Goal: Task Accomplishment & Management: Manage account settings

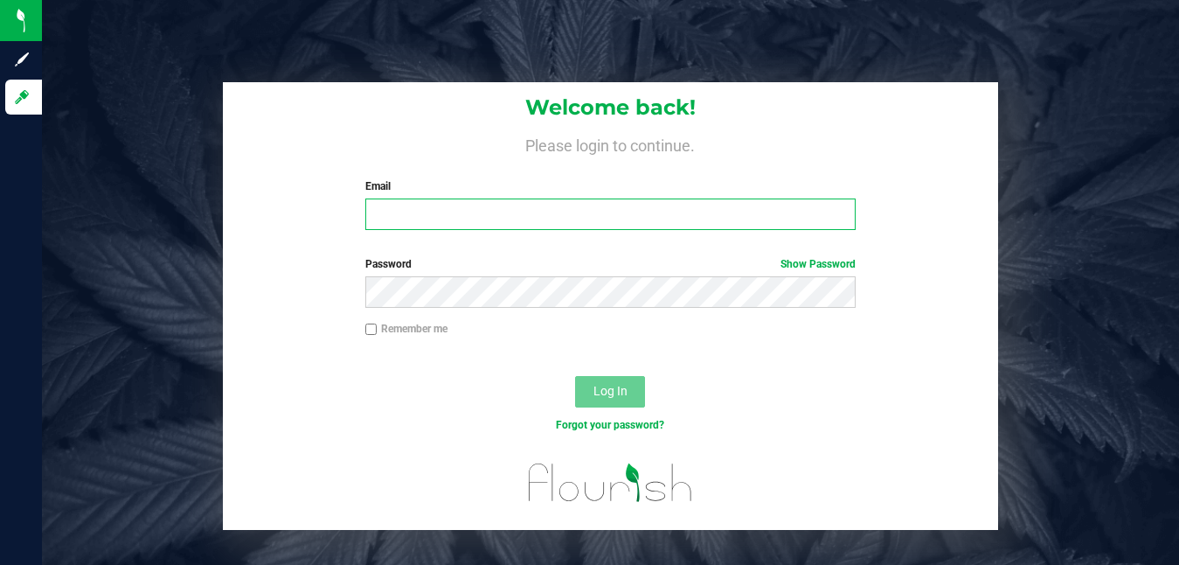
type input "[PERSON_NAME][EMAIL_ADDRESS][DOMAIN_NAME]"
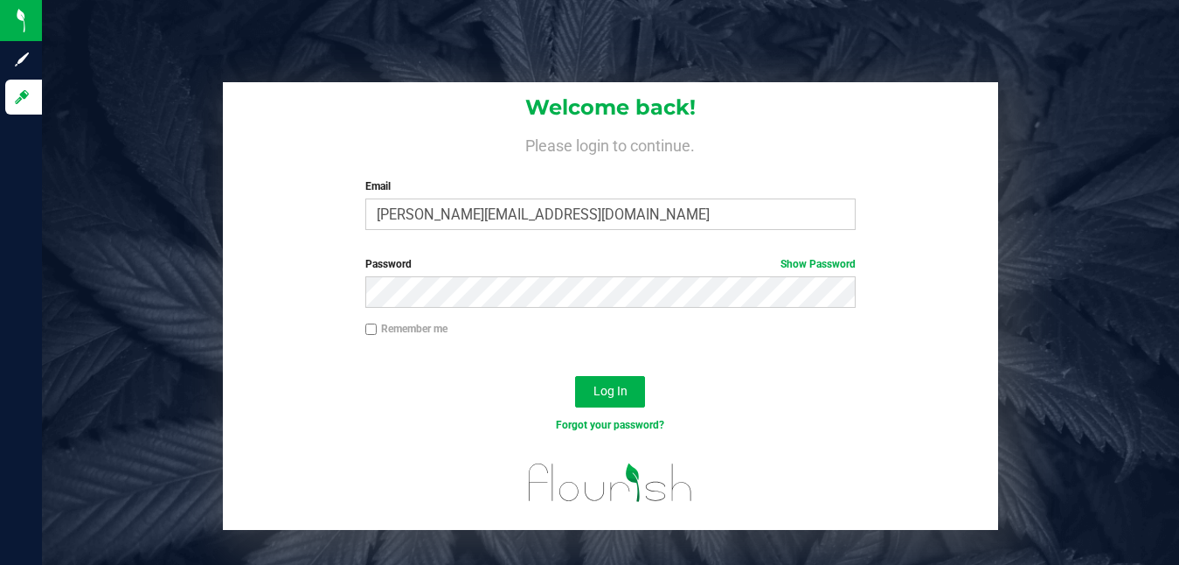
click at [373, 324] on input "Remember me" at bounding box center [371, 329] width 12 height 12
checkbox input "true"
click at [621, 387] on span "Log In" at bounding box center [610, 391] width 34 height 14
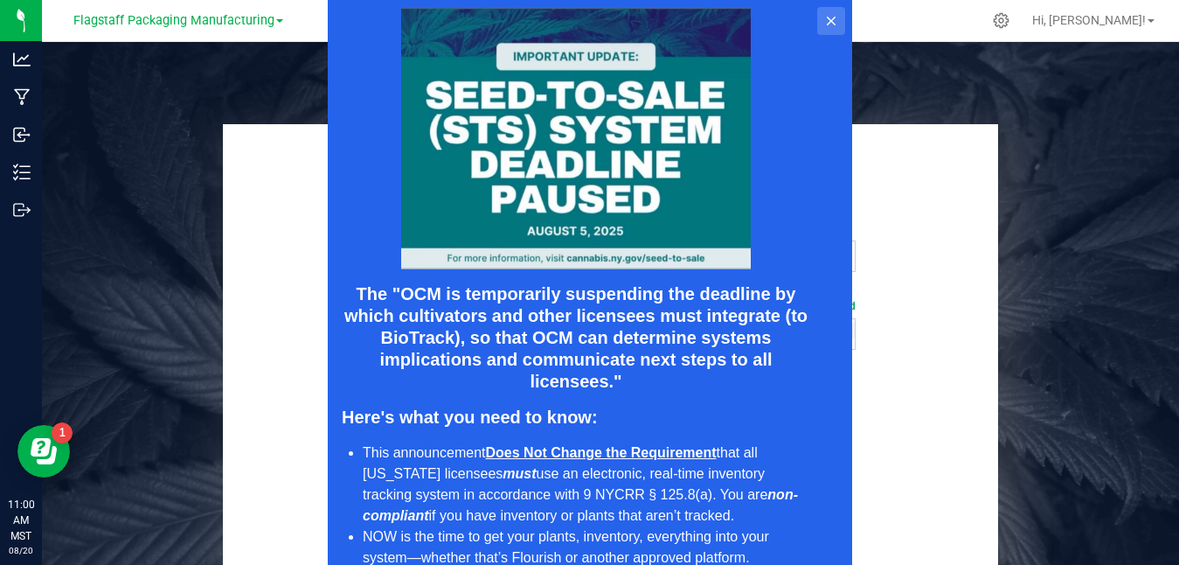
click at [826, 10] on button at bounding box center [830, 21] width 28 height 28
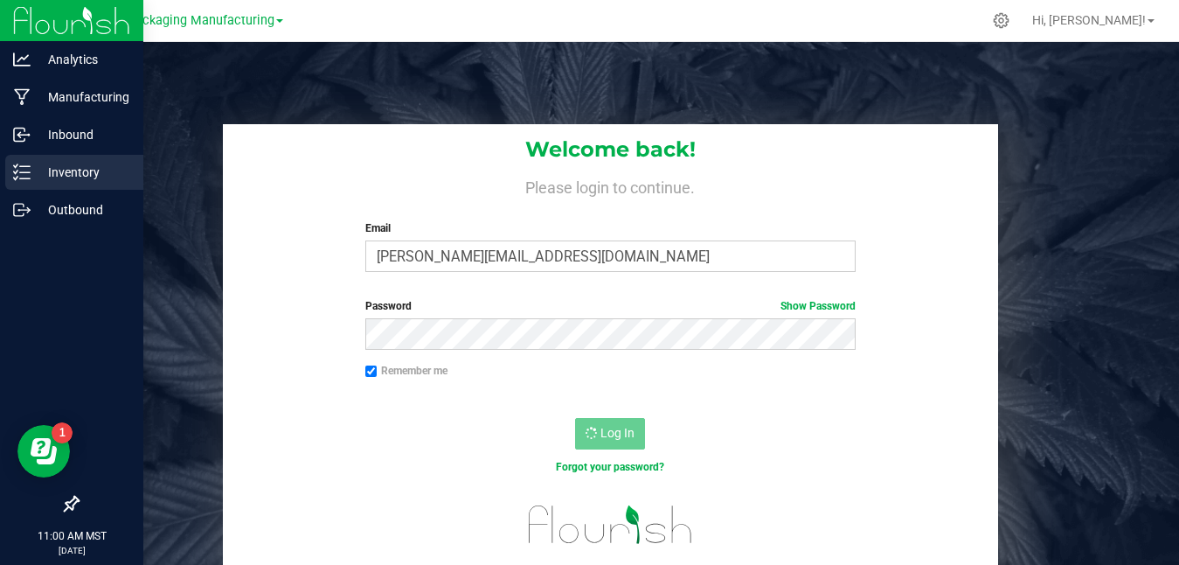
click at [46, 170] on p "Inventory" at bounding box center [83, 172] width 105 height 21
click at [33, 169] on p "Inventory" at bounding box center [83, 172] width 105 height 21
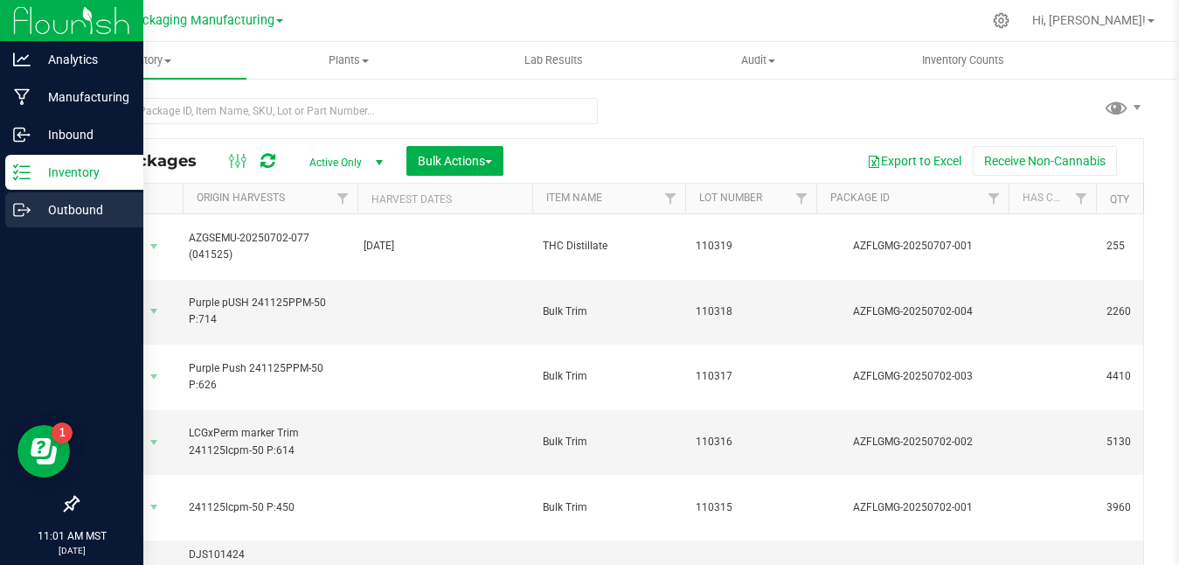
click at [73, 206] on p "Outbound" at bounding box center [83, 209] width 105 height 21
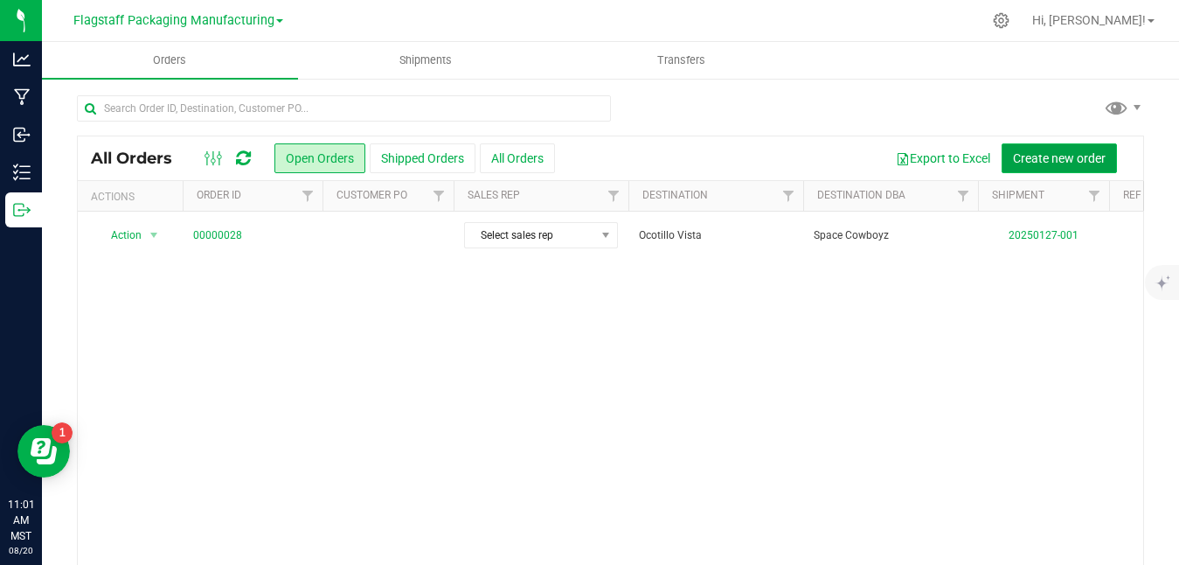
click at [1032, 155] on span "Create new order" at bounding box center [1059, 158] width 93 height 14
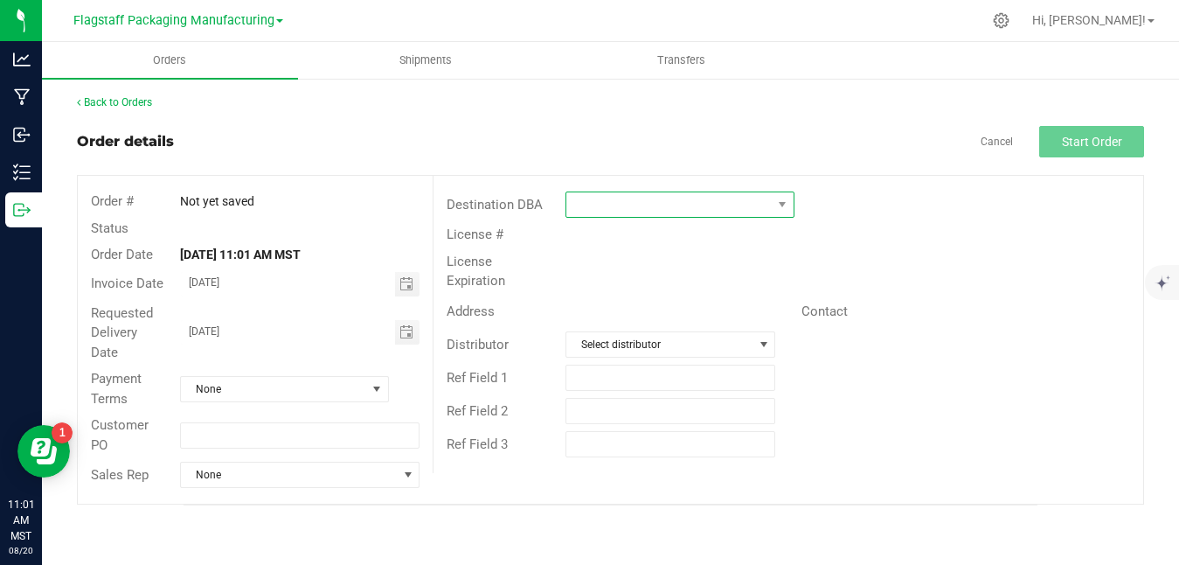
click at [610, 209] on span at bounding box center [668, 204] width 205 height 24
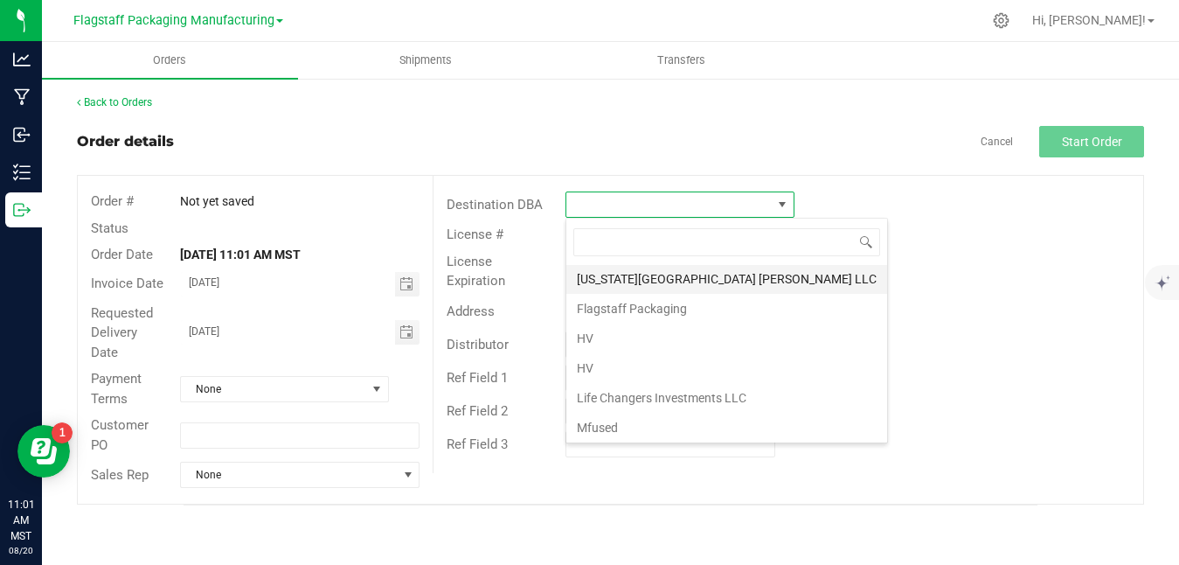
scroll to position [91, 0]
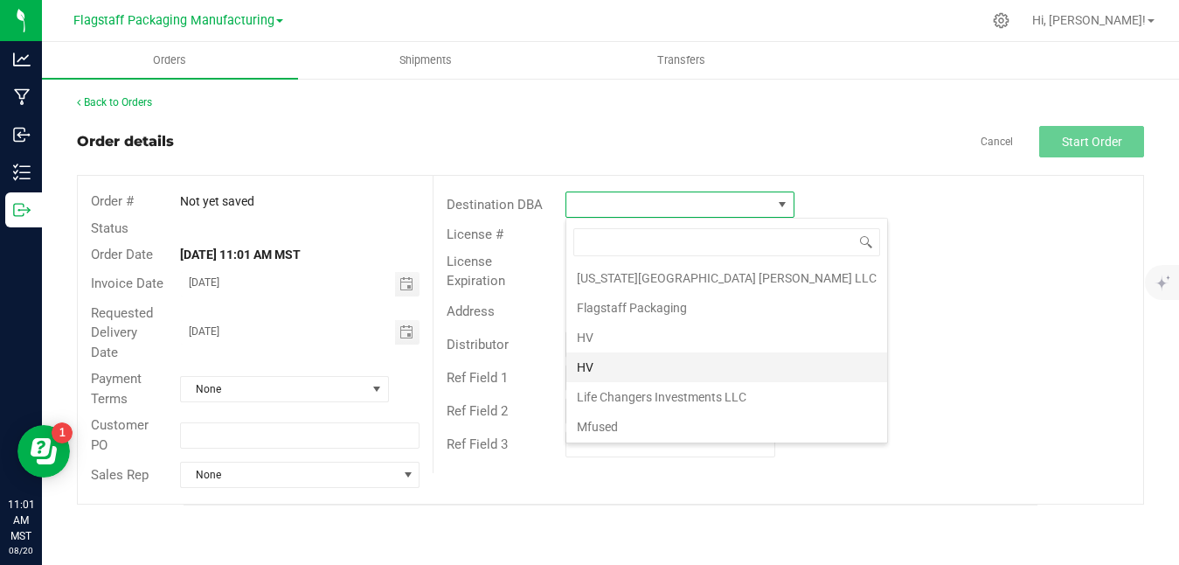
click at [609, 363] on li "HV" at bounding box center [726, 367] width 321 height 30
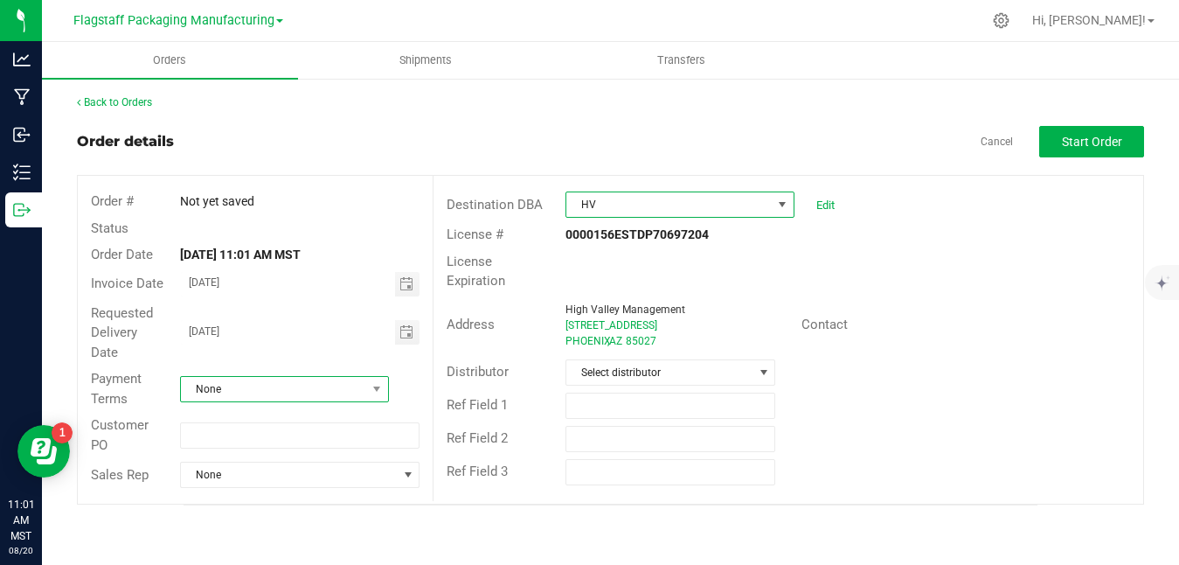
click at [302, 382] on span "None" at bounding box center [273, 389] width 185 height 24
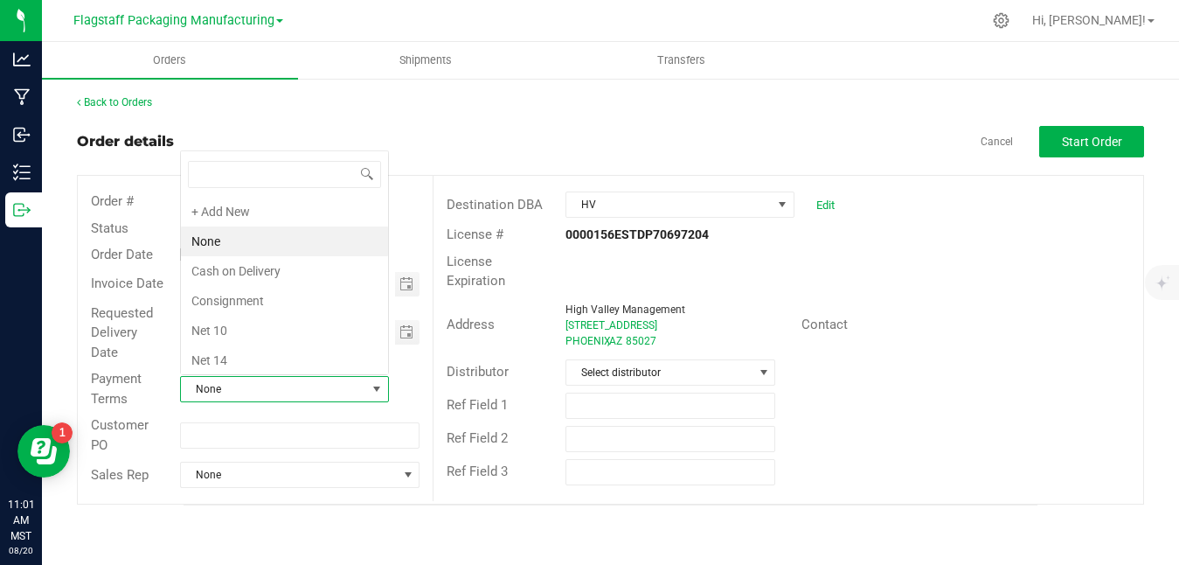
scroll to position [26, 209]
click at [478, 513] on div "Back to Orders Order details Cancel Start Order Order # Not yet saved Status Or…" at bounding box center [610, 300] width 1137 height 446
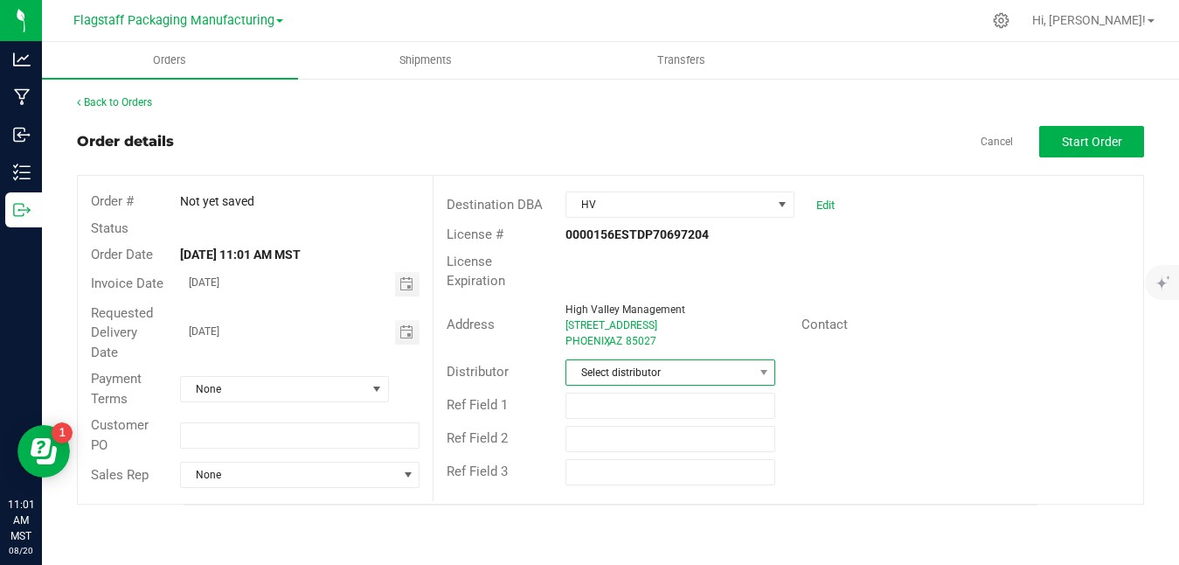
click at [652, 380] on span "Select distributor" at bounding box center [659, 372] width 187 height 24
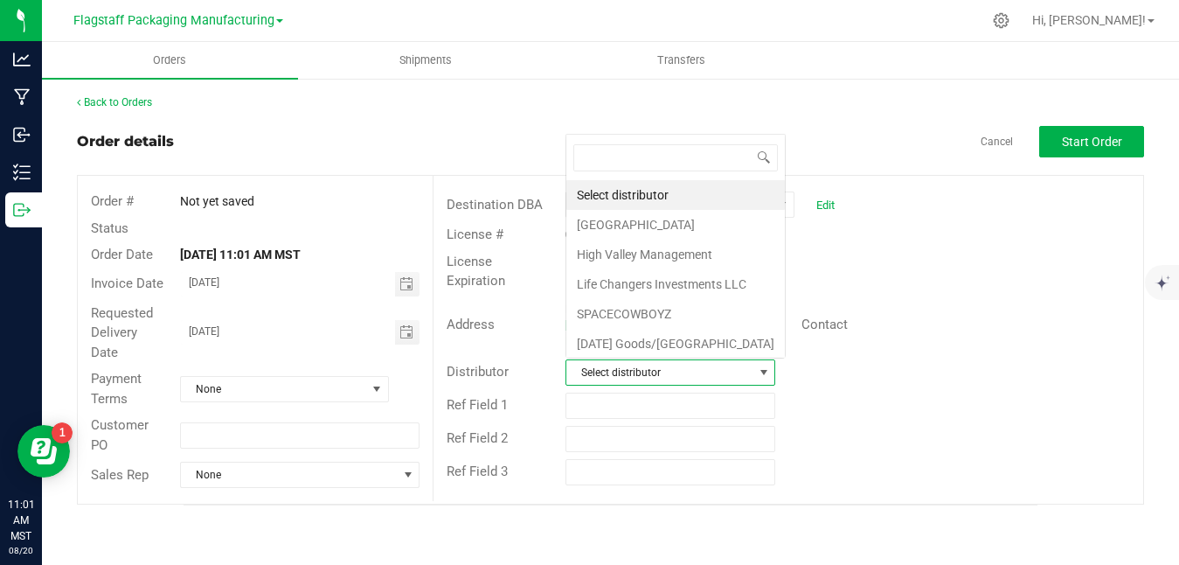
scroll to position [26, 210]
click at [704, 291] on li "Life Changers Investments LLC" at bounding box center [675, 284] width 219 height 30
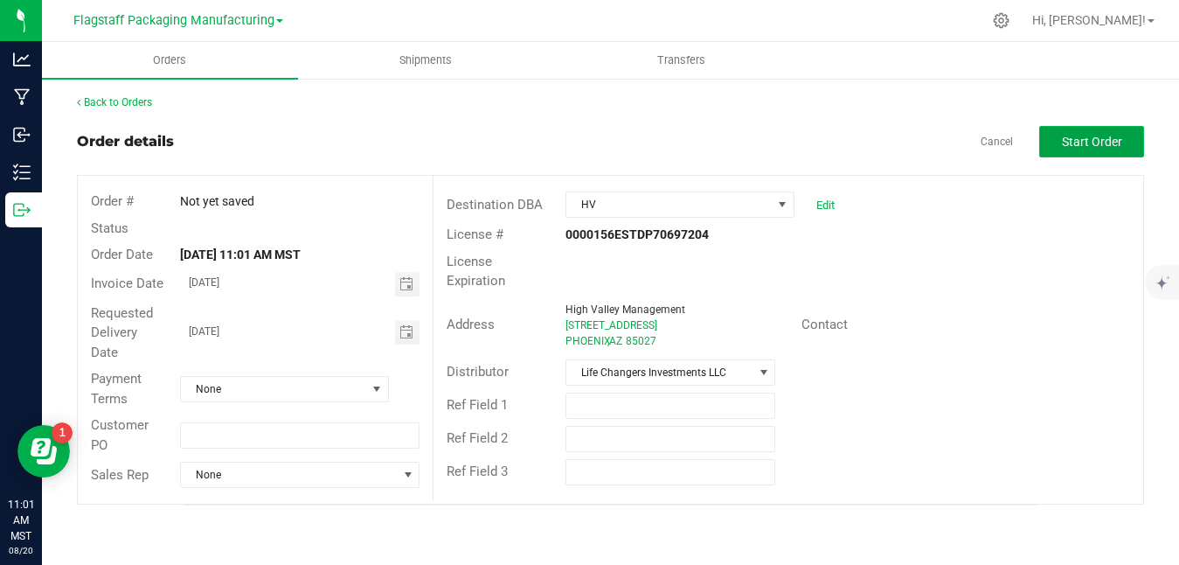
click at [1071, 148] on span "Start Order" at bounding box center [1092, 142] width 60 height 14
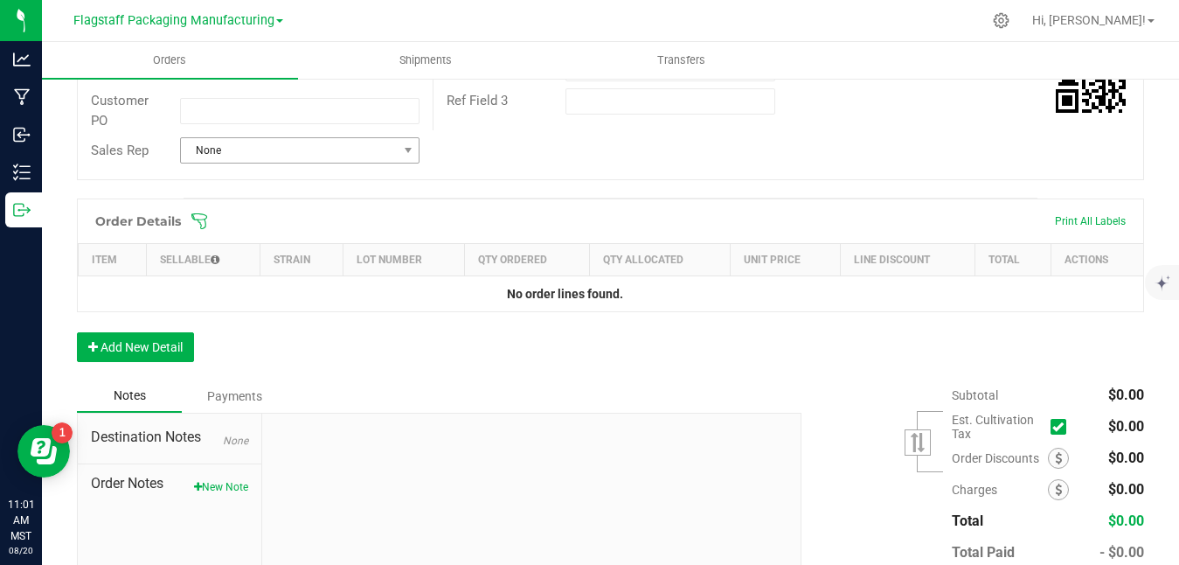
scroll to position [399, 0]
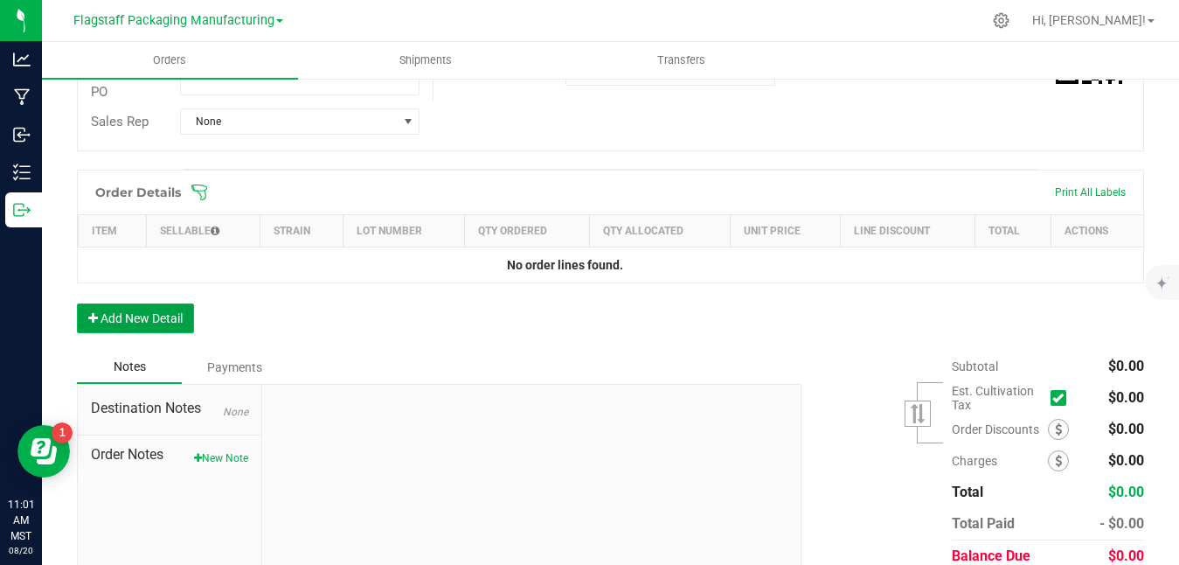
click at [156, 311] on button "Add New Detail" at bounding box center [135, 318] width 117 height 30
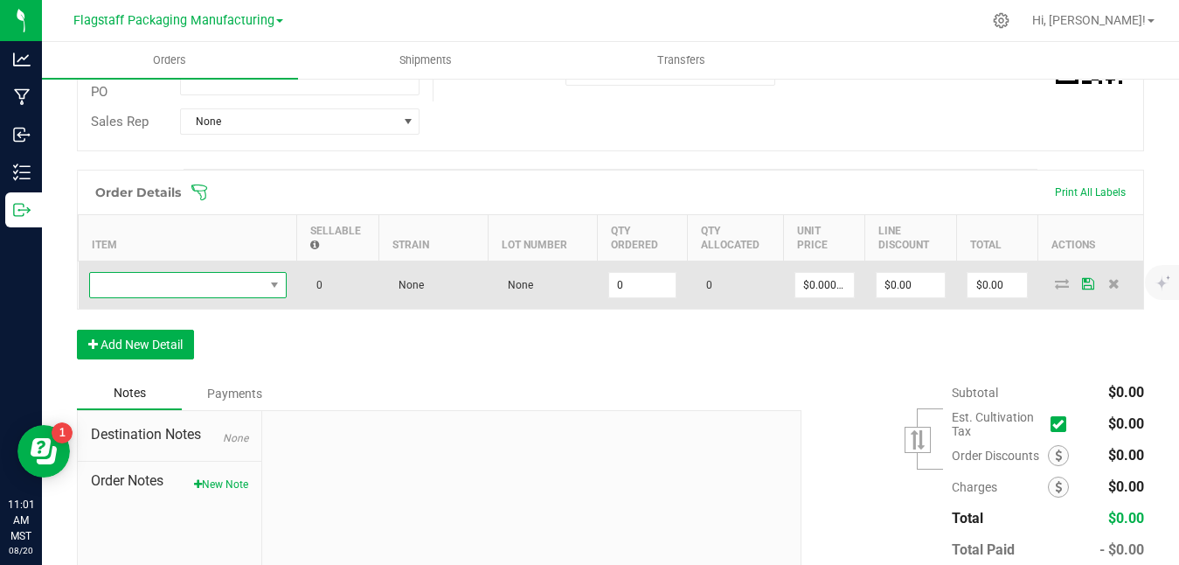
click at [286, 282] on span "NO DATA FOUND" at bounding box center [188, 285] width 198 height 26
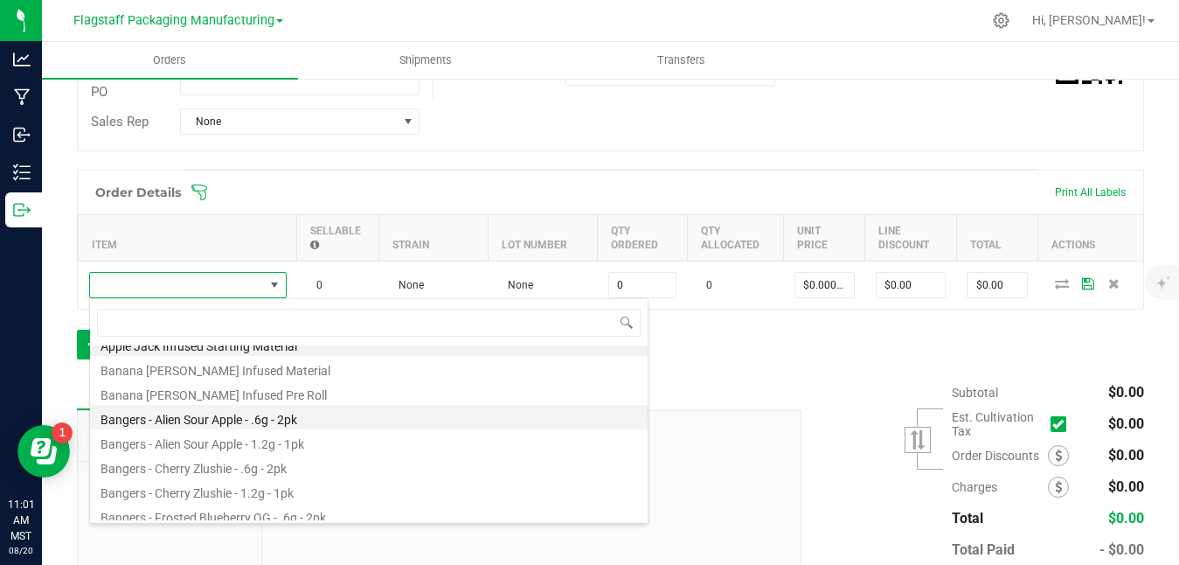
scroll to position [16, 0]
click at [274, 419] on li "Bangers - Alien Sour Apple - .6g - 2pk" at bounding box center [369, 415] width 558 height 24
type input "0 ea"
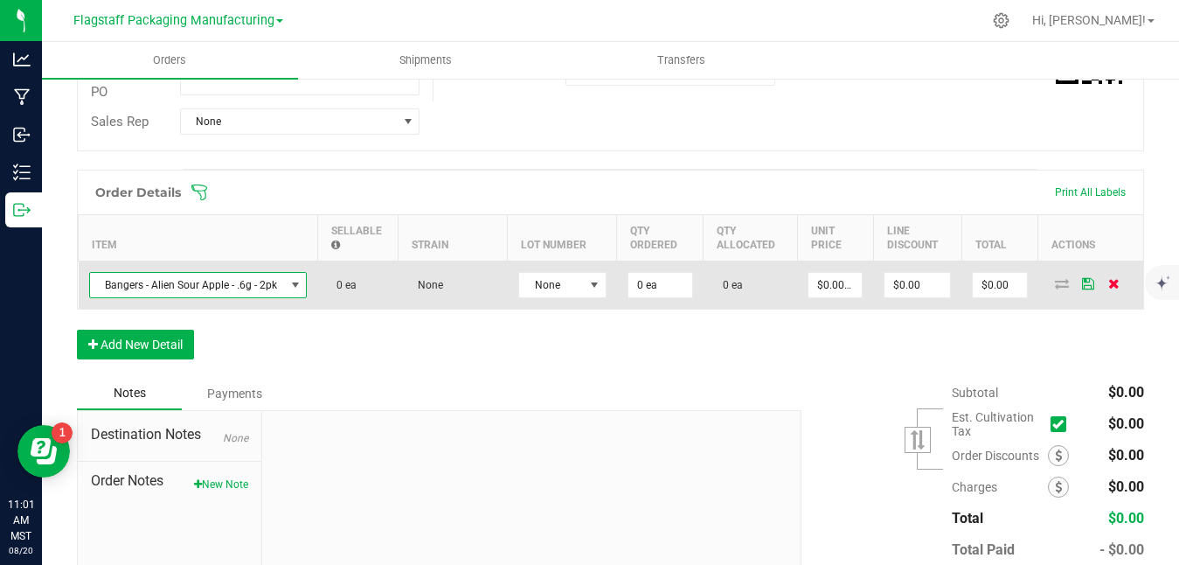
click at [1116, 286] on icon at bounding box center [1113, 283] width 11 height 10
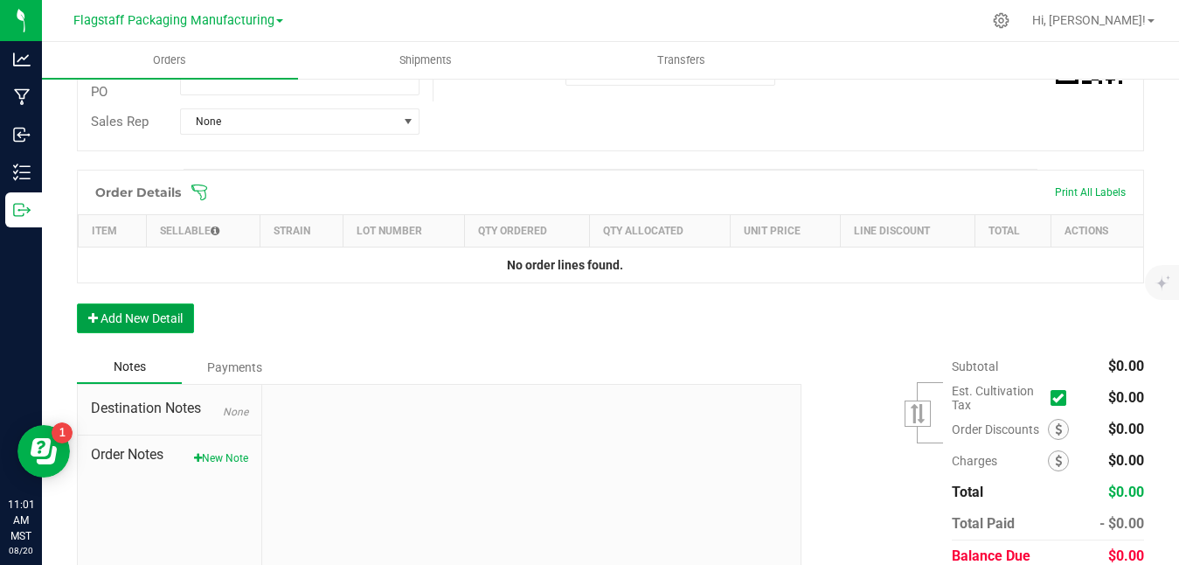
click at [156, 316] on button "Add New Detail" at bounding box center [135, 318] width 117 height 30
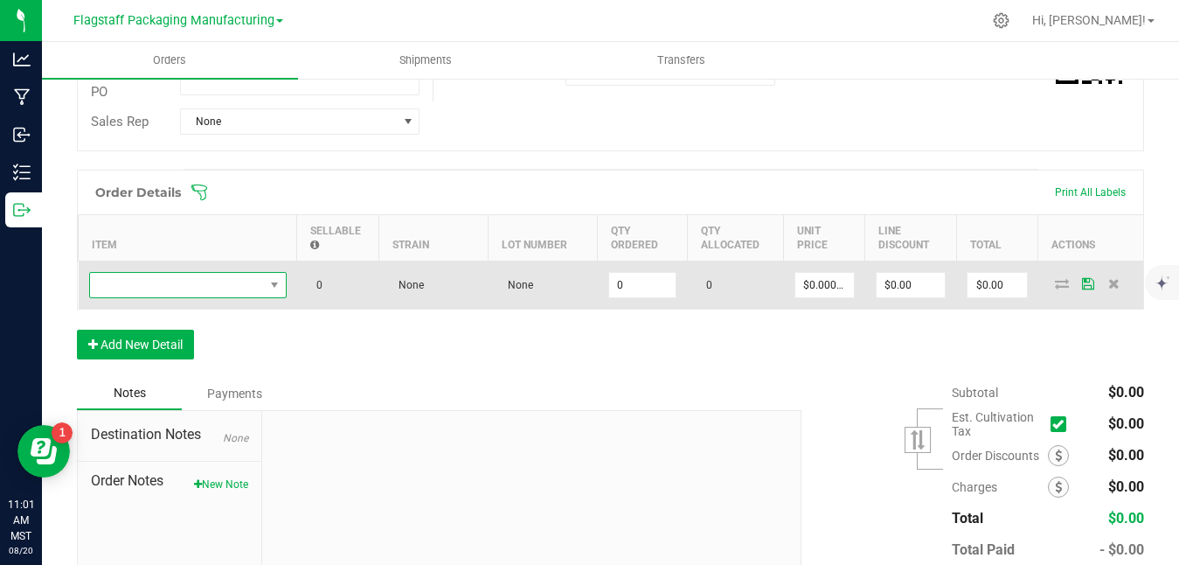
click at [171, 294] on span "NO DATA FOUND" at bounding box center [177, 285] width 174 height 24
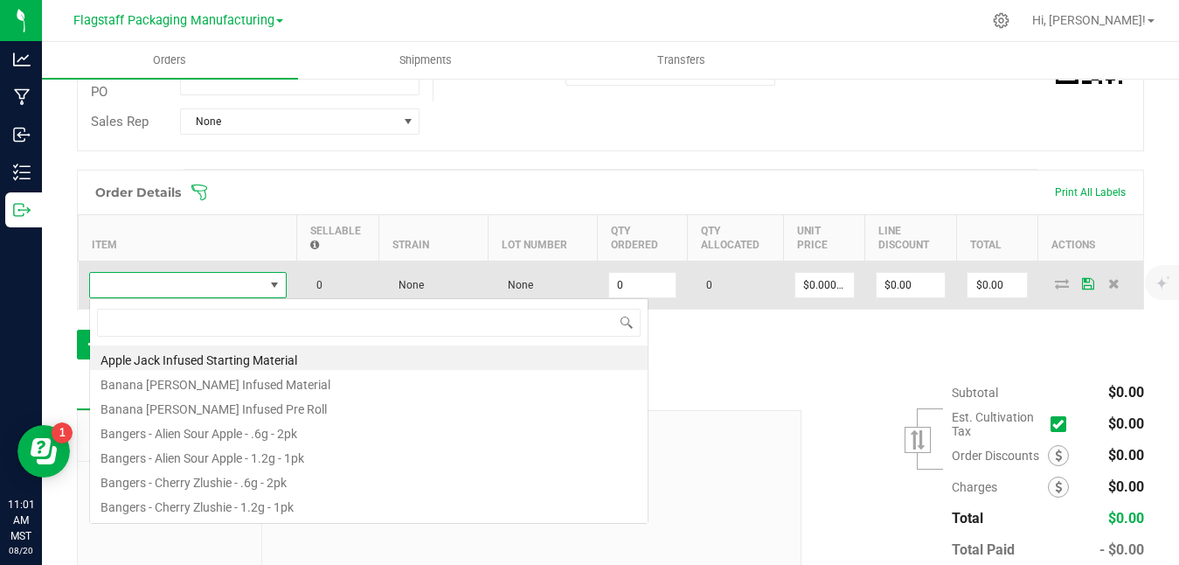
scroll to position [26, 198]
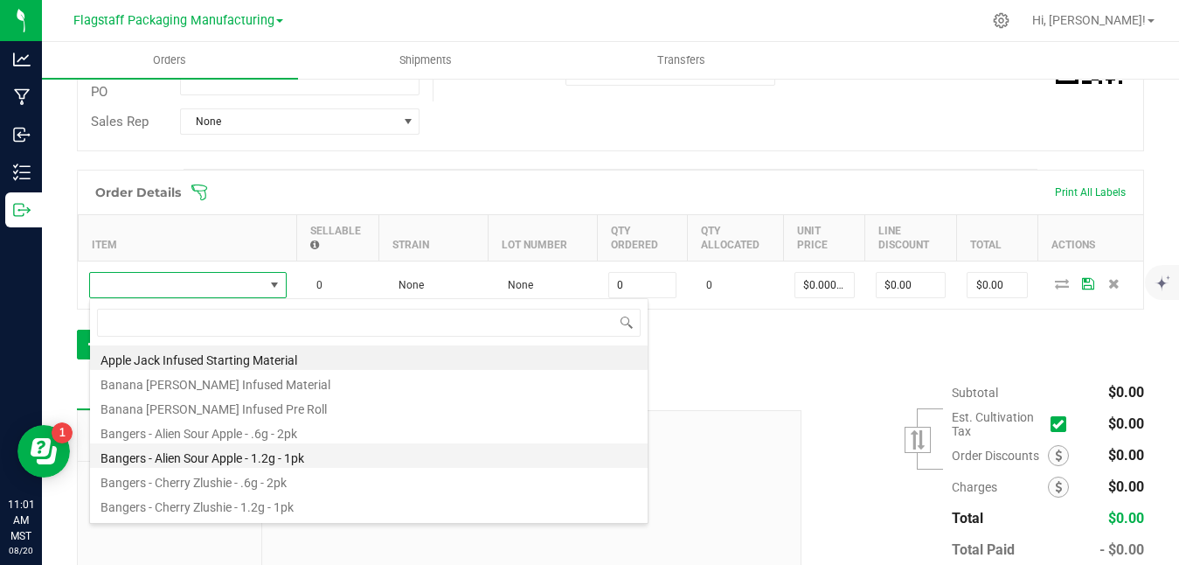
click at [186, 455] on li "Bangers - Alien Sour Apple - 1.2g - 1pk" at bounding box center [369, 455] width 558 height 24
type input "0 ea"
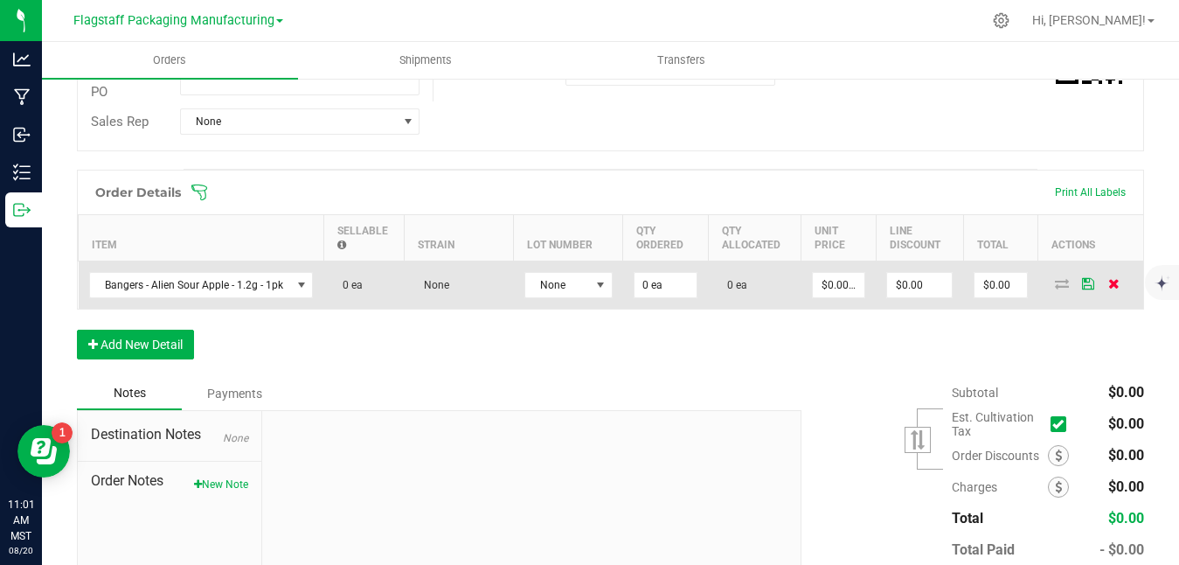
click at [1112, 288] on icon at bounding box center [1113, 283] width 11 height 10
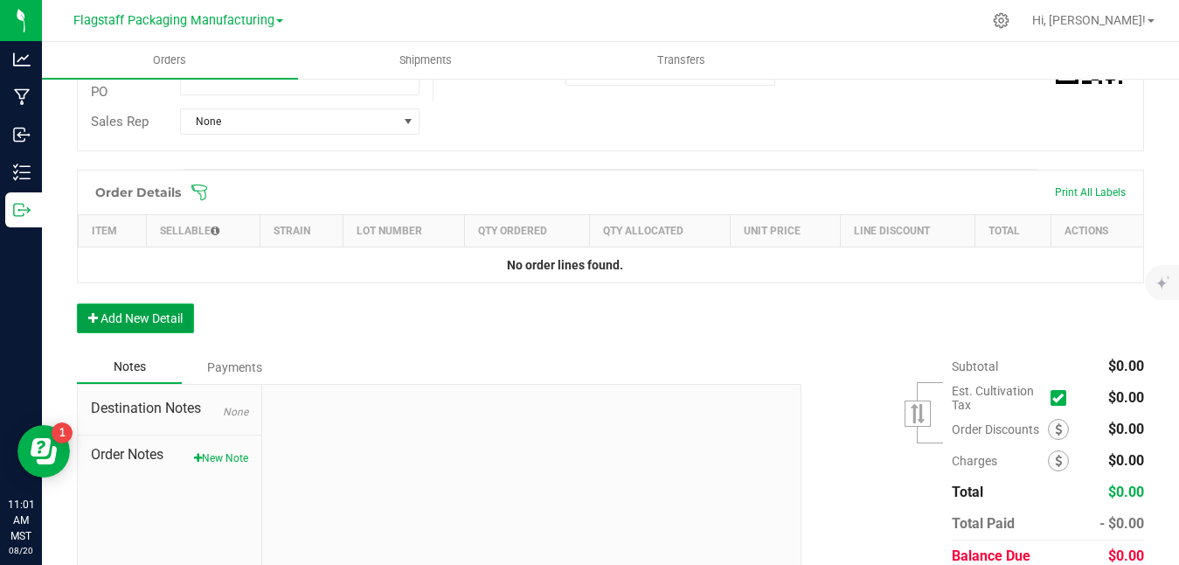
click at [136, 308] on button "Add New Detail" at bounding box center [135, 318] width 117 height 30
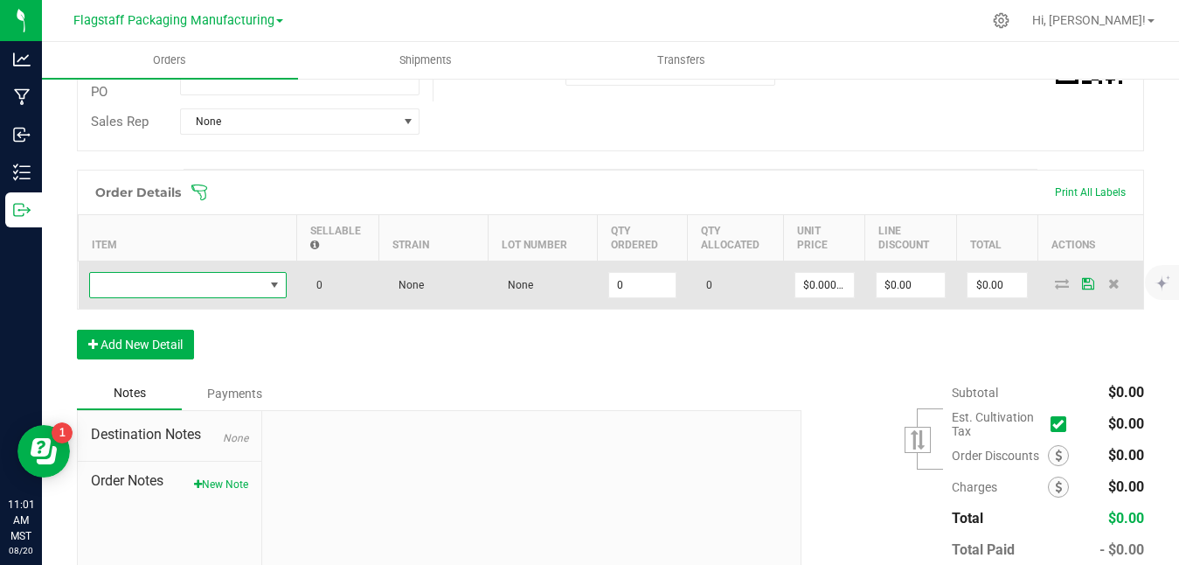
click at [226, 274] on span "NO DATA FOUND" at bounding box center [177, 285] width 174 height 24
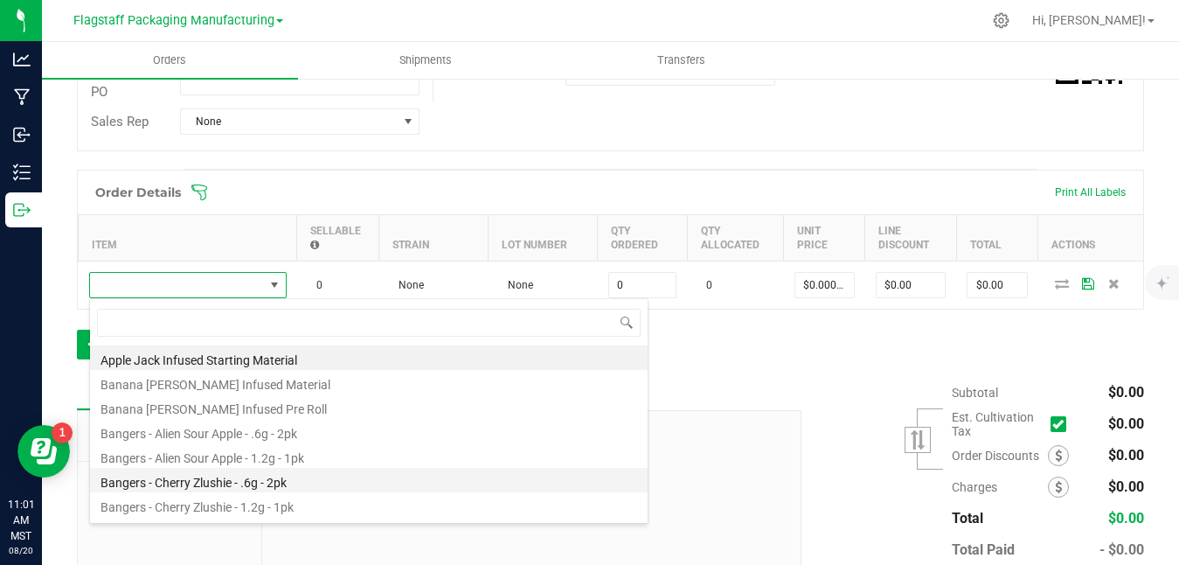
click at [227, 479] on li "Bangers - Cherry Zlushie - .6g - 2pk" at bounding box center [369, 480] width 558 height 24
type input "0 ea"
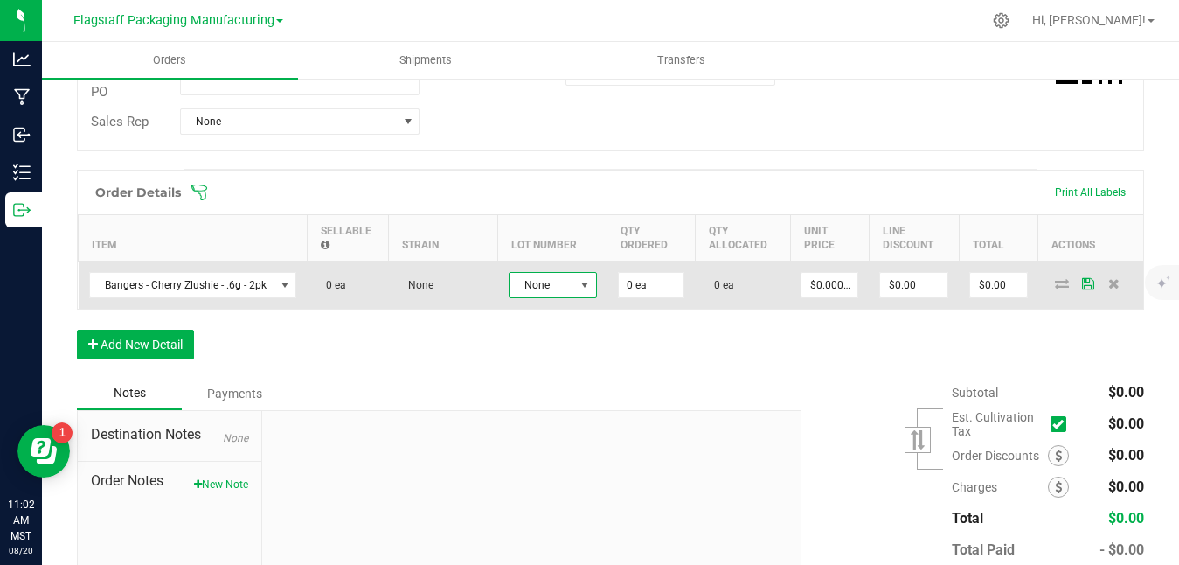
click at [541, 288] on span "None" at bounding box center [542, 285] width 65 height 24
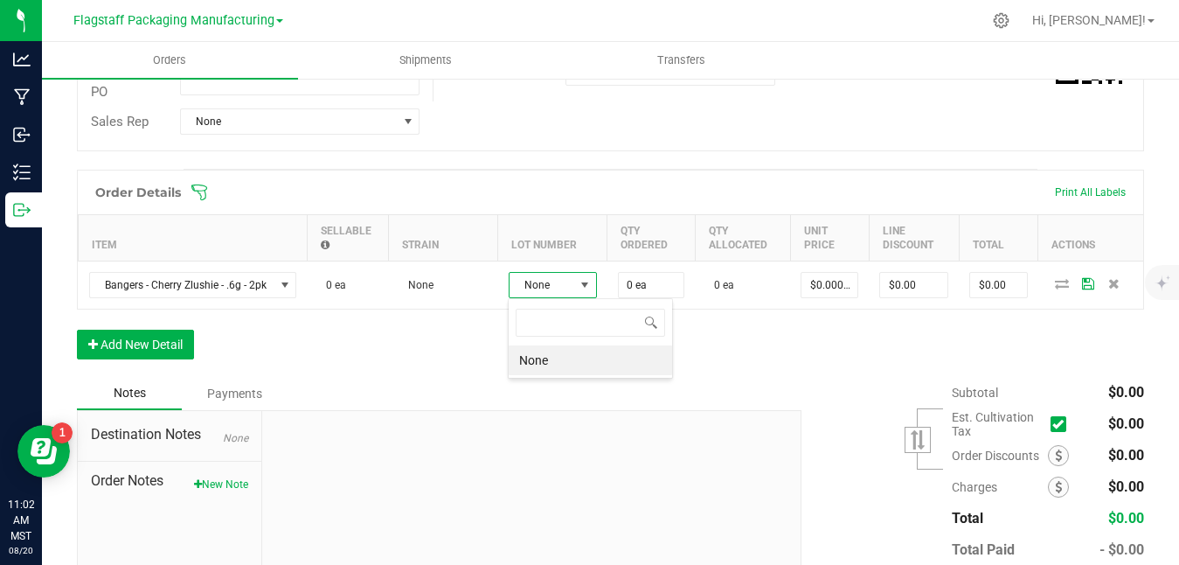
click at [266, 316] on div "Order Details Print All Labels Item Sellable Strain Lot Number Qty Ordered Qty …" at bounding box center [610, 273] width 1067 height 207
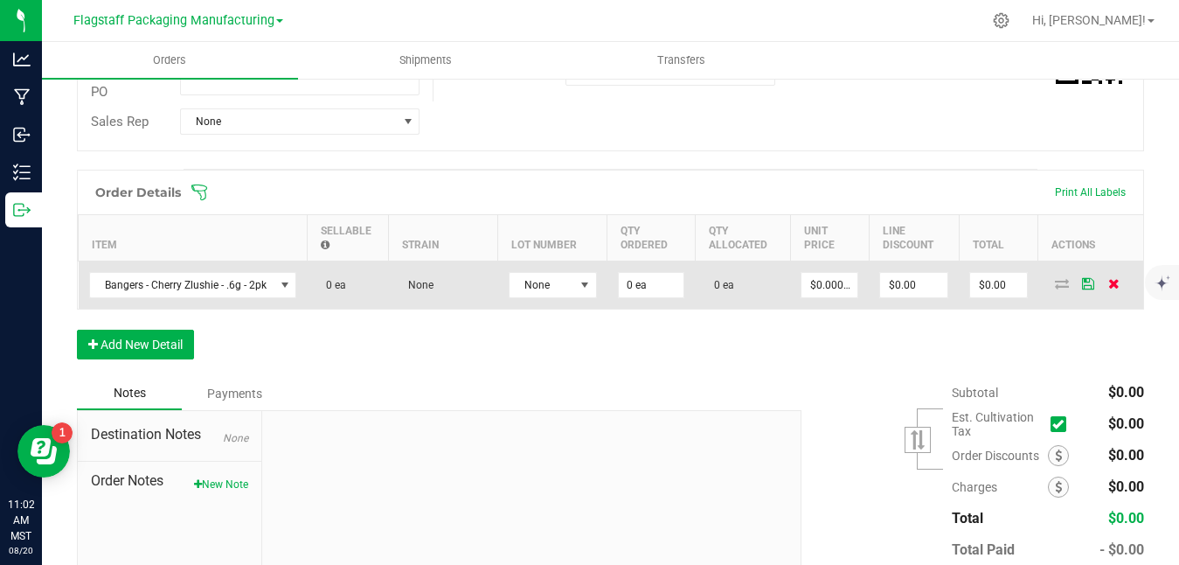
click at [1114, 286] on icon at bounding box center [1113, 283] width 11 height 10
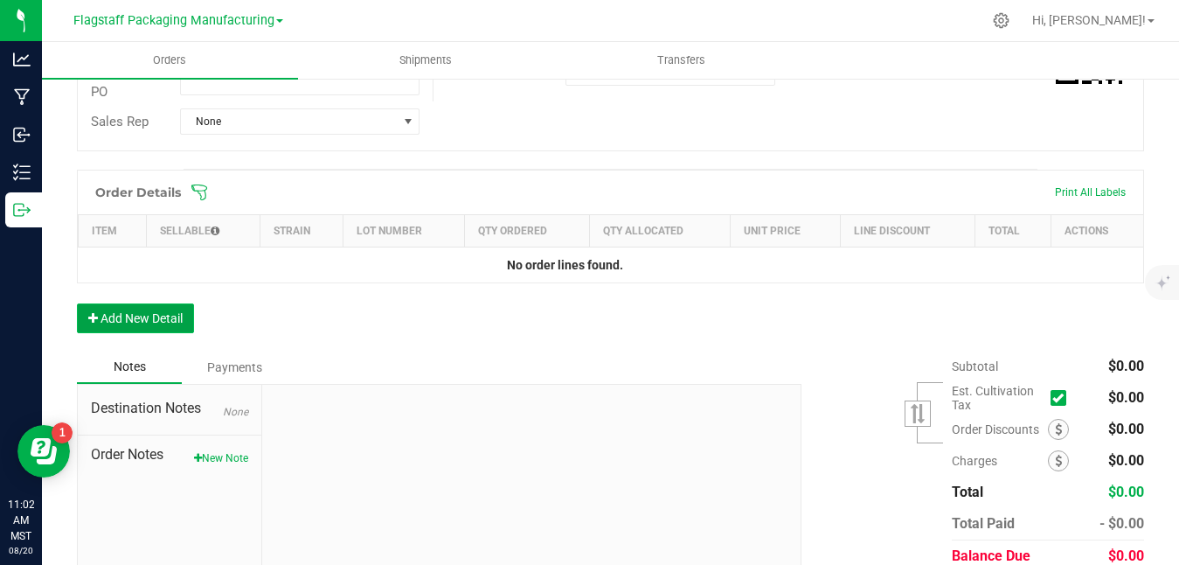
click at [128, 320] on button "Add New Detail" at bounding box center [135, 318] width 117 height 30
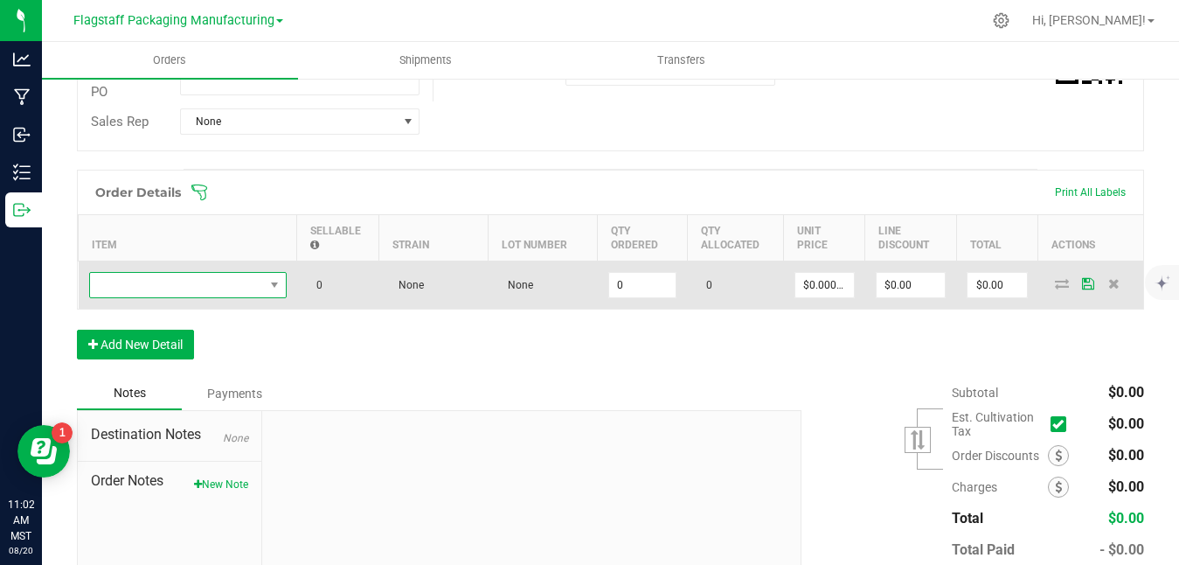
click at [161, 294] on span "NO DATA FOUND" at bounding box center [177, 285] width 174 height 24
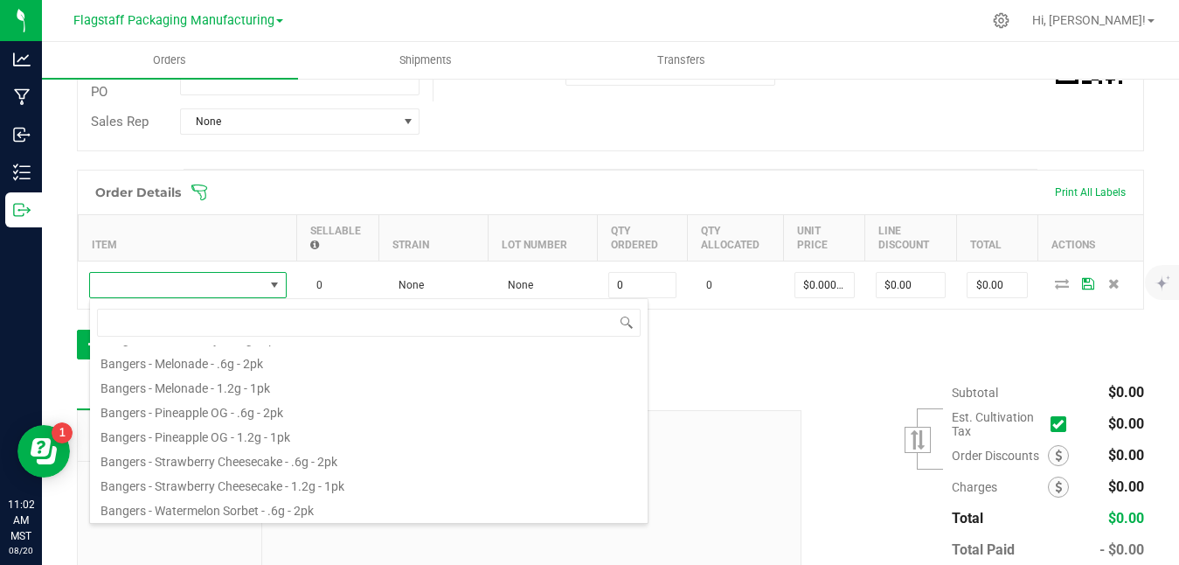
scroll to position [0, 0]
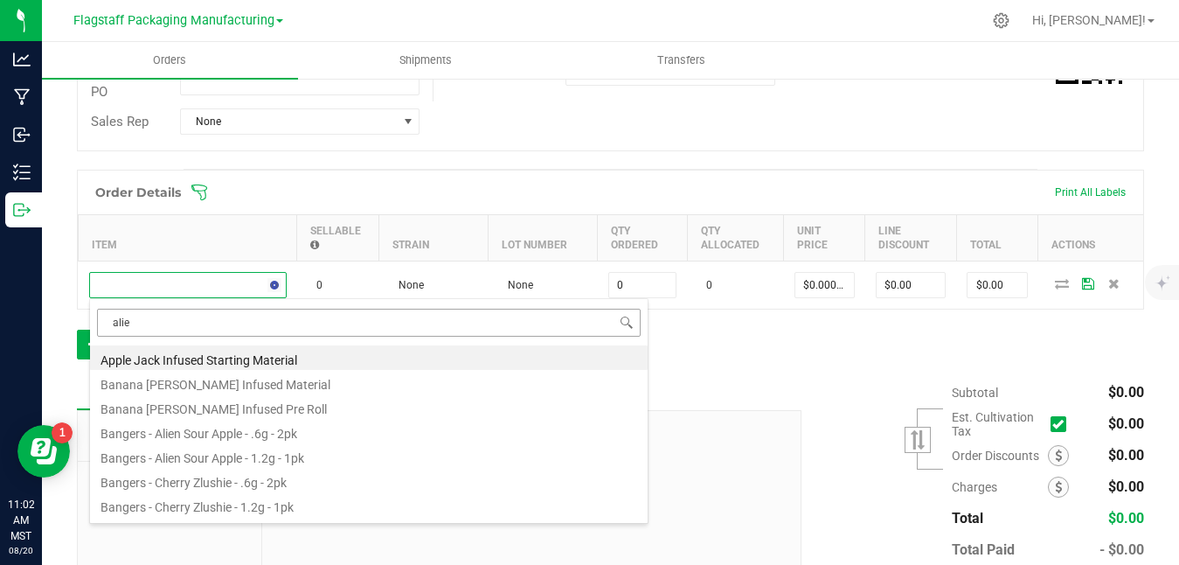
type input "alien"
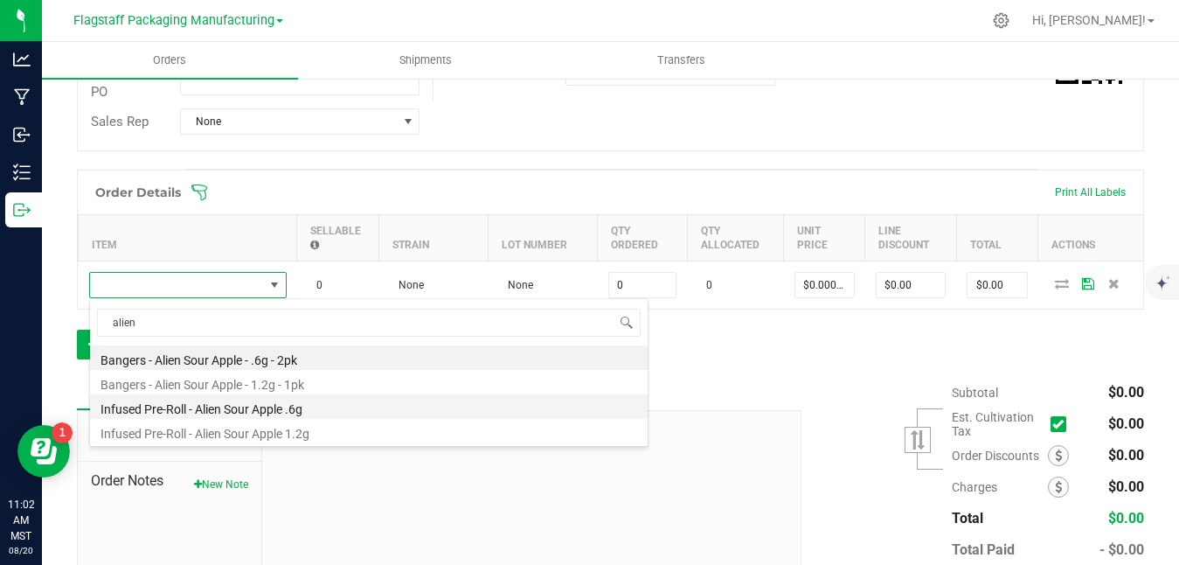
click at [349, 412] on li "Infused Pre-Roll - Alien Sour Apple .6g" at bounding box center [369, 406] width 558 height 24
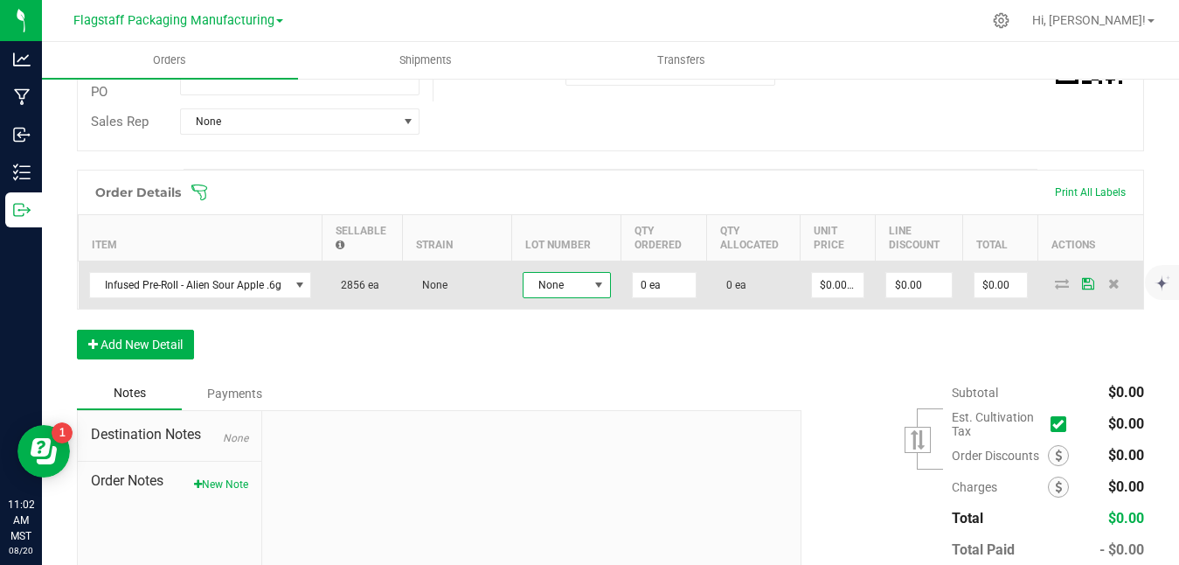
click at [557, 282] on span "None" at bounding box center [556, 285] width 65 height 24
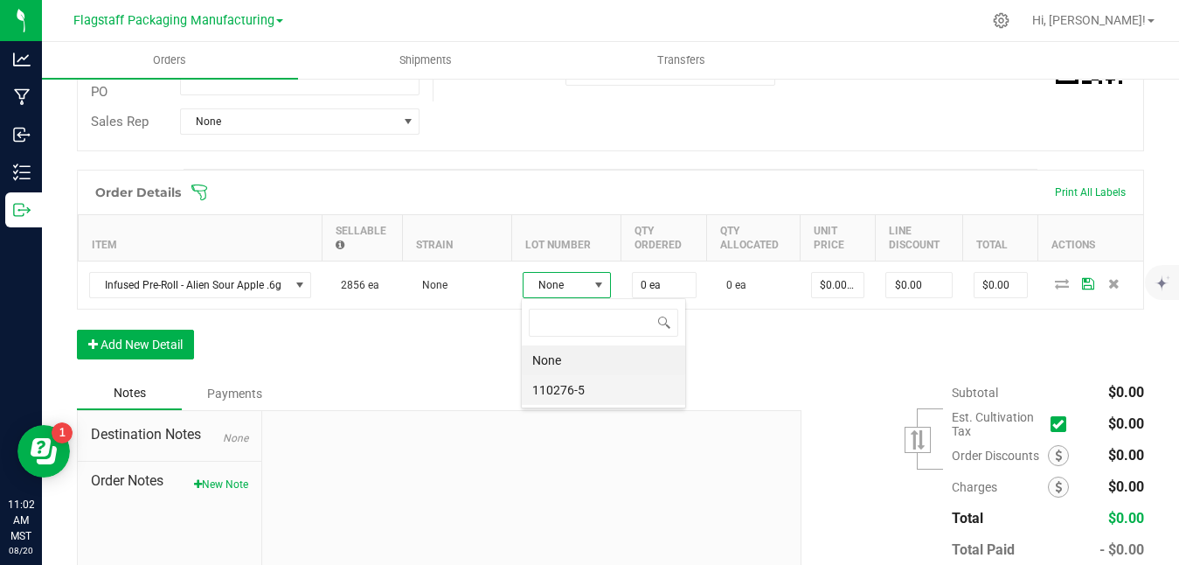
click at [586, 391] on li "110276-5" at bounding box center [603, 390] width 163 height 30
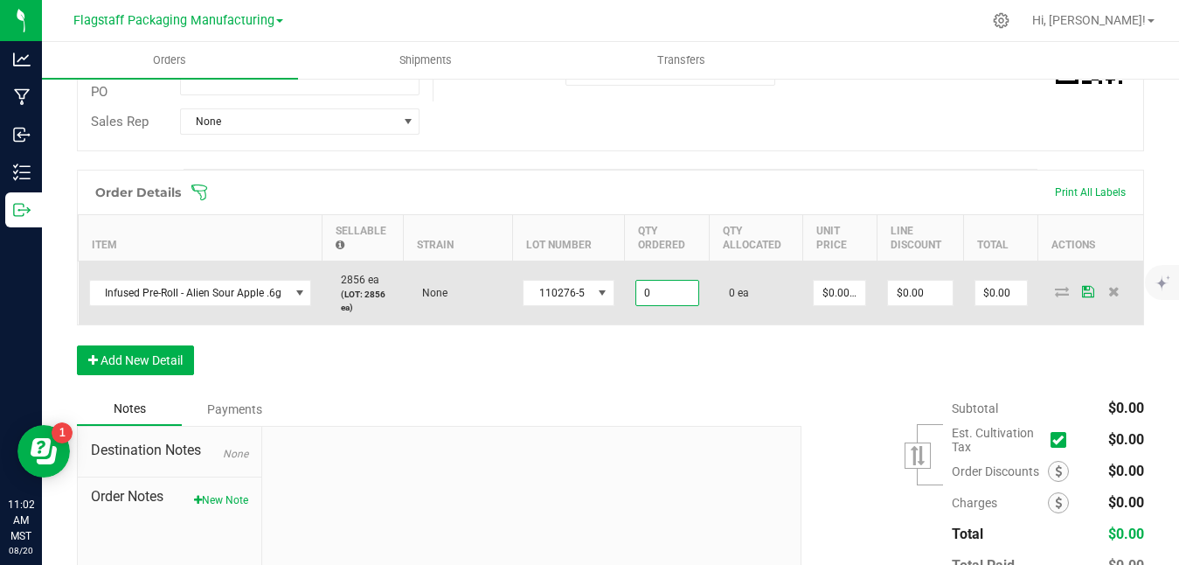
click at [669, 292] on input "0" at bounding box center [667, 293] width 62 height 24
type input "2856 ea"
click at [1081, 290] on span at bounding box center [1088, 291] width 26 height 10
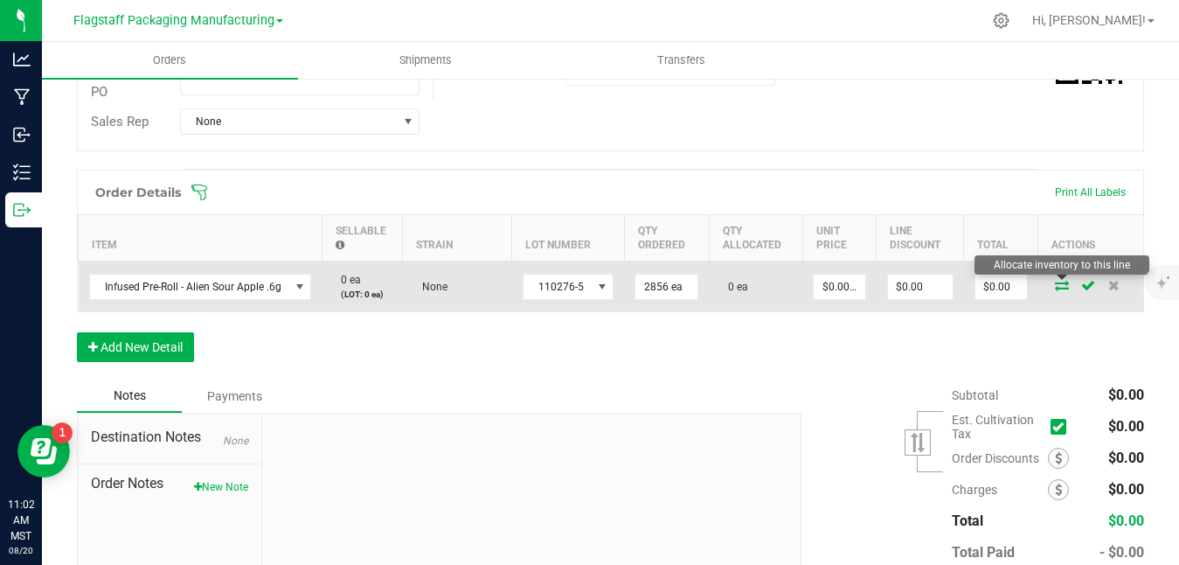
click at [1055, 281] on icon at bounding box center [1062, 285] width 14 height 10
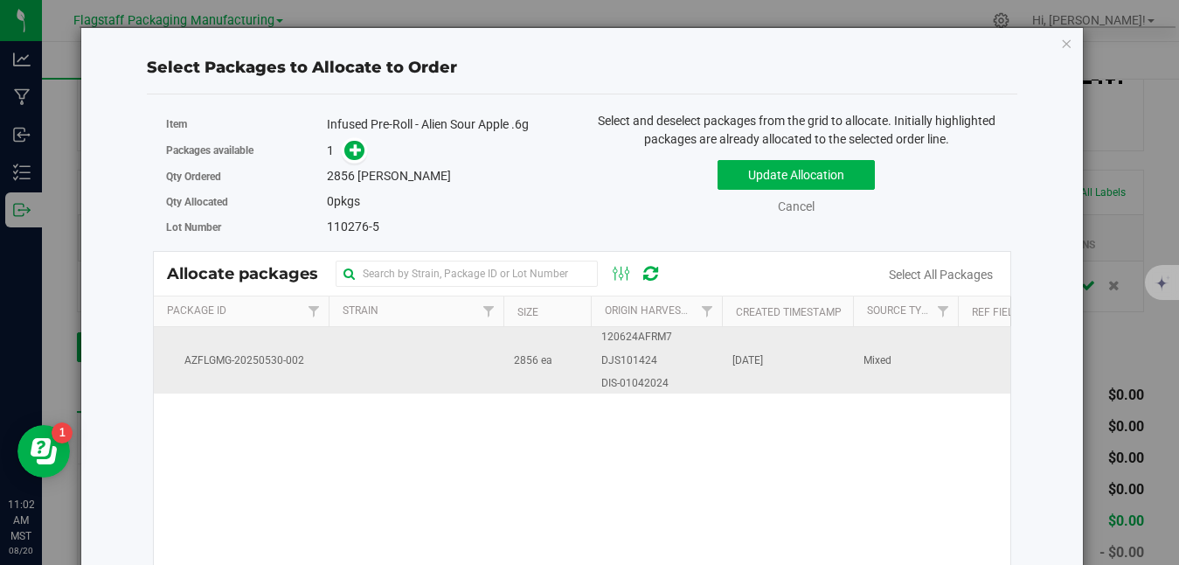
click at [631, 362] on span "DJS101424" at bounding box center [629, 360] width 56 height 17
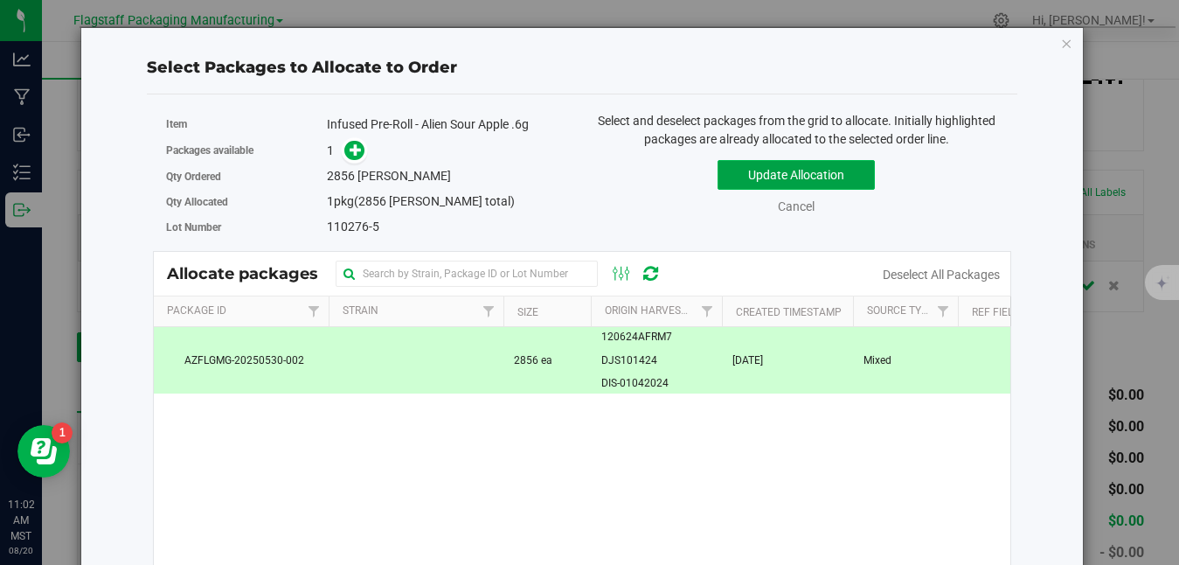
click at [819, 170] on button "Update Allocation" at bounding box center [796, 175] width 157 height 30
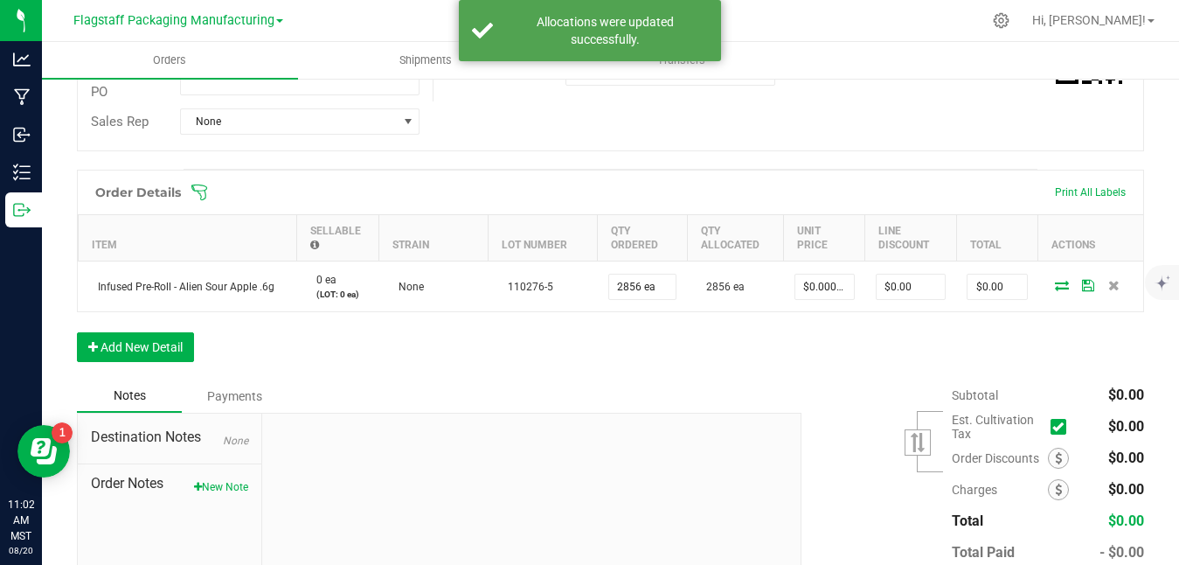
scroll to position [431, 0]
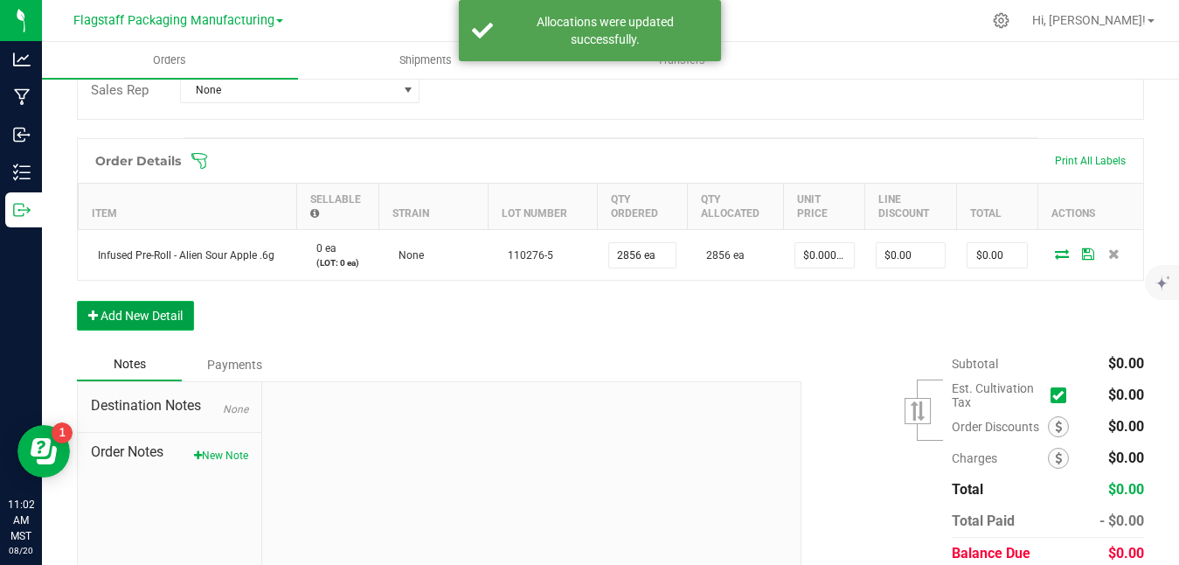
click at [168, 310] on button "Add New Detail" at bounding box center [135, 316] width 117 height 30
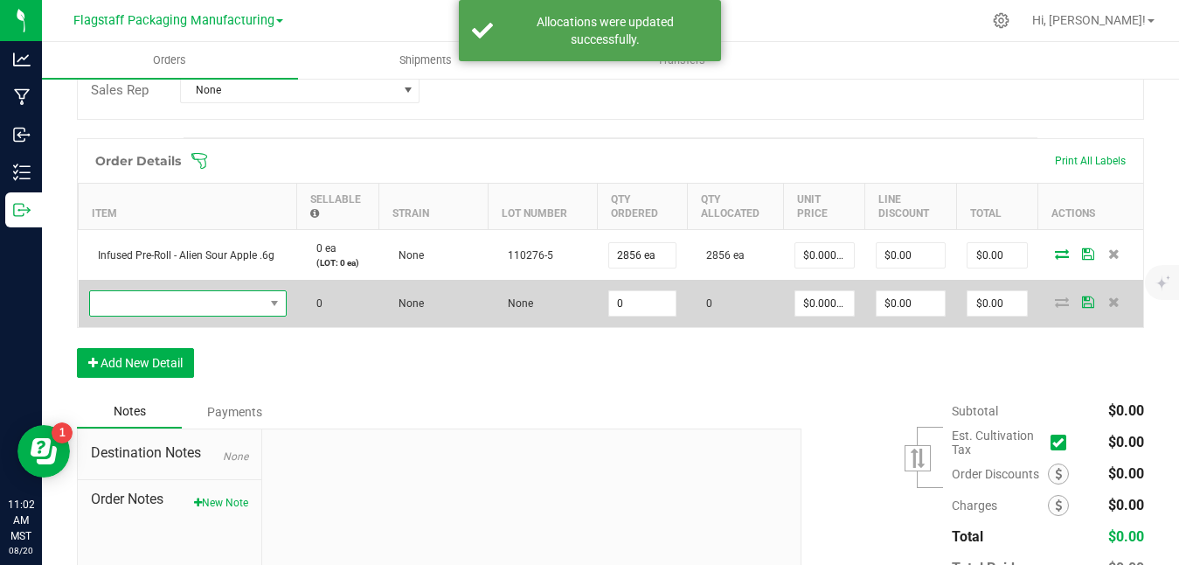
click at [267, 295] on span "NO DATA FOUND" at bounding box center [274, 303] width 22 height 24
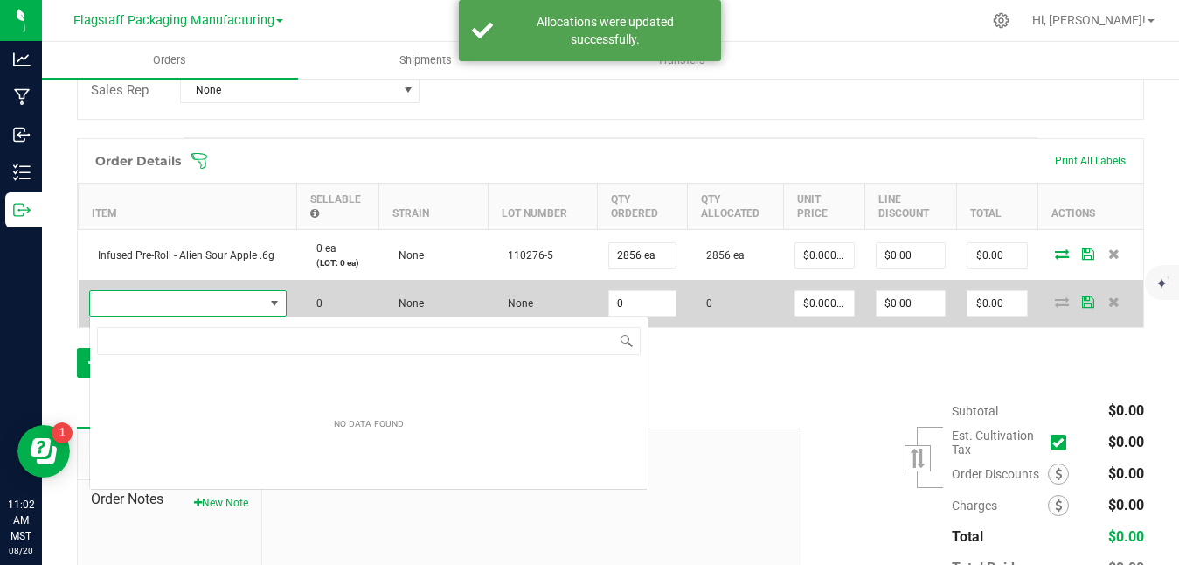
scroll to position [26, 198]
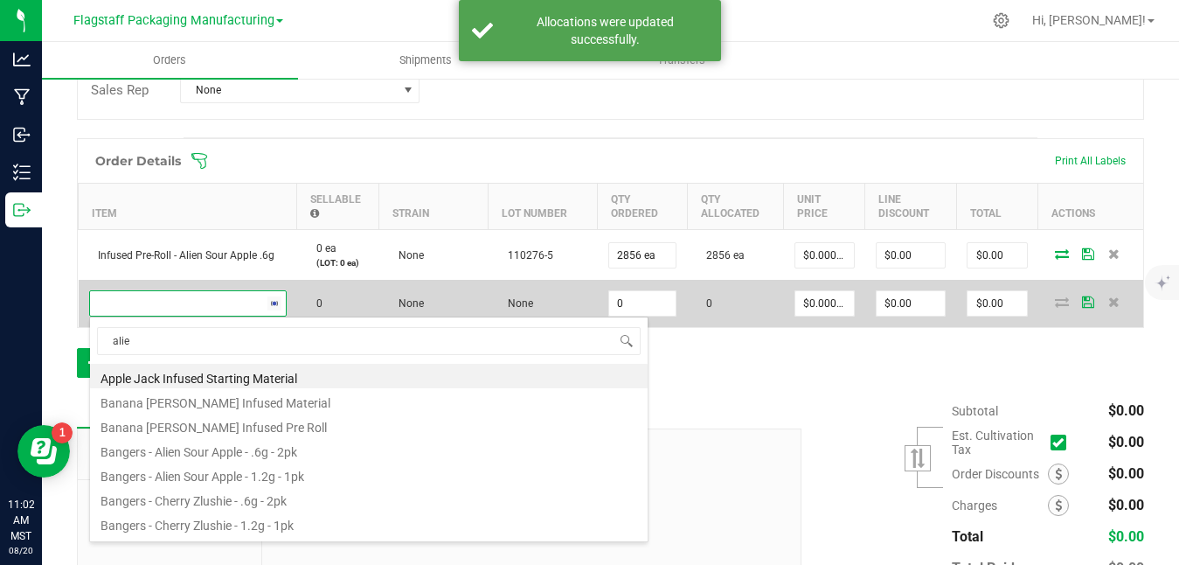
type input "alien"
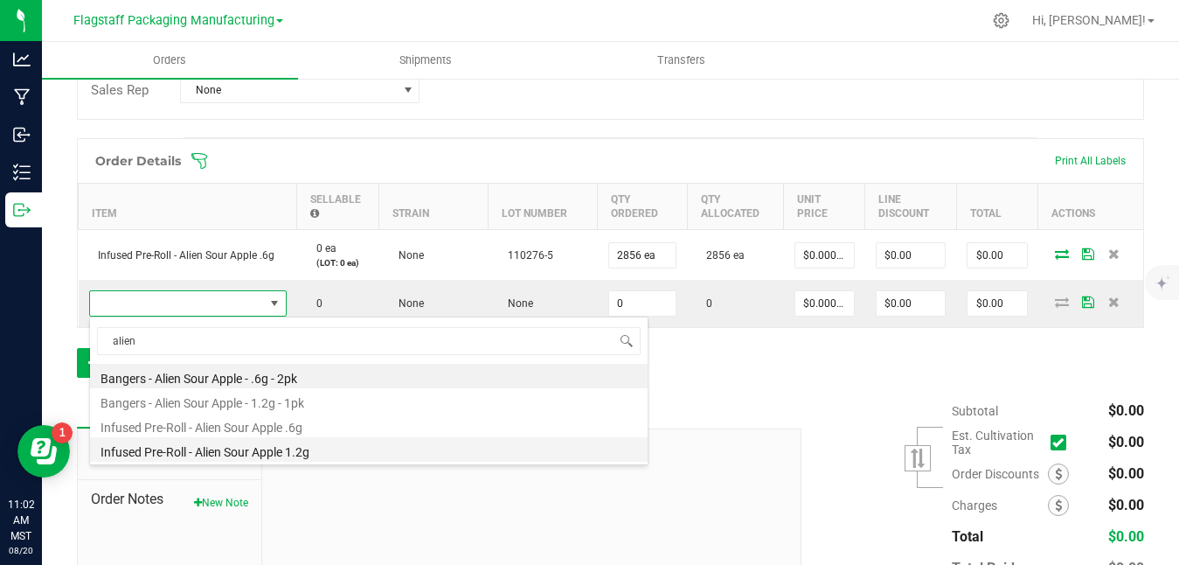
click at [336, 453] on li "Infused Pre-Roll - Alien Sour Apple 1.2g" at bounding box center [369, 449] width 558 height 24
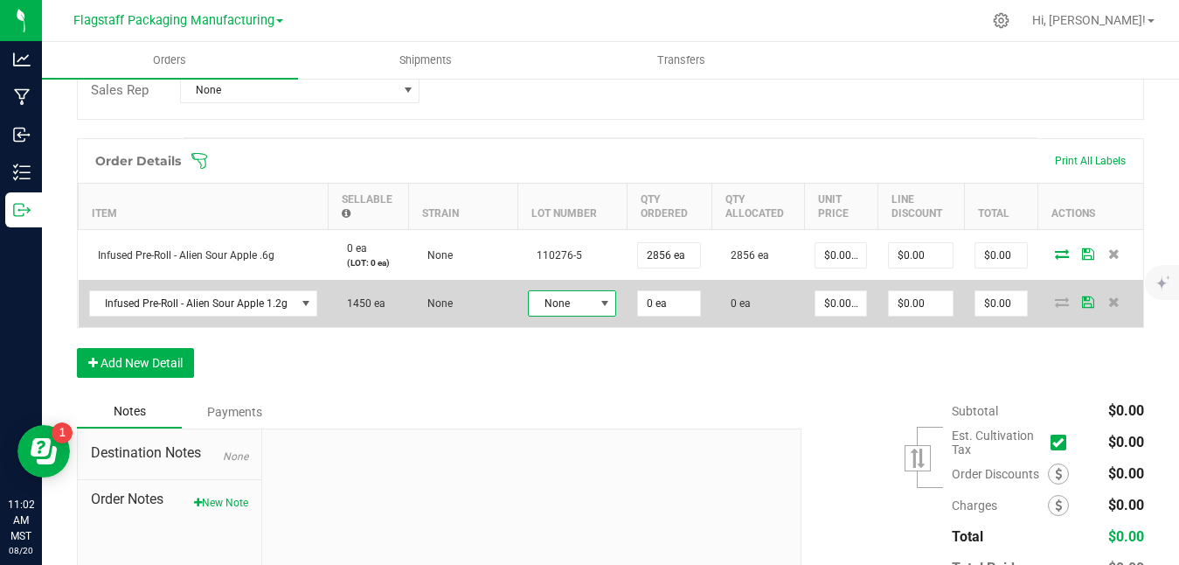
click at [572, 302] on span "None" at bounding box center [561, 303] width 65 height 24
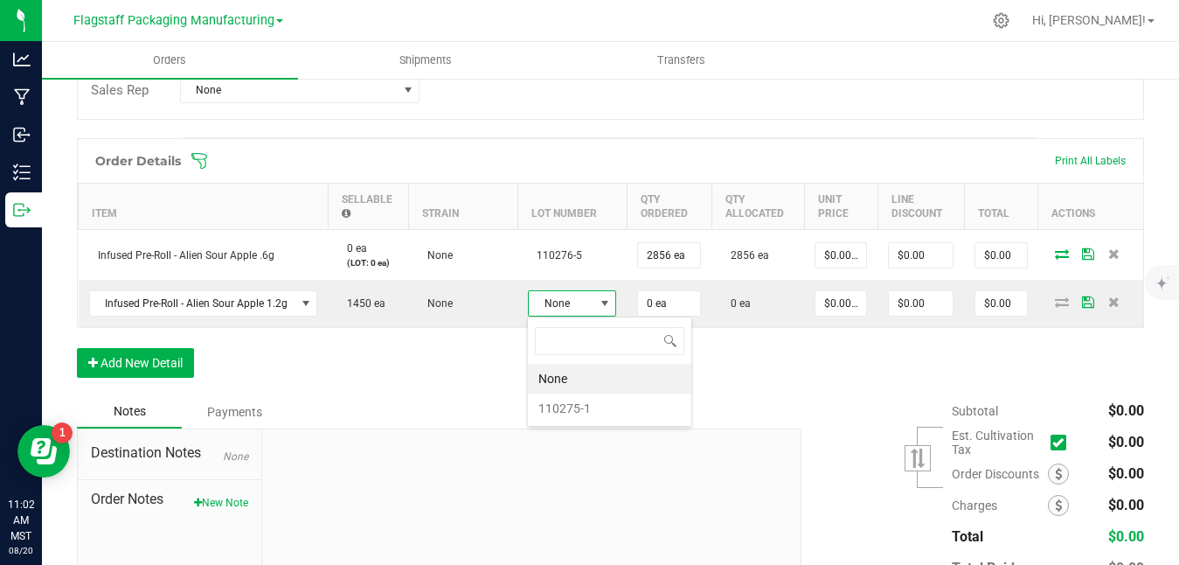
scroll to position [26, 88]
click at [558, 412] on li "110275-1" at bounding box center [609, 408] width 163 height 30
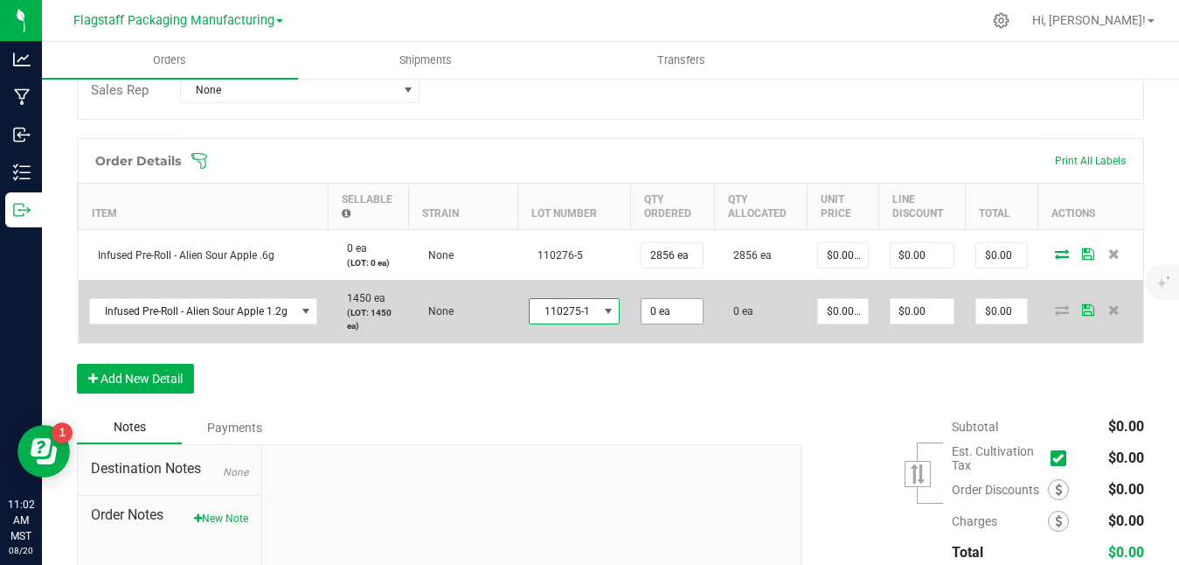
type input "0"
click at [682, 309] on input "0" at bounding box center [672, 311] width 61 height 24
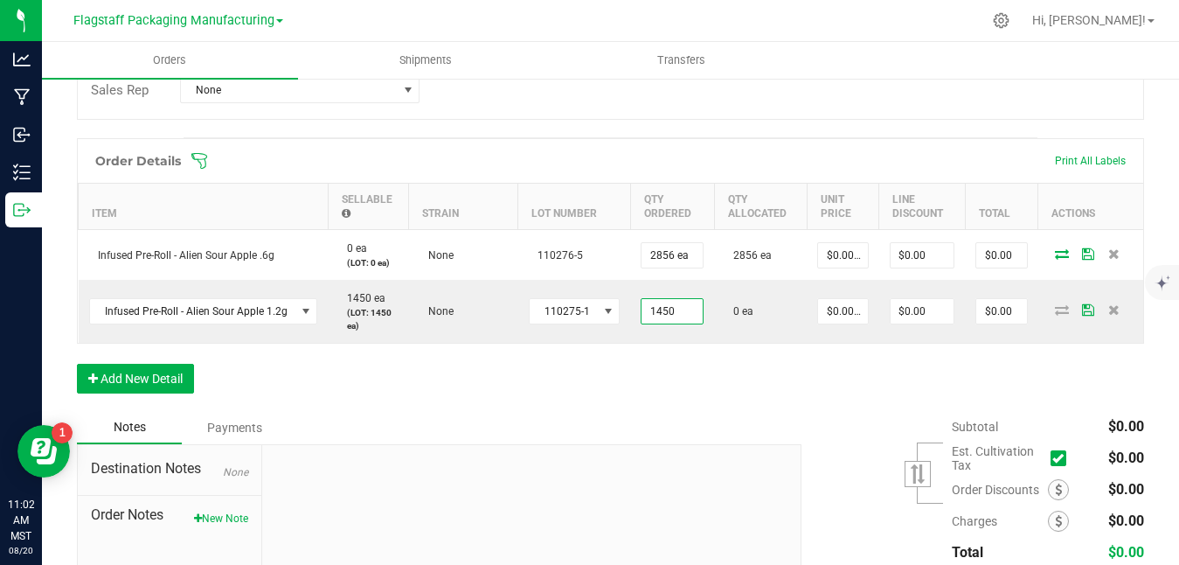
type input "1450 ea"
click at [860, 357] on div "Order Details Print All Labels Item Sellable Strain Lot Number Qty Ordered Qty …" at bounding box center [610, 274] width 1067 height 273
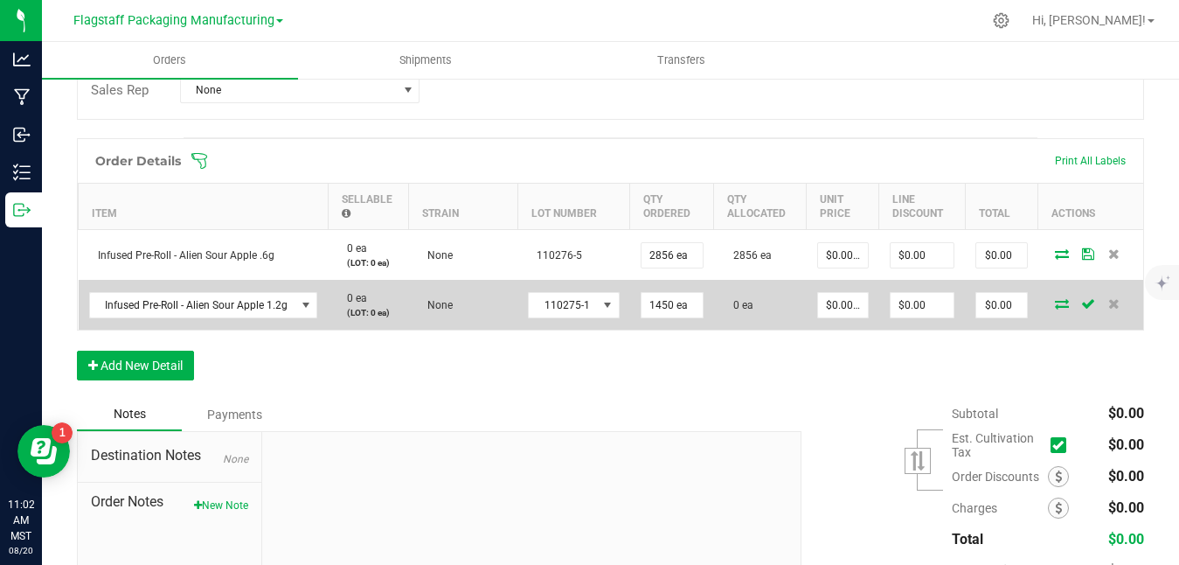
click at [1055, 302] on icon at bounding box center [1062, 303] width 14 height 10
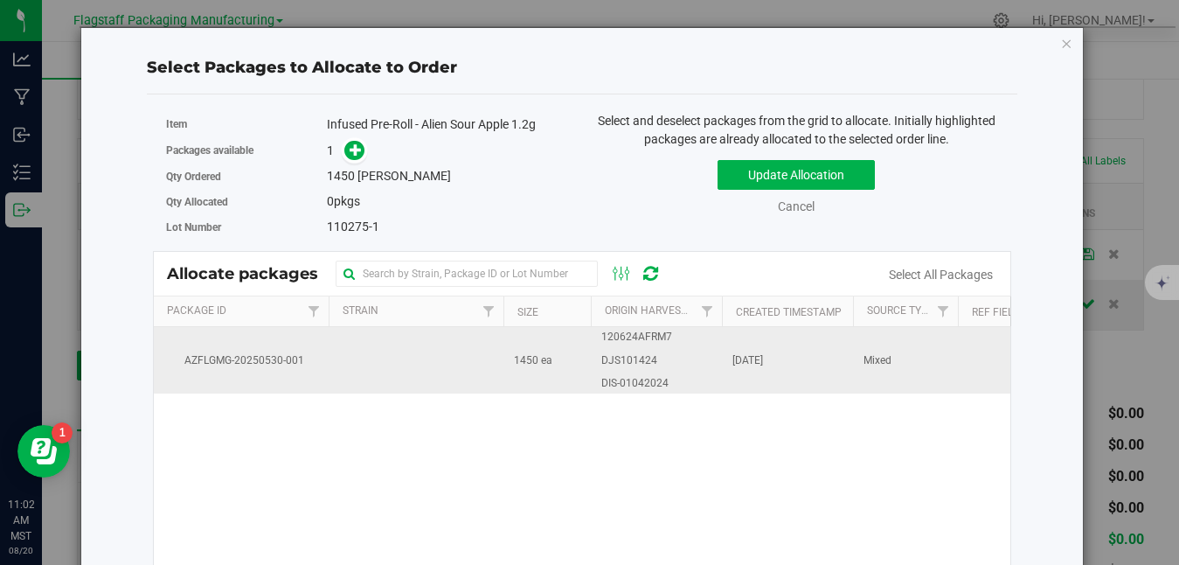
click at [686, 357] on td "120624AFRM7 DJS101424 DIS-01042024" at bounding box center [656, 360] width 131 height 66
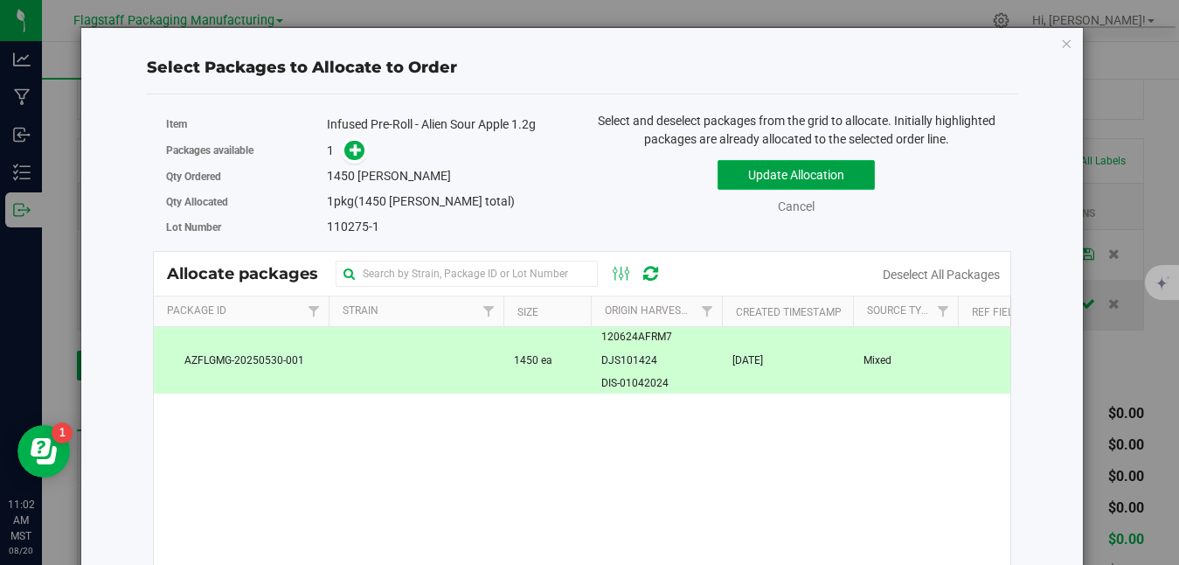
click at [818, 178] on button "Update Allocation" at bounding box center [796, 175] width 157 height 30
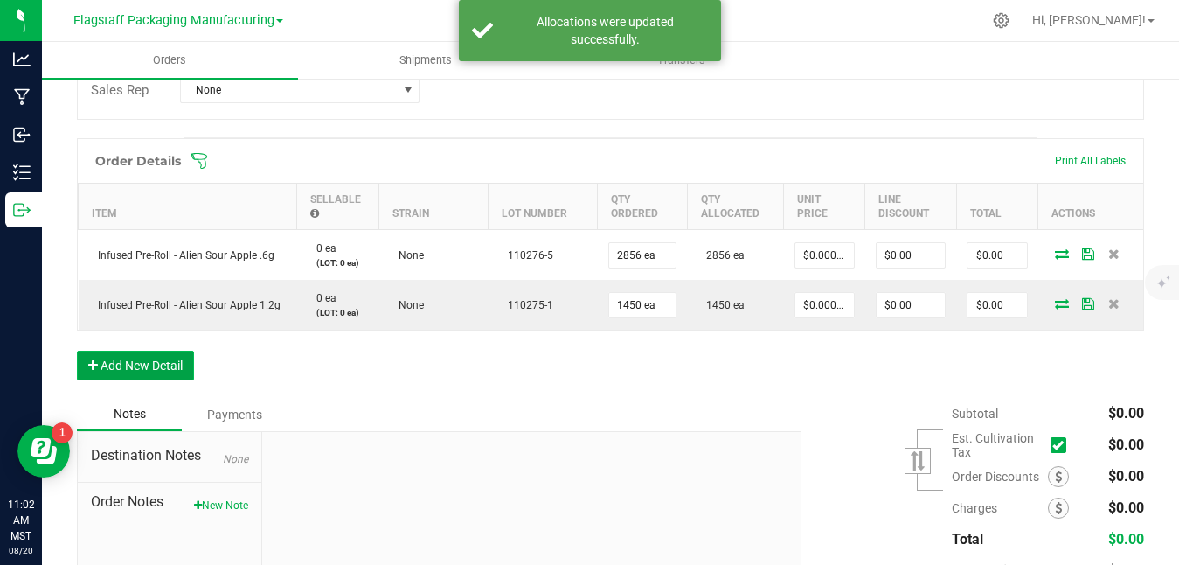
click at [141, 369] on button "Add New Detail" at bounding box center [135, 366] width 117 height 30
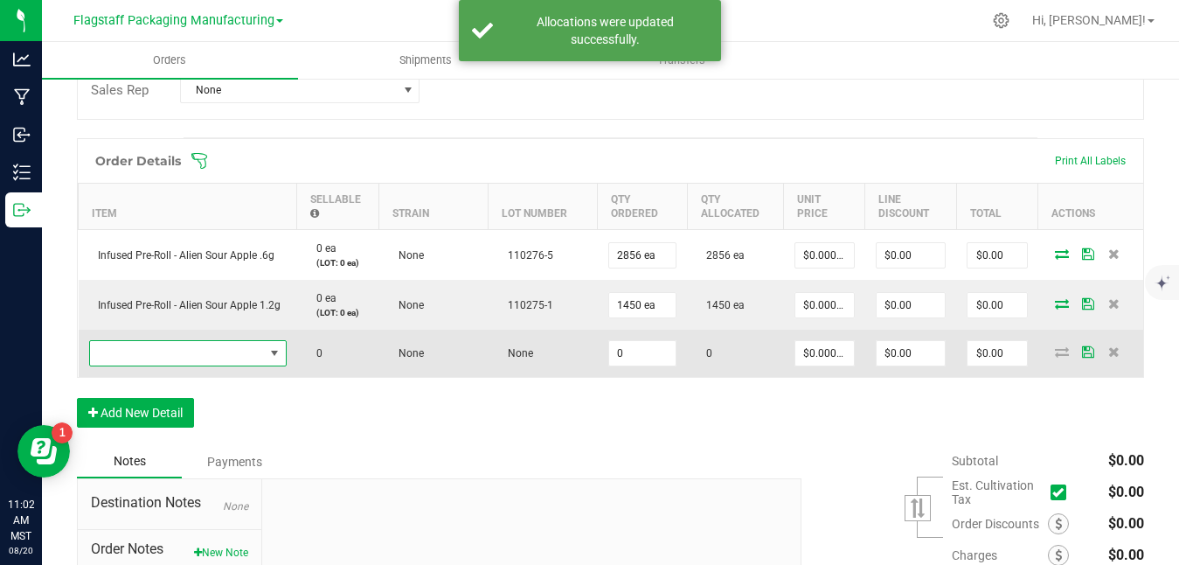
click at [252, 359] on span "NO DATA FOUND" at bounding box center [177, 353] width 174 height 24
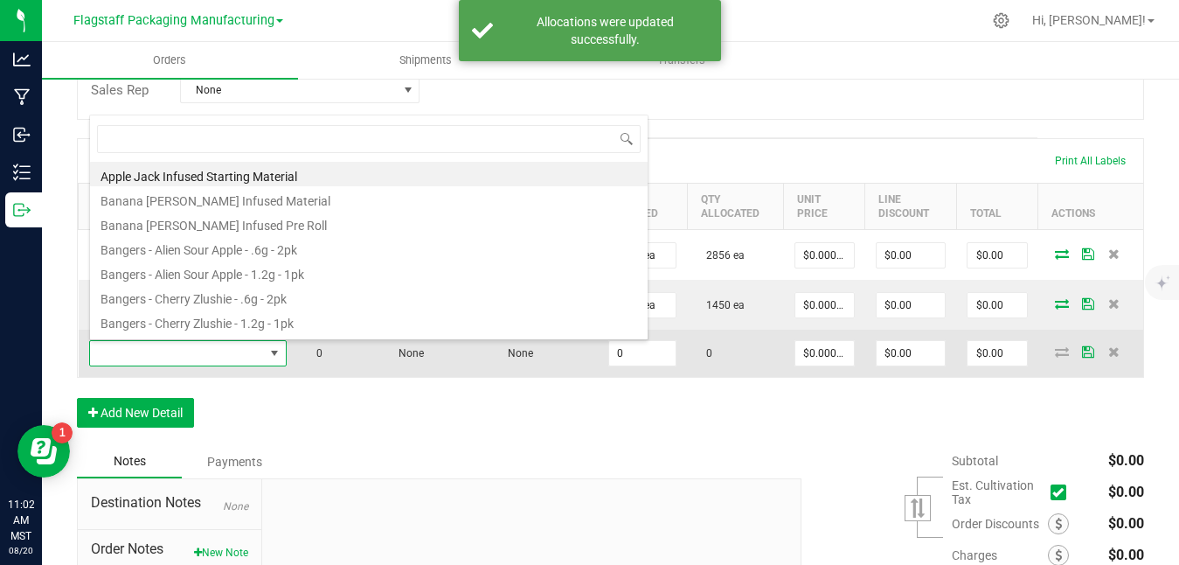
scroll to position [26, 198]
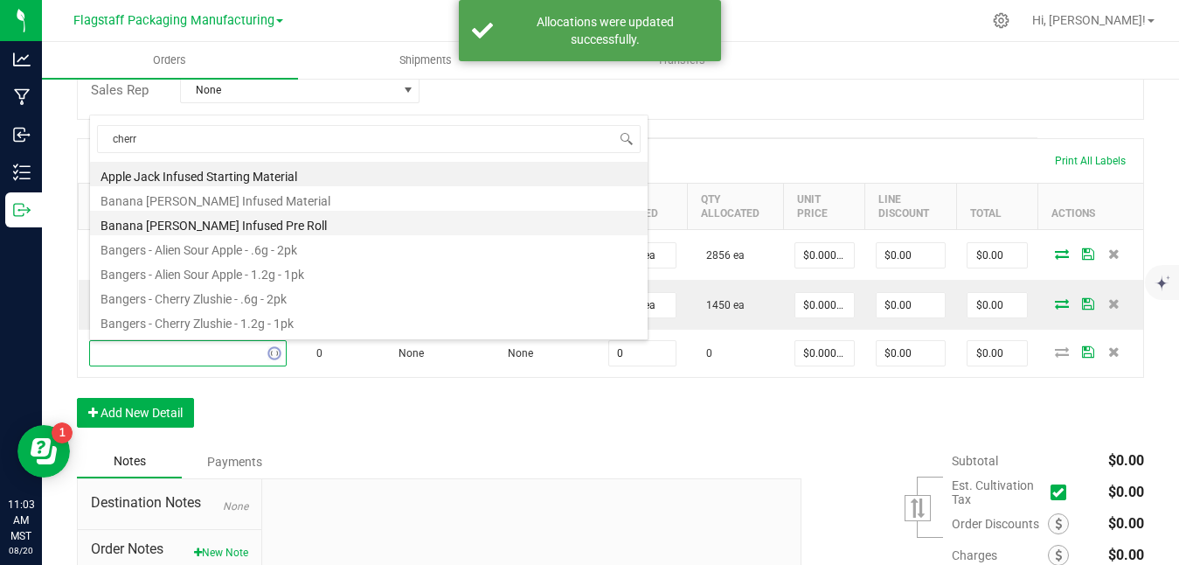
type input "cherry"
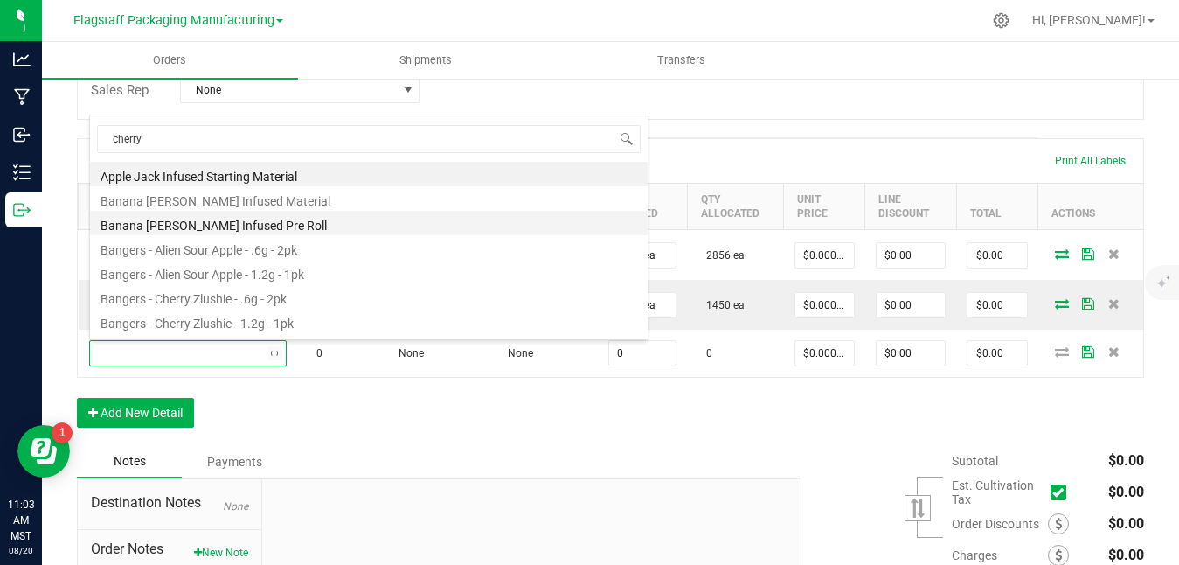
type input "0.0000 g"
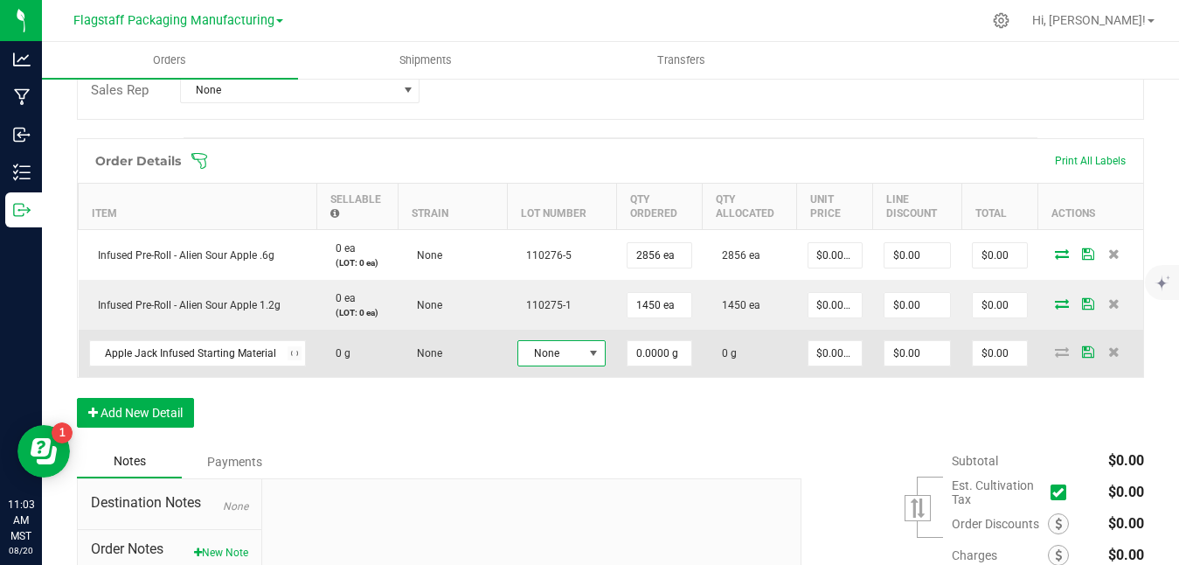
click at [557, 361] on span "None" at bounding box center [550, 353] width 65 height 24
click at [277, 356] on span "Apple Jack Infused Starting Material" at bounding box center [187, 353] width 194 height 24
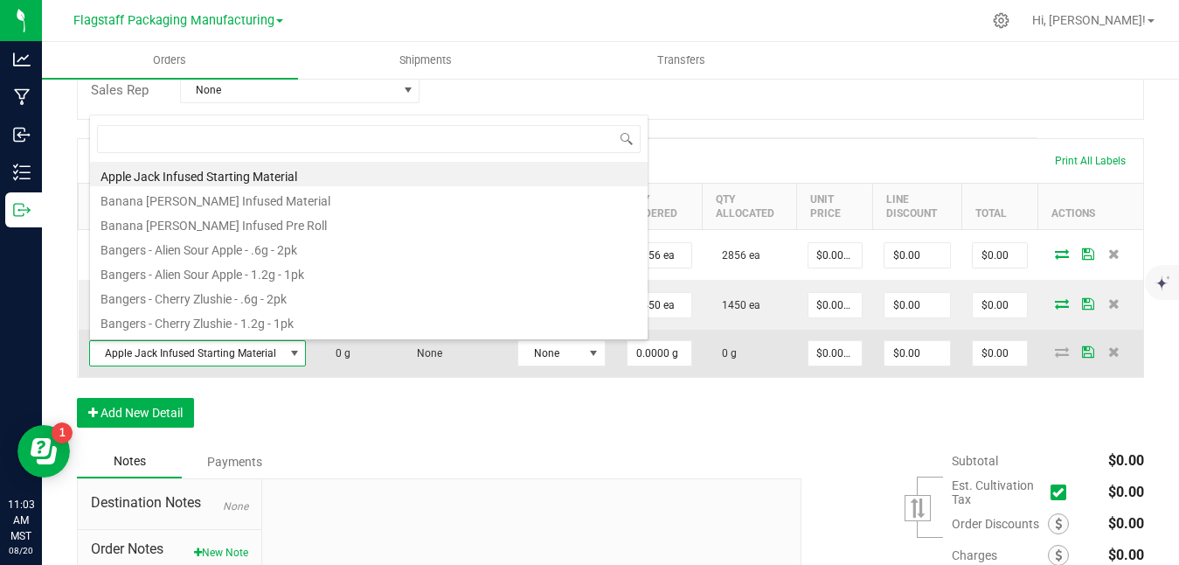
scroll to position [26, 215]
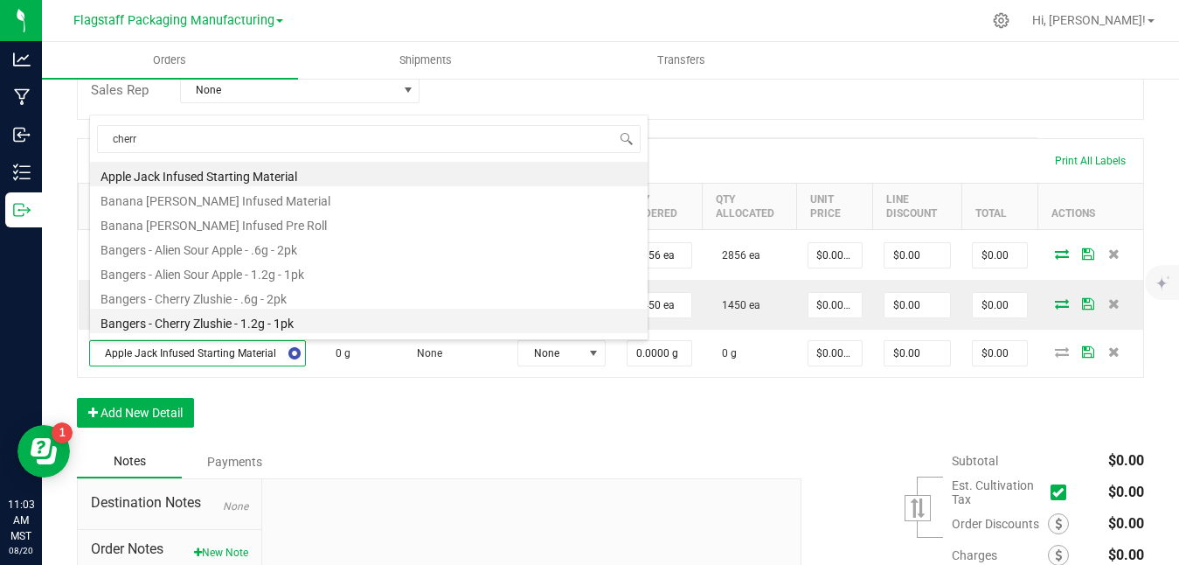
type input "cherry"
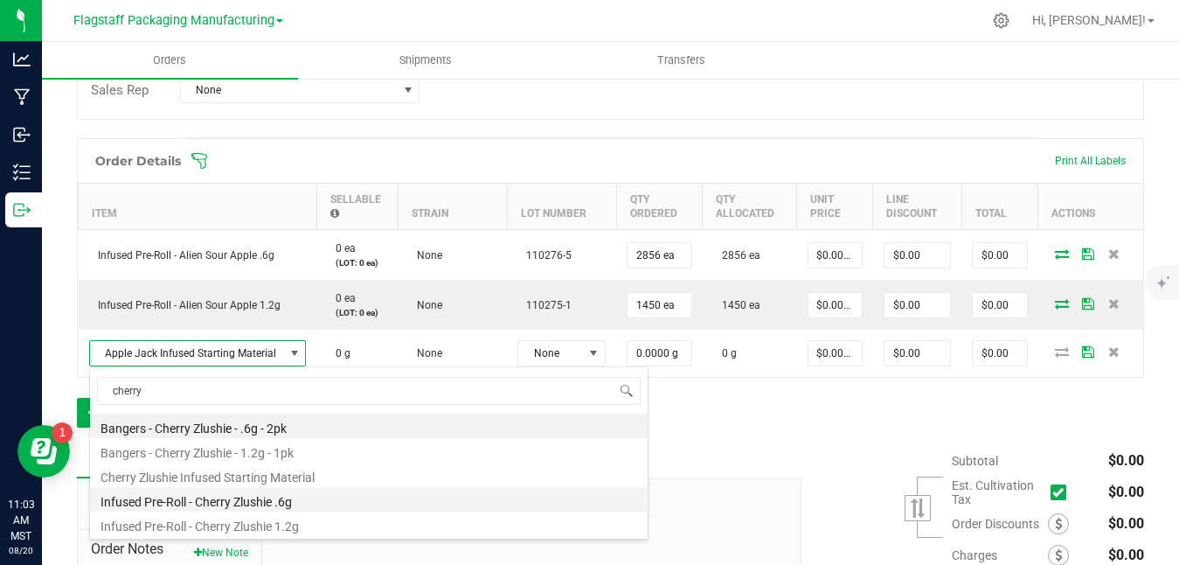
click at [269, 505] on li "Infused Pre-Roll - Cherry Zlushie .6g" at bounding box center [369, 499] width 558 height 24
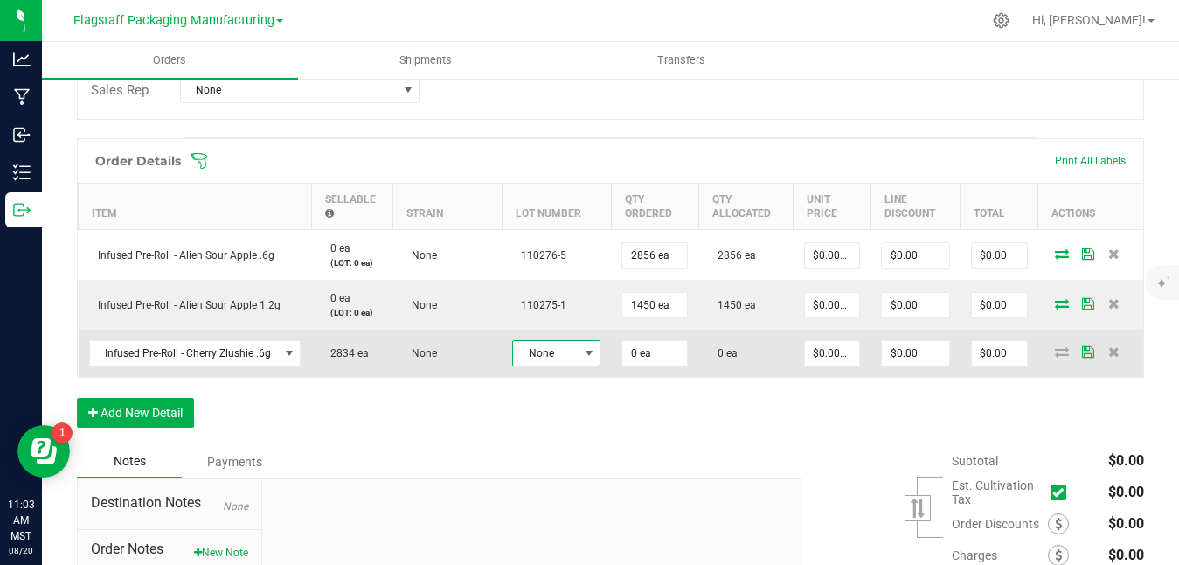
click at [571, 351] on span "None" at bounding box center [545, 353] width 65 height 24
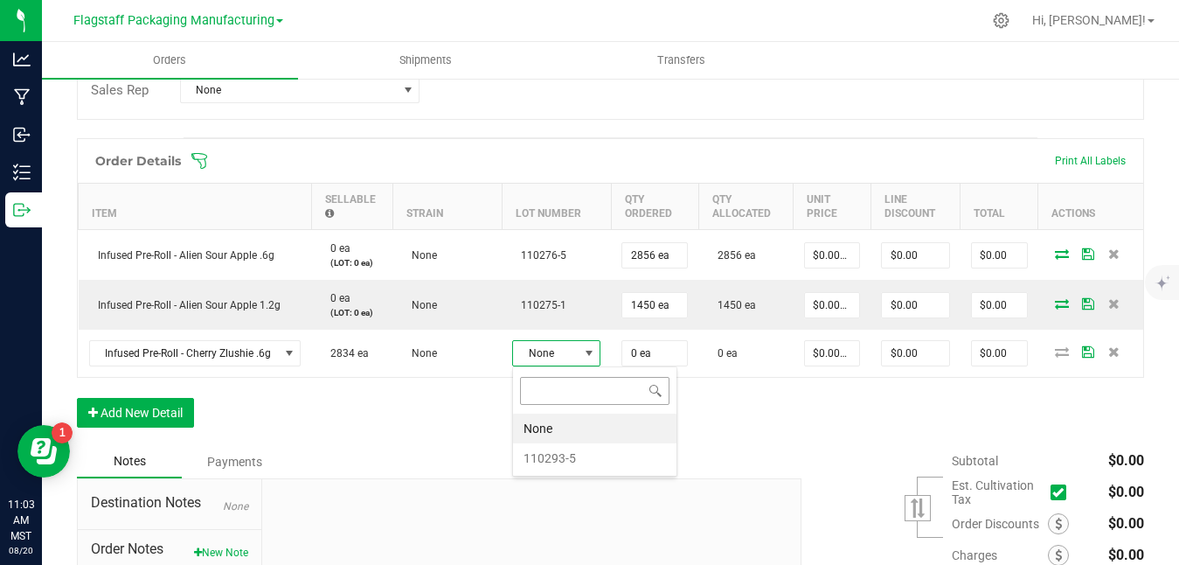
scroll to position [26, 88]
click at [554, 460] on li "110293-5" at bounding box center [594, 458] width 163 height 30
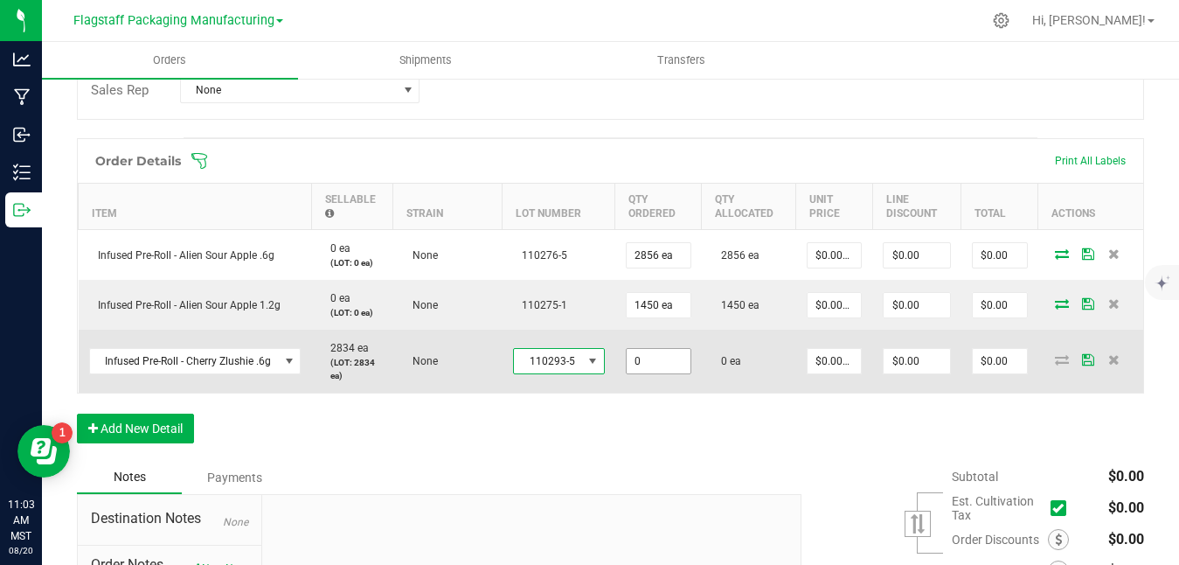
click at [673, 357] on input "0" at bounding box center [659, 361] width 64 height 24
type input "2834 ea"
click at [1084, 364] on icon at bounding box center [1088, 359] width 12 height 10
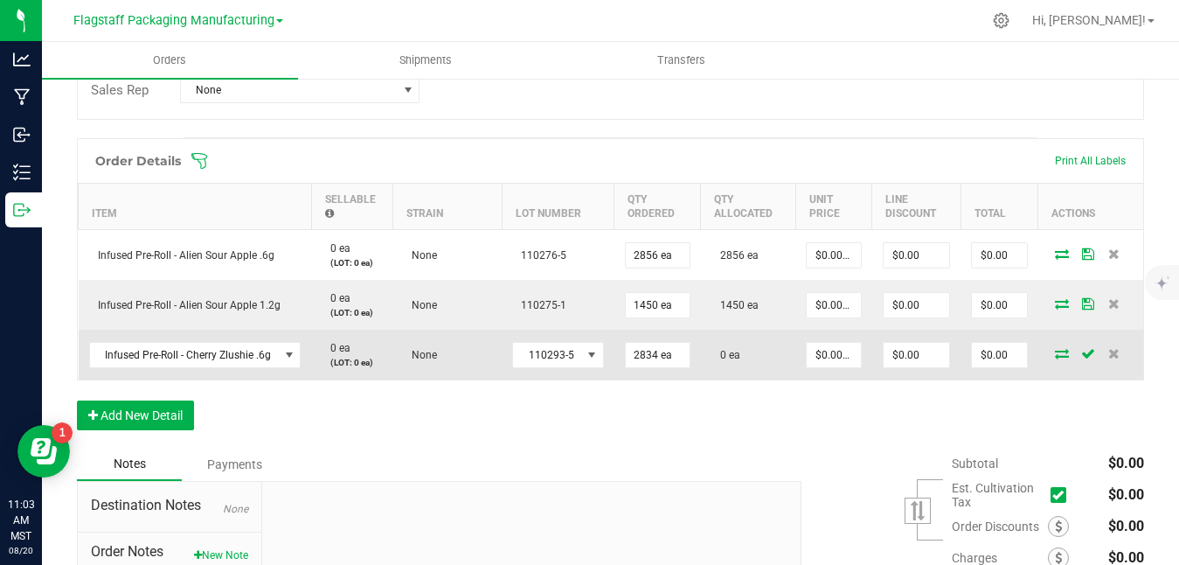
click at [1072, 348] on span at bounding box center [1062, 353] width 26 height 10
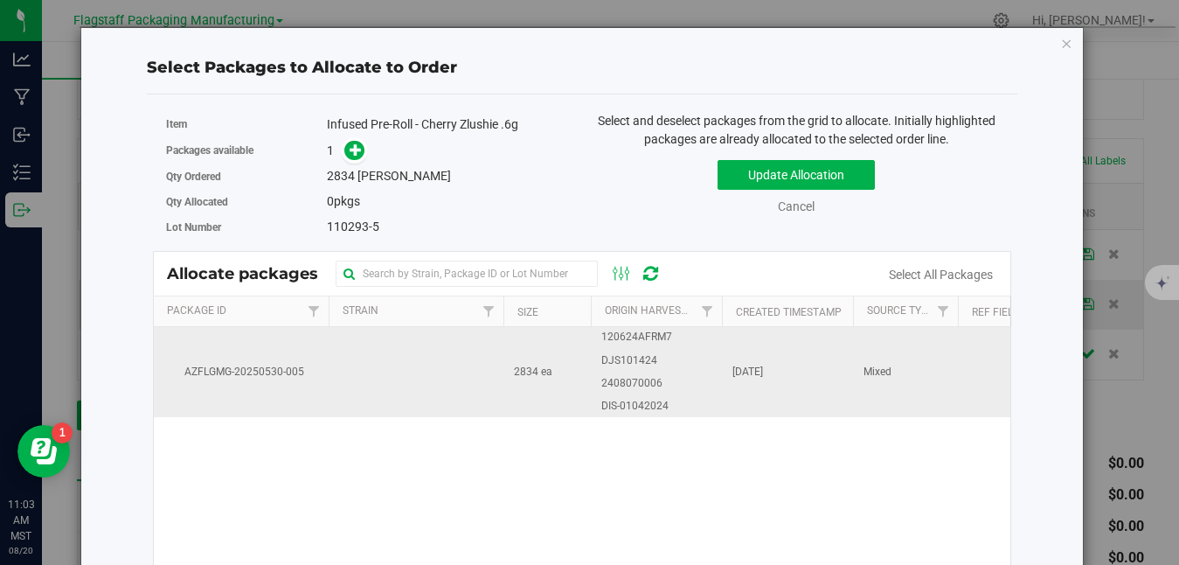
click at [804, 347] on td "[DATE]" at bounding box center [787, 371] width 131 height 89
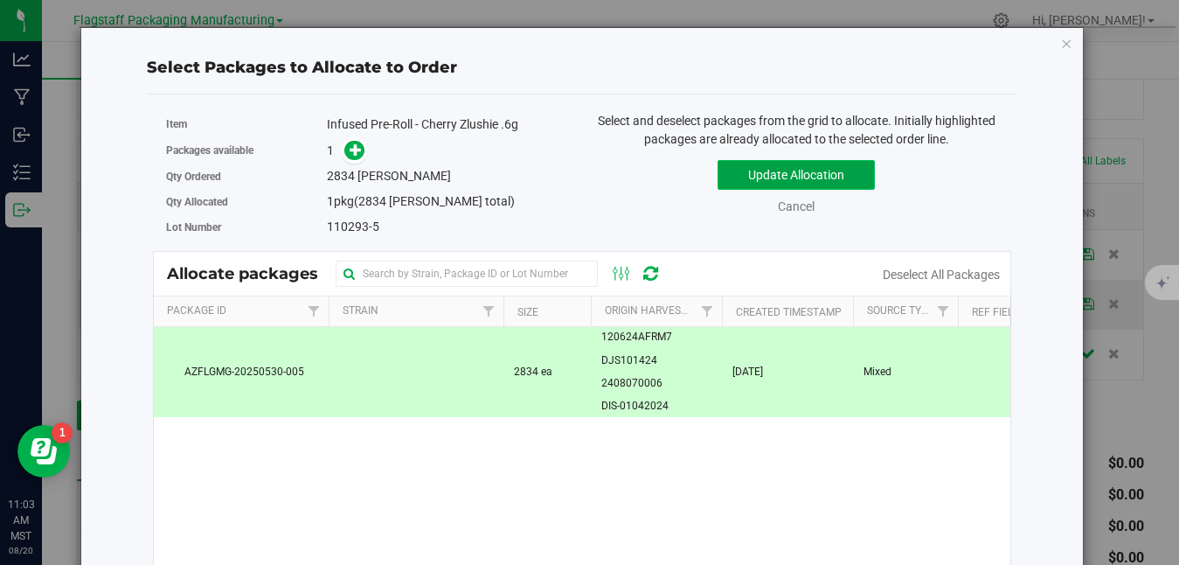
click at [824, 180] on button "Update Allocation" at bounding box center [796, 175] width 157 height 30
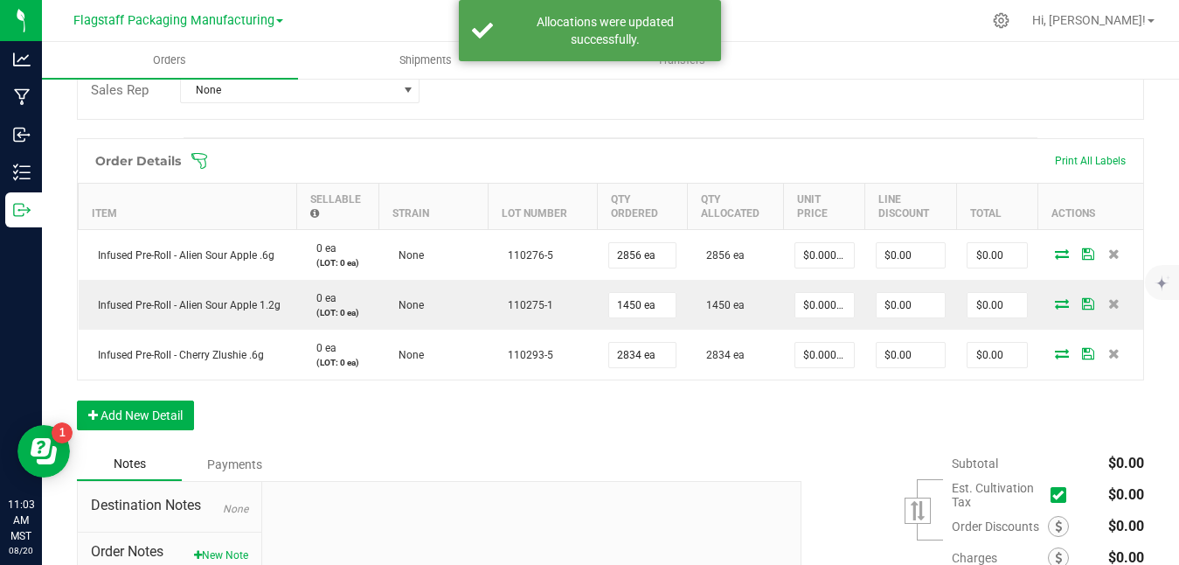
scroll to position [469, 0]
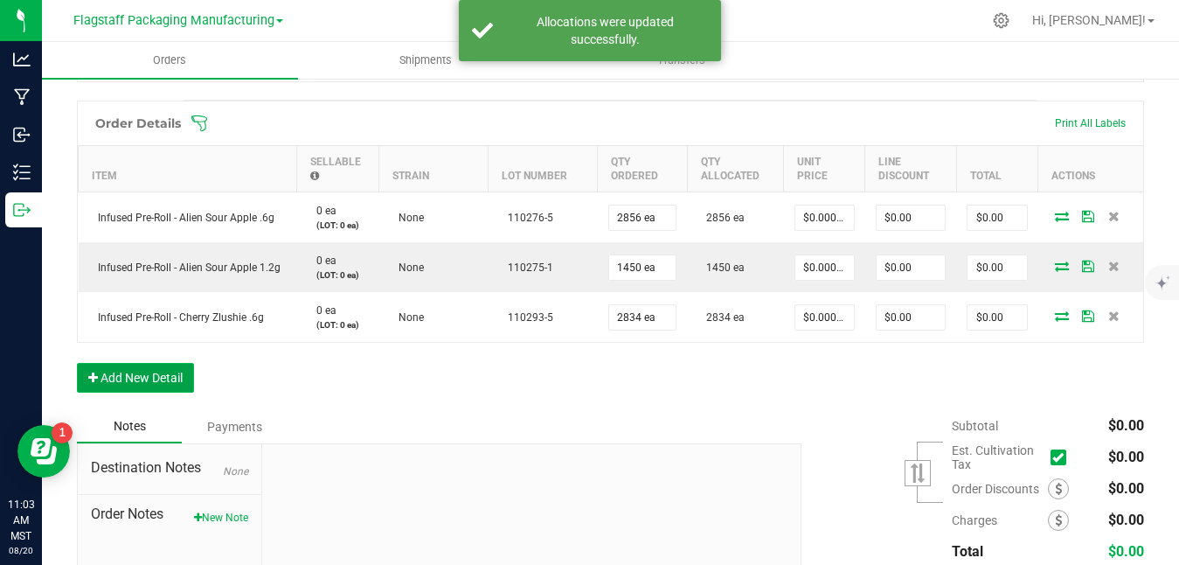
click at [167, 378] on button "Add New Detail" at bounding box center [135, 378] width 117 height 30
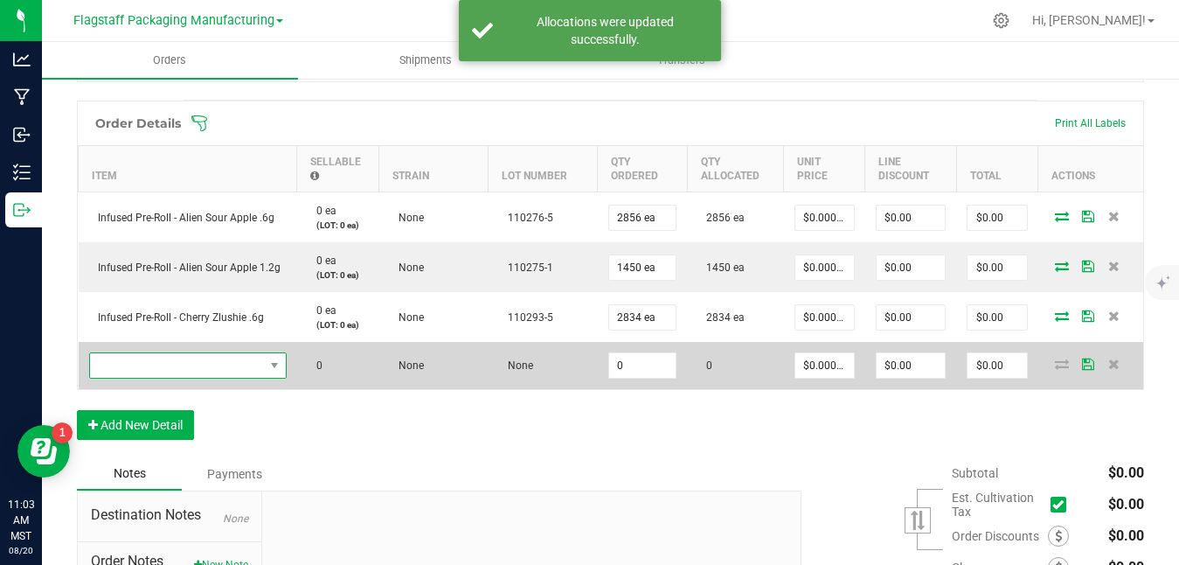
click at [198, 366] on span "NO DATA FOUND" at bounding box center [177, 365] width 174 height 24
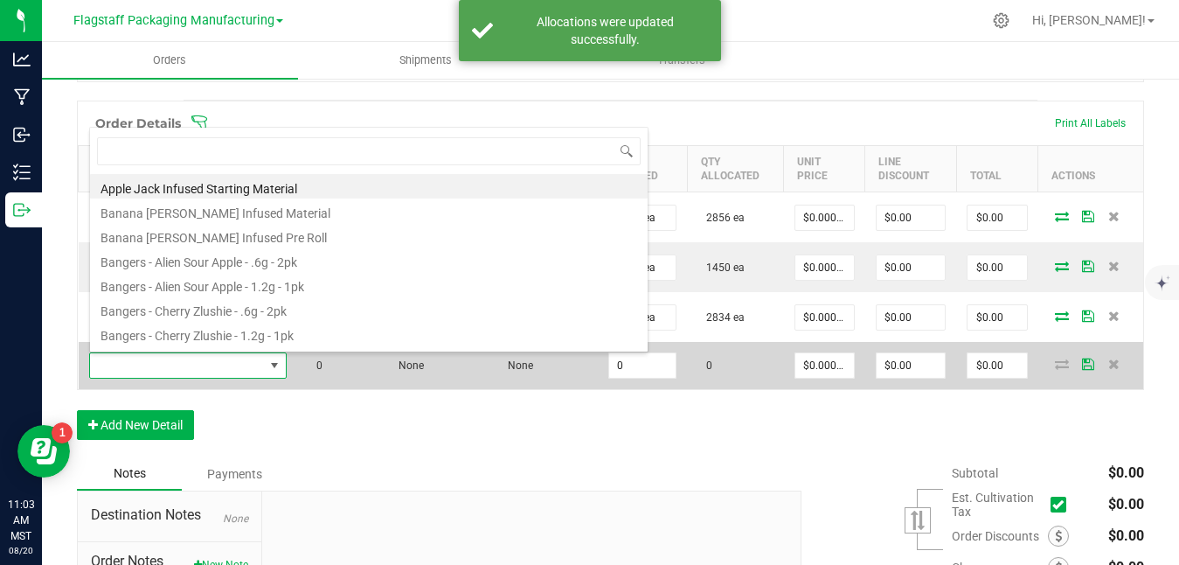
scroll to position [26, 198]
type input "cherry"
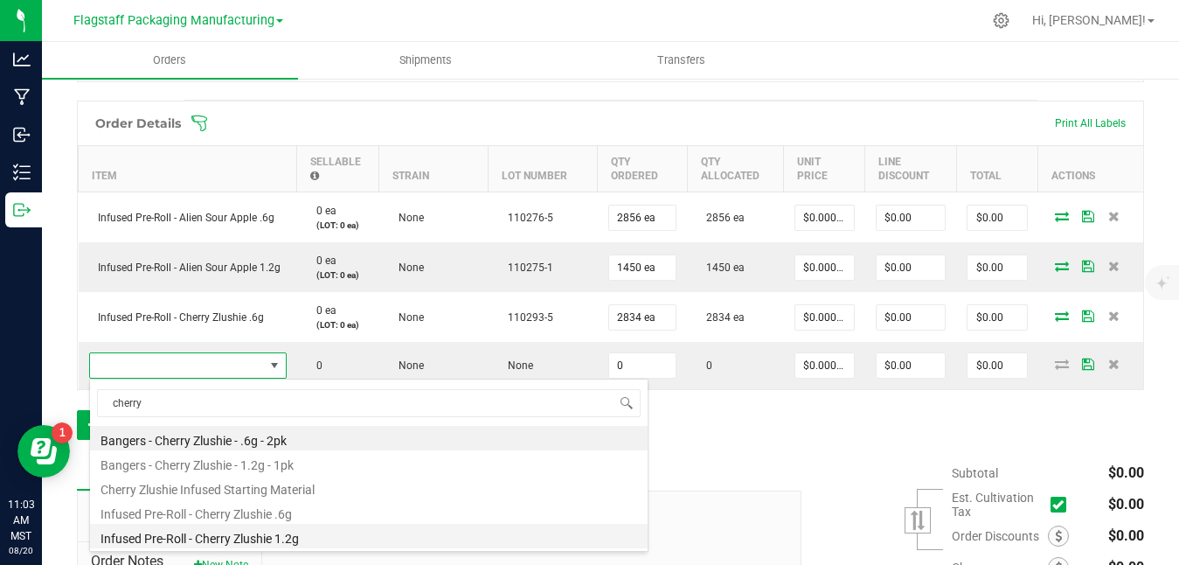
click at [266, 537] on li "Infused Pre-Roll - Cherry Zlushie 1.2g" at bounding box center [369, 536] width 558 height 24
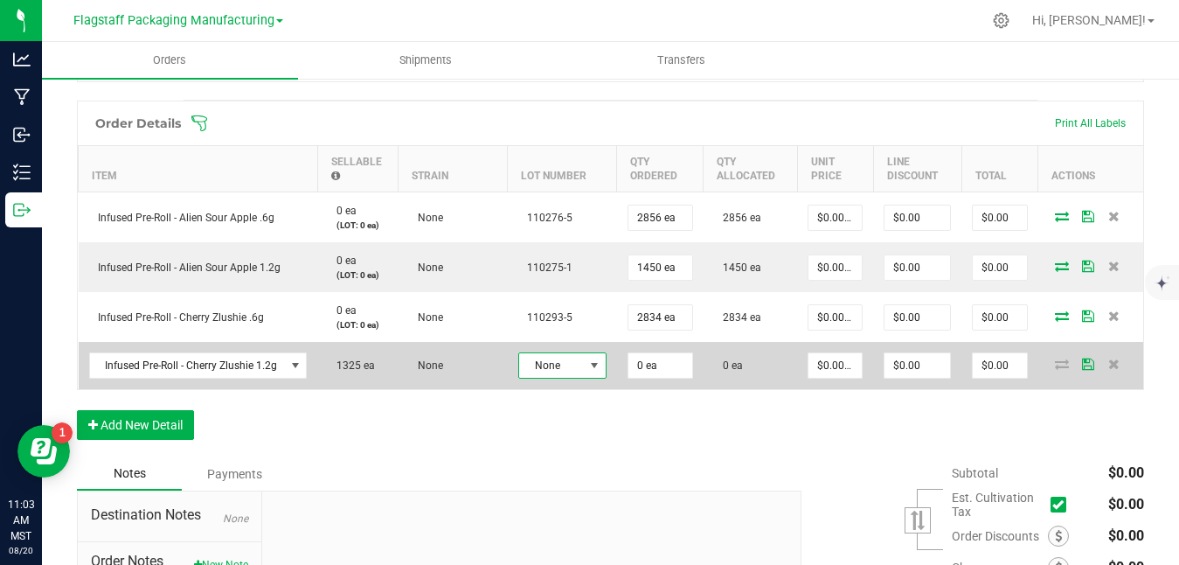
click at [573, 368] on span "None" at bounding box center [551, 365] width 65 height 24
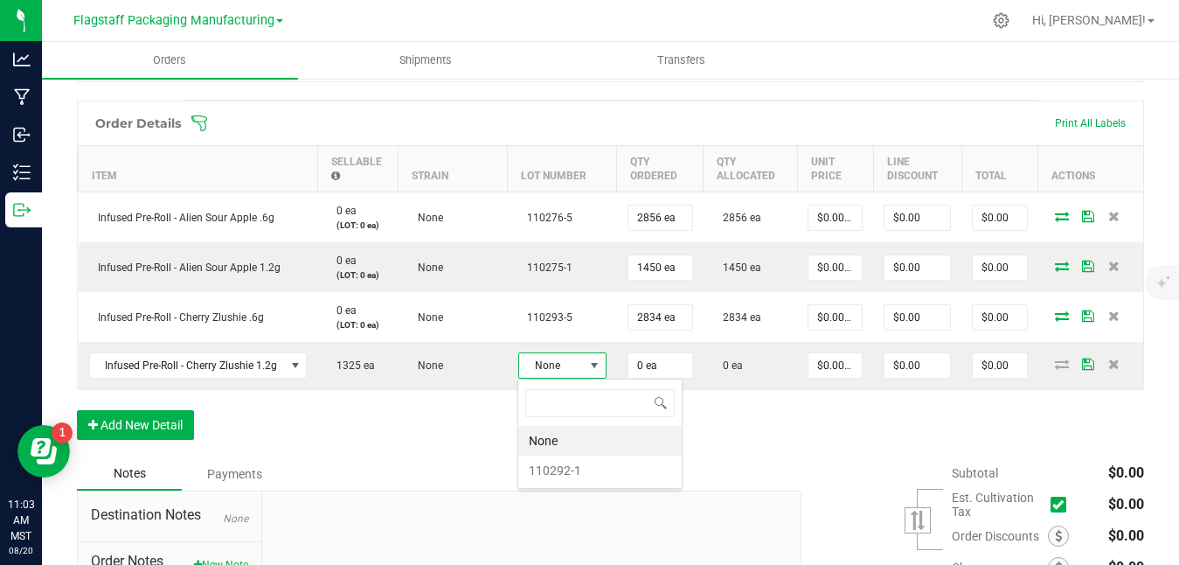
scroll to position [26, 88]
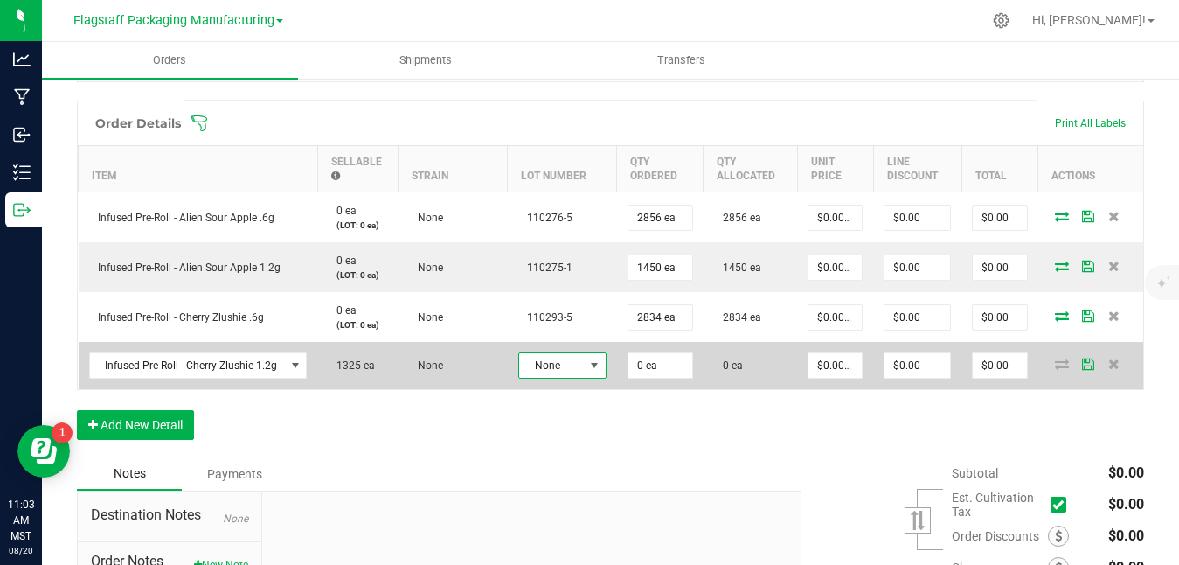
click at [591, 364] on span at bounding box center [594, 365] width 14 height 14
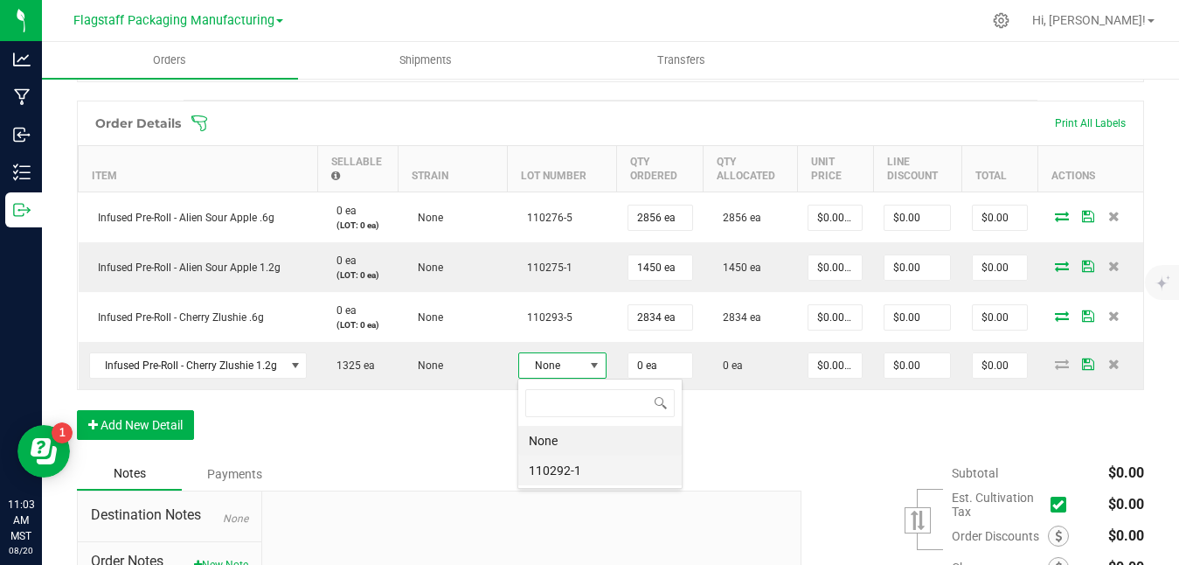
click at [562, 468] on li "110292-1" at bounding box center [599, 470] width 163 height 30
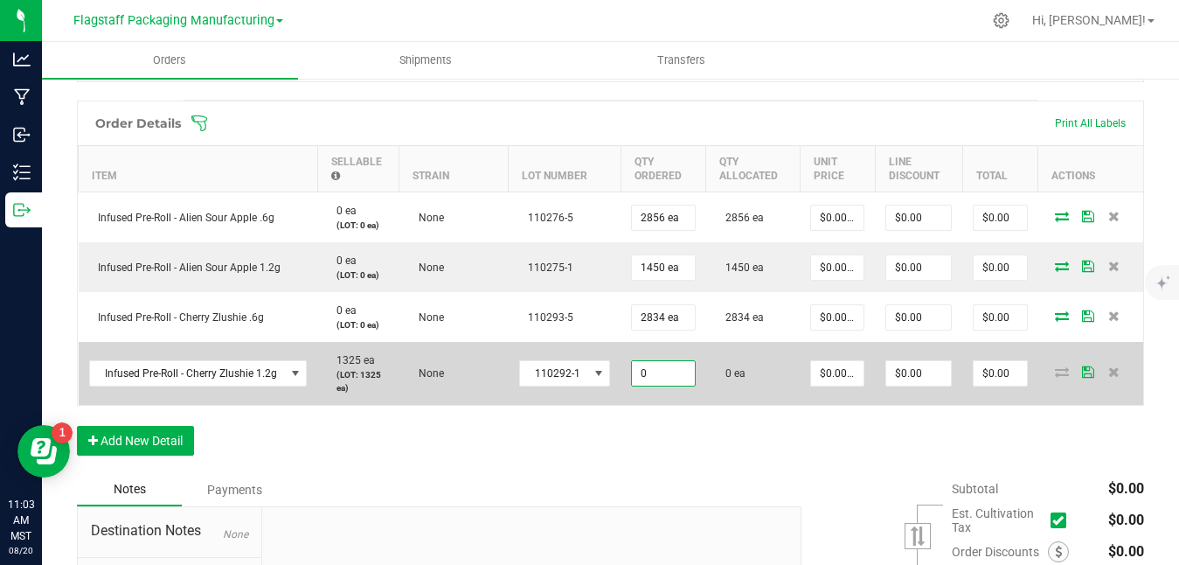
click at [670, 379] on input "0" at bounding box center [663, 373] width 63 height 24
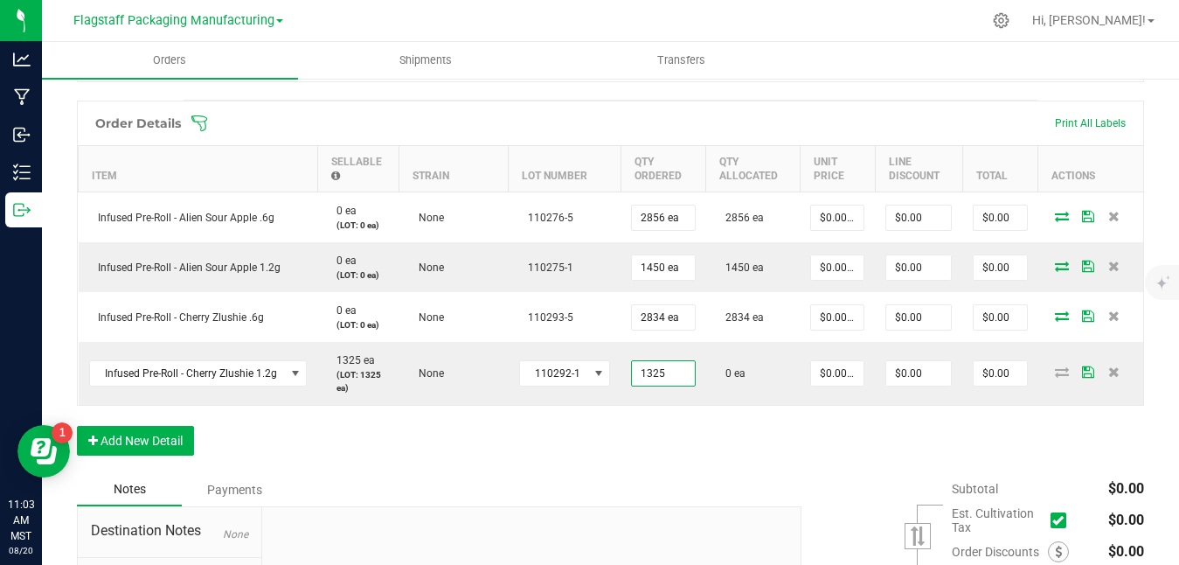
type input "1325 ea"
click at [849, 468] on div "Order Details Print All Labels Item Sellable Strain Lot Number Qty Ordered Qty …" at bounding box center [610, 287] width 1067 height 372
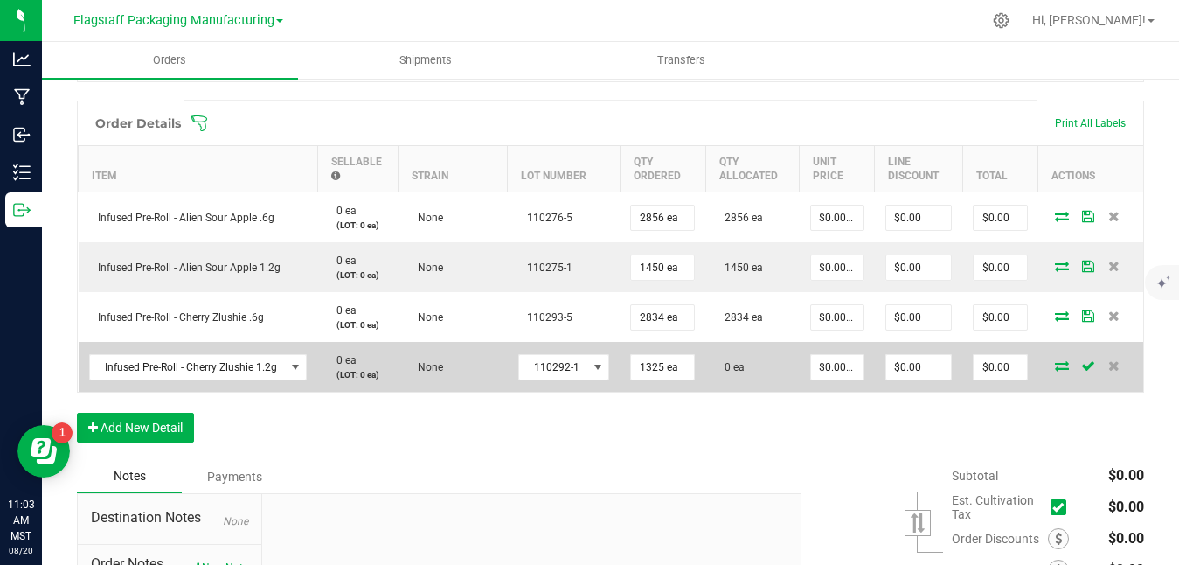
click at [1053, 360] on span at bounding box center [1062, 365] width 26 height 10
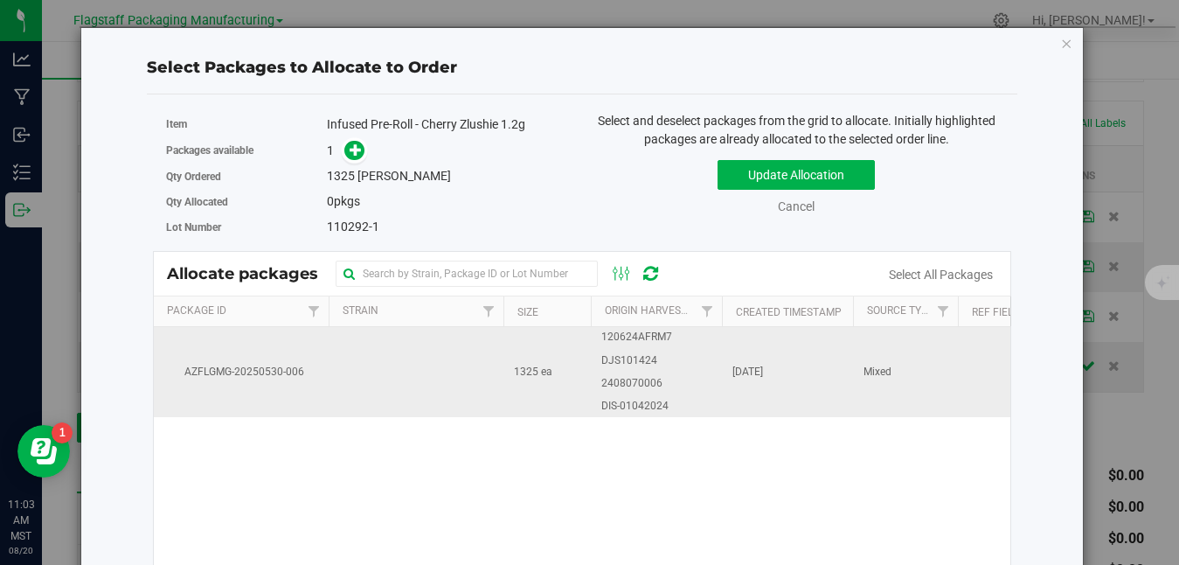
click at [519, 371] on span "1325 ea" at bounding box center [533, 372] width 38 height 17
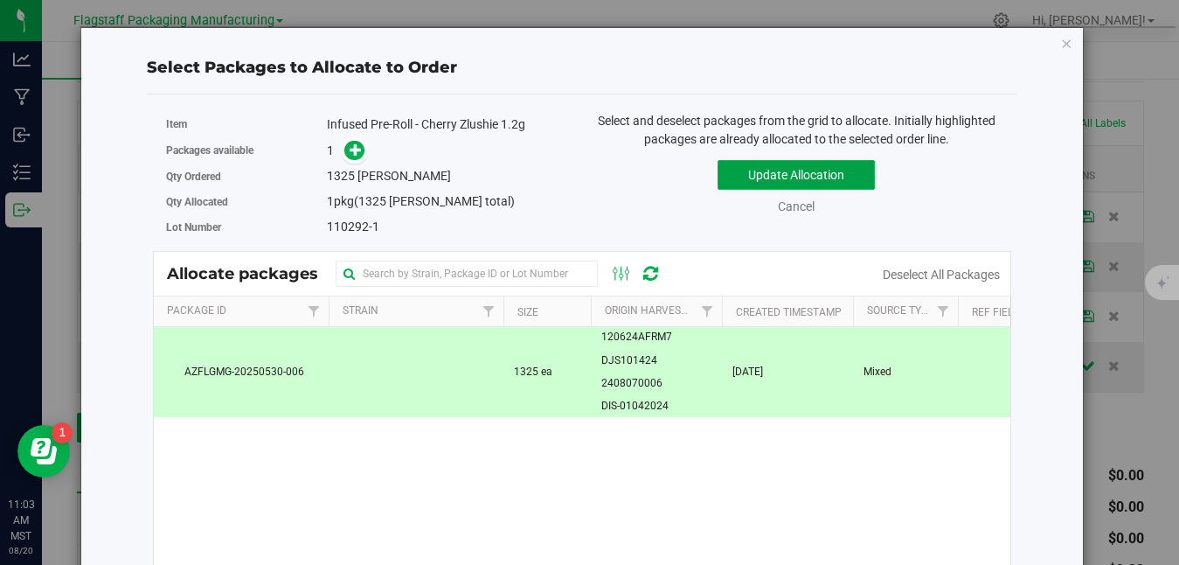
click at [764, 169] on button "Update Allocation" at bounding box center [796, 175] width 157 height 30
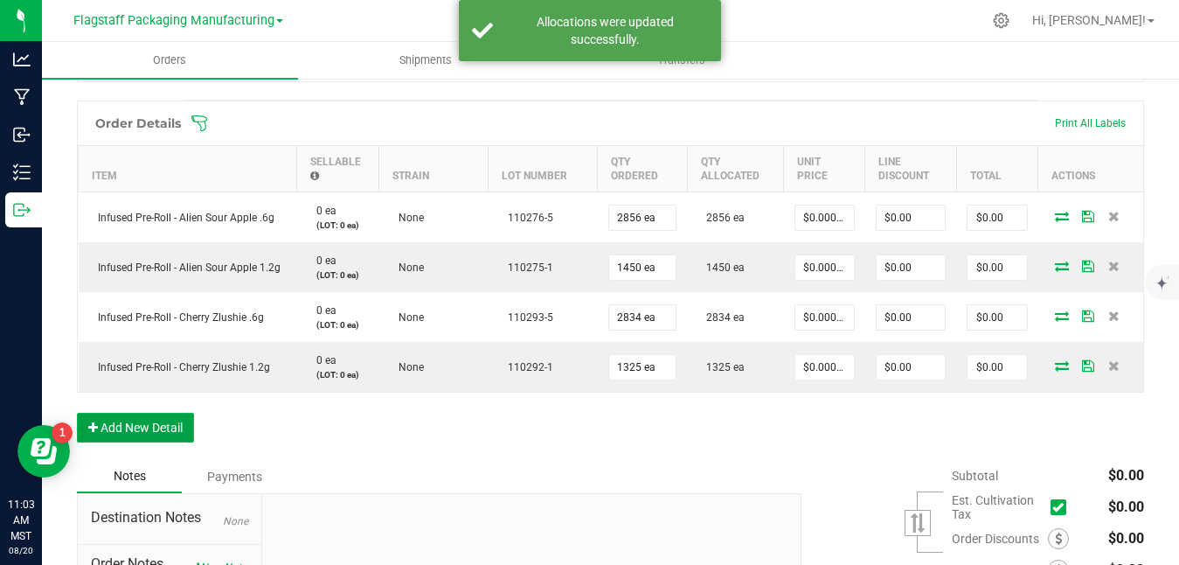
click at [136, 430] on button "Add New Detail" at bounding box center [135, 428] width 117 height 30
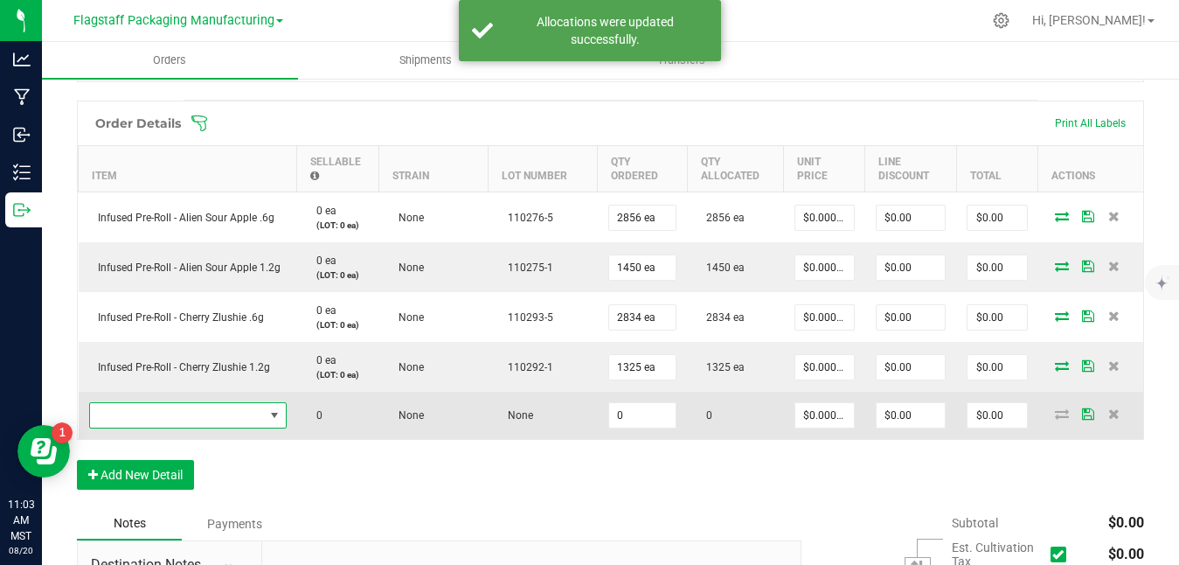
click at [247, 413] on span "NO DATA FOUND" at bounding box center [177, 415] width 174 height 24
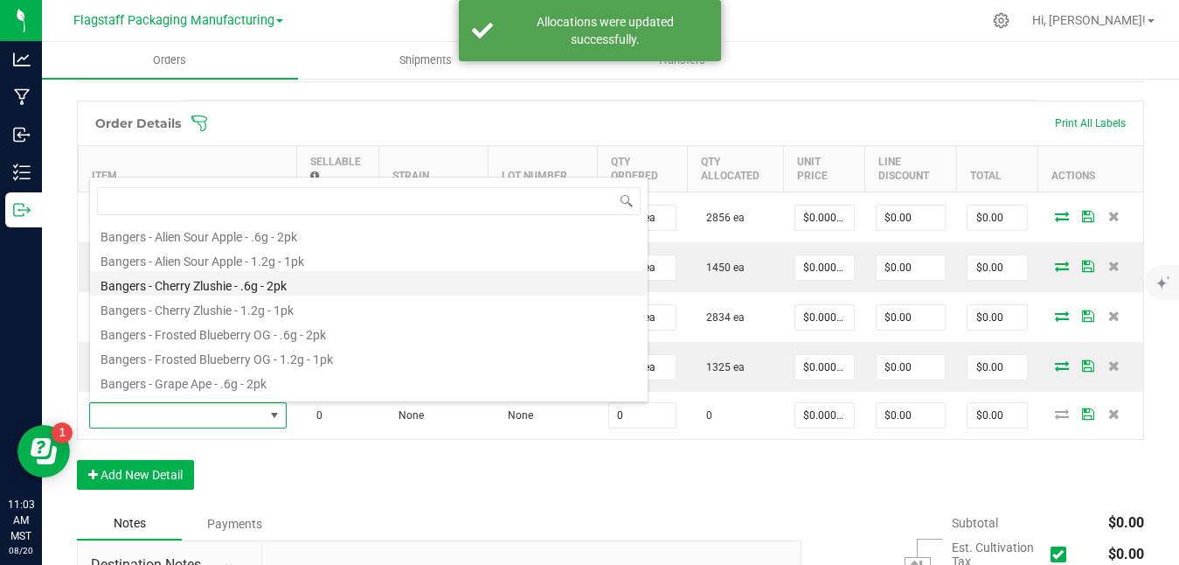
scroll to position [77, 0]
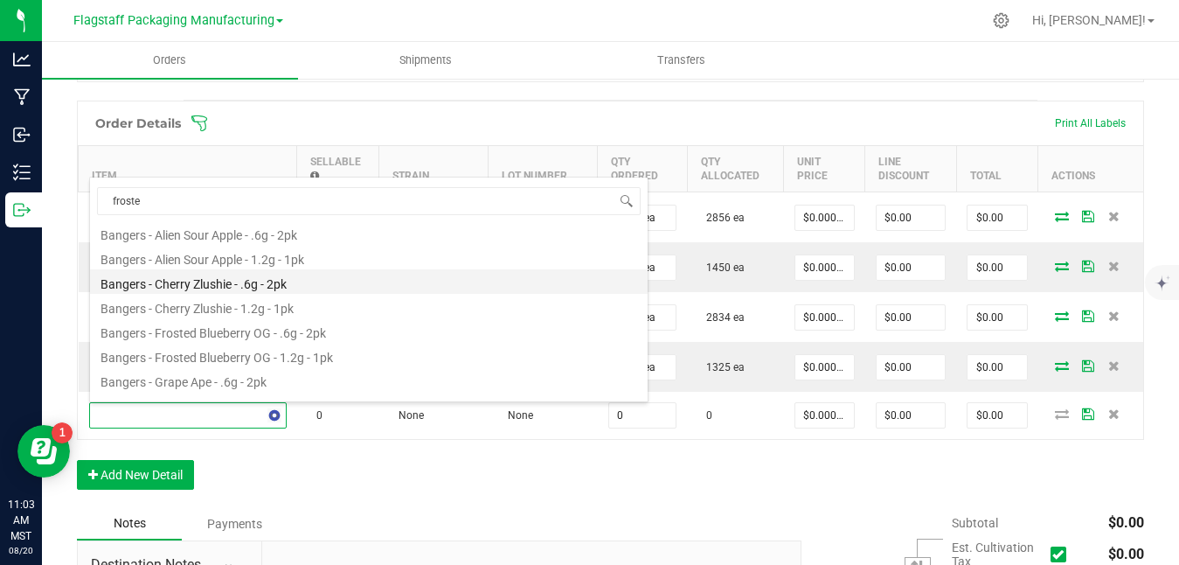
type input "frosted"
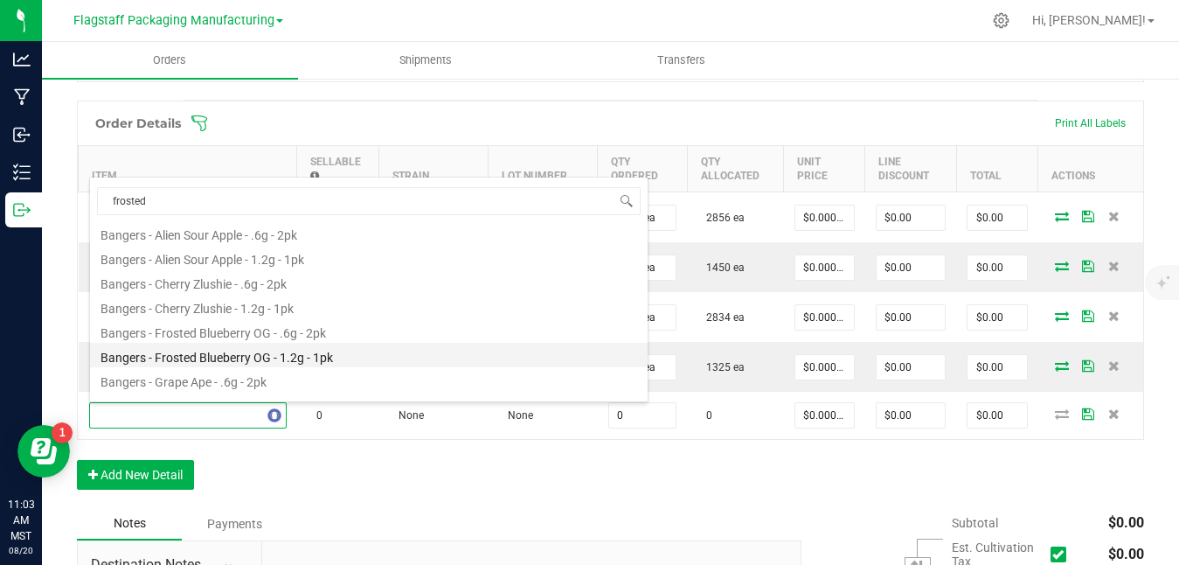
scroll to position [0, 0]
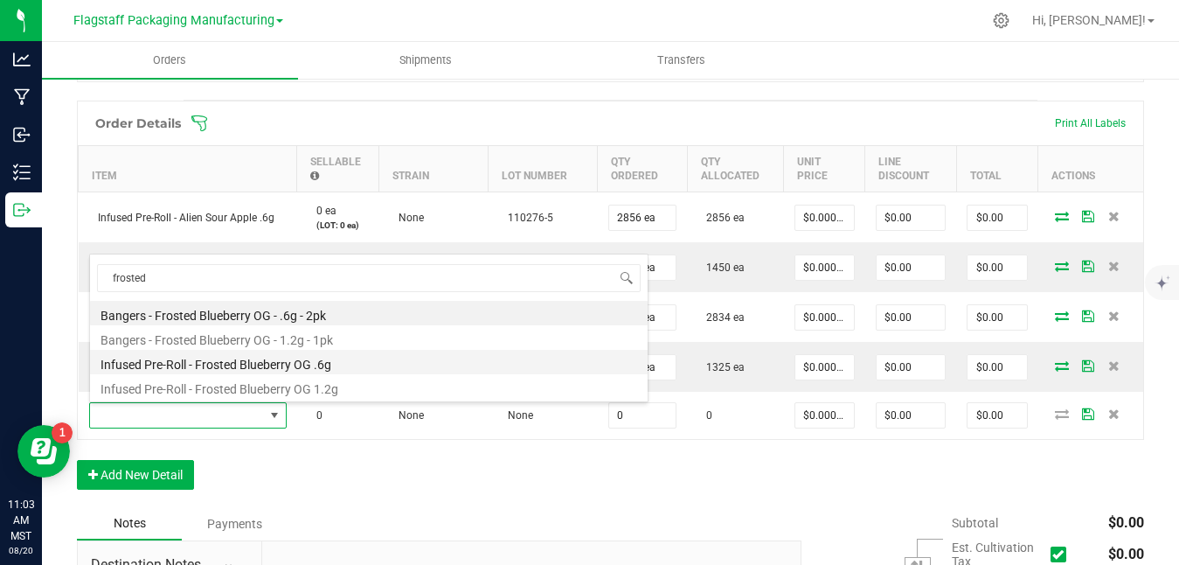
click at [328, 359] on li "Infused Pre-Roll - Frosted Blueberry OG .6g" at bounding box center [369, 362] width 558 height 24
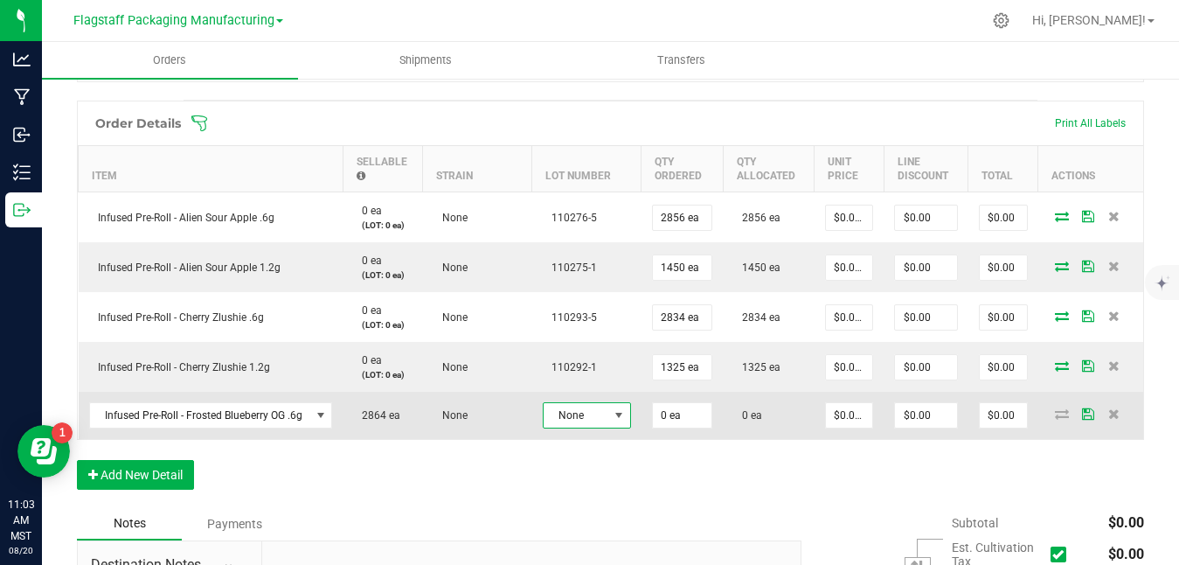
click at [594, 424] on span "None" at bounding box center [576, 415] width 65 height 24
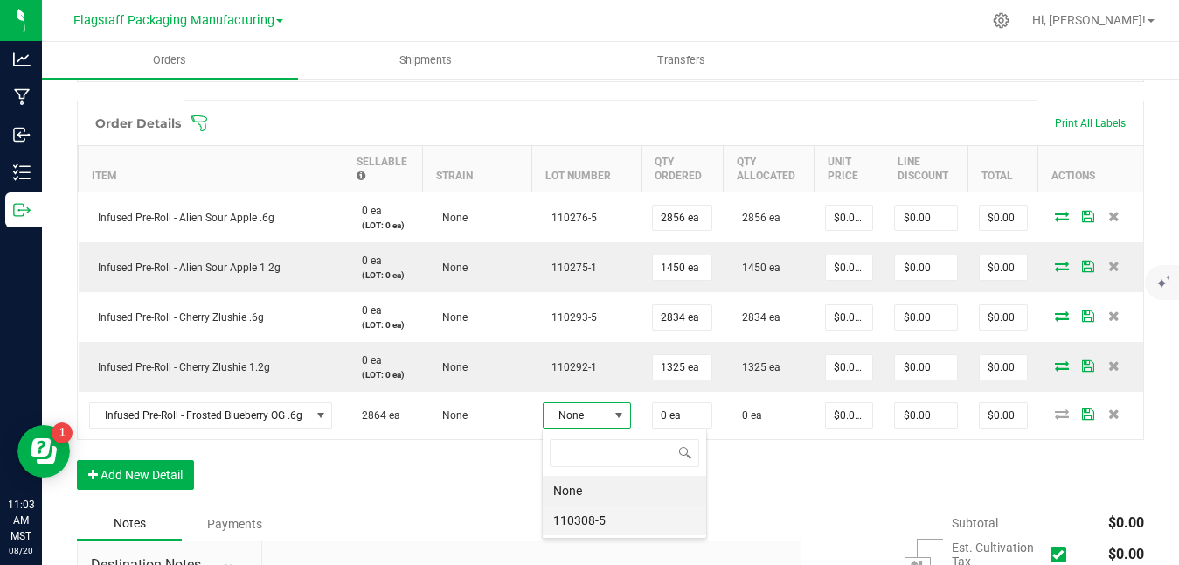
click at [600, 518] on li "110308-5" at bounding box center [624, 520] width 163 height 30
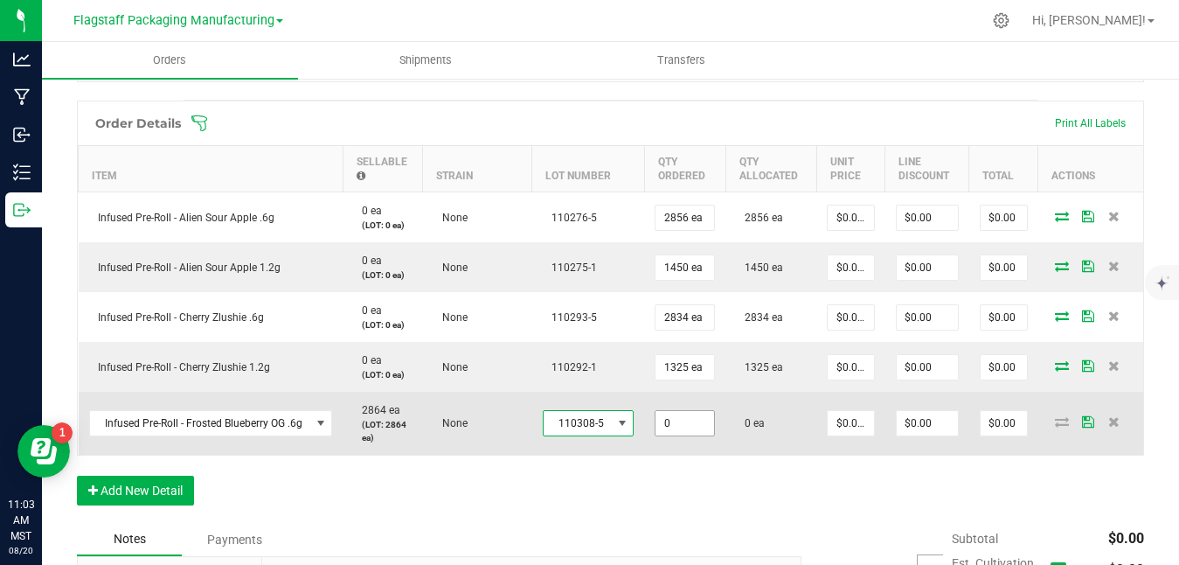
click at [691, 426] on input "0" at bounding box center [685, 423] width 59 height 24
type input "2864 ea"
click at [1092, 416] on icon at bounding box center [1088, 421] width 12 height 10
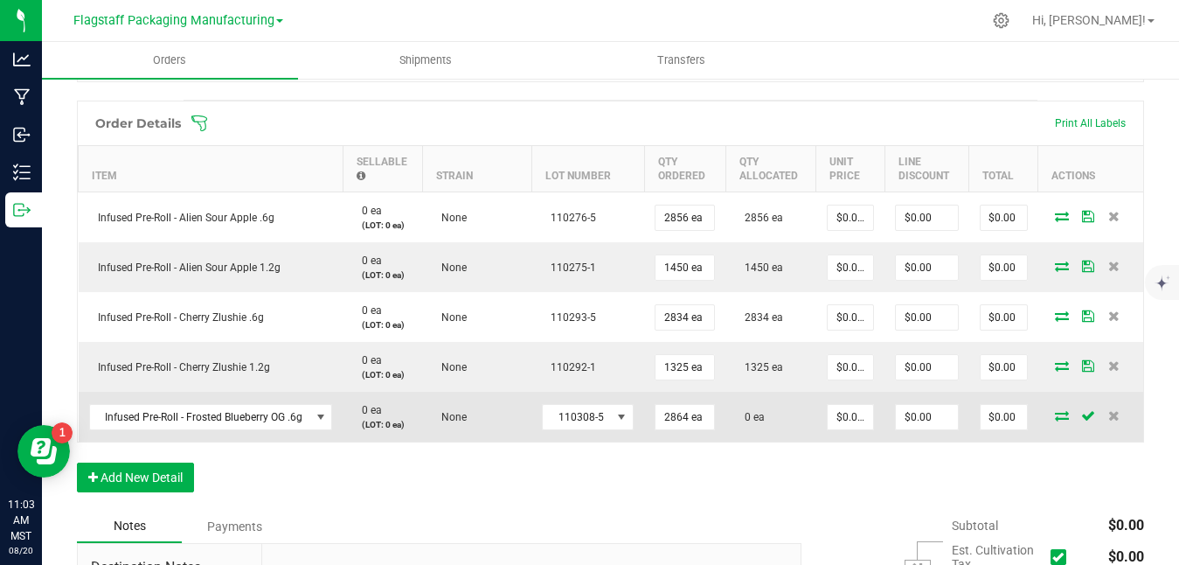
click at [1059, 414] on icon at bounding box center [1062, 415] width 14 height 10
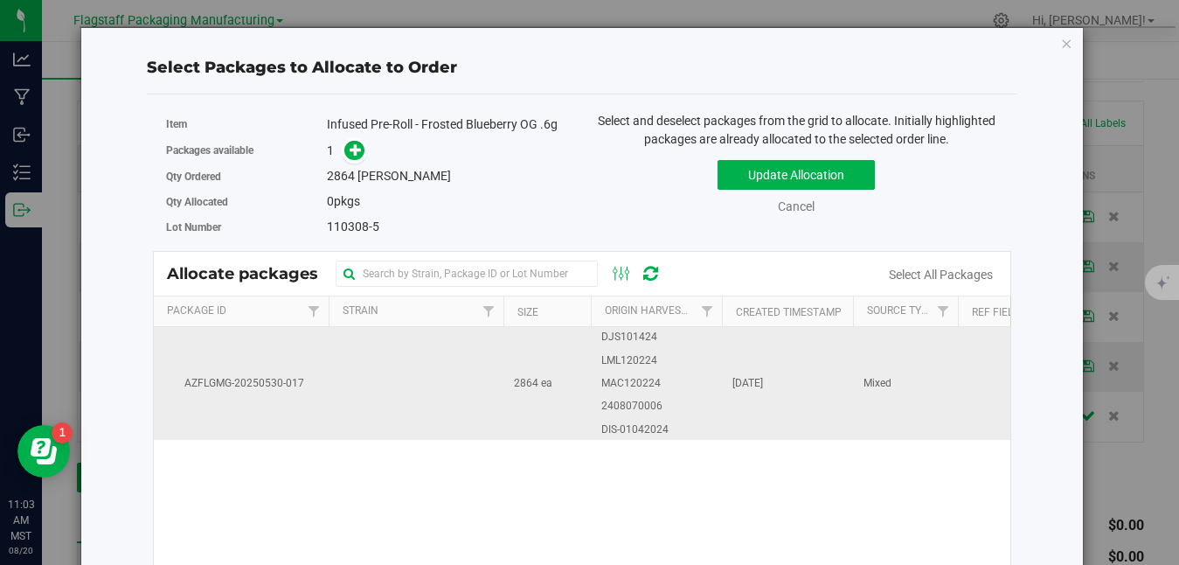
click at [672, 388] on td "DJS101424 LML120224 MAC120224 2408070006 DIS-01042024" at bounding box center [656, 383] width 131 height 113
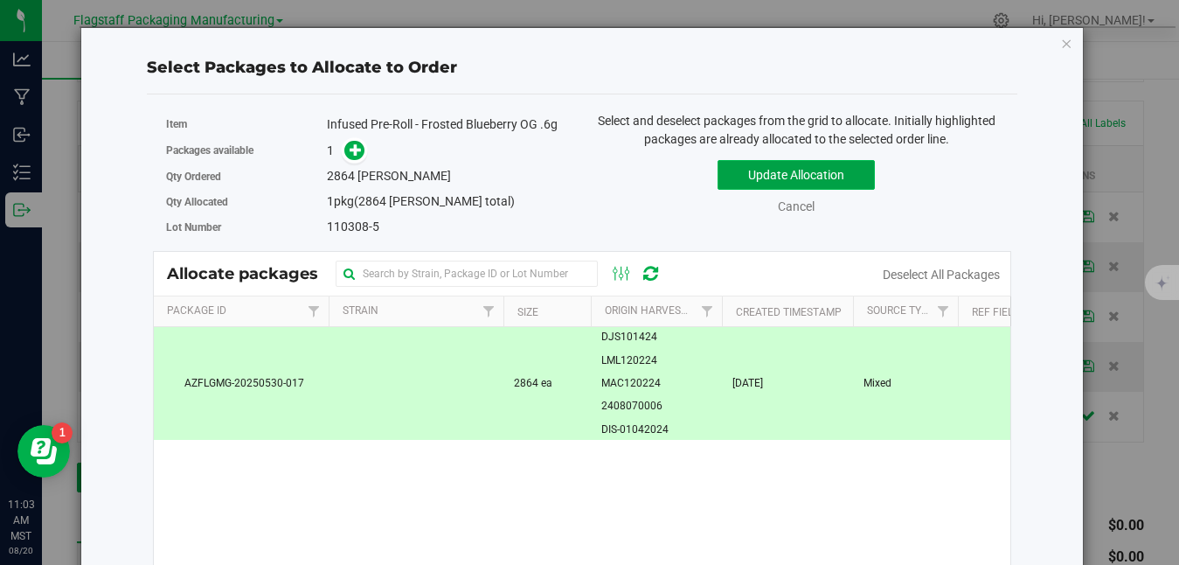
click at [813, 177] on button "Update Allocation" at bounding box center [796, 175] width 157 height 30
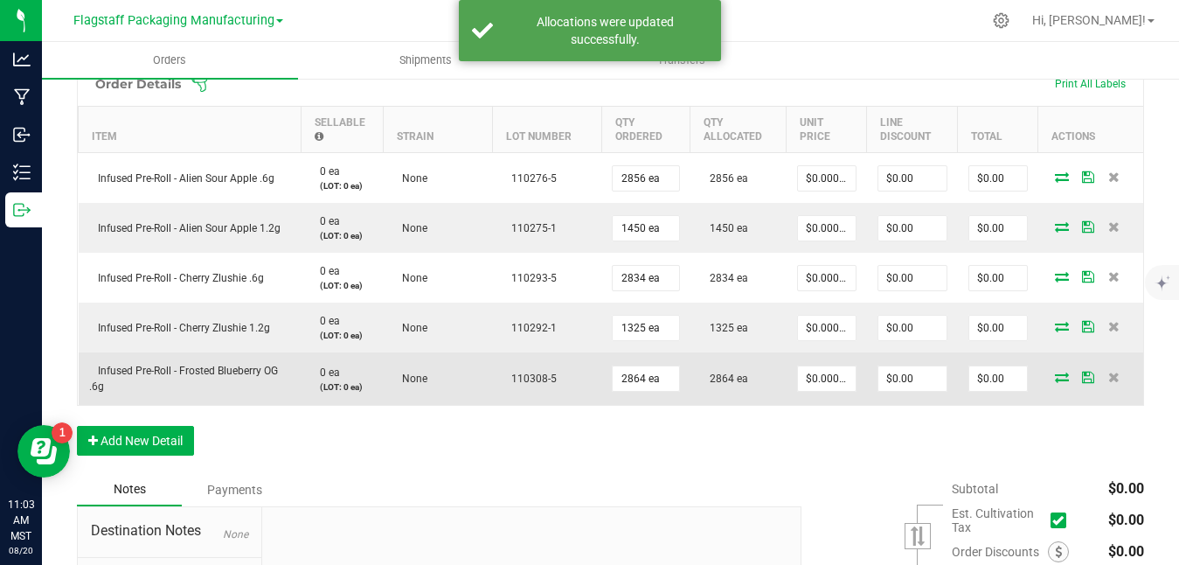
scroll to position [509, 0]
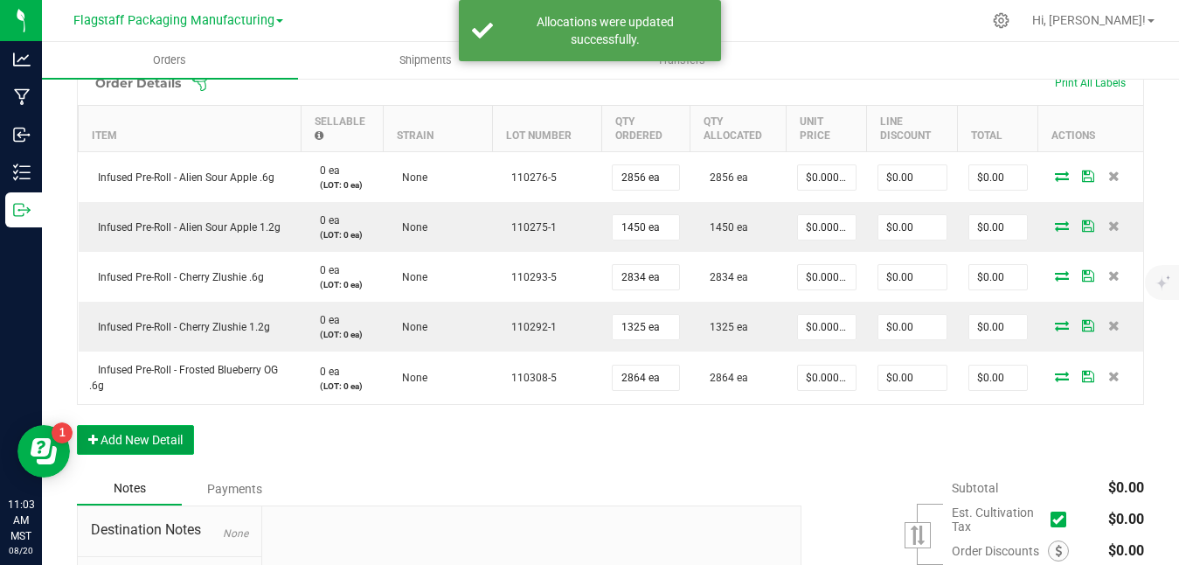
click at [185, 434] on button "Add New Detail" at bounding box center [135, 440] width 117 height 30
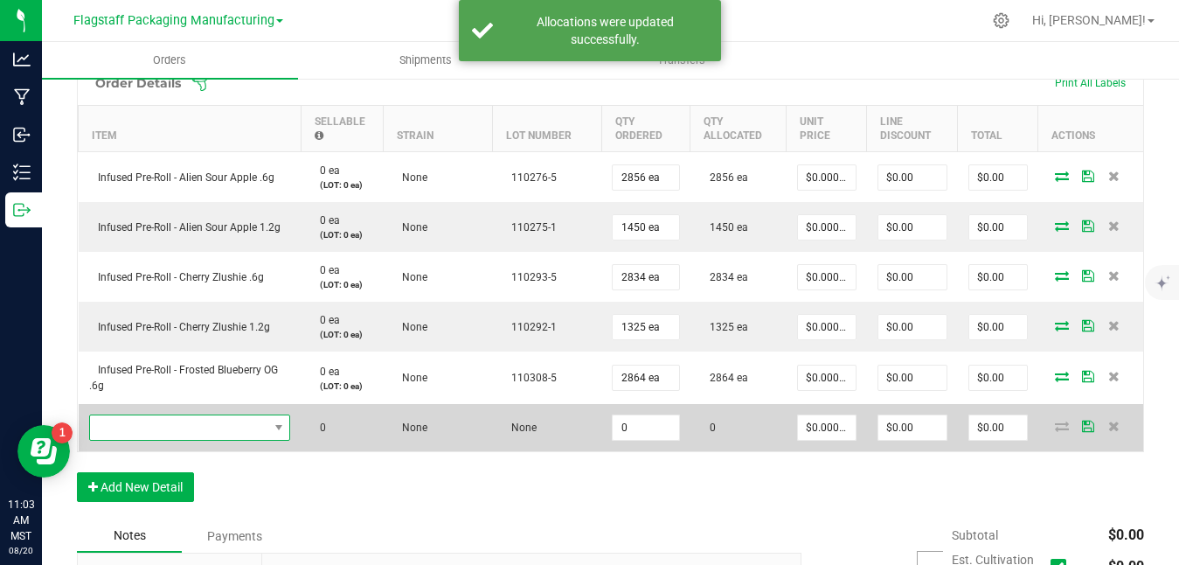
click at [240, 429] on span "NO DATA FOUND" at bounding box center [179, 427] width 178 height 24
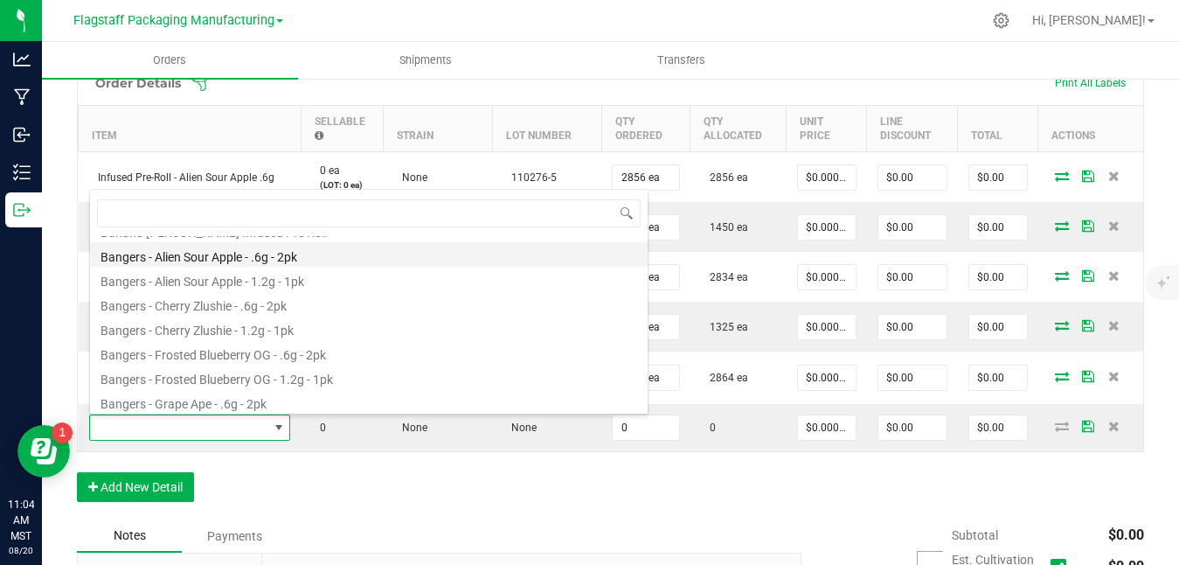
scroll to position [0, 0]
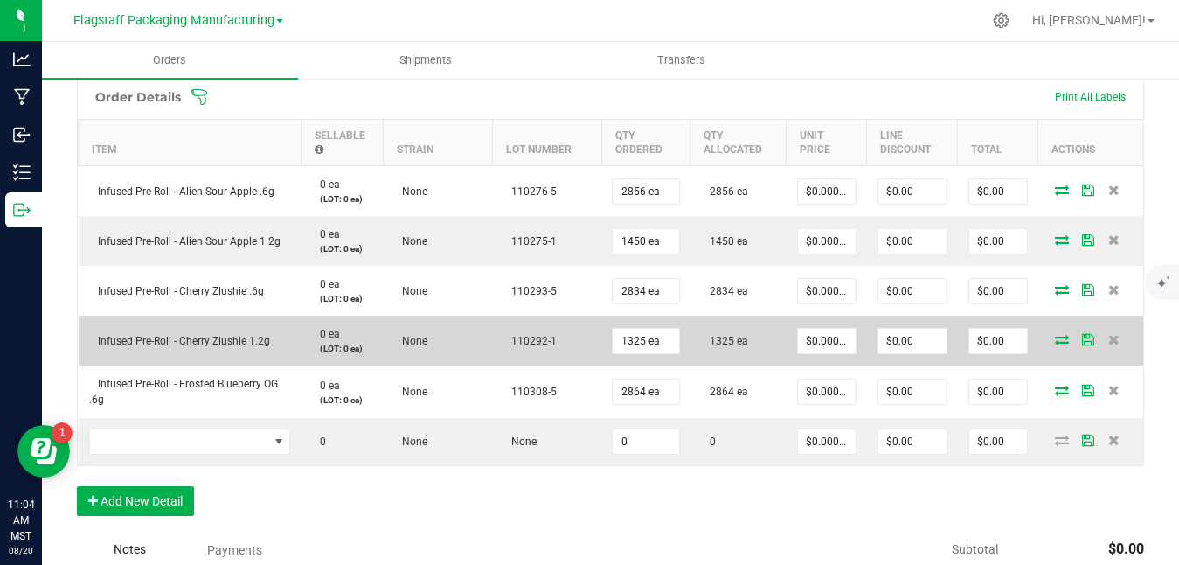
scroll to position [502, 0]
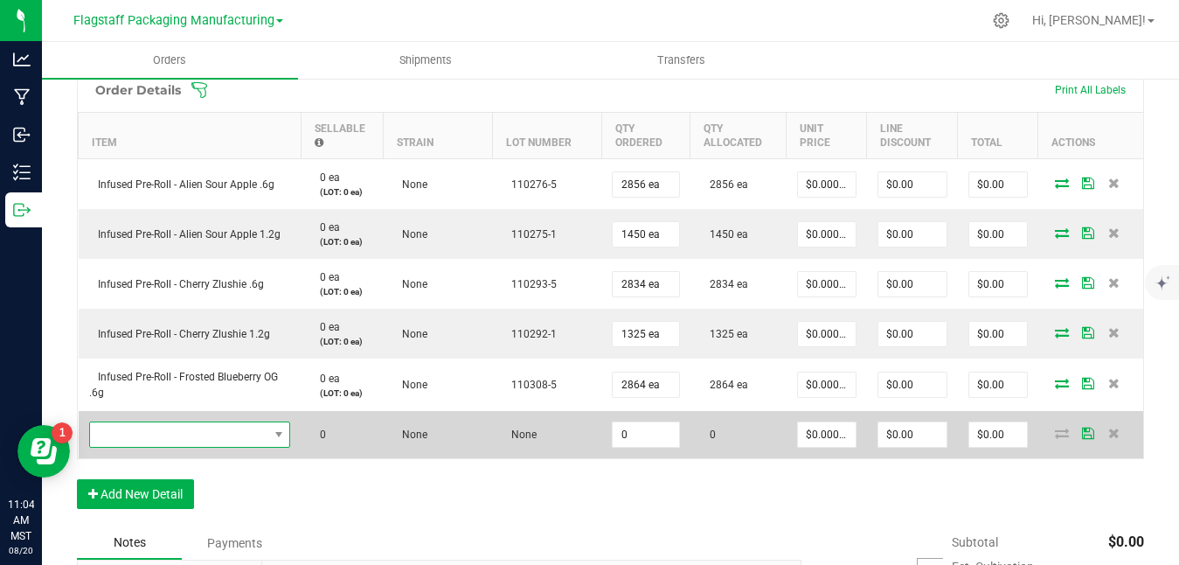
click at [256, 437] on span "NO DATA FOUND" at bounding box center [179, 434] width 178 height 24
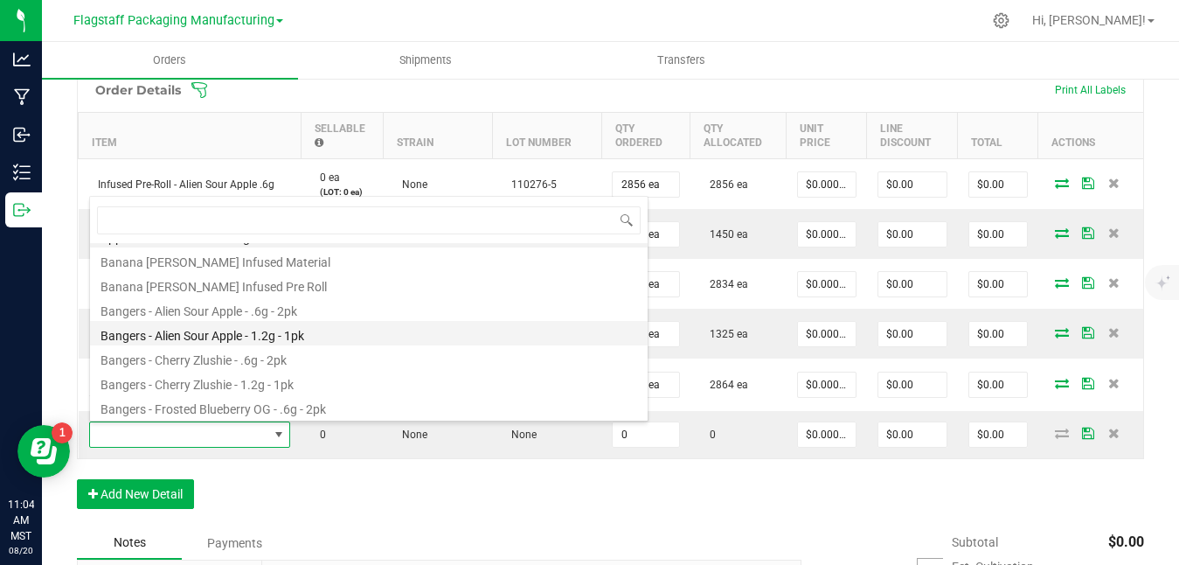
scroll to position [24, 0]
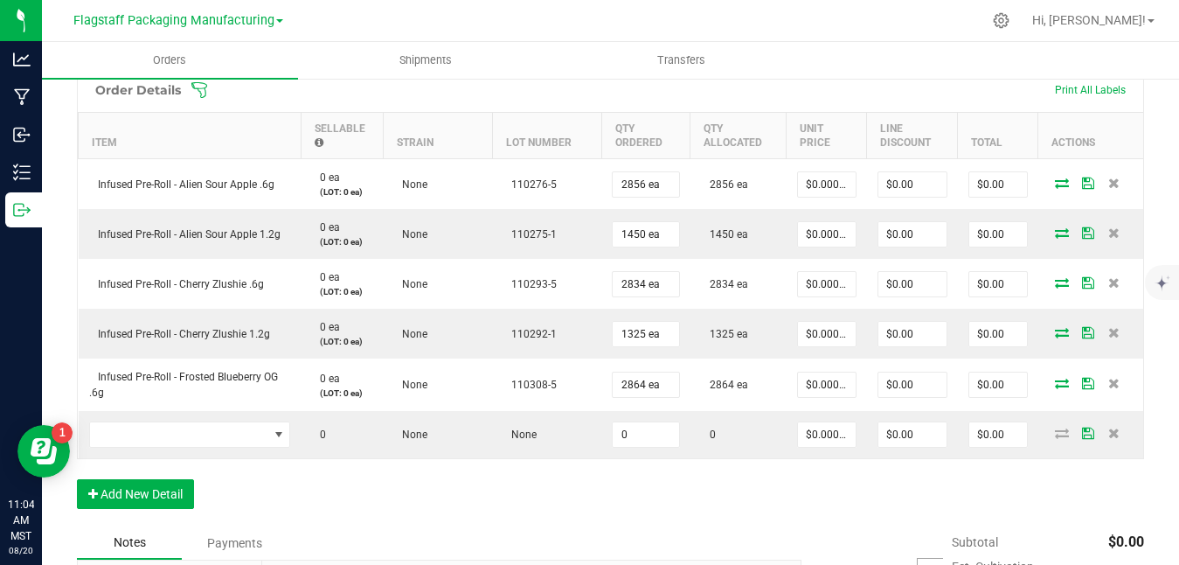
click at [341, 520] on div "Order Details Print All Labels Item Sellable Strain Lot Number Qty Ordered Qty …" at bounding box center [610, 296] width 1067 height 459
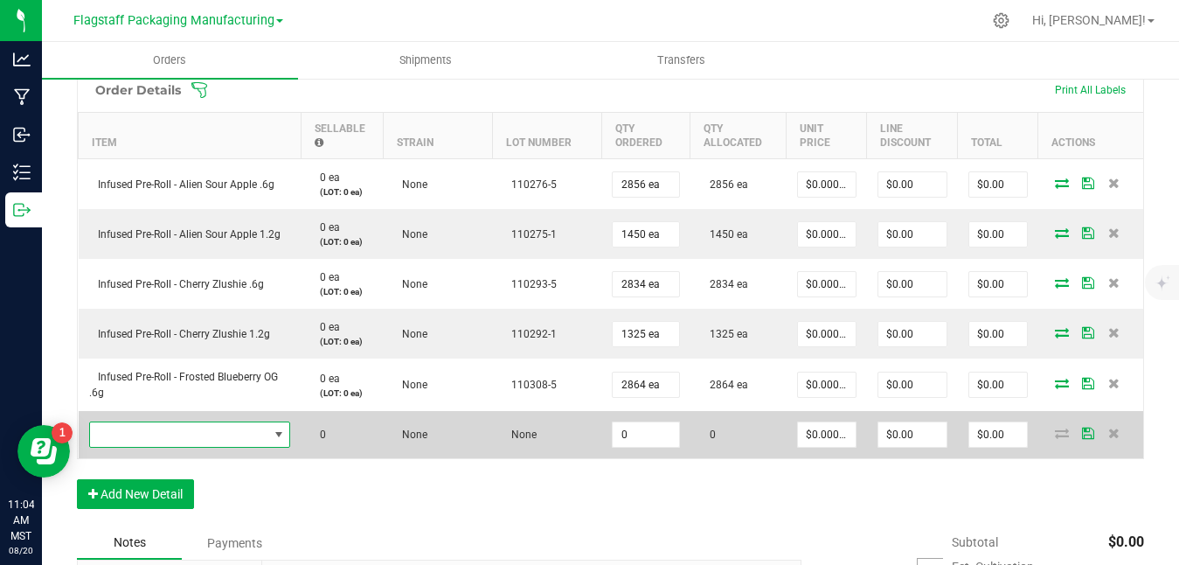
click at [249, 437] on span "NO DATA FOUND" at bounding box center [179, 434] width 178 height 24
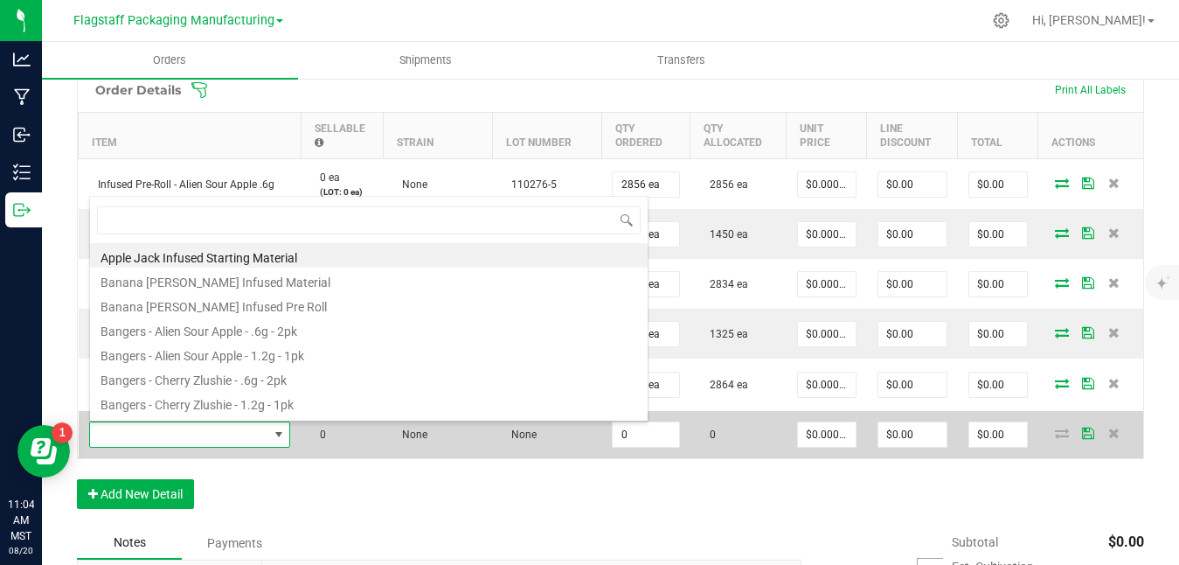
scroll to position [26, 202]
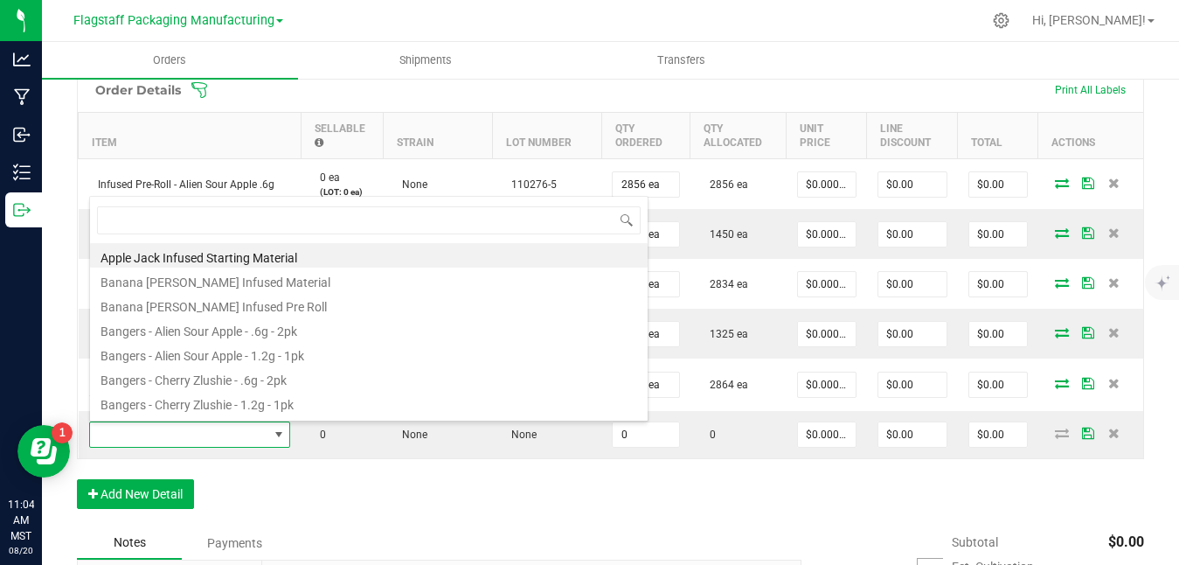
click at [284, 468] on div "Order Details Print All Labels Item Sellable Strain Lot Number Qty Ordered Qty …" at bounding box center [610, 296] width 1067 height 459
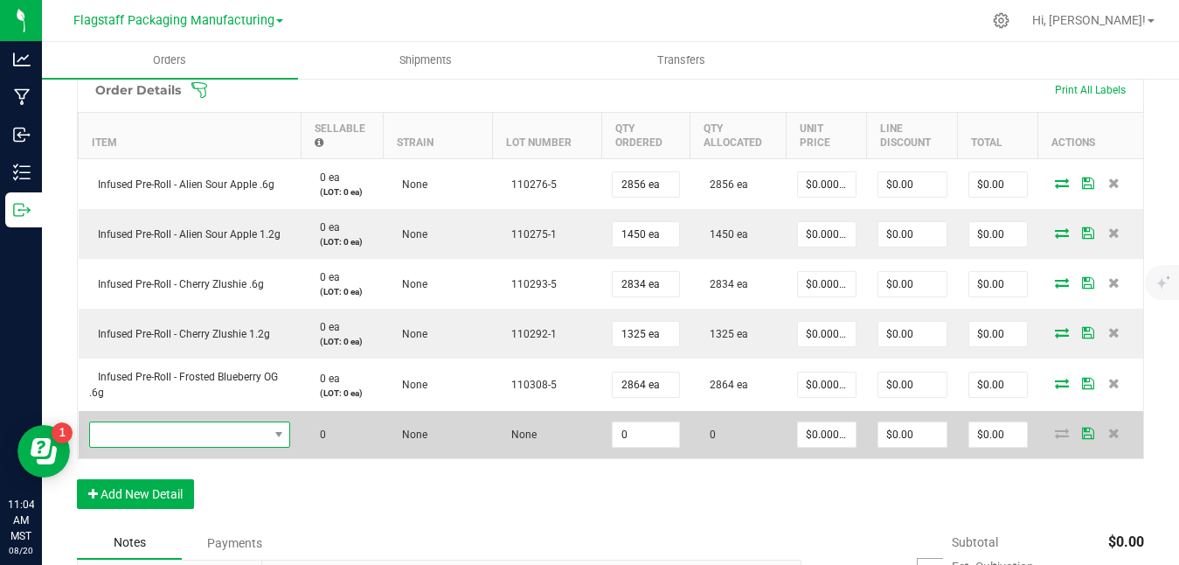
click at [196, 442] on span "NO DATA FOUND" at bounding box center [179, 434] width 178 height 24
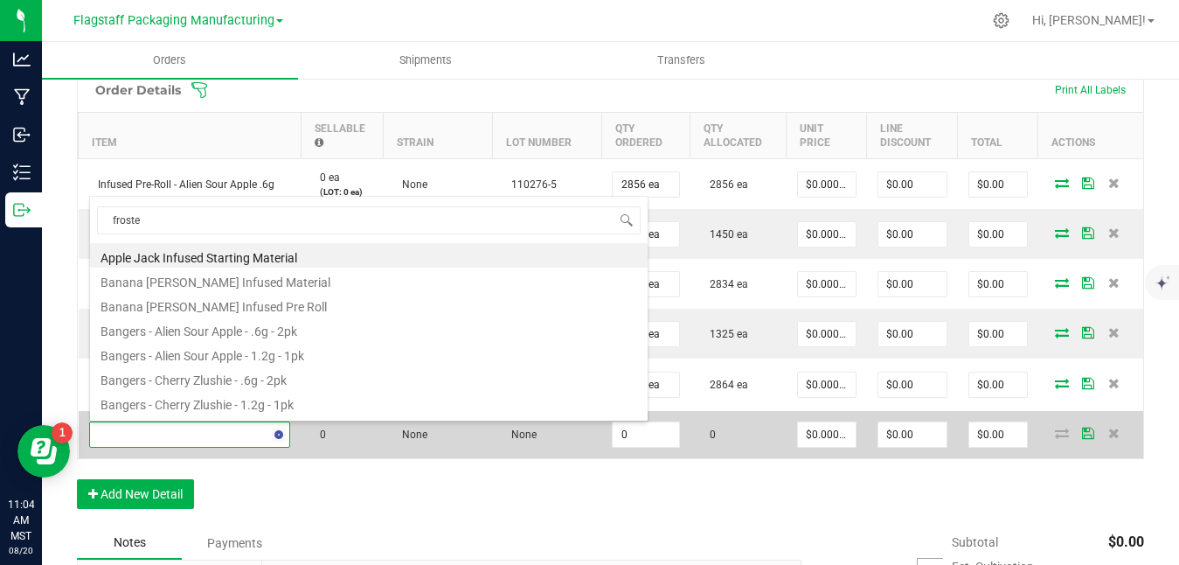
type input "frosted"
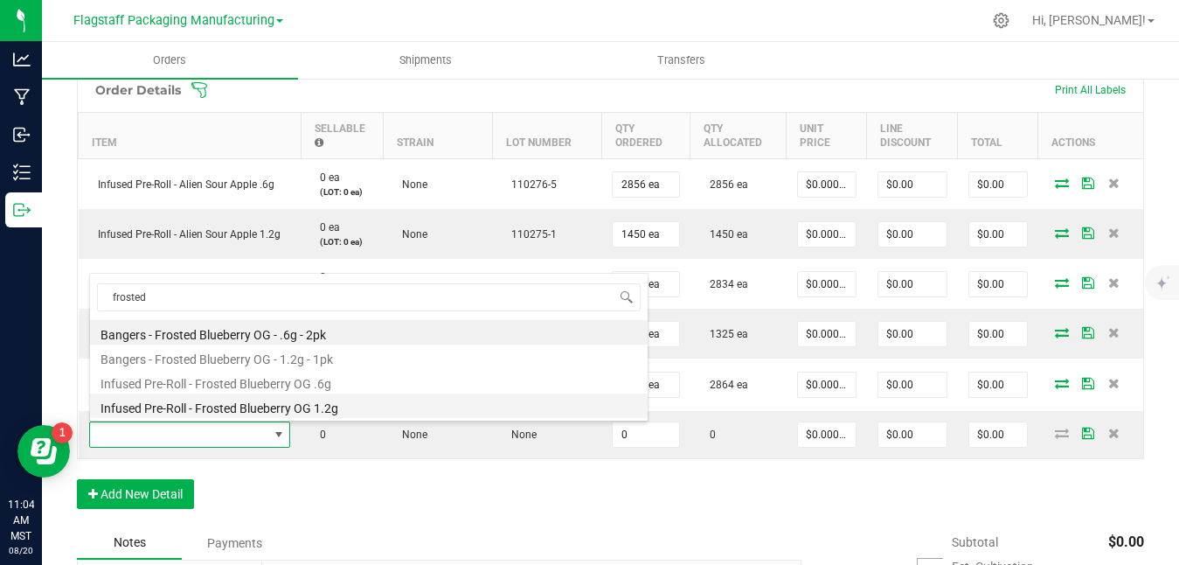
click at [289, 404] on li "Infused Pre-Roll - Frosted Blueberry OG 1.2g" at bounding box center [369, 405] width 558 height 24
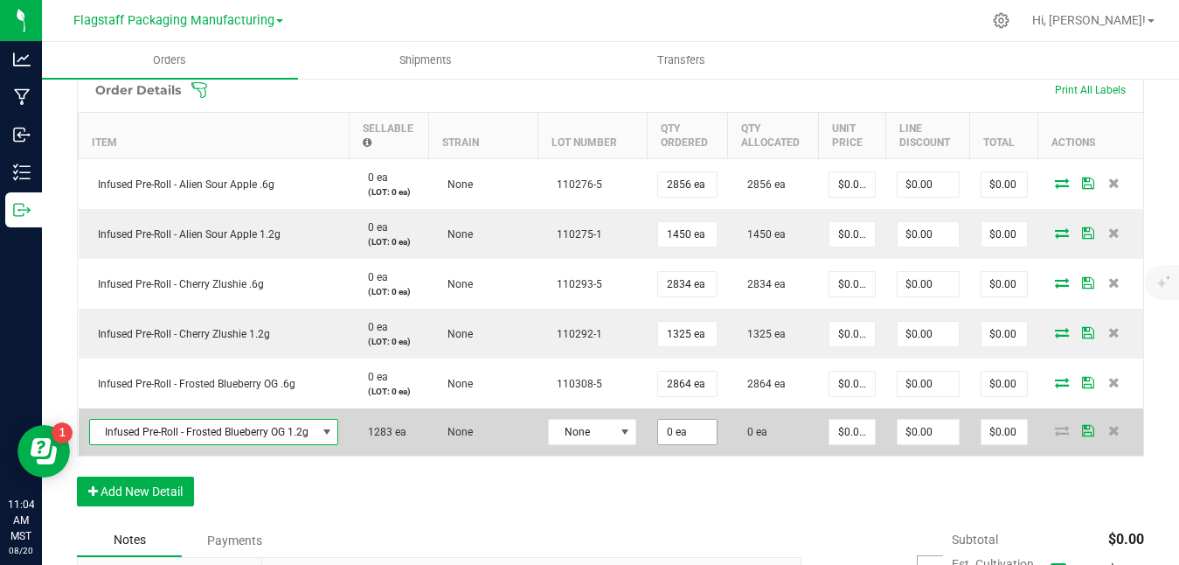
type input "0"
click at [687, 430] on input "0" at bounding box center [687, 432] width 59 height 24
type input "1283 ea"
click at [1085, 432] on icon at bounding box center [1088, 430] width 12 height 10
click at [1063, 429] on icon at bounding box center [1062, 430] width 14 height 10
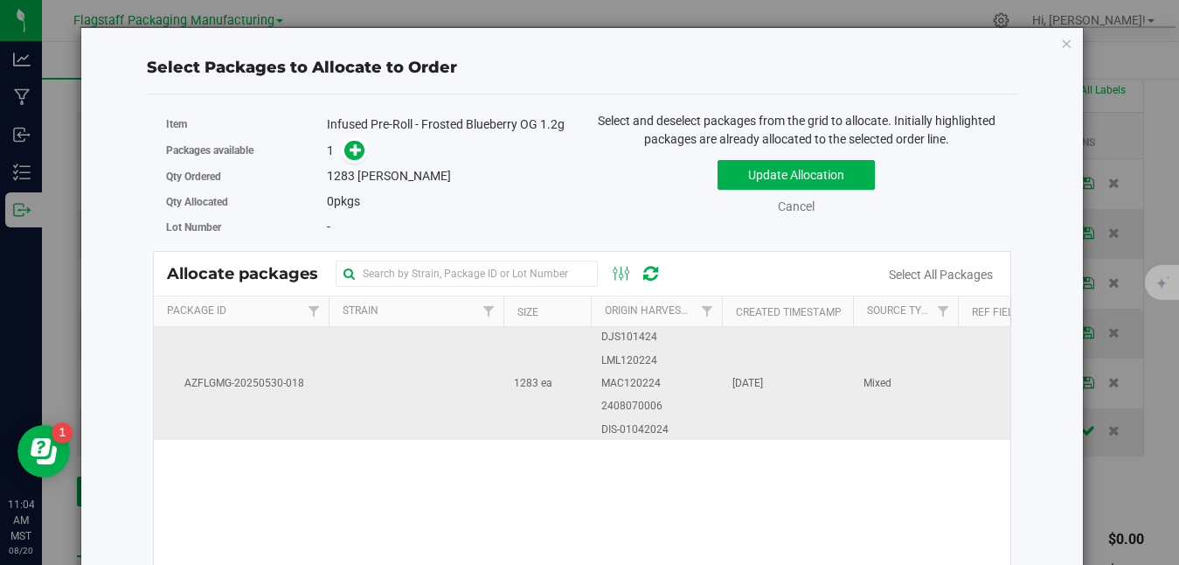
click at [872, 385] on span "Mixed" at bounding box center [878, 383] width 28 height 17
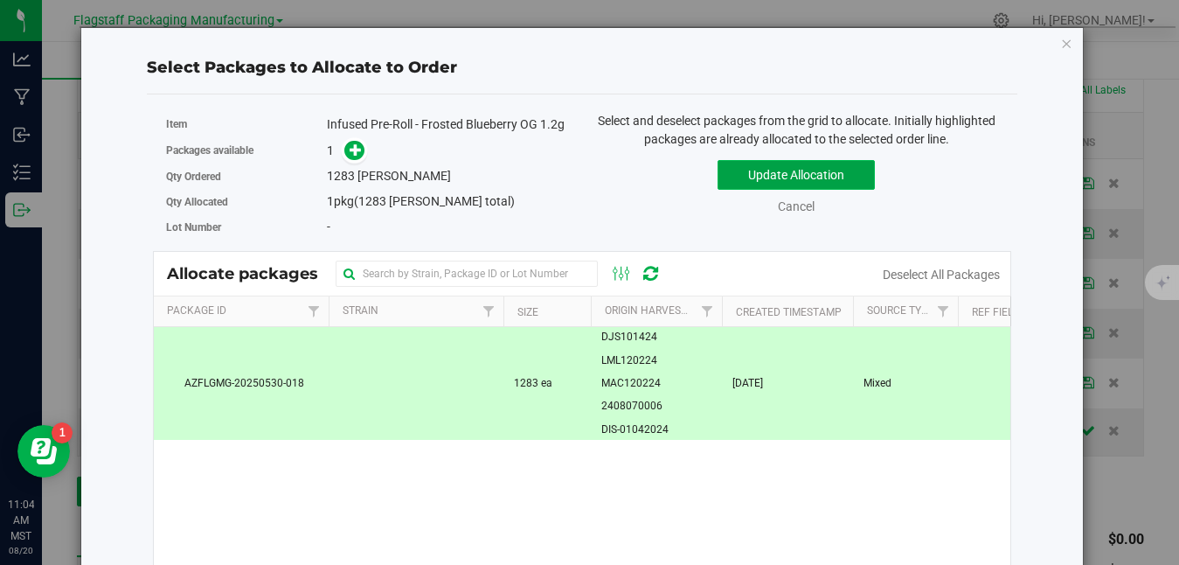
click at [835, 184] on button "Update Allocation" at bounding box center [796, 175] width 157 height 30
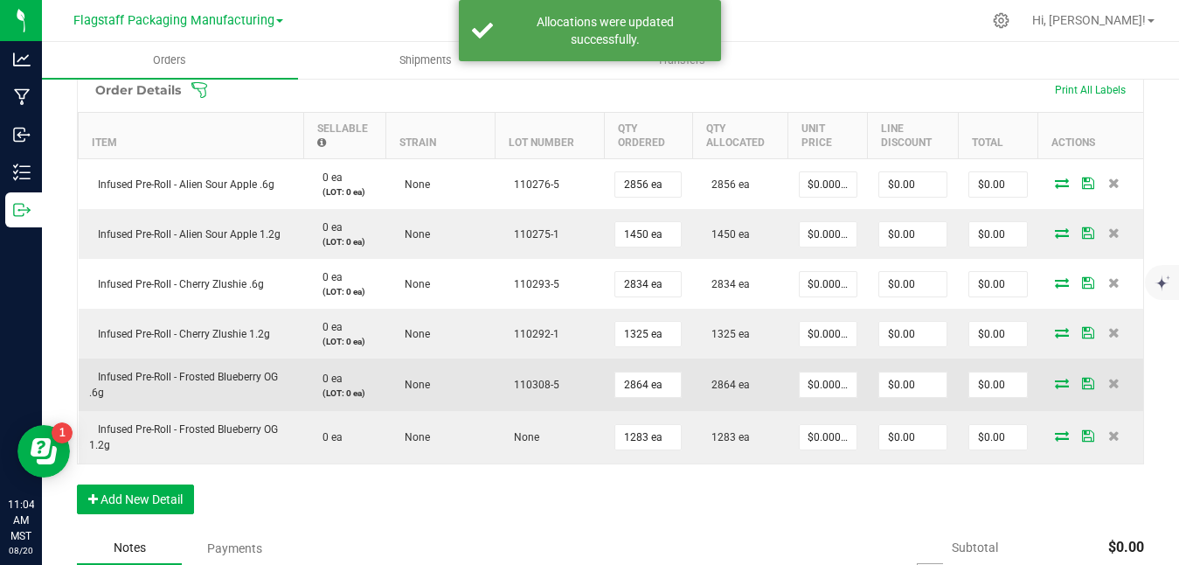
scroll to position [536, 0]
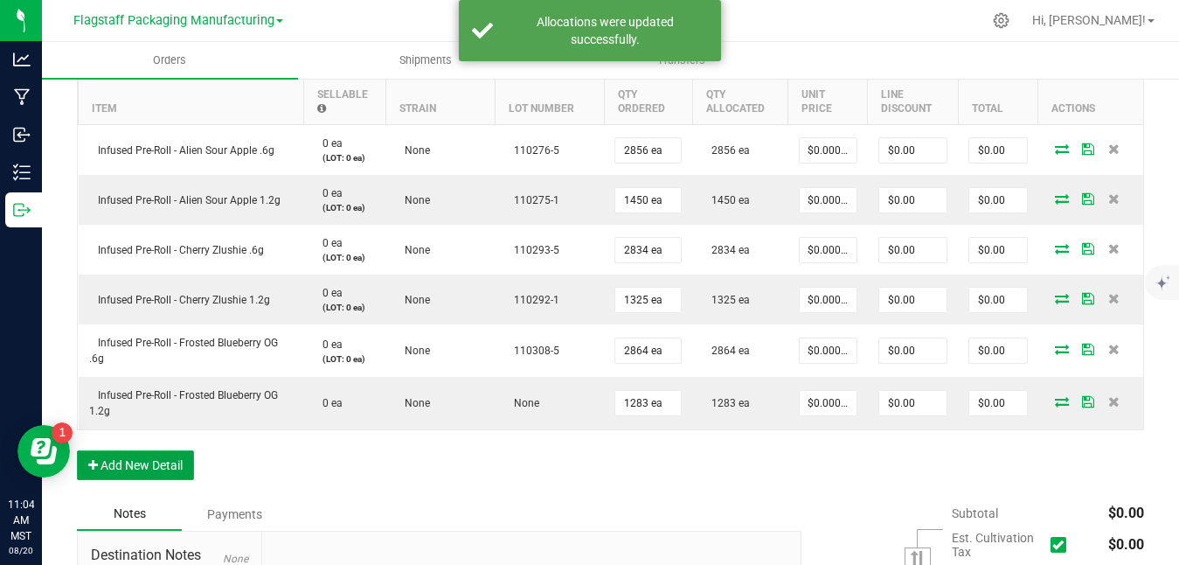
click at [183, 469] on button "Add New Detail" at bounding box center [135, 465] width 117 height 30
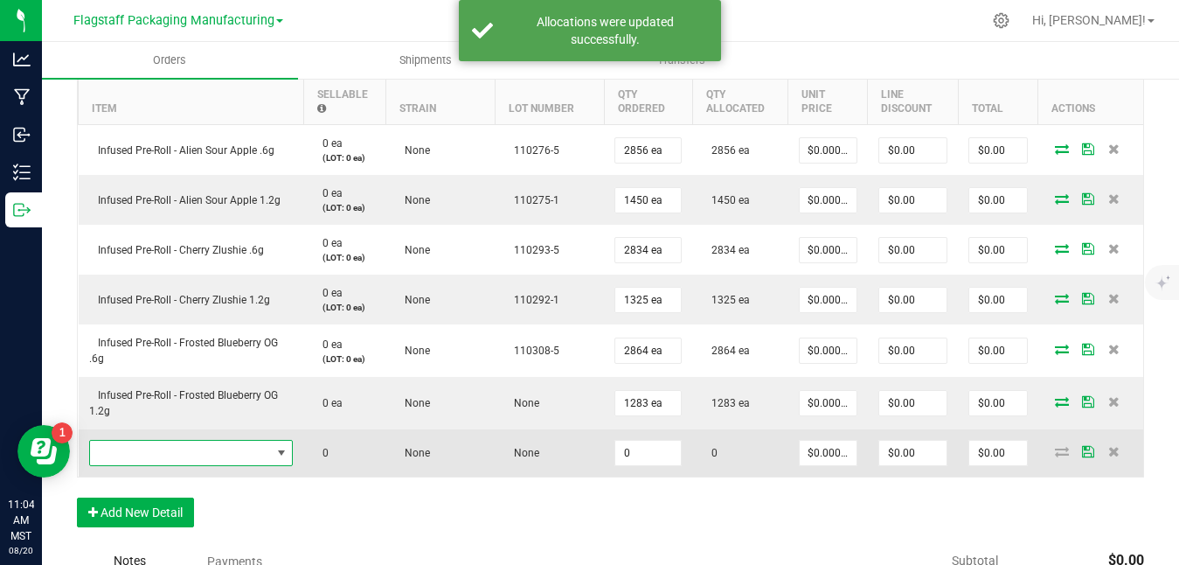
click at [260, 449] on span "NO DATA FOUND" at bounding box center [180, 453] width 181 height 24
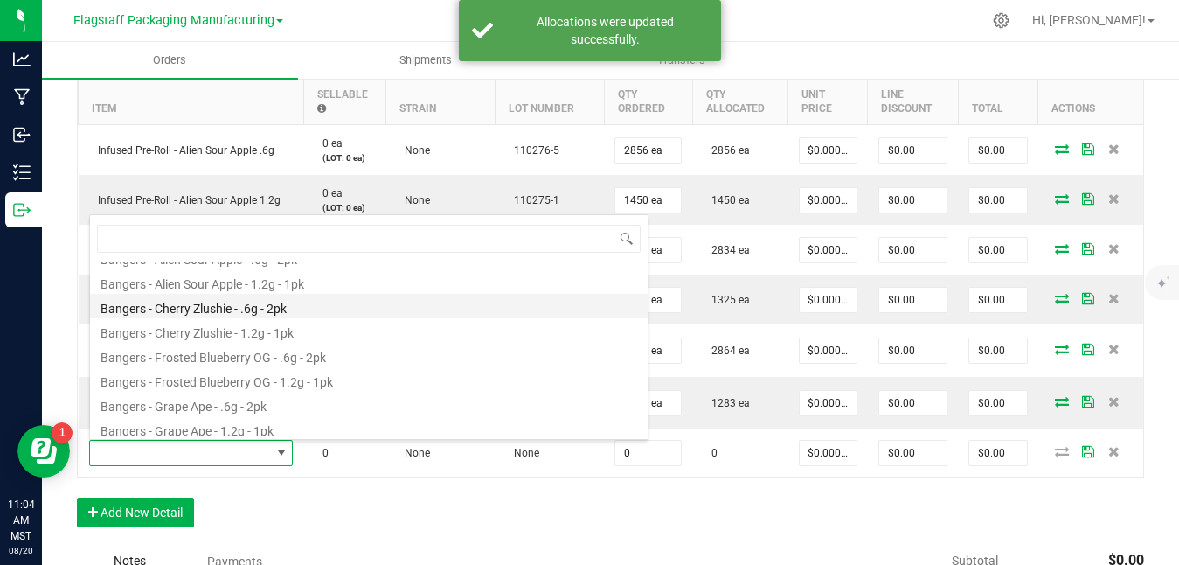
scroll to position [94, 0]
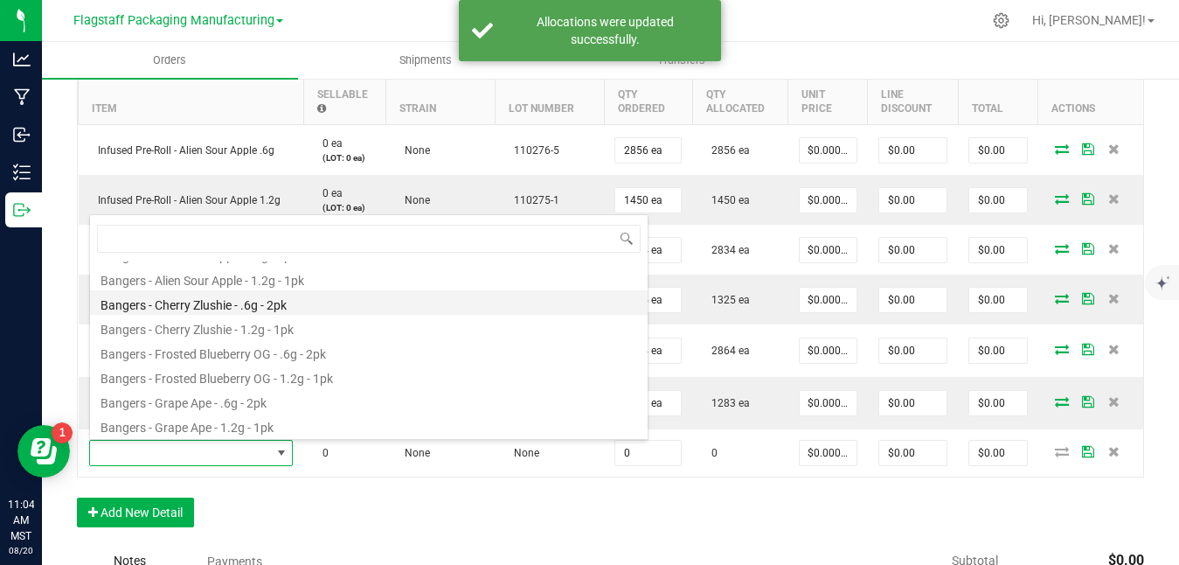
type input "f"
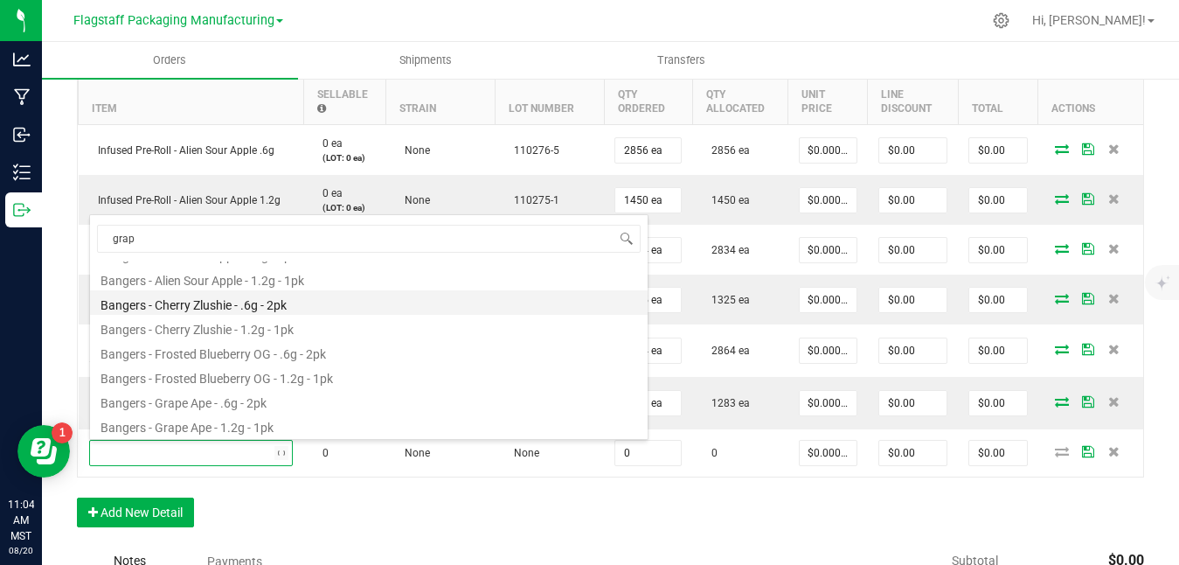
type input "grape"
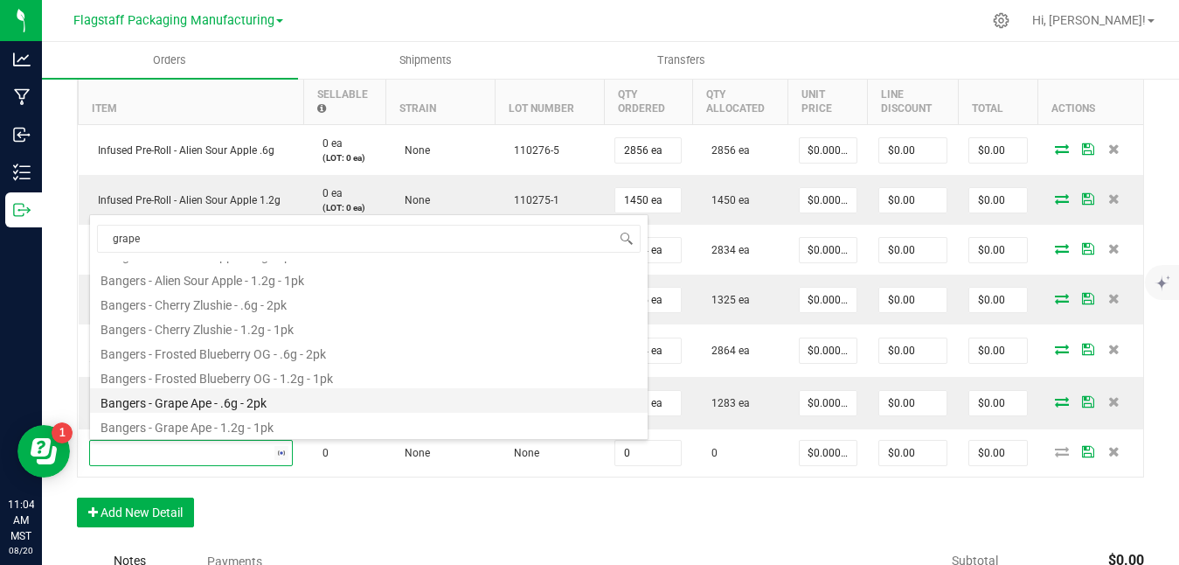
scroll to position [0, 0]
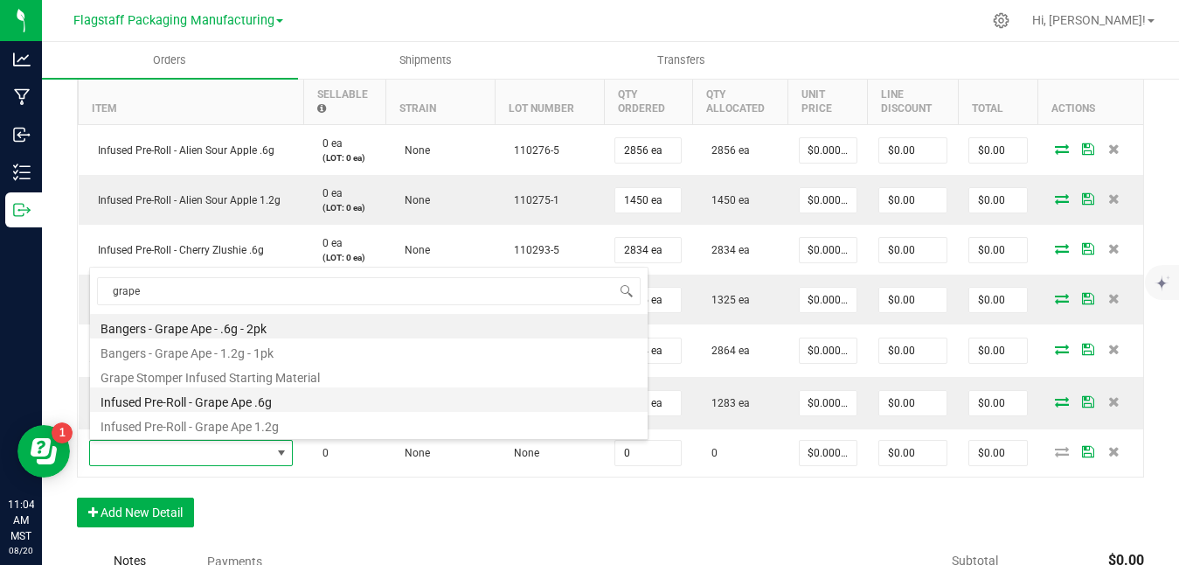
click at [297, 399] on li "Infused Pre-Roll - Grape Ape .6g" at bounding box center [369, 399] width 558 height 24
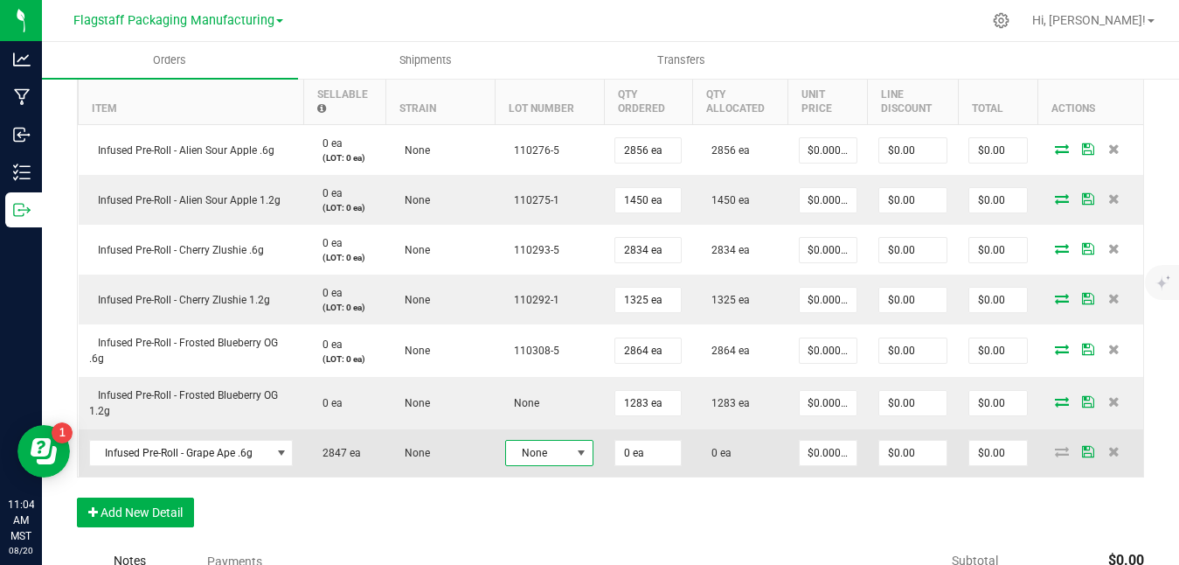
click at [575, 454] on span at bounding box center [581, 453] width 14 height 14
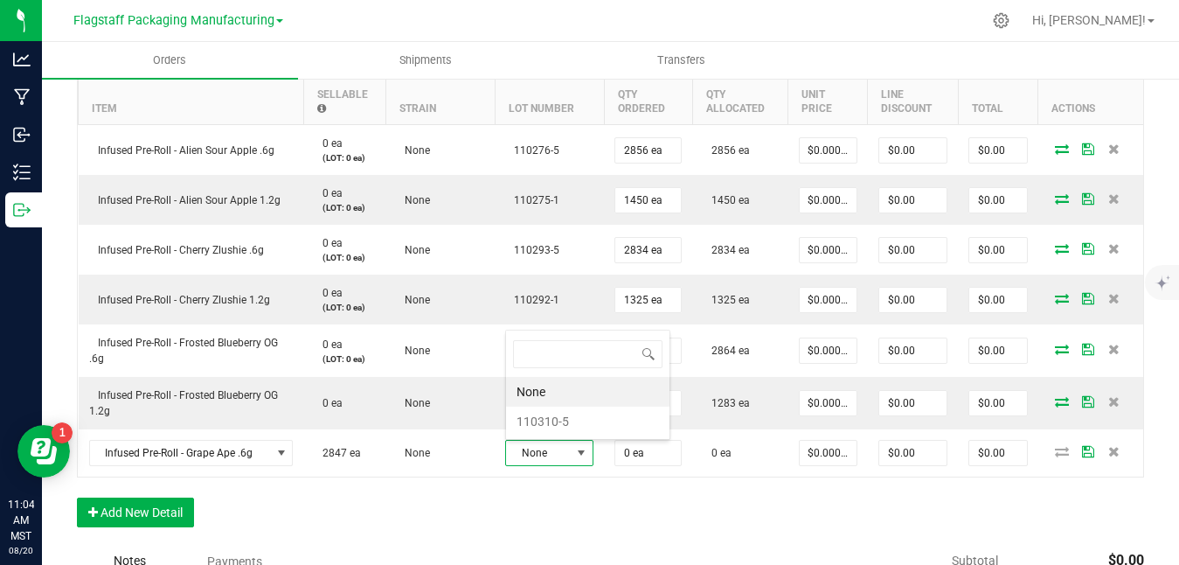
scroll to position [26, 88]
click at [587, 419] on li "110310-5" at bounding box center [587, 421] width 163 height 30
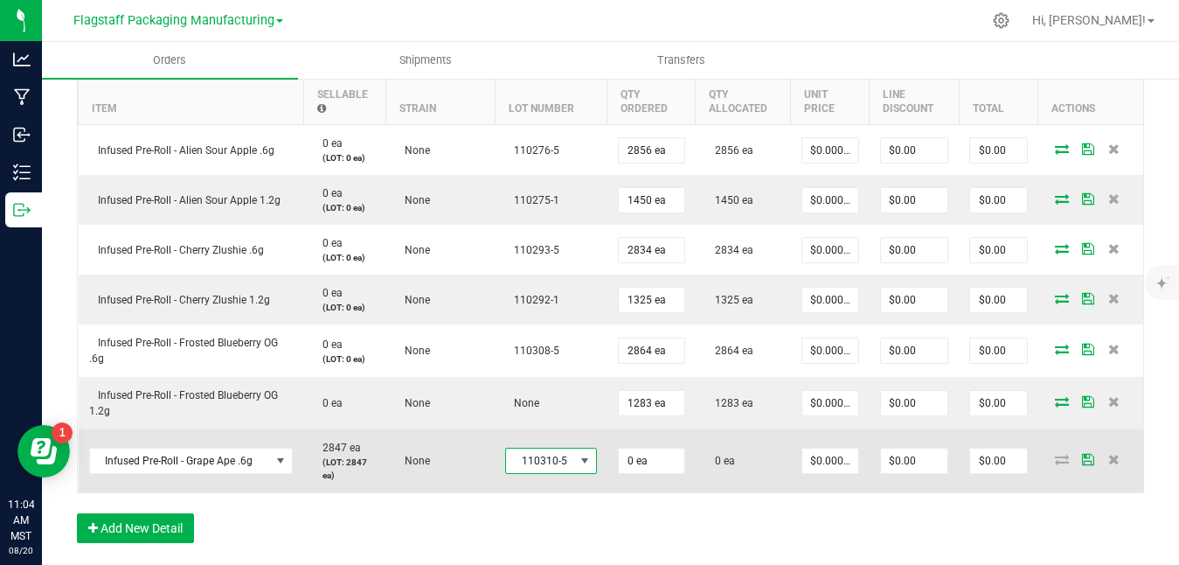
click at [1089, 463] on icon at bounding box center [1088, 459] width 12 height 10
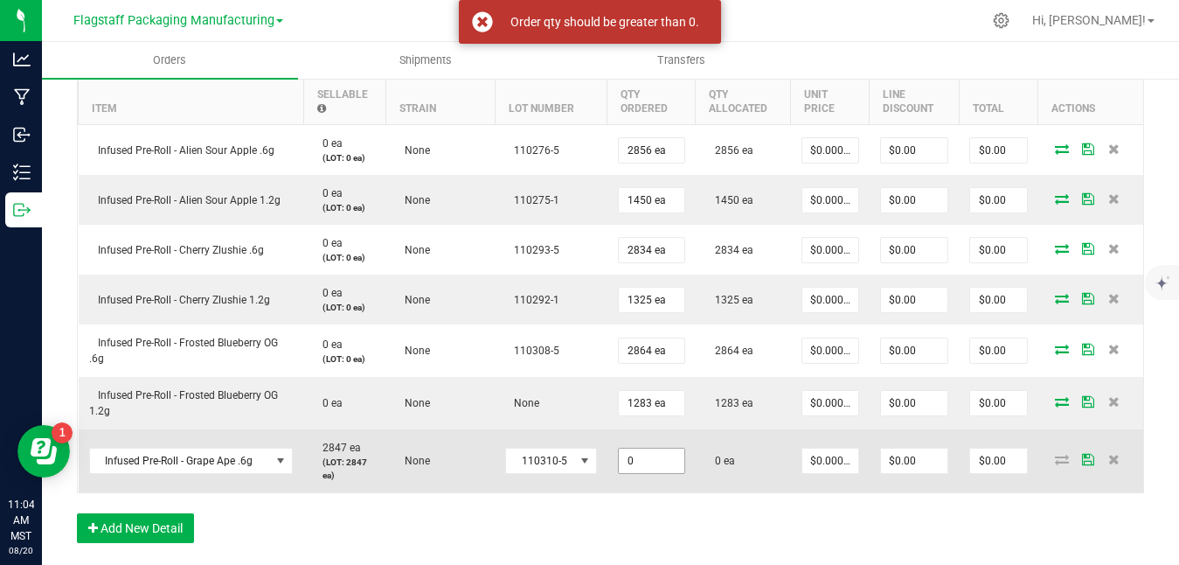
click at [646, 462] on input "0" at bounding box center [652, 460] width 66 height 24
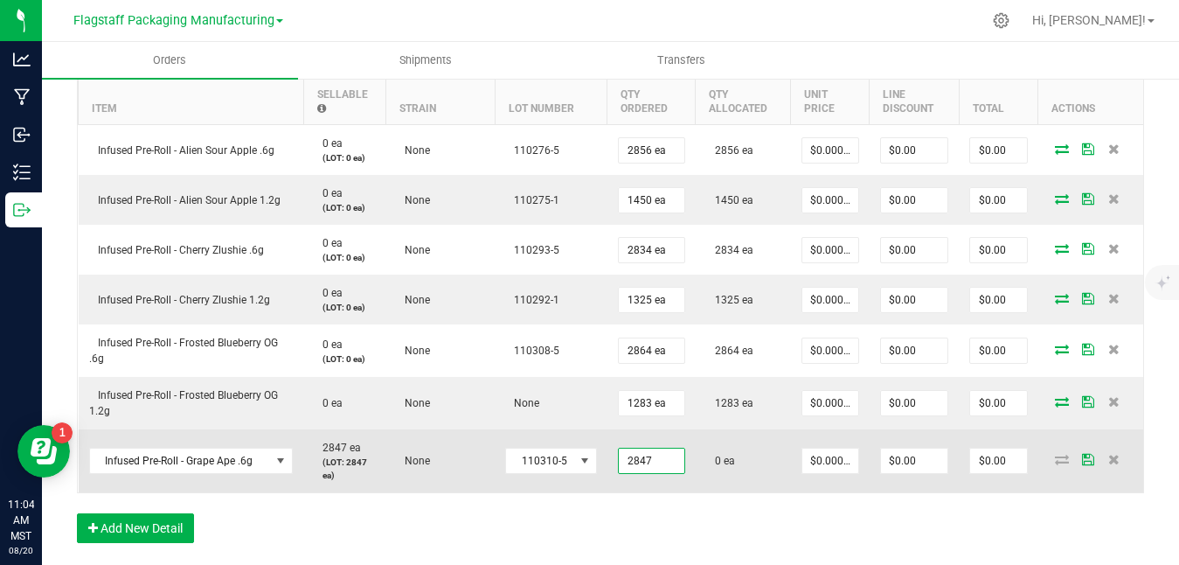
type input "2847 ea"
click at [1087, 458] on icon at bounding box center [1088, 459] width 12 height 10
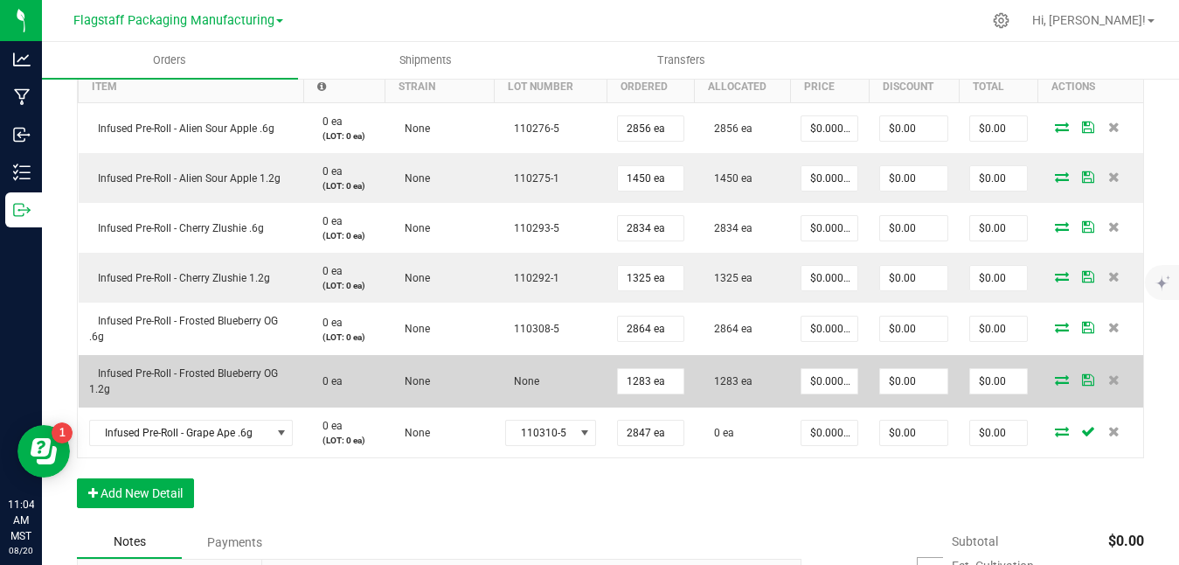
scroll to position [575, 0]
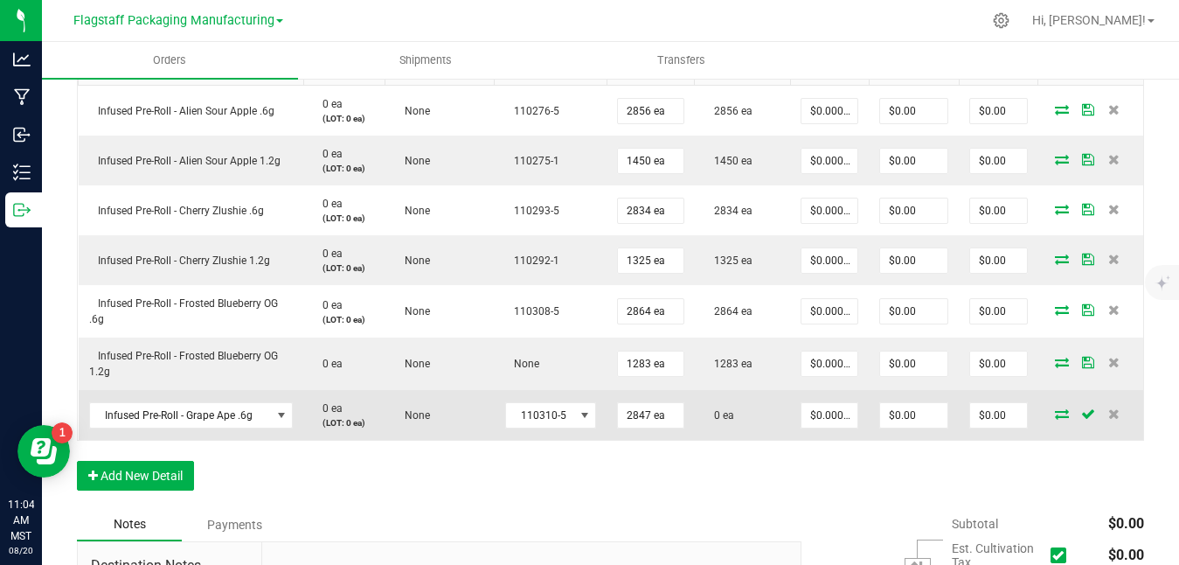
click at [1065, 414] on icon at bounding box center [1062, 413] width 14 height 10
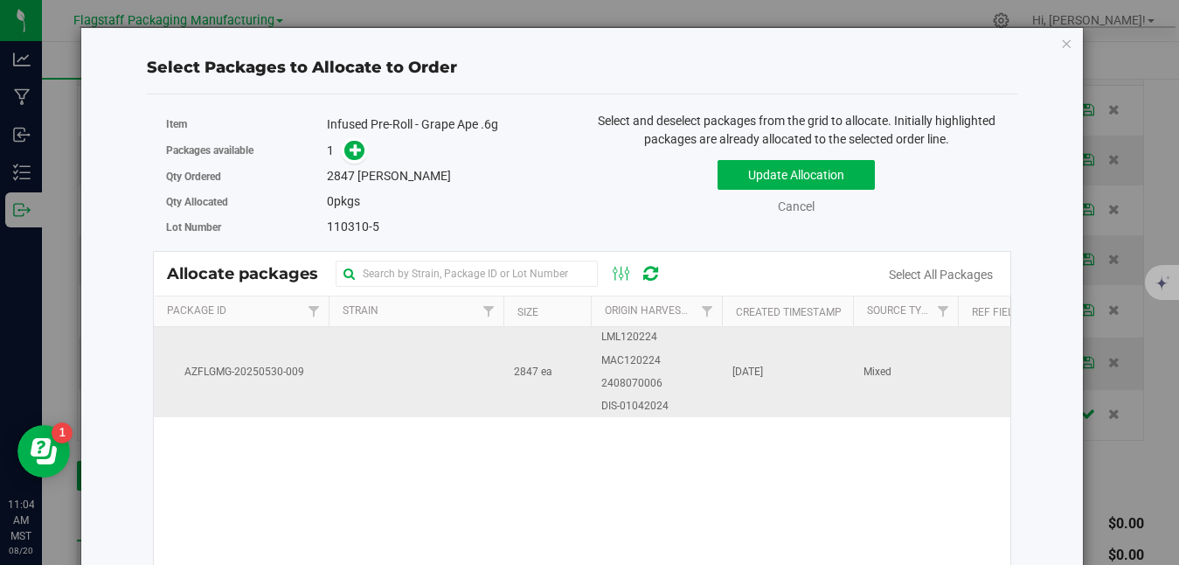
click at [627, 360] on span "MAC120224" at bounding box center [630, 360] width 59 height 17
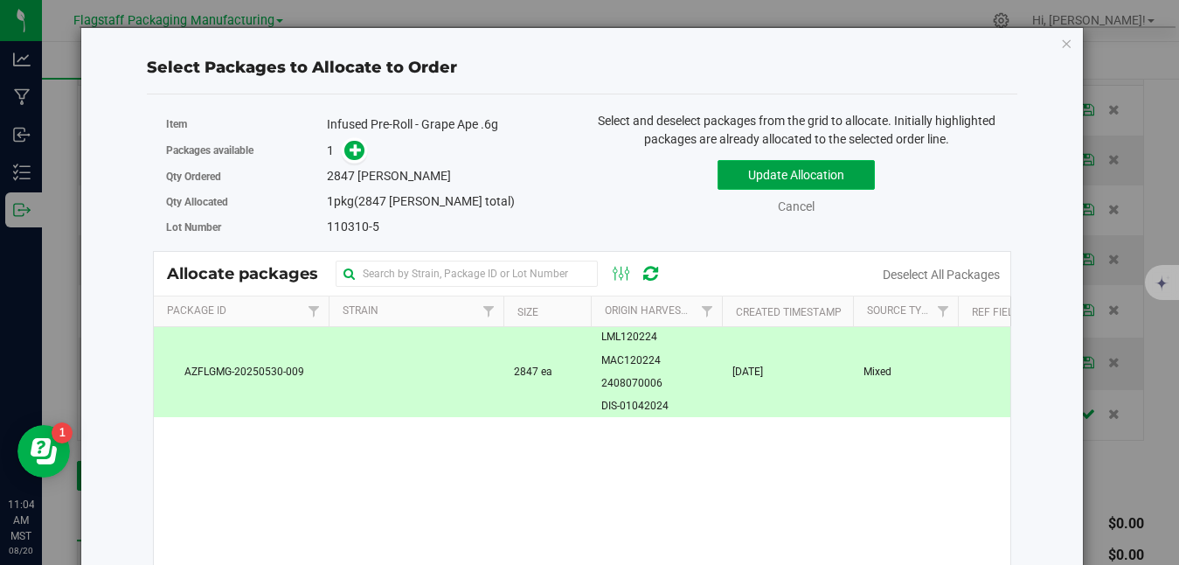
click at [780, 173] on button "Update Allocation" at bounding box center [796, 175] width 157 height 30
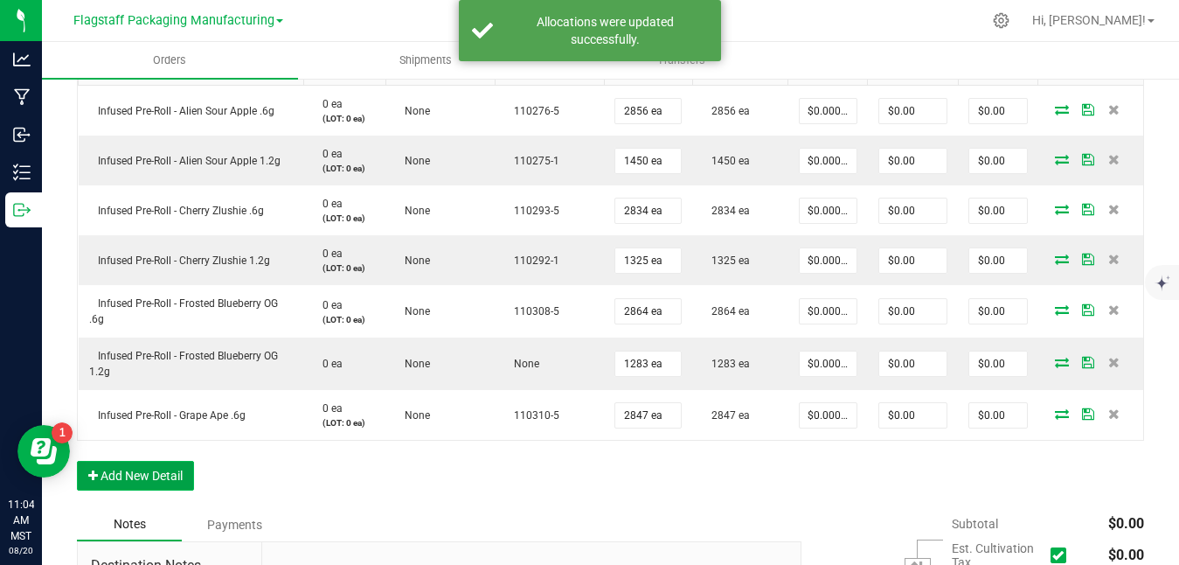
click at [122, 471] on button "Add New Detail" at bounding box center [135, 476] width 117 height 30
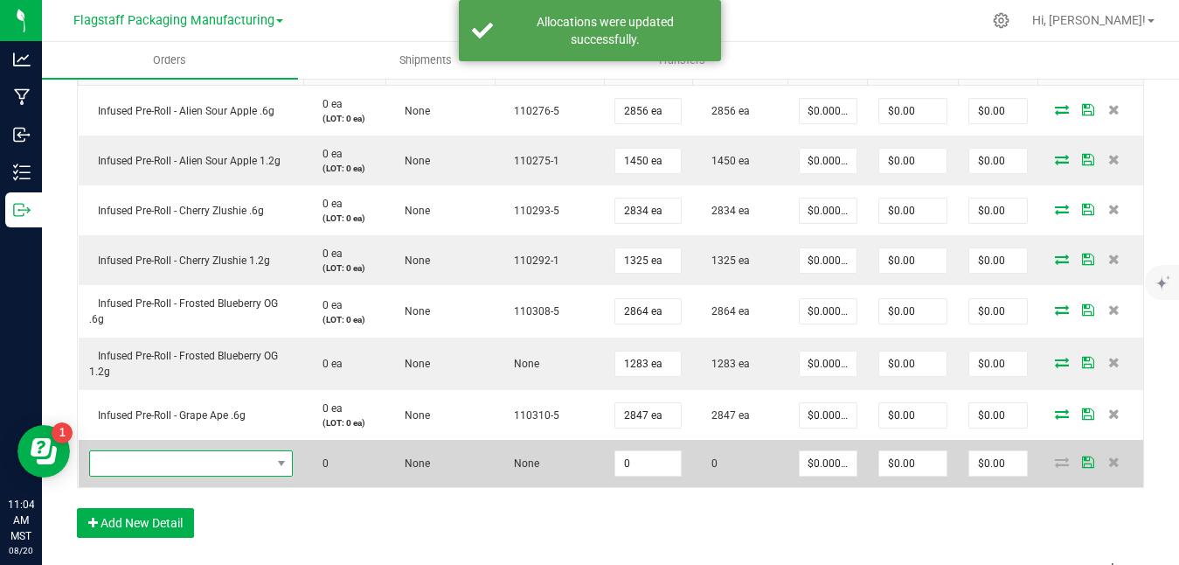
click at [232, 463] on span "NO DATA FOUND" at bounding box center [180, 463] width 181 height 24
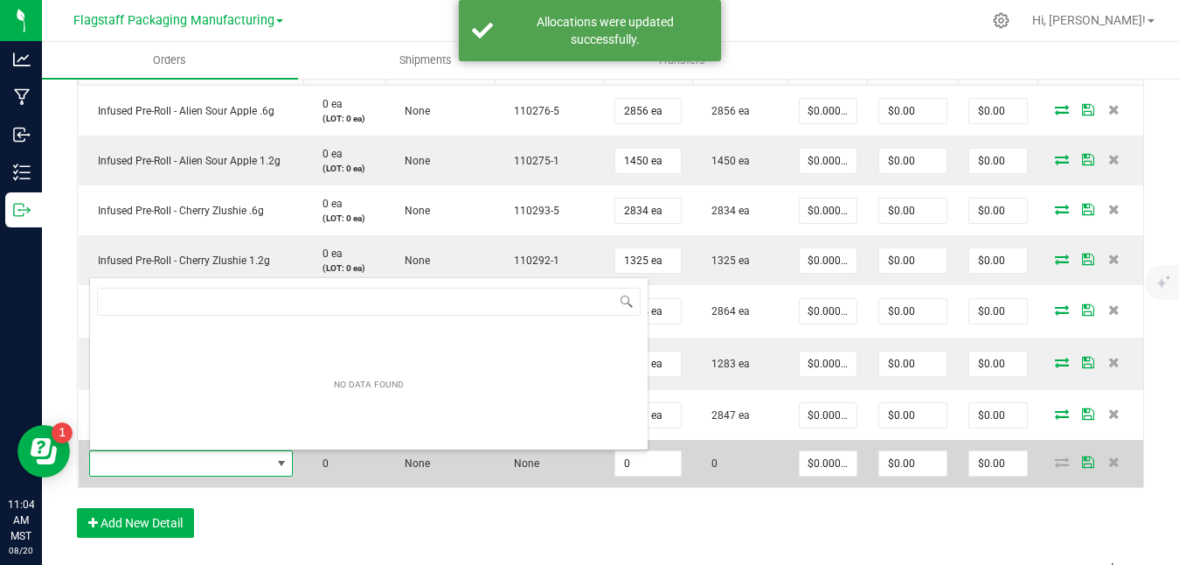
scroll to position [26, 205]
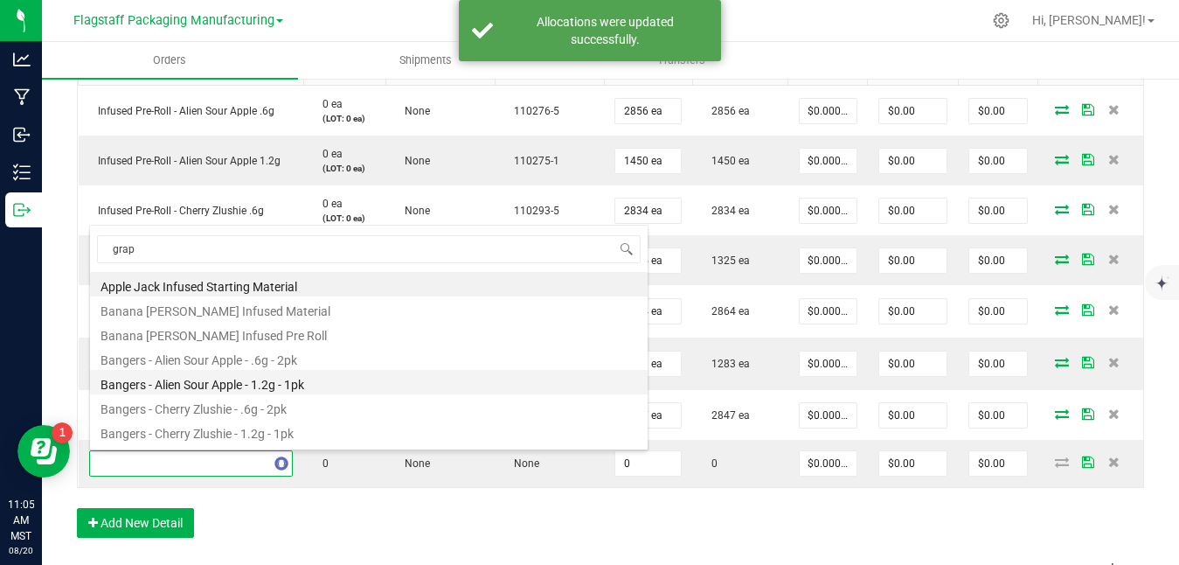
type input "grape"
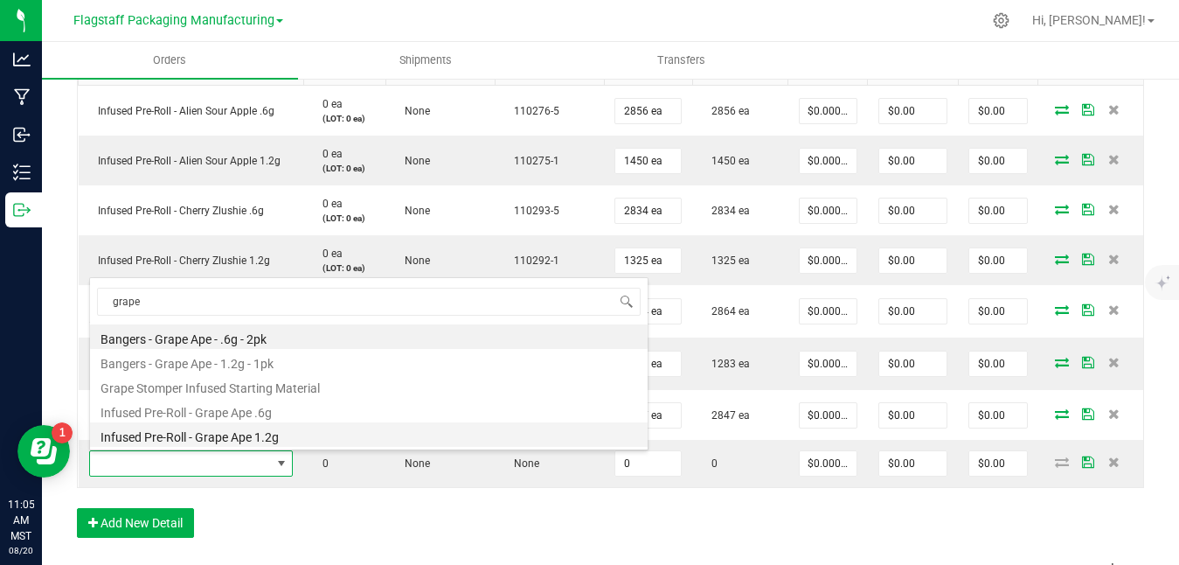
click at [359, 440] on li "Infused Pre-Roll - Grape Ape 1.2g" at bounding box center [369, 434] width 558 height 24
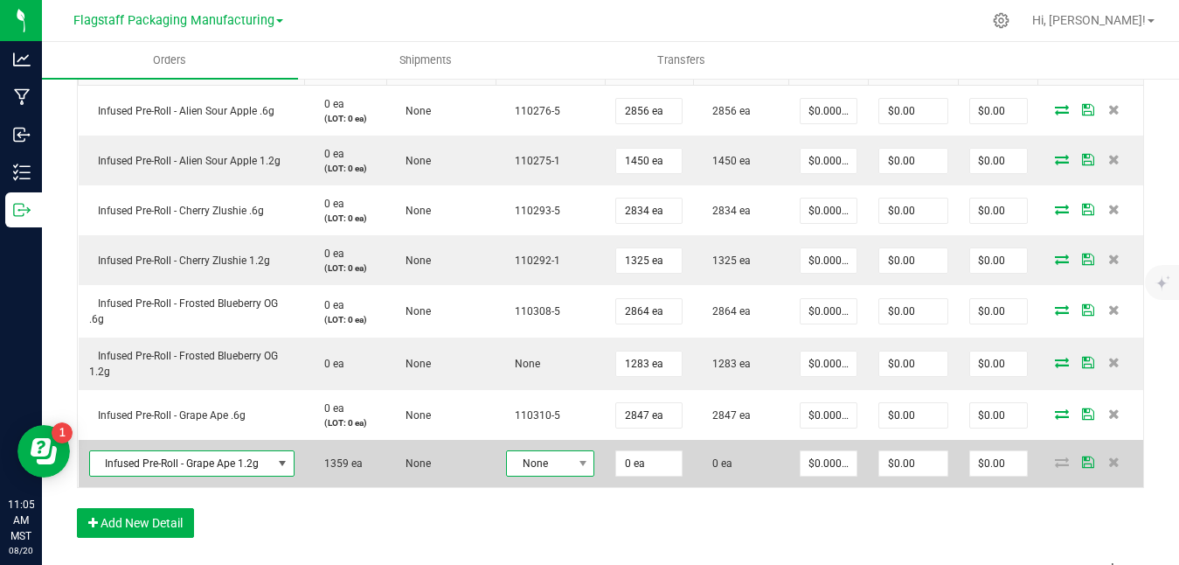
click at [566, 460] on span "None" at bounding box center [539, 463] width 65 height 24
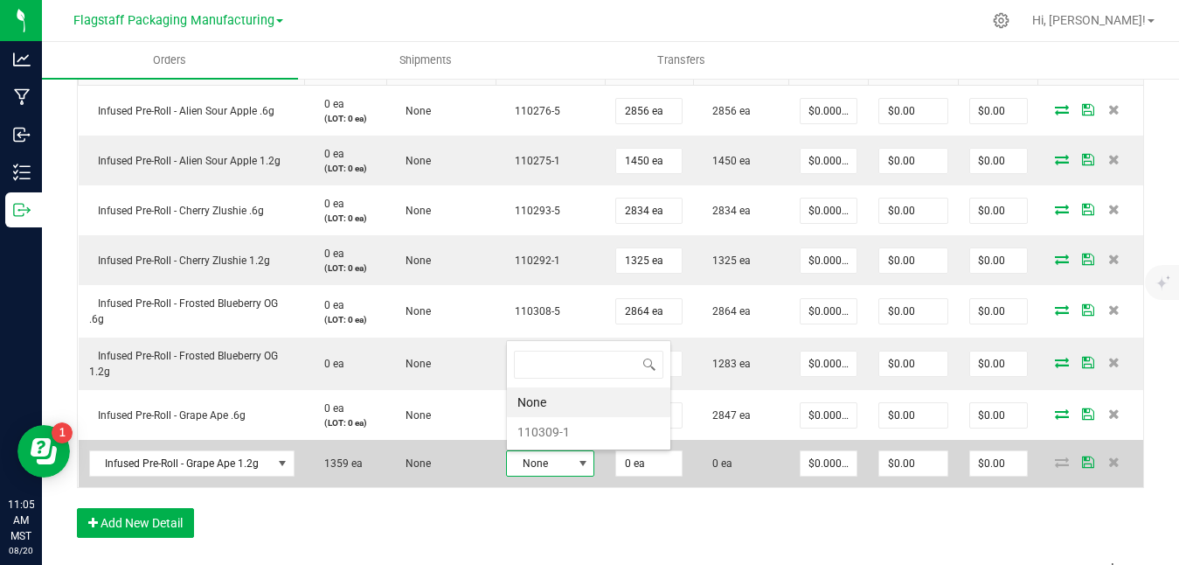
scroll to position [26, 88]
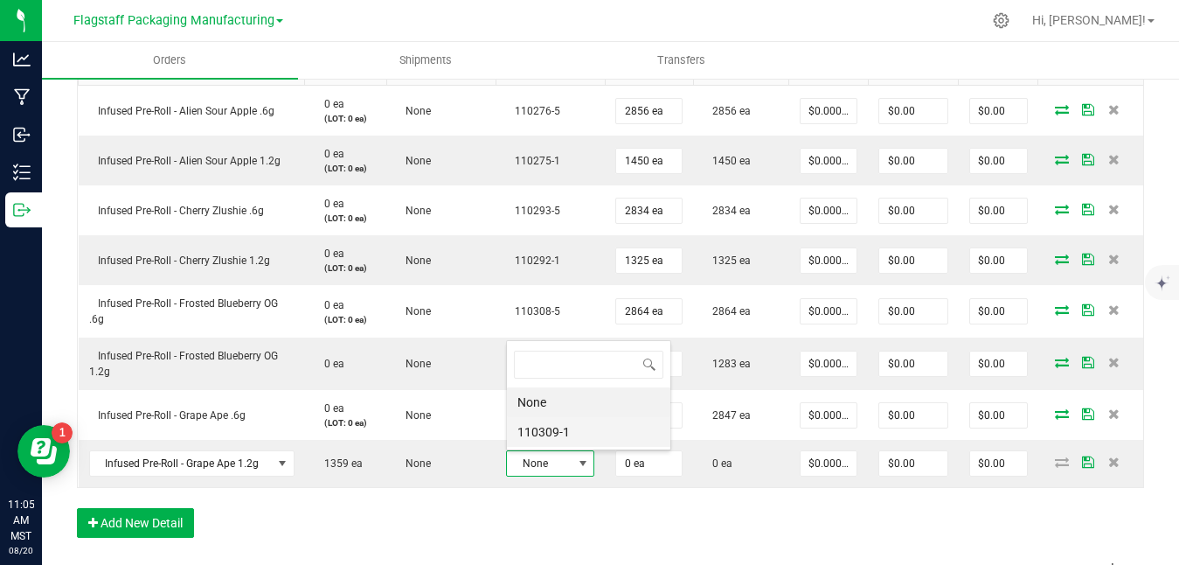
click at [571, 432] on li "110309-1" at bounding box center [588, 432] width 163 height 30
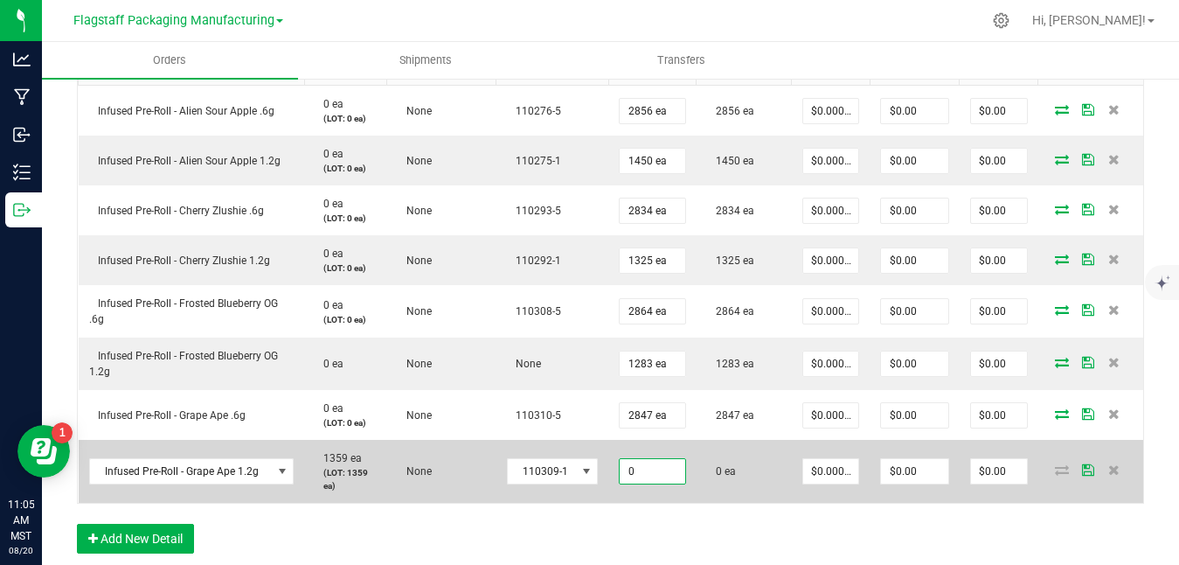
click at [664, 482] on input "0" at bounding box center [652, 471] width 65 height 24
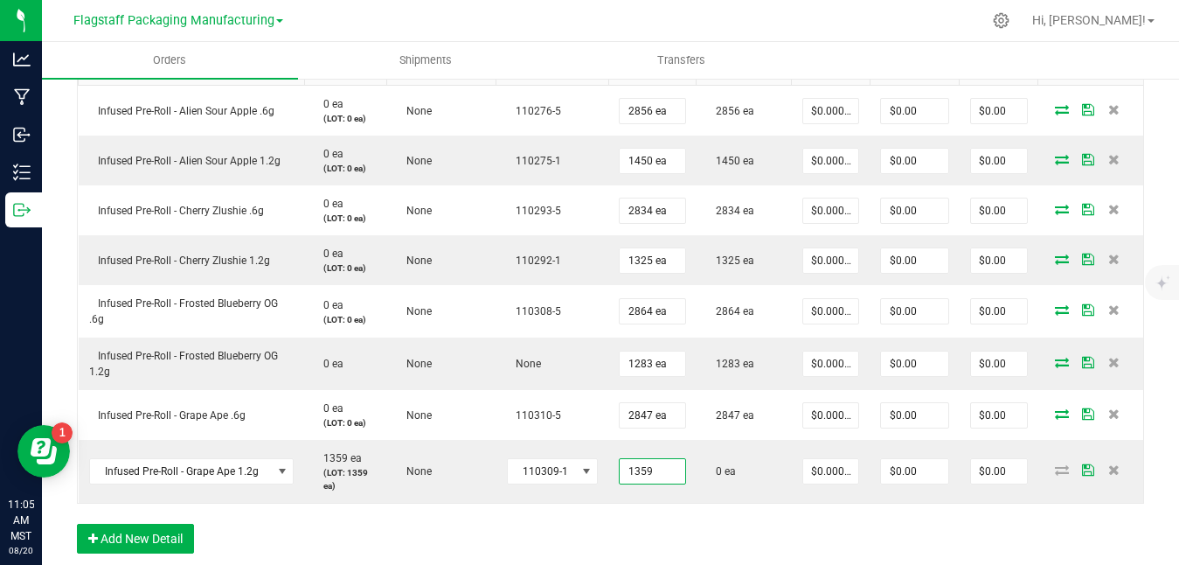
type input "1359 ea"
click at [979, 511] on div "Order Details Print All Labels Item Sellable Strain Lot Number Qty Ordered Qty …" at bounding box center [610, 282] width 1067 height 577
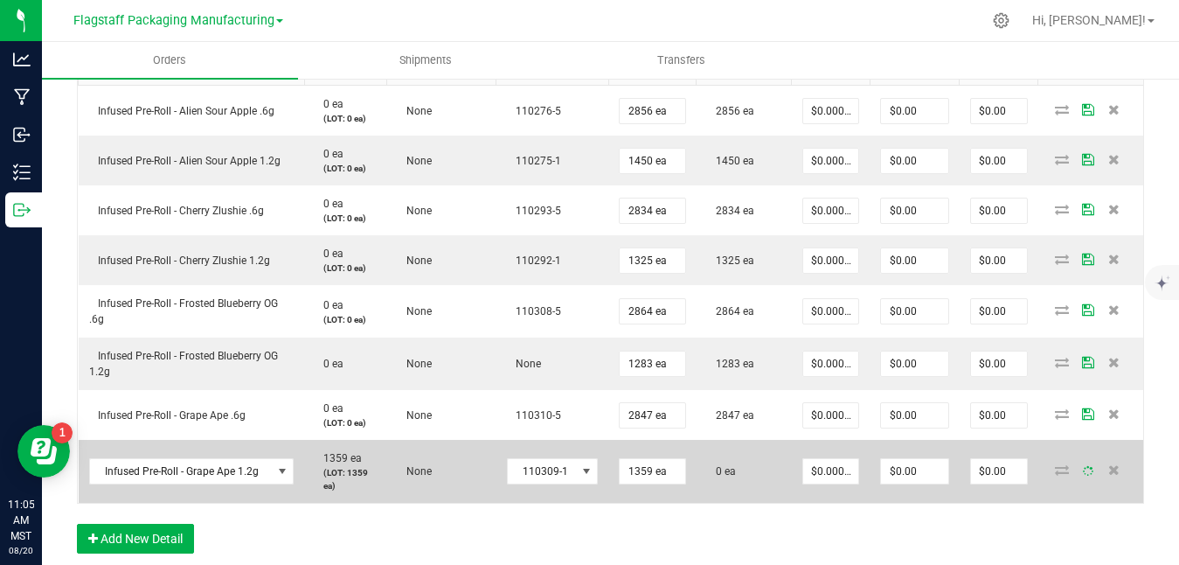
click at [1084, 466] on span at bounding box center [1088, 471] width 26 height 10
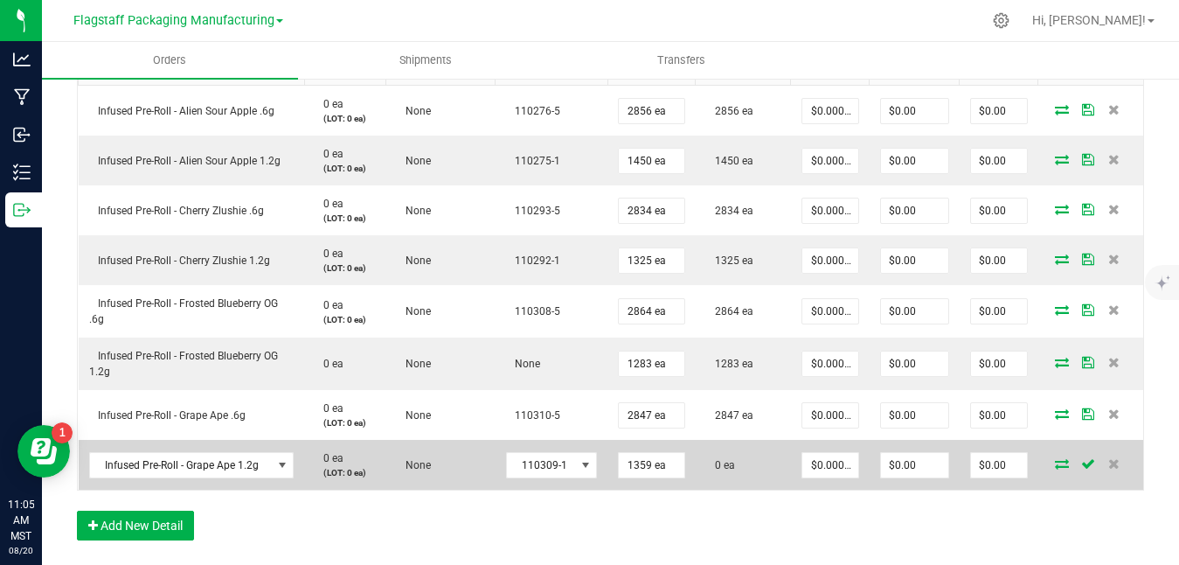
click at [1055, 463] on icon at bounding box center [1062, 463] width 14 height 10
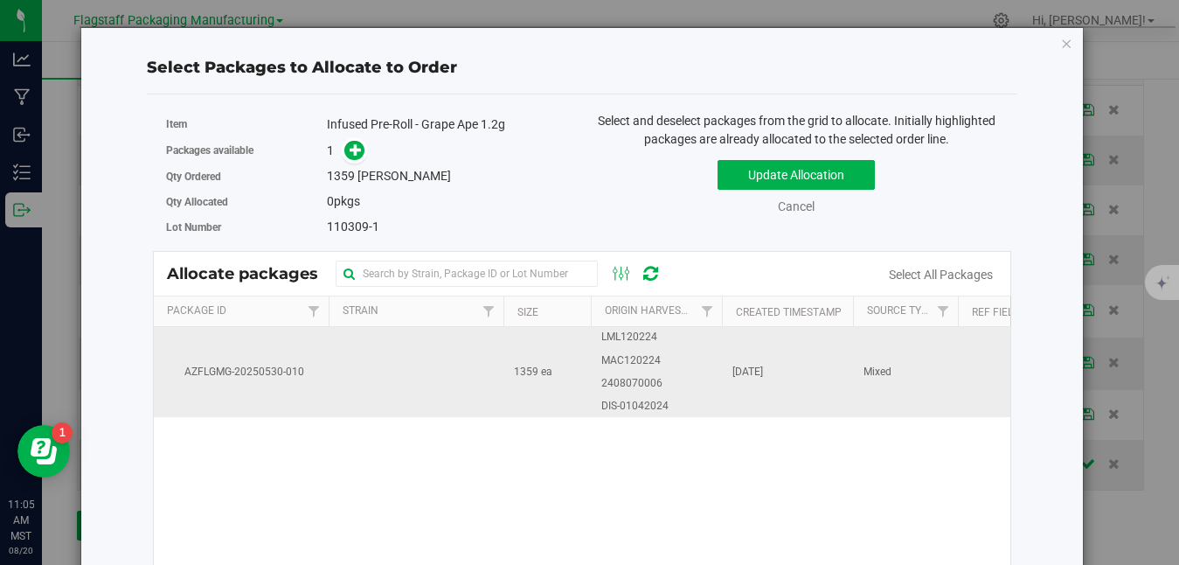
click at [756, 364] on span "[DATE]" at bounding box center [747, 372] width 31 height 17
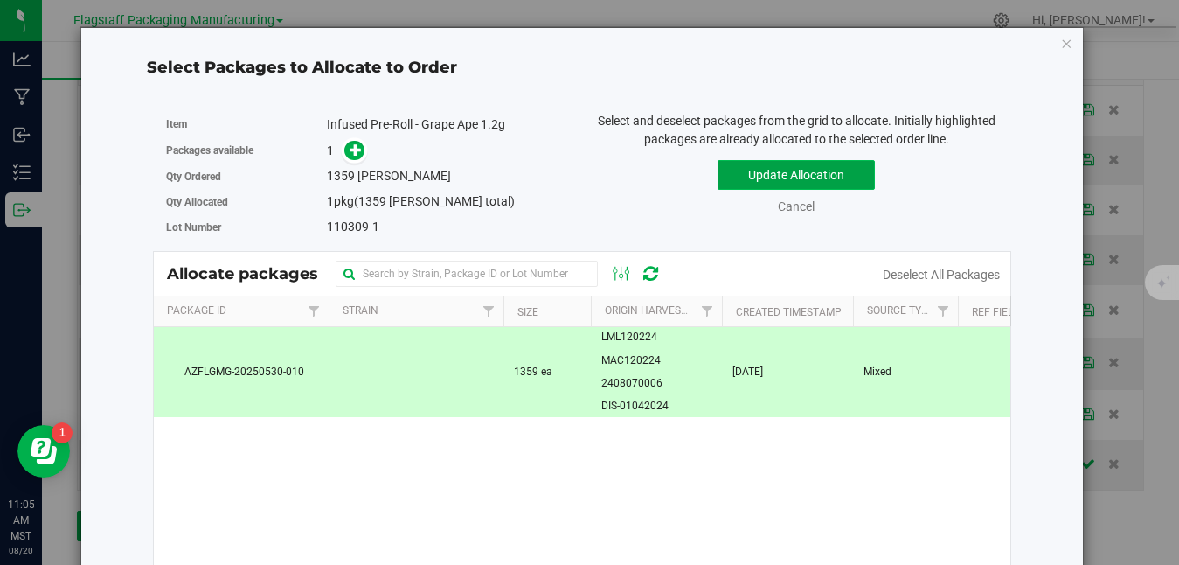
click at [827, 171] on button "Update Allocation" at bounding box center [796, 175] width 157 height 30
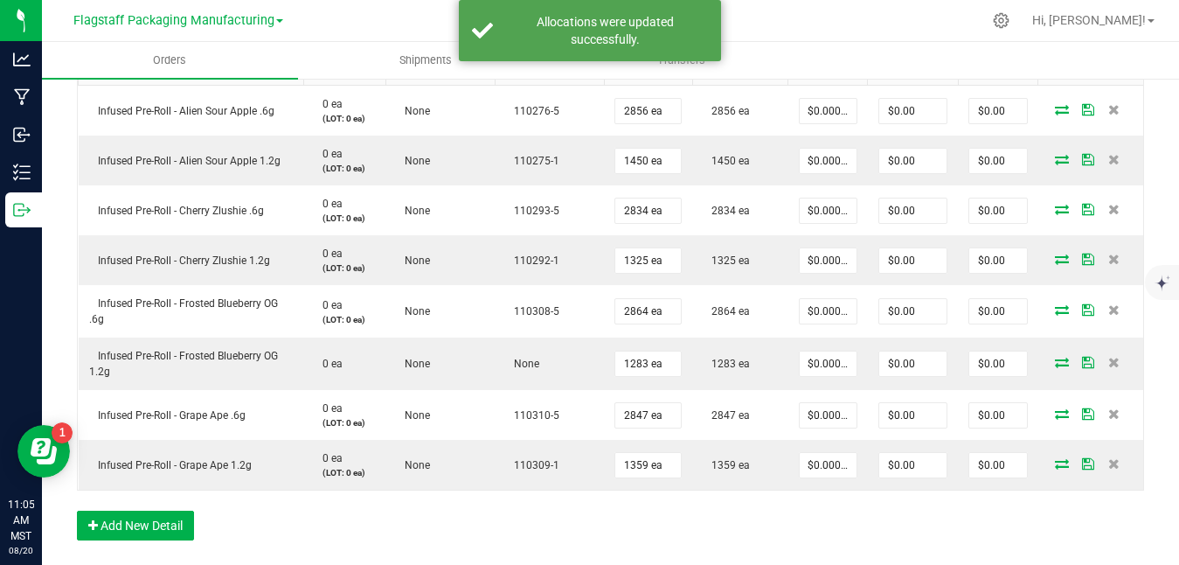
scroll to position [605, 0]
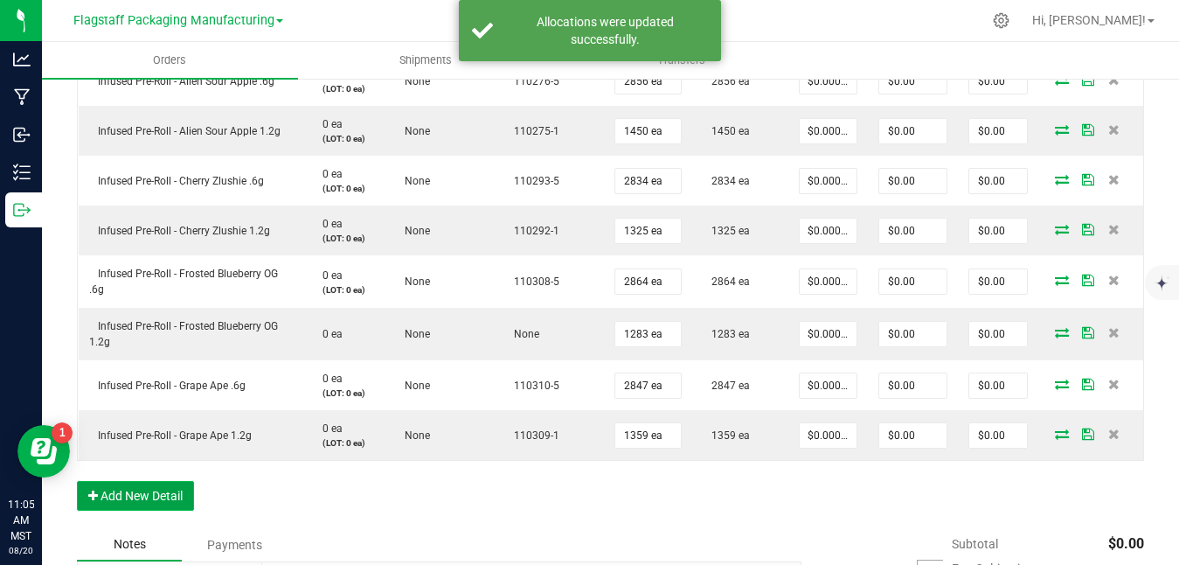
click at [149, 493] on button "Add New Detail" at bounding box center [135, 496] width 117 height 30
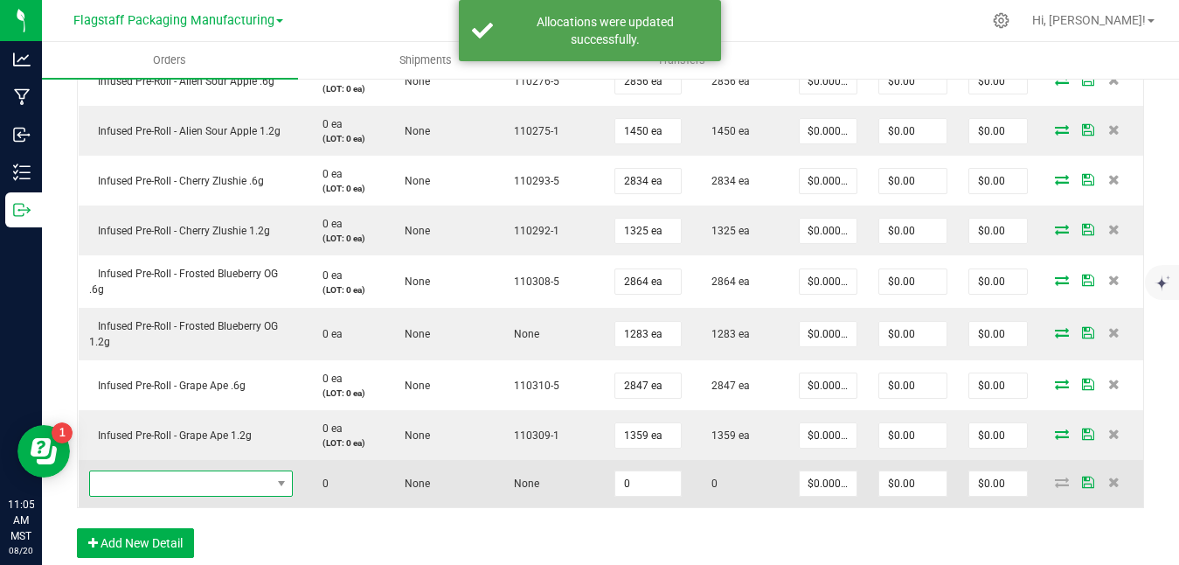
click at [246, 479] on span "NO DATA FOUND" at bounding box center [180, 483] width 181 height 24
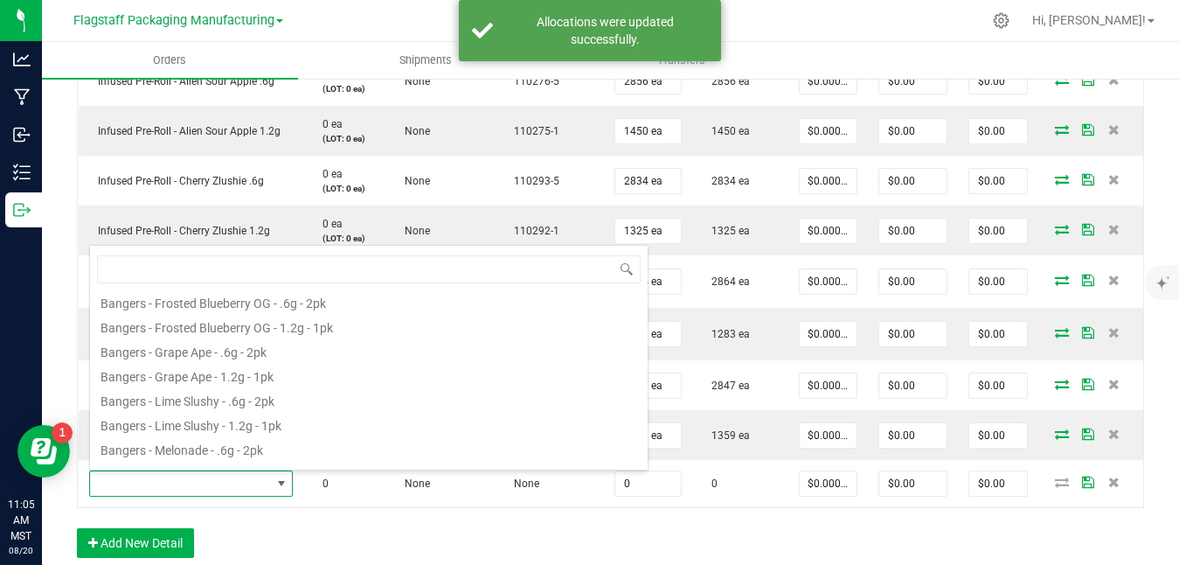
scroll to position [208, 0]
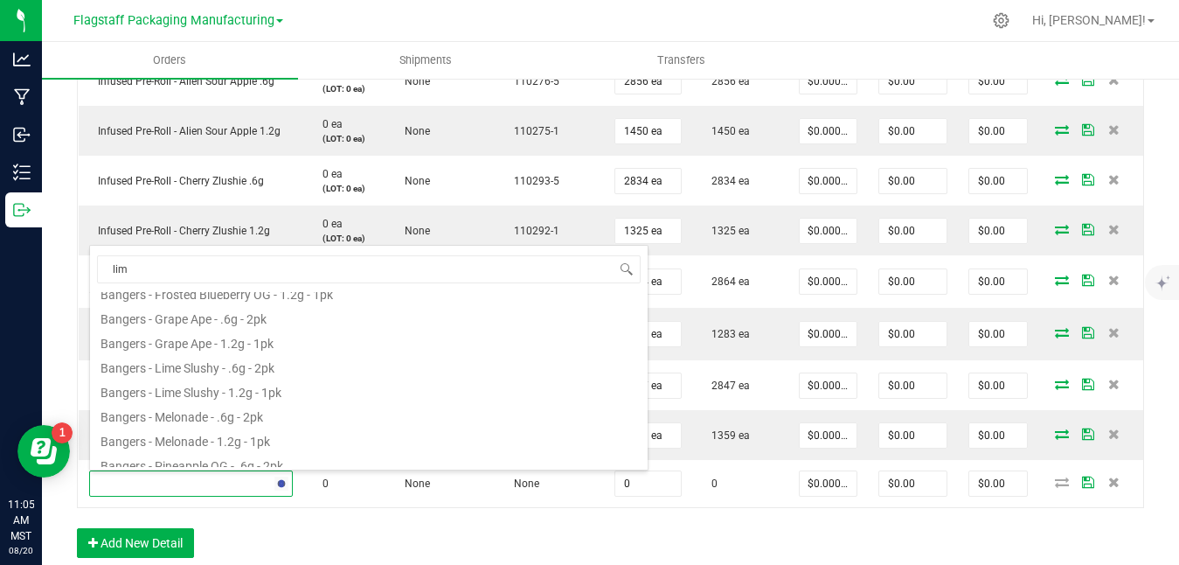
type input "lime"
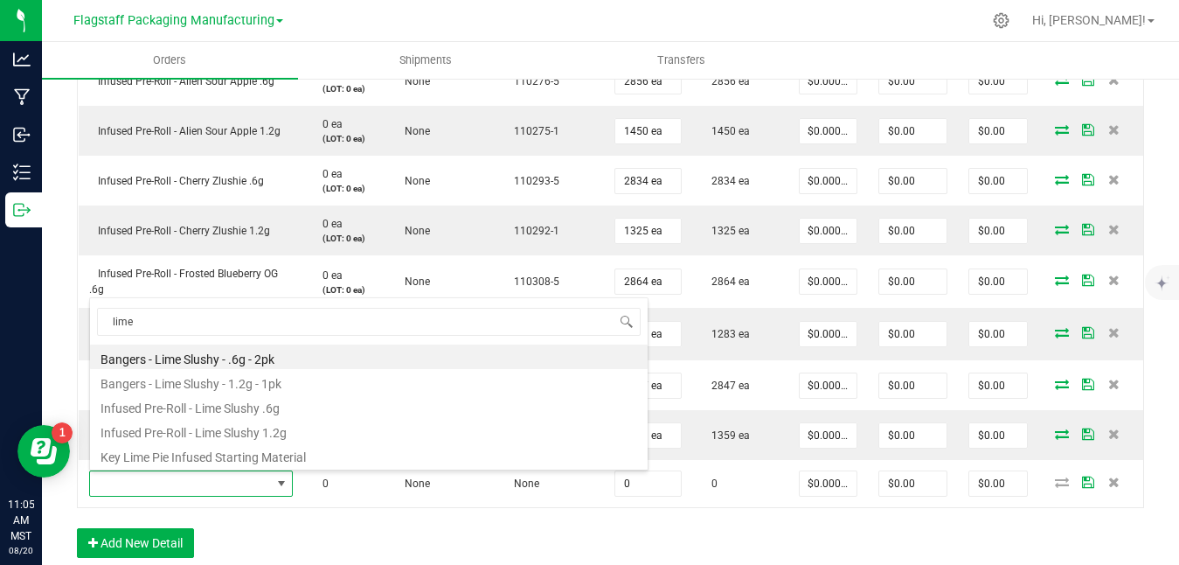
scroll to position [0, 0]
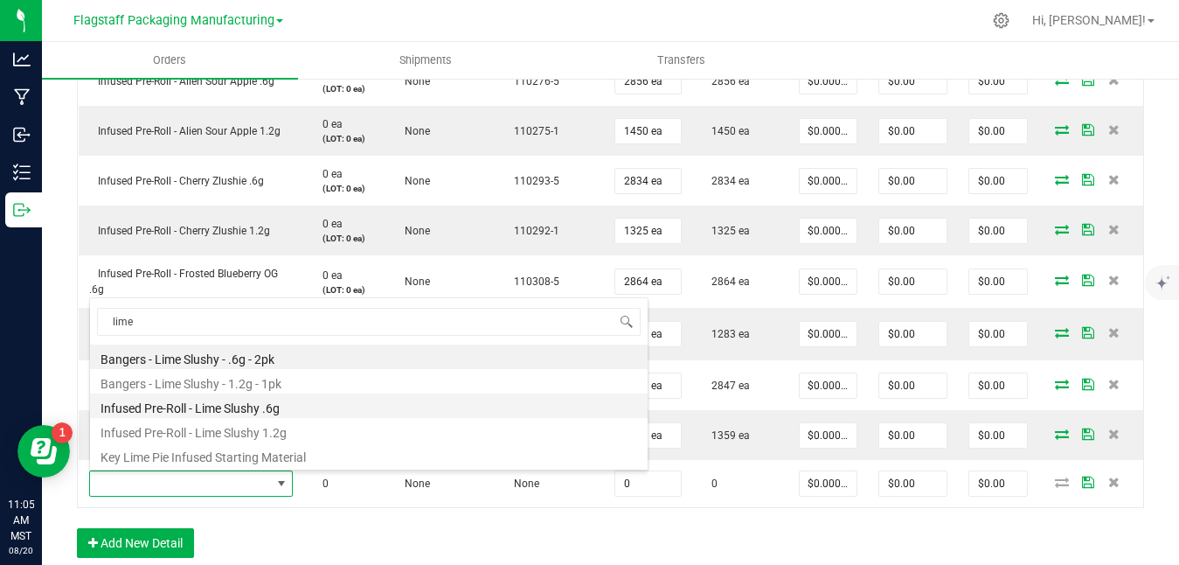
click at [314, 405] on li "Infused Pre-Roll - Lime Slushy .6g" at bounding box center [369, 405] width 558 height 24
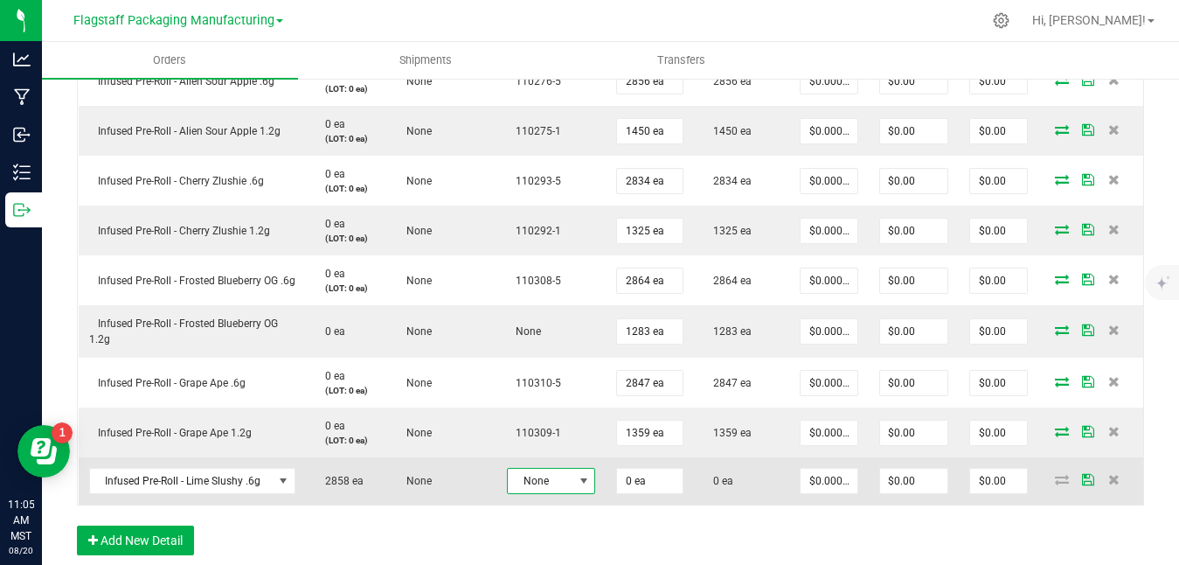
click at [567, 483] on span "None" at bounding box center [540, 481] width 65 height 24
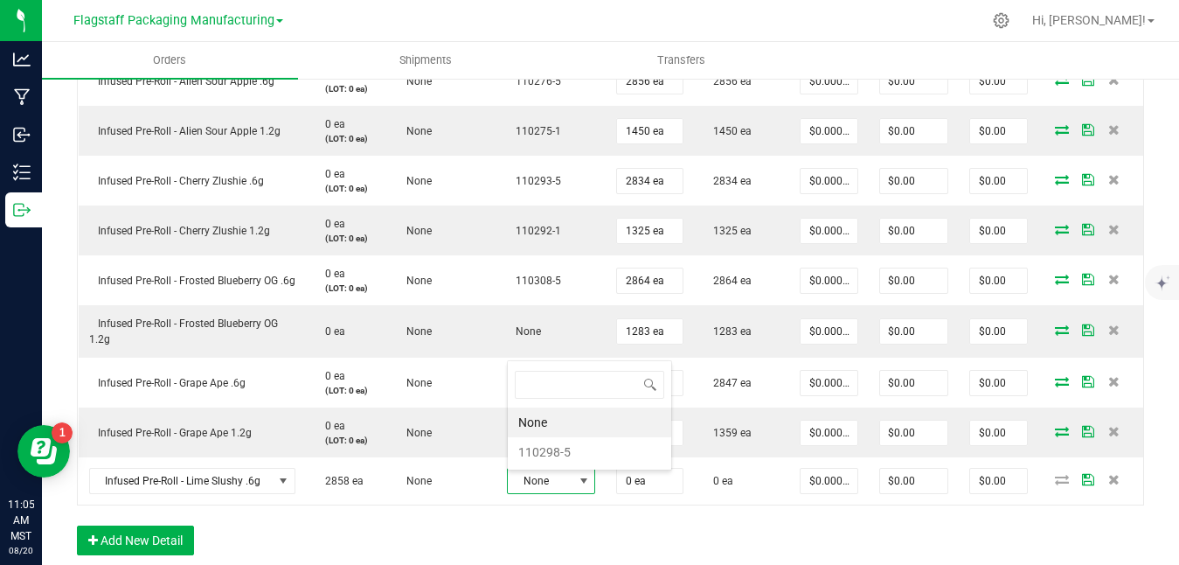
scroll to position [26, 88]
click at [588, 447] on li "110298-5" at bounding box center [589, 452] width 163 height 30
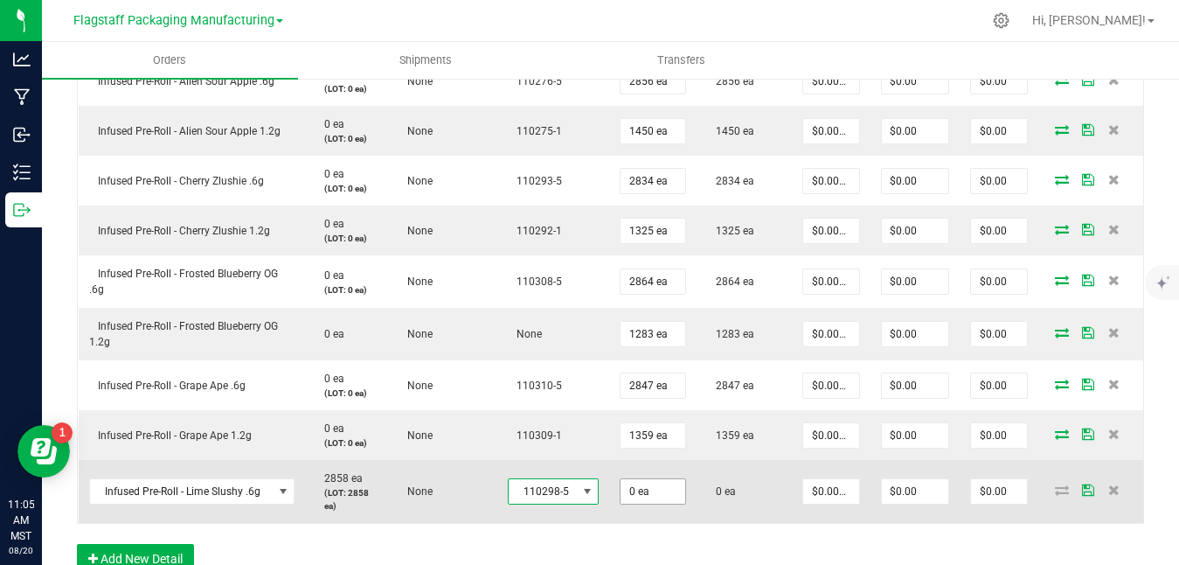
type input "0"
click at [666, 487] on input "0" at bounding box center [653, 491] width 65 height 24
type input "2858 ea"
click at [1088, 489] on icon at bounding box center [1088, 489] width 12 height 10
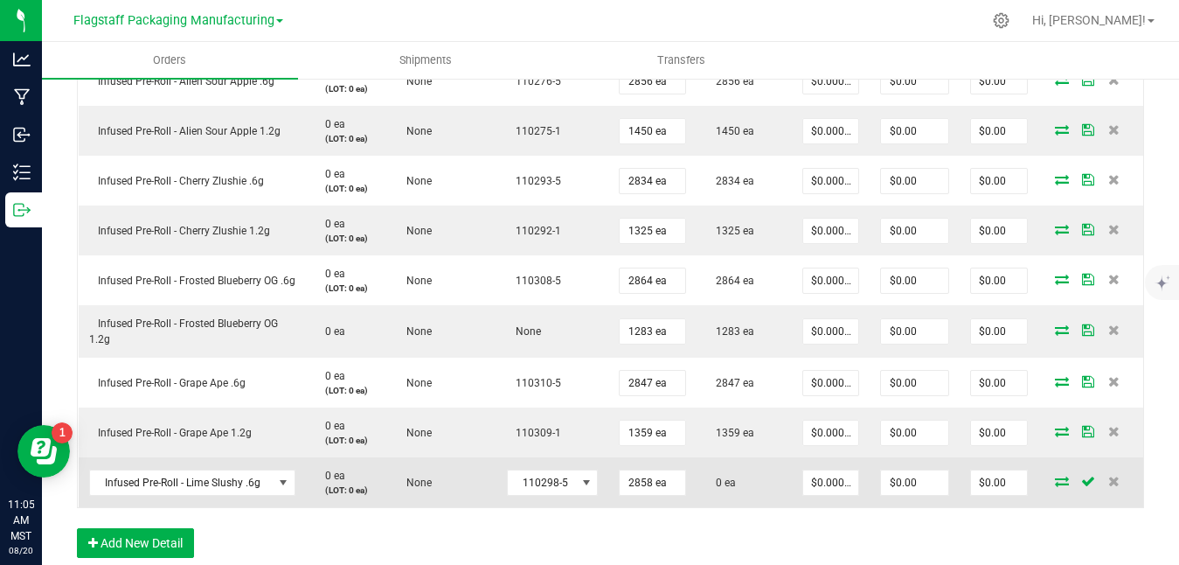
click at [1071, 482] on span at bounding box center [1062, 480] width 26 height 10
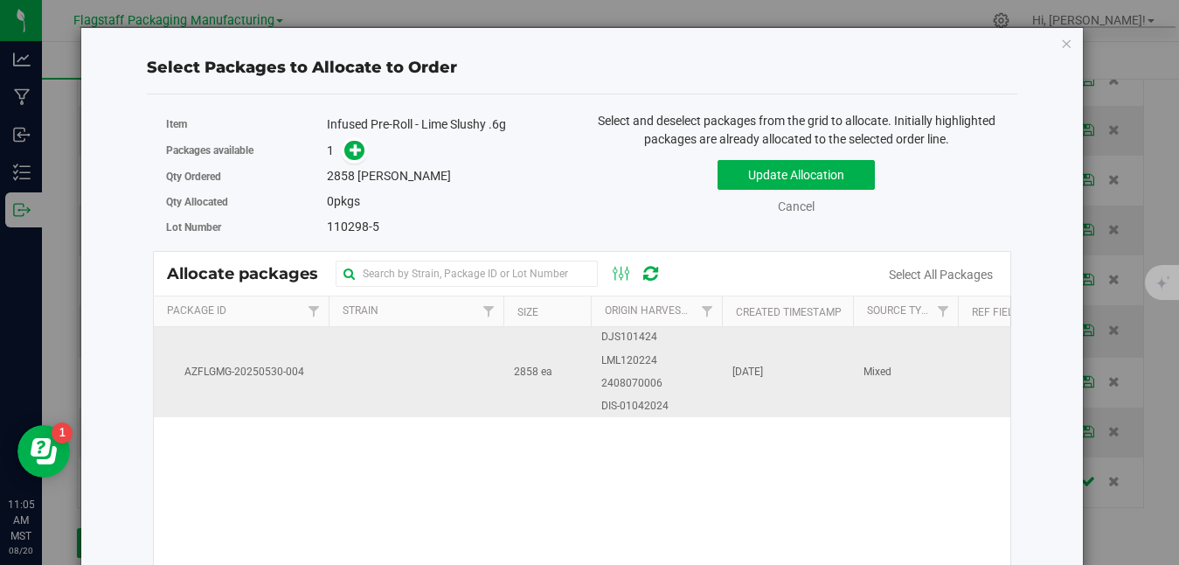
click at [767, 361] on td "[DATE]" at bounding box center [787, 371] width 131 height 89
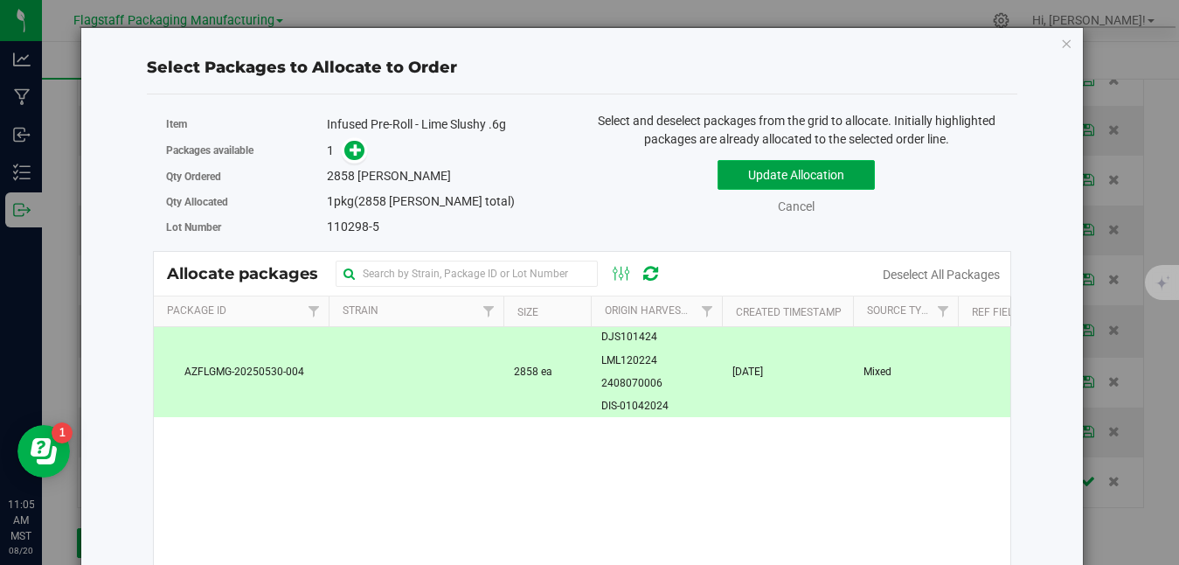
click at [865, 163] on button "Update Allocation" at bounding box center [796, 175] width 157 height 30
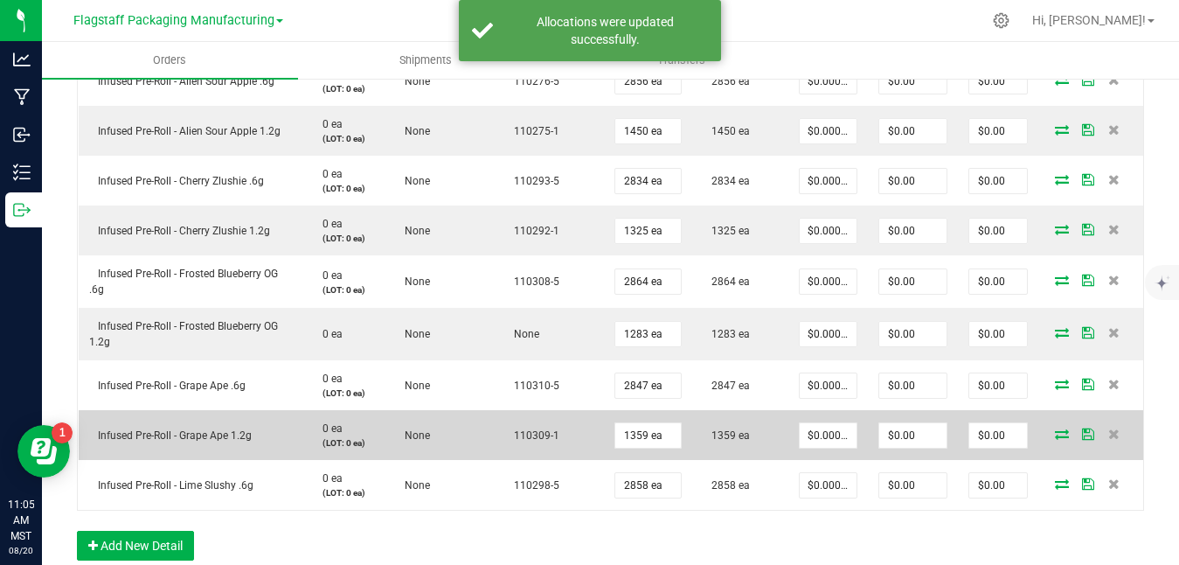
scroll to position [659, 0]
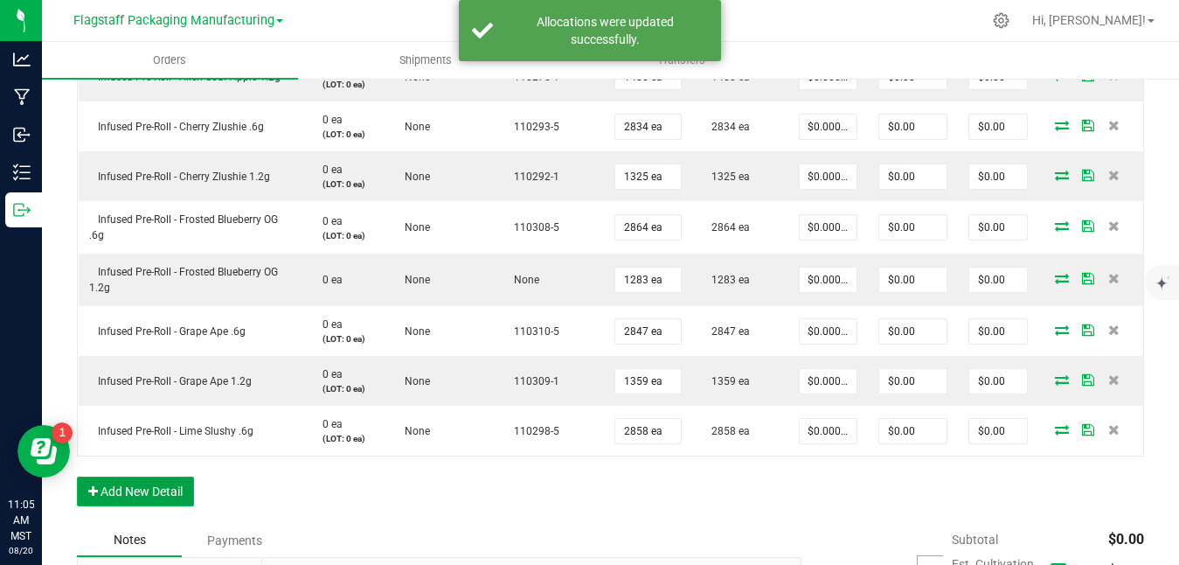
click at [138, 486] on button "Add New Detail" at bounding box center [135, 491] width 117 height 30
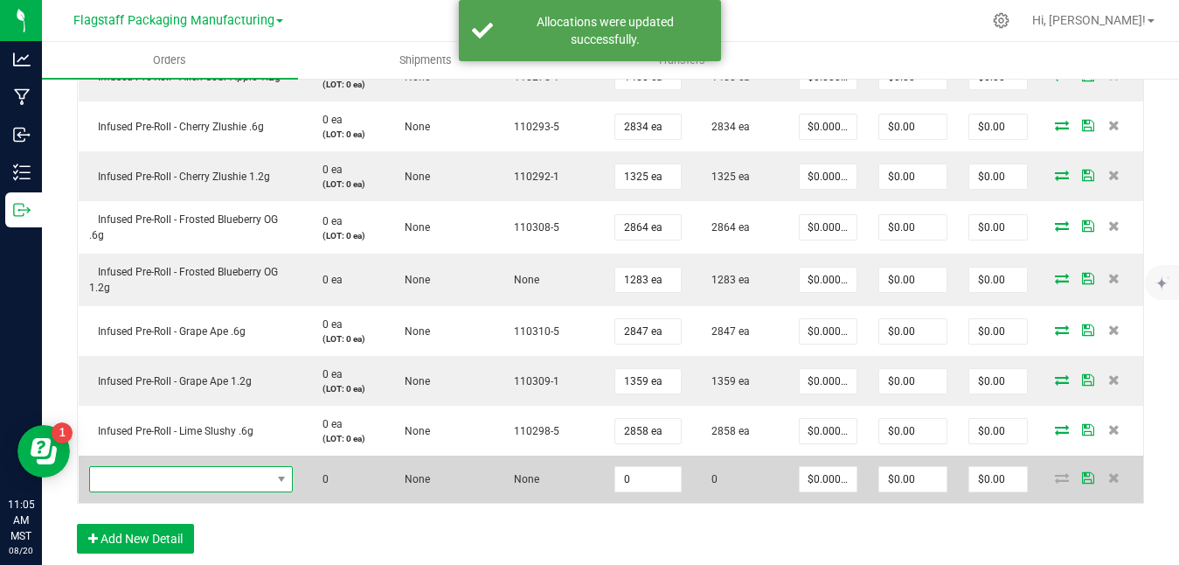
click at [239, 472] on span "NO DATA FOUND" at bounding box center [180, 479] width 181 height 24
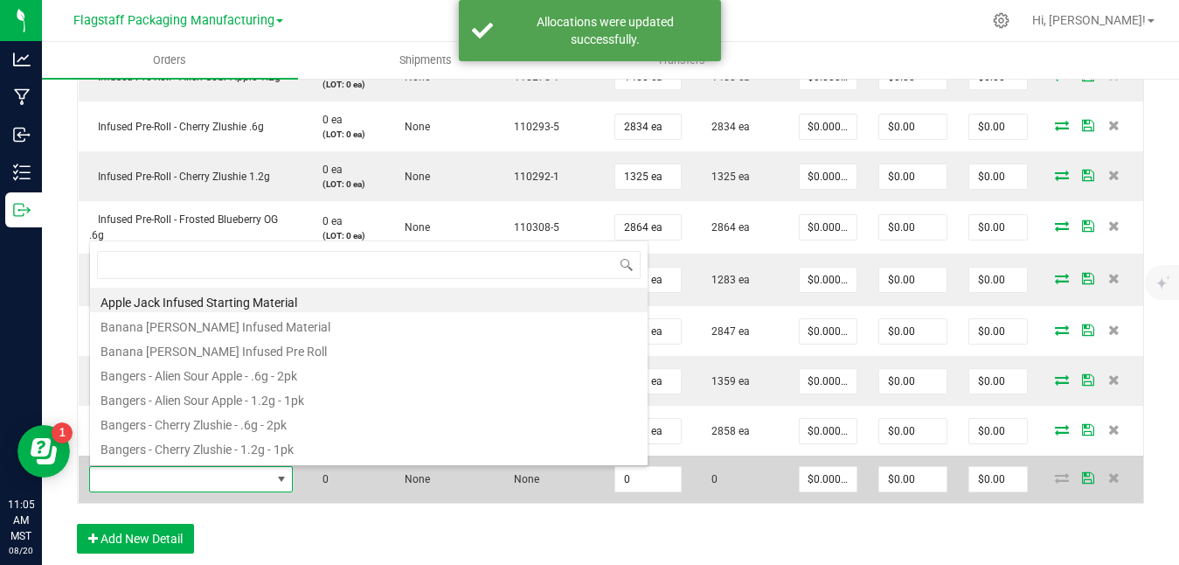
scroll to position [26, 205]
type input "i"
type input "lime"
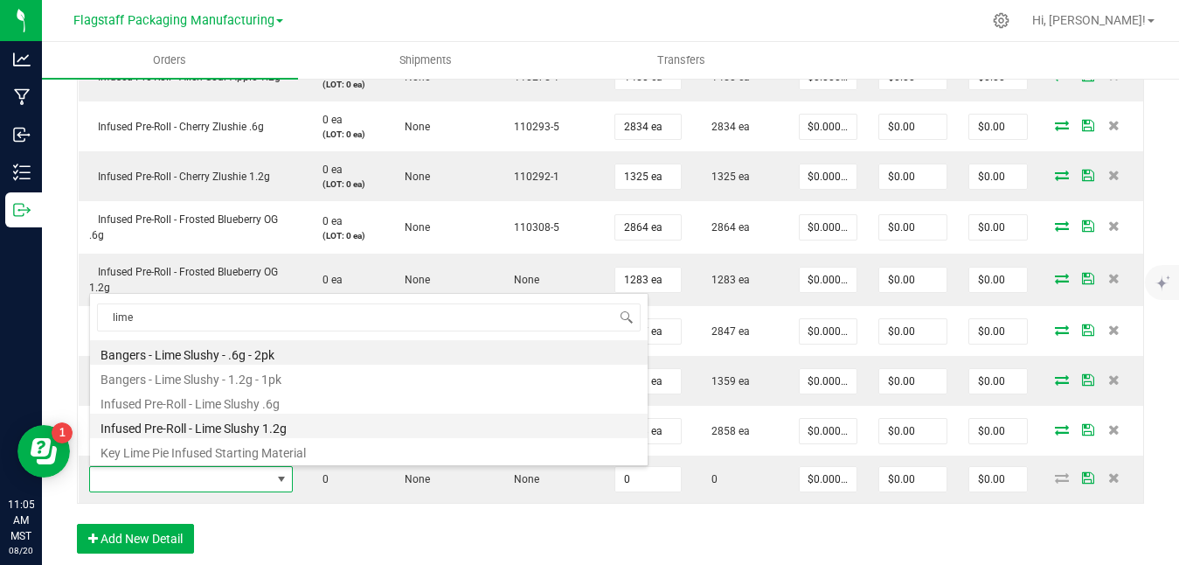
click at [316, 432] on li "Infused Pre-Roll - Lime Slushy 1.2g" at bounding box center [369, 425] width 558 height 24
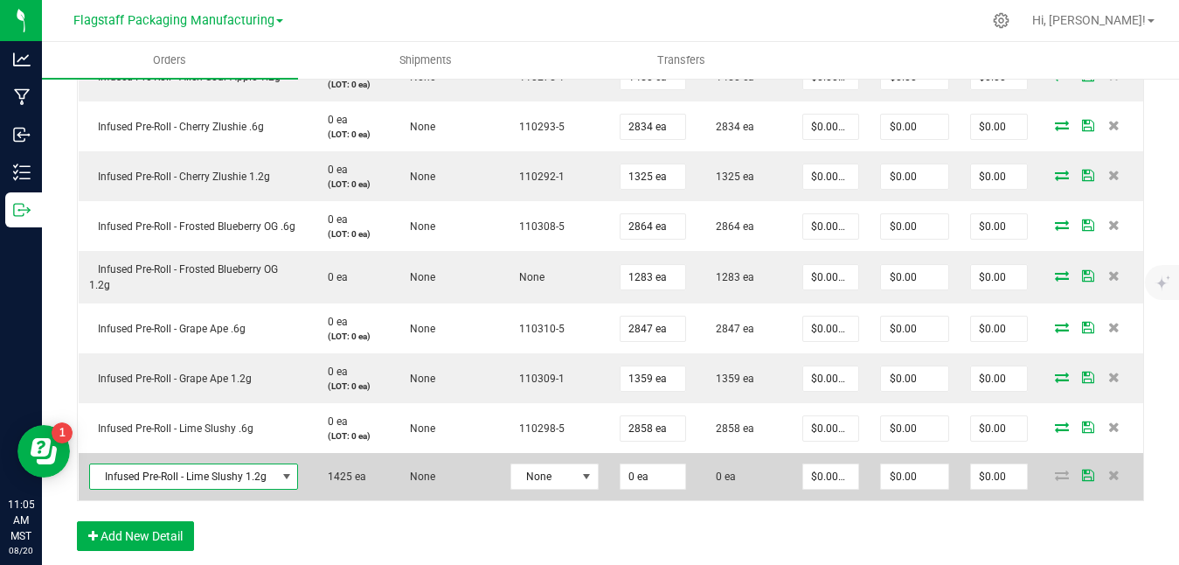
click at [607, 467] on td "None" at bounding box center [554, 476] width 109 height 47
click at [556, 485] on span "None" at bounding box center [543, 476] width 65 height 24
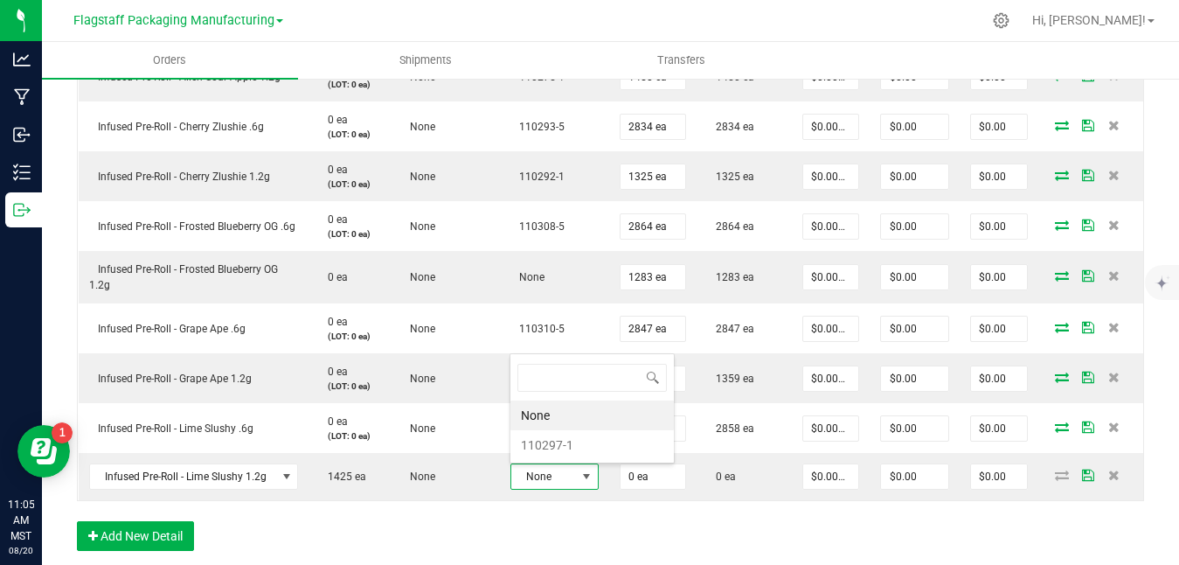
scroll to position [26, 88]
click at [605, 433] on li "110297-1" at bounding box center [591, 445] width 163 height 30
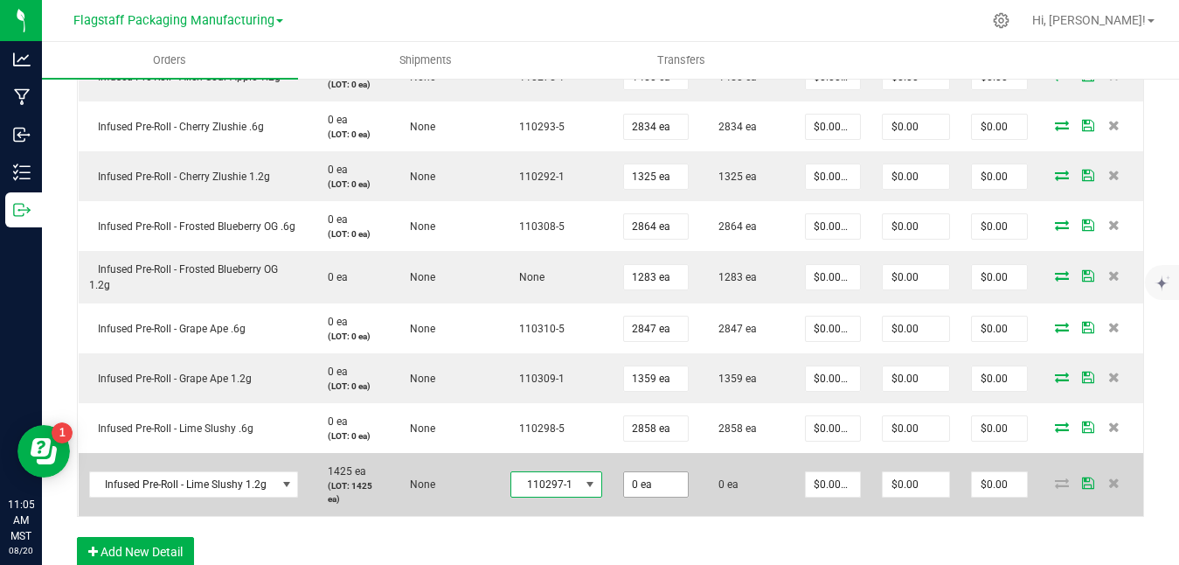
type input "0"
click at [659, 484] on input "0" at bounding box center [656, 484] width 65 height 24
type input "1425 ea"
click at [1088, 481] on icon at bounding box center [1088, 482] width 12 height 10
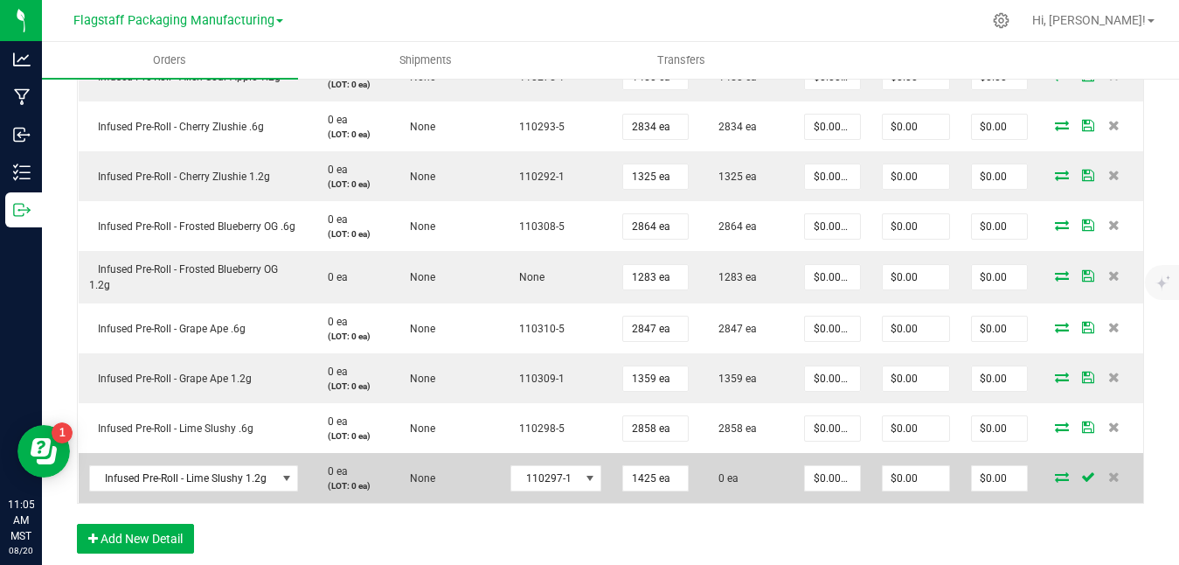
click at [1062, 476] on icon at bounding box center [1062, 476] width 14 height 10
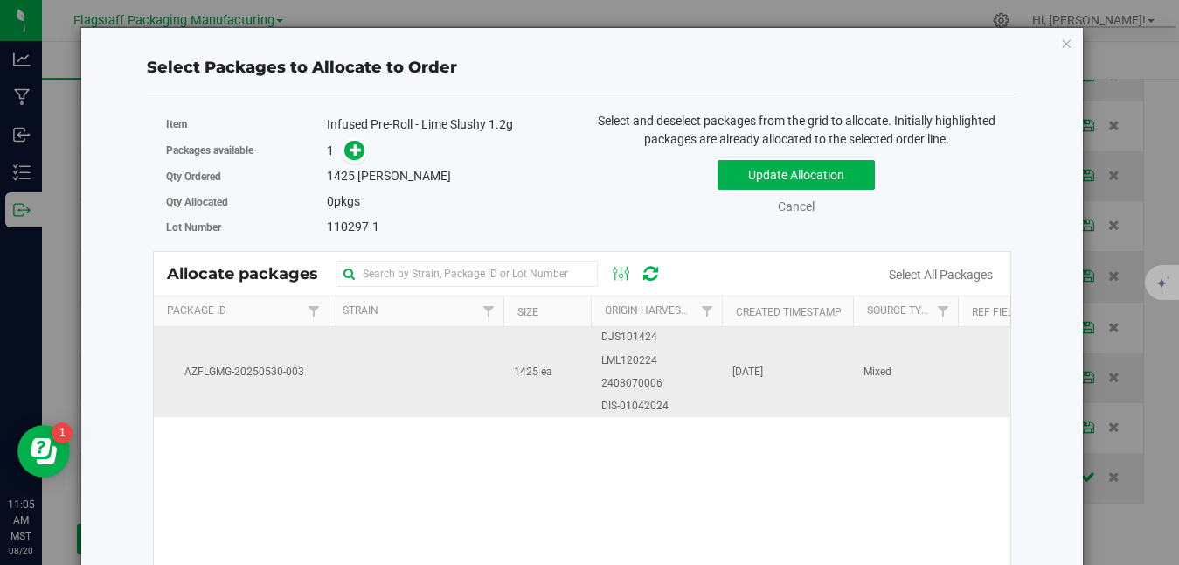
click at [760, 392] on td "[DATE]" at bounding box center [787, 371] width 131 height 89
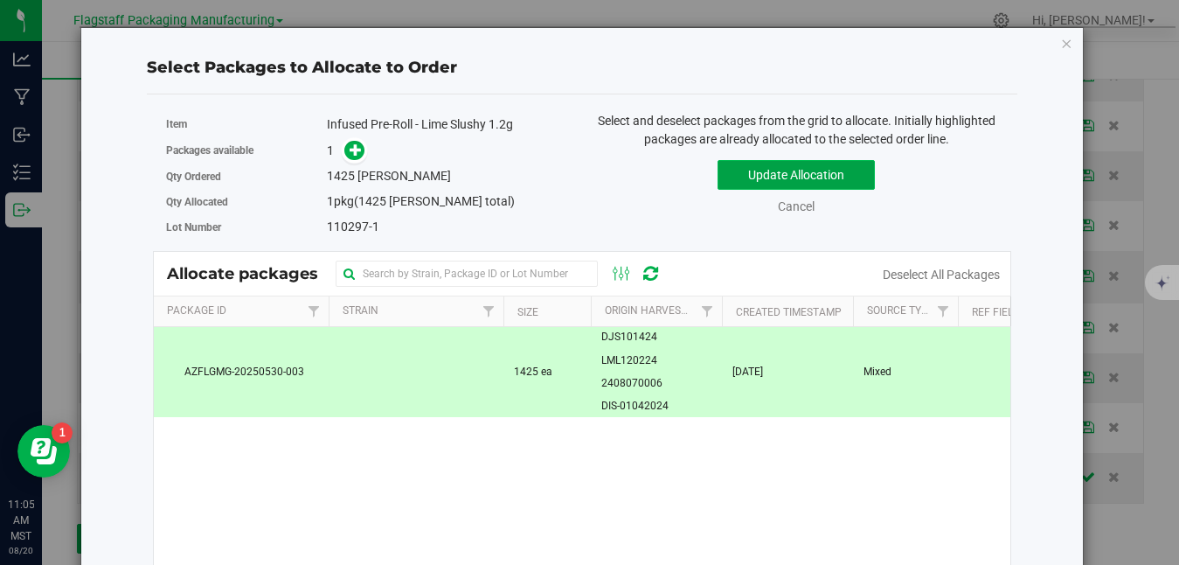
click at [815, 166] on button "Update Allocation" at bounding box center [796, 175] width 157 height 30
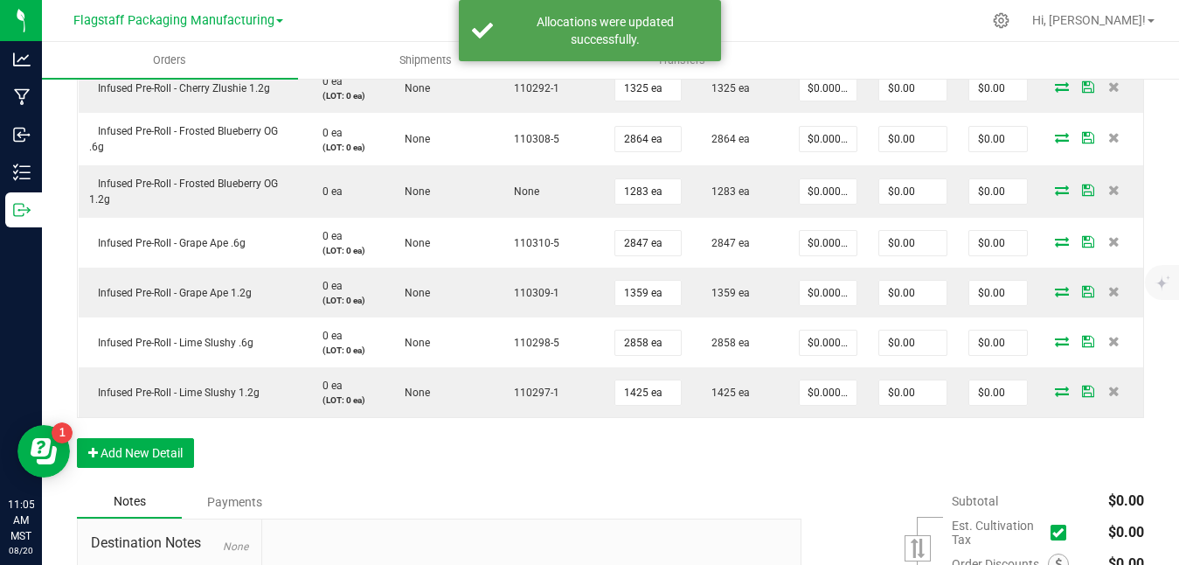
scroll to position [760, 0]
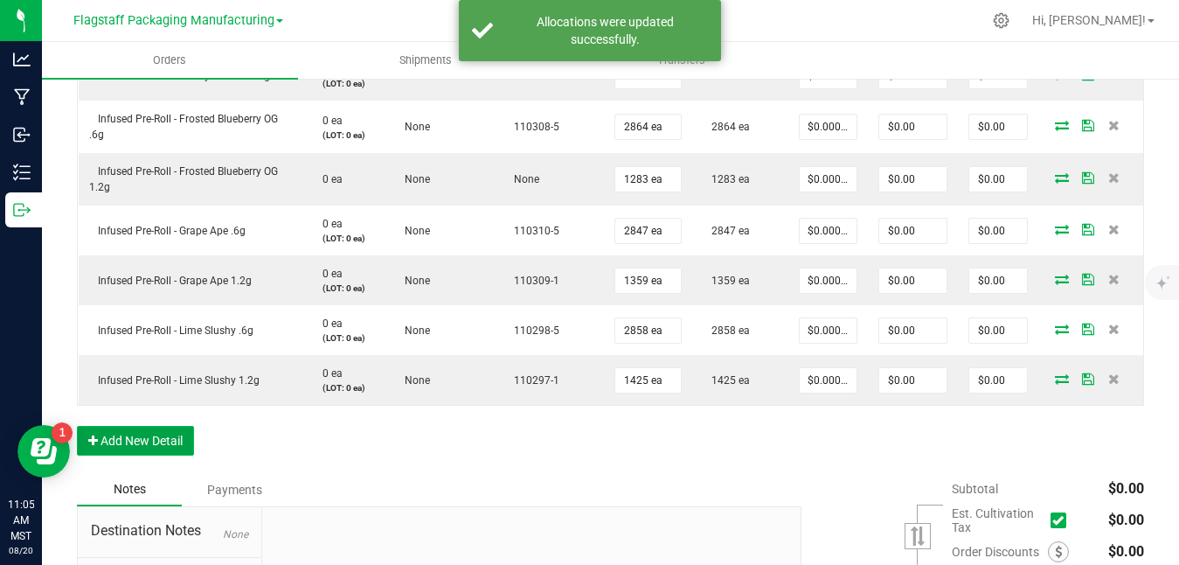
click at [163, 435] on button "Add New Detail" at bounding box center [135, 441] width 117 height 30
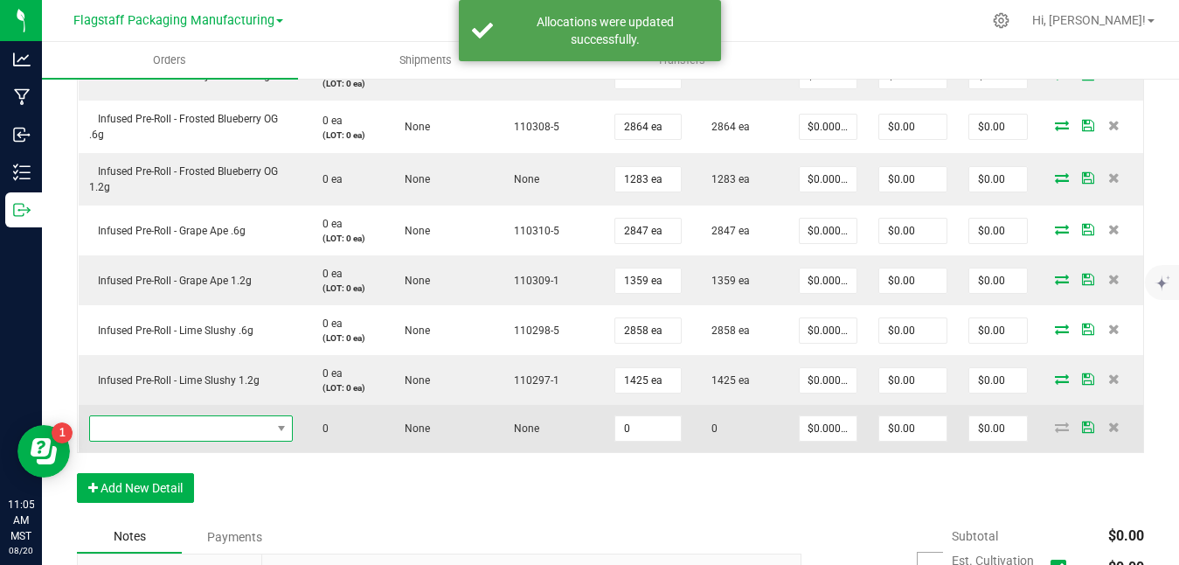
click at [220, 418] on span "NO DATA FOUND" at bounding box center [180, 428] width 181 height 24
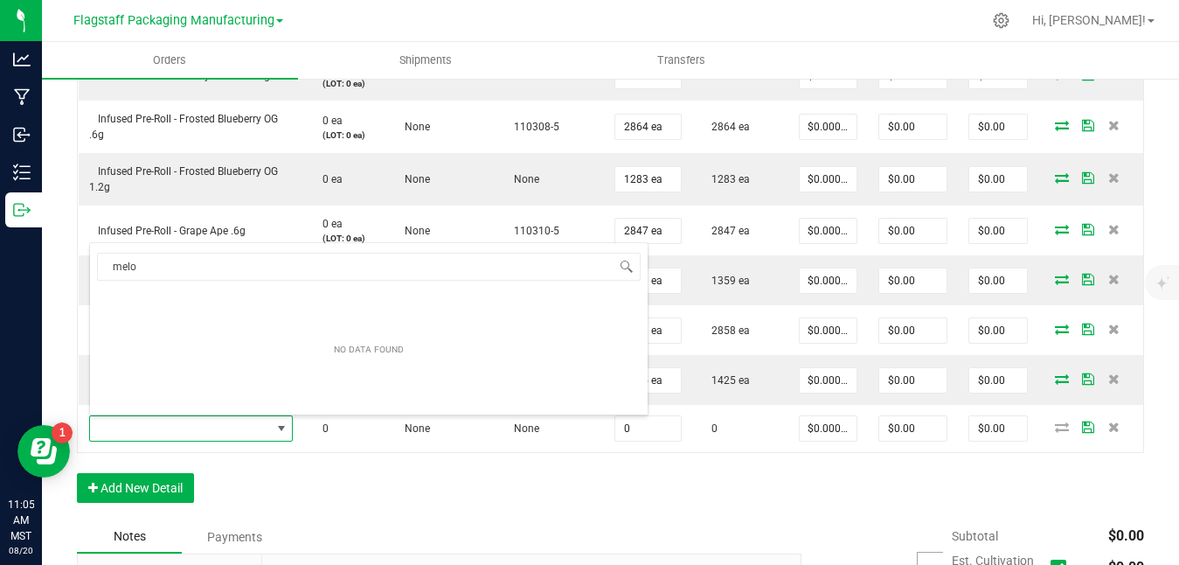
scroll to position [0, 0]
type input "melonade"
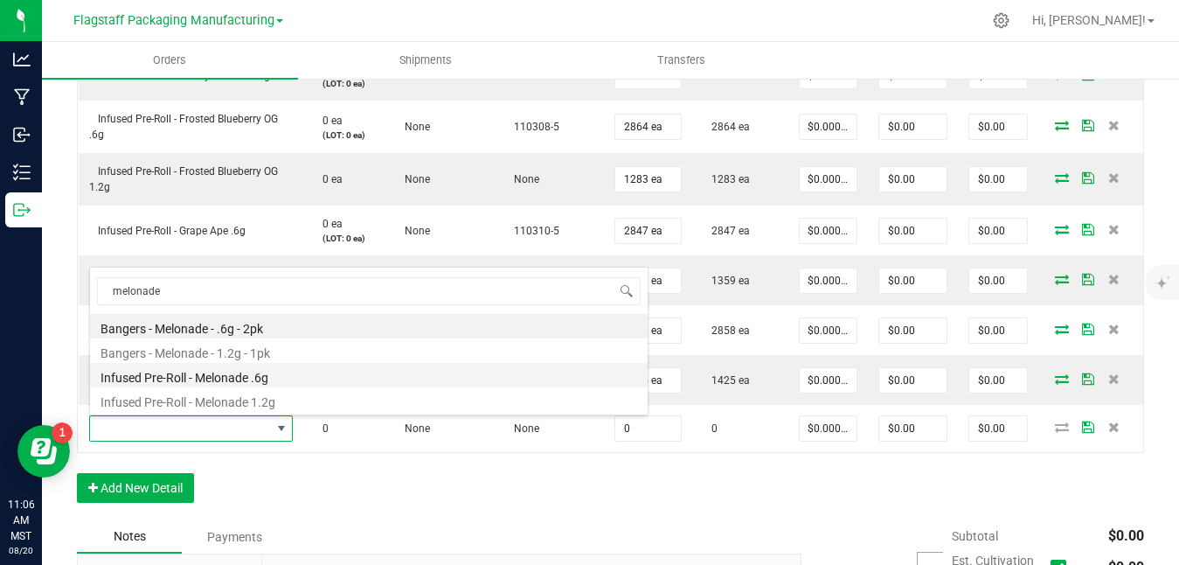
click at [259, 376] on li "Infused Pre-Roll - Melonade .6g" at bounding box center [369, 375] width 558 height 24
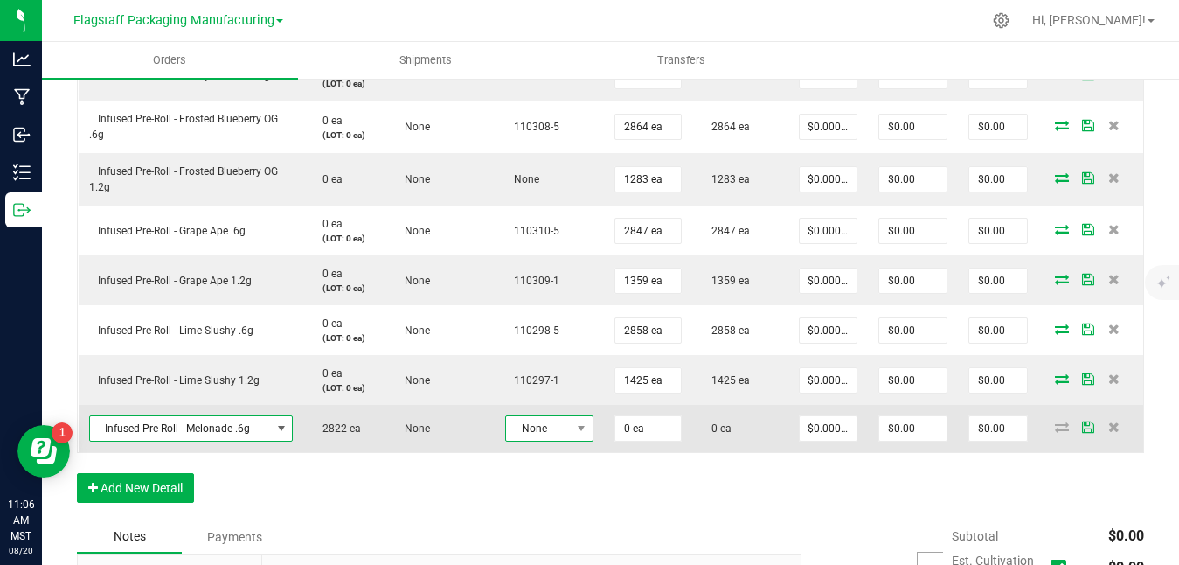
click at [565, 425] on span "None" at bounding box center [538, 428] width 65 height 24
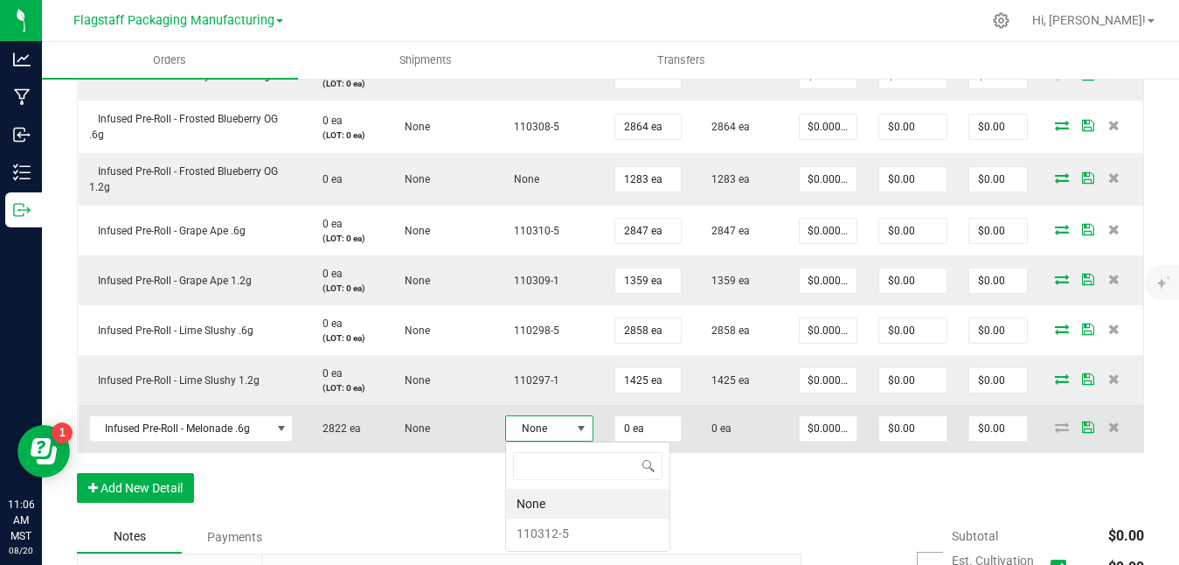
scroll to position [26, 88]
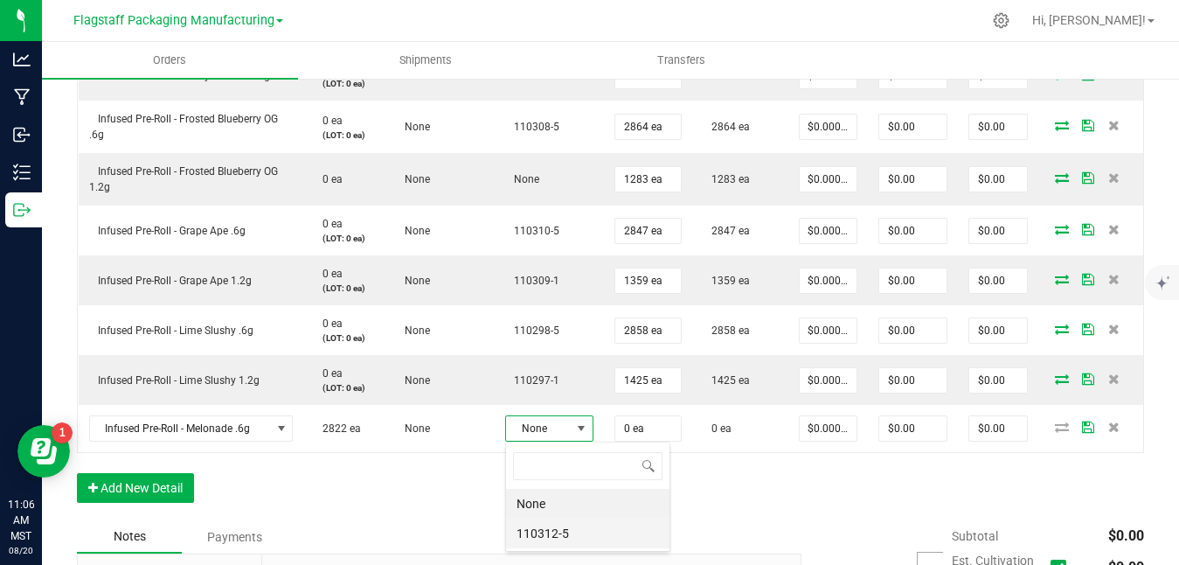
click at [552, 541] on li "110312-5" at bounding box center [587, 533] width 163 height 30
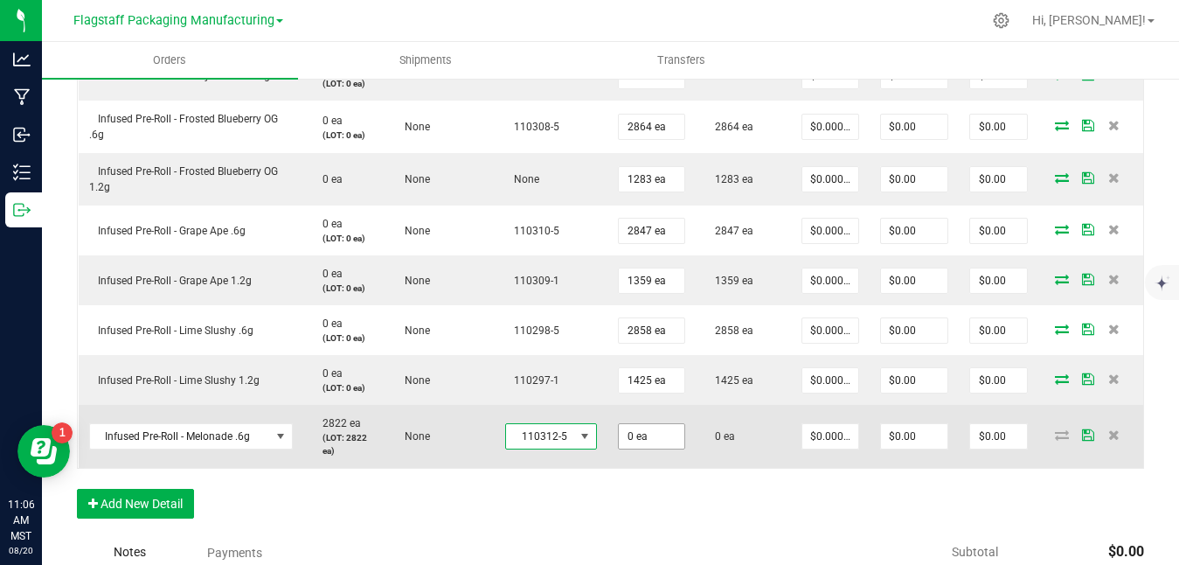
type input "0"
click at [658, 447] on input "0" at bounding box center [652, 436] width 66 height 24
type input "2822 ea"
click at [1088, 429] on icon at bounding box center [1088, 434] width 12 height 10
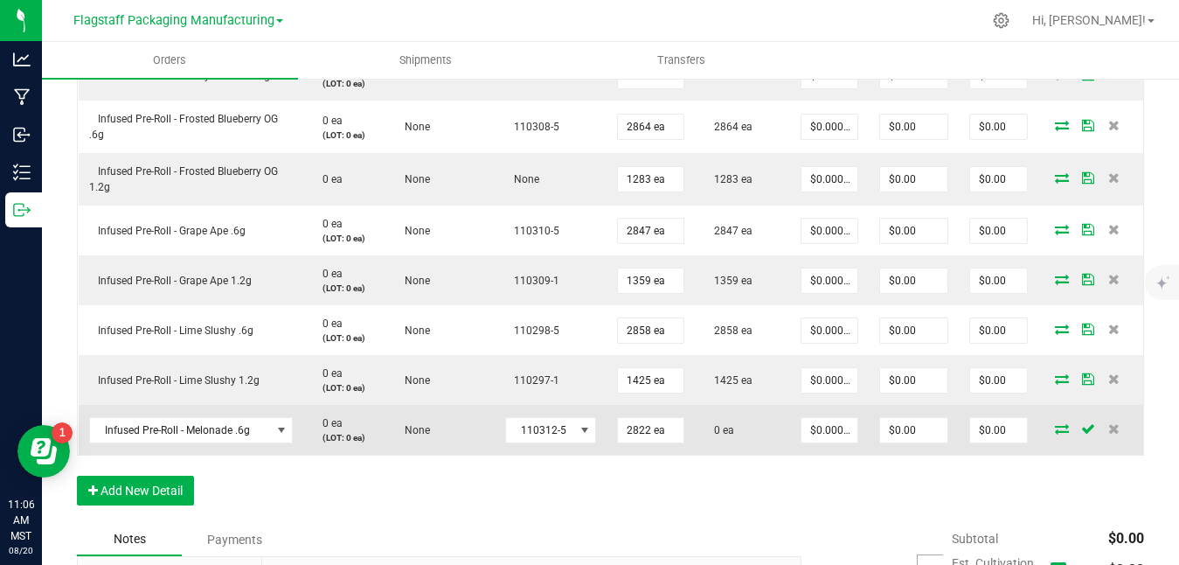
click at [1071, 428] on span at bounding box center [1062, 428] width 26 height 10
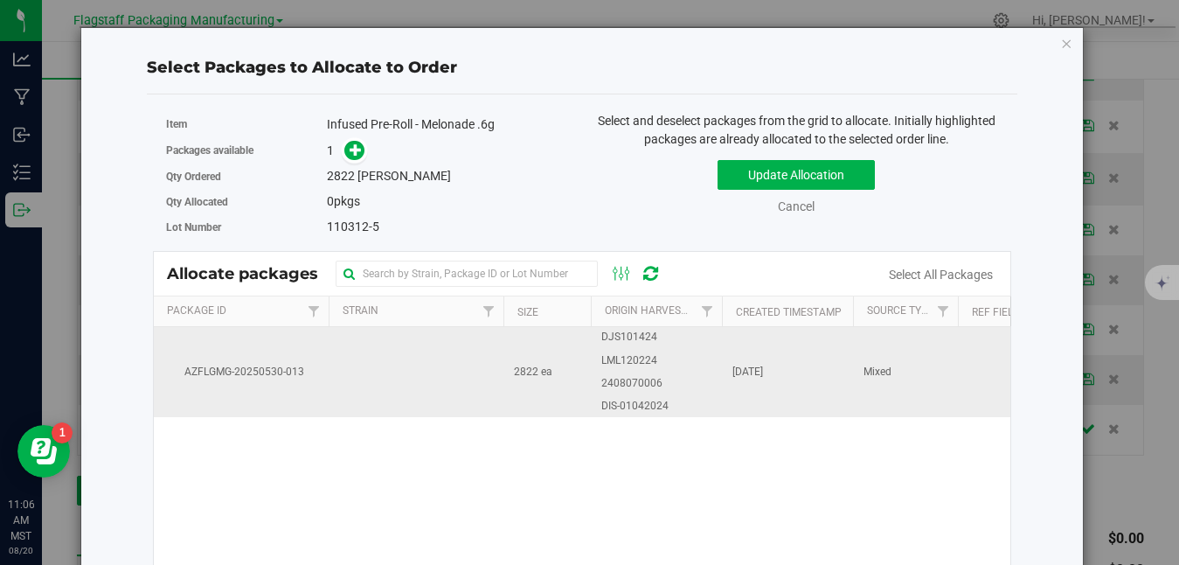
click at [760, 406] on td "[DATE]" at bounding box center [787, 371] width 131 height 89
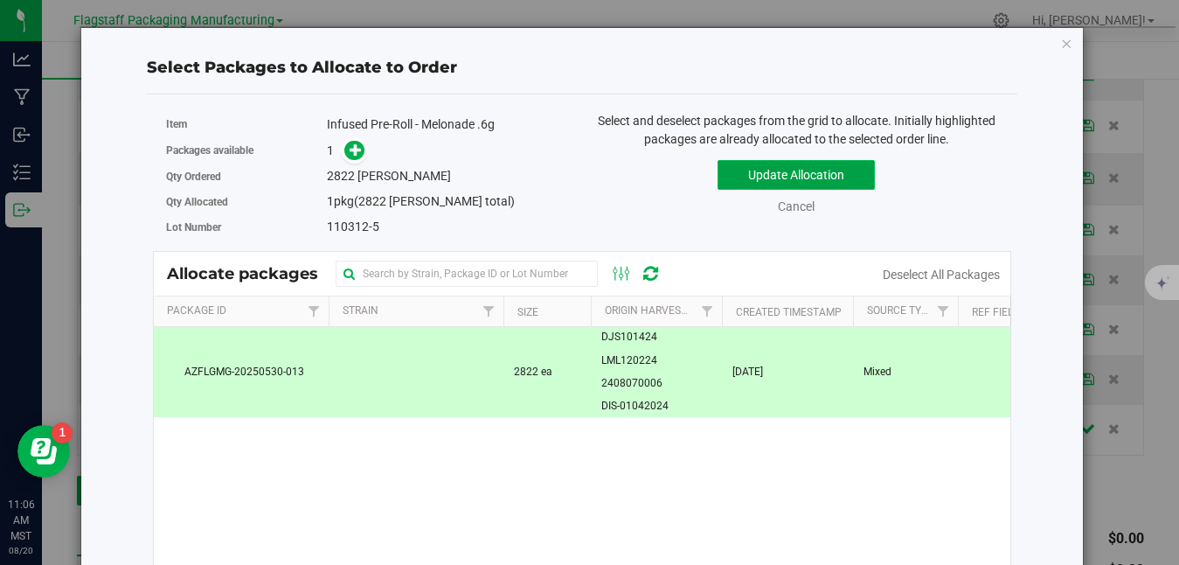
click at [803, 176] on button "Update Allocation" at bounding box center [796, 175] width 157 height 30
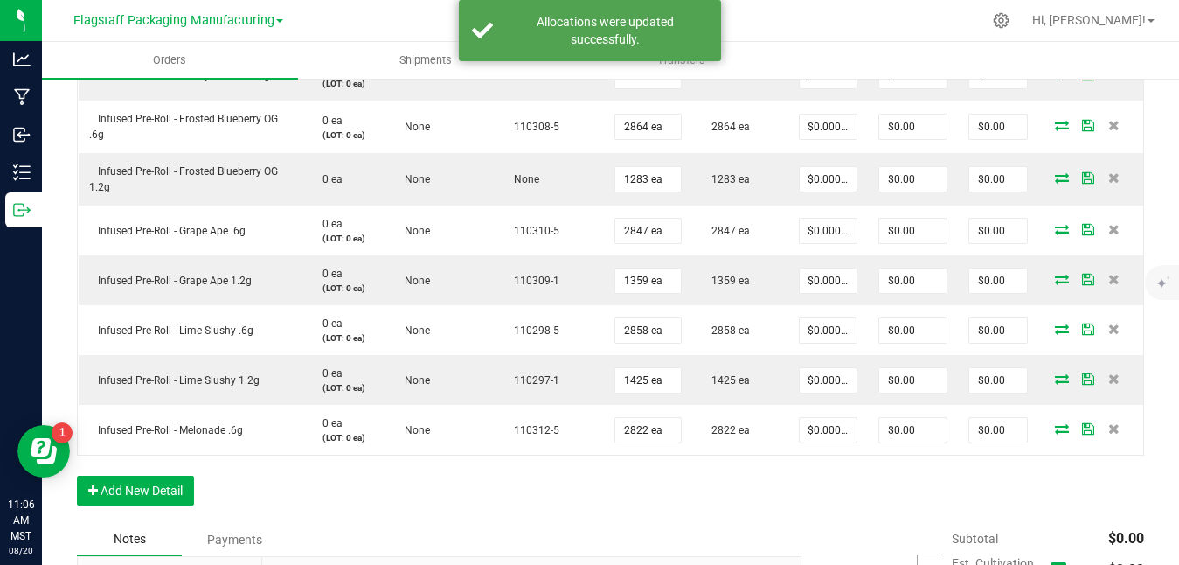
scroll to position [802, 0]
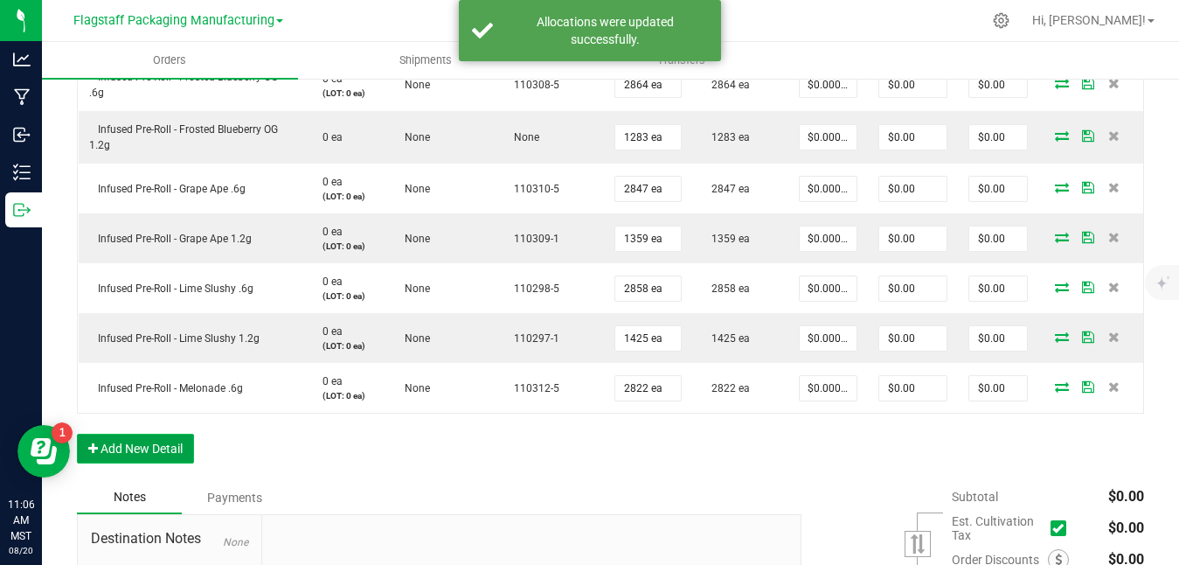
click at [147, 450] on button "Add New Detail" at bounding box center [135, 449] width 117 height 30
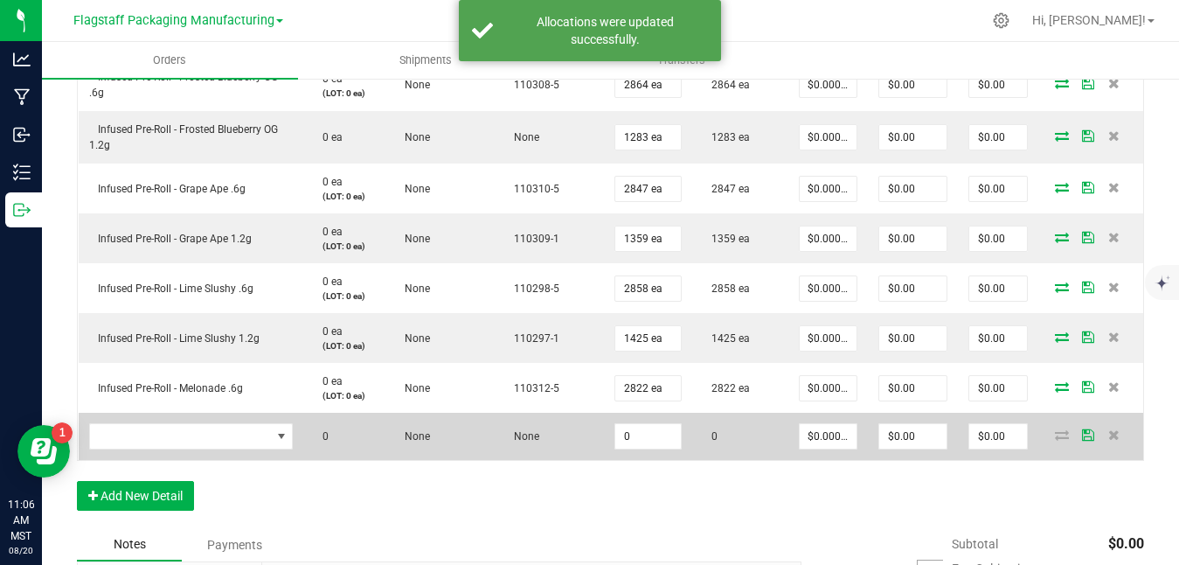
click at [224, 453] on td at bounding box center [192, 436] width 226 height 47
click at [233, 434] on span "NO DATA FOUND" at bounding box center [180, 436] width 181 height 24
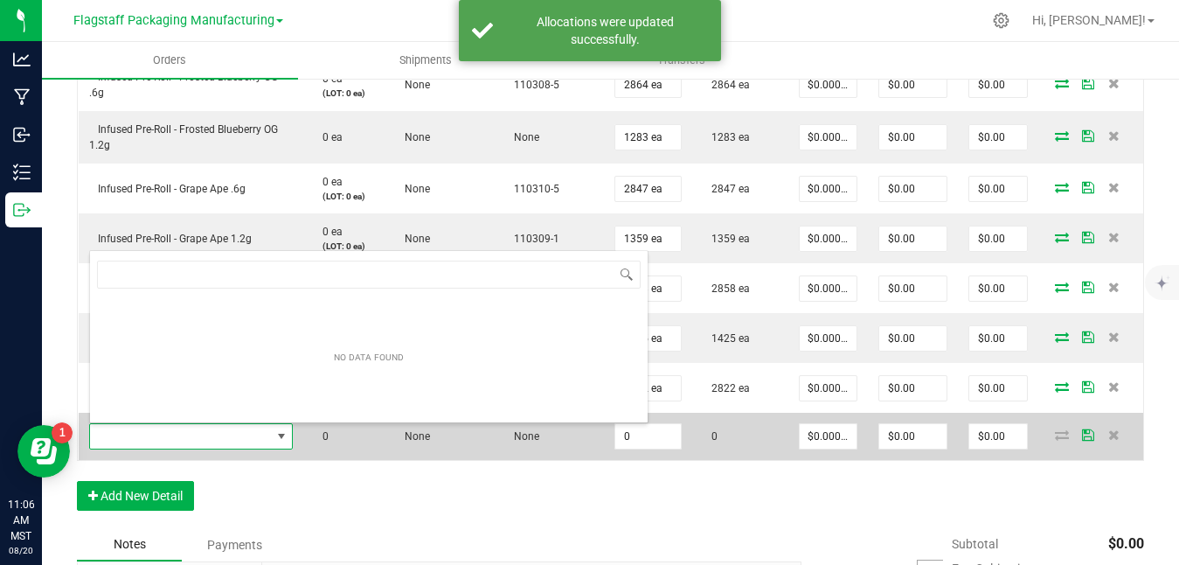
scroll to position [26, 205]
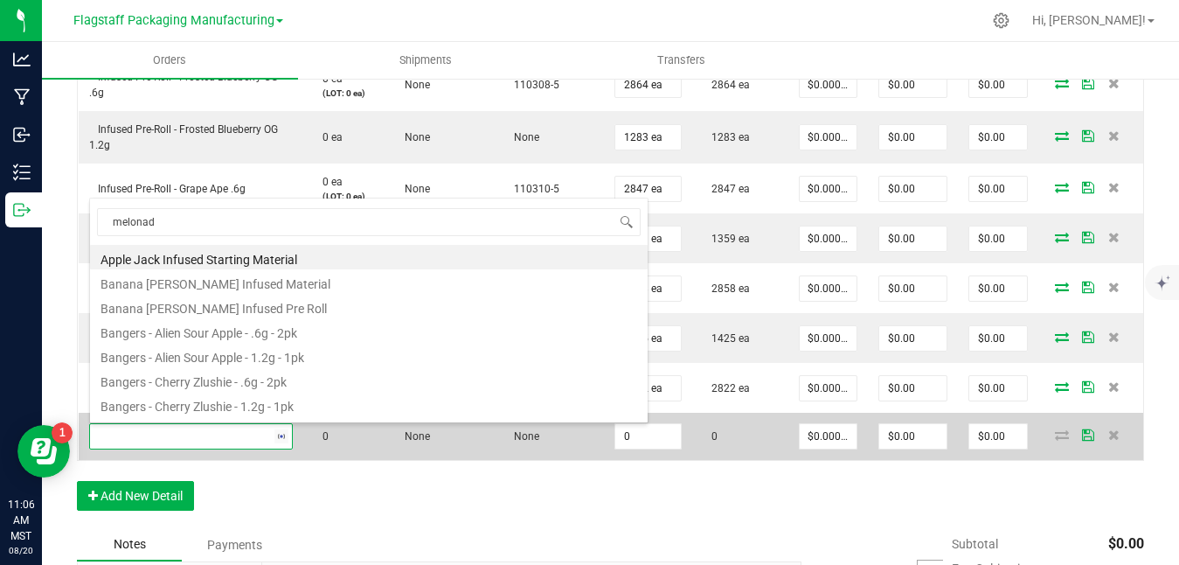
type input "melonade"
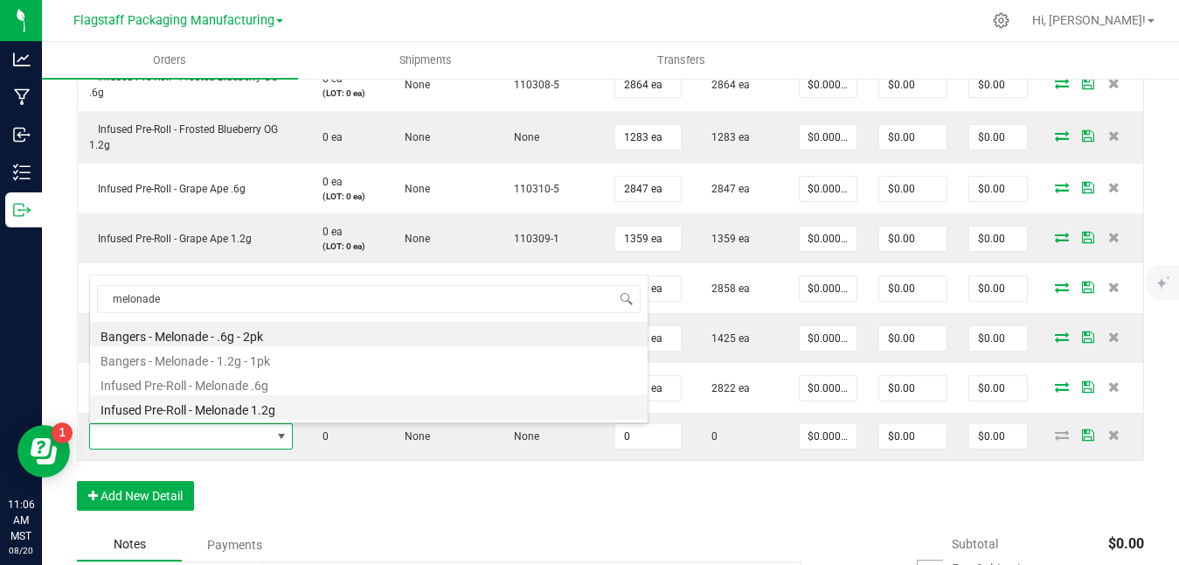
click at [290, 411] on li "Infused Pre-Roll - Melonade 1.2g" at bounding box center [369, 407] width 558 height 24
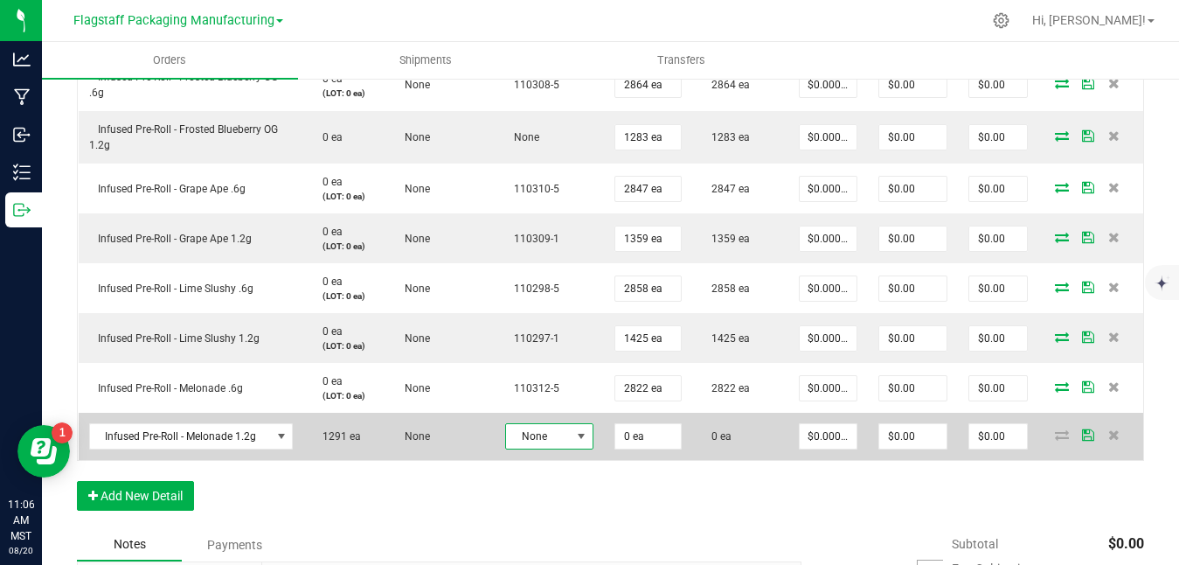
click at [549, 434] on span "None" at bounding box center [538, 436] width 65 height 24
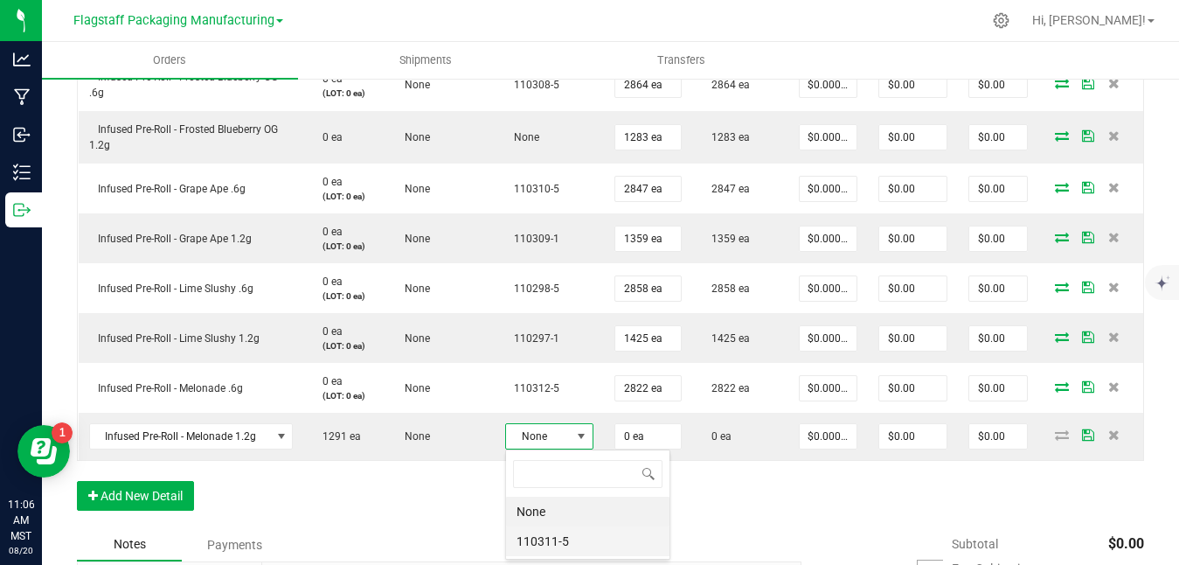
scroll to position [26, 88]
click at [531, 554] on li "110311-5" at bounding box center [587, 541] width 163 height 30
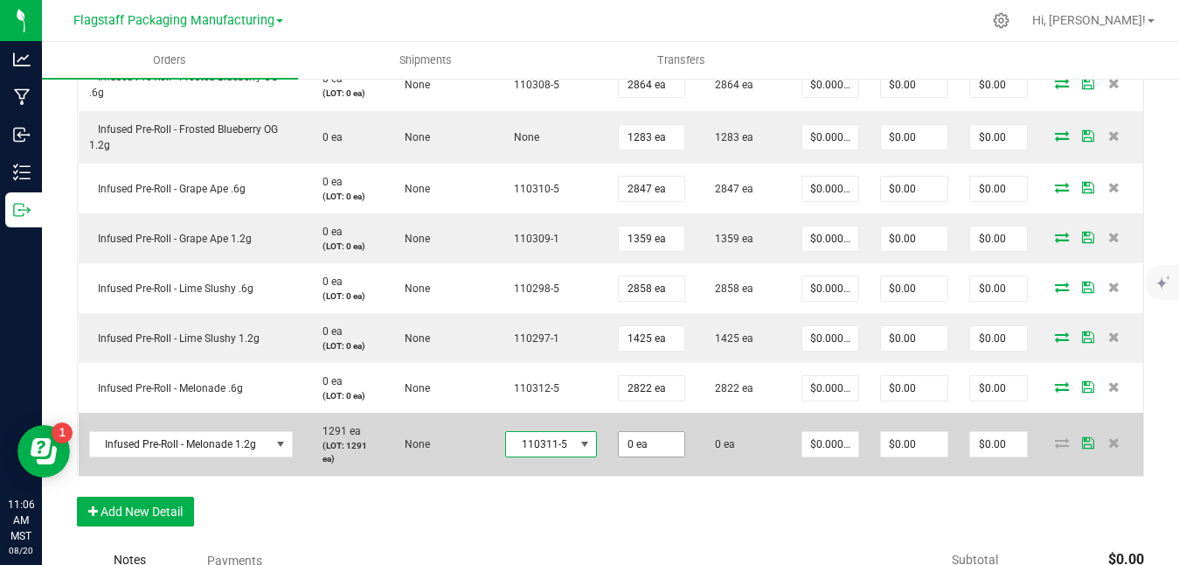
type input "0"
click at [663, 441] on input "0" at bounding box center [652, 444] width 66 height 24
type input "1291 ea"
click at [1086, 443] on icon at bounding box center [1088, 442] width 12 height 10
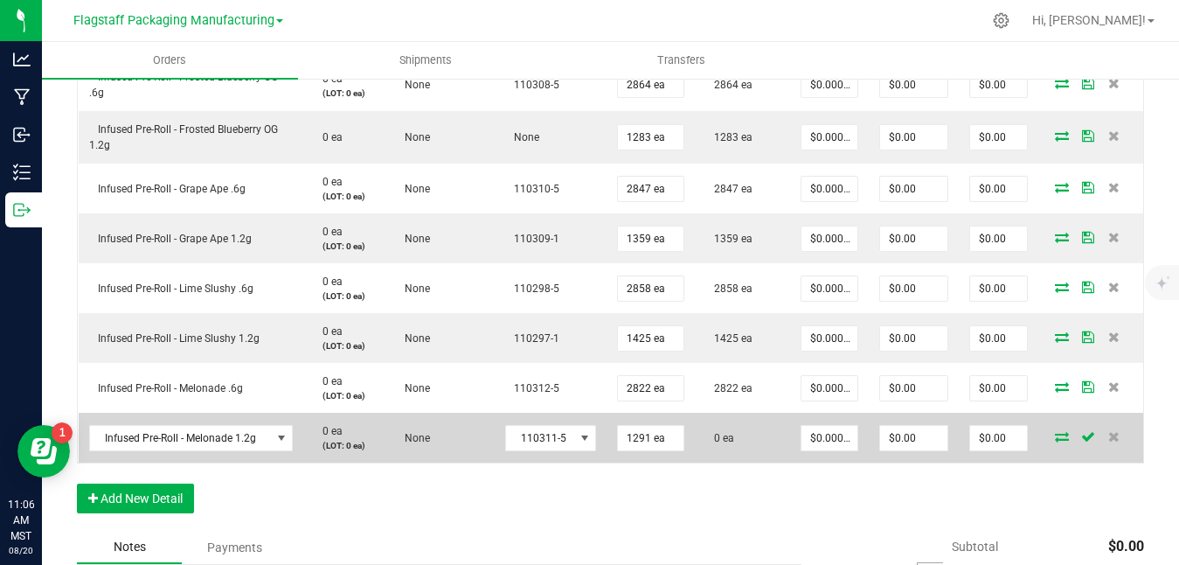
click at [1058, 431] on icon at bounding box center [1062, 436] width 14 height 10
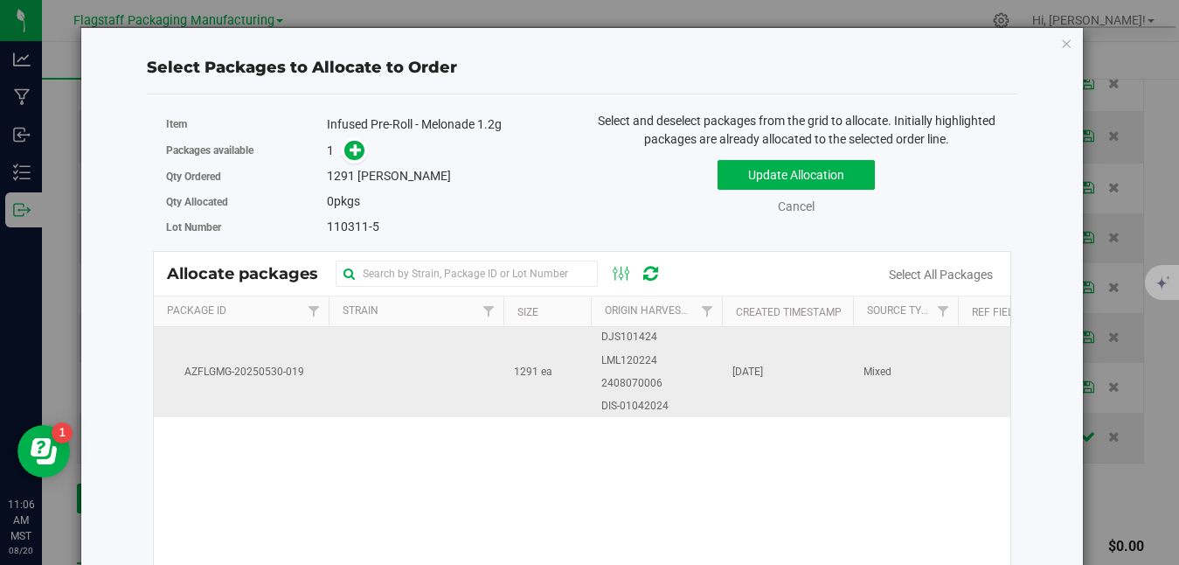
click at [815, 388] on td "[DATE]" at bounding box center [787, 371] width 131 height 89
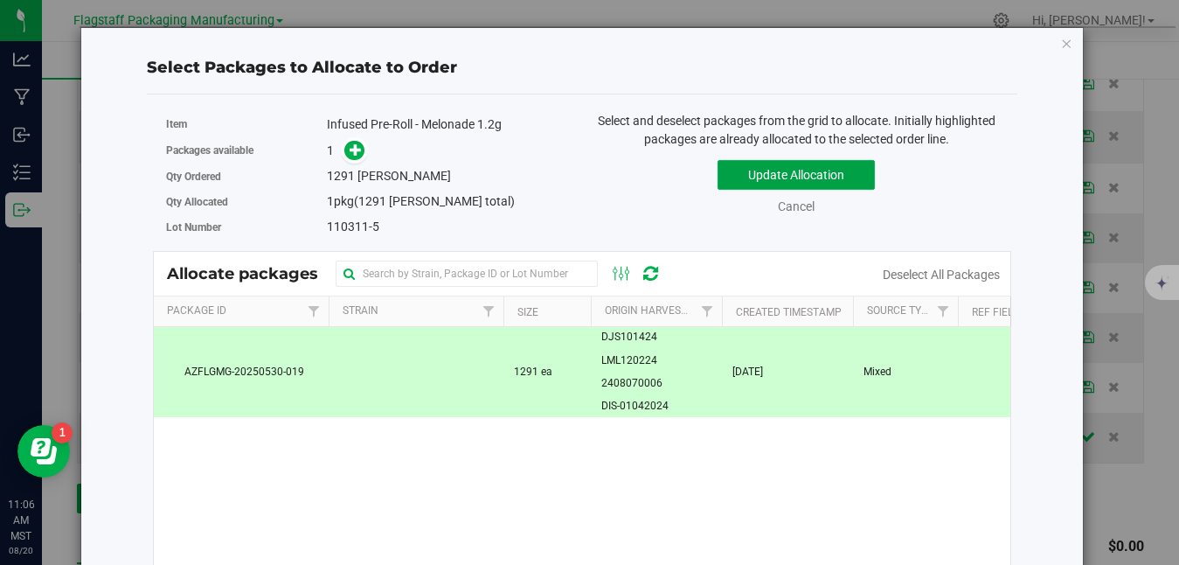
click at [836, 183] on button "Update Allocation" at bounding box center [796, 175] width 157 height 30
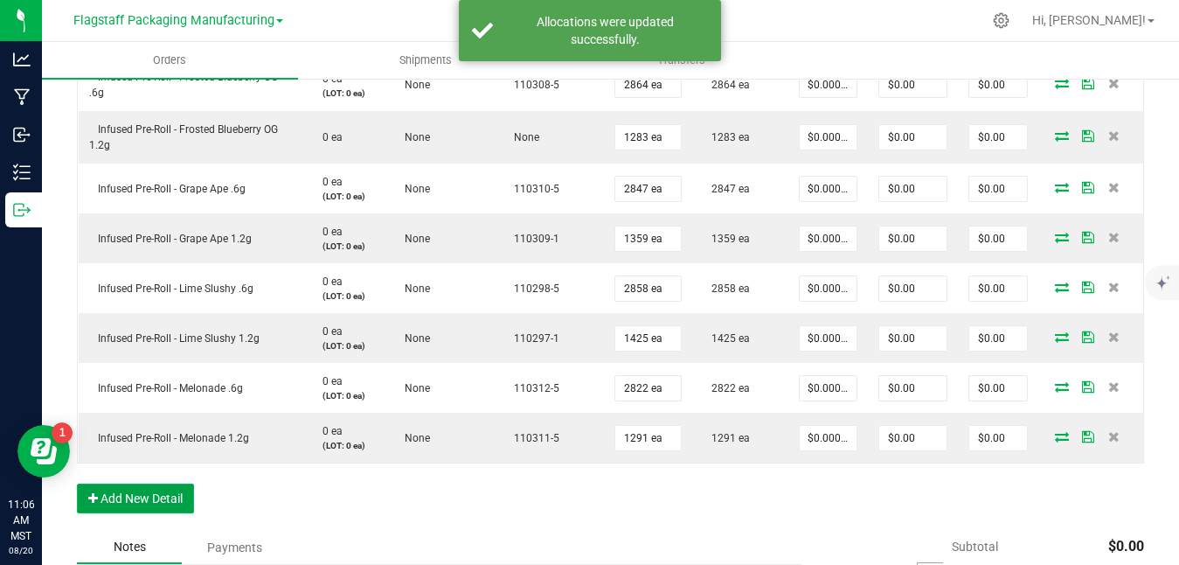
click at [167, 491] on button "Add New Detail" at bounding box center [135, 498] width 117 height 30
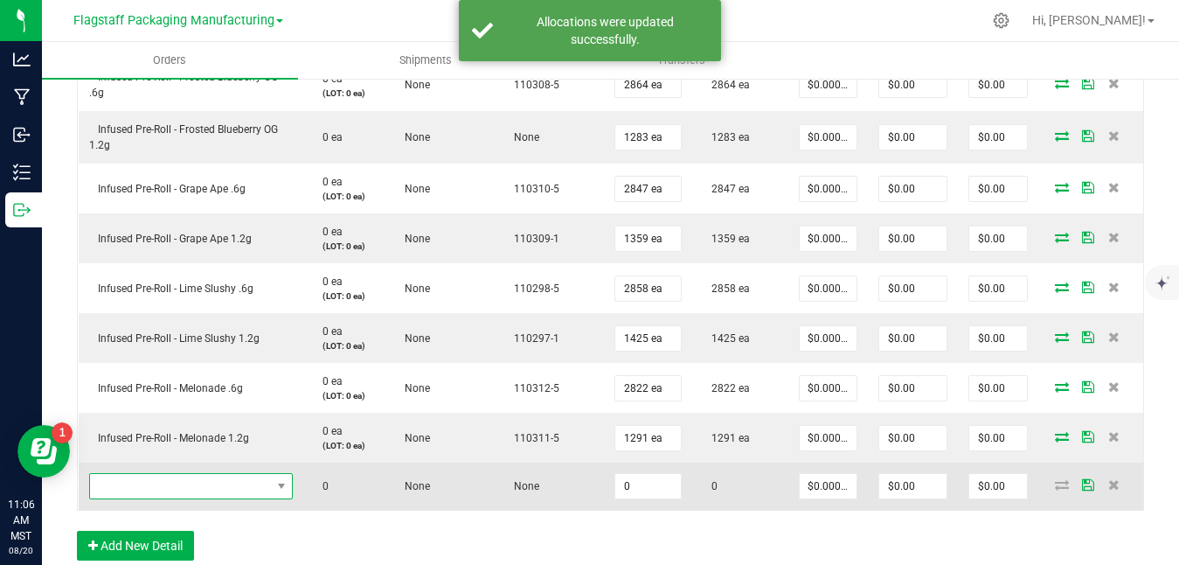
click at [203, 482] on span "NO DATA FOUND" at bounding box center [180, 486] width 181 height 24
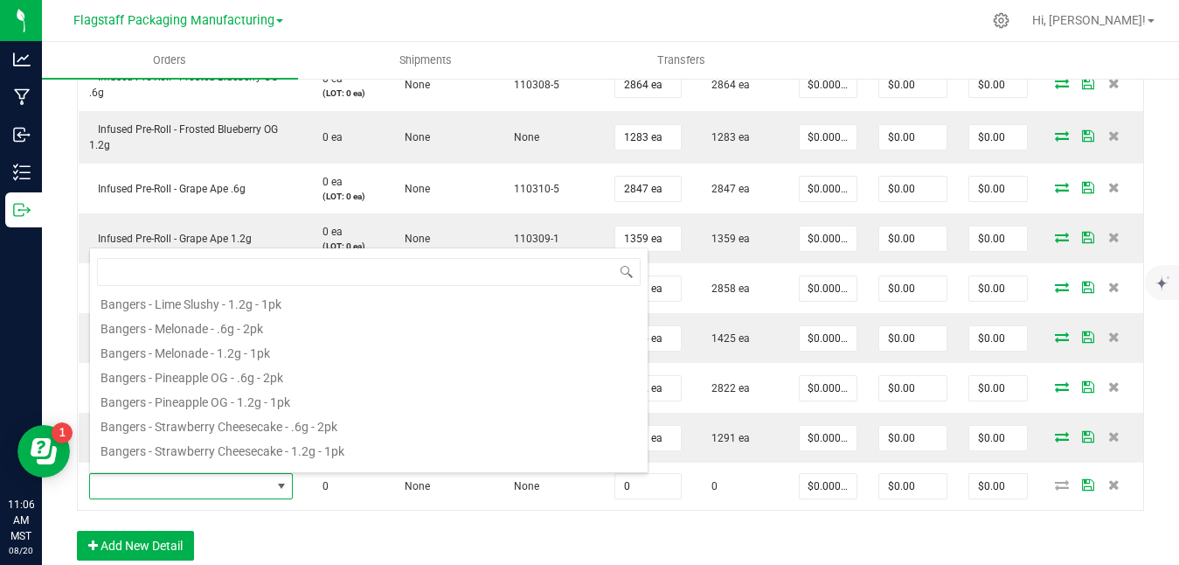
scroll to position [315, 0]
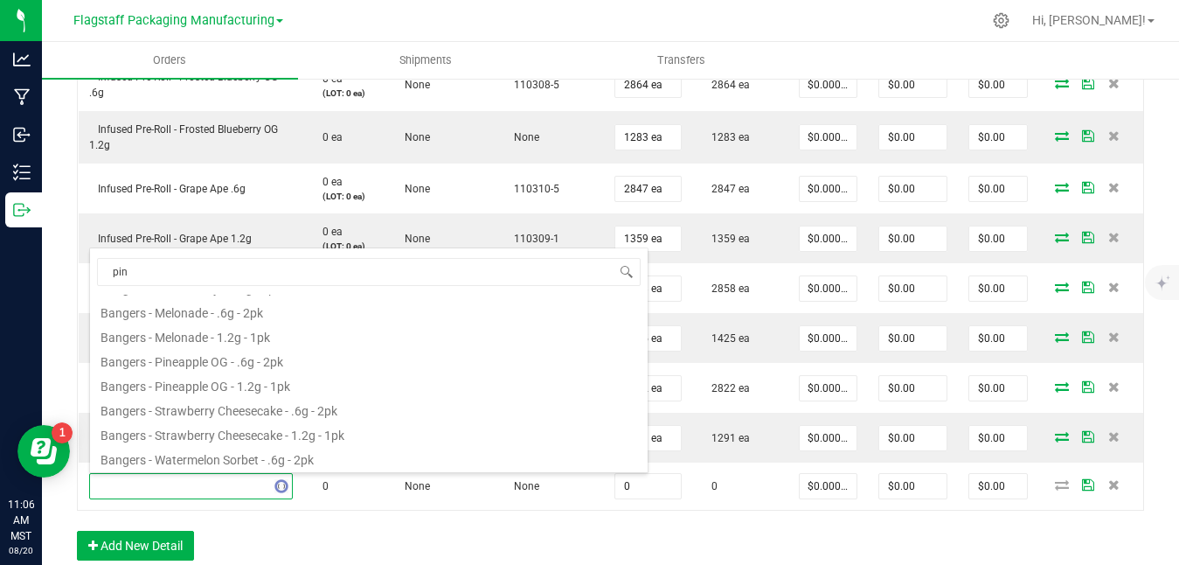
type input "pine"
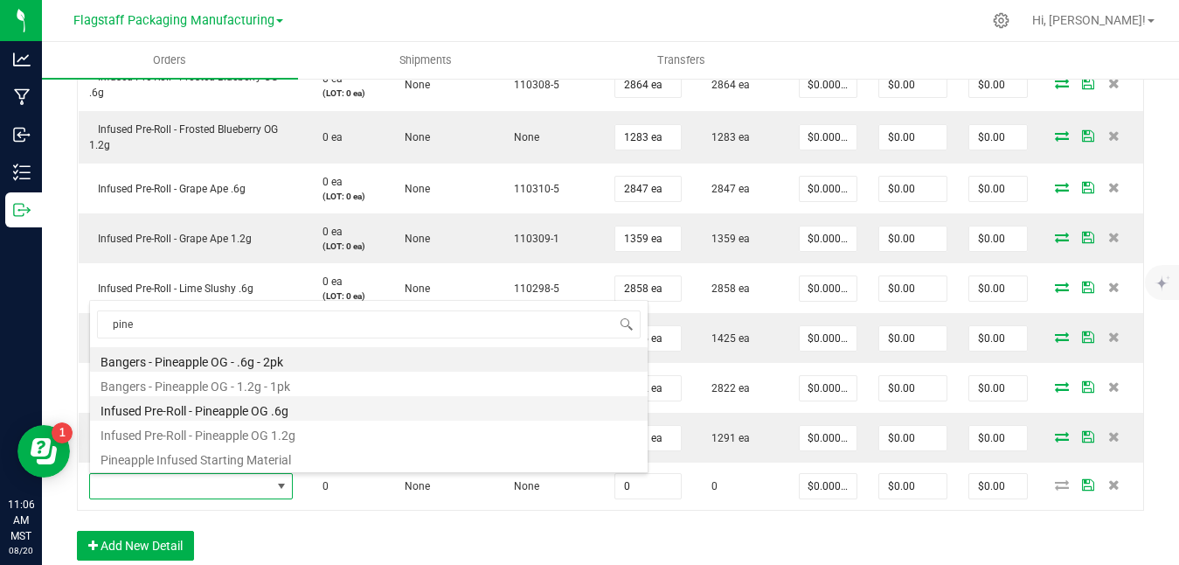
click at [316, 406] on li "Infused Pre-Roll - Pineapple OG .6g" at bounding box center [369, 408] width 558 height 24
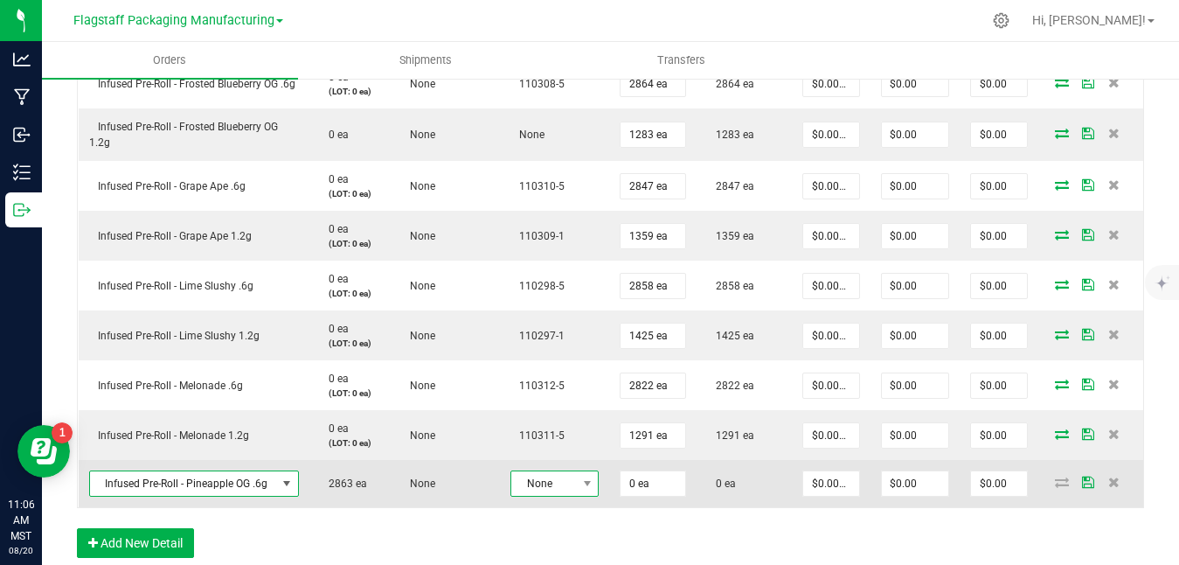
click at [532, 493] on span "None" at bounding box center [543, 483] width 65 height 24
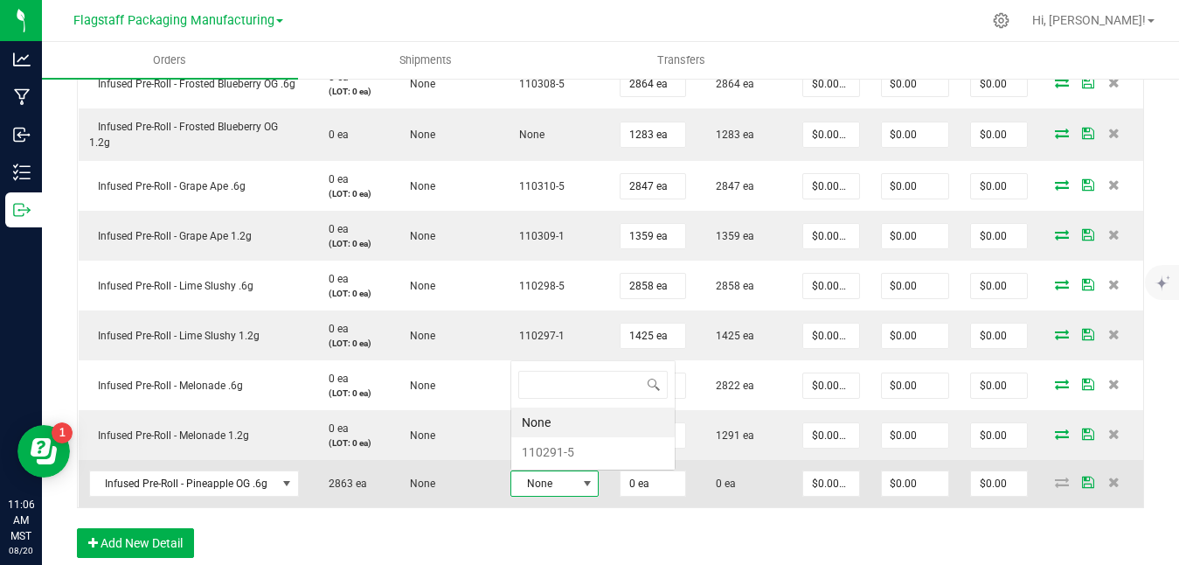
scroll to position [26, 88]
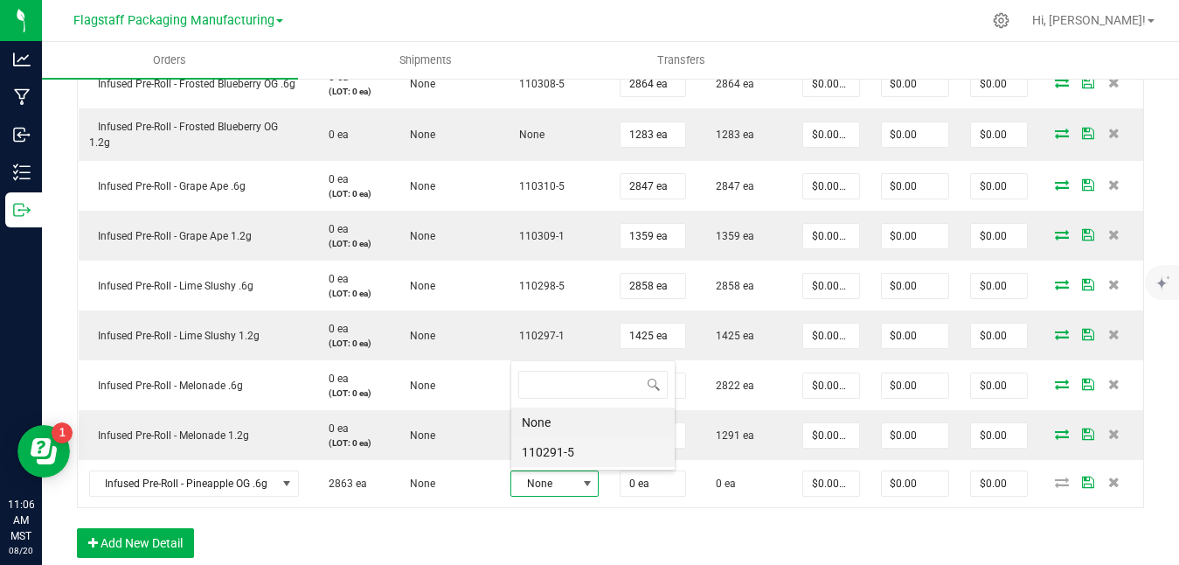
click at [562, 451] on li "110291-5" at bounding box center [592, 452] width 163 height 30
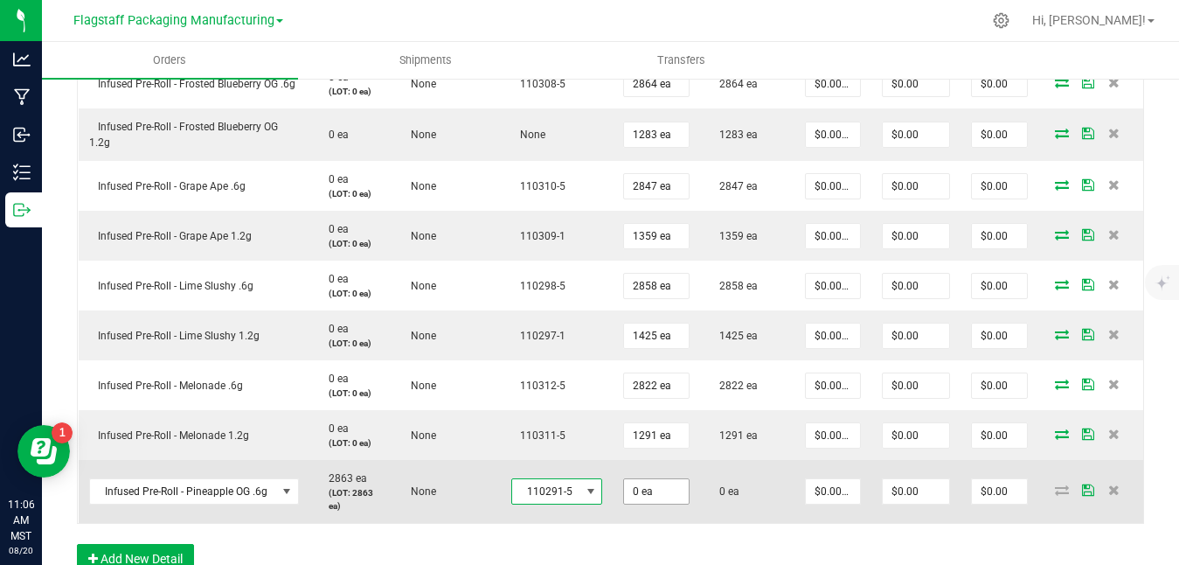
type input "0"
click at [662, 488] on input "0" at bounding box center [656, 491] width 64 height 24
type input "2863 ea"
click at [1090, 489] on icon at bounding box center [1088, 489] width 12 height 10
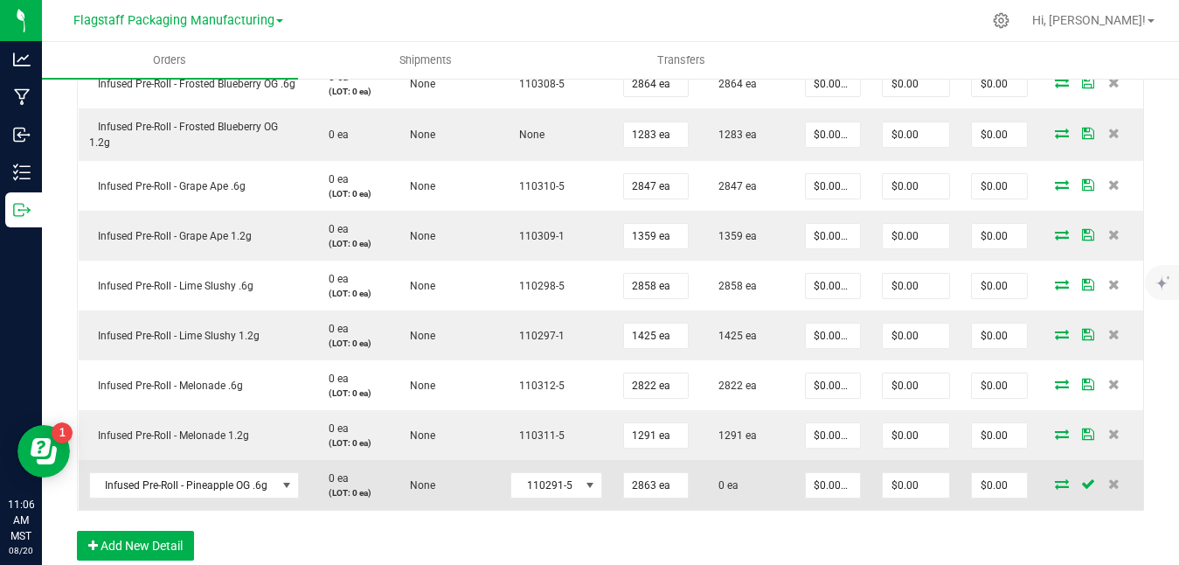
click at [1066, 480] on icon at bounding box center [1062, 483] width 14 height 10
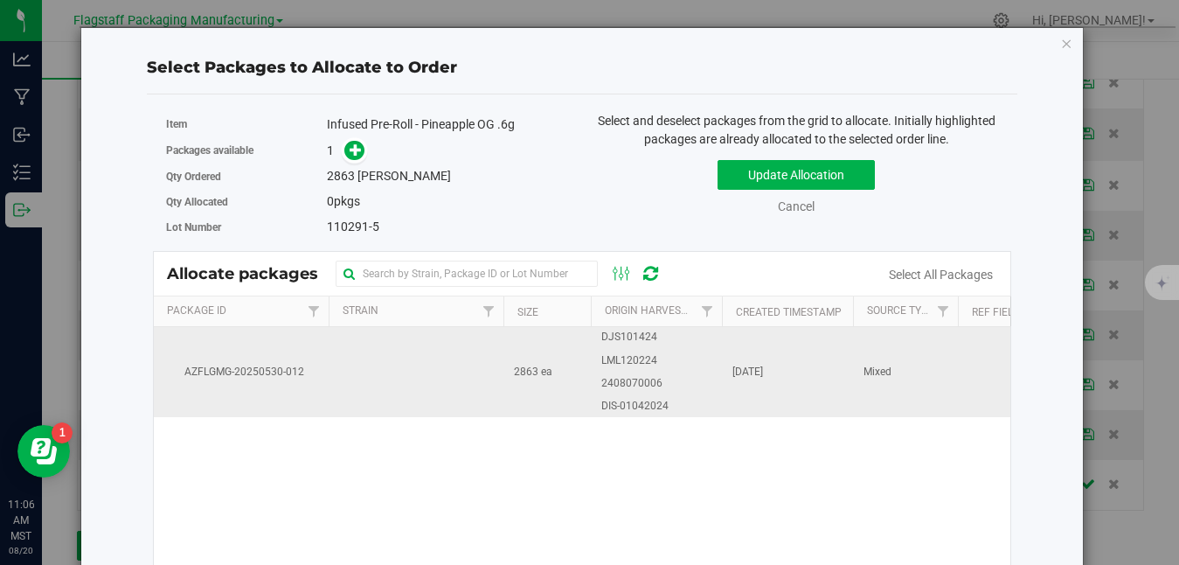
click at [827, 363] on td "[DATE]" at bounding box center [787, 371] width 131 height 89
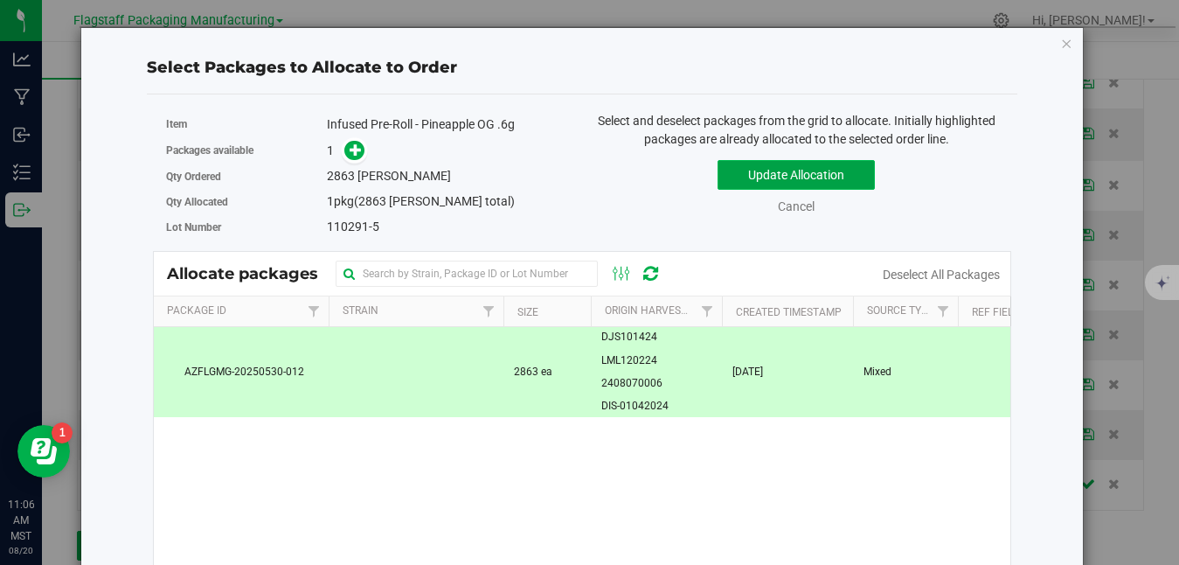
click at [803, 172] on button "Update Allocation" at bounding box center [796, 175] width 157 height 30
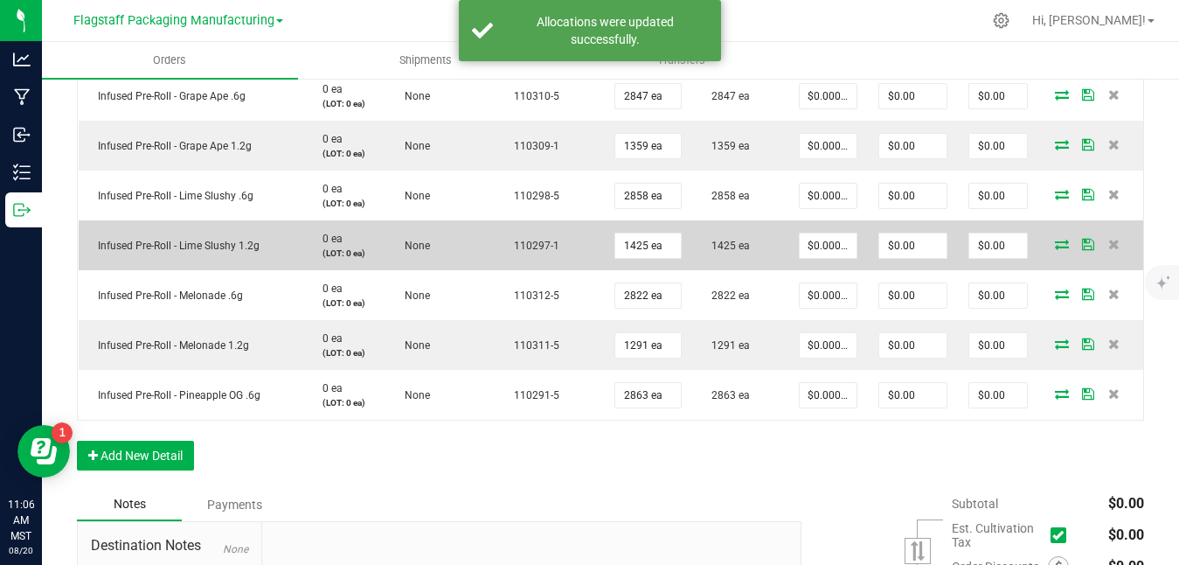
scroll to position [983, 0]
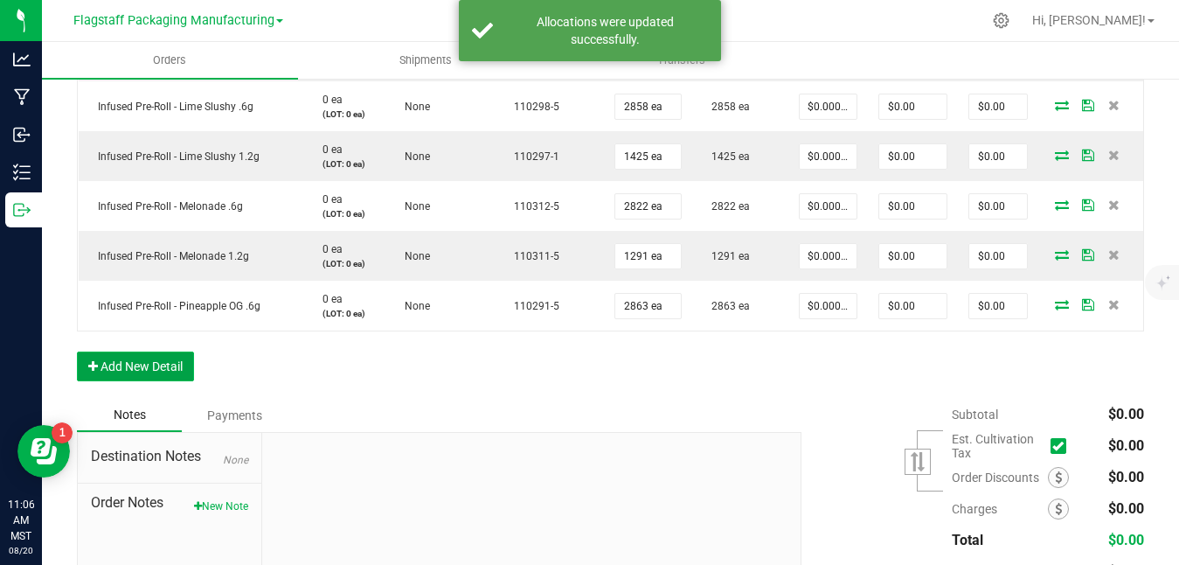
click at [162, 357] on button "Add New Detail" at bounding box center [135, 366] width 117 height 30
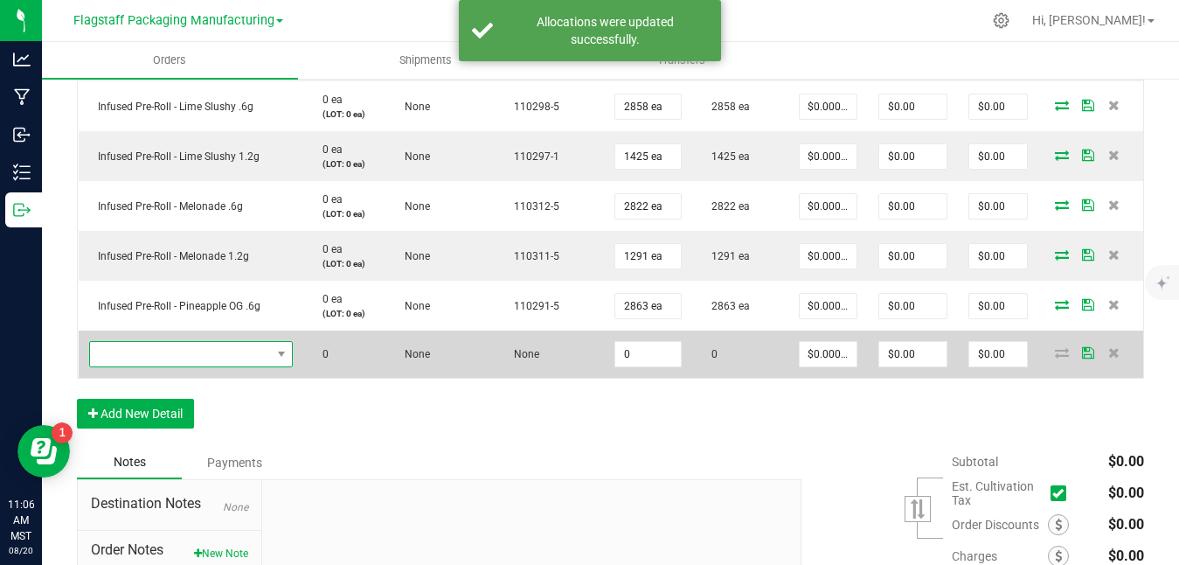
click at [205, 357] on span "NO DATA FOUND" at bounding box center [180, 354] width 181 height 24
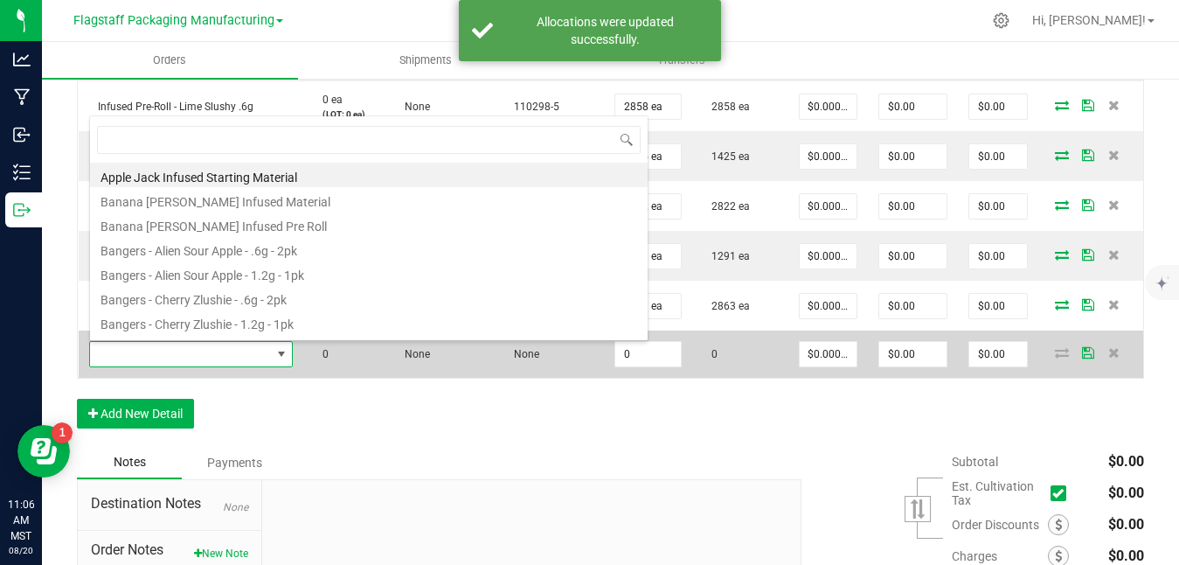
scroll to position [26, 205]
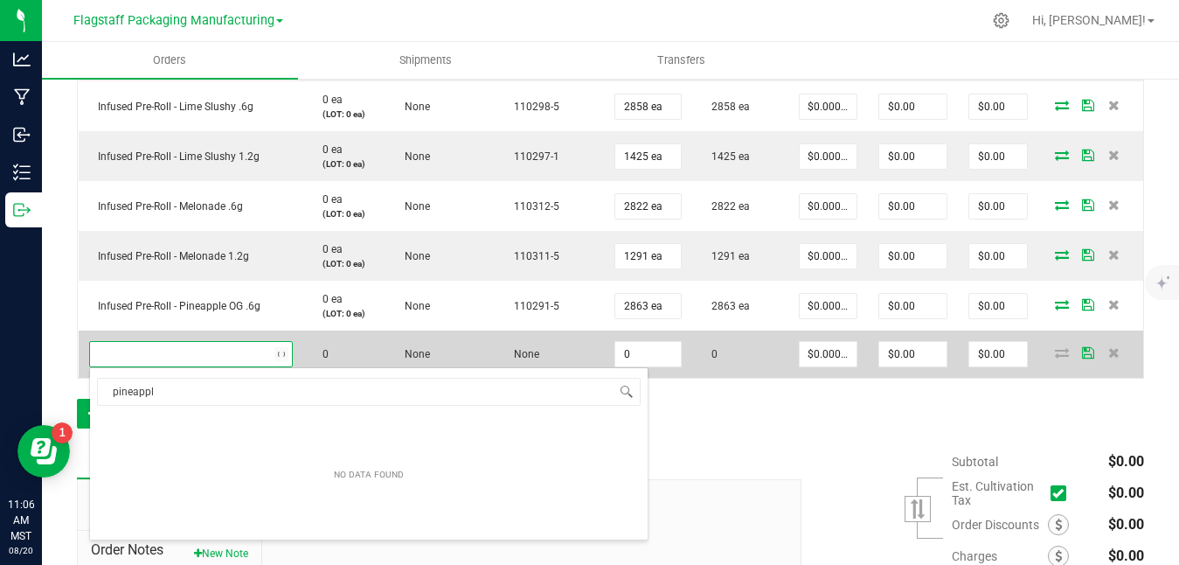
type input "pineapple"
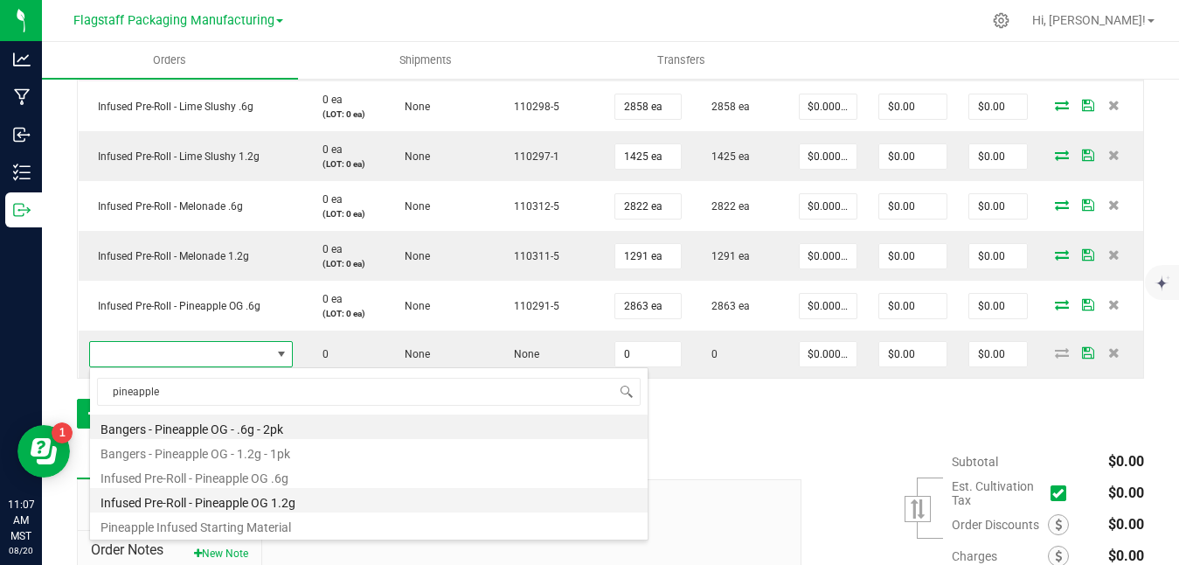
click at [251, 498] on li "Infused Pre-Roll - Pineapple OG 1.2g" at bounding box center [369, 500] width 558 height 24
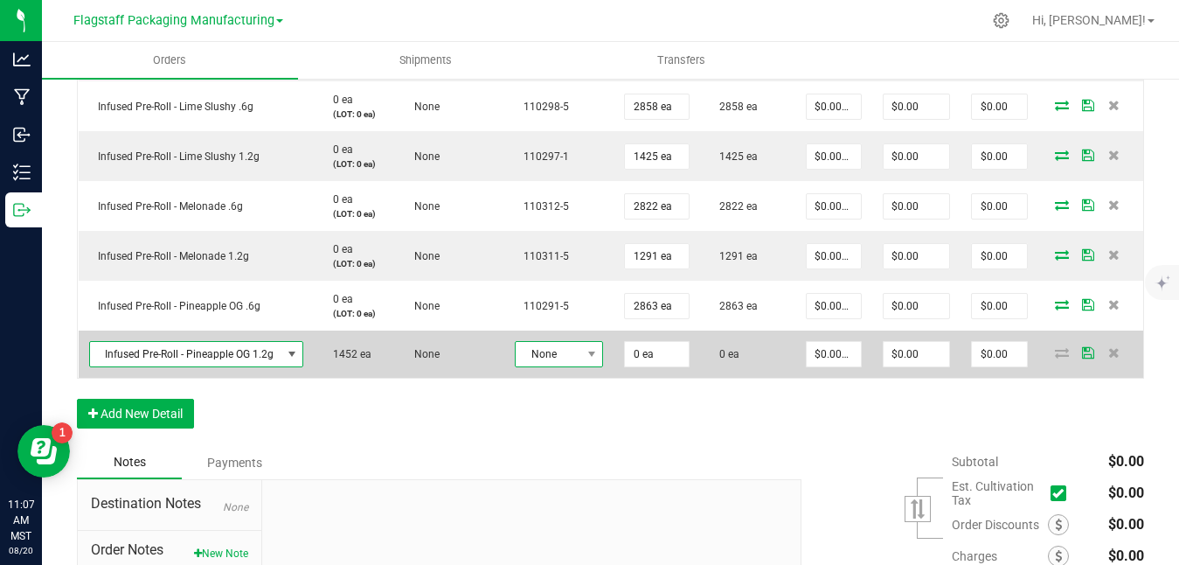
click at [559, 355] on span "None" at bounding box center [548, 354] width 65 height 24
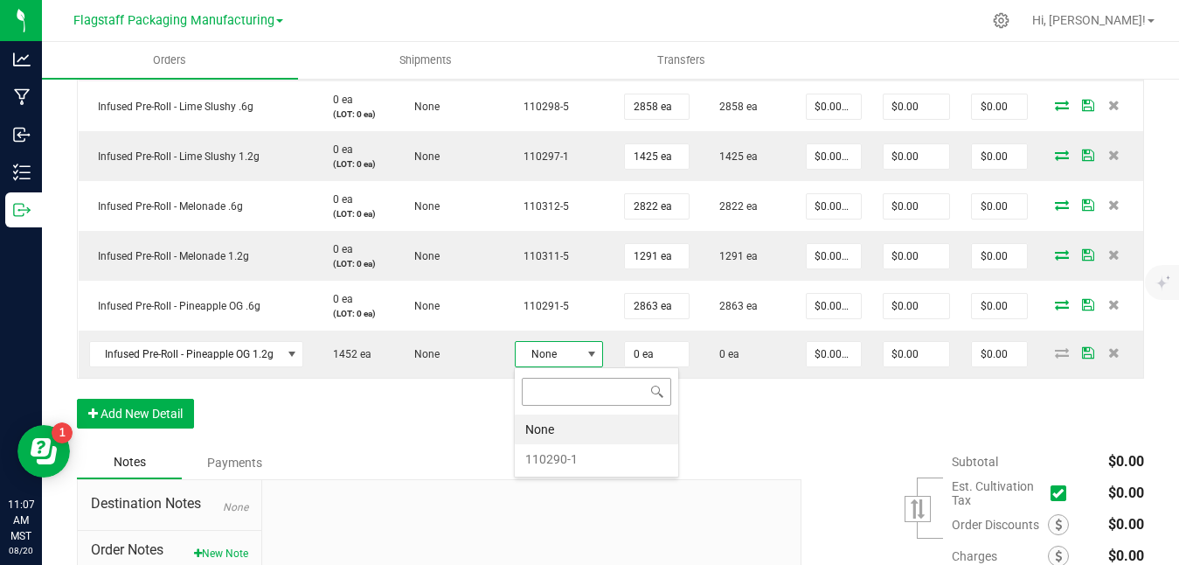
scroll to position [26, 88]
click at [574, 456] on li "110290-1" at bounding box center [596, 459] width 163 height 30
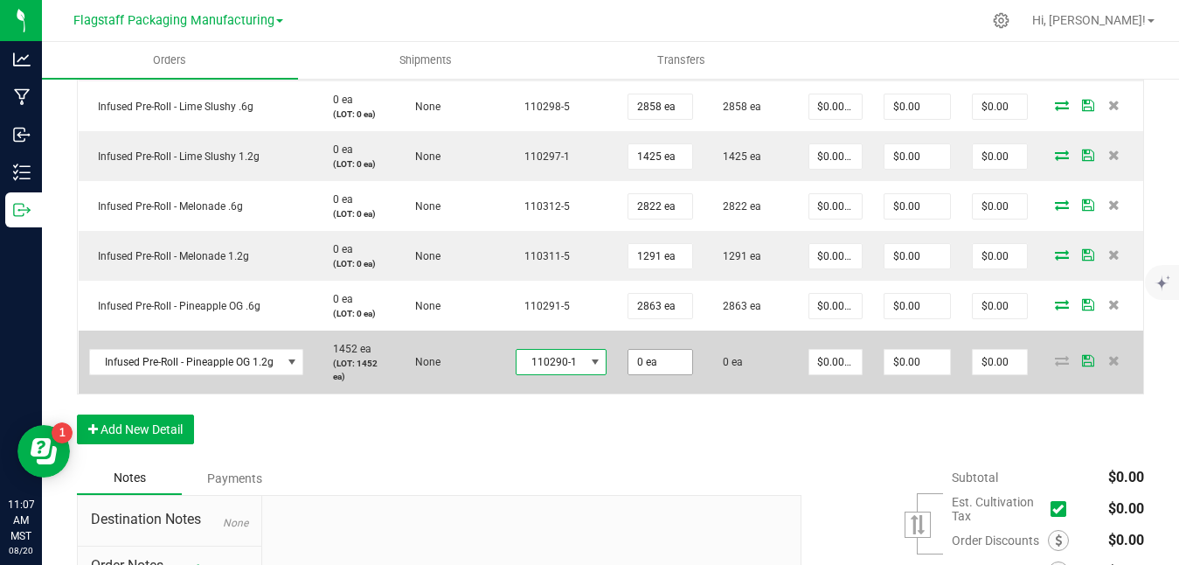
type input "0"
click at [664, 368] on input "0" at bounding box center [660, 362] width 64 height 24
type input "1452 ea"
click at [1088, 364] on icon at bounding box center [1088, 360] width 12 height 10
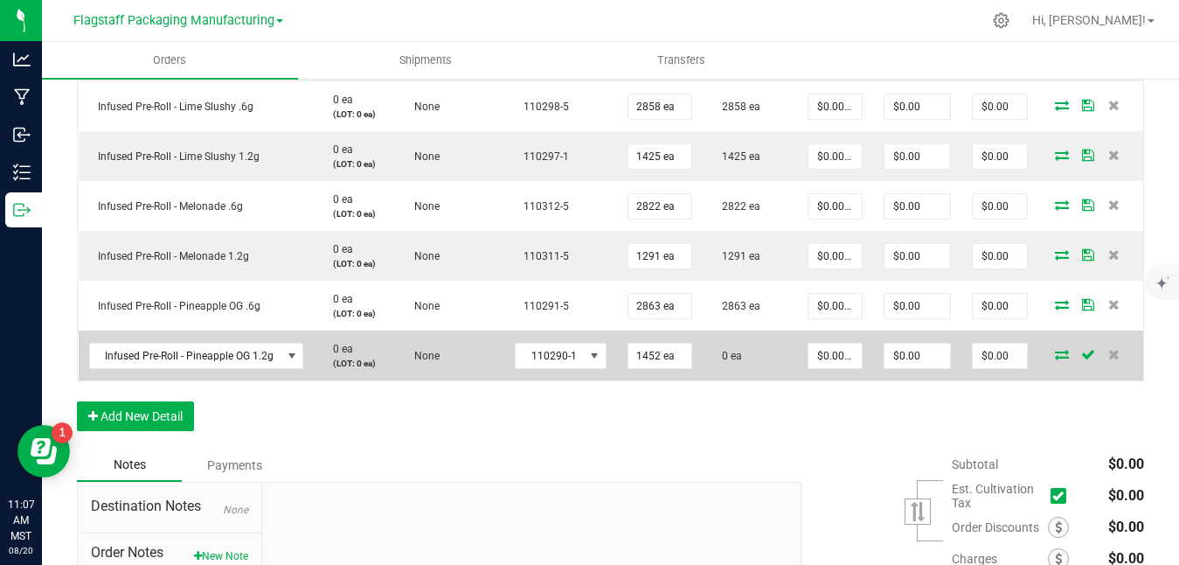
click at [1063, 357] on icon at bounding box center [1062, 354] width 14 height 10
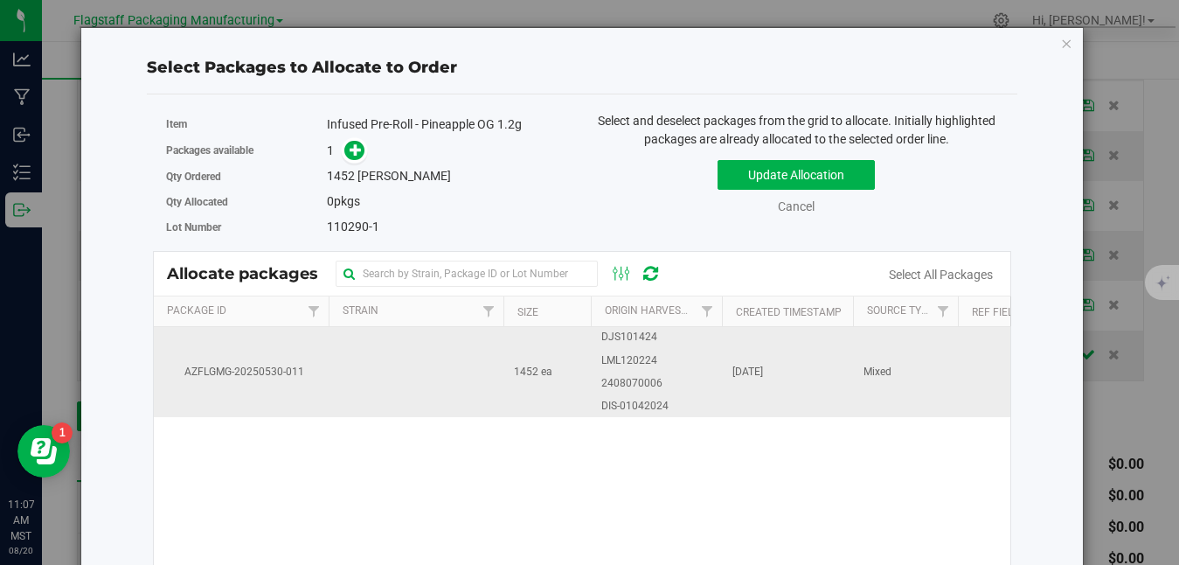
click at [717, 358] on td "DJS101424 LML120224 2408070006 DIS-01042024" at bounding box center [656, 371] width 131 height 89
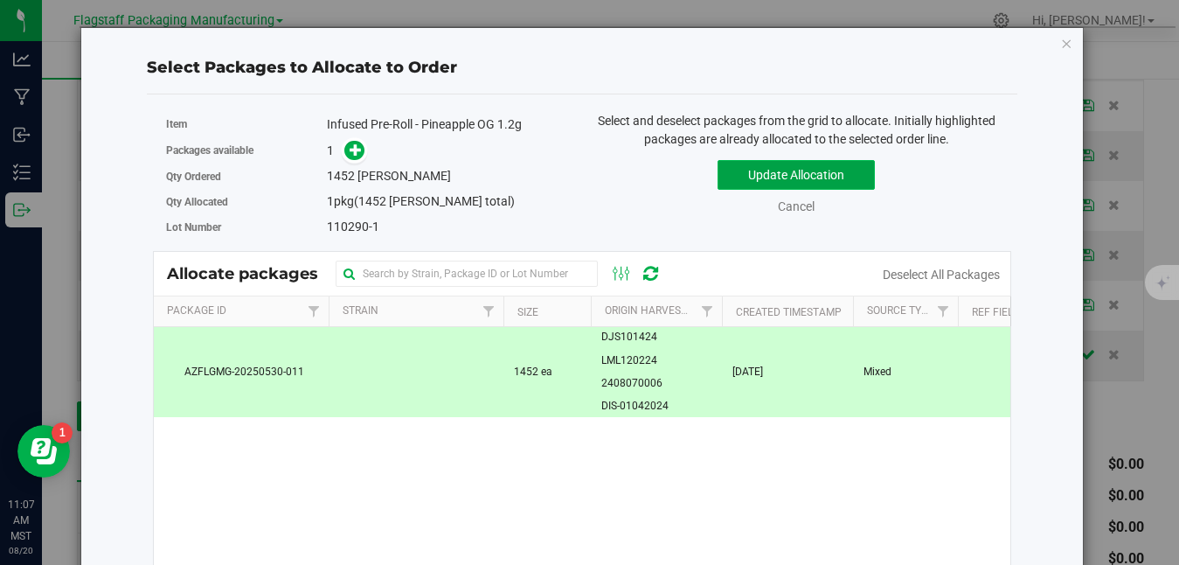
click at [821, 173] on button "Update Allocation" at bounding box center [796, 175] width 157 height 30
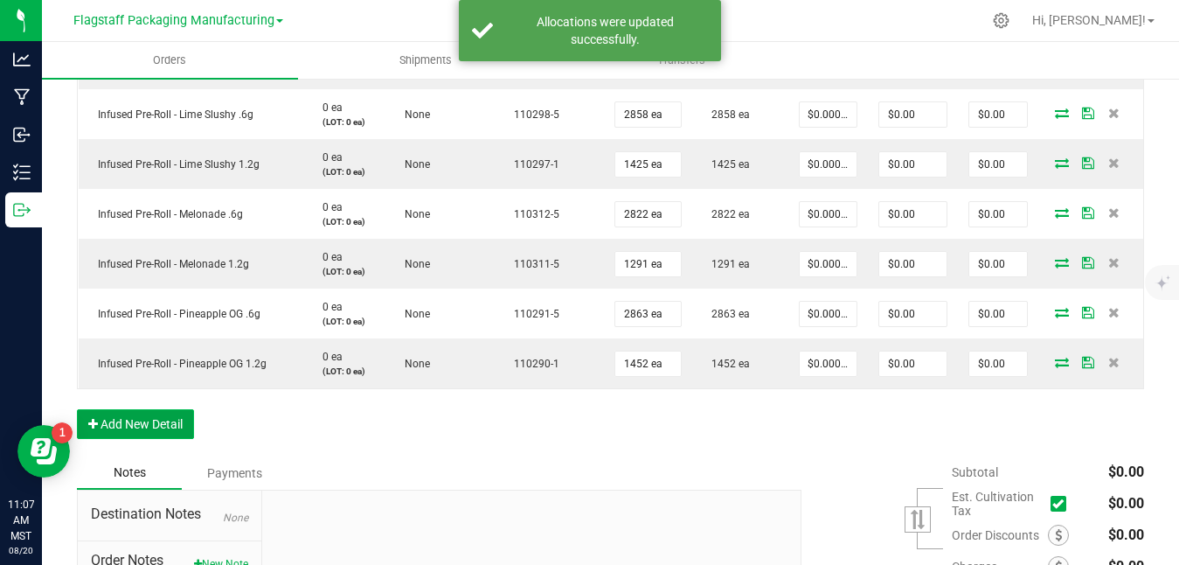
click at [130, 423] on button "Add New Detail" at bounding box center [135, 424] width 117 height 30
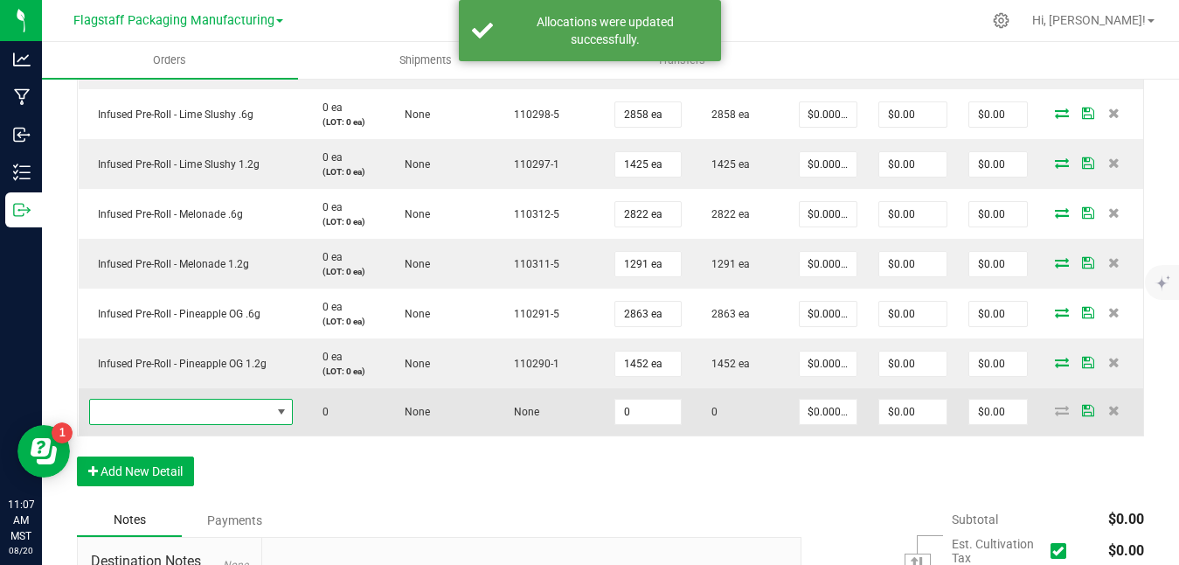
click at [253, 416] on span "NO DATA FOUND" at bounding box center [180, 411] width 181 height 24
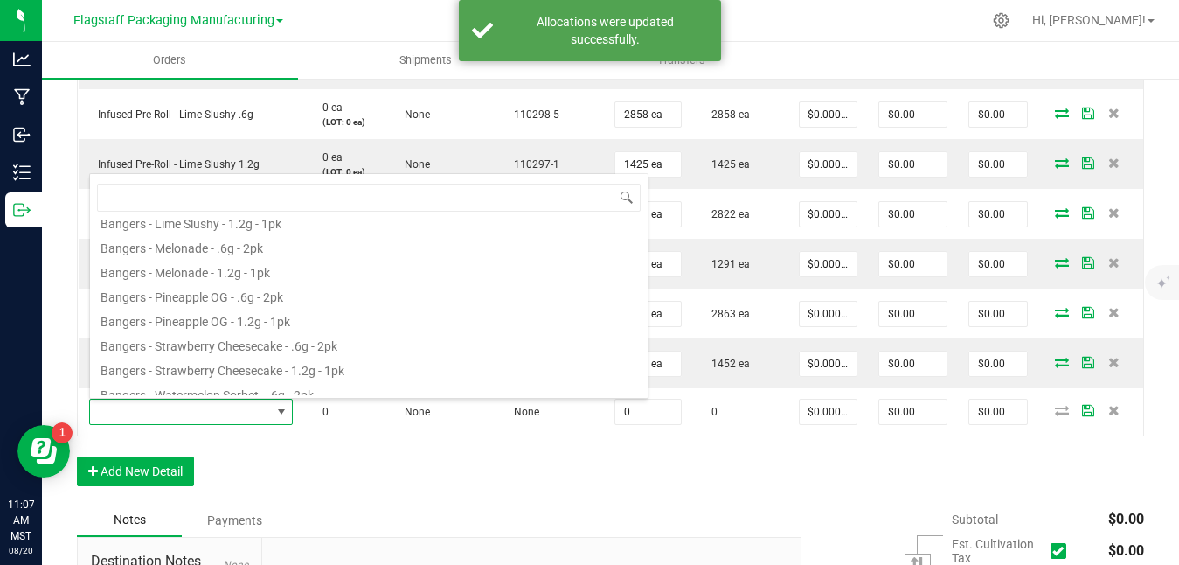
scroll to position [315, 0]
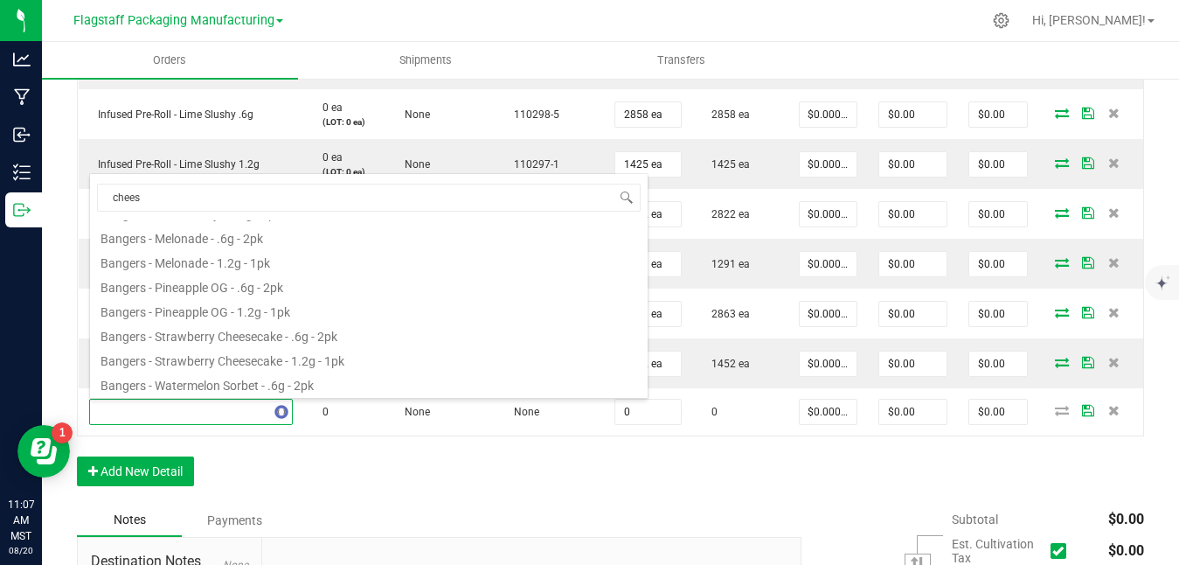
type input "cheese"
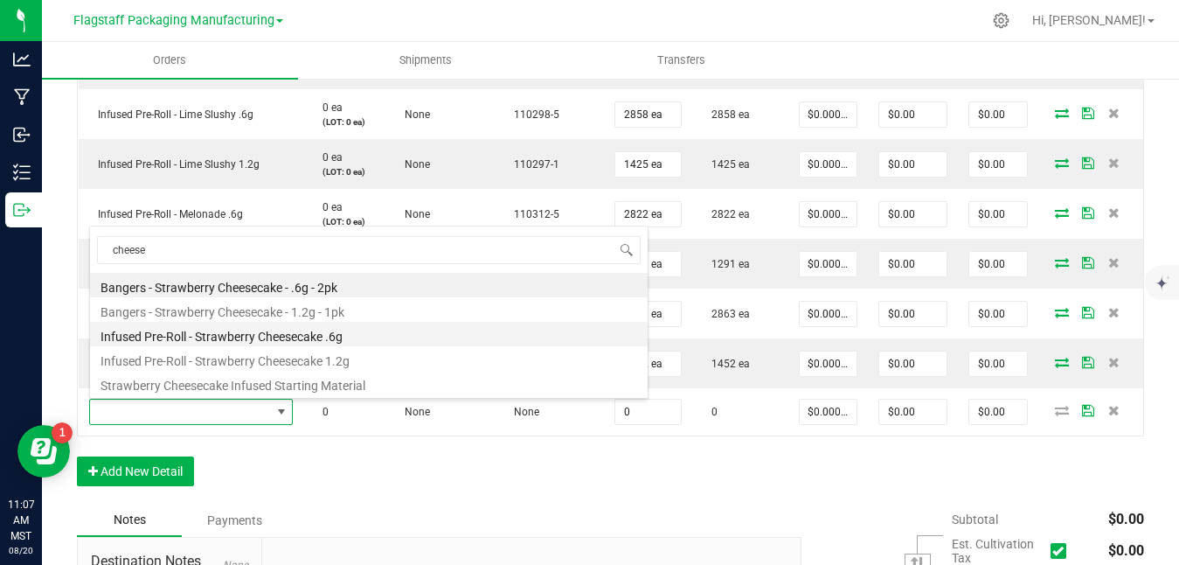
click at [268, 340] on li "Infused Pre-Roll - Strawberry Cheesecake .6g" at bounding box center [369, 334] width 558 height 24
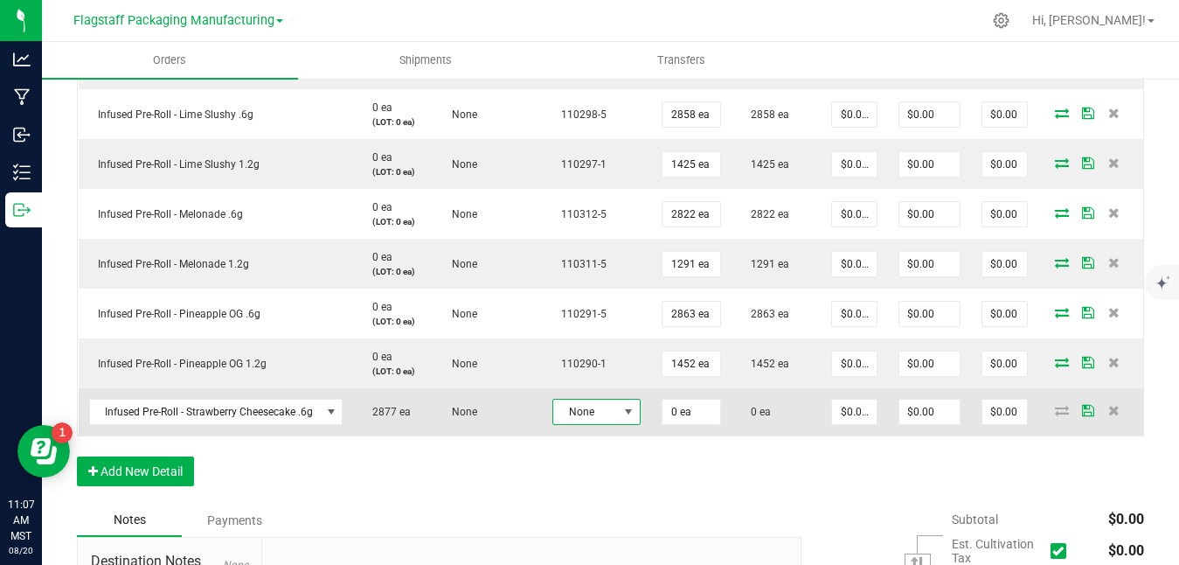
click at [613, 413] on span "None" at bounding box center [585, 411] width 65 height 24
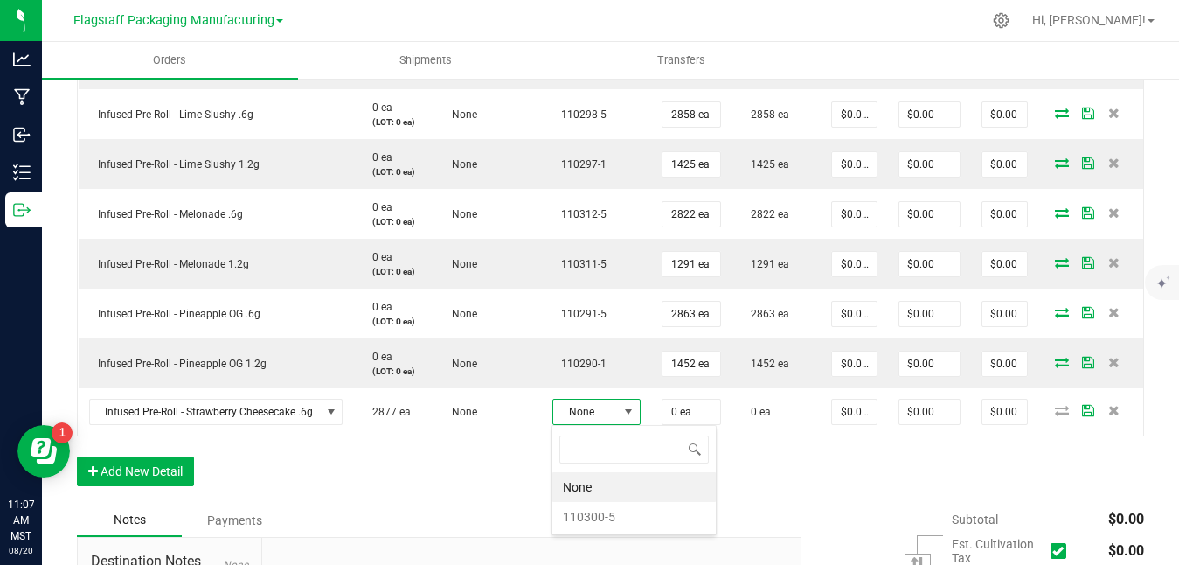
scroll to position [26, 88]
click at [596, 516] on li "110300-5" at bounding box center [633, 517] width 163 height 30
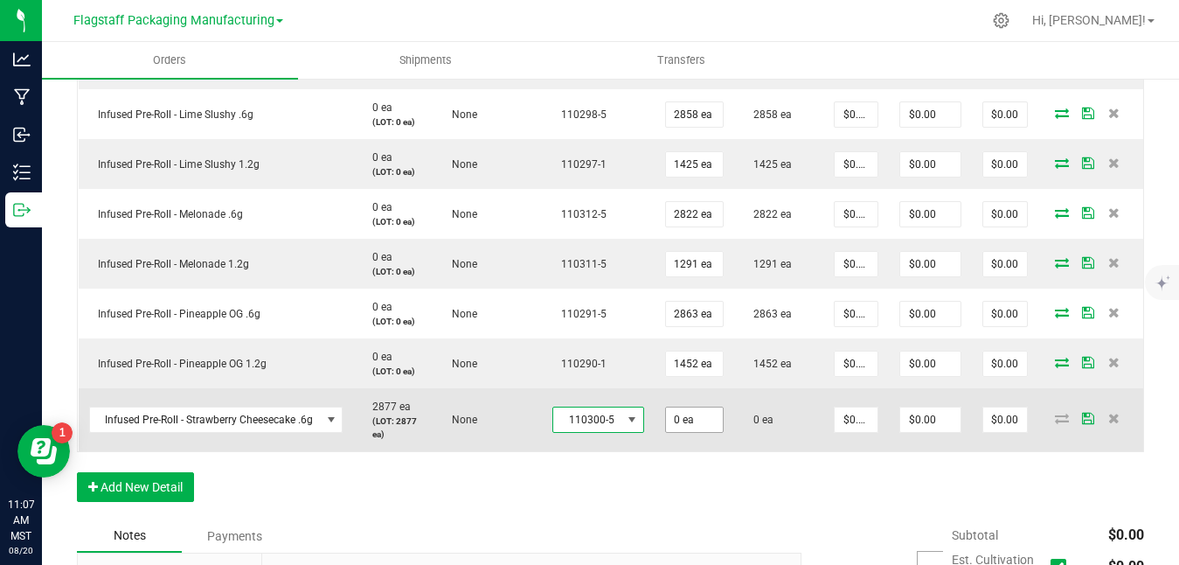
type input "0"
click at [700, 418] on input "0" at bounding box center [694, 419] width 57 height 24
type input "2877 ea"
click at [1087, 415] on icon at bounding box center [1088, 418] width 12 height 10
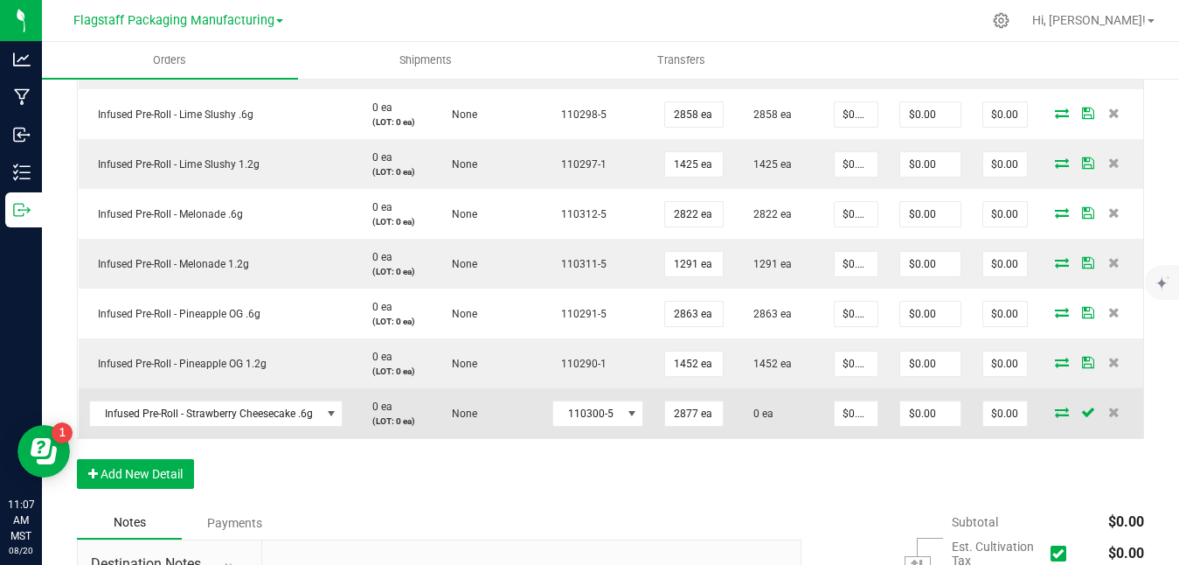
click at [1063, 414] on icon at bounding box center [1062, 411] width 14 height 10
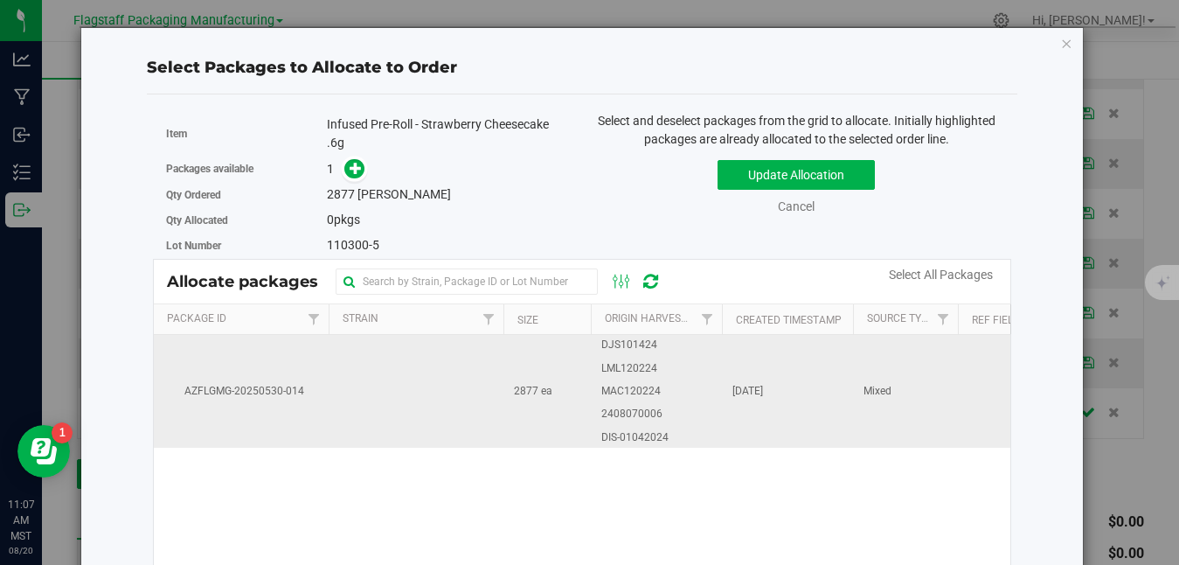
click at [657, 369] on td "DJS101424 LML120224 MAC120224 2408070006 DIS-01042024" at bounding box center [656, 391] width 131 height 113
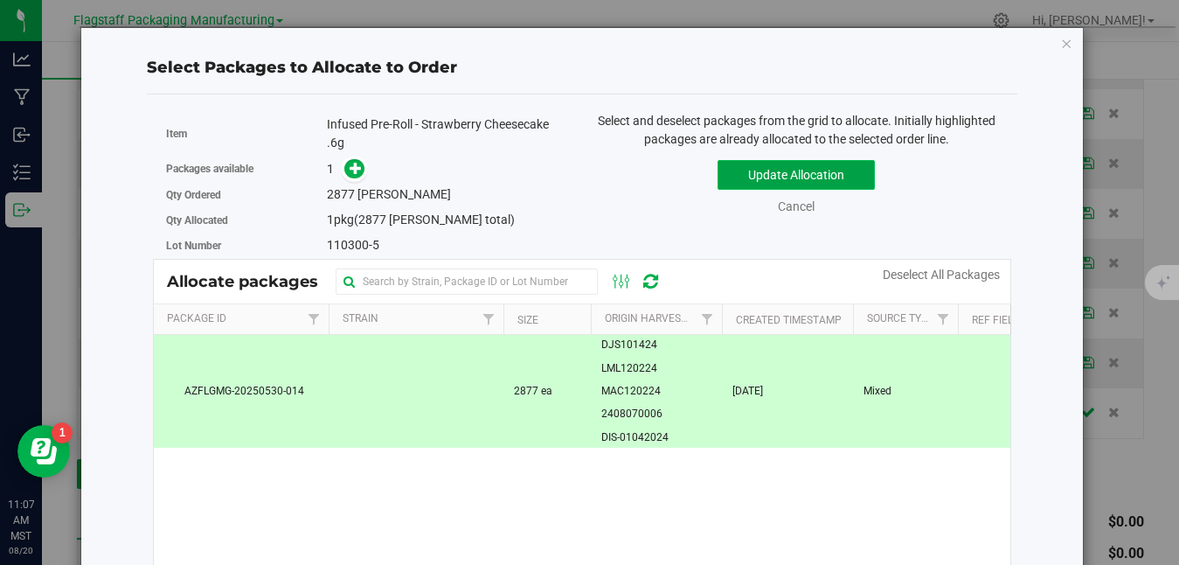
click at [806, 173] on button "Update Allocation" at bounding box center [796, 175] width 157 height 30
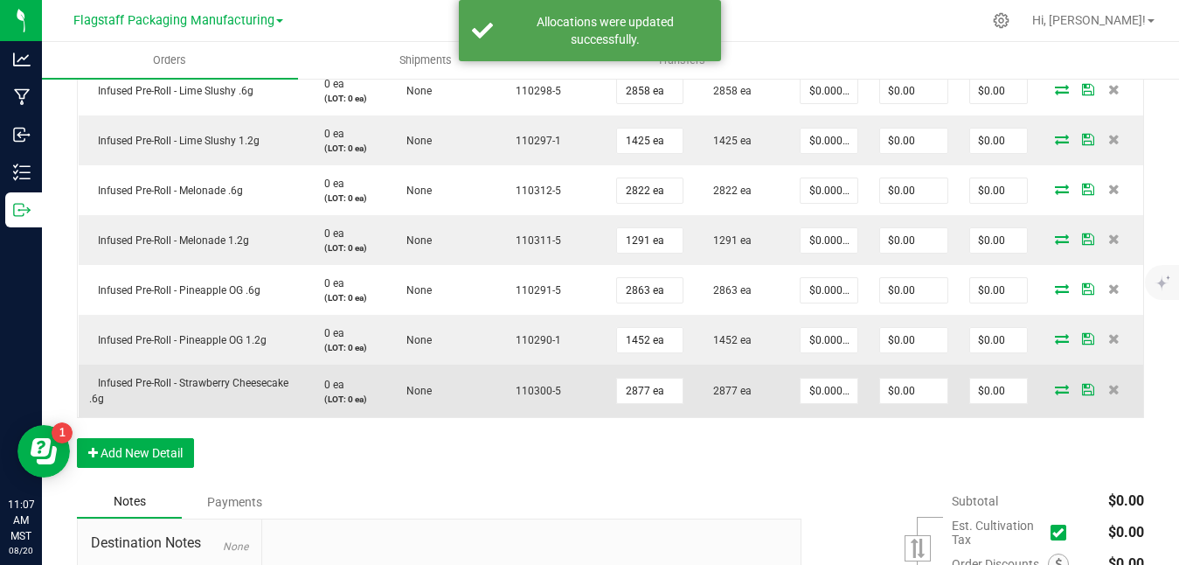
scroll to position [998, 0]
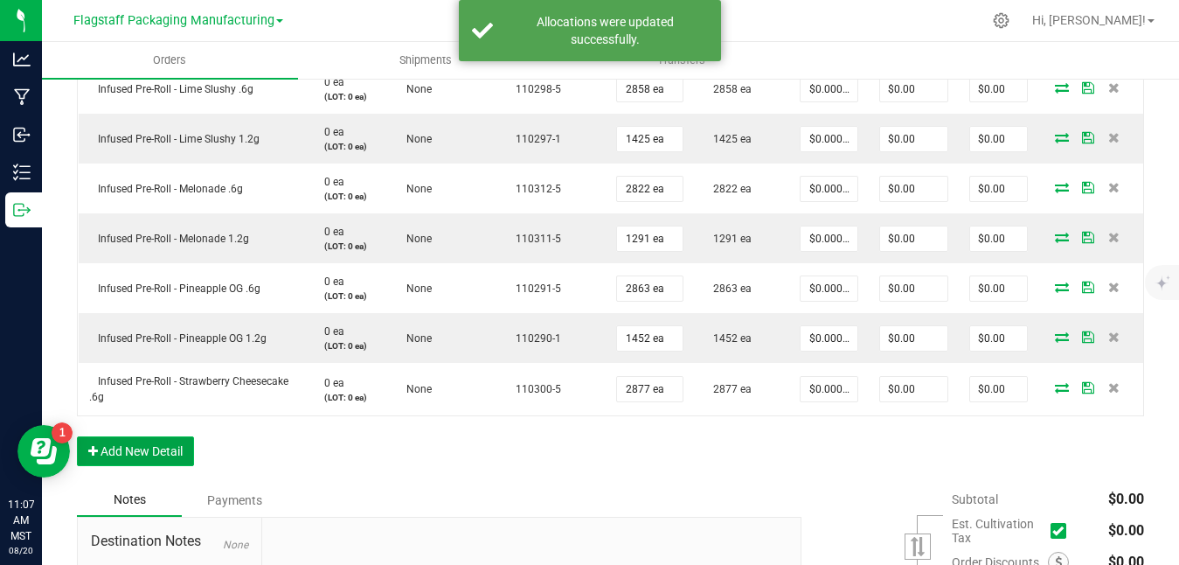
click at [154, 454] on button "Add New Detail" at bounding box center [135, 451] width 117 height 30
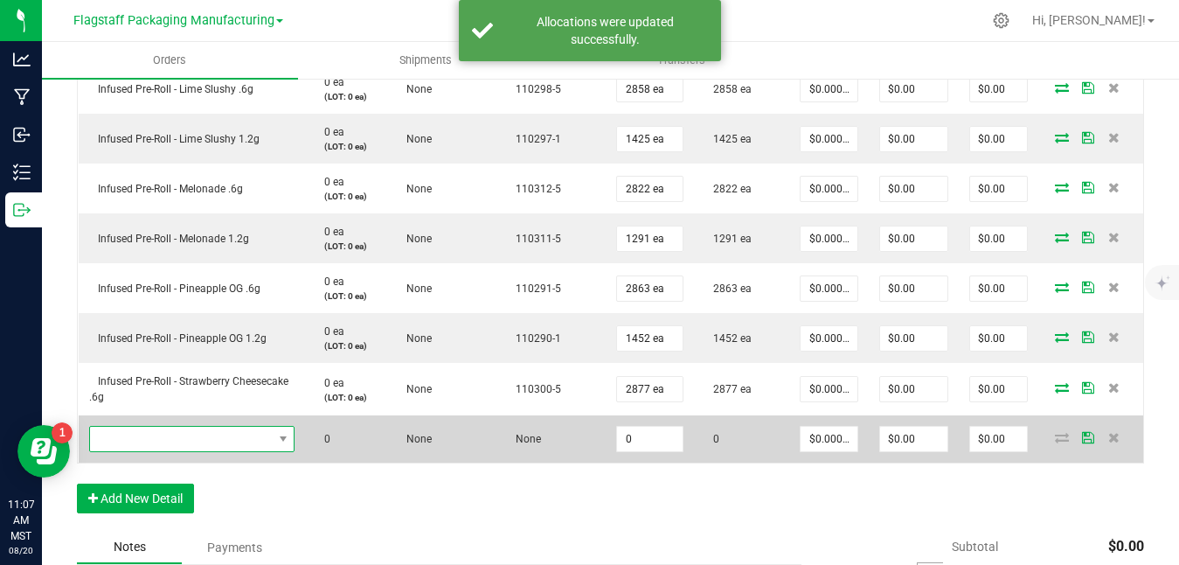
click at [235, 450] on span "NO DATA FOUND" at bounding box center [181, 439] width 183 height 24
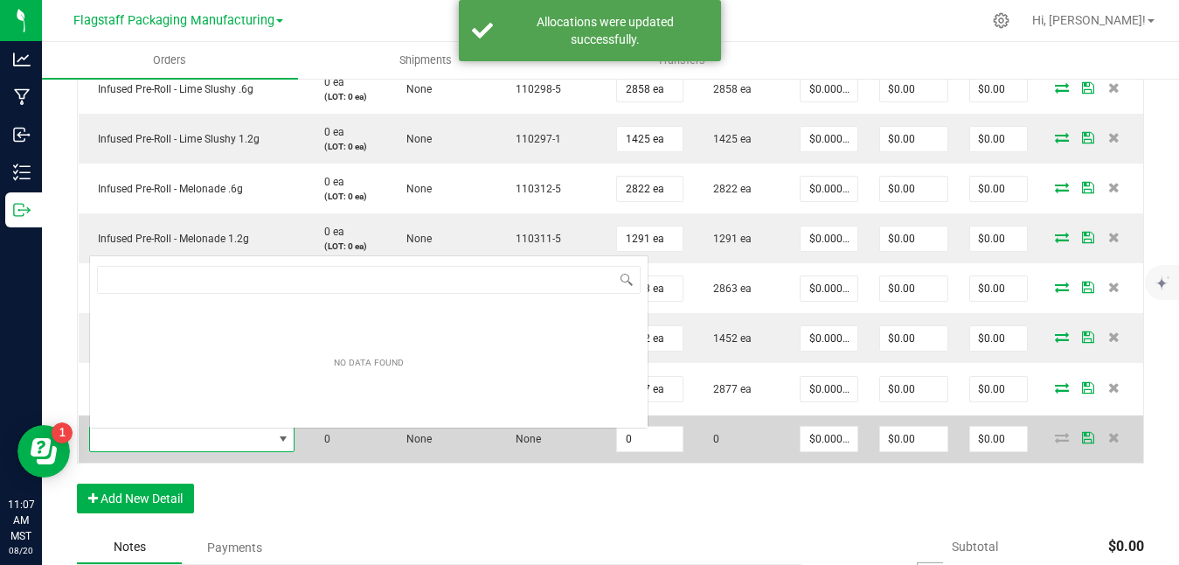
scroll to position [26, 206]
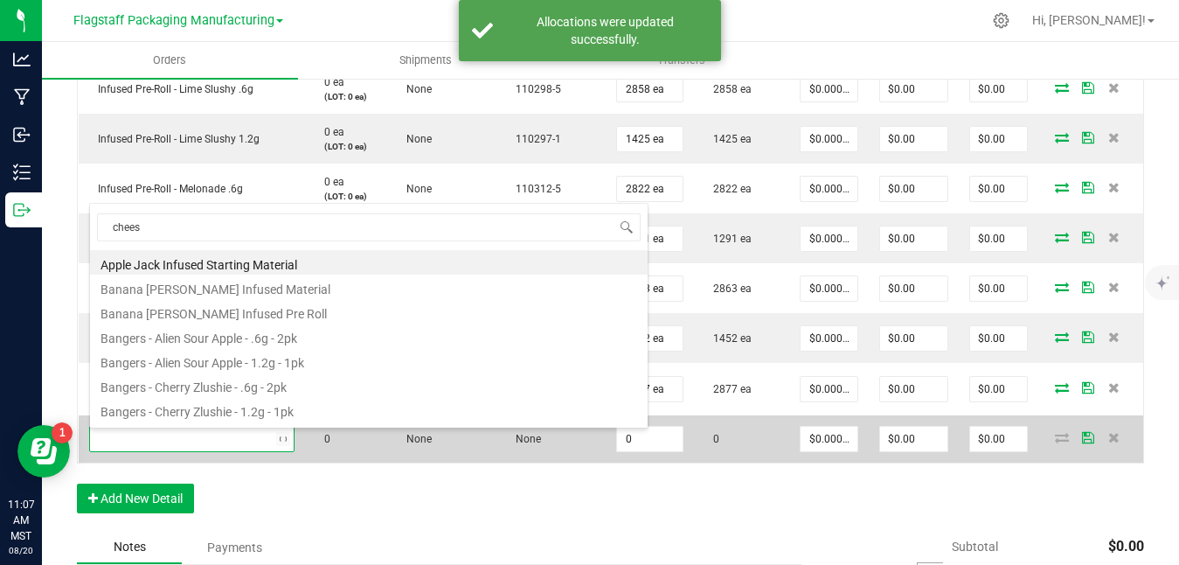
type input "cheese"
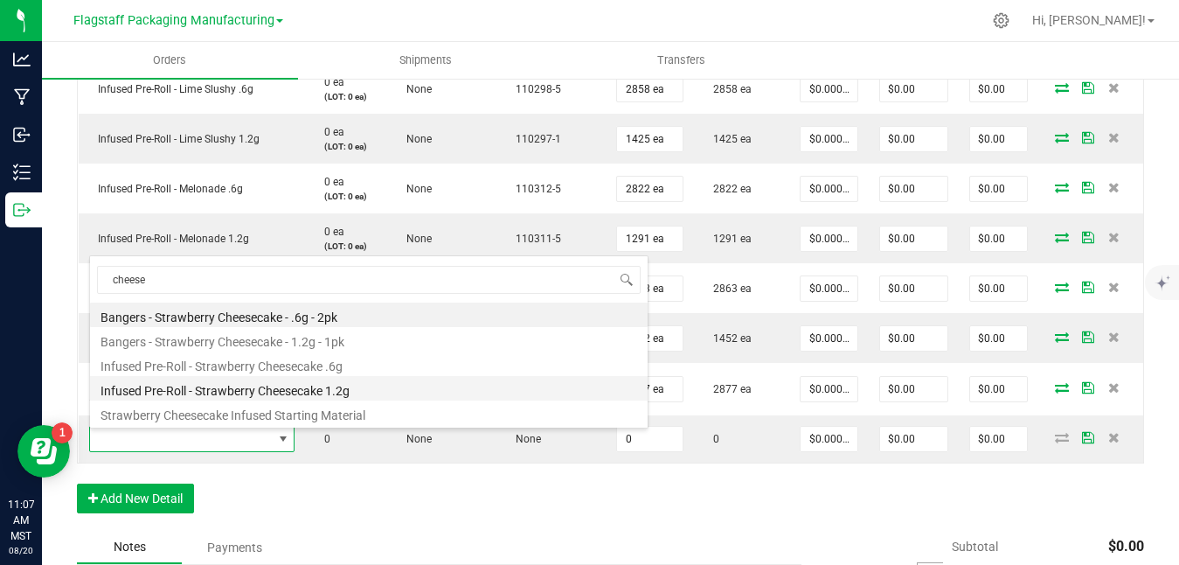
click at [295, 389] on li "Infused Pre-Roll - Strawberry Cheesecake 1.2g" at bounding box center [369, 388] width 558 height 24
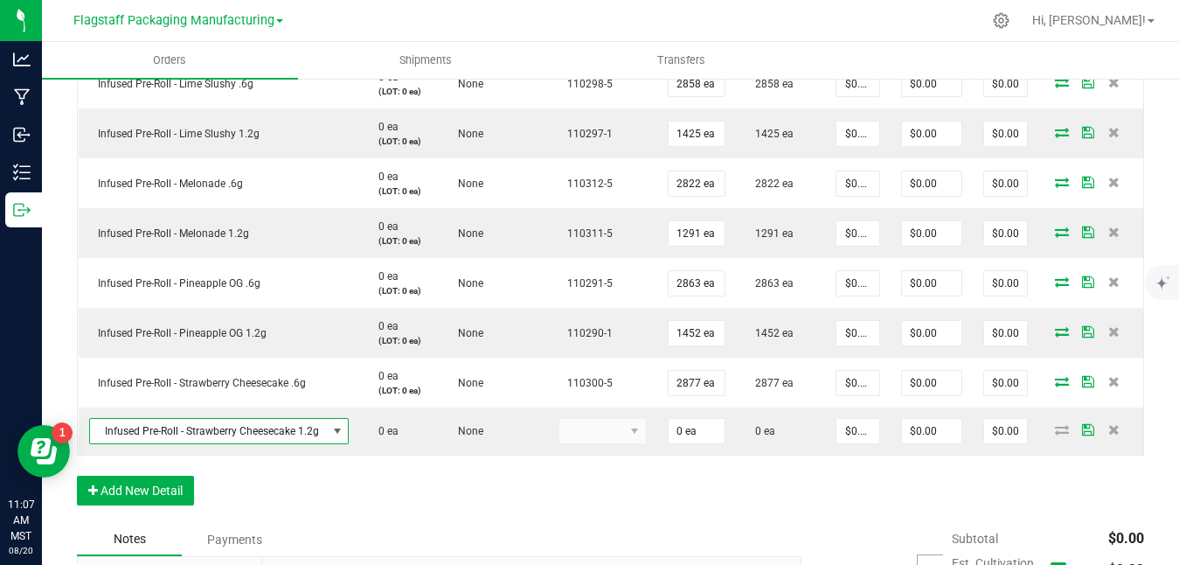
scroll to position [990, 0]
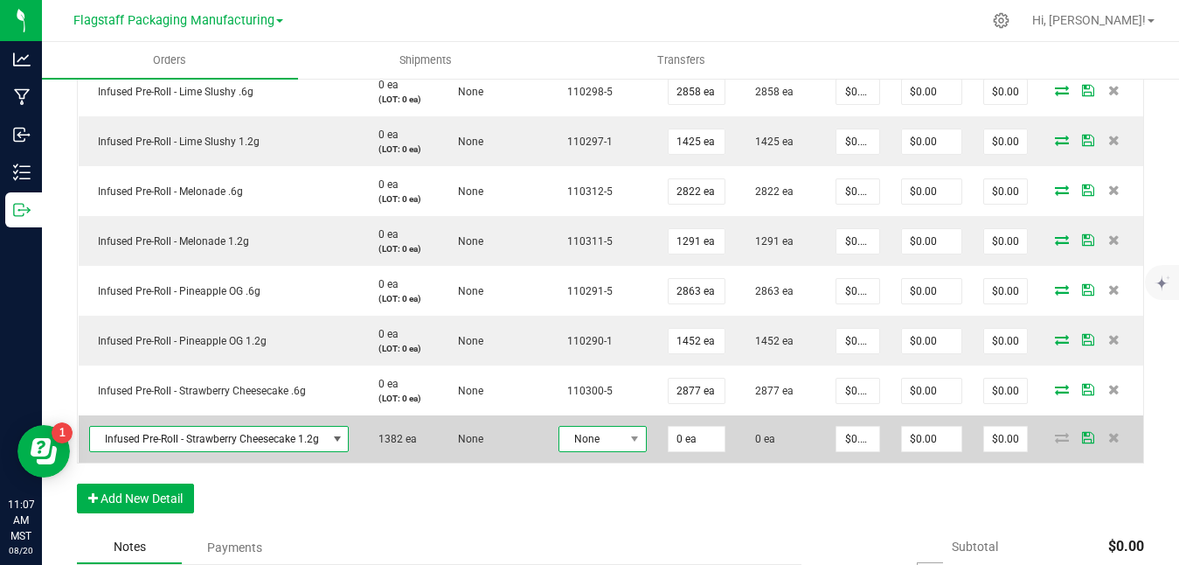
click at [609, 448] on span "None" at bounding box center [591, 439] width 65 height 24
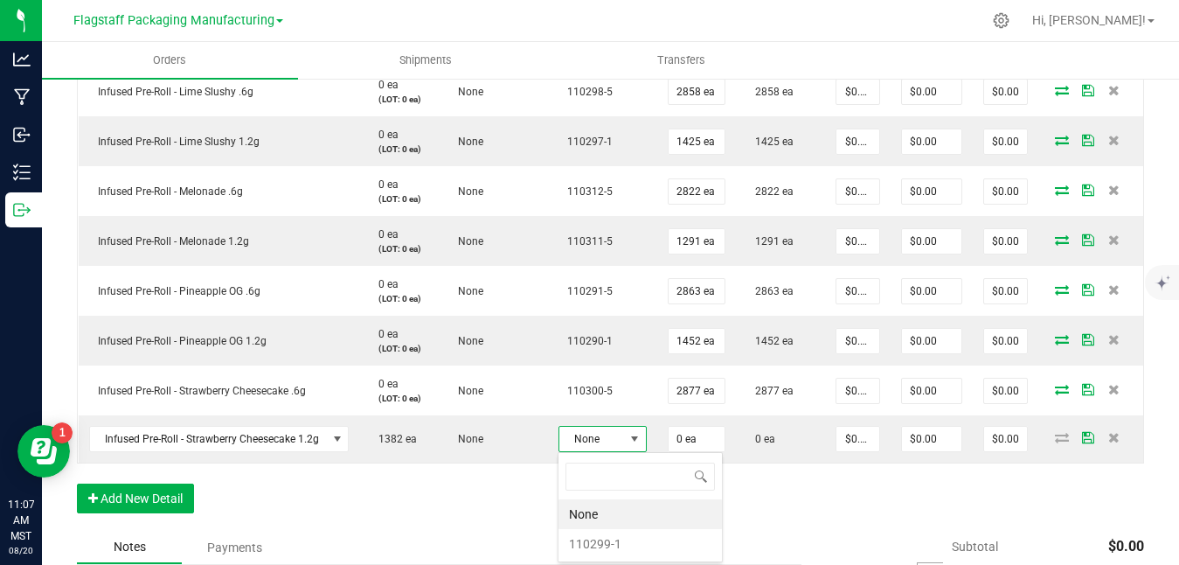
scroll to position [26, 88]
click at [602, 547] on li "110299-1" at bounding box center [640, 544] width 163 height 30
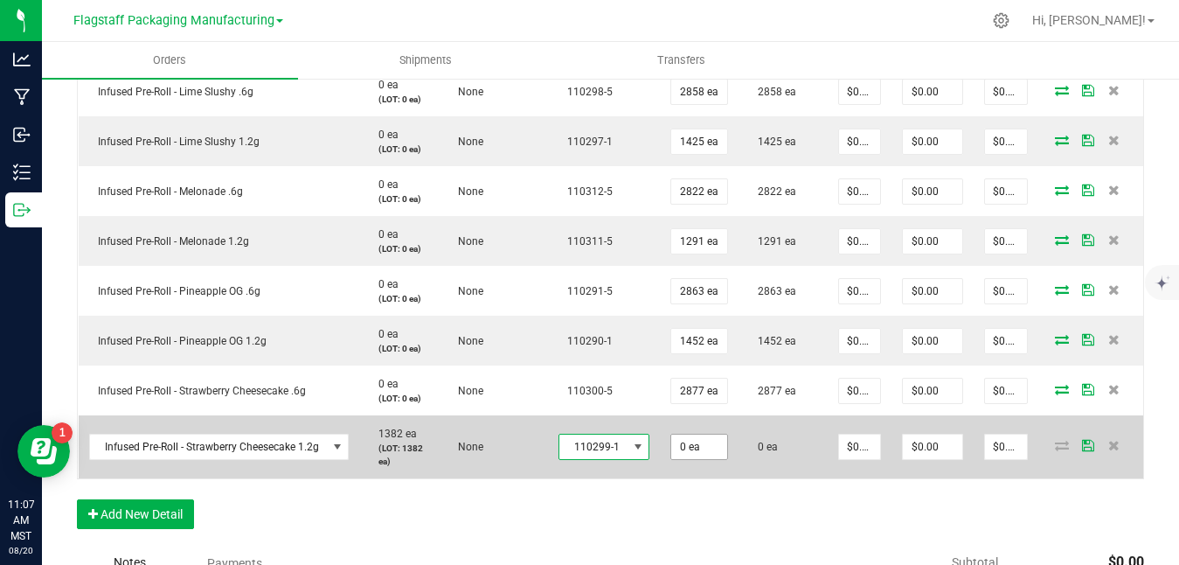
type input "0"
click at [715, 444] on input "0" at bounding box center [699, 446] width 56 height 24
type input "1382 ea"
click at [1092, 444] on icon at bounding box center [1088, 445] width 12 height 10
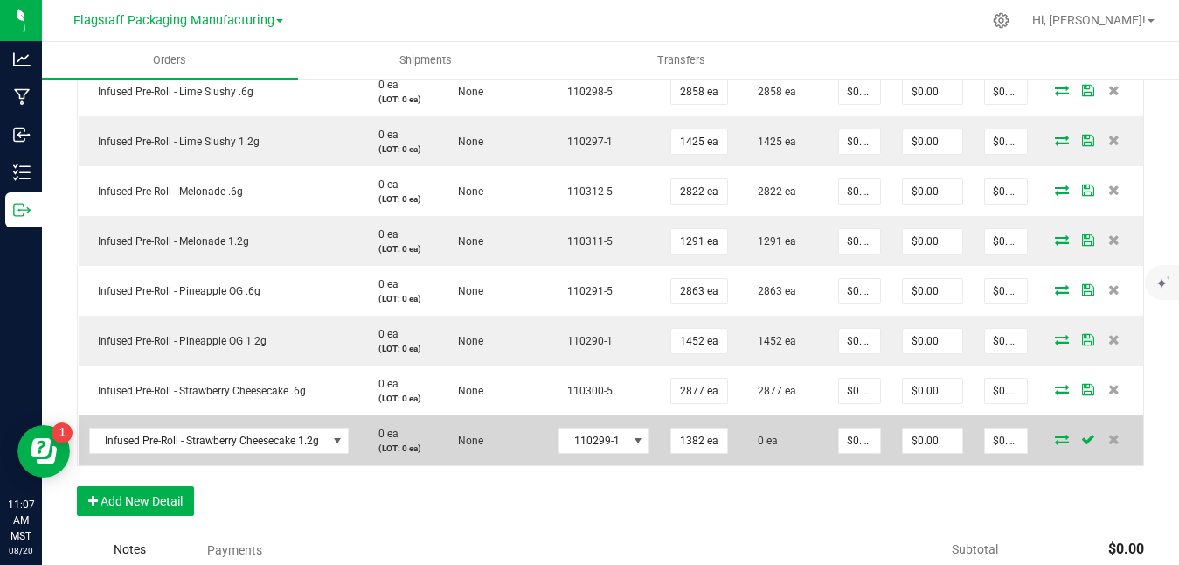
click at [1065, 436] on icon at bounding box center [1062, 439] width 14 height 10
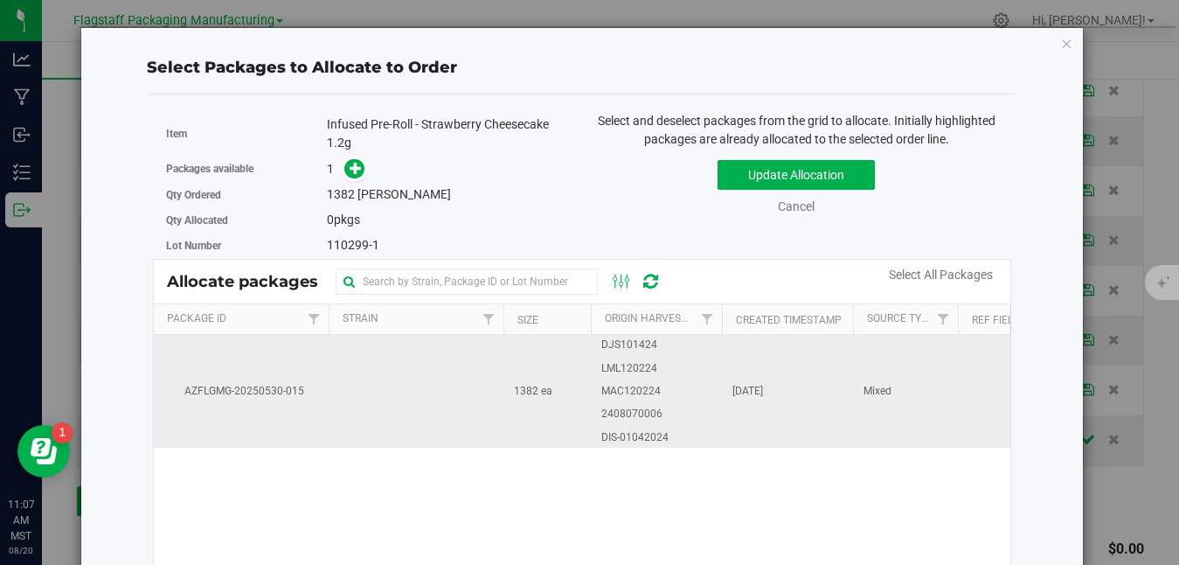
click at [698, 385] on td "DJS101424 LML120224 MAC120224 2408070006 DIS-01042024" at bounding box center [656, 391] width 131 height 113
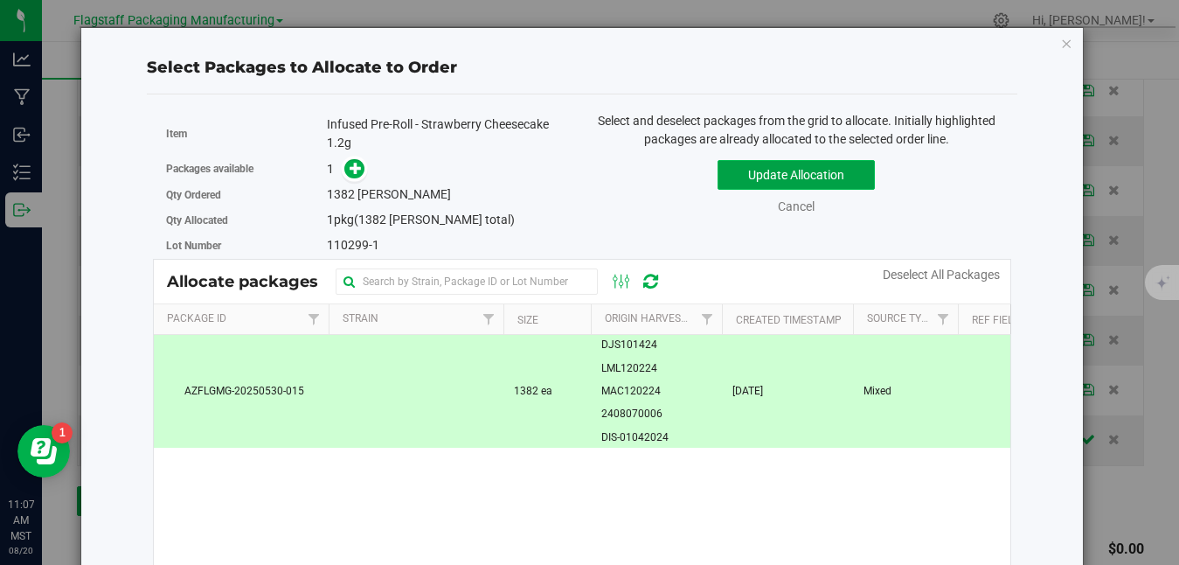
click at [795, 169] on button "Update Allocation" at bounding box center [796, 175] width 157 height 30
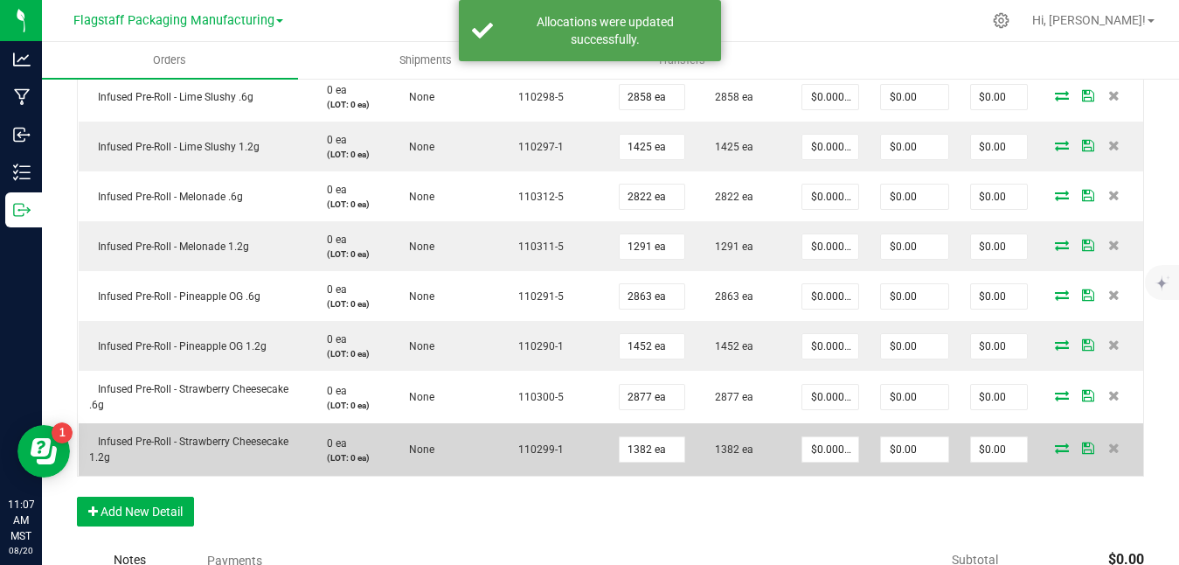
scroll to position [1030, 0]
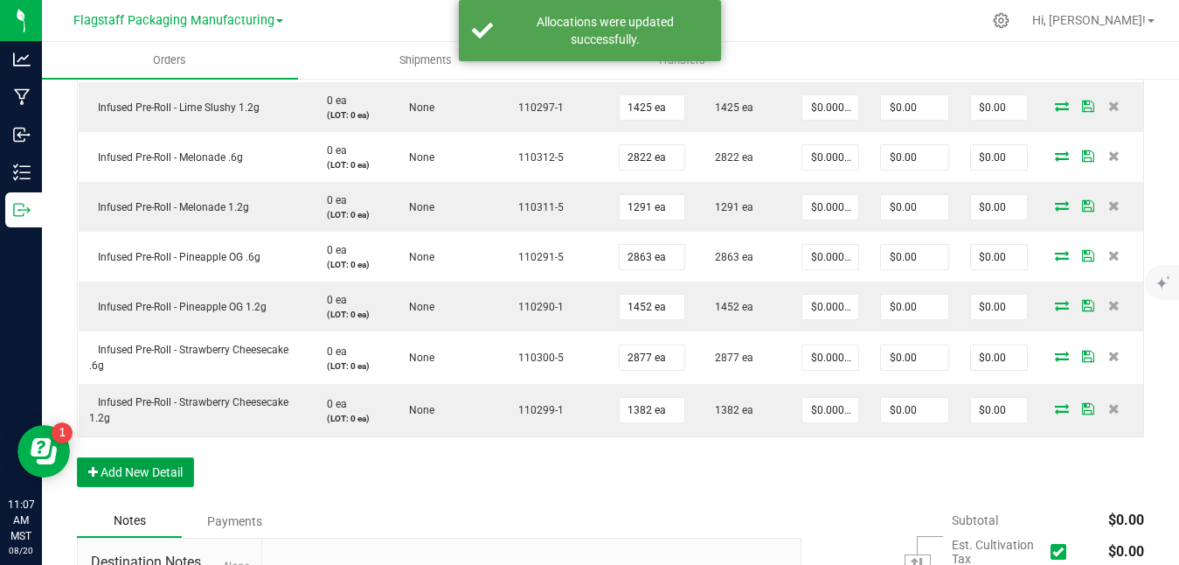
click at [186, 466] on button "Add New Detail" at bounding box center [135, 472] width 117 height 30
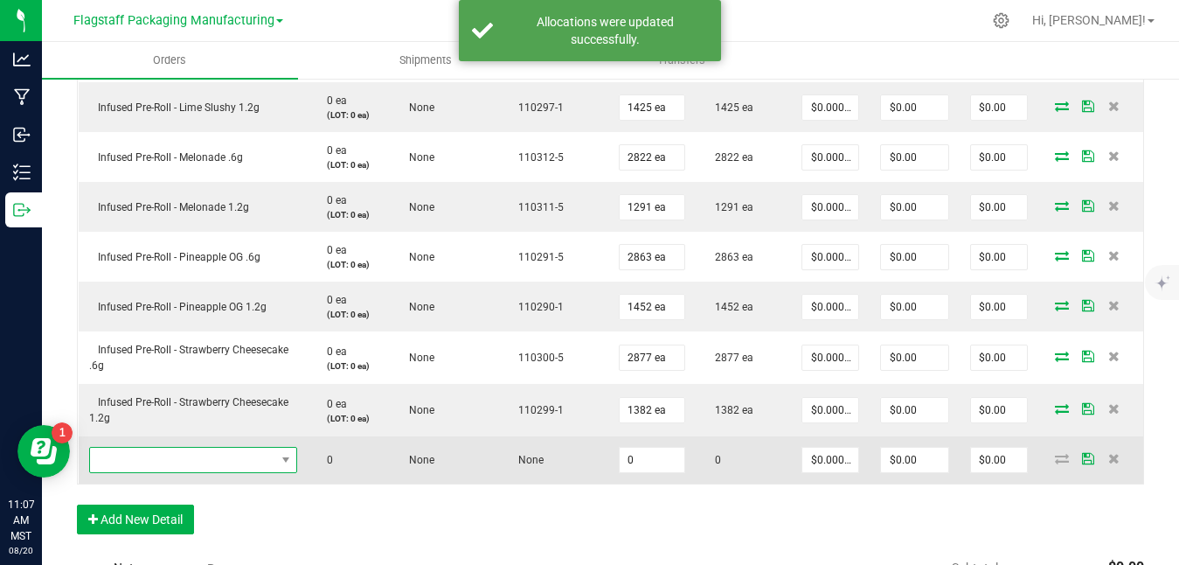
click at [274, 455] on span "NO DATA FOUND" at bounding box center [182, 460] width 185 height 24
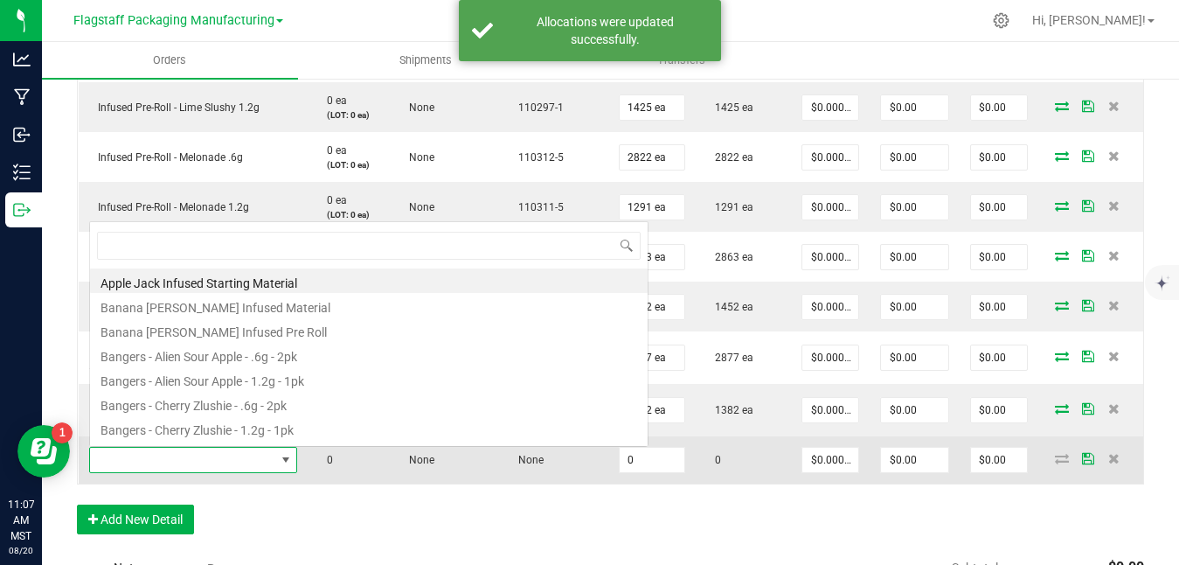
scroll to position [26, 209]
type input "water"
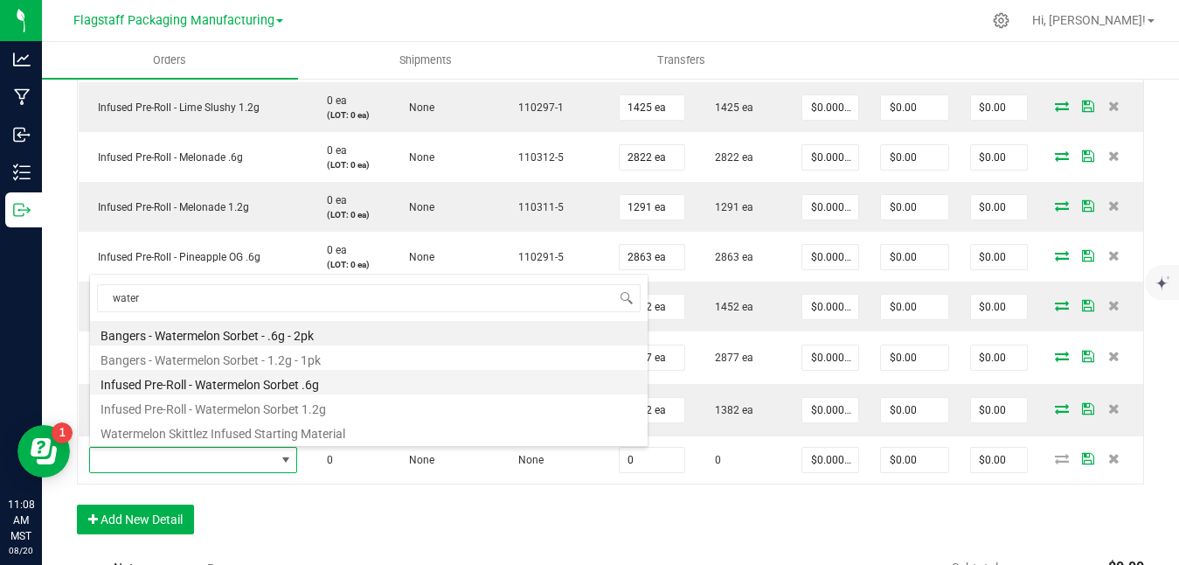
click at [256, 378] on li "Infused Pre-Roll - Watermelon Sorbet .6g" at bounding box center [369, 382] width 558 height 24
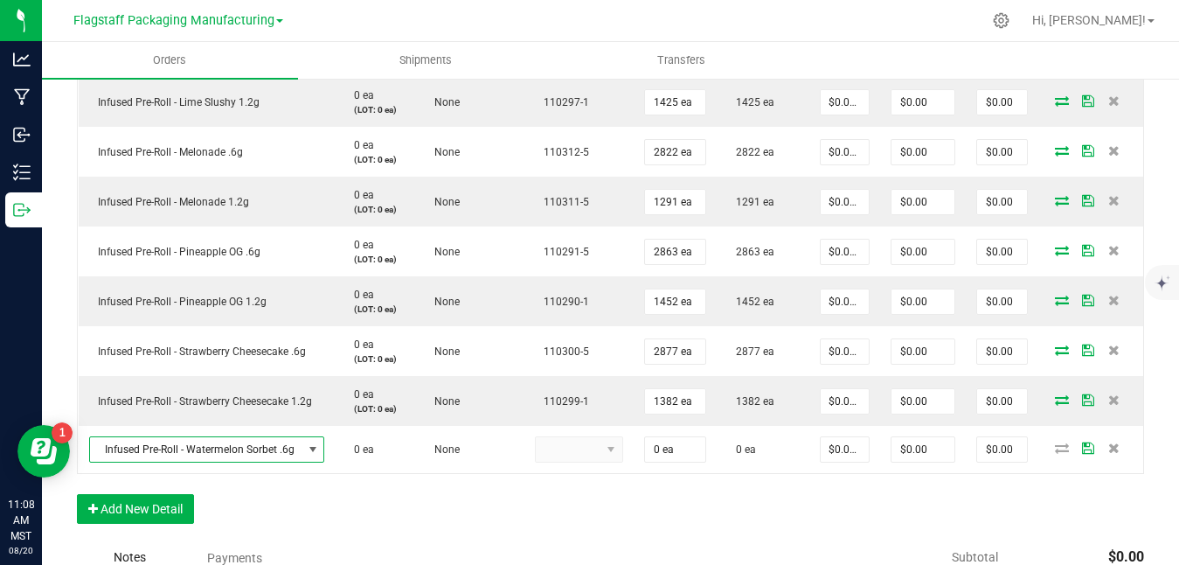
scroll to position [1024, 0]
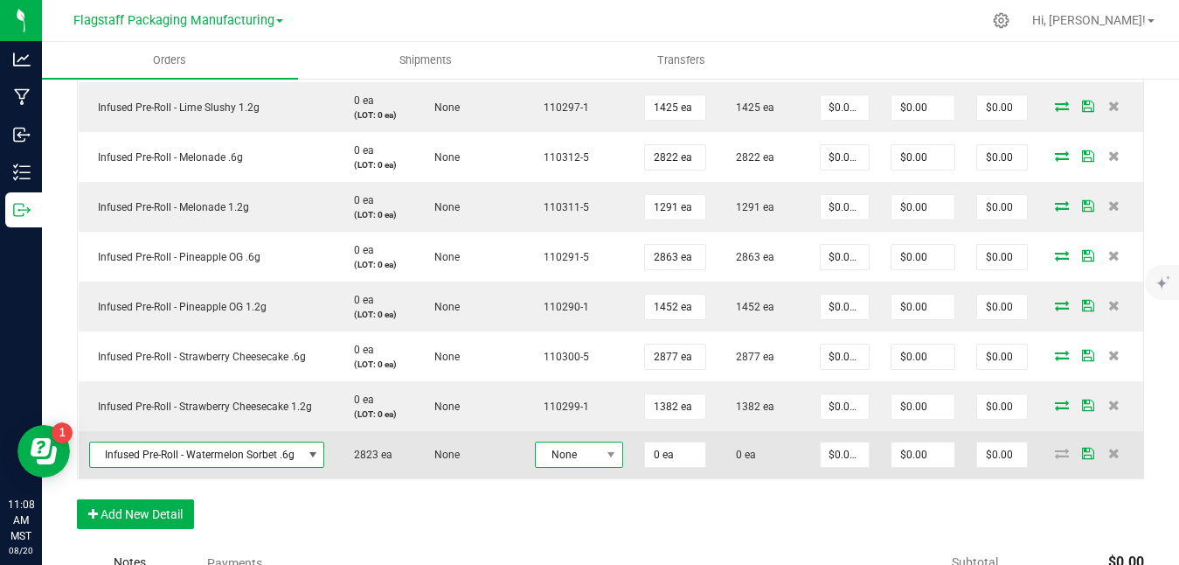
click at [573, 457] on span "None" at bounding box center [568, 454] width 65 height 24
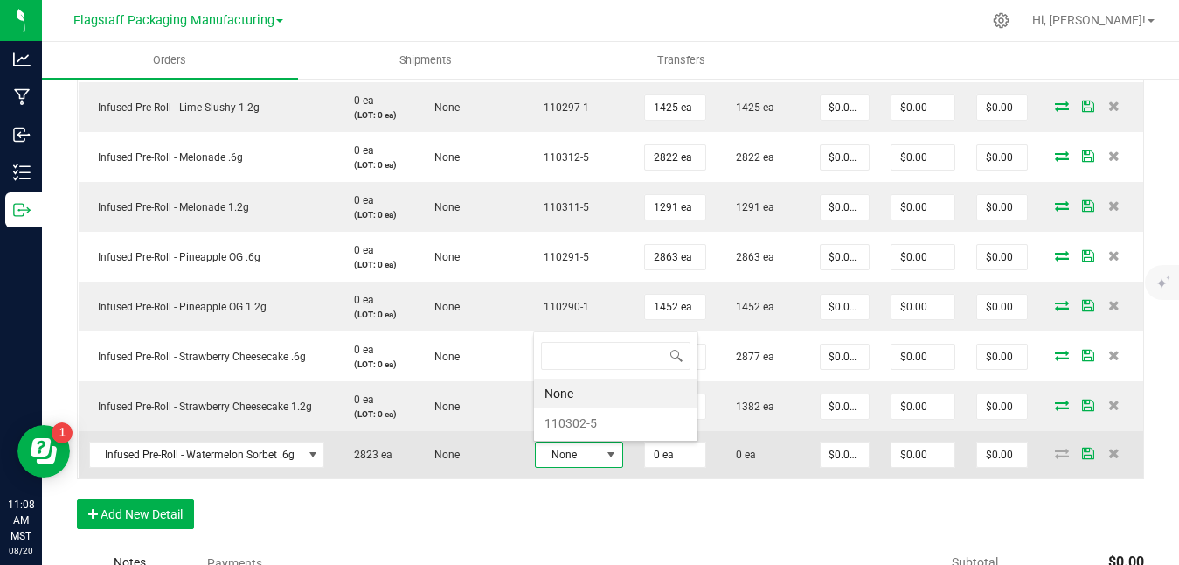
scroll to position [26, 88]
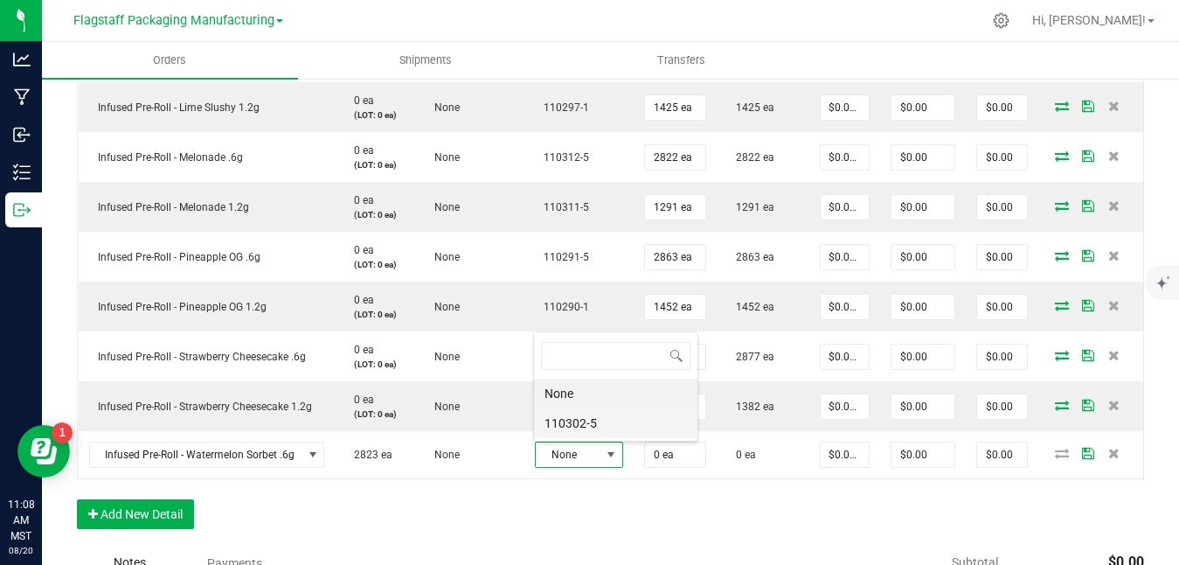
click at [630, 428] on li "110302-5" at bounding box center [615, 423] width 163 height 30
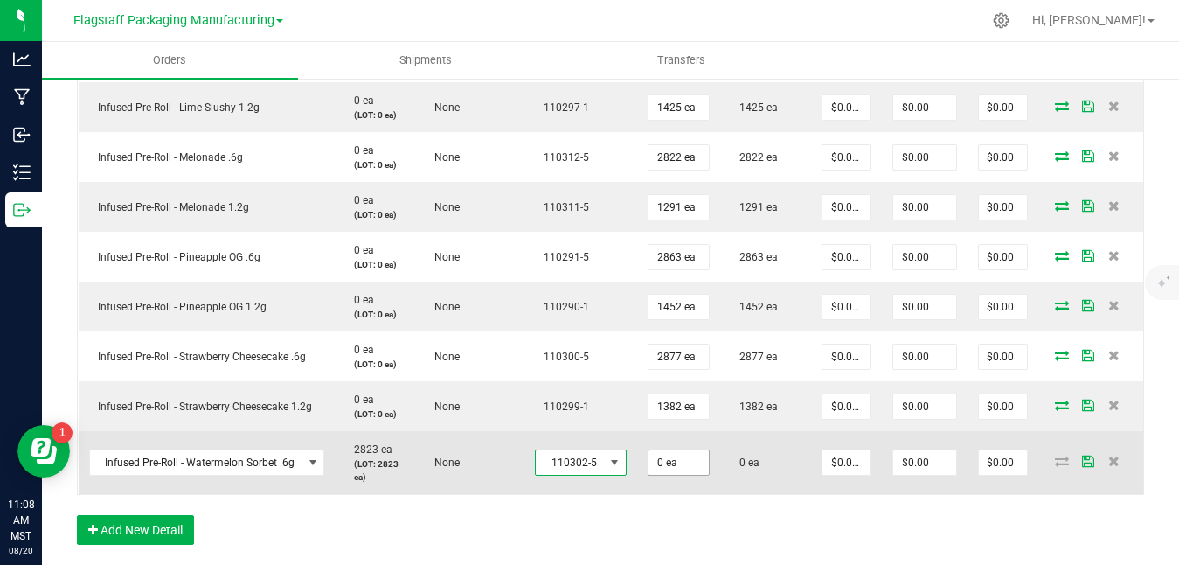
type input "0"
click at [689, 465] on input "0" at bounding box center [679, 462] width 60 height 24
type input "2823 ea"
click at [1090, 466] on icon at bounding box center [1088, 460] width 12 height 10
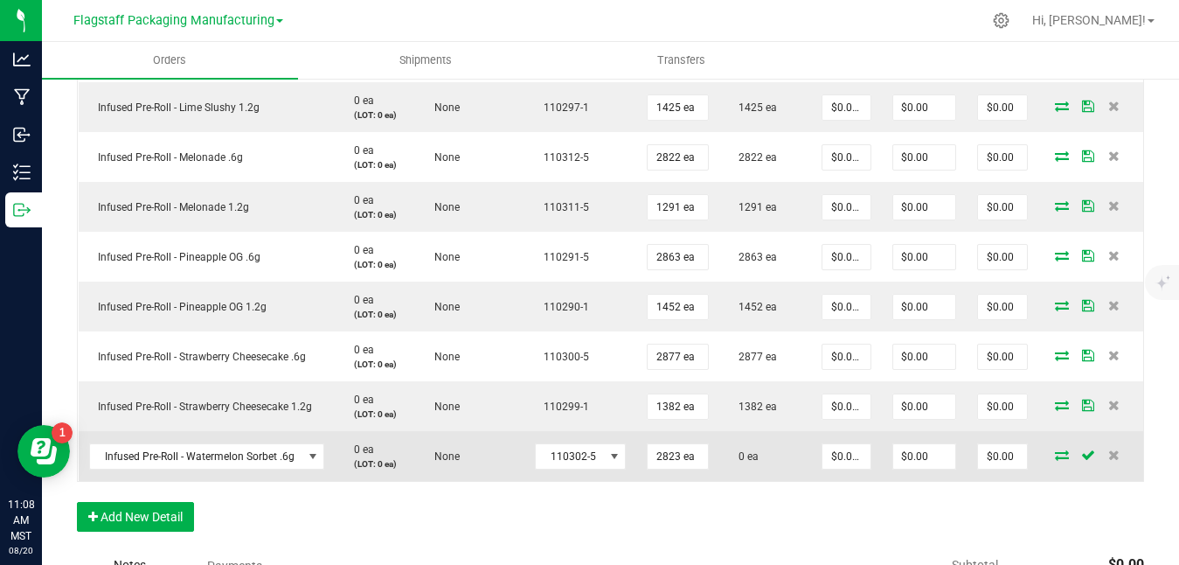
click at [1064, 449] on icon at bounding box center [1062, 454] width 14 height 10
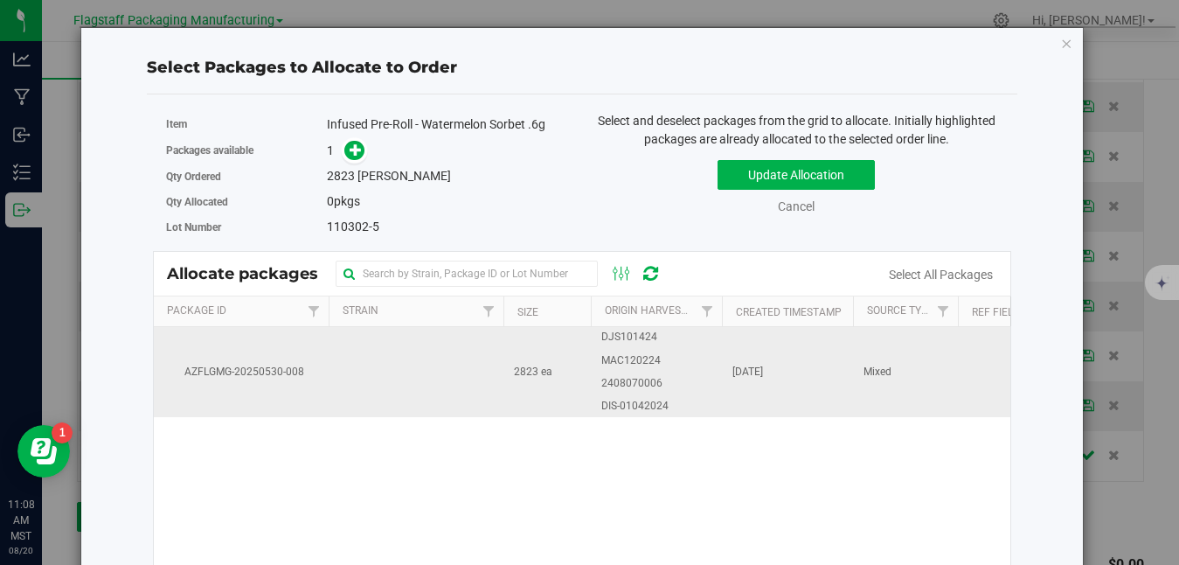
click at [823, 362] on td "[DATE]" at bounding box center [787, 371] width 131 height 89
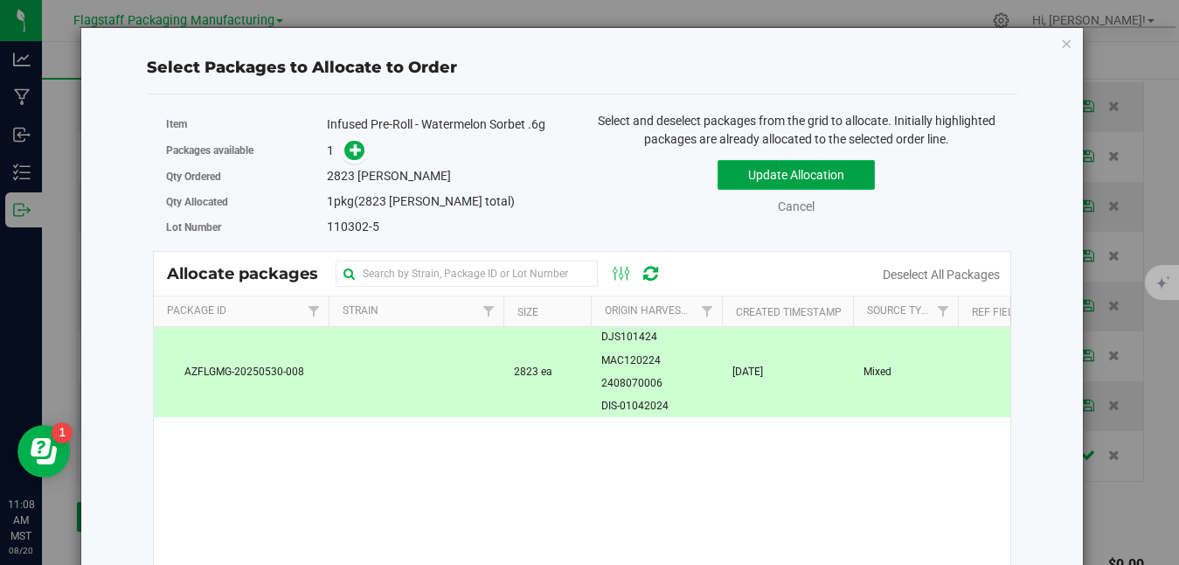
click at [815, 180] on button "Update Allocation" at bounding box center [796, 175] width 157 height 30
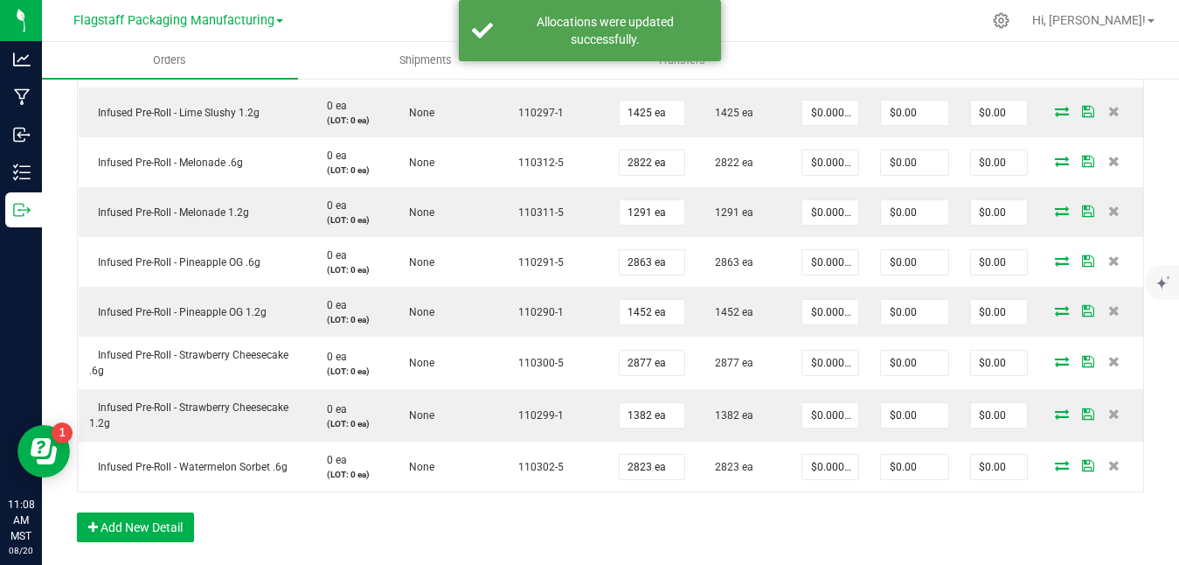
scroll to position [1073, 0]
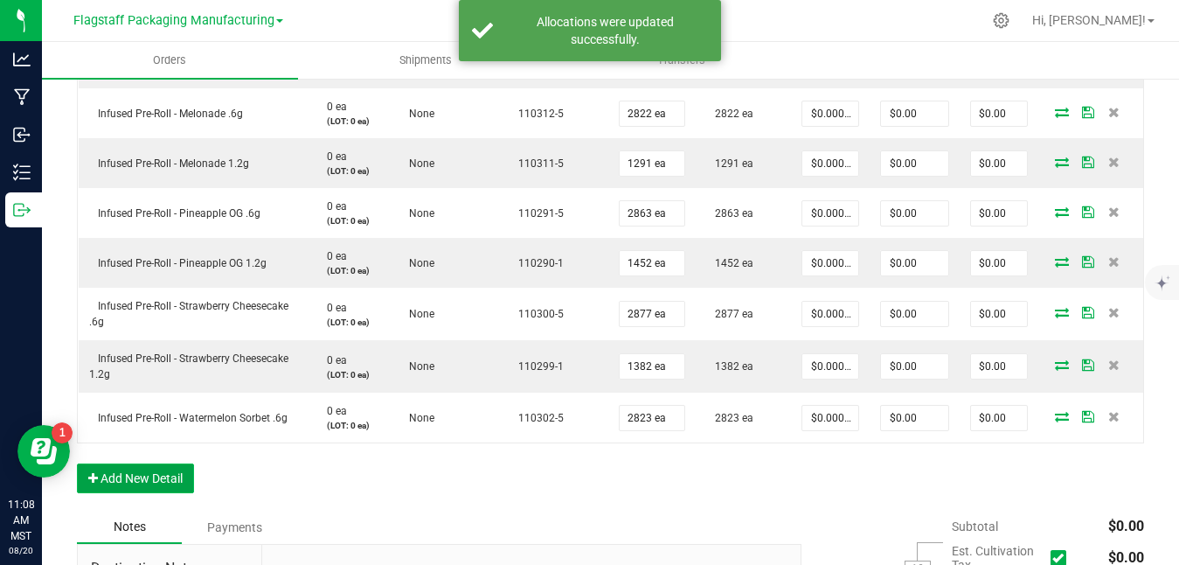
click at [189, 478] on button "Add New Detail" at bounding box center [135, 478] width 117 height 30
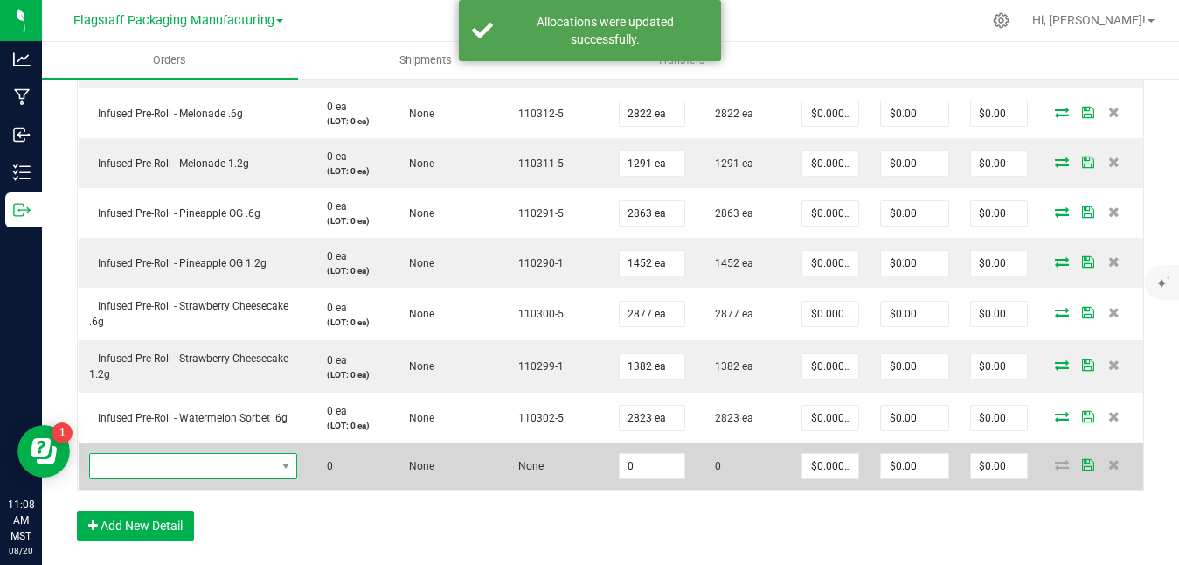
click at [226, 472] on span "NO DATA FOUND" at bounding box center [182, 466] width 185 height 24
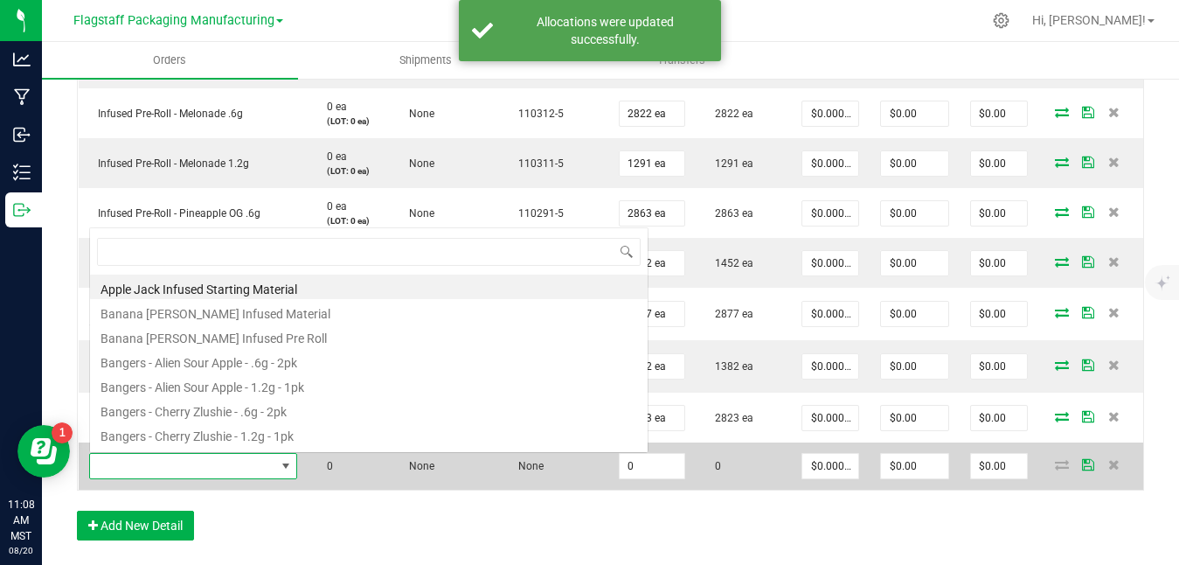
scroll to position [26, 209]
type input "water"
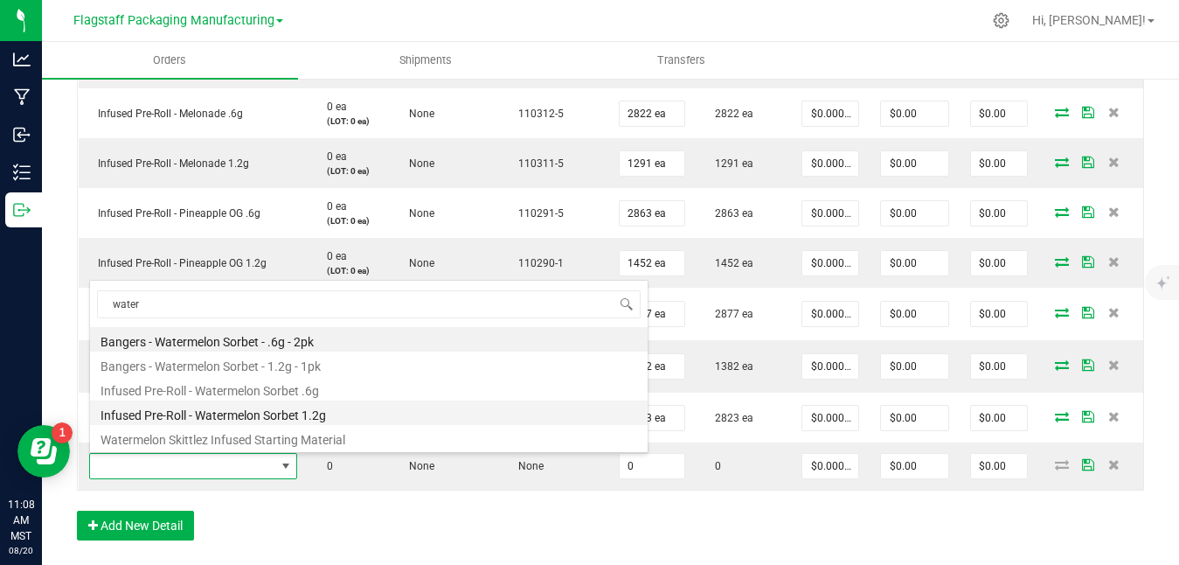
click at [326, 417] on li "Infused Pre-Roll - Watermelon Sorbet 1.2g" at bounding box center [369, 412] width 558 height 24
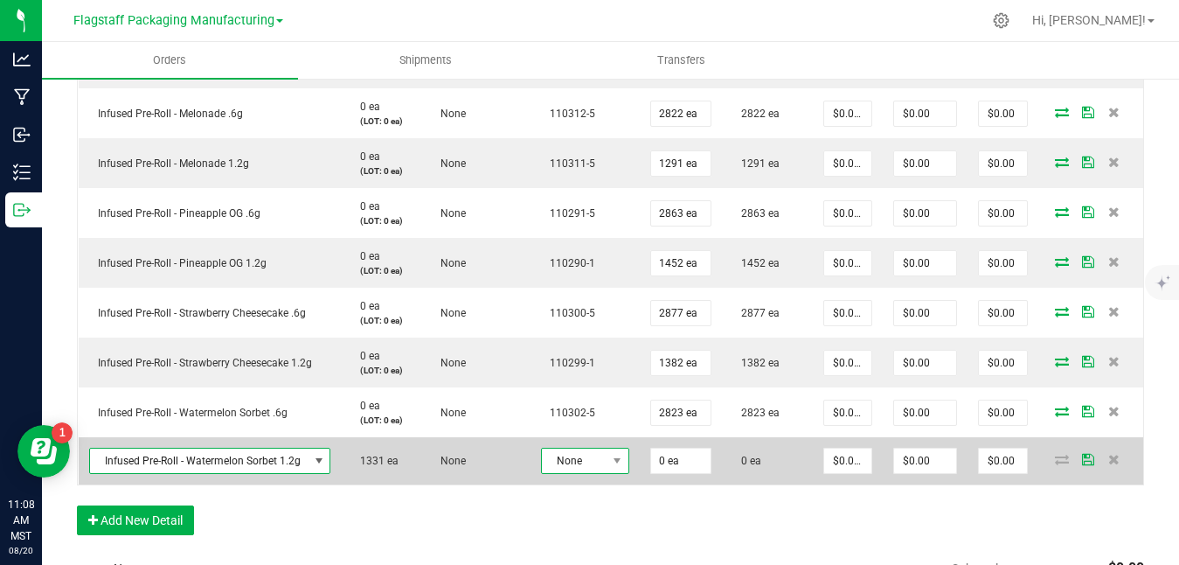
click at [593, 452] on span "None" at bounding box center [574, 460] width 65 height 24
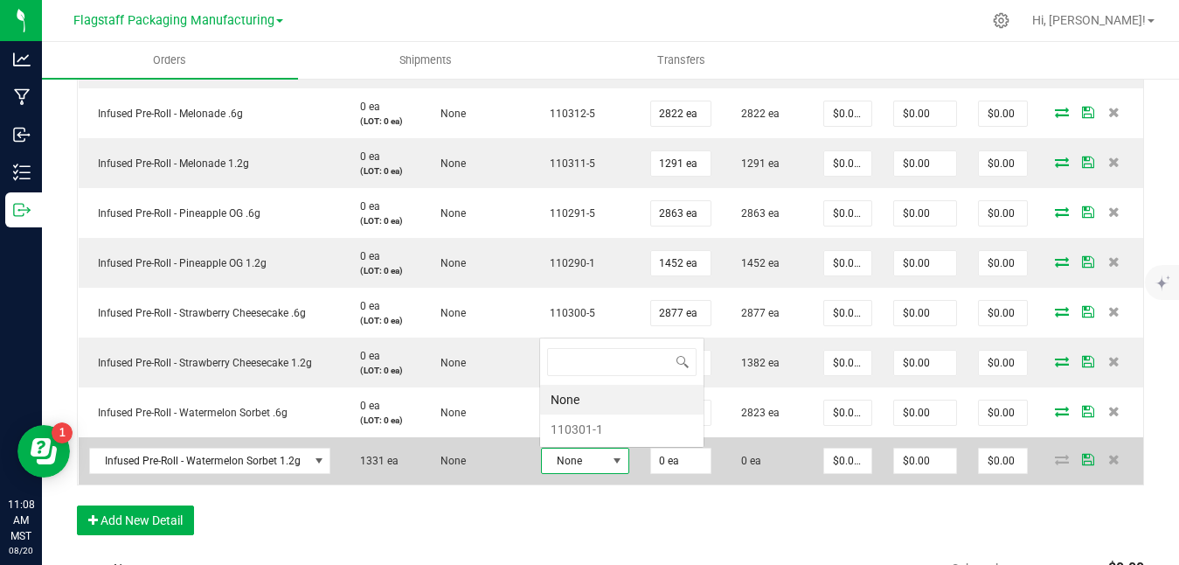
scroll to position [26, 88]
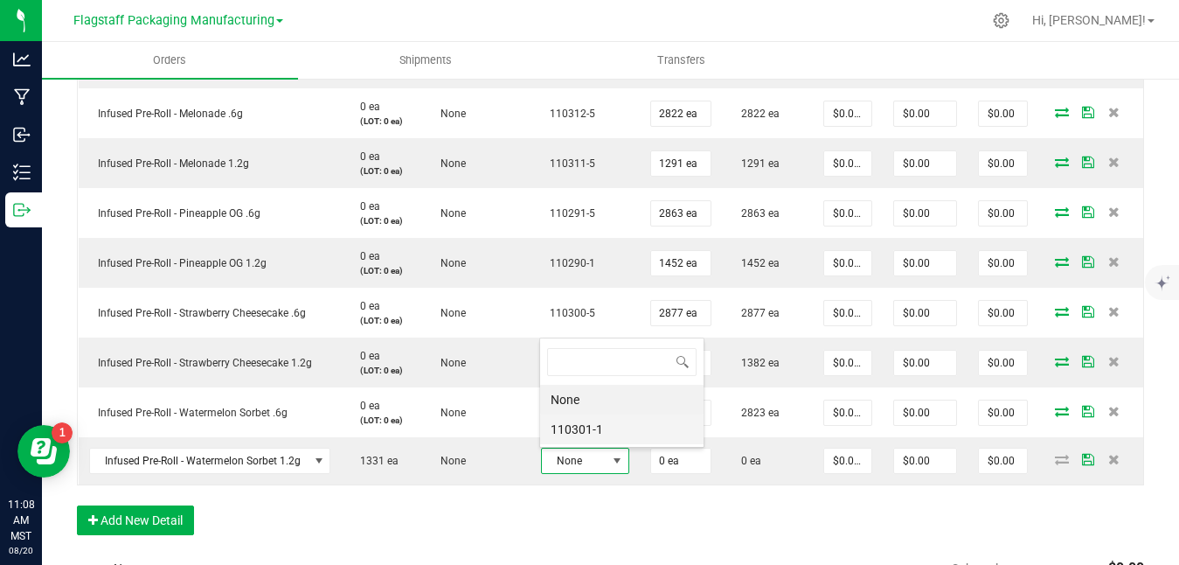
click at [593, 433] on li "110301-1" at bounding box center [621, 429] width 163 height 30
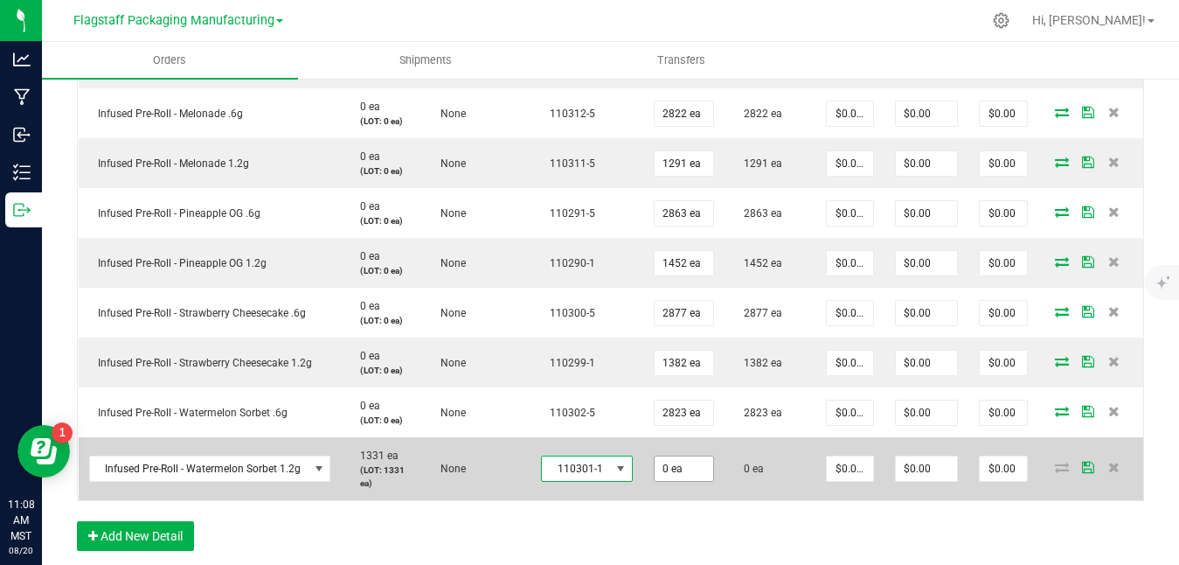
type input "0"
click at [695, 476] on input "0" at bounding box center [684, 468] width 59 height 24
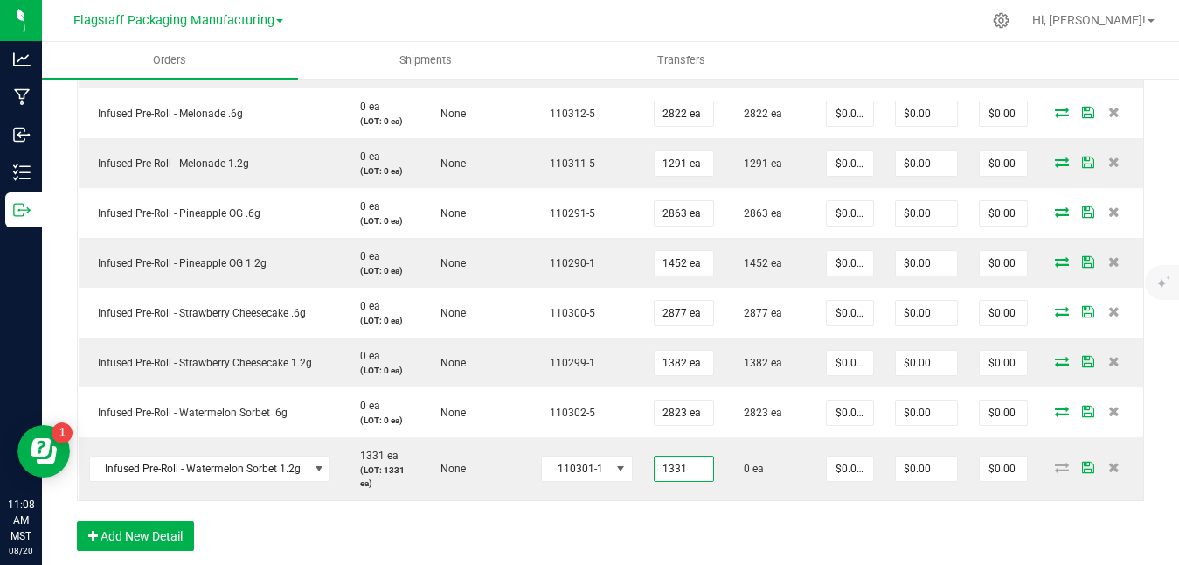
type input "1331 ea"
click at [854, 522] on div "Order Details Print All Labels Item Sellable Strain Lot Number Qty Ordered Qty …" at bounding box center [610, 34] width 1067 height 1067
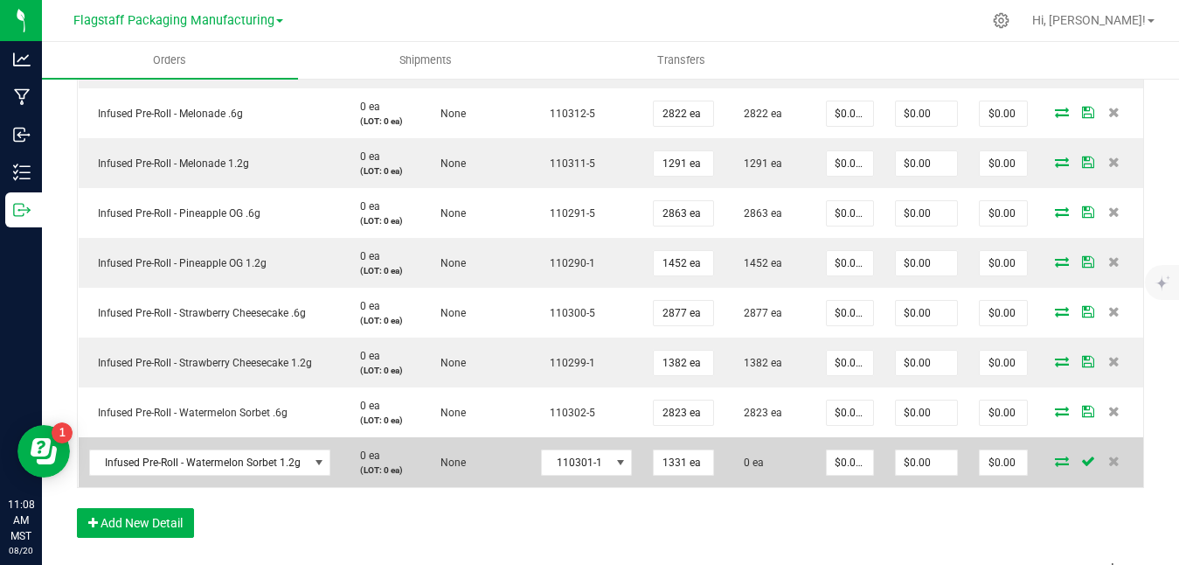
click at [1056, 462] on icon at bounding box center [1062, 460] width 14 height 10
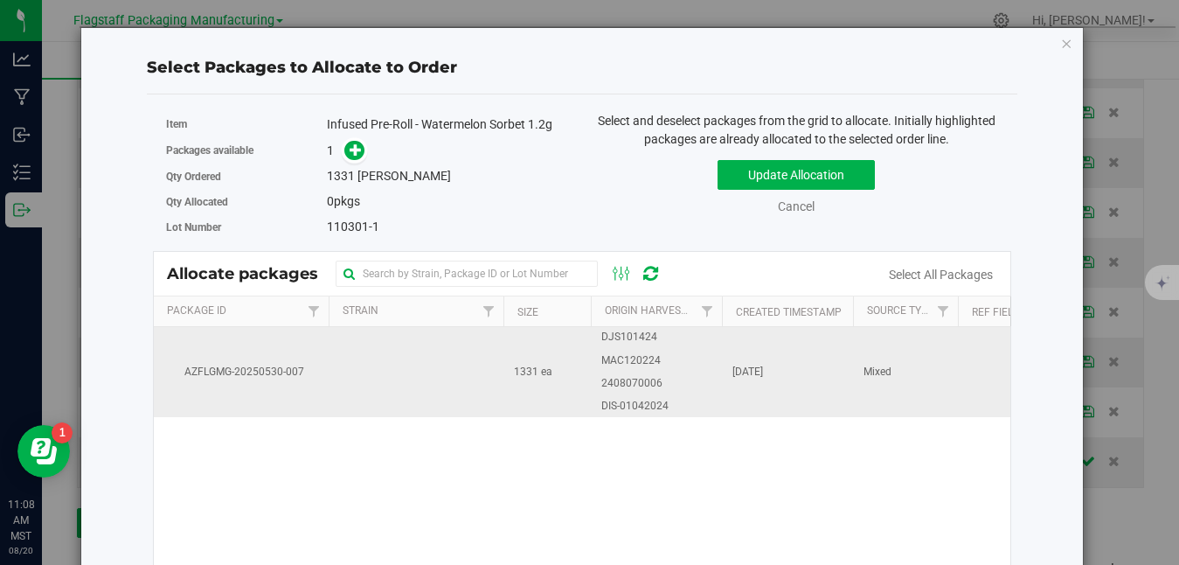
click at [816, 414] on td "[DATE]" at bounding box center [787, 371] width 131 height 89
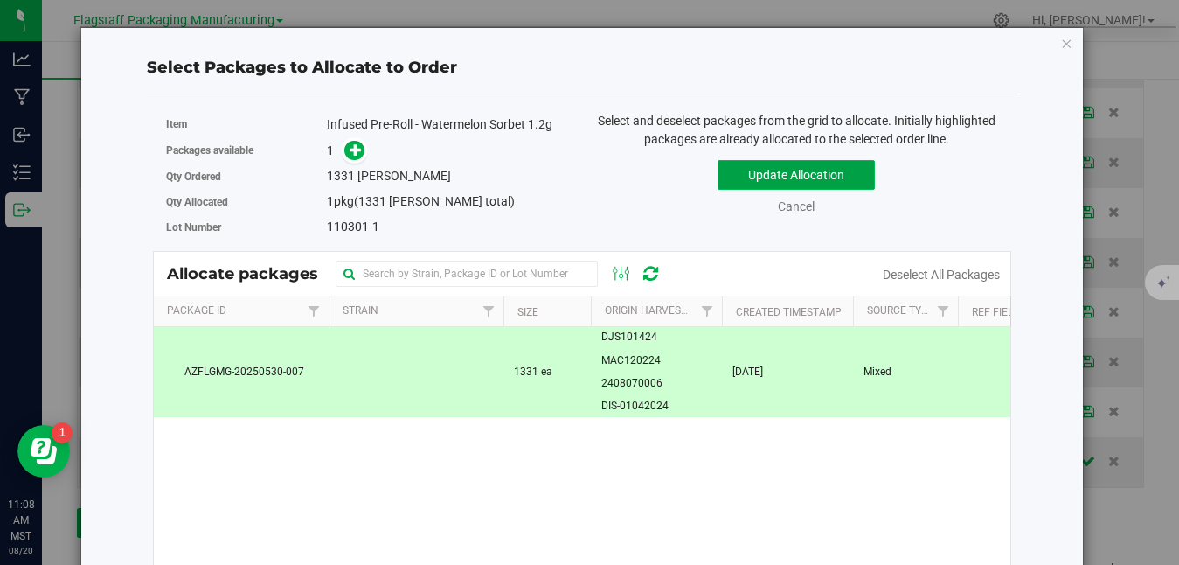
click at [825, 174] on button "Update Allocation" at bounding box center [796, 175] width 157 height 30
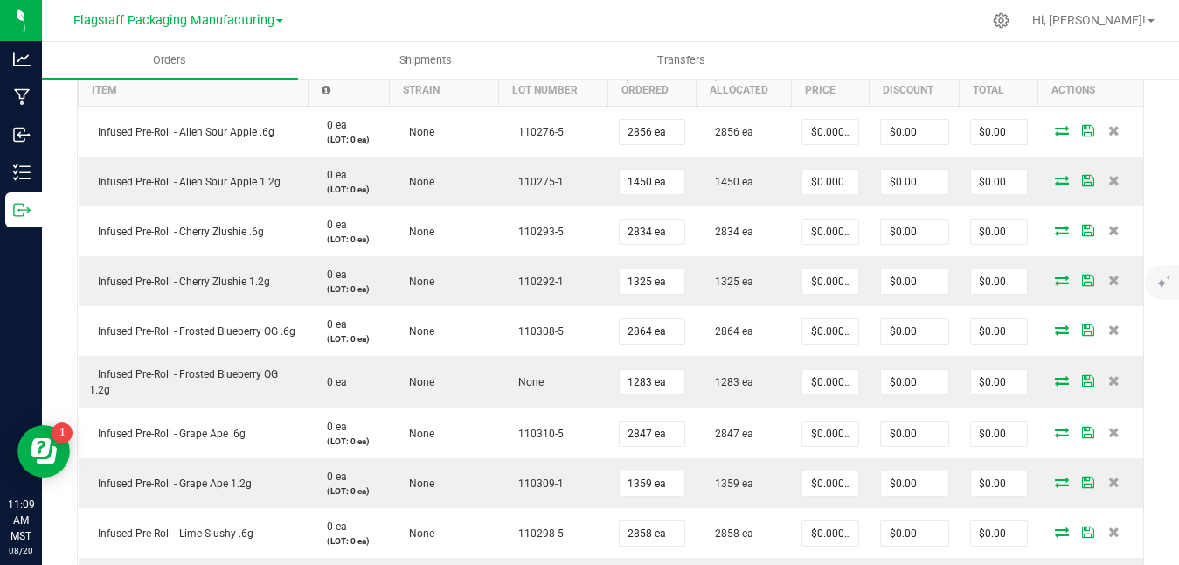
scroll to position [564, 0]
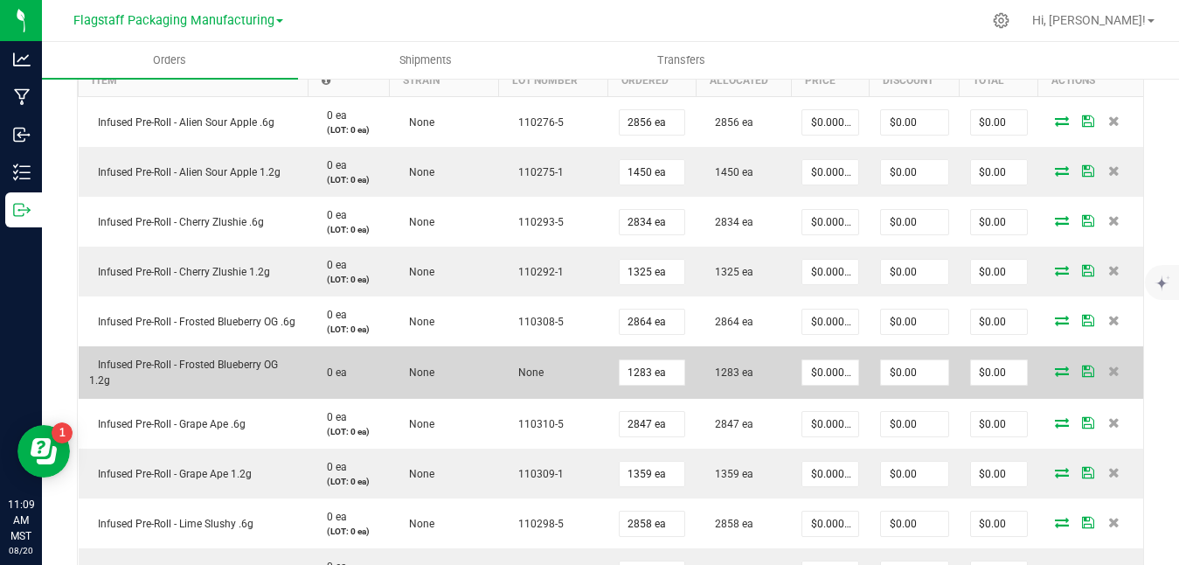
click at [535, 385] on td "None" at bounding box center [553, 372] width 109 height 52
click at [1057, 370] on icon at bounding box center [1062, 370] width 14 height 10
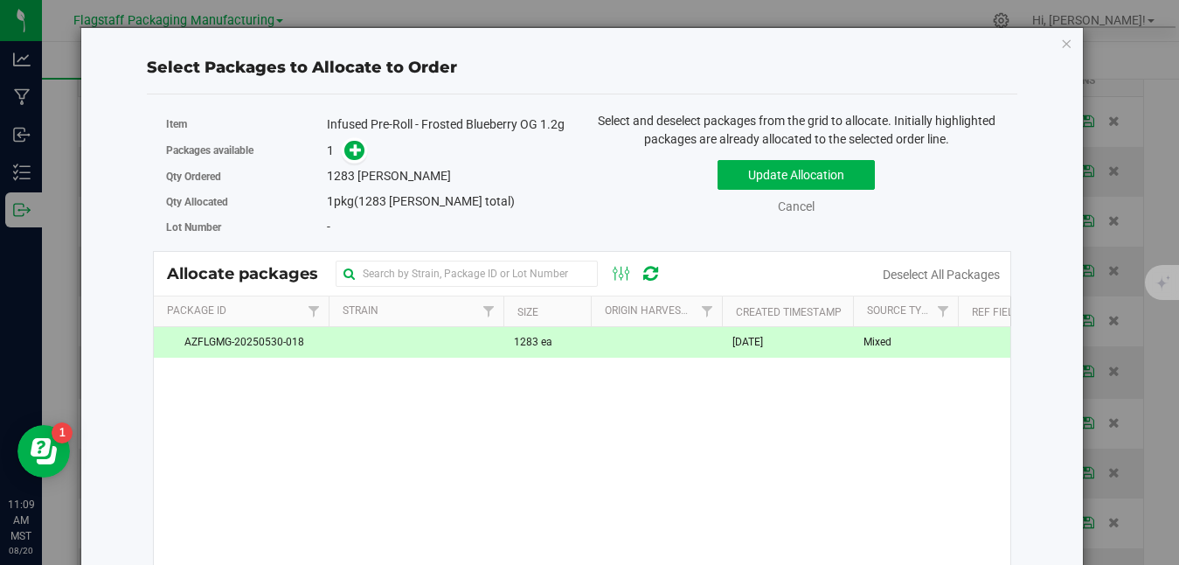
click at [1059, 44] on div "Select Packages to Allocate to Order Item Infused Pre-Roll - Frosted Blueberry …" at bounding box center [581, 409] width 975 height 762
click at [1066, 41] on icon "button" at bounding box center [1066, 42] width 12 height 21
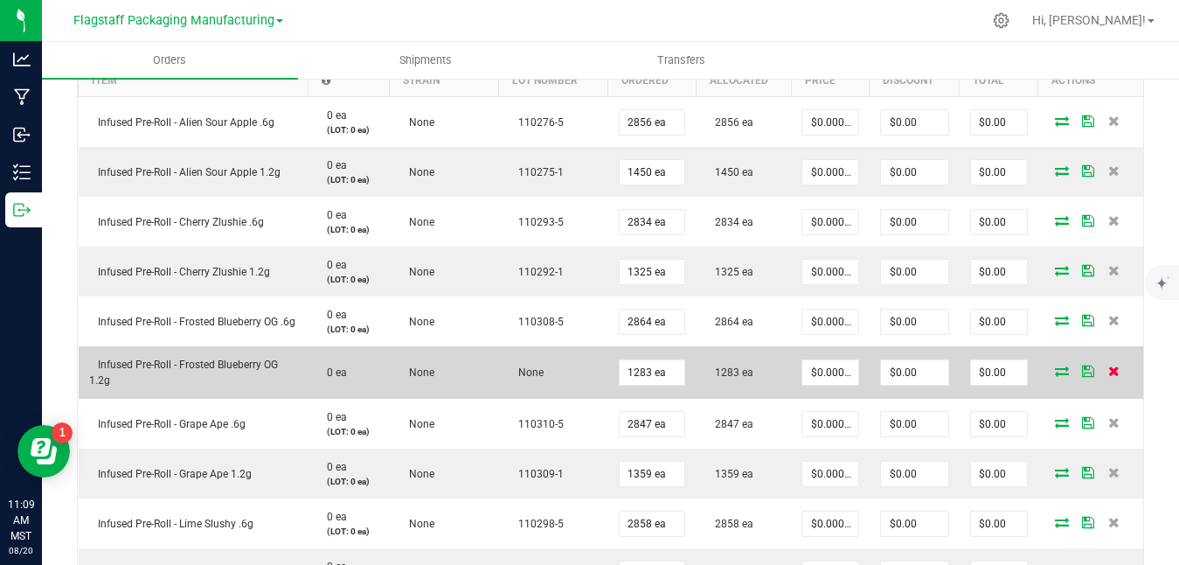
click at [1114, 371] on icon at bounding box center [1113, 370] width 11 height 10
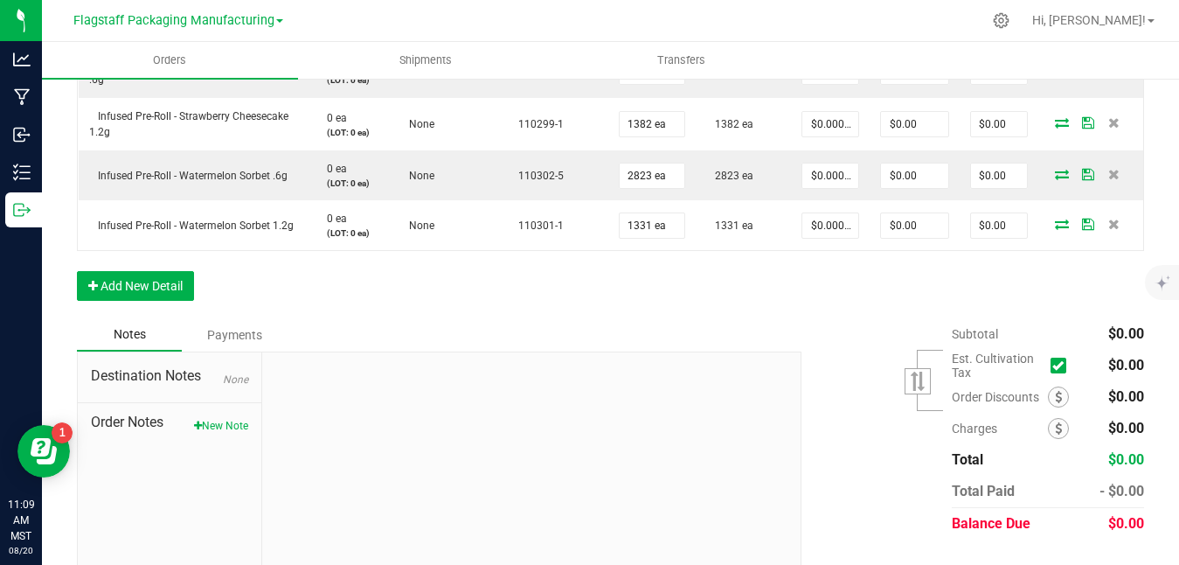
scroll to position [1298, 0]
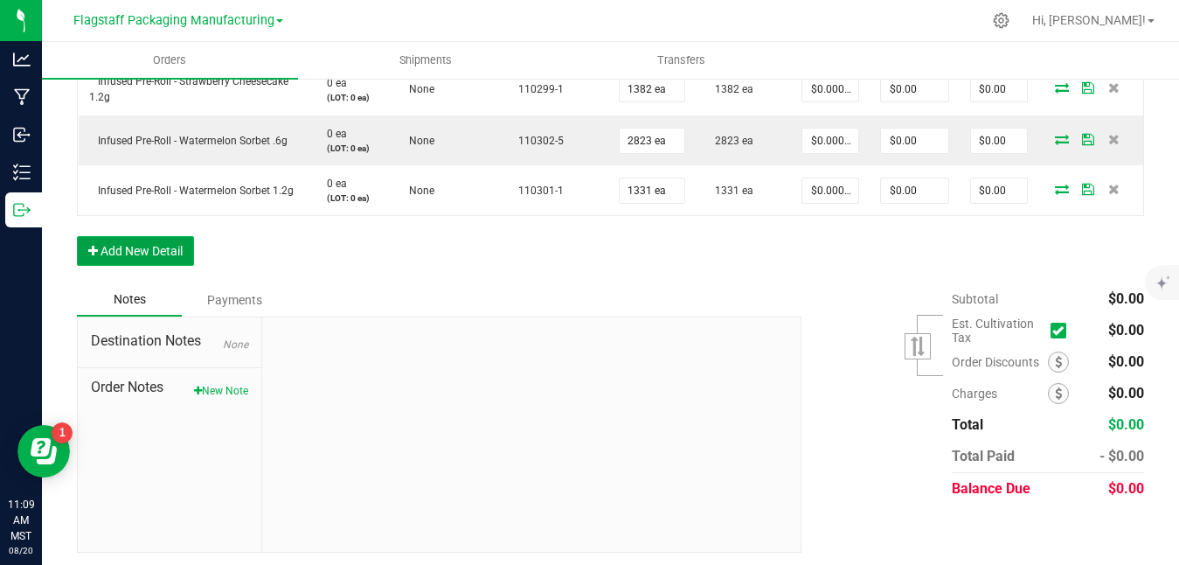
click at [152, 248] on button "Add New Detail" at bounding box center [135, 251] width 117 height 30
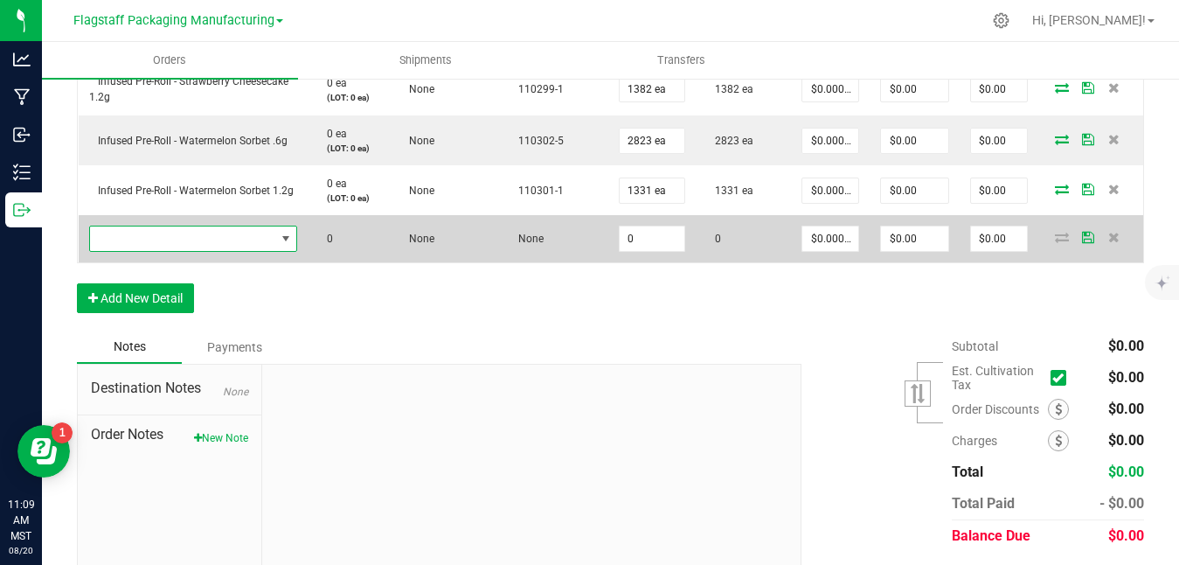
click at [176, 237] on span "NO DATA FOUND" at bounding box center [182, 238] width 185 height 24
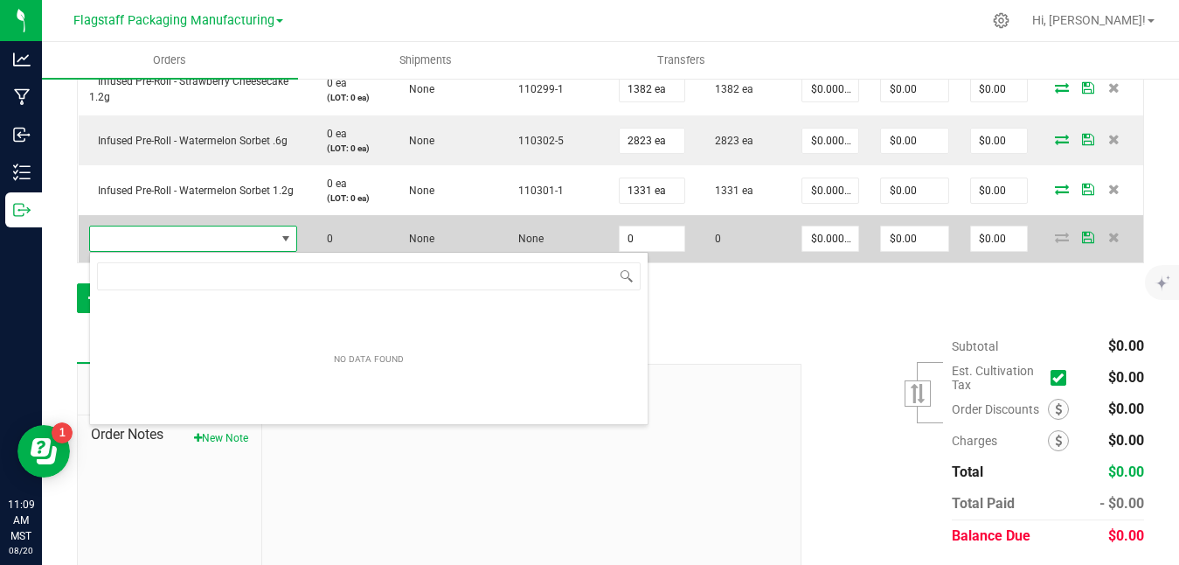
scroll to position [26, 209]
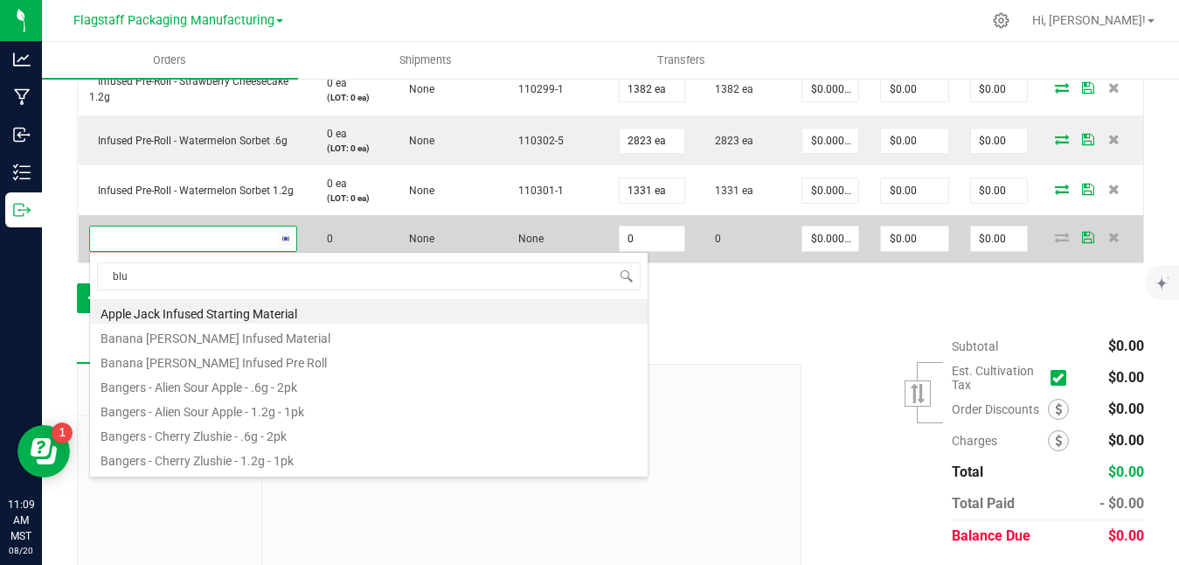
type input "blue"
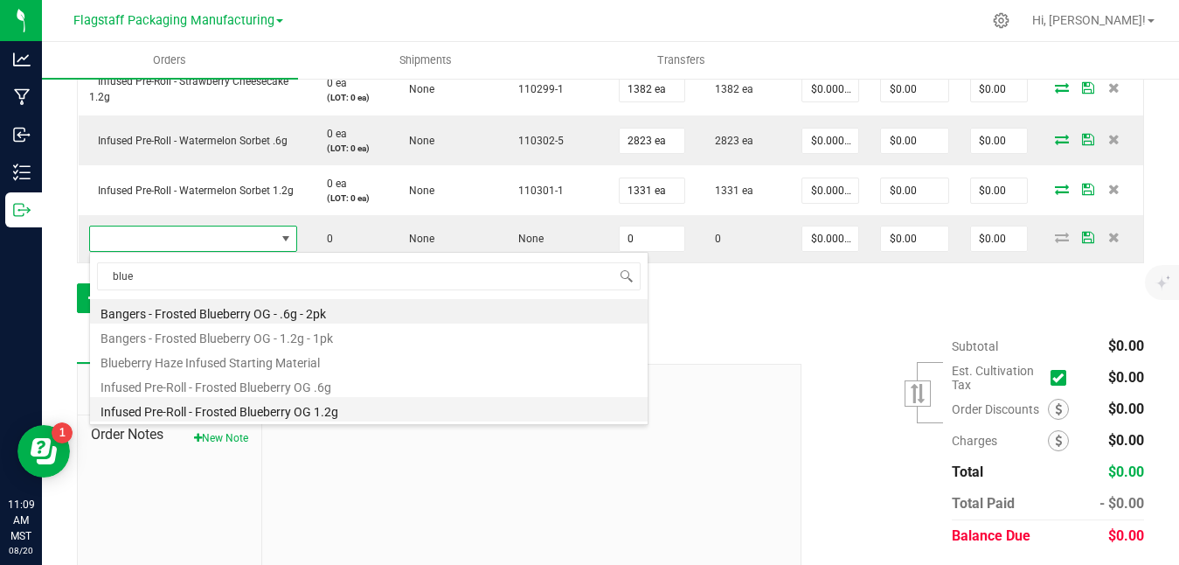
click at [285, 417] on li "Infused Pre-Roll - Frosted Blueberry OG 1.2g" at bounding box center [369, 409] width 558 height 24
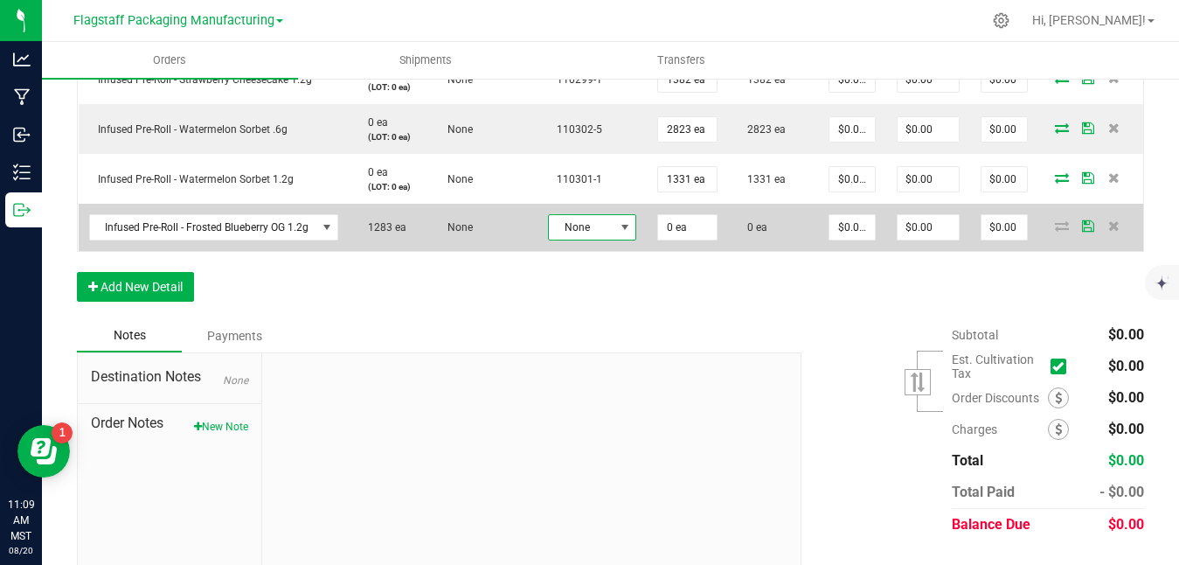
click at [607, 216] on span "None" at bounding box center [581, 227] width 65 height 24
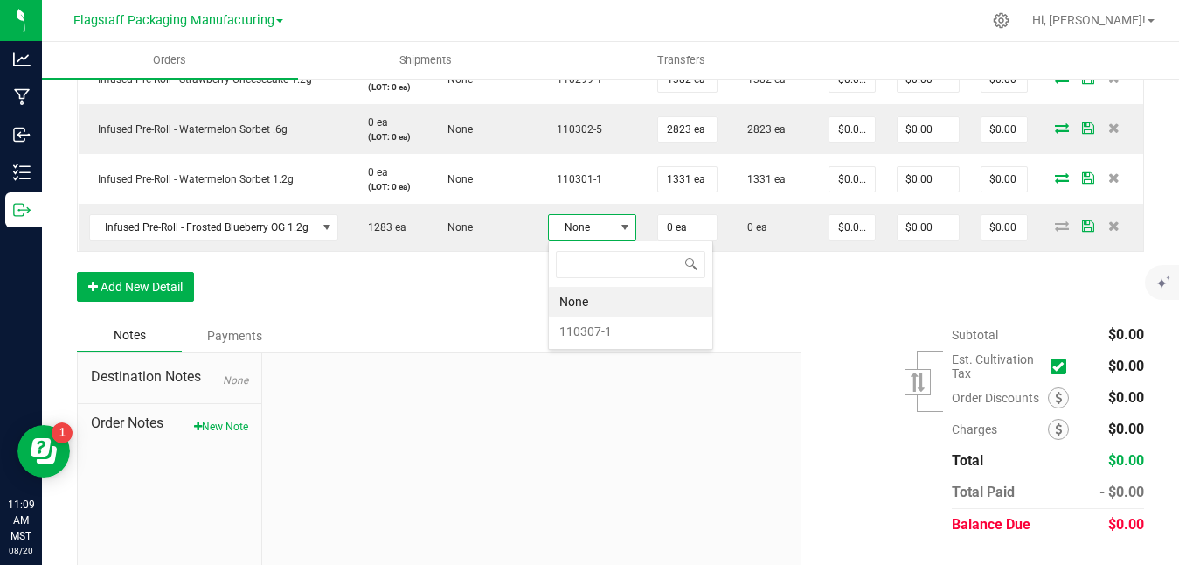
scroll to position [26, 88]
click at [593, 344] on li "110307-1" at bounding box center [630, 331] width 163 height 30
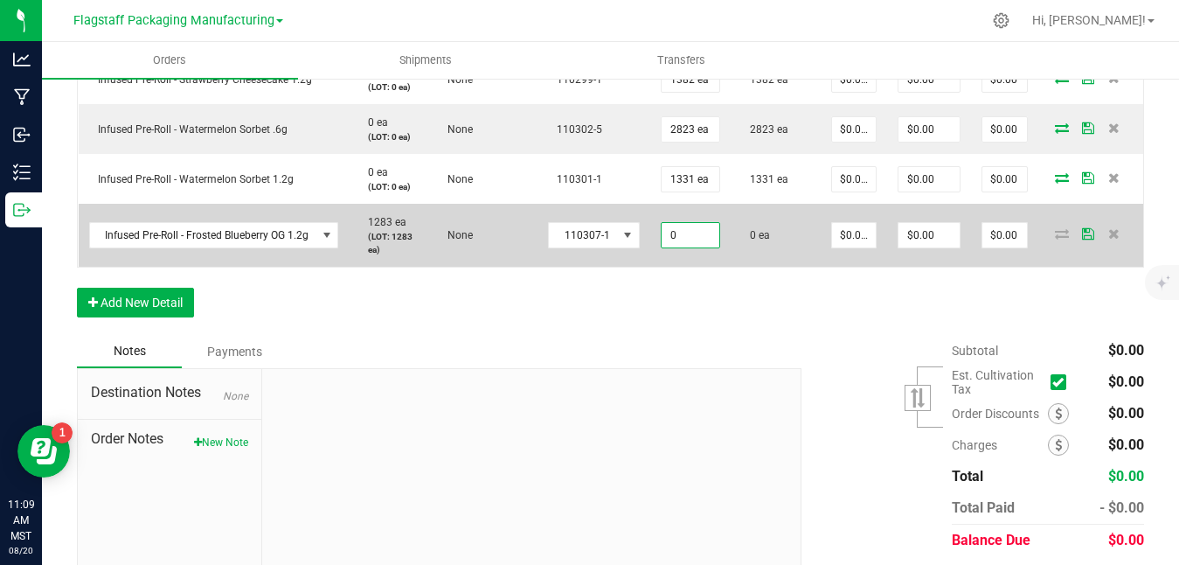
click at [708, 239] on input "0" at bounding box center [691, 235] width 58 height 24
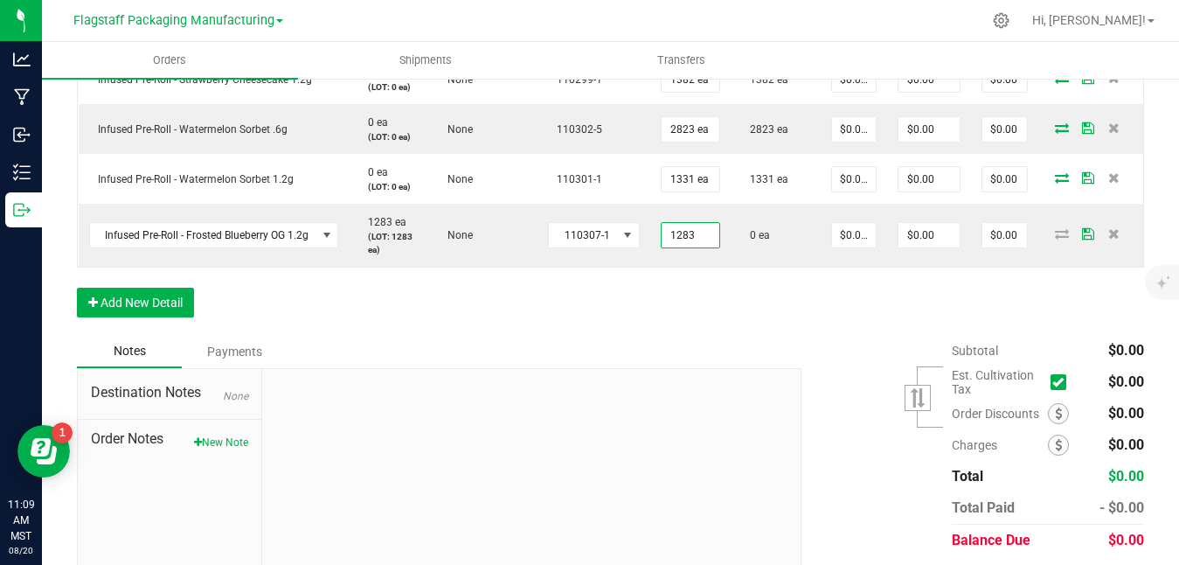
type input "1283 ea"
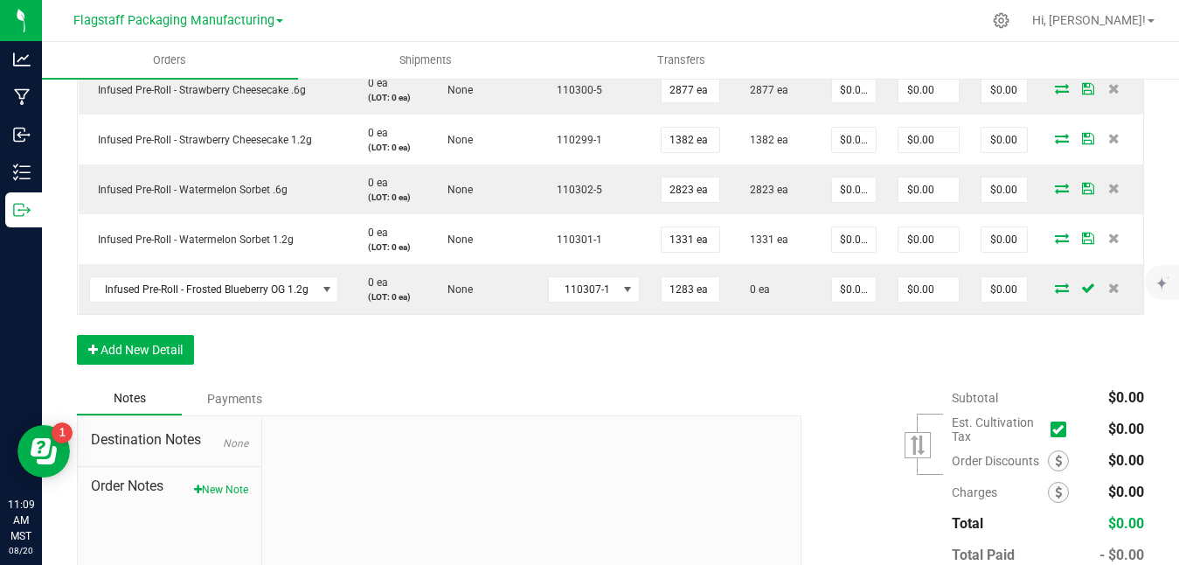
scroll to position [1218, 0]
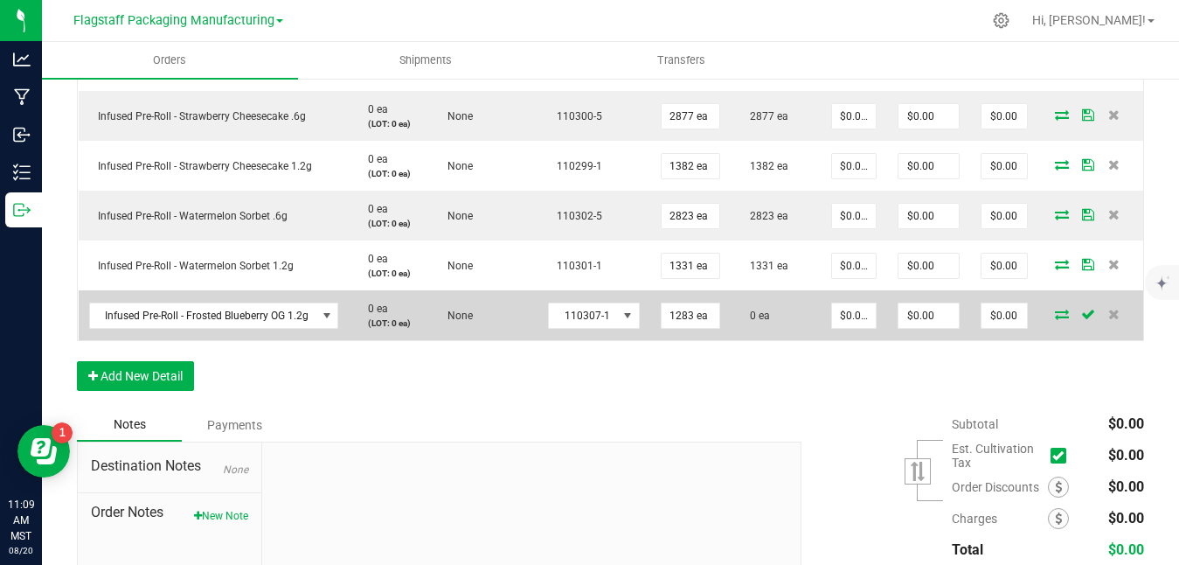
click at [1066, 312] on icon at bounding box center [1062, 314] width 14 height 10
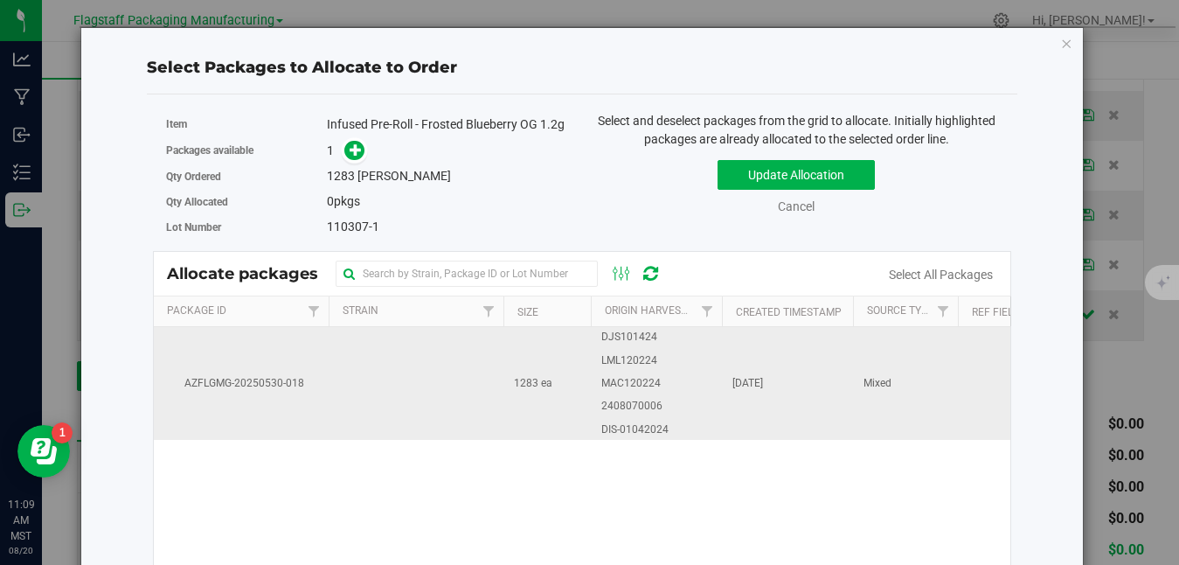
click at [814, 400] on td "[DATE]" at bounding box center [787, 383] width 131 height 113
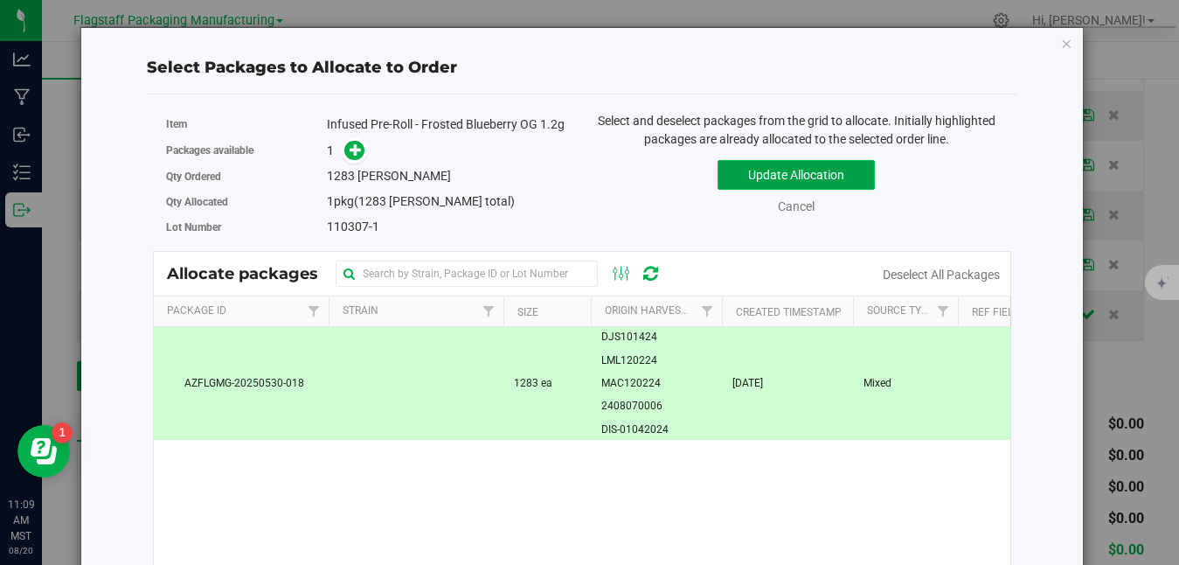
click at [806, 186] on button "Update Allocation" at bounding box center [796, 175] width 157 height 30
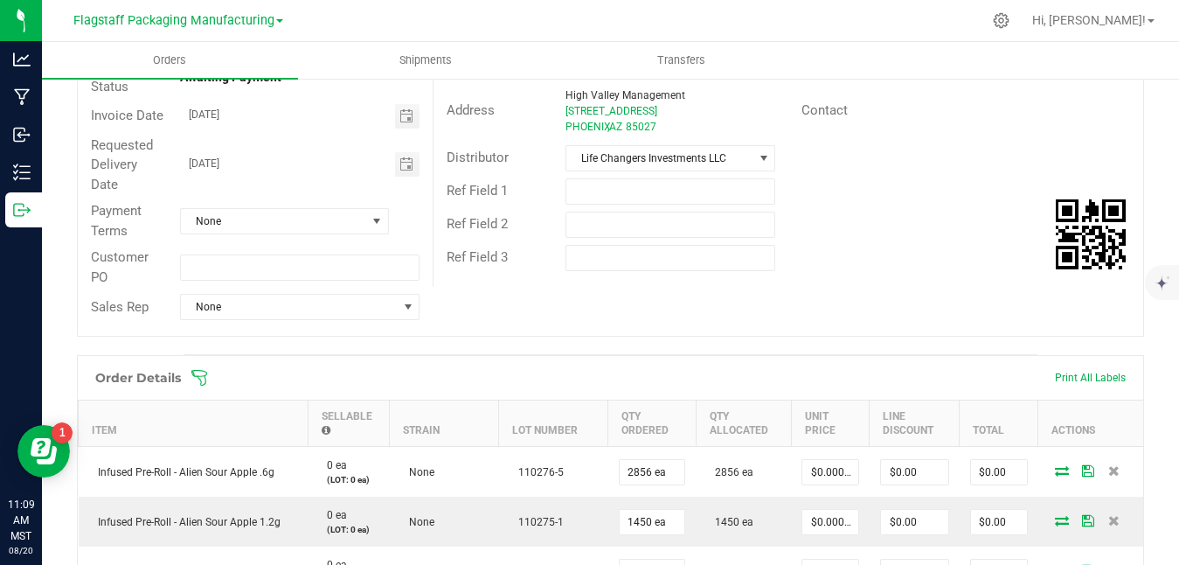
scroll to position [0, 0]
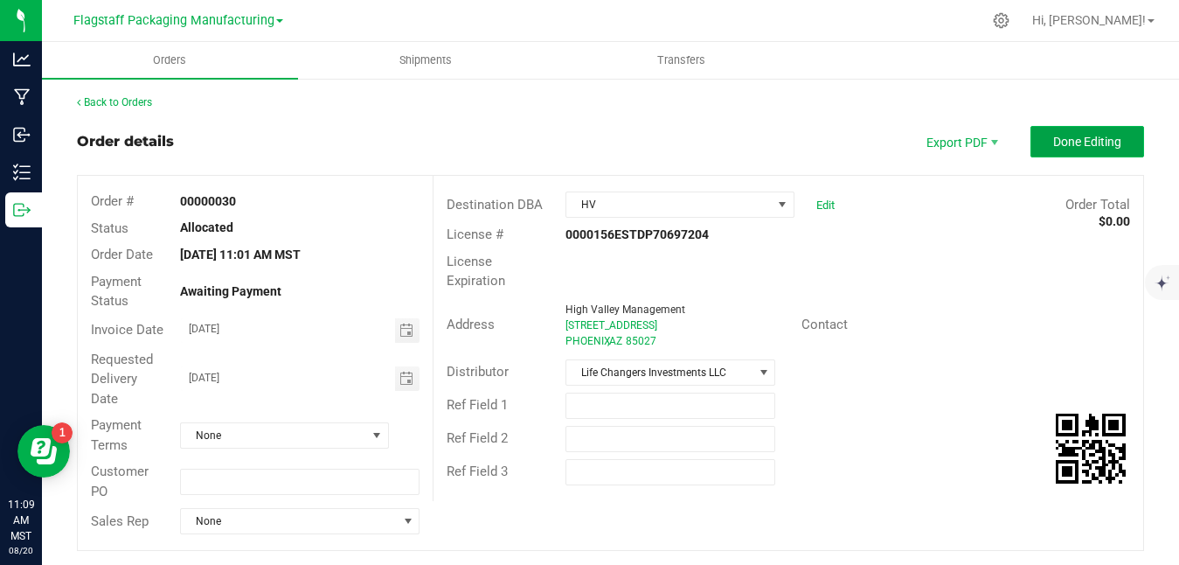
click at [1073, 146] on span "Done Editing" at bounding box center [1087, 142] width 68 height 14
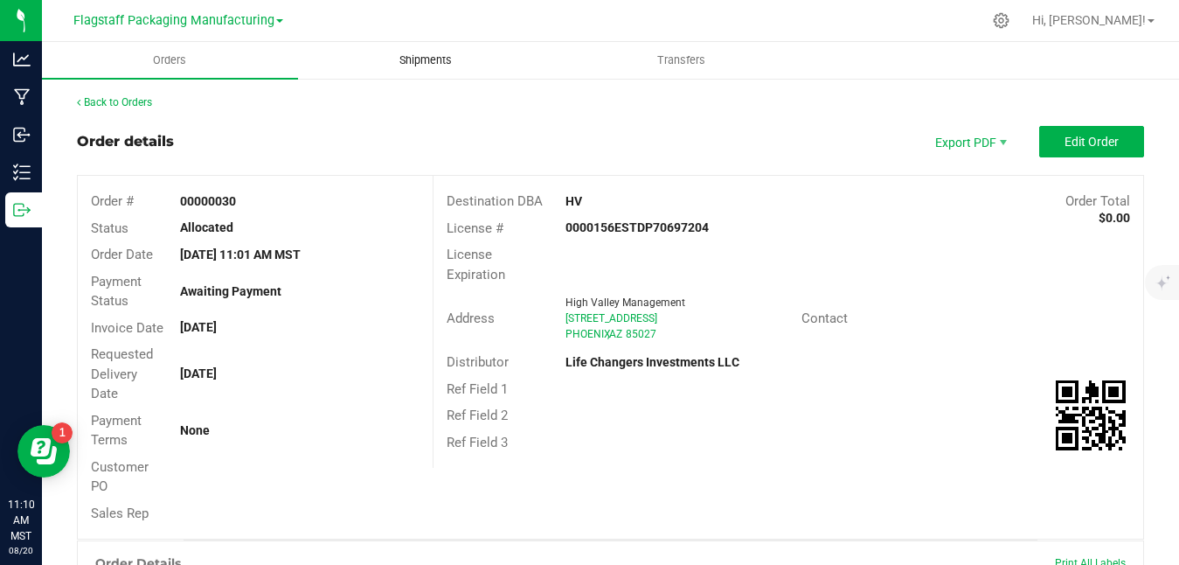
click at [448, 58] on span "Shipments" at bounding box center [426, 60] width 100 height 16
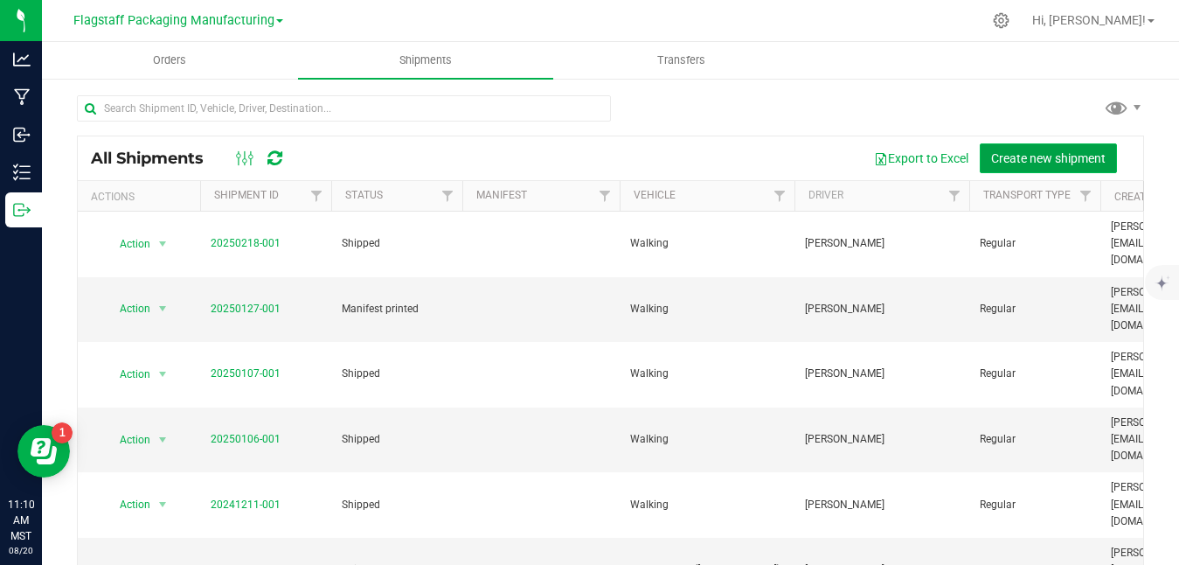
click at [1045, 160] on span "Create new shipment" at bounding box center [1048, 158] width 115 height 14
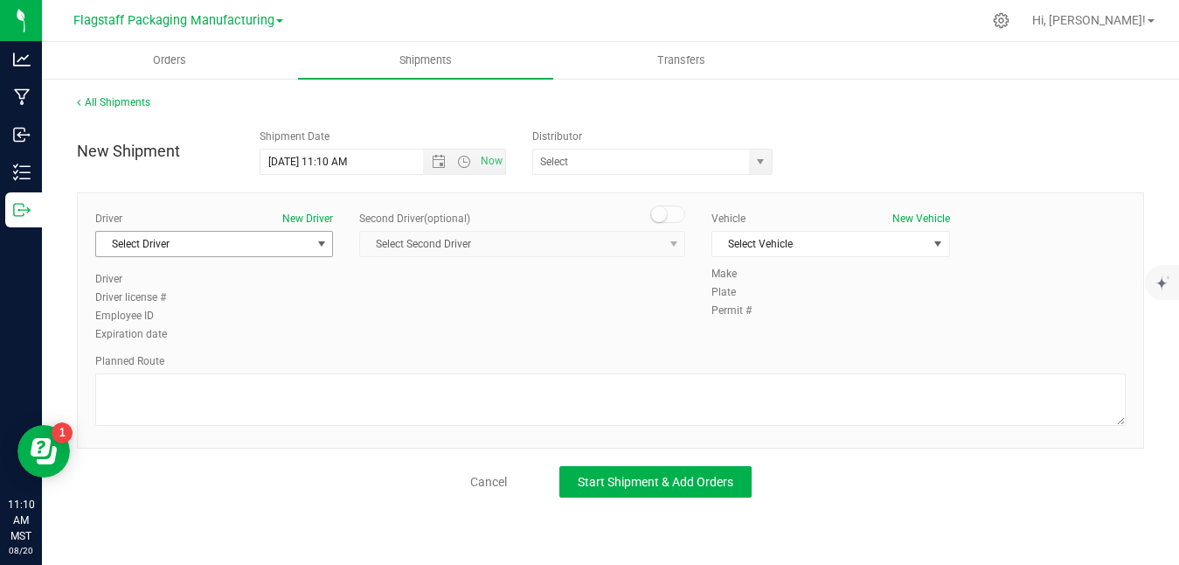
click at [285, 246] on span "Select Driver" at bounding box center [203, 244] width 214 height 24
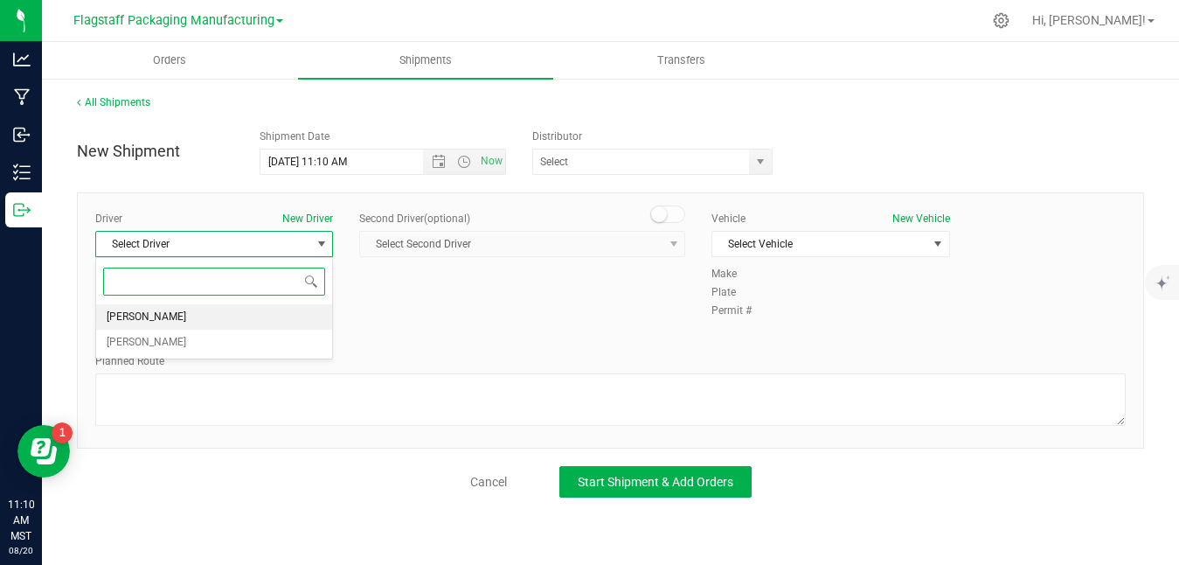
click at [275, 321] on li "[PERSON_NAME]" at bounding box center [214, 317] width 236 height 26
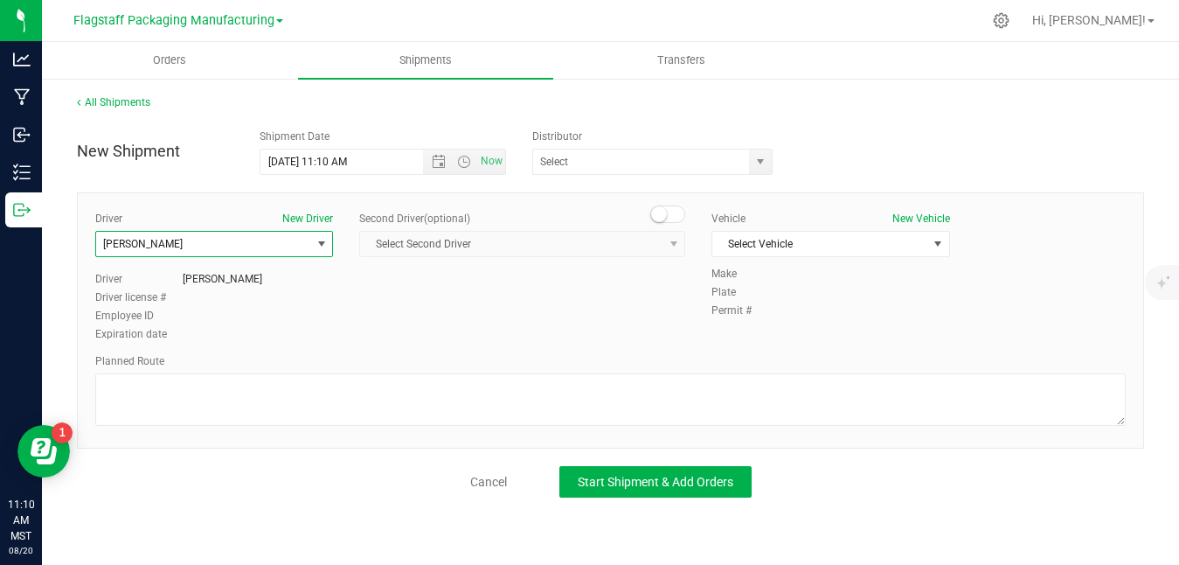
click at [498, 233] on span "Select Second Driver Select Second Driver [PERSON_NAME] [PERSON_NAME]" at bounding box center [522, 244] width 326 height 26
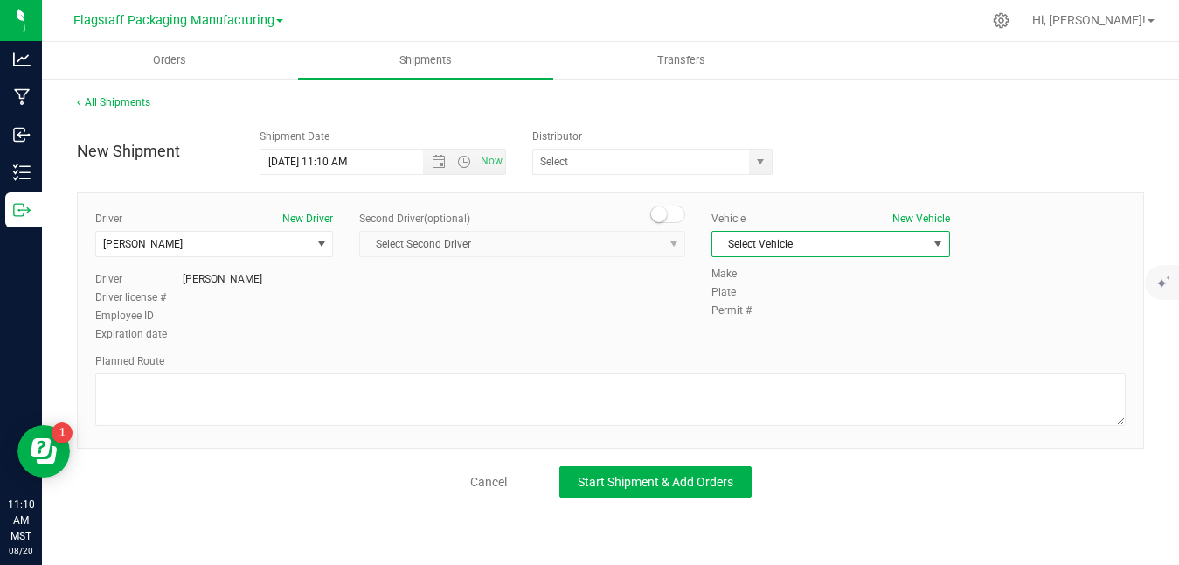
click at [862, 249] on span "Select Vehicle" at bounding box center [819, 244] width 214 height 24
click at [830, 302] on li "Walking" at bounding box center [830, 300] width 236 height 26
click at [755, 156] on span "select" at bounding box center [760, 162] width 14 height 14
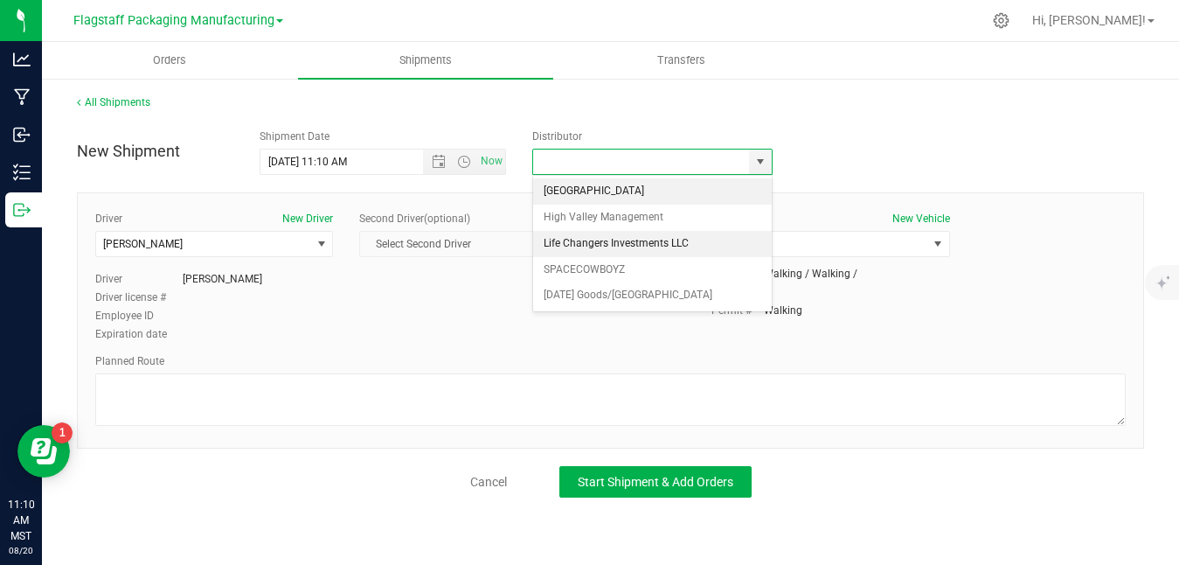
click at [679, 250] on li "Life Changers Investments LLC" at bounding box center [652, 244] width 238 height 26
type input "Life Changers Investments LLC"
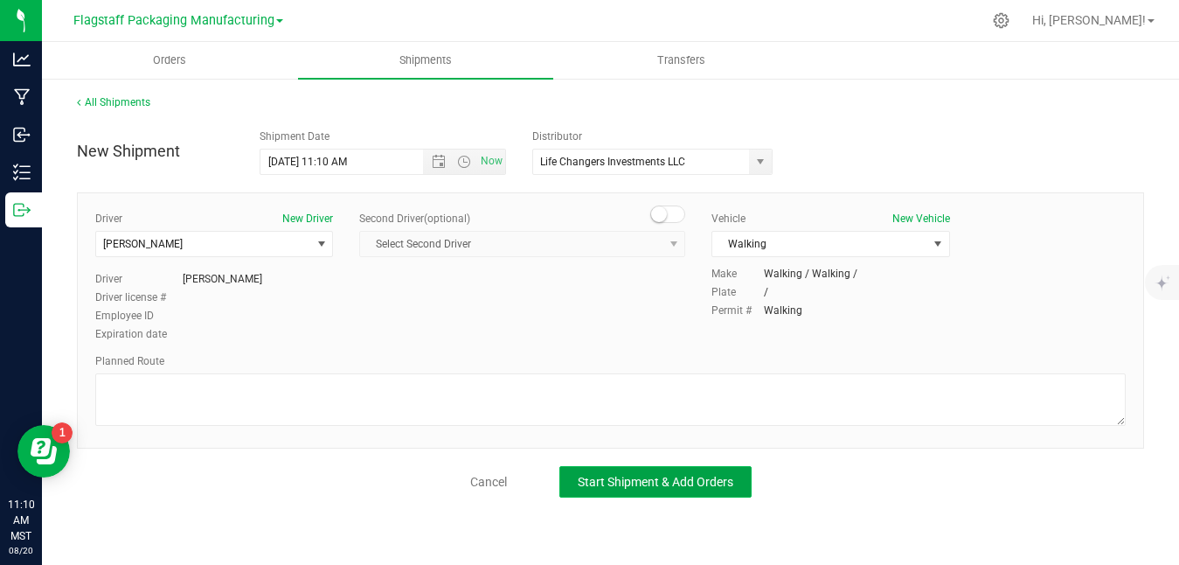
click at [639, 473] on button "Start Shipment & Add Orders" at bounding box center [655, 481] width 192 height 31
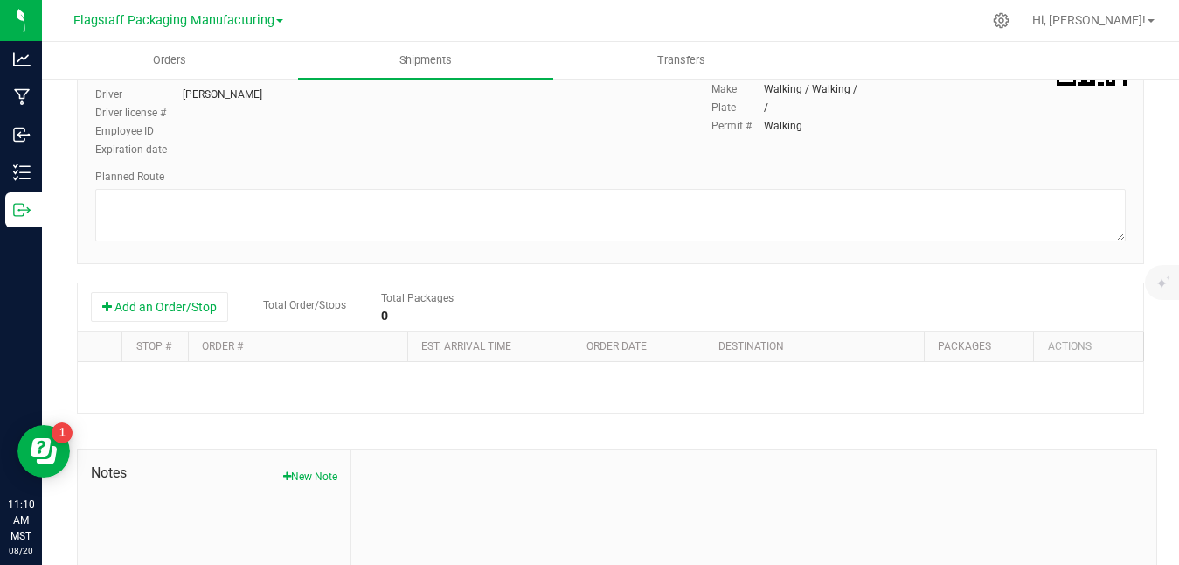
scroll to position [202, 0]
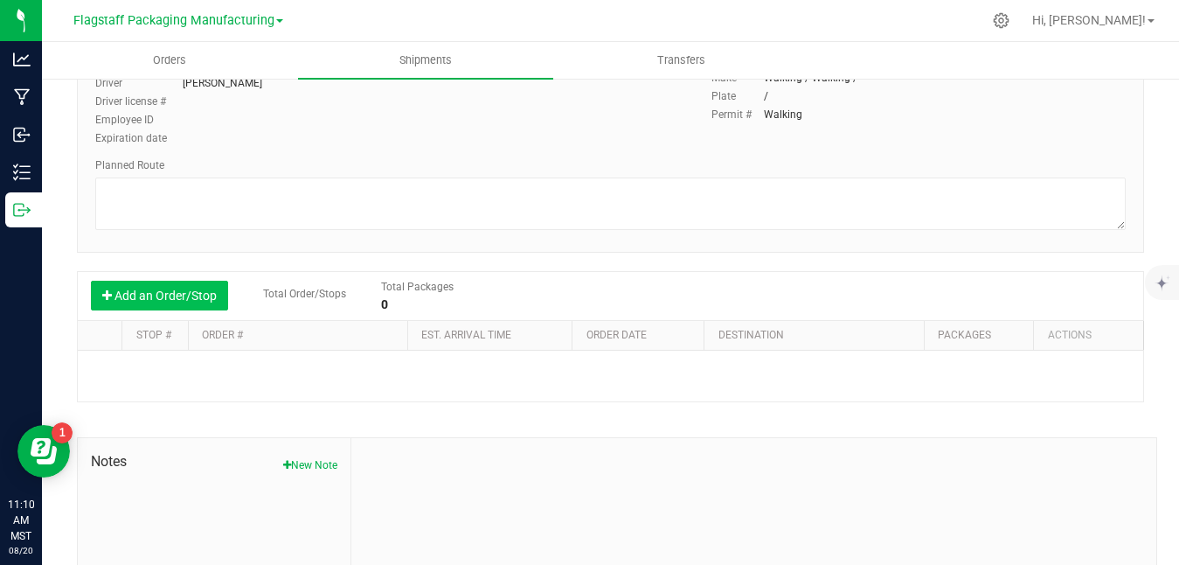
click at [198, 298] on button "Add an Order/Stop" at bounding box center [159, 296] width 137 height 30
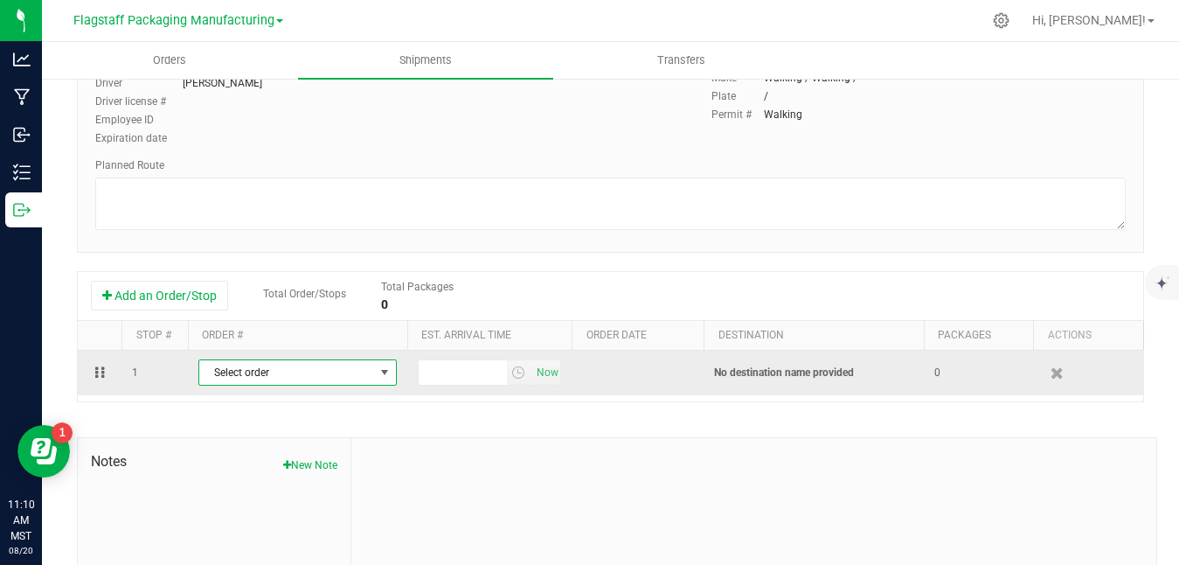
click at [226, 380] on span "Select order" at bounding box center [286, 372] width 175 height 24
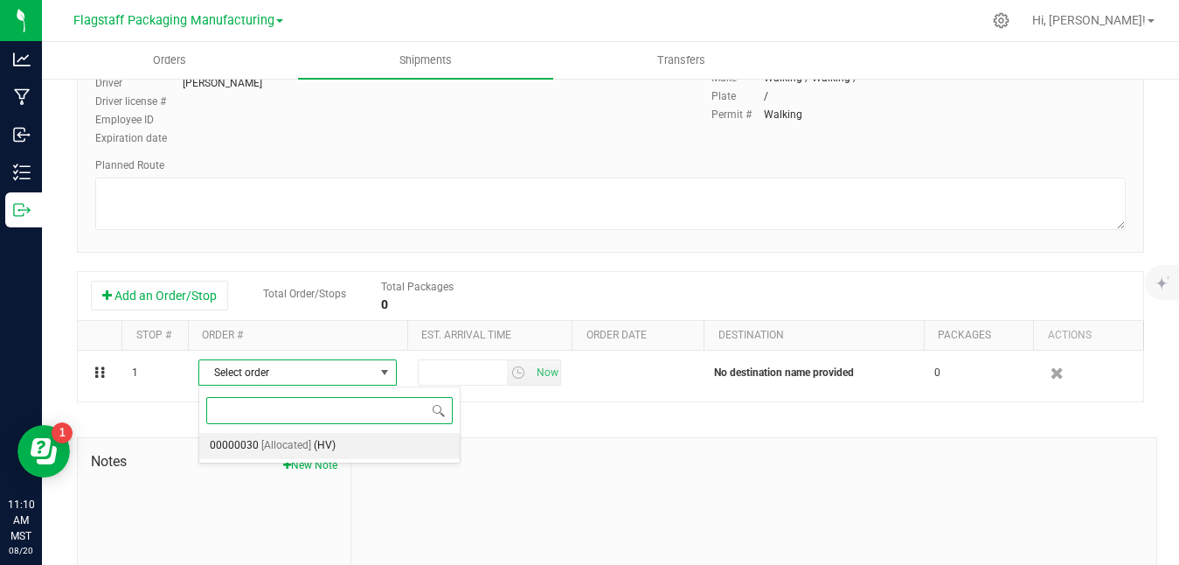
click at [251, 449] on span "00000030" at bounding box center [234, 445] width 49 height 23
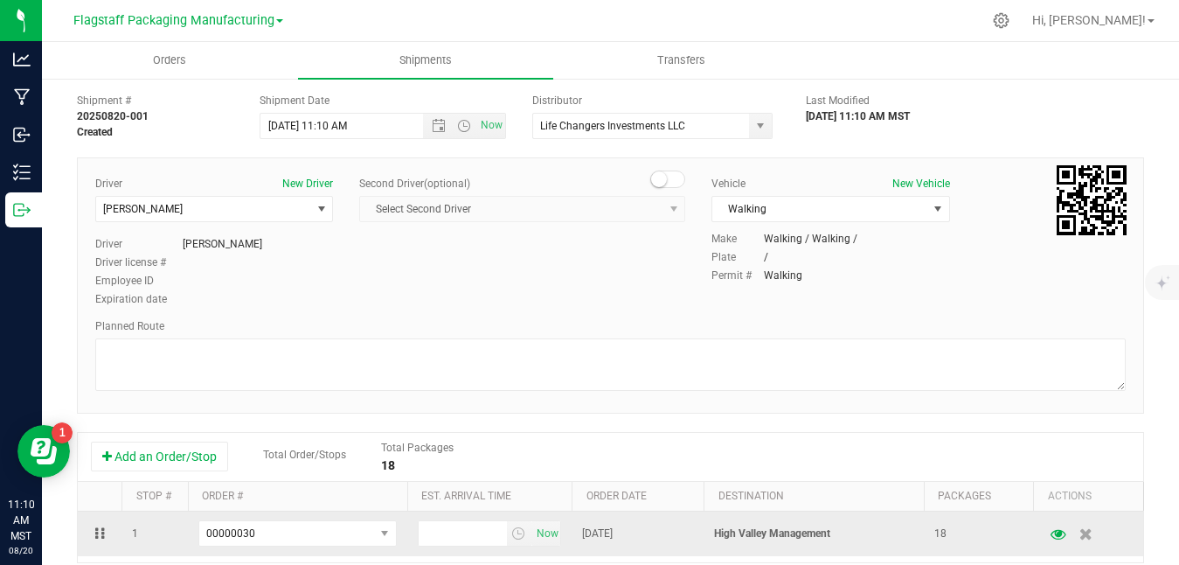
scroll to position [0, 0]
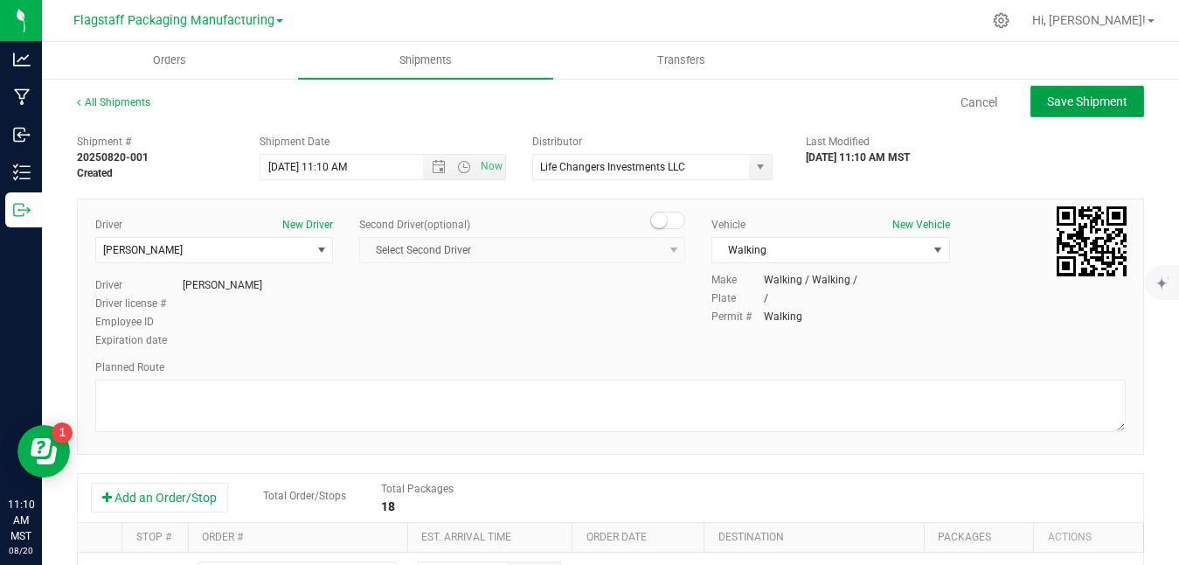
click at [1093, 101] on span "Save Shipment" at bounding box center [1087, 101] width 80 height 14
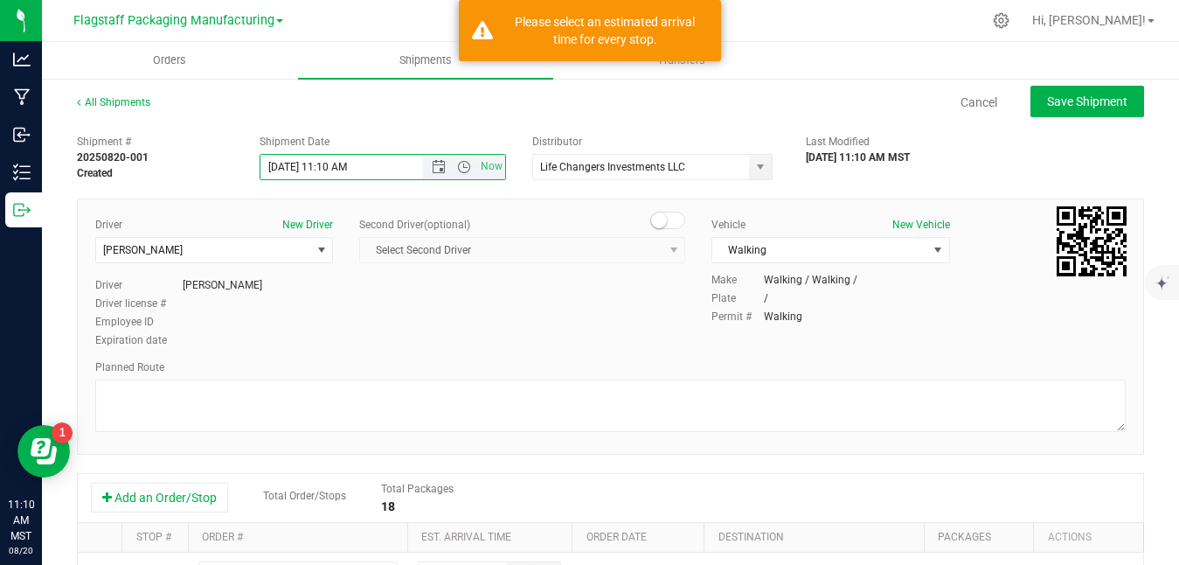
click at [385, 170] on input "[DATE] 11:10 AM" at bounding box center [356, 167] width 193 height 24
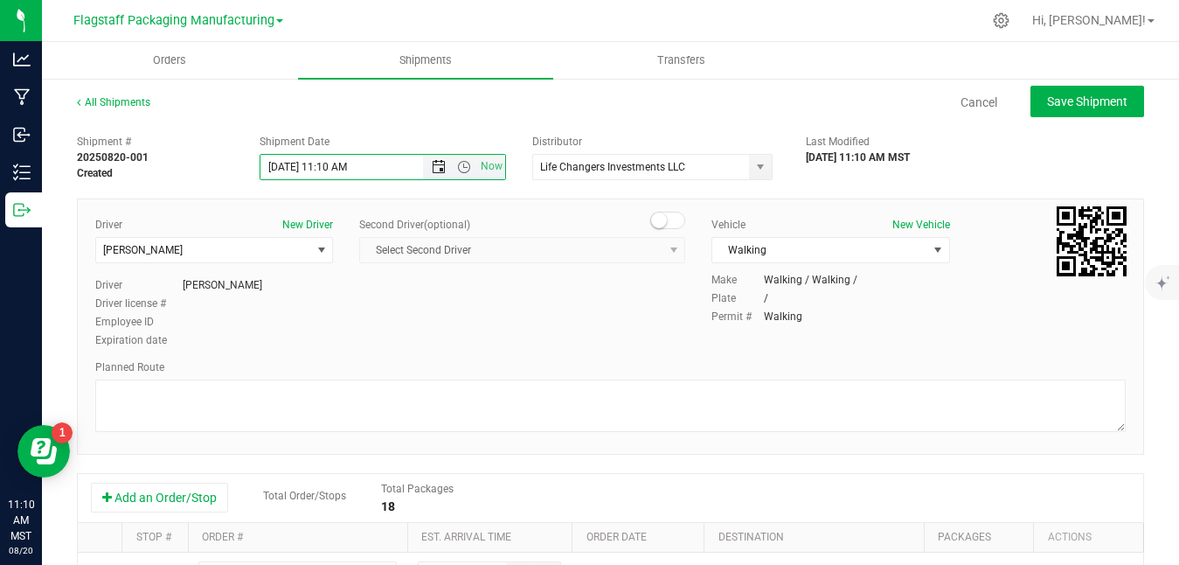
click at [433, 162] on span "Open the date view" at bounding box center [439, 167] width 14 height 14
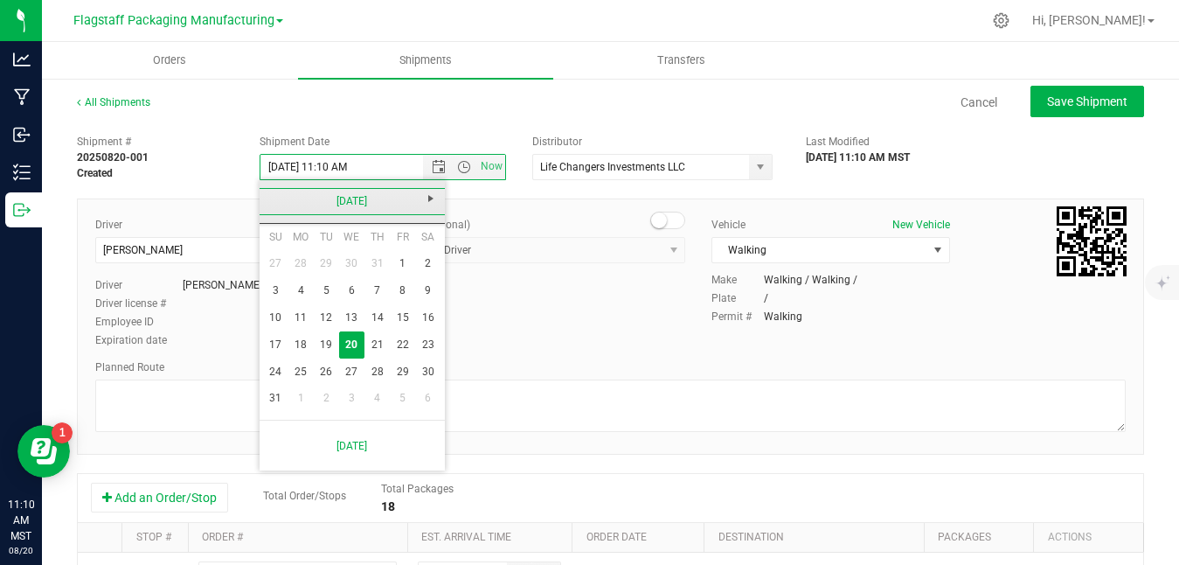
click at [274, 204] on link "[DATE]" at bounding box center [353, 201] width 188 height 27
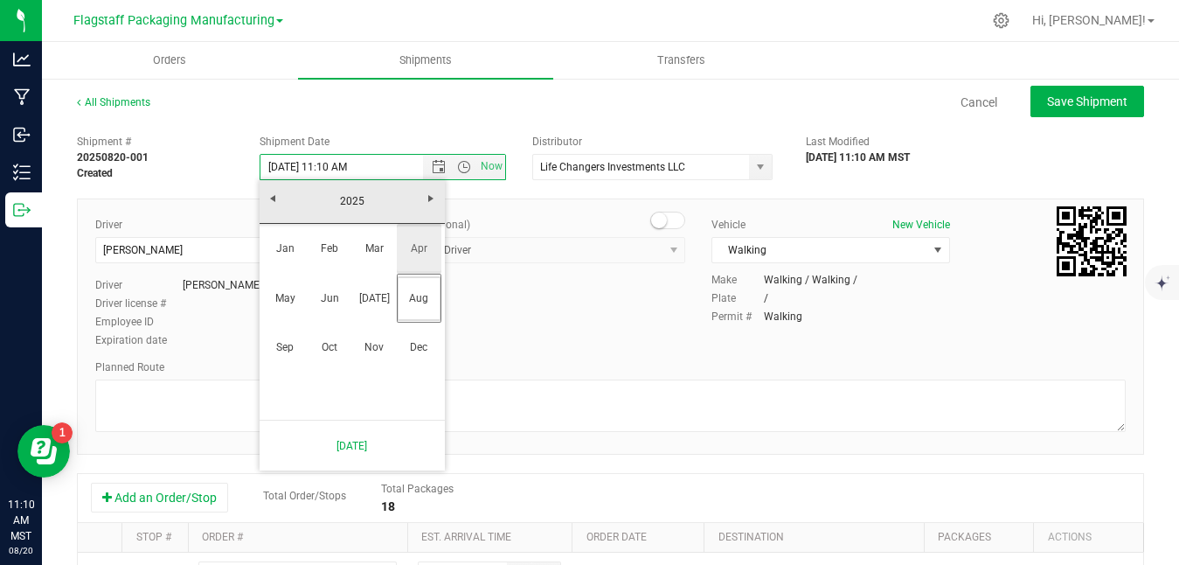
click at [406, 246] on link "Apr" at bounding box center [419, 248] width 45 height 45
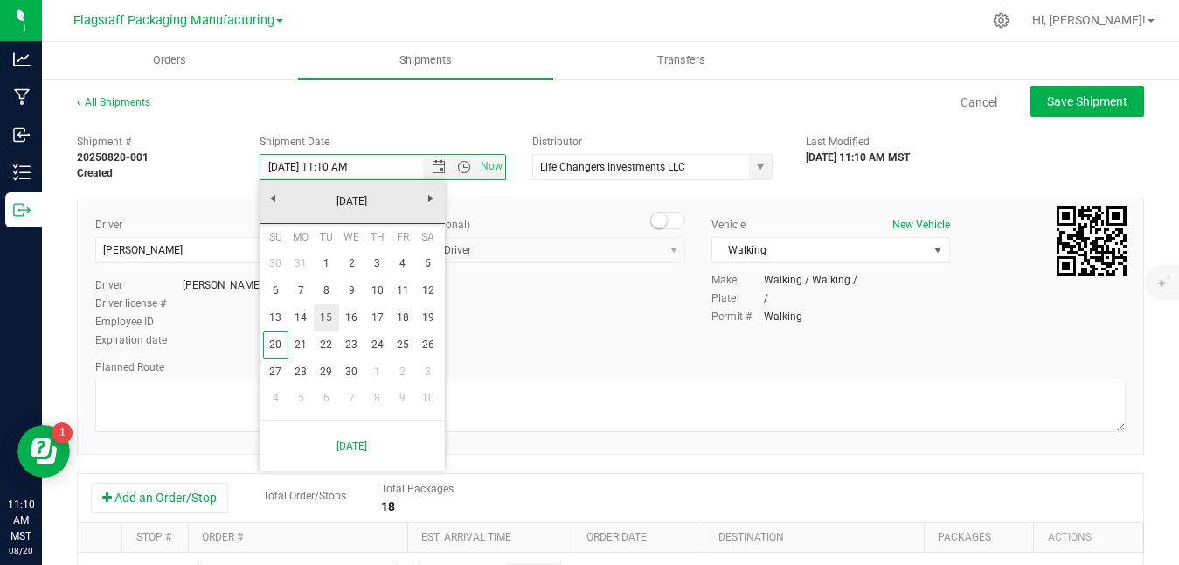
click at [333, 316] on link "15" at bounding box center [326, 317] width 25 height 27
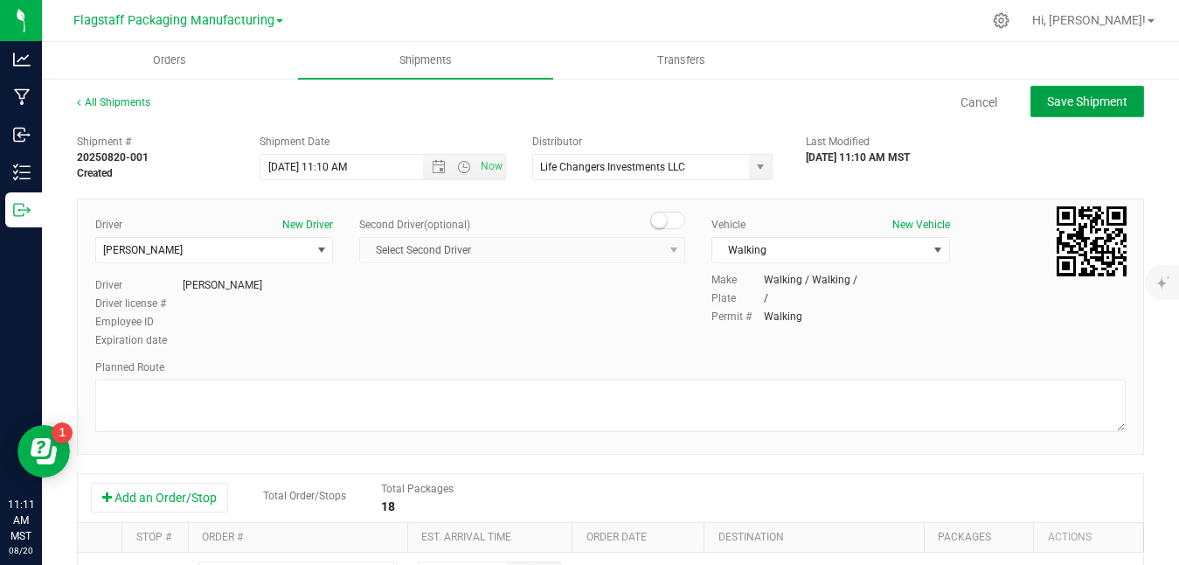
click at [1082, 99] on span "Save Shipment" at bounding box center [1087, 101] width 80 height 14
type input "[DATE] 6:10 PM"
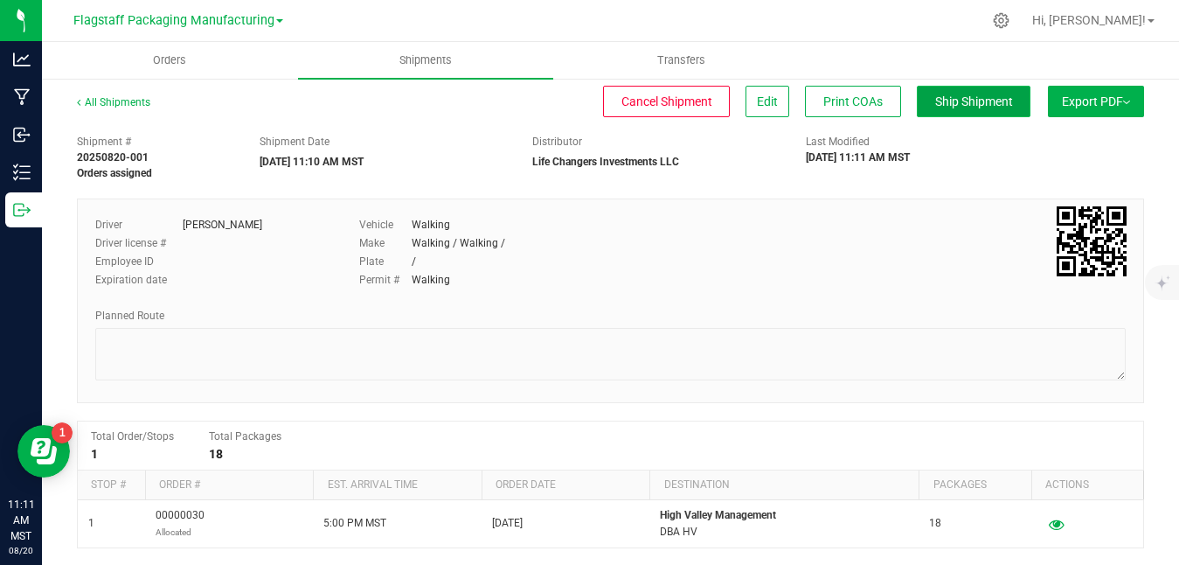
click at [961, 108] on button "Ship Shipment" at bounding box center [974, 101] width 114 height 31
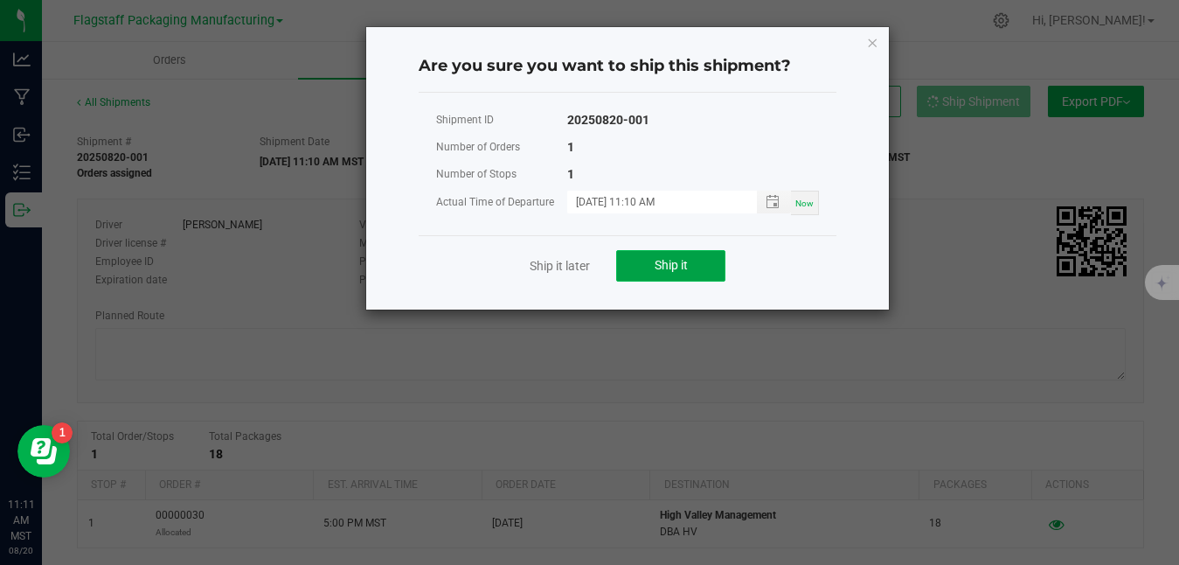
click at [660, 270] on span "Ship it" at bounding box center [671, 265] width 33 height 14
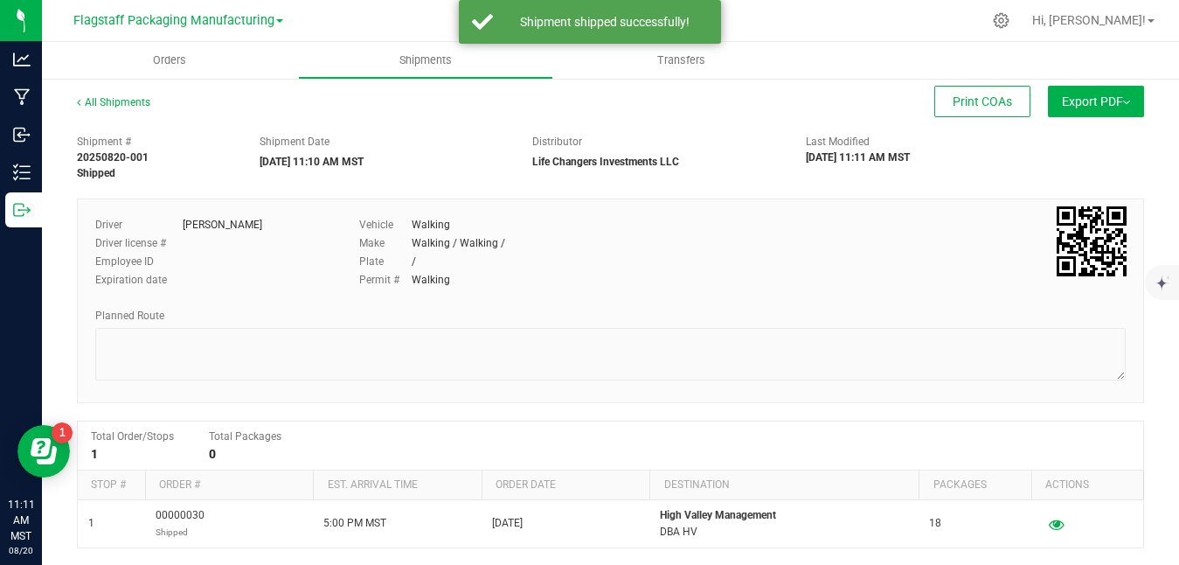
click at [1100, 110] on button "Export PDF" at bounding box center [1096, 101] width 96 height 31
click at [1069, 160] on span "Manifest by Lot" at bounding box center [1051, 166] width 73 height 12
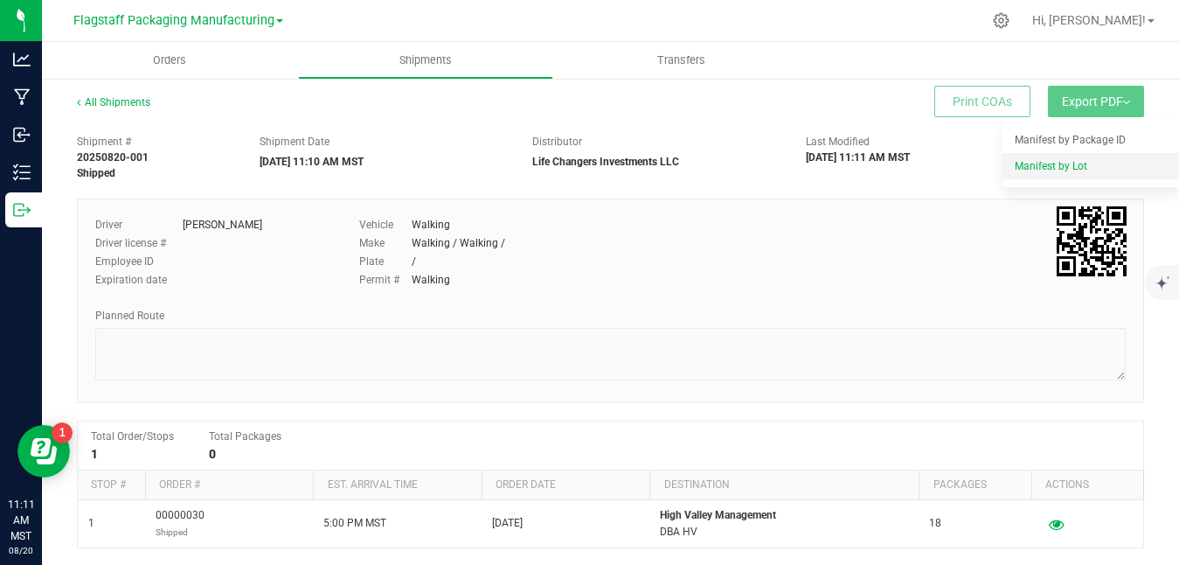
click at [1059, 170] on span "Manifest by Lot" at bounding box center [1051, 166] width 73 height 12
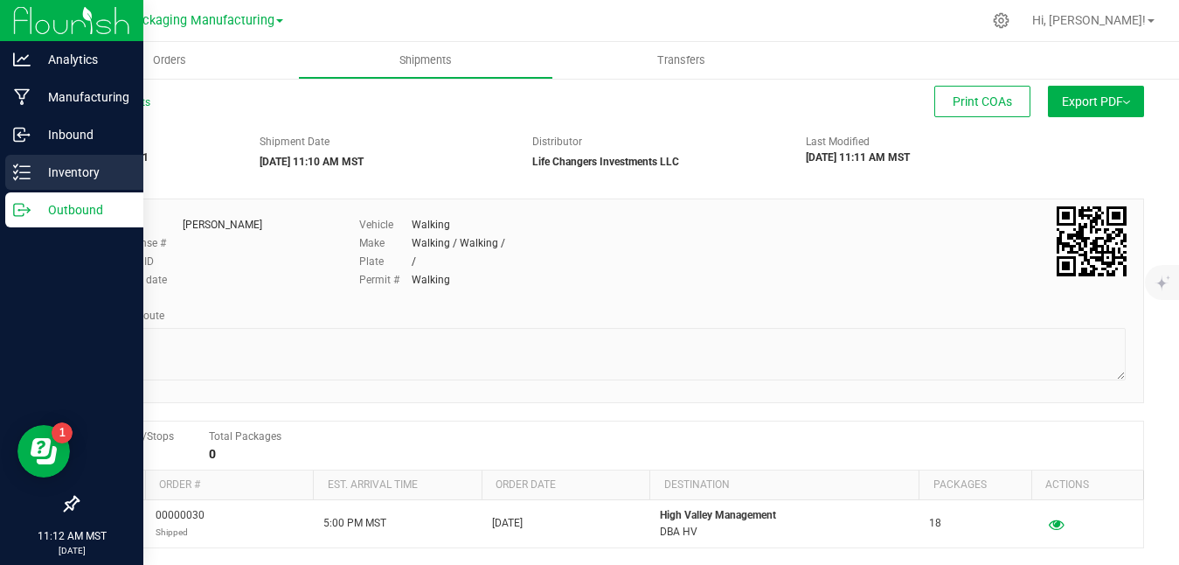
click at [13, 173] on icon at bounding box center [21, 171] width 17 height 17
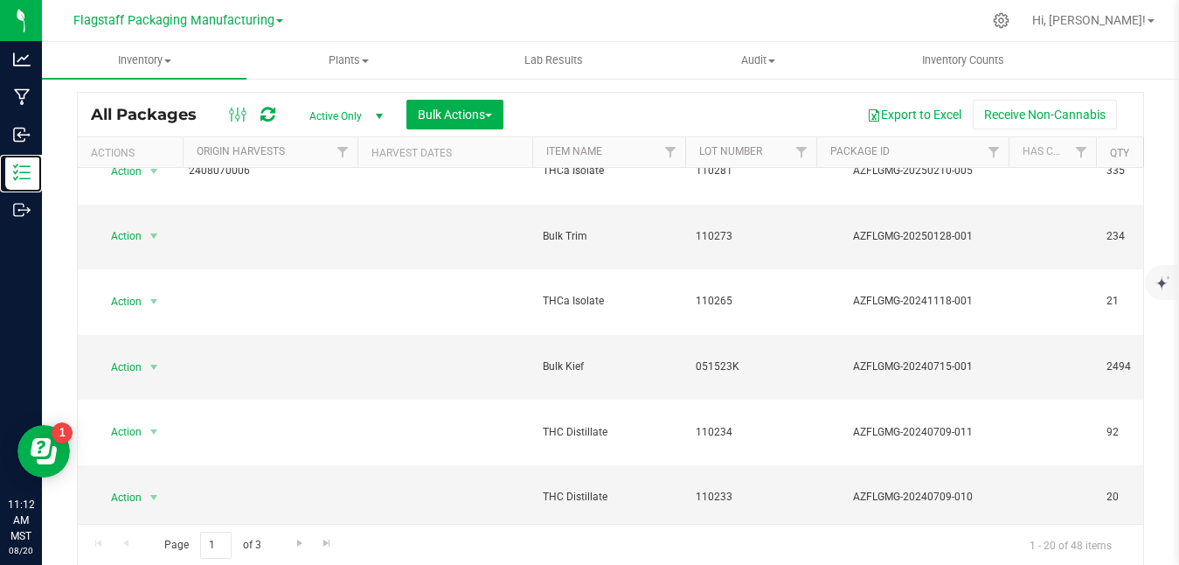
scroll to position [48, 0]
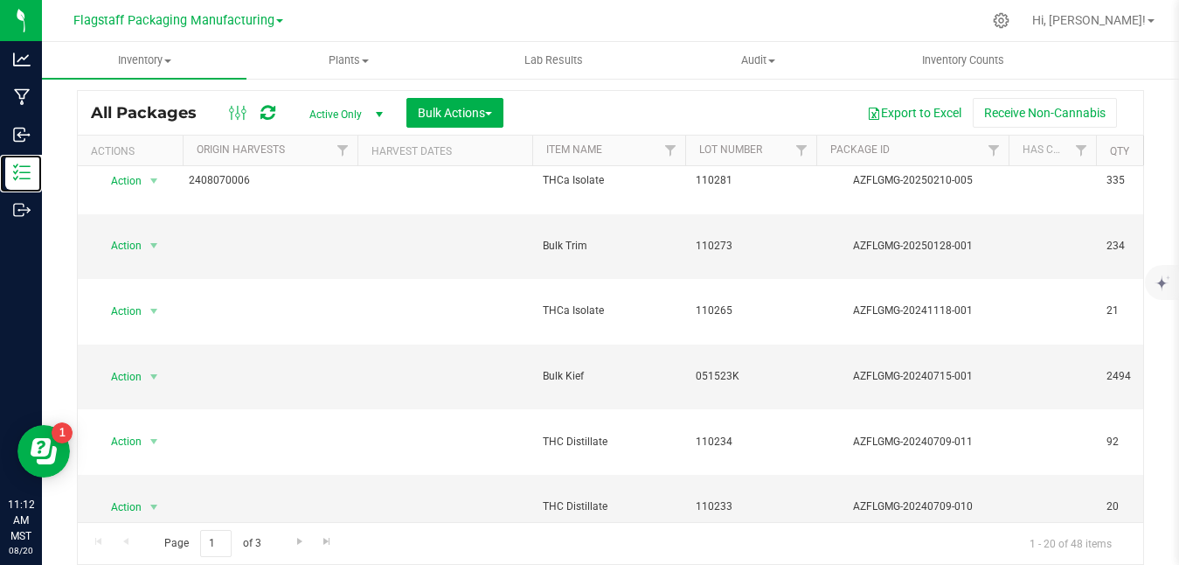
scroll to position [533, 0]
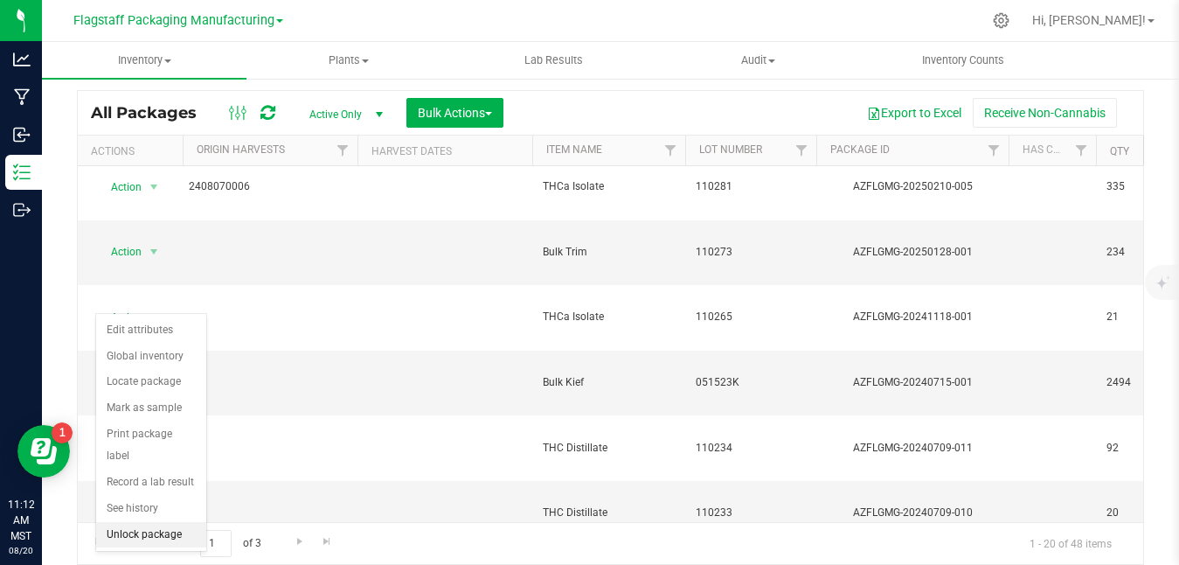
click at [149, 522] on li "Unlock package" at bounding box center [151, 535] width 110 height 26
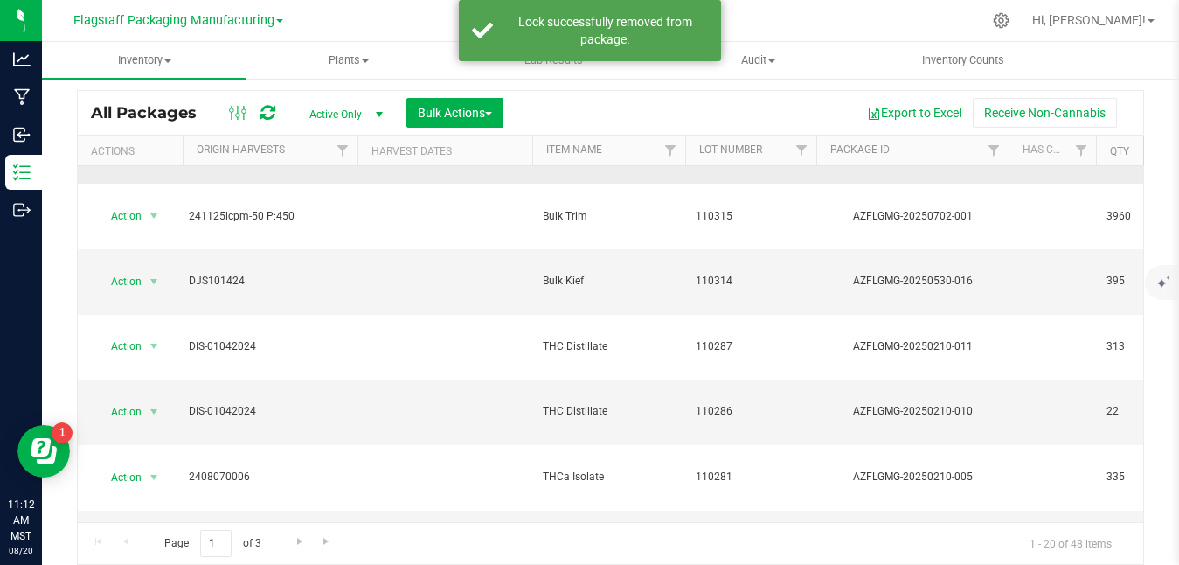
scroll to position [551, 0]
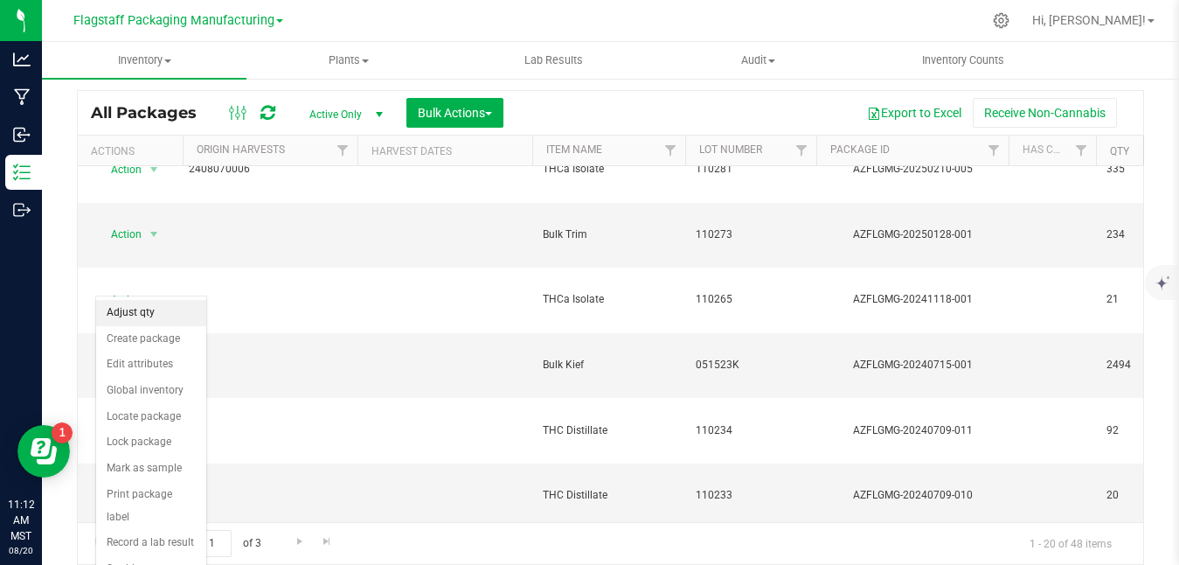
click at [149, 312] on li "Adjust qty" at bounding box center [151, 313] width 110 height 26
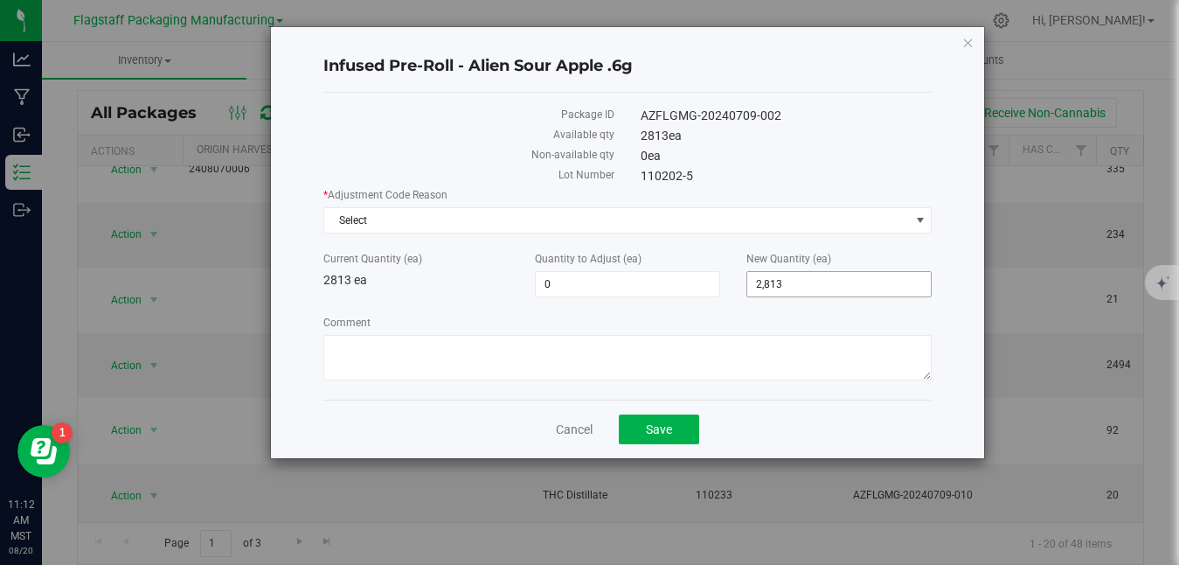
click at [790, 285] on span "2,813 2813" at bounding box center [838, 284] width 185 height 26
type input "2"
type input "0"
type input "-2,813"
type input "0"
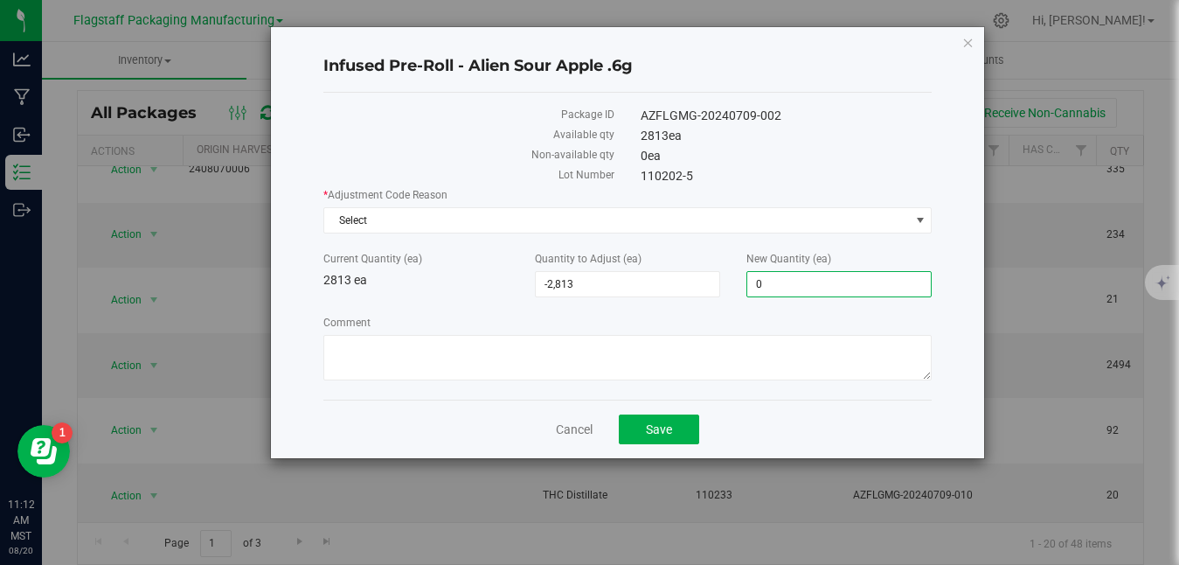
click at [767, 150] on div "0 ea" at bounding box center [786, 156] width 317 height 18
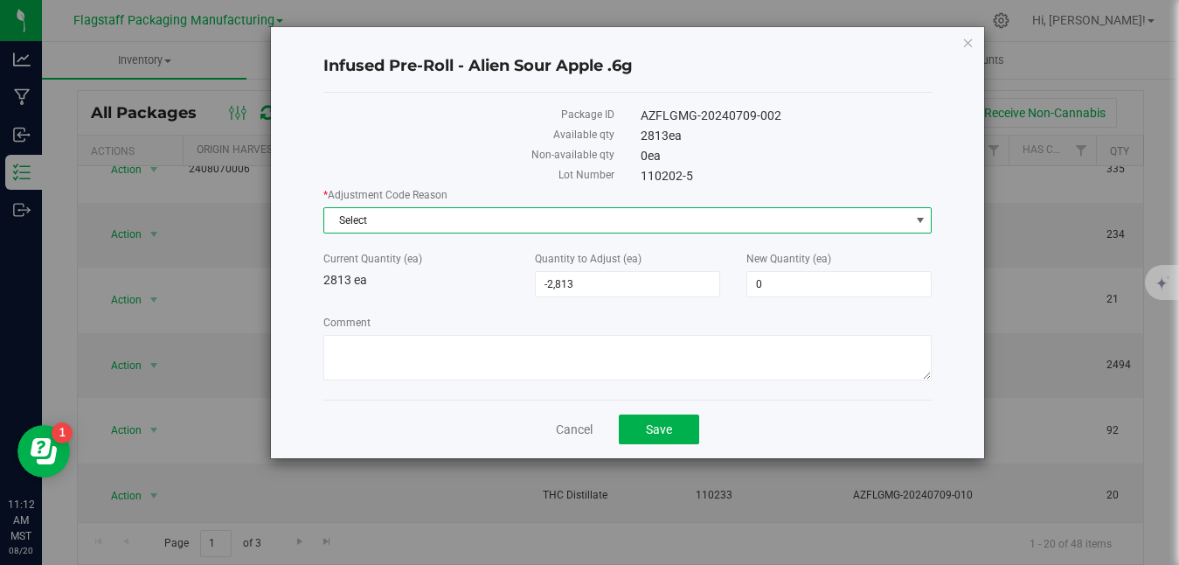
click at [750, 221] on span "Select" at bounding box center [616, 220] width 585 height 24
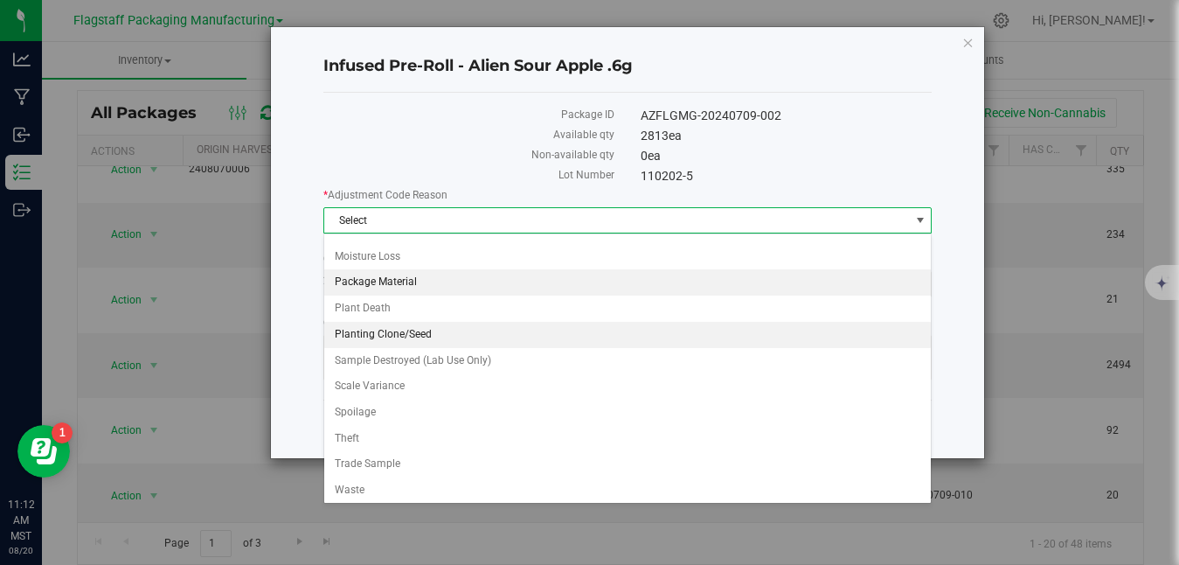
scroll to position [128, 0]
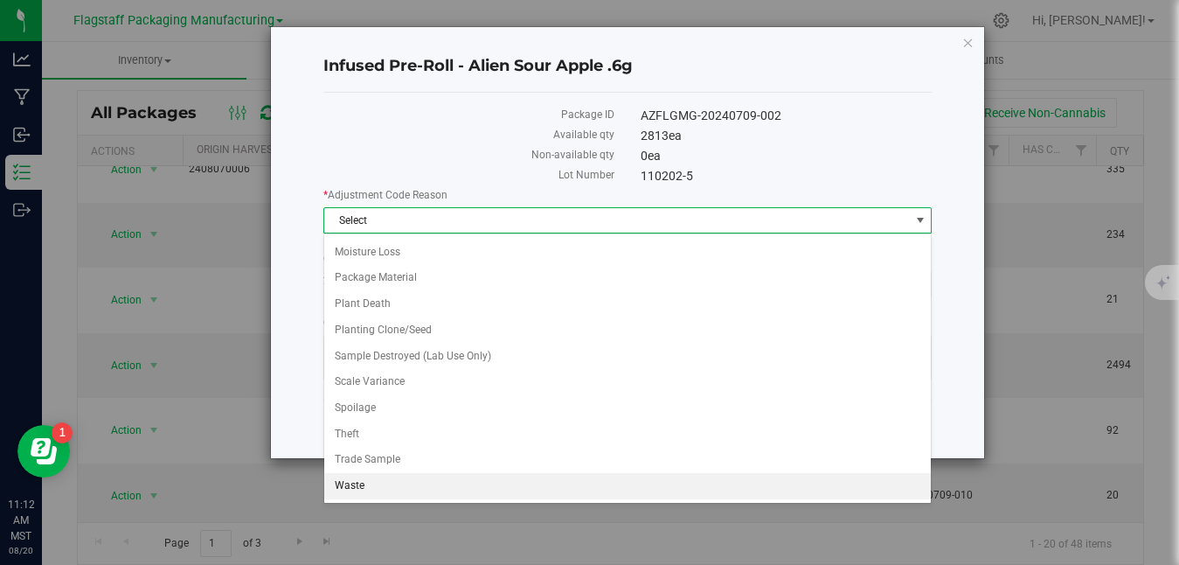
click at [401, 487] on li "Waste" at bounding box center [627, 486] width 607 height 26
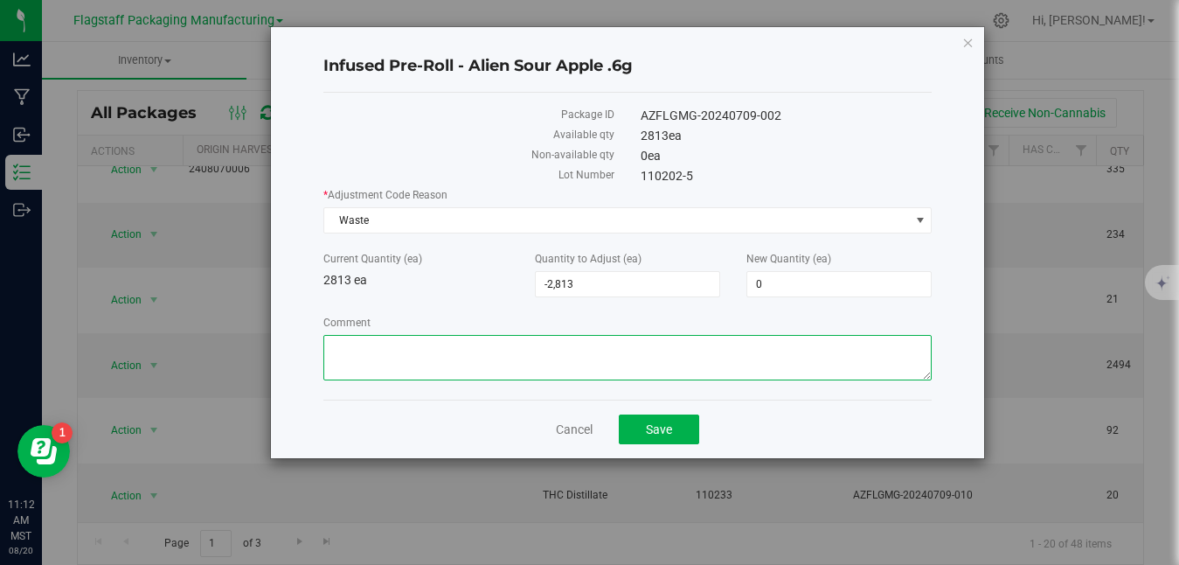
click at [501, 338] on textarea "Comment" at bounding box center [627, 357] width 608 height 45
drag, startPoint x: 548, startPoint y: 345, endPoint x: 302, endPoint y: 338, distance: 245.7
click at [302, 338] on div "Infused Pre-Roll - Alien Sour Apple .6g Package ID AZFLGMG-20240709-002 Availab…" at bounding box center [627, 242] width 713 height 431
type textarea "Disposed on Camera [DATE] with cat litter"
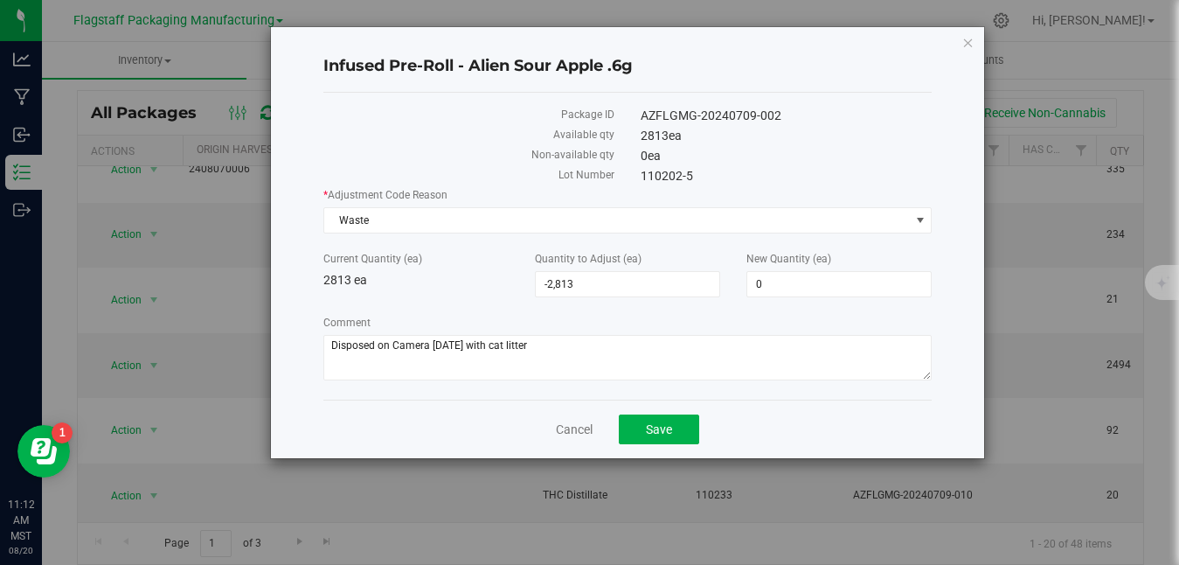
click at [450, 295] on div "Current Quantity (ea) 2813 ea Quantity to Adjust (ea) -2,813 -2813 New Quantity…" at bounding box center [627, 274] width 635 height 46
click at [653, 431] on span "Save" at bounding box center [659, 429] width 26 height 14
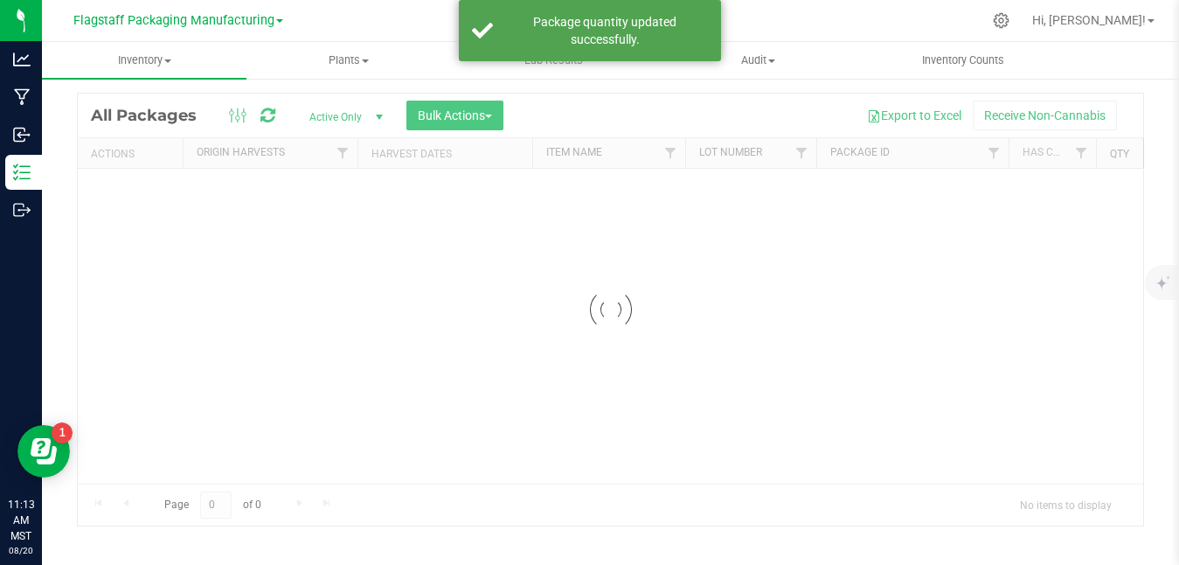
scroll to position [45, 0]
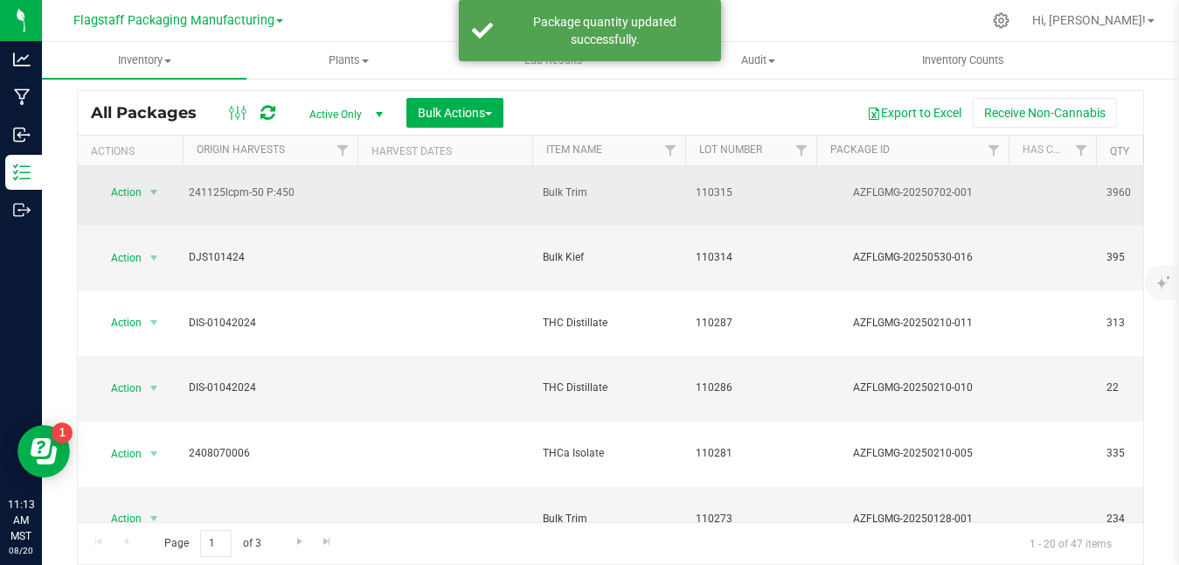
scroll to position [530, 0]
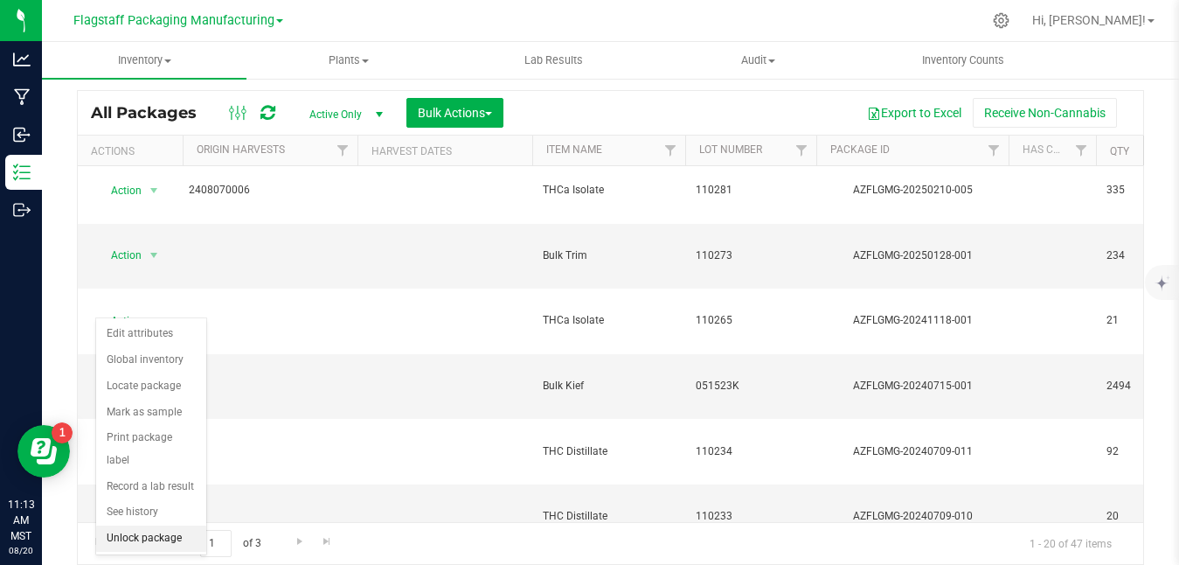
click at [135, 525] on li "Unlock package" at bounding box center [151, 538] width 110 height 26
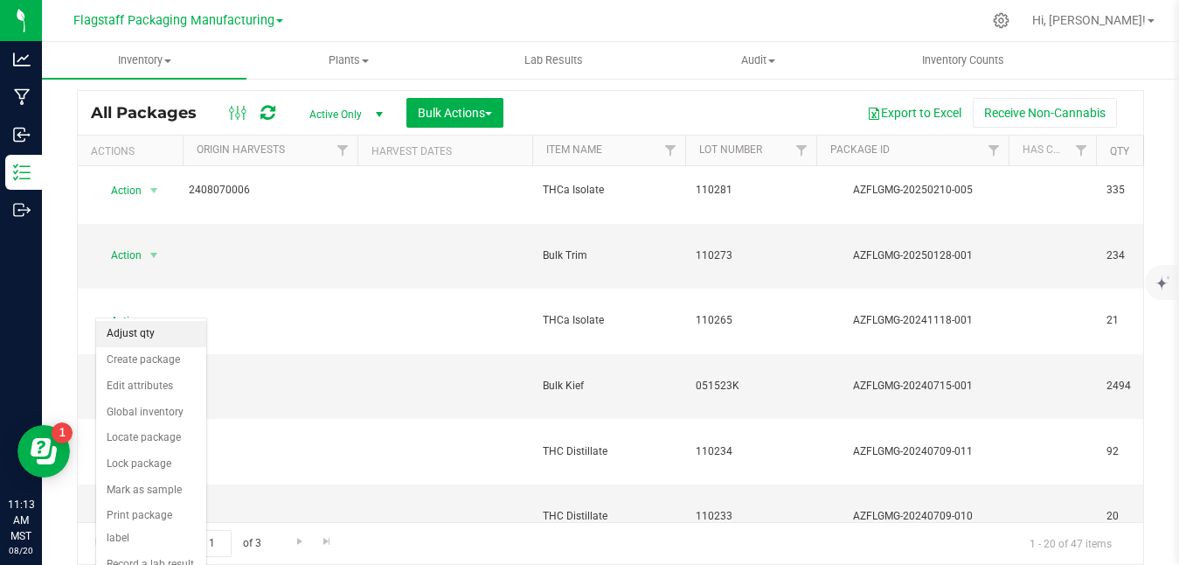
click at [156, 333] on li "Adjust qty" at bounding box center [151, 334] width 110 height 26
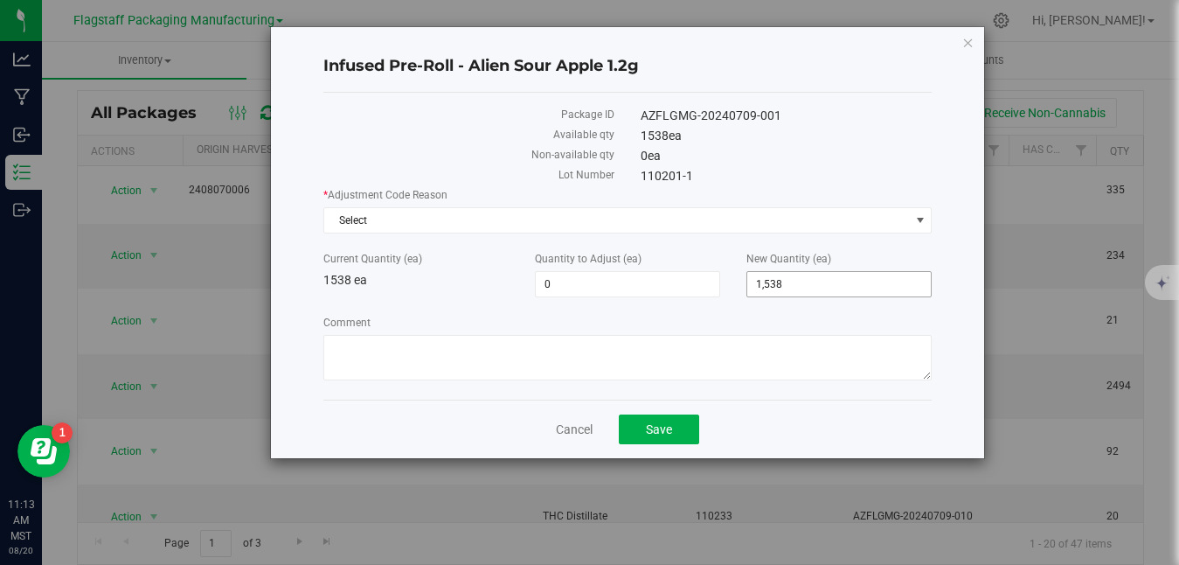
click at [820, 295] on span "1,538 1538" at bounding box center [838, 284] width 185 height 26
click at [816, 284] on span "1,538 1538" at bounding box center [838, 284] width 185 height 26
type input "1"
type input "0"
type input "-1,538"
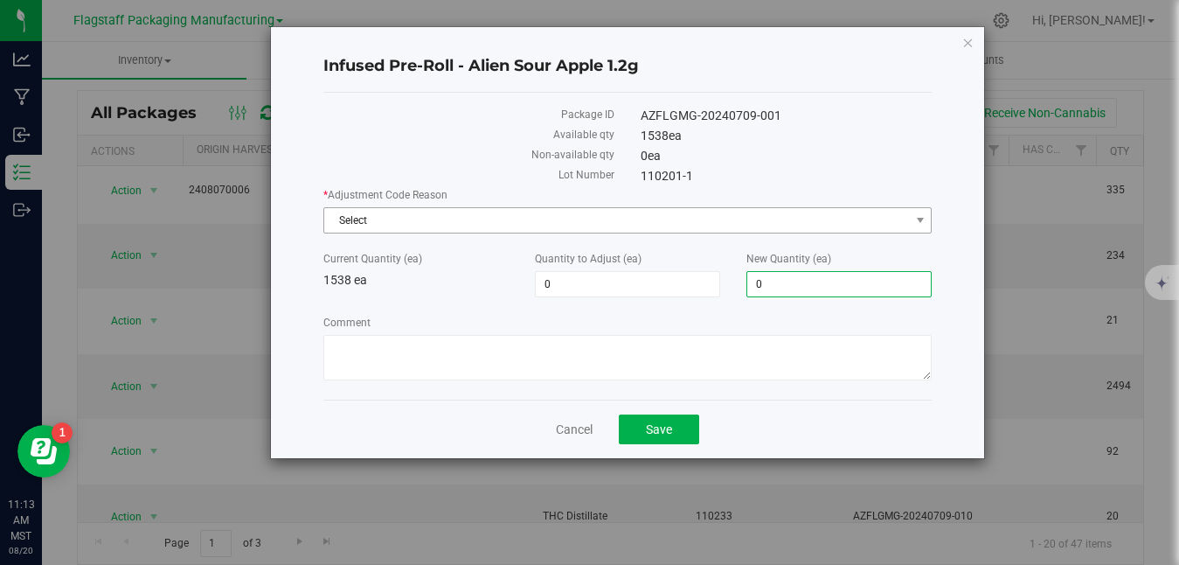
type input "0"
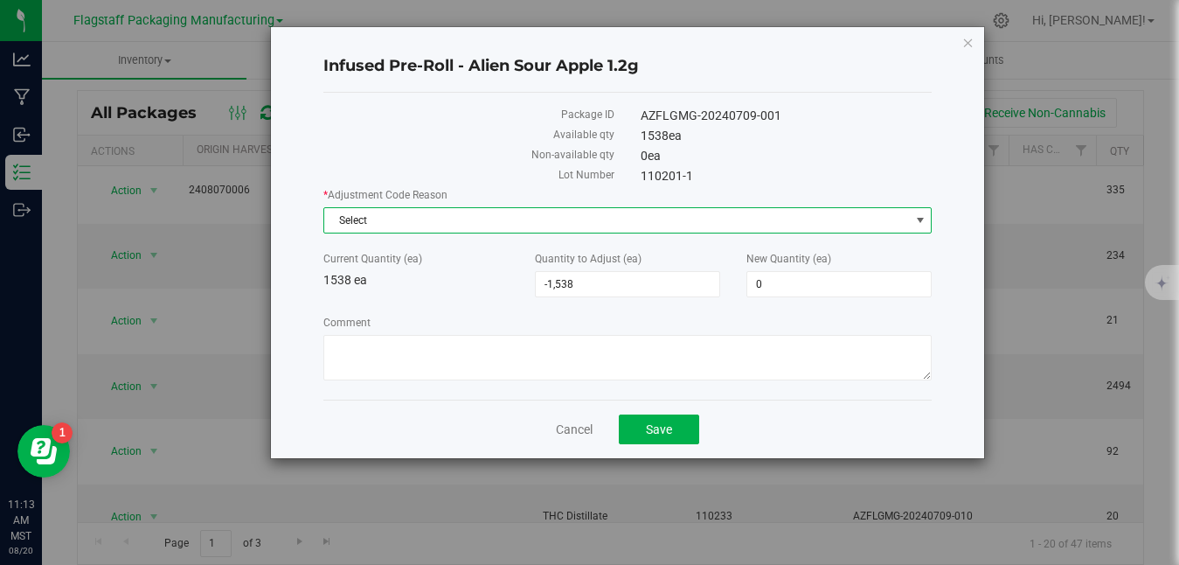
click at [692, 219] on span "Select" at bounding box center [616, 220] width 585 height 24
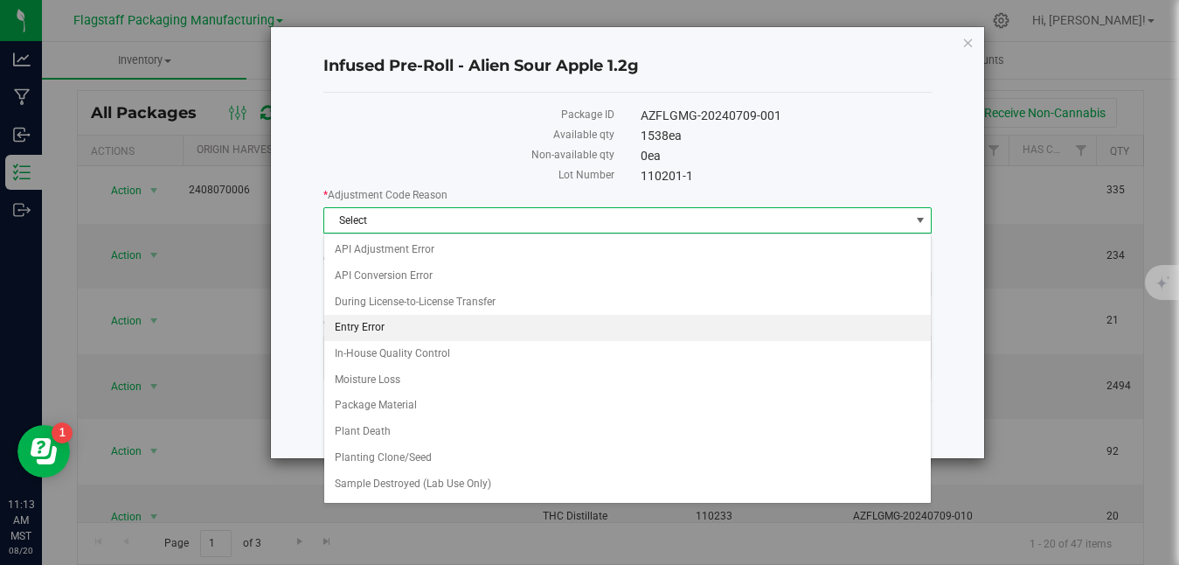
scroll to position [128, 0]
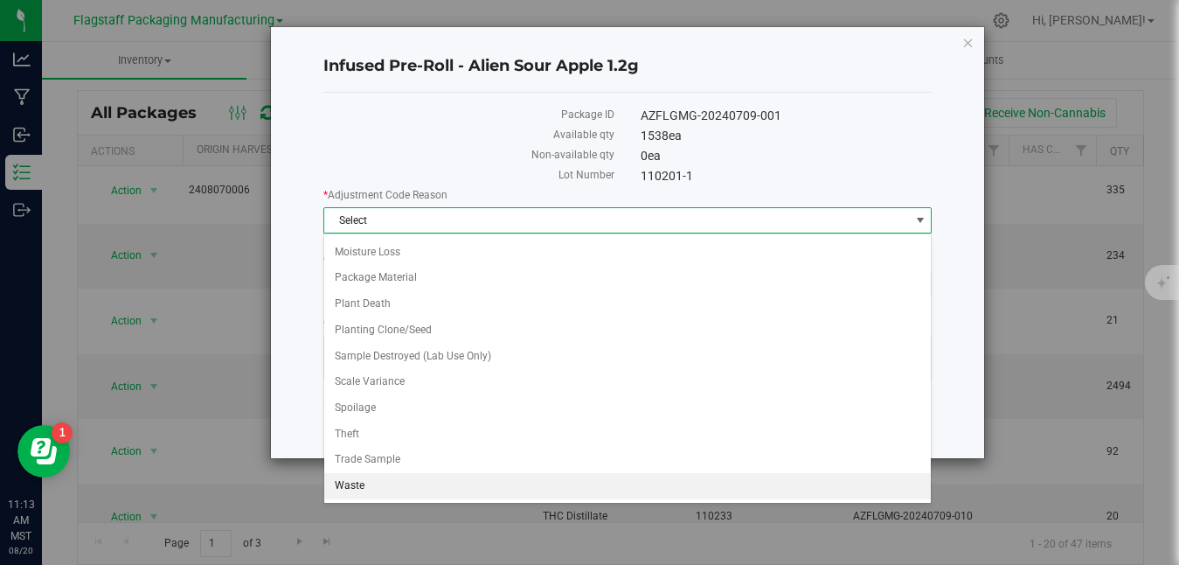
click at [490, 484] on li "Waste" at bounding box center [627, 486] width 607 height 26
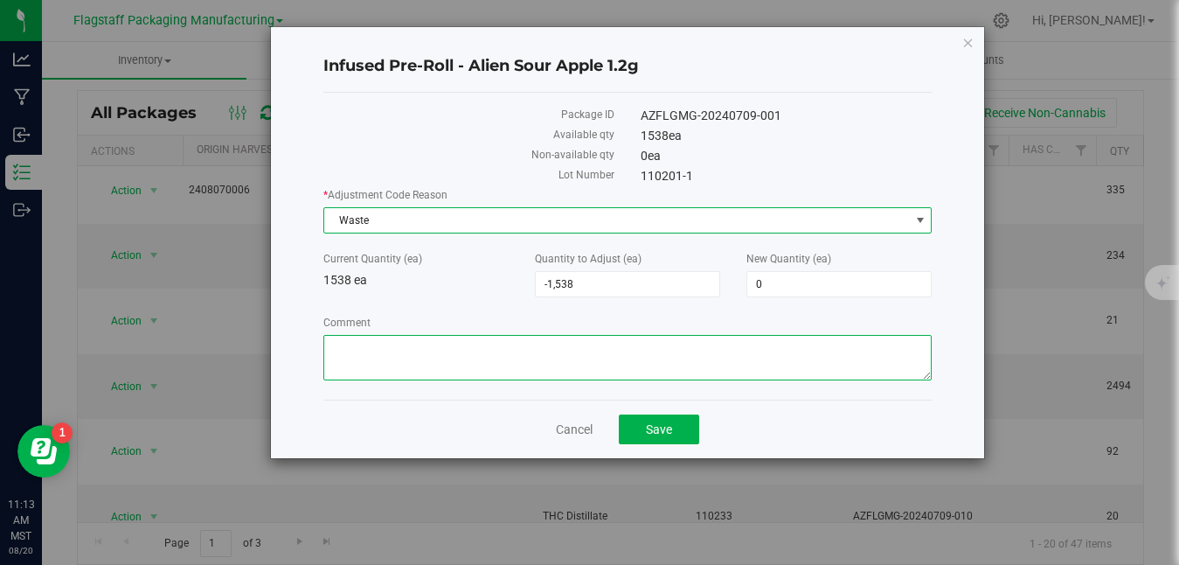
click at [542, 366] on textarea "Comment" at bounding box center [627, 357] width 608 height 45
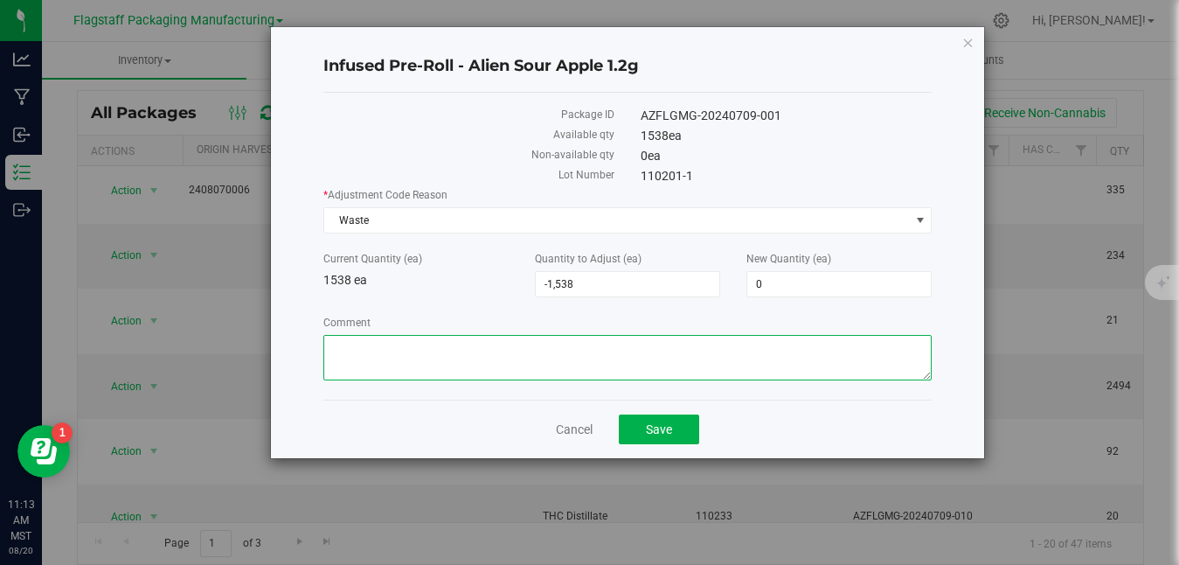
paste textarea "Disposed on Camera [DATE] with cat litter"
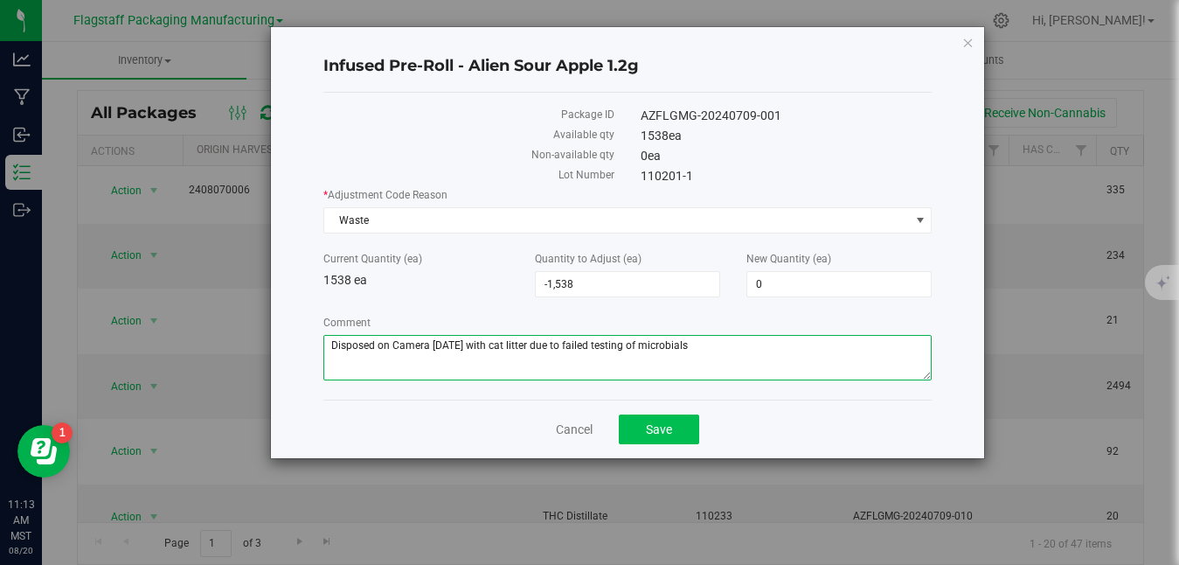
type textarea "Disposed on Camera [DATE] with cat litter due to failed testing of microbials"
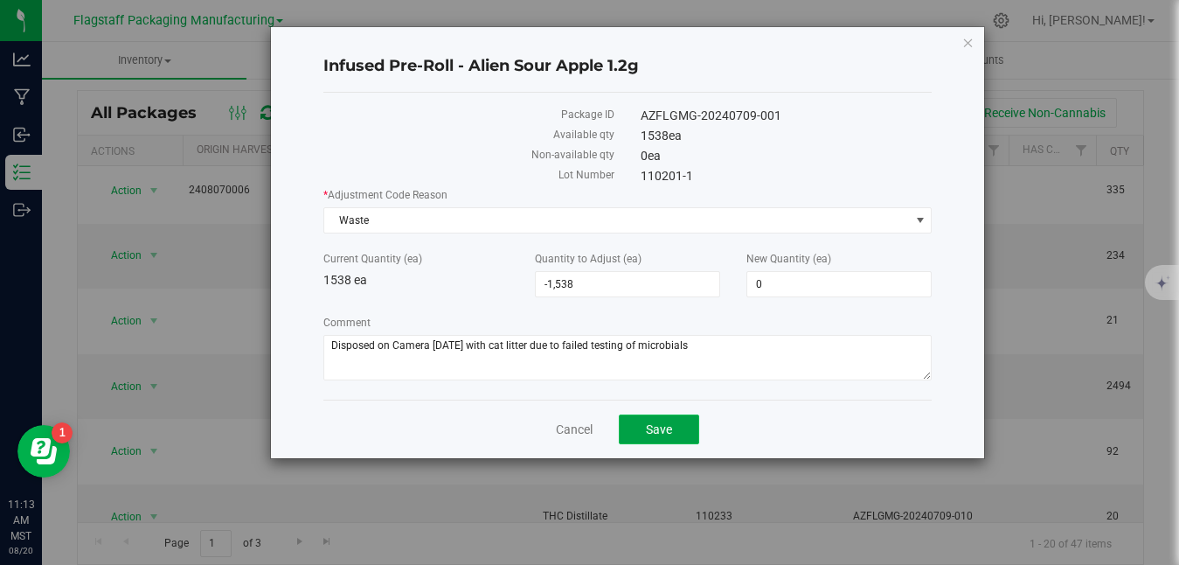
click at [658, 434] on span "Save" at bounding box center [659, 429] width 26 height 14
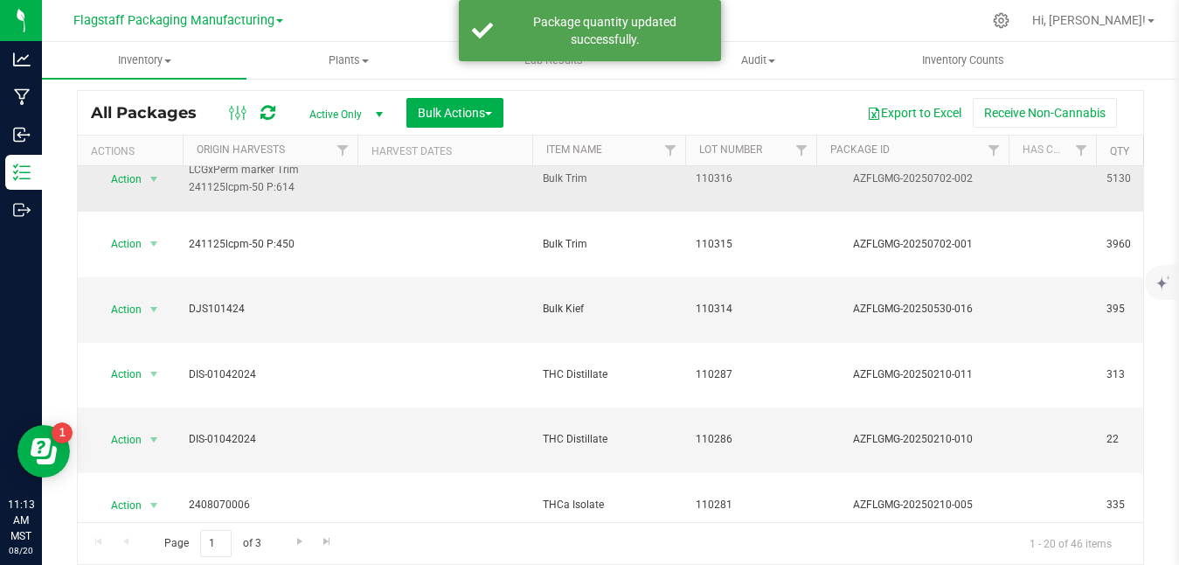
scroll to position [516, 0]
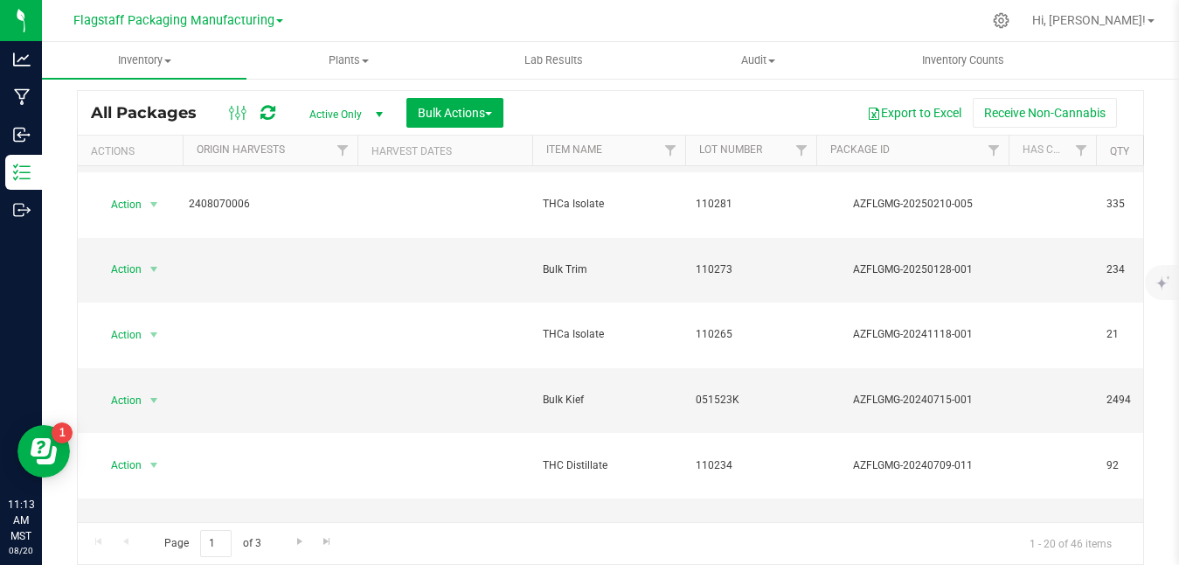
click at [148, 381] on li "Unlock package" at bounding box center [151, 394] width 110 height 26
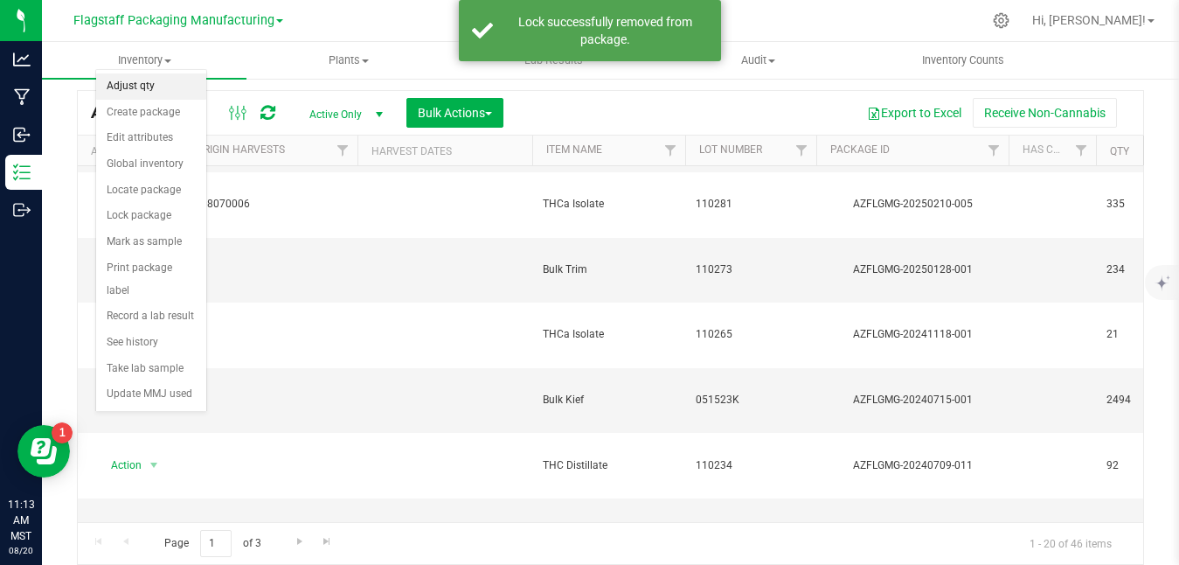
click at [160, 80] on li "Adjust qty" at bounding box center [151, 86] width 110 height 26
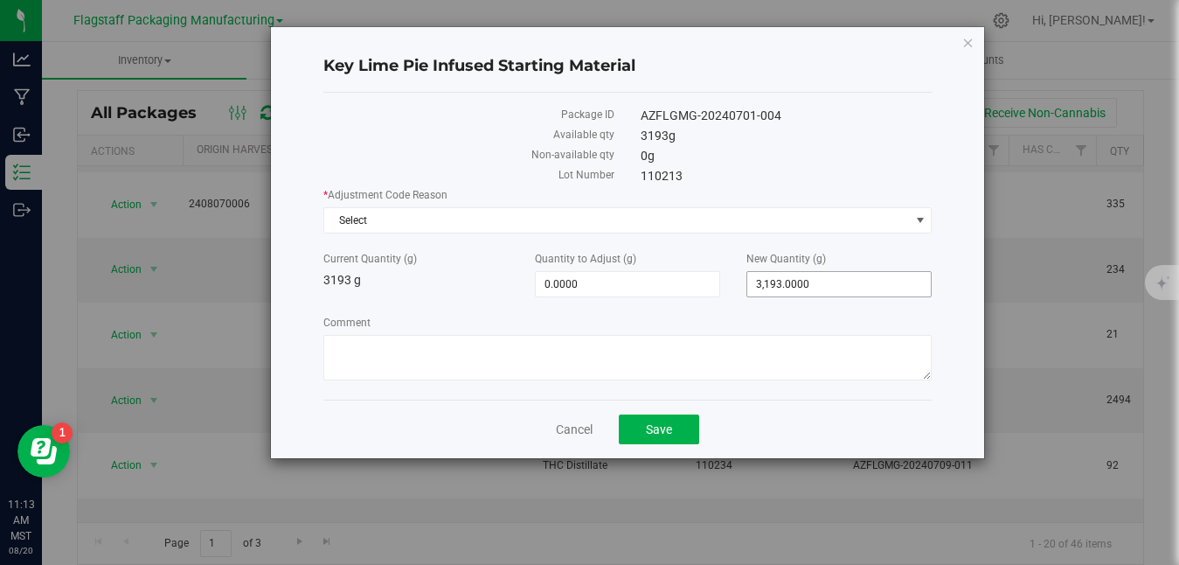
click at [881, 280] on span "3,193.0000 3193" at bounding box center [838, 284] width 185 height 26
type input "3"
type input "0"
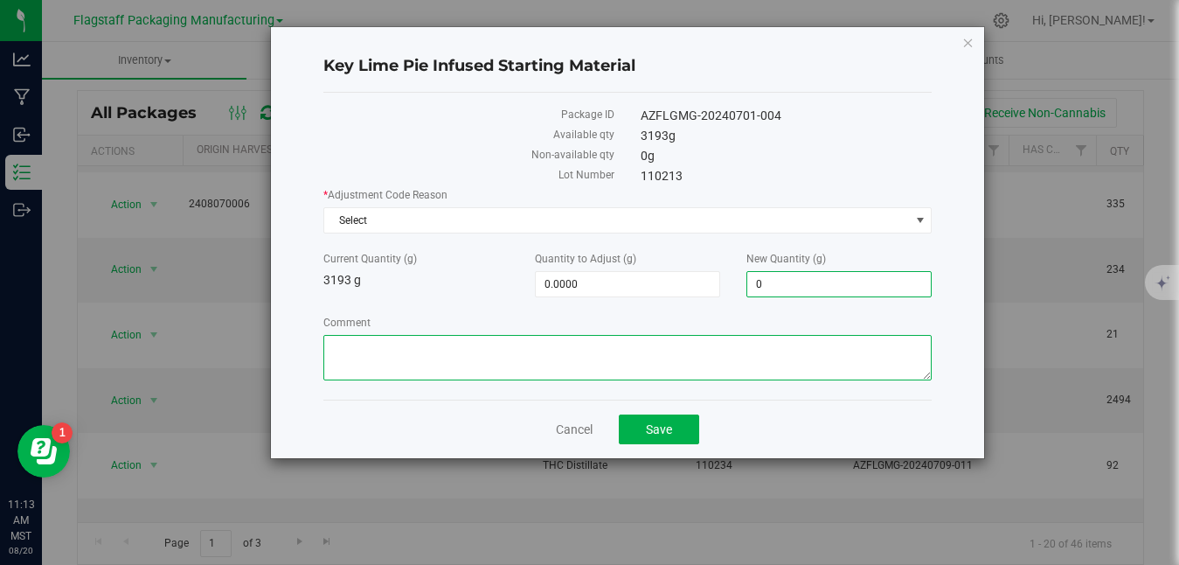
type input "-3,193.0000"
type input "0.0000"
click at [737, 344] on textarea "Comment" at bounding box center [627, 357] width 608 height 45
paste textarea "Disposed on Camera [DATE] with cat litter"
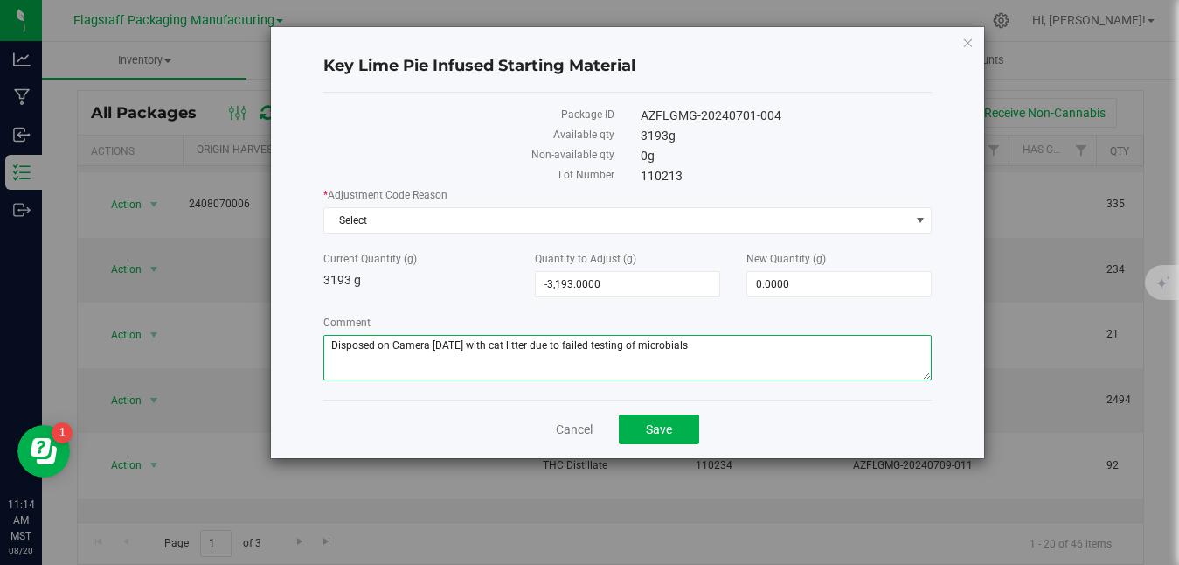
drag, startPoint x: 717, startPoint y: 334, endPoint x: 302, endPoint y: 332, distance: 415.2
click at [302, 332] on div "Key Lime Pie Infused Starting Material Package ID AZFLGMG-20240701-004 Availabl…" at bounding box center [627, 242] width 713 height 431
drag, startPoint x: 692, startPoint y: 346, endPoint x: 276, endPoint y: 330, distance: 416.4
click at [276, 330] on div "Key Lime Pie Infused Starting Material Package ID AZFLGMG-20240701-004 Availabl…" at bounding box center [627, 242] width 713 height 431
type textarea "Disposed on Camera [DATE] with cat litter due to failed testing of microbials"
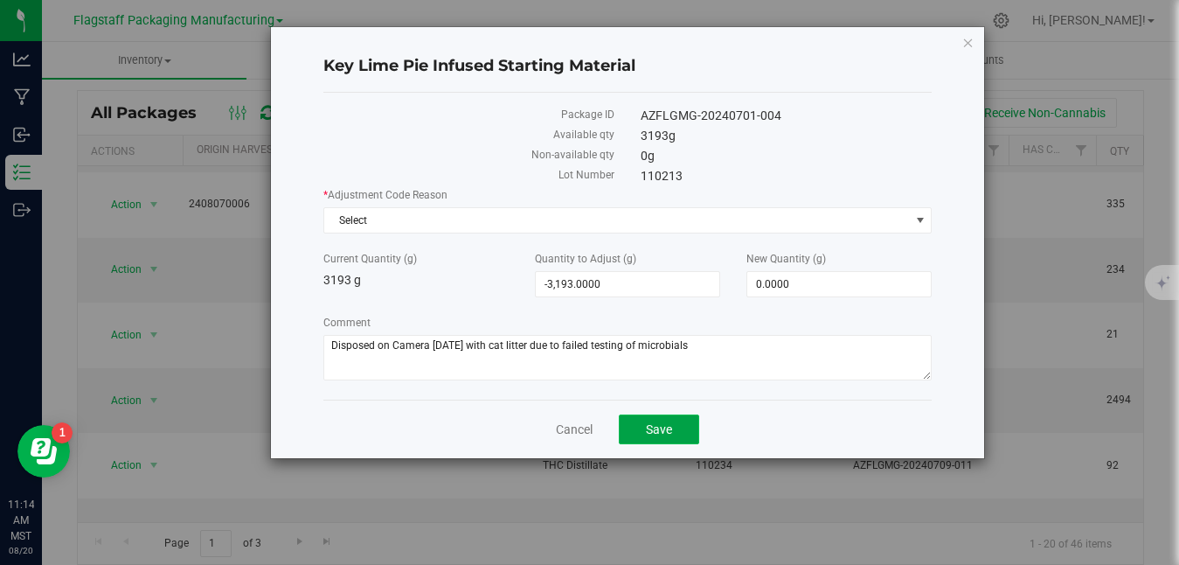
click at [672, 420] on button "Save" at bounding box center [659, 429] width 80 height 30
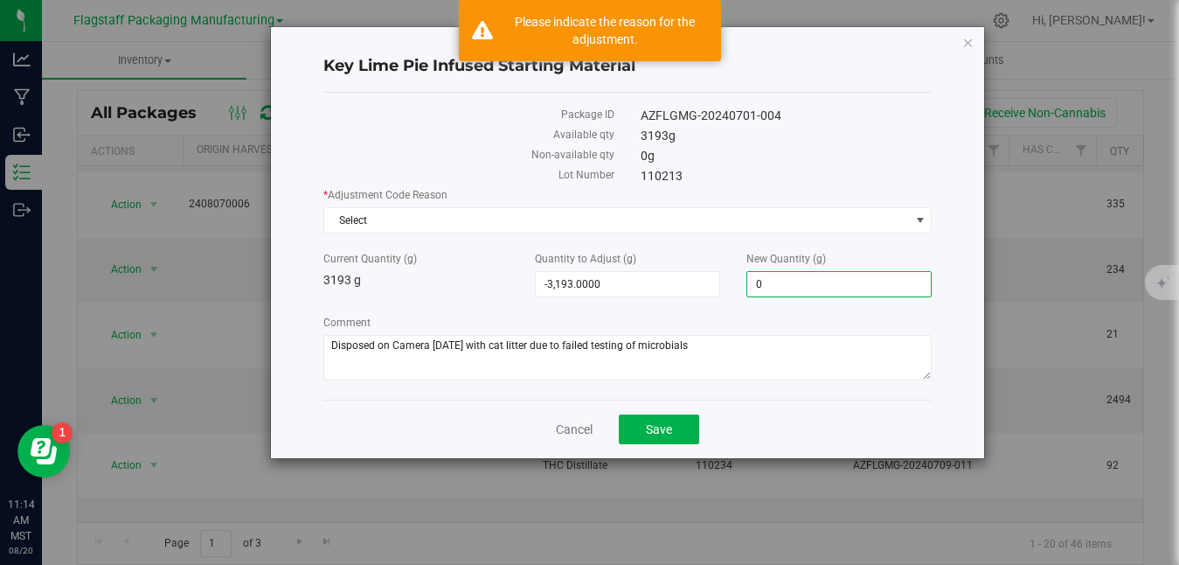
click at [809, 280] on span "0.0000 0" at bounding box center [838, 284] width 185 height 26
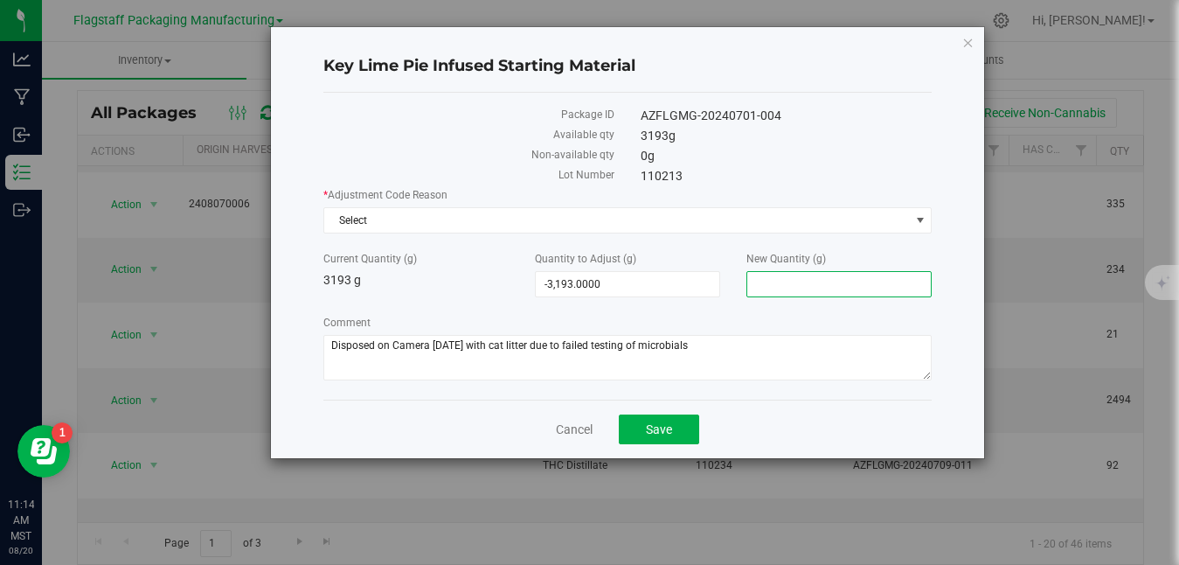
type input "0"
click at [658, 224] on span "Select" at bounding box center [616, 220] width 585 height 24
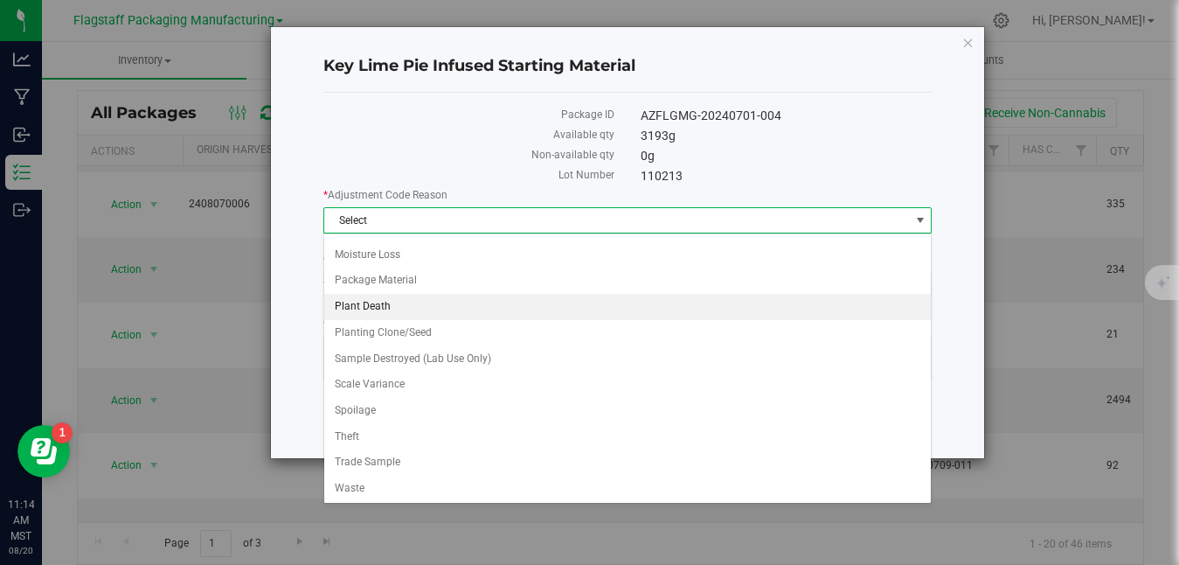
scroll to position [128, 0]
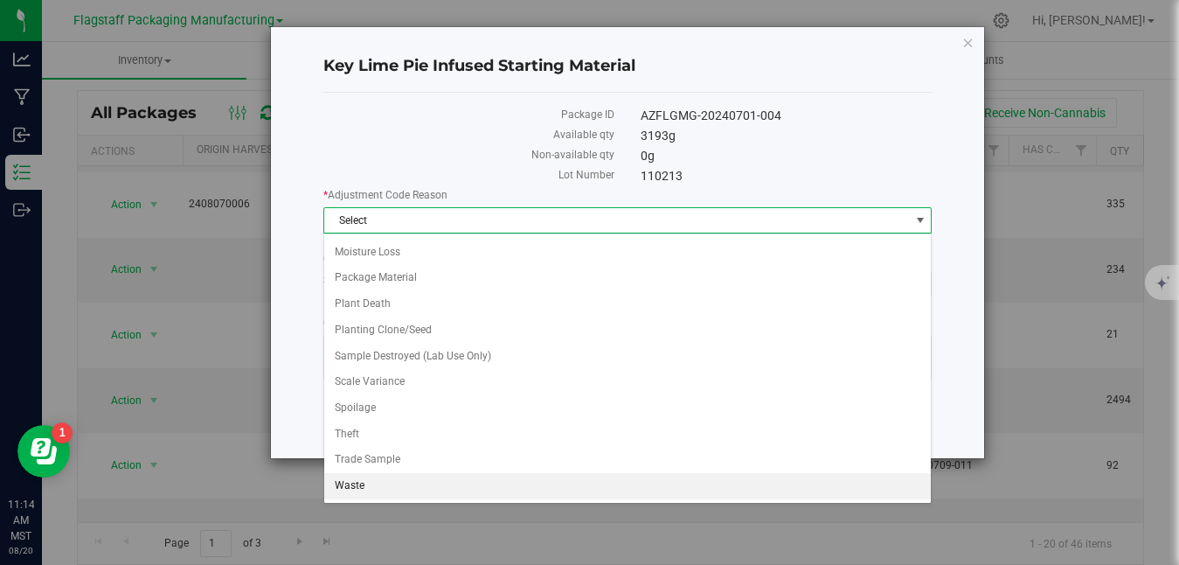
click at [539, 489] on li "Waste" at bounding box center [627, 486] width 607 height 26
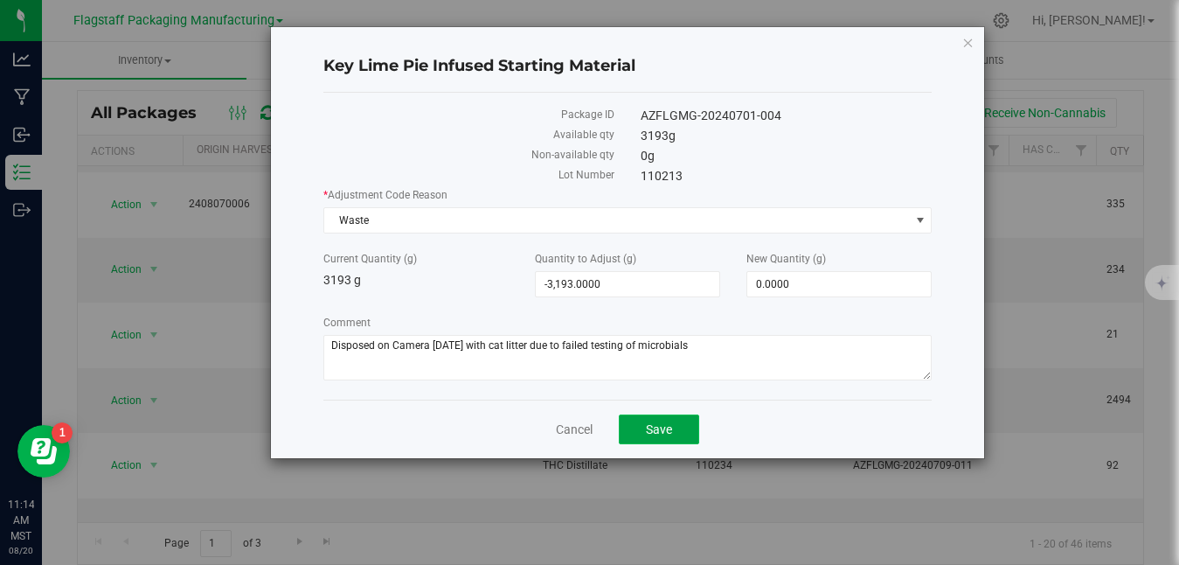
click at [650, 427] on span "Save" at bounding box center [659, 429] width 26 height 14
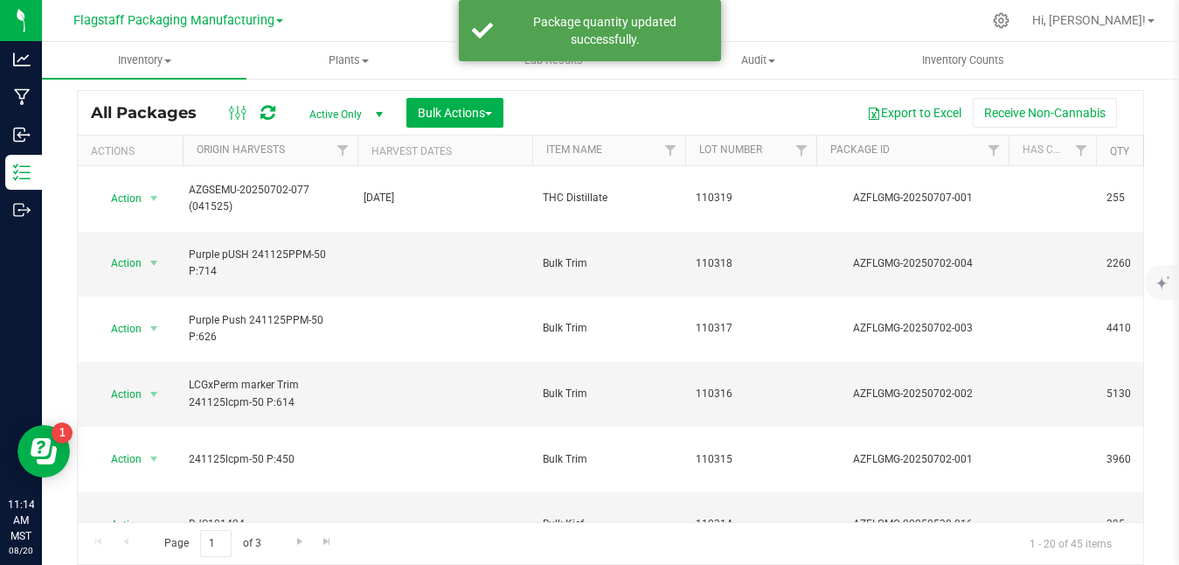
scroll to position [503, 0]
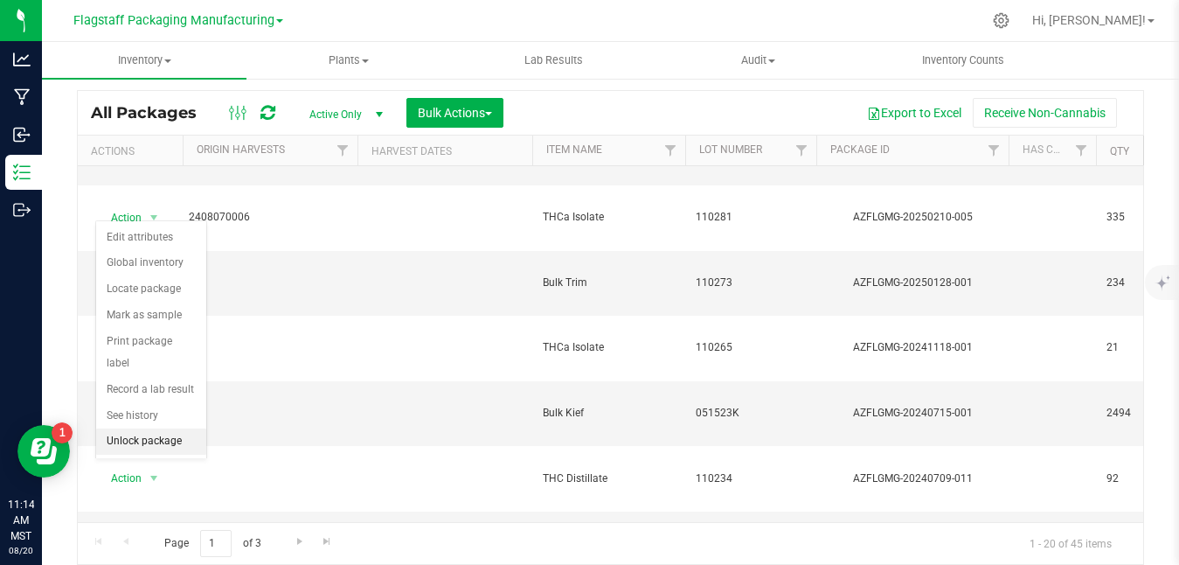
click at [173, 428] on li "Unlock package" at bounding box center [151, 441] width 110 height 26
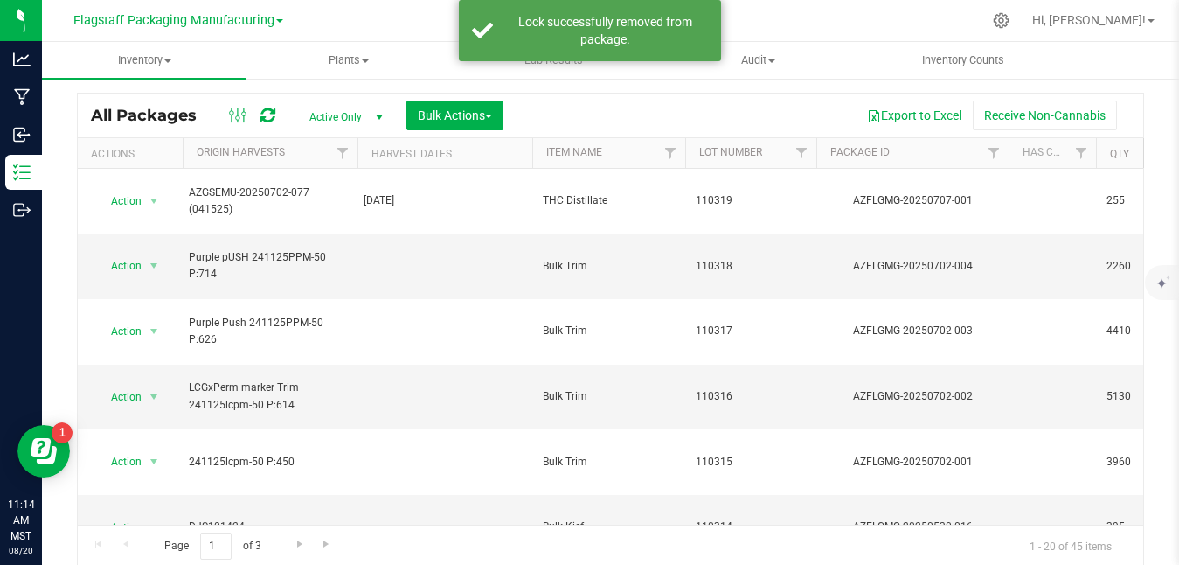
scroll to position [499, 0]
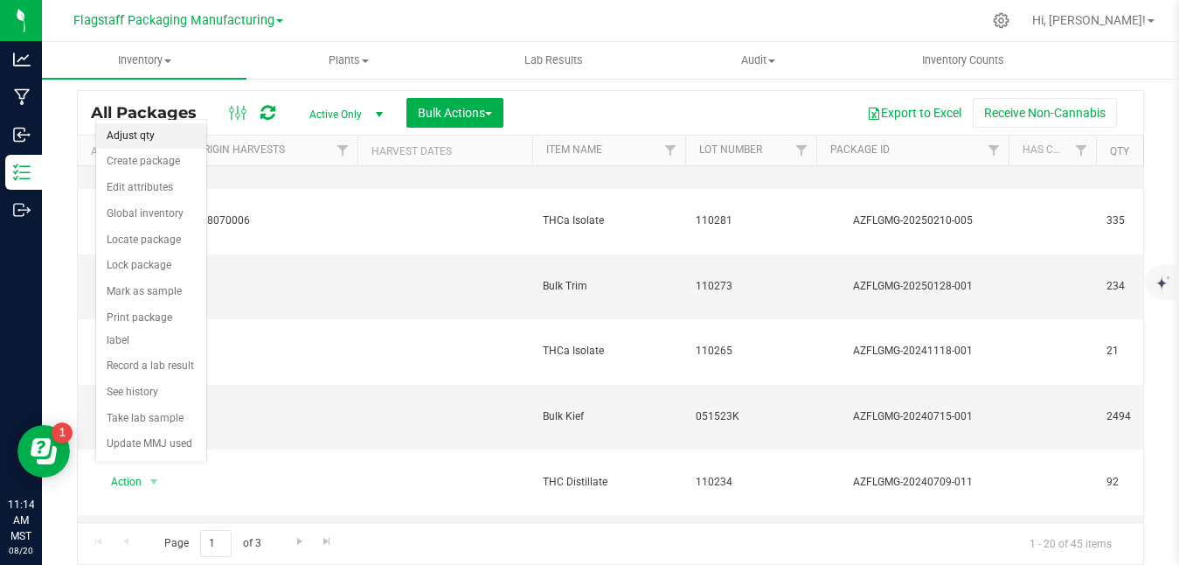
click at [172, 130] on li "Adjust qty" at bounding box center [151, 136] width 110 height 26
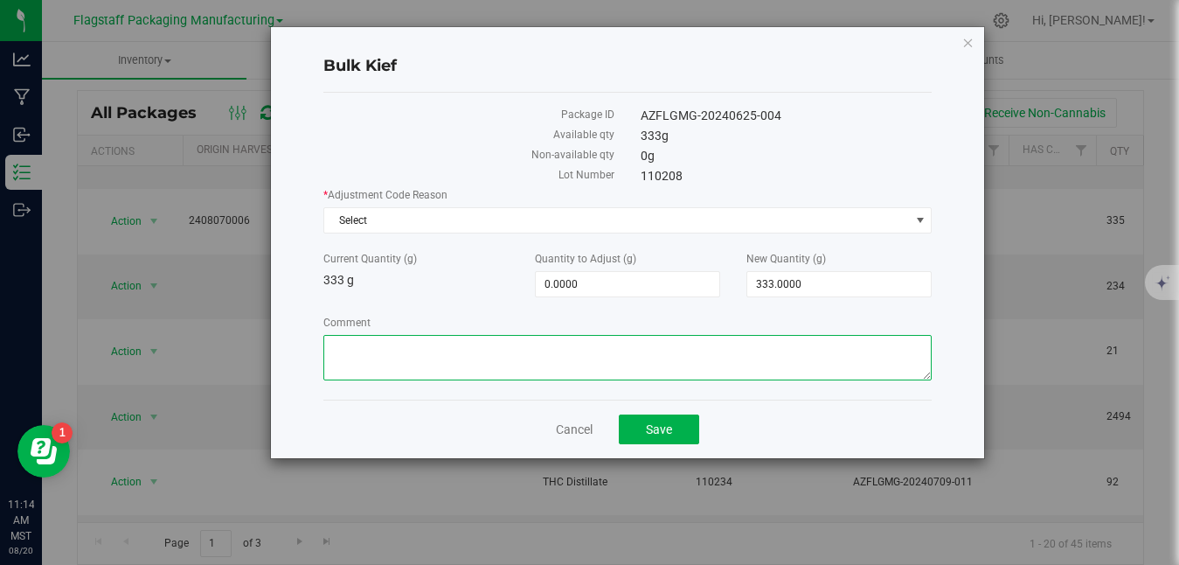
click at [583, 376] on textarea "Comment" at bounding box center [627, 357] width 608 height 45
paste textarea "Disposed on Camera [DATE] with cat litter due to failed testing of microbials"
type textarea "Disposed on Camera [DATE] with cat litter due to failed testing of microbials"
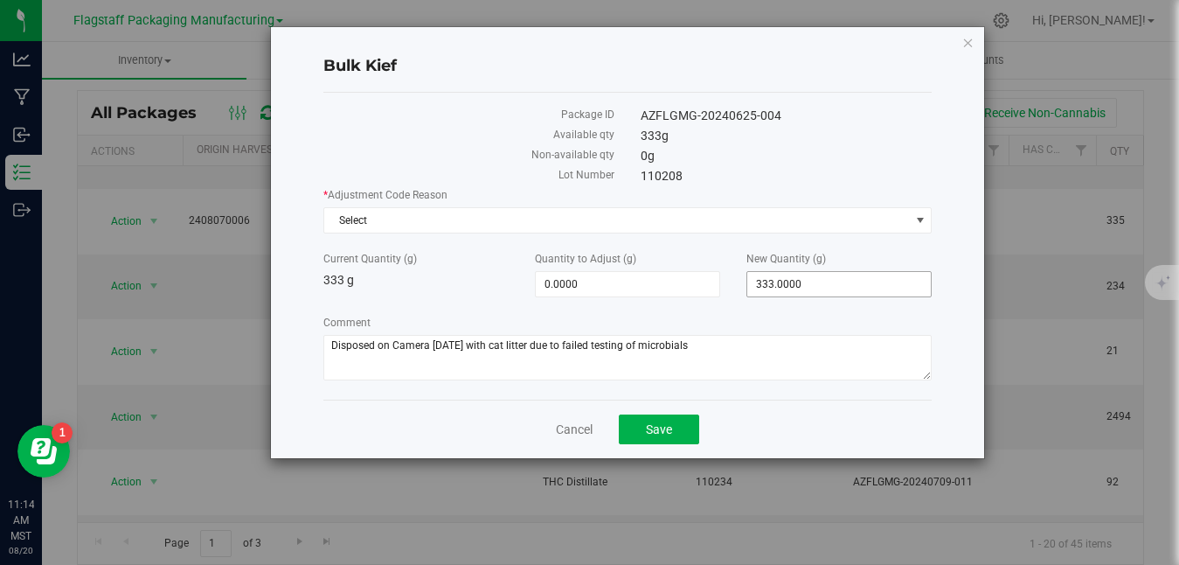
click at [799, 291] on span "333.0000 333" at bounding box center [838, 284] width 185 height 26
type input "3"
type input "0"
type input "-333.0000"
type input "0.0000"
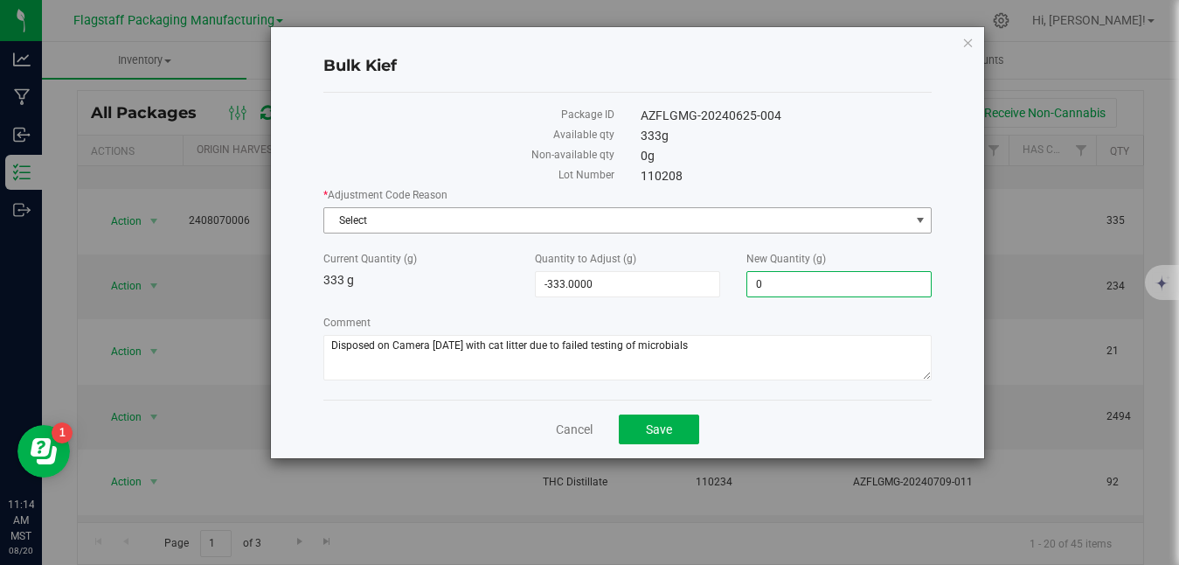
click at [776, 216] on span "Select" at bounding box center [616, 220] width 585 height 24
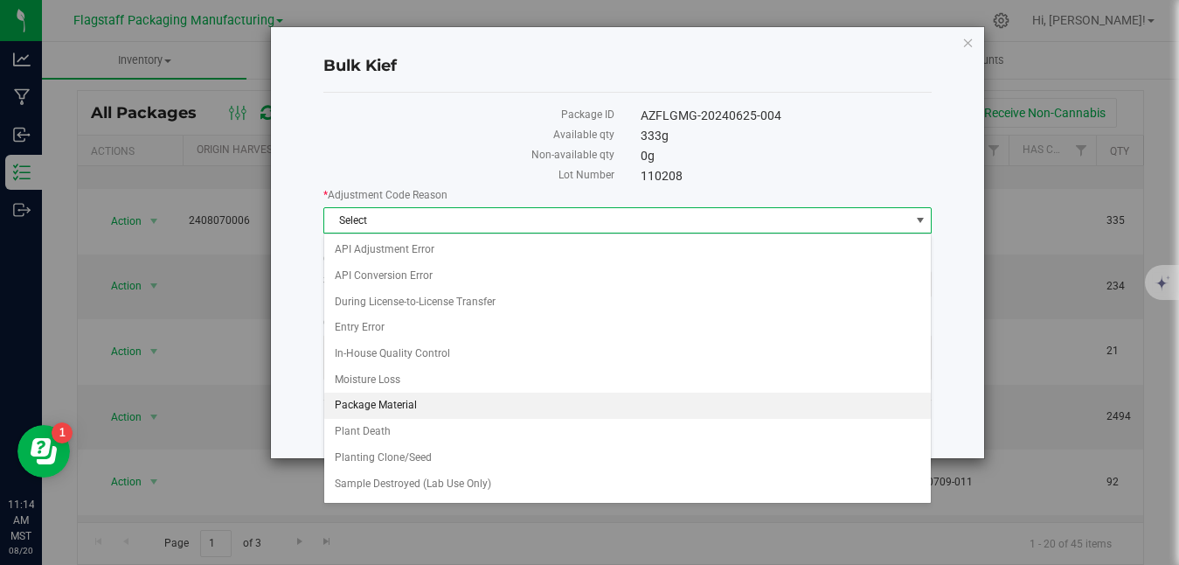
scroll to position [128, 0]
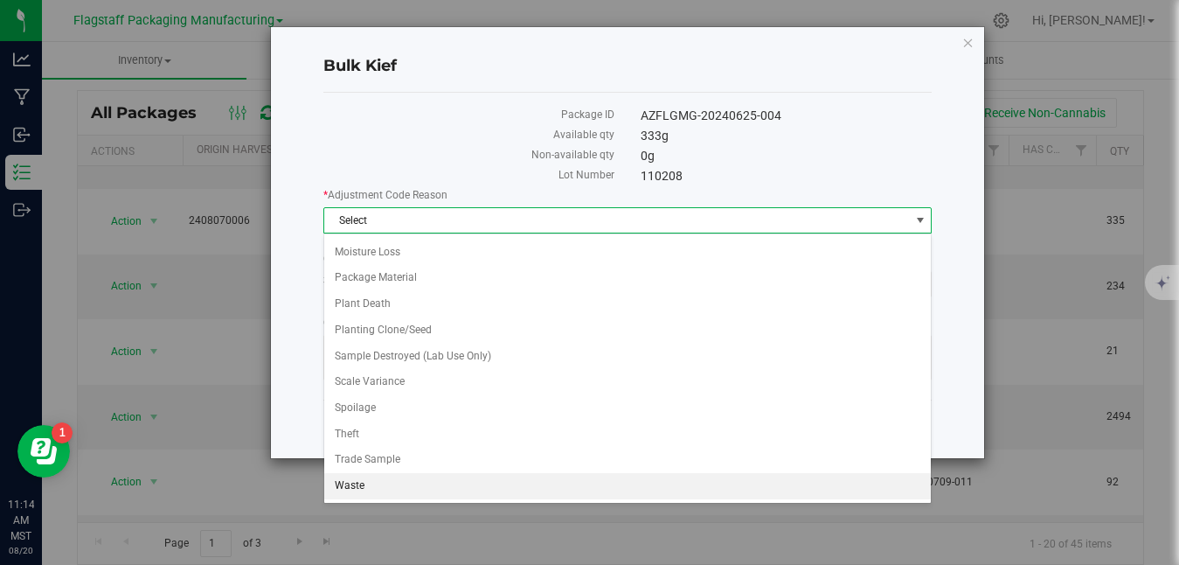
click at [546, 488] on li "Waste" at bounding box center [627, 486] width 607 height 26
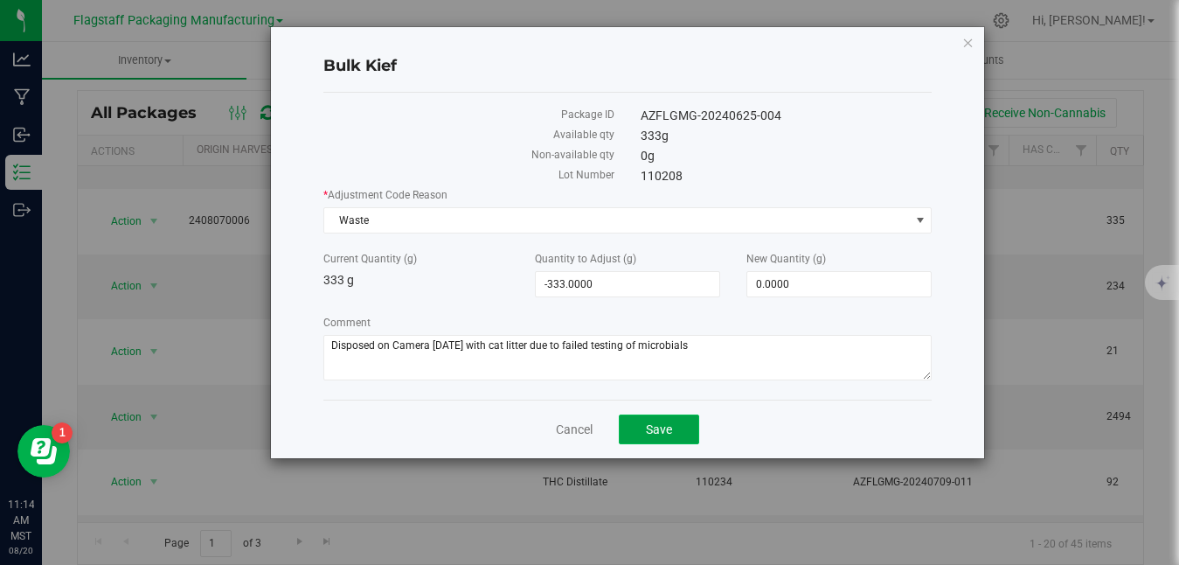
click at [666, 420] on button "Save" at bounding box center [659, 429] width 80 height 30
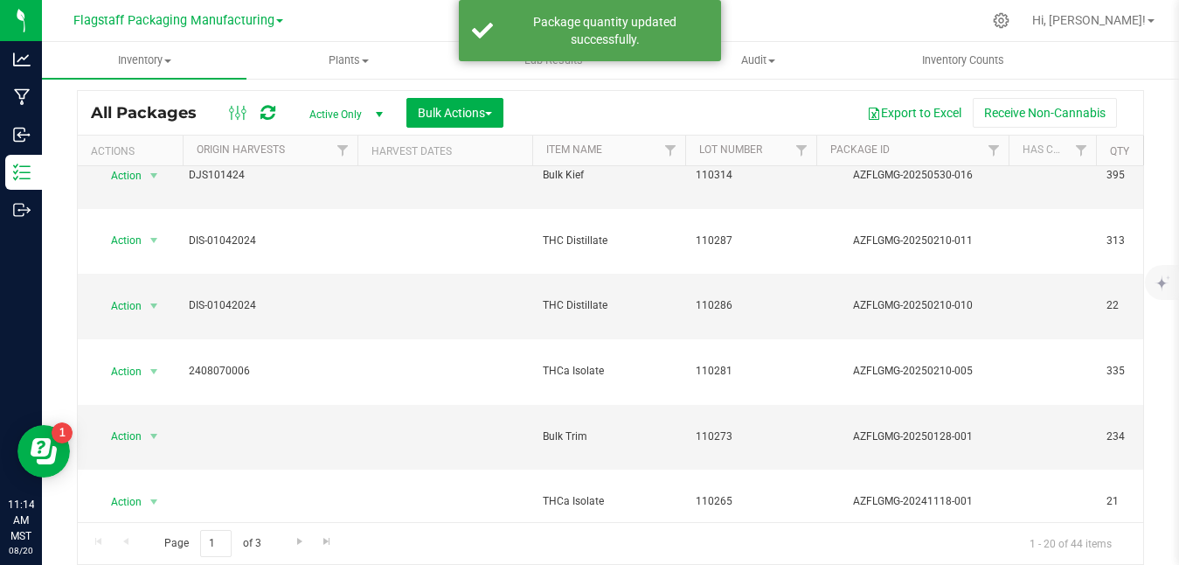
scroll to position [503, 0]
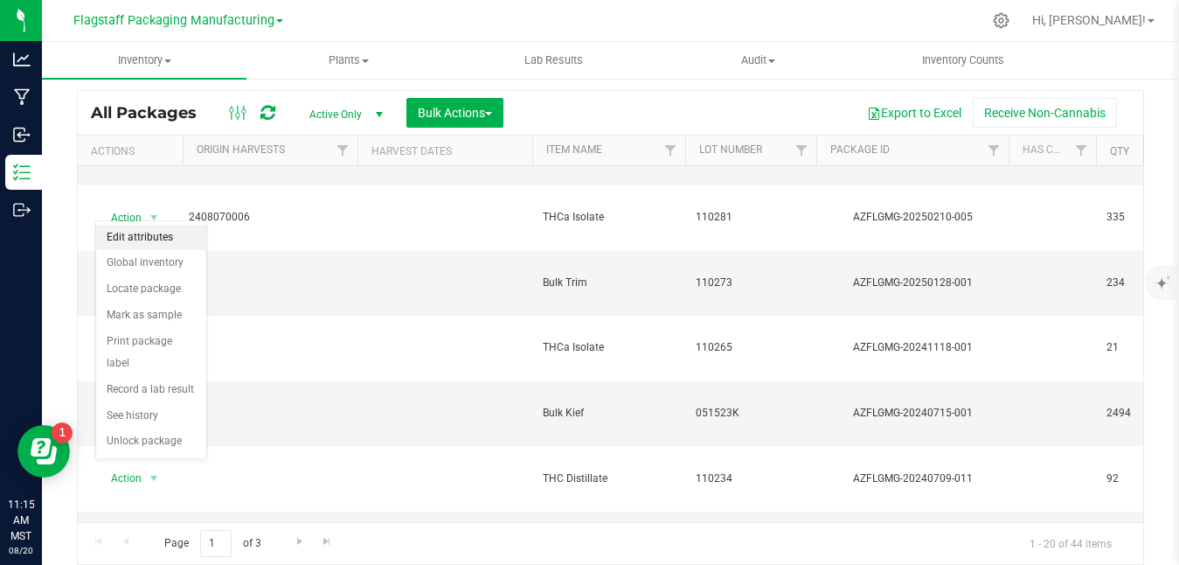
click at [163, 233] on li "Edit attributes" at bounding box center [151, 238] width 110 height 26
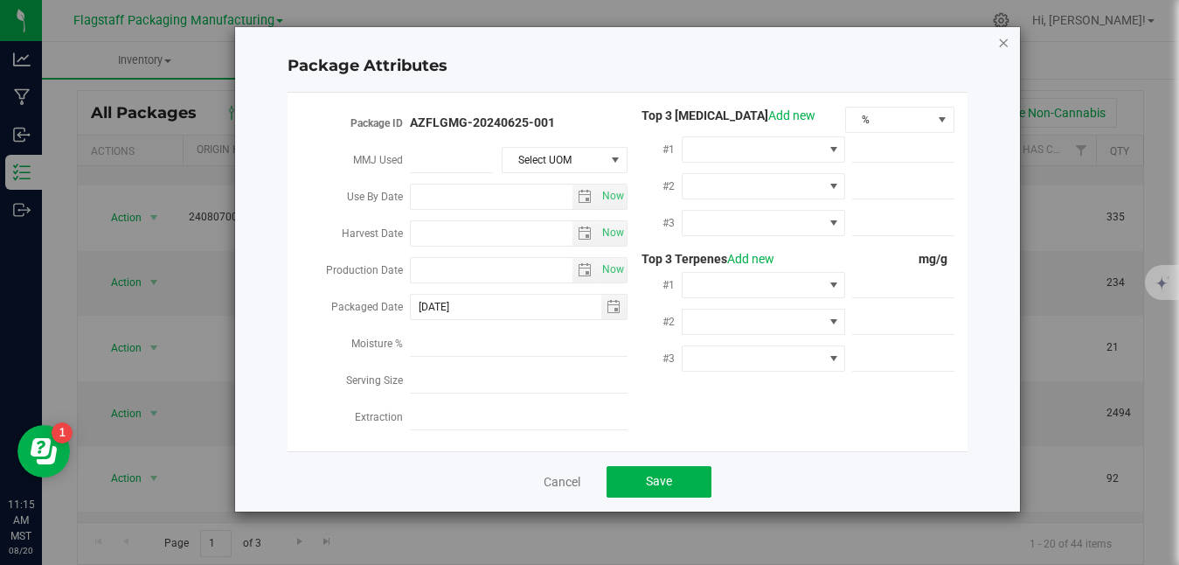
click at [1002, 37] on icon "Close modal" at bounding box center [1003, 41] width 12 height 21
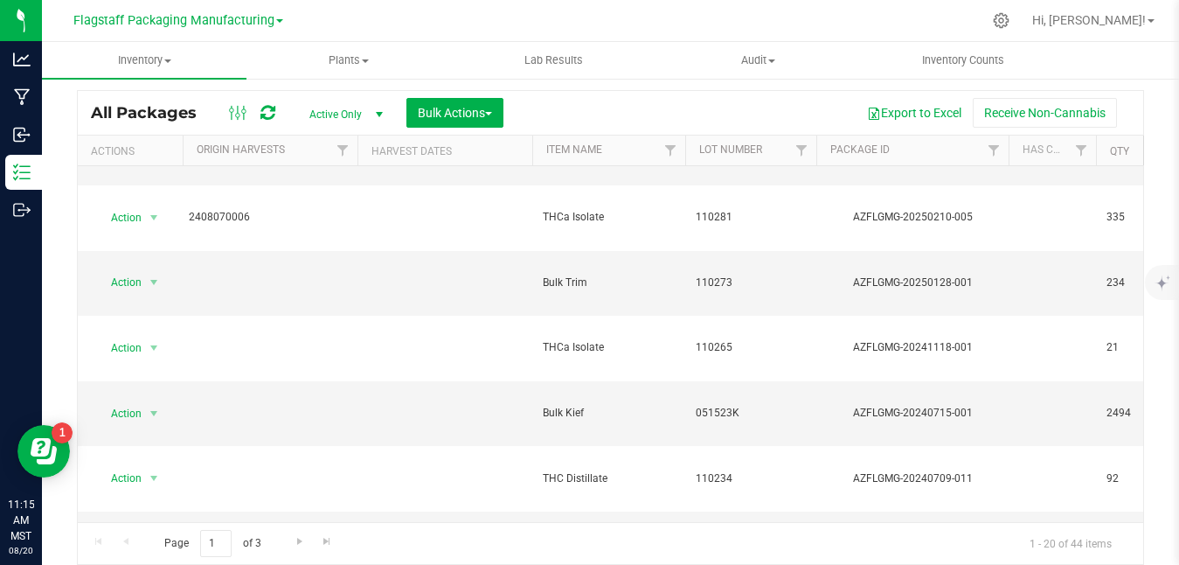
click at [156, 428] on li "Unlock package" at bounding box center [151, 441] width 110 height 26
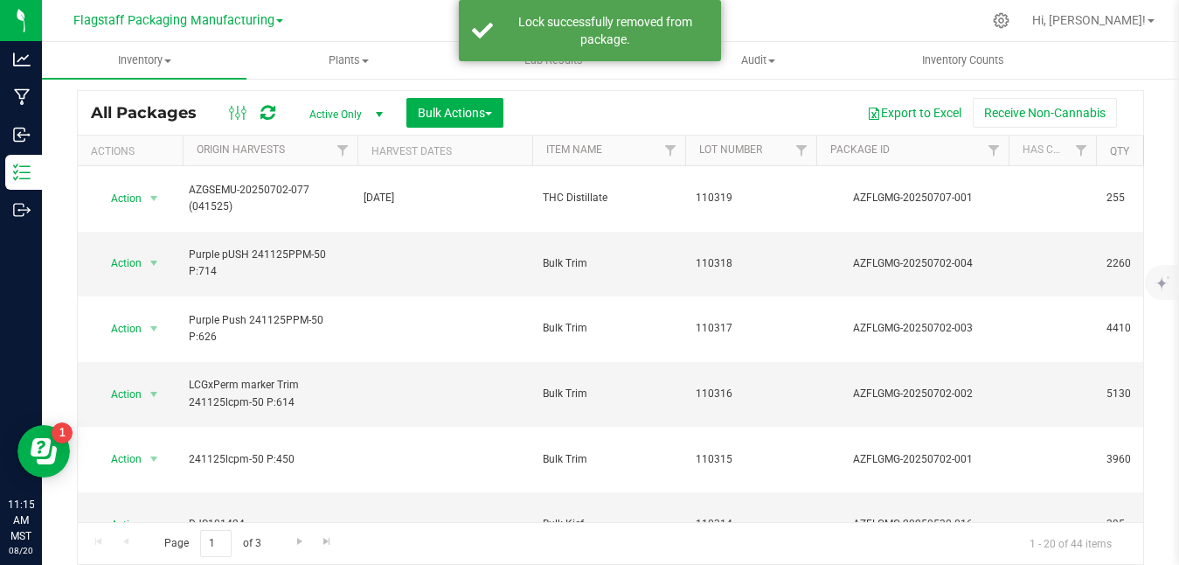
scroll to position [495, 0]
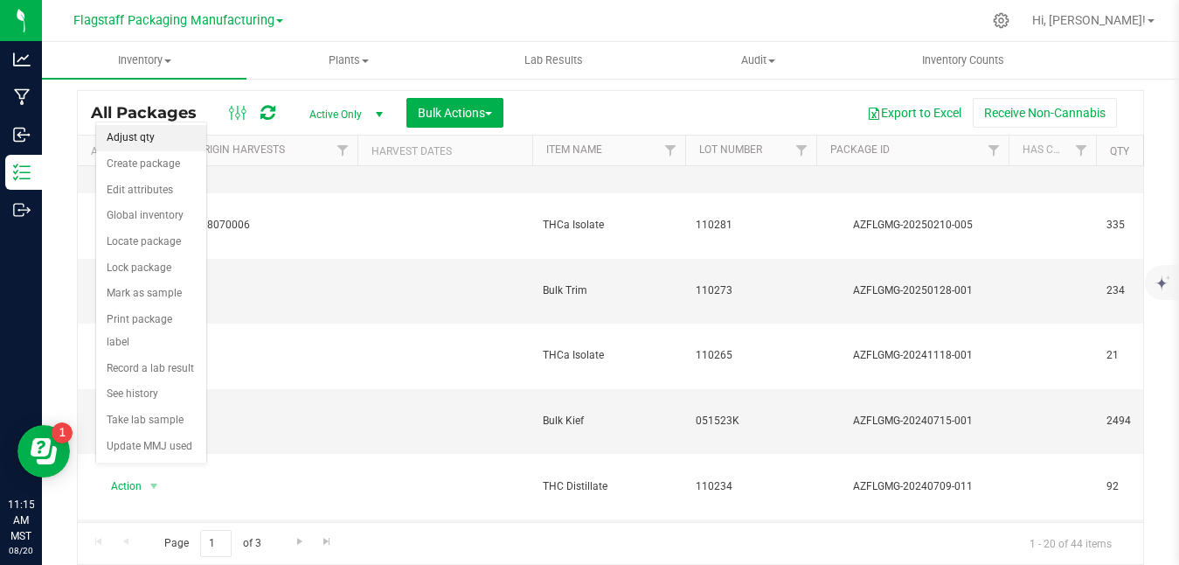
click at [177, 130] on li "Adjust qty" at bounding box center [151, 138] width 110 height 26
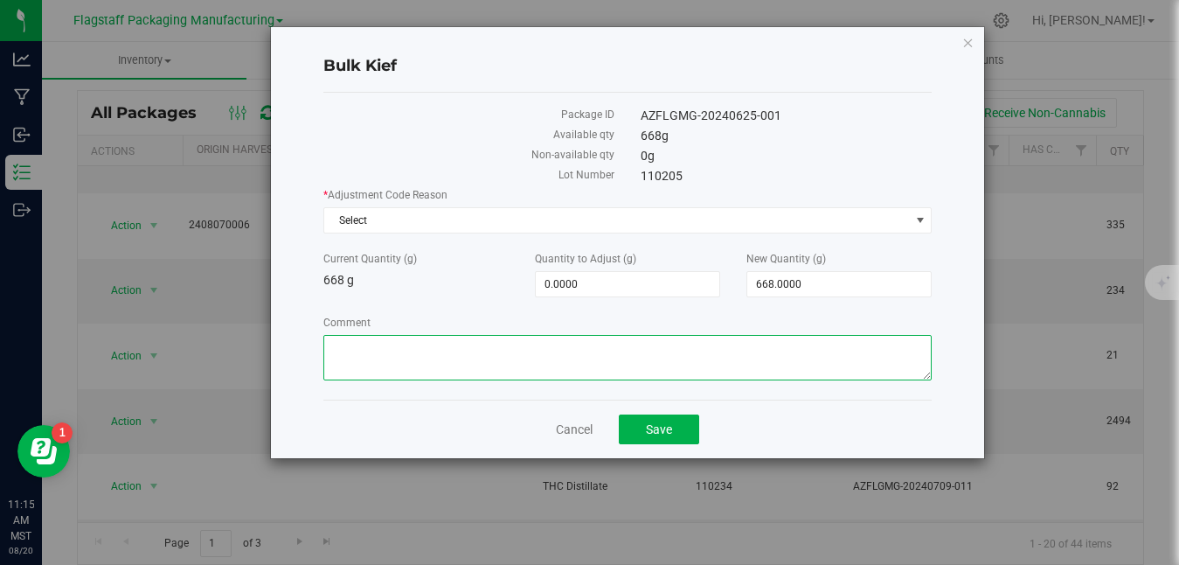
click at [639, 371] on textarea "Comment" at bounding box center [627, 357] width 608 height 45
paste textarea "Disposed on Camera [DATE] with cat litter due to failed testing of microbials"
type textarea "Disposed on Camera [DATE] with cat litter due to failed testing of microbials"
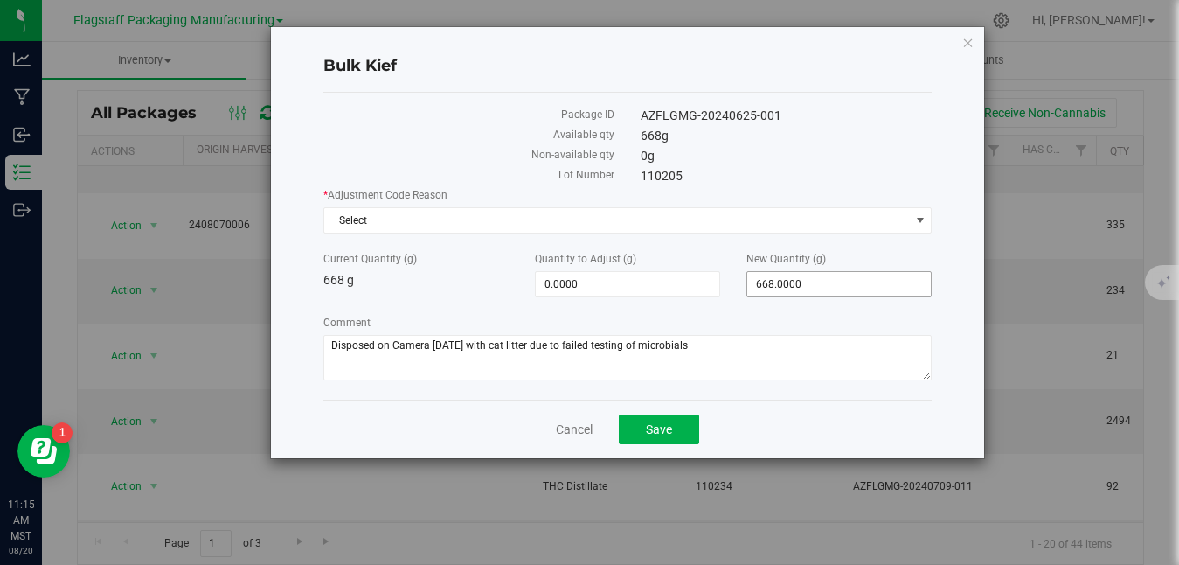
click at [849, 282] on span "668.0000 668" at bounding box center [838, 284] width 185 height 26
type input "6"
type input "0"
type input "-668.0000"
type input "0.0000"
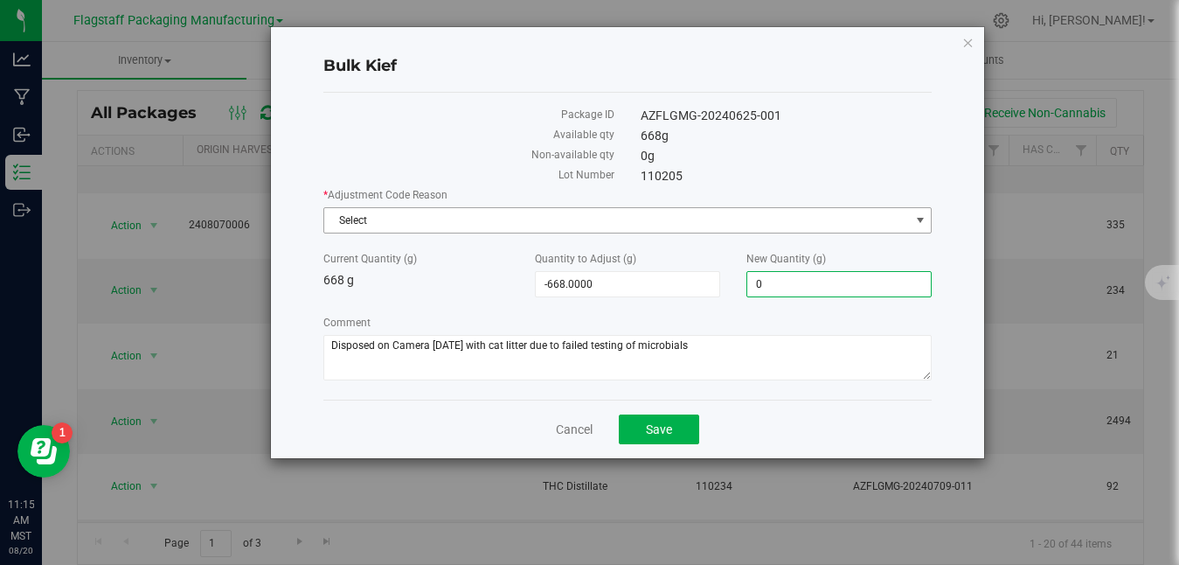
click at [774, 227] on span "Select" at bounding box center [616, 220] width 585 height 24
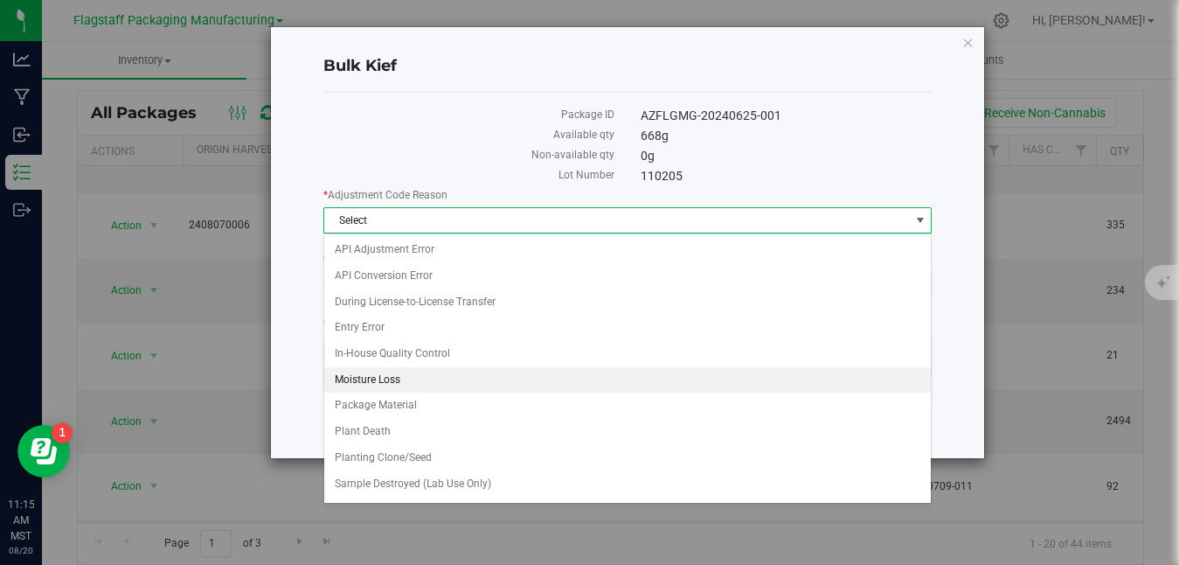
scroll to position [128, 0]
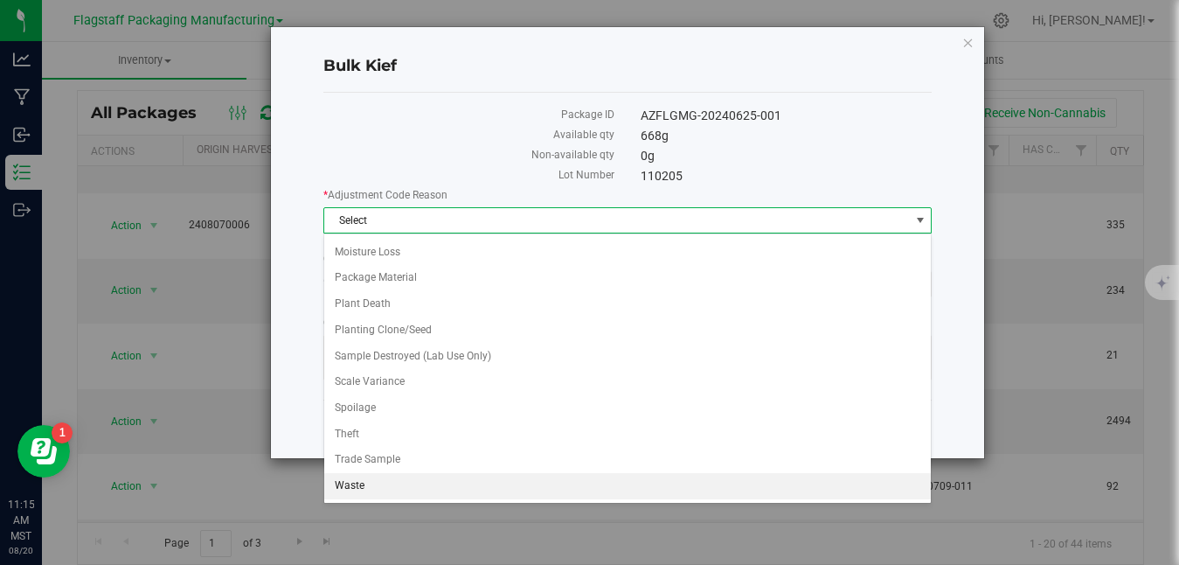
click at [555, 484] on li "Waste" at bounding box center [627, 486] width 607 height 26
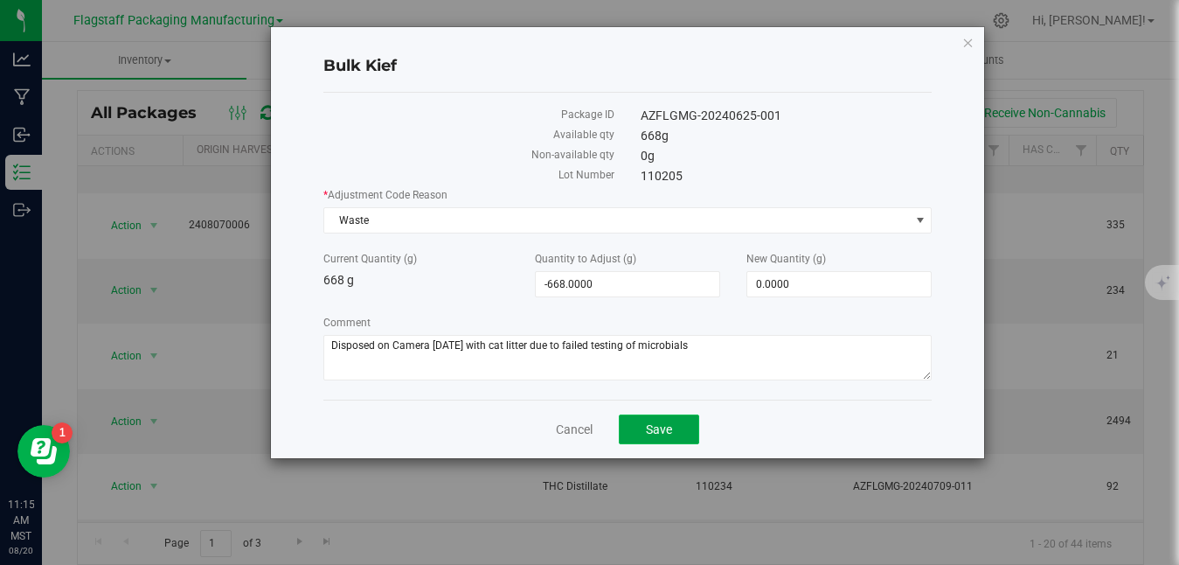
click at [666, 426] on span "Save" at bounding box center [659, 429] width 26 height 14
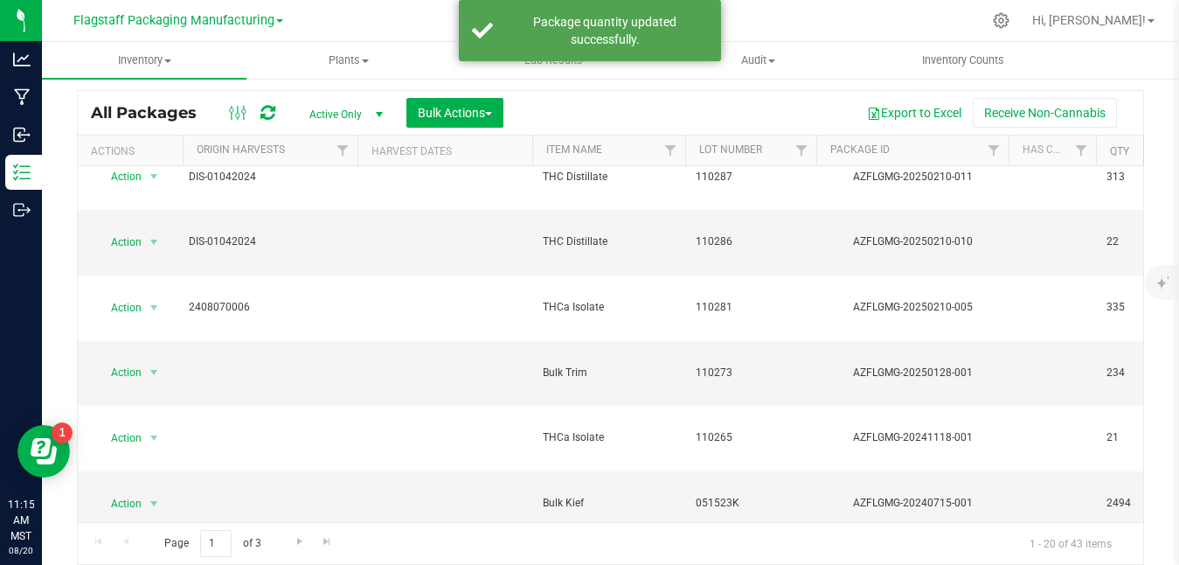
scroll to position [495, 0]
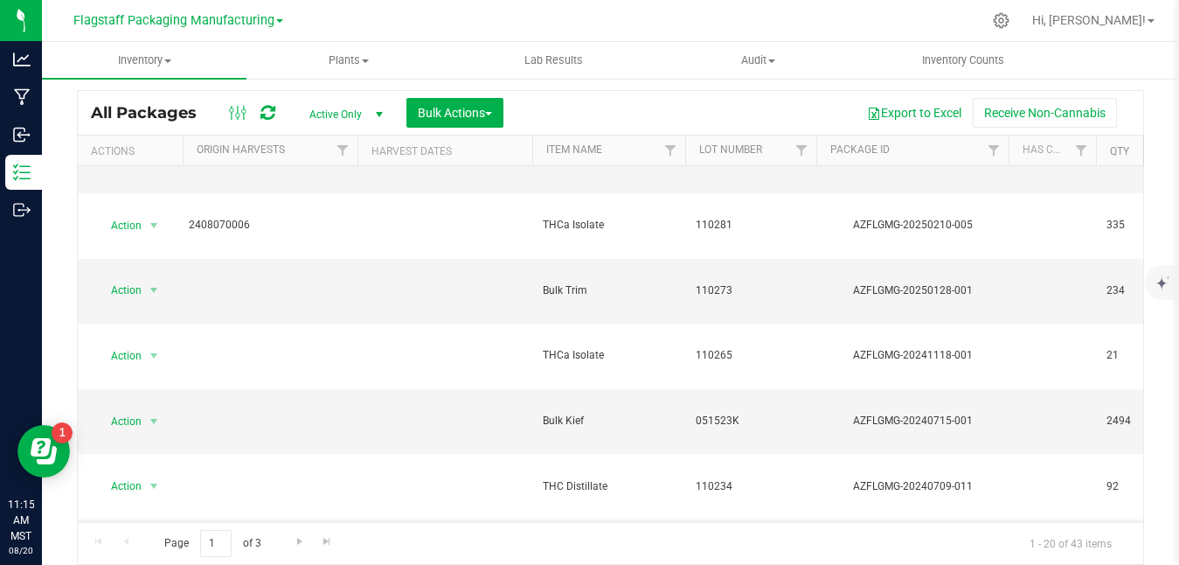
click at [145, 436] on li "Unlock package" at bounding box center [151, 449] width 110 height 26
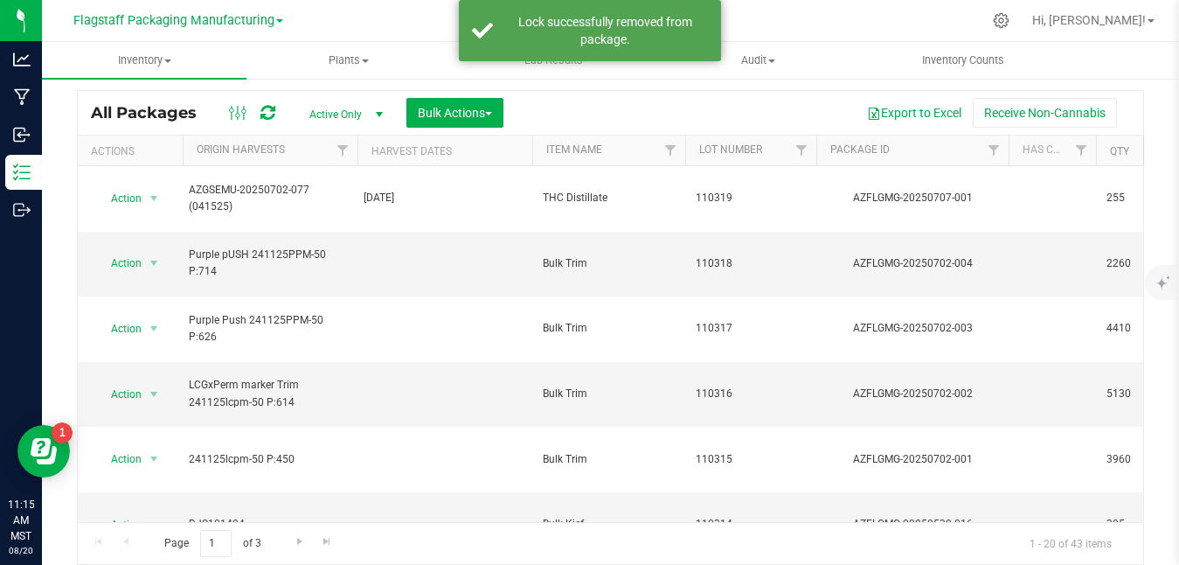
scroll to position [486, 0]
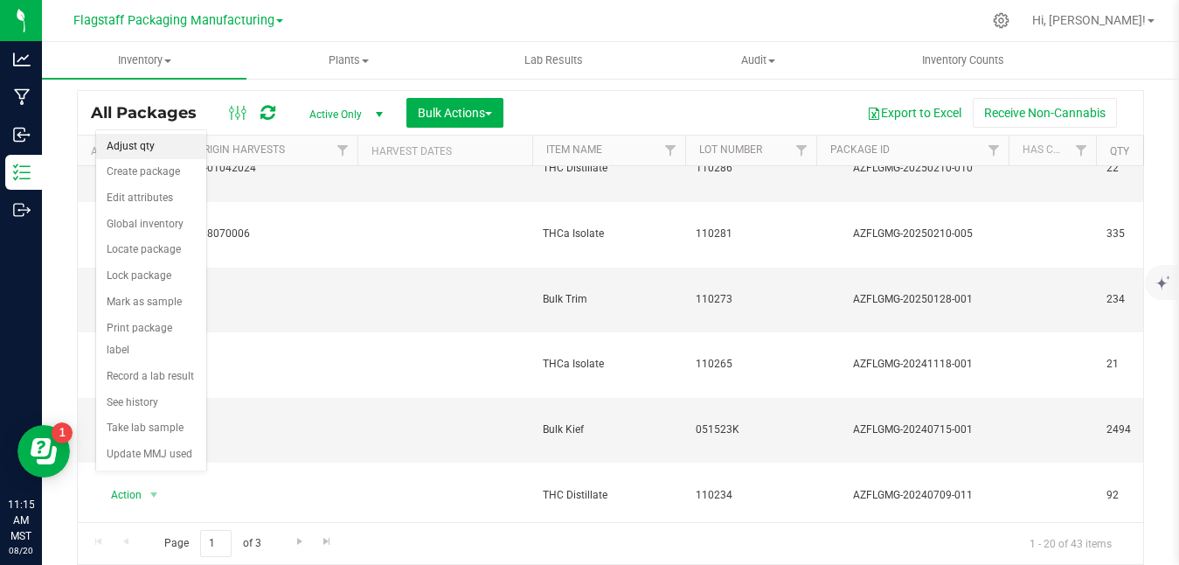
click at [164, 137] on li "Adjust qty" at bounding box center [151, 147] width 110 height 26
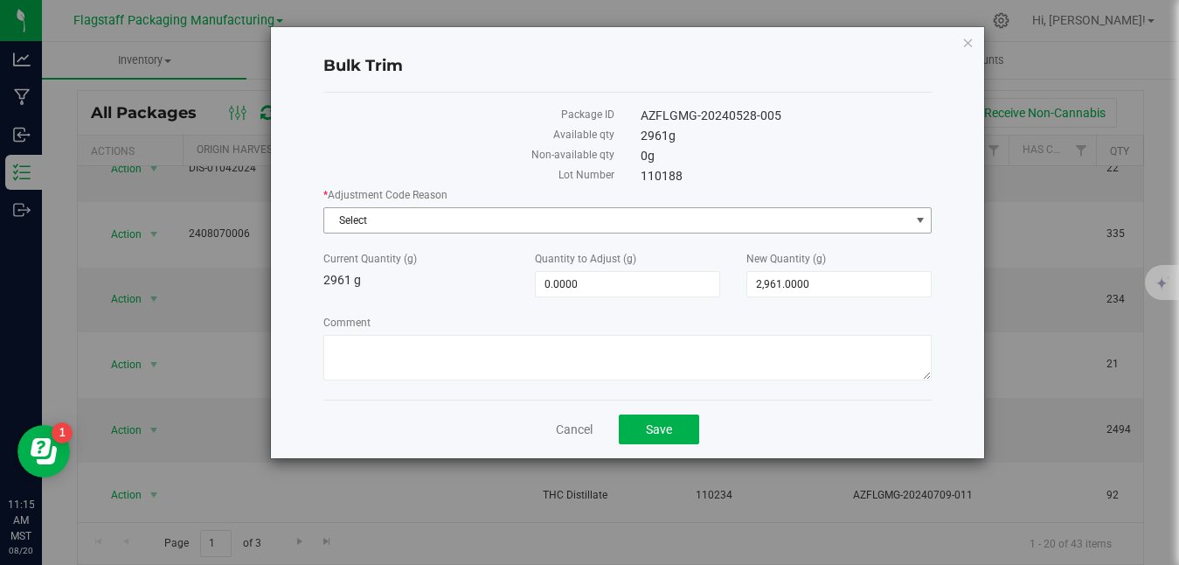
click at [644, 206] on div "* Adjustment Code Reason Select Select API Adjustment Error API Conversion Erro…" at bounding box center [627, 210] width 608 height 46
click at [628, 219] on span "Select" at bounding box center [616, 220] width 585 height 24
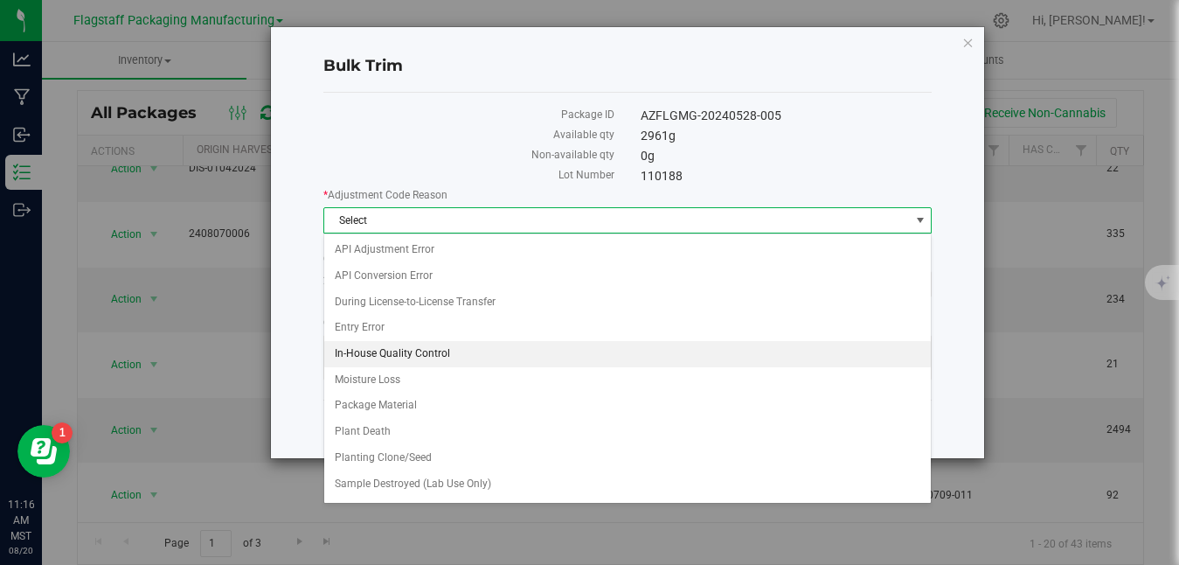
scroll to position [128, 0]
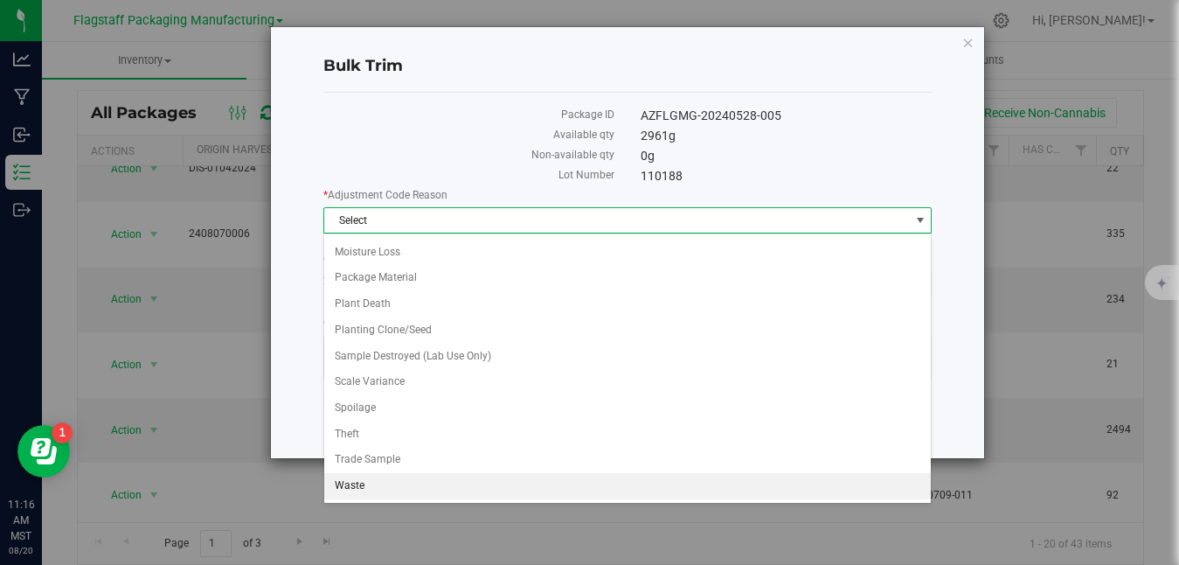
click at [478, 491] on li "Waste" at bounding box center [627, 486] width 607 height 26
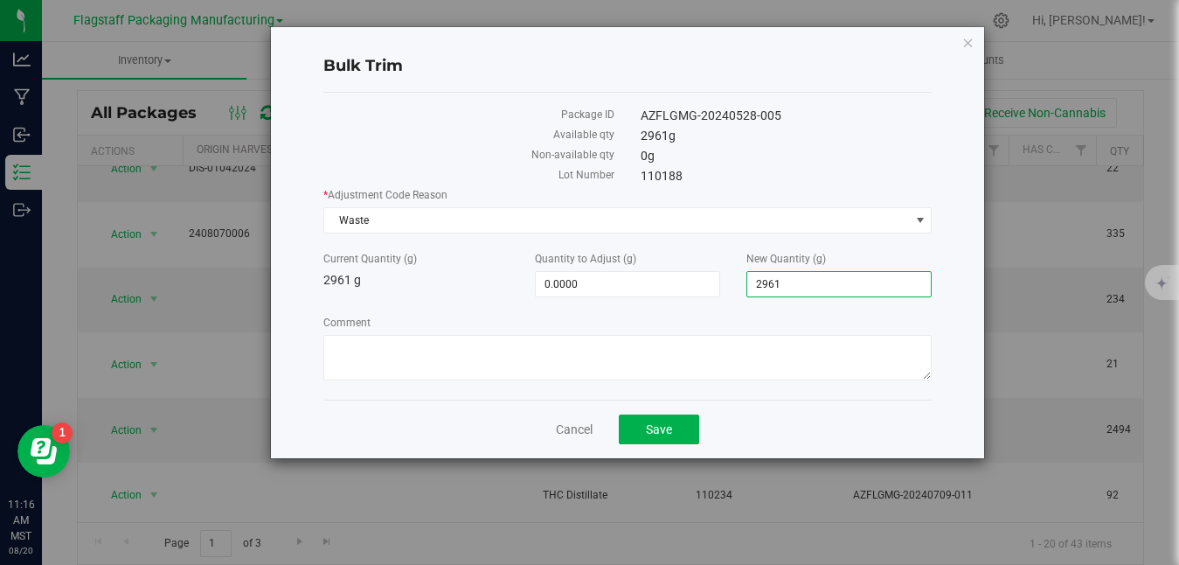
click at [845, 281] on span "2,961.0000 2961" at bounding box center [838, 284] width 185 height 26
type input "2"
type input "0"
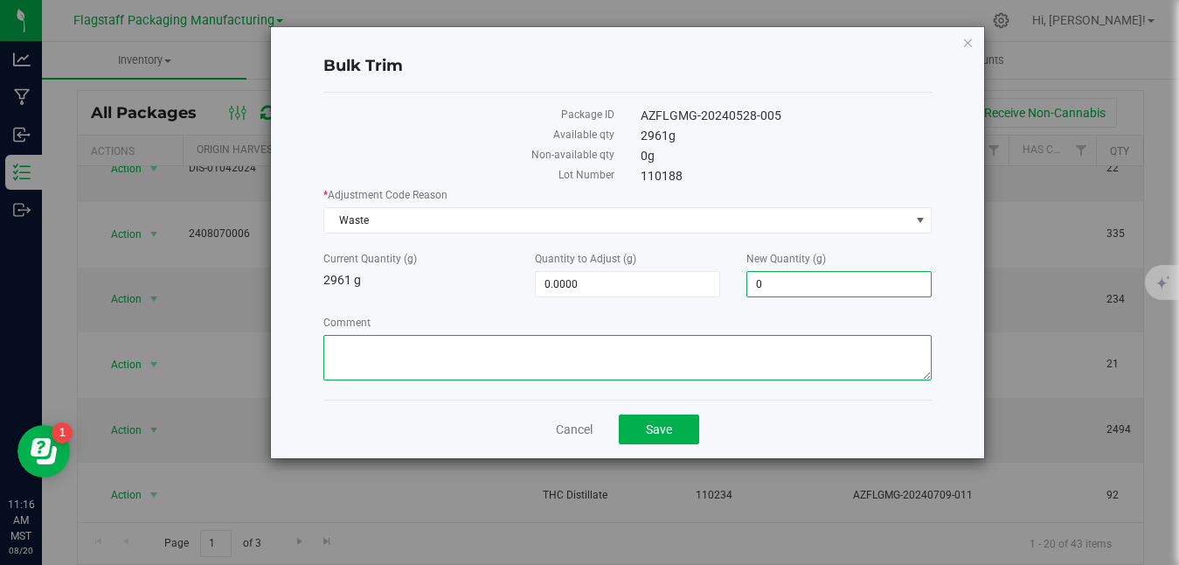
type input "-2,961.0000"
type input "0.0000"
click at [711, 350] on textarea "Comment" at bounding box center [627, 357] width 608 height 45
paste textarea "Disposed on Camera [DATE] with cat litter due to failed testing of microbials"
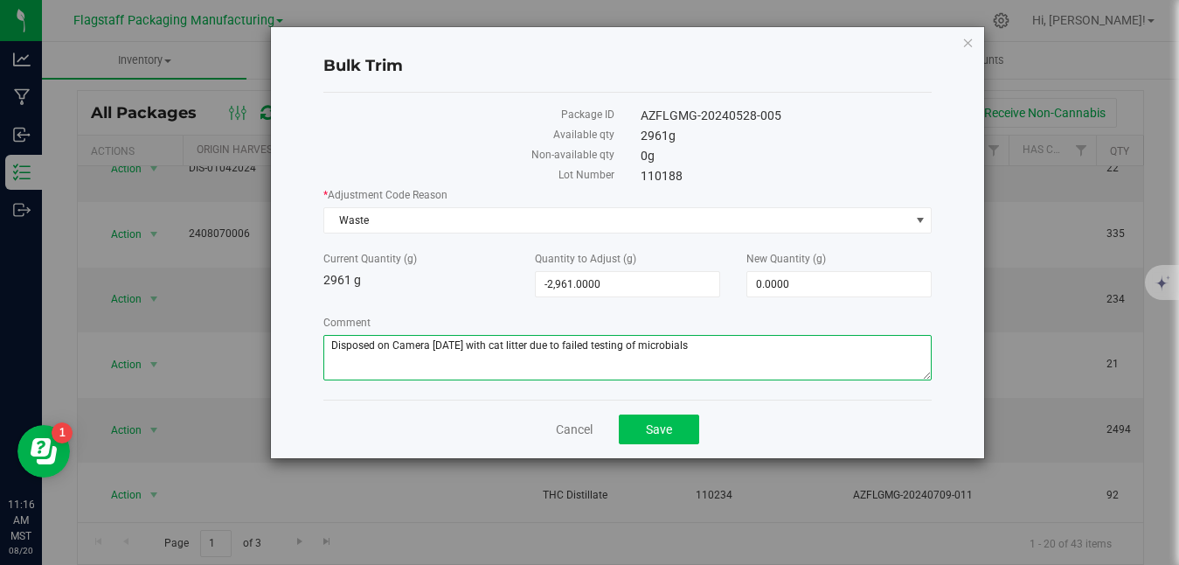
type textarea "Disposed on Camera [DATE] with cat litter due to failed testing of microbials"
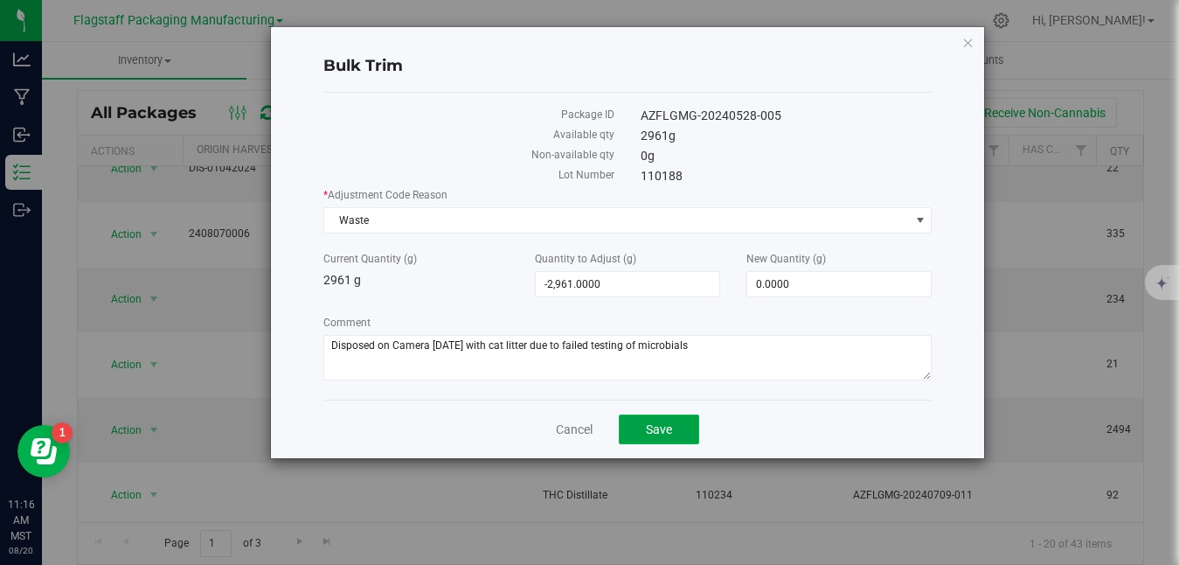
click at [647, 436] on button "Save" at bounding box center [659, 429] width 80 height 30
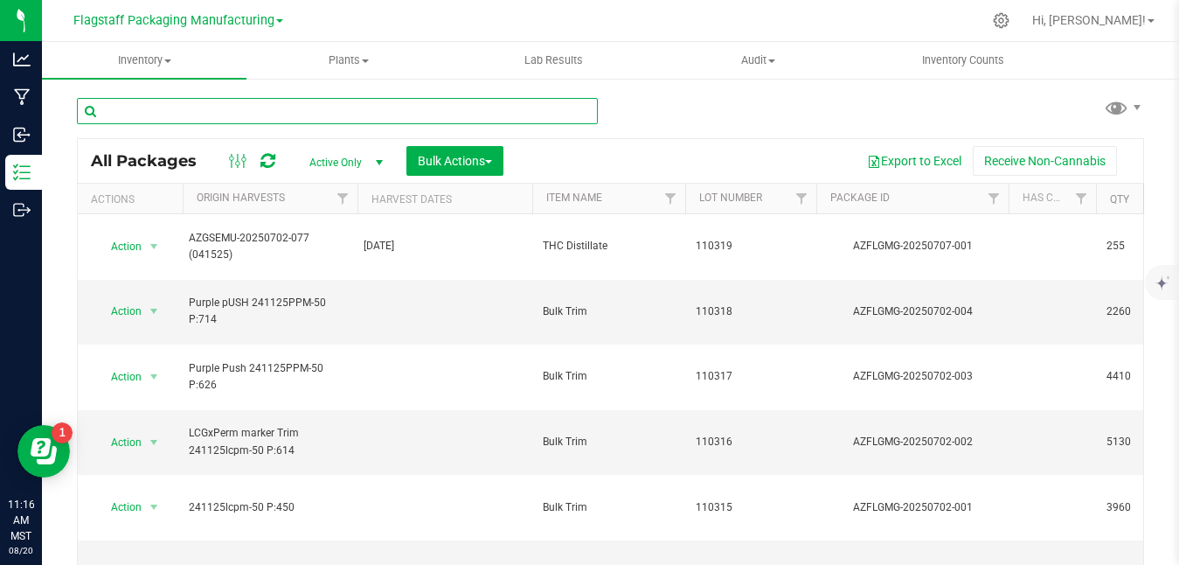
click at [466, 102] on input "text" at bounding box center [337, 111] width 521 height 26
type input "110083"
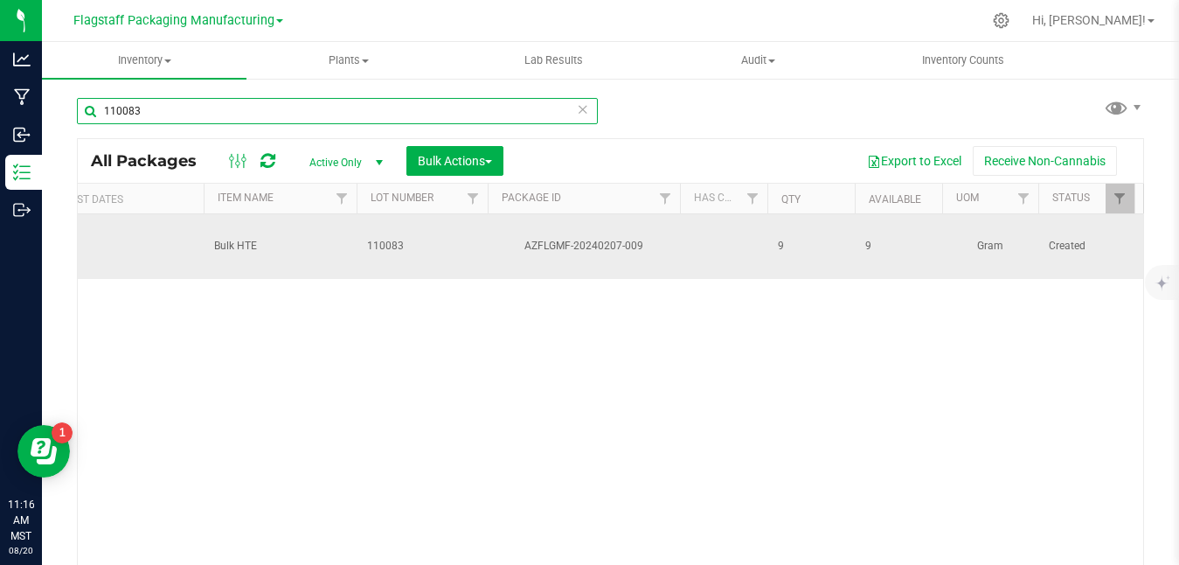
scroll to position [0, 387]
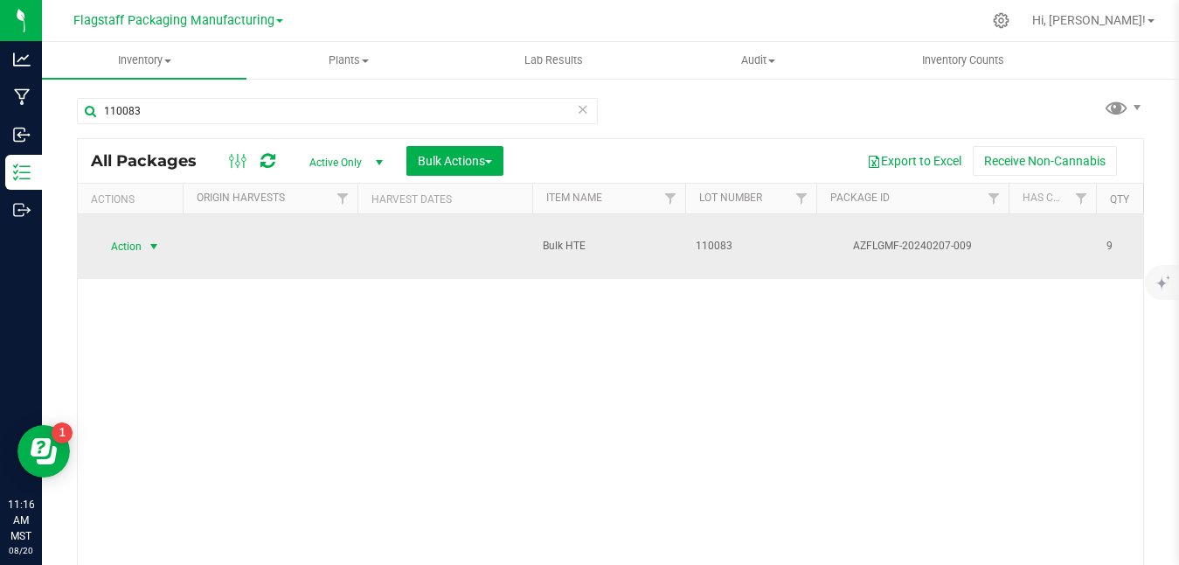
click at [154, 239] on span "select" at bounding box center [154, 246] width 14 height 14
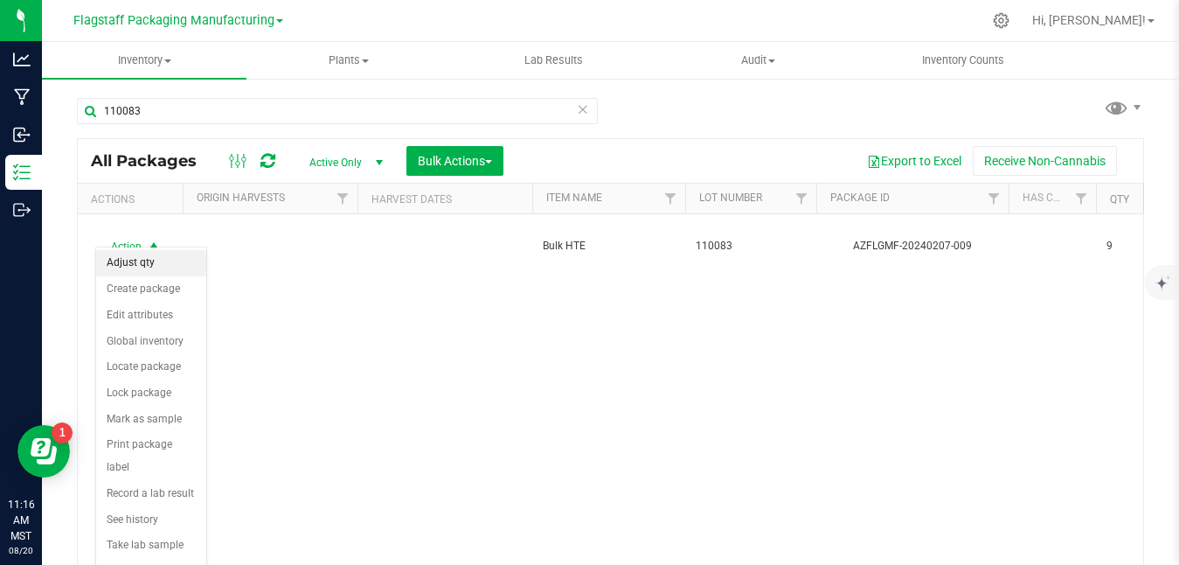
click at [141, 272] on li "Adjust qty" at bounding box center [151, 263] width 110 height 26
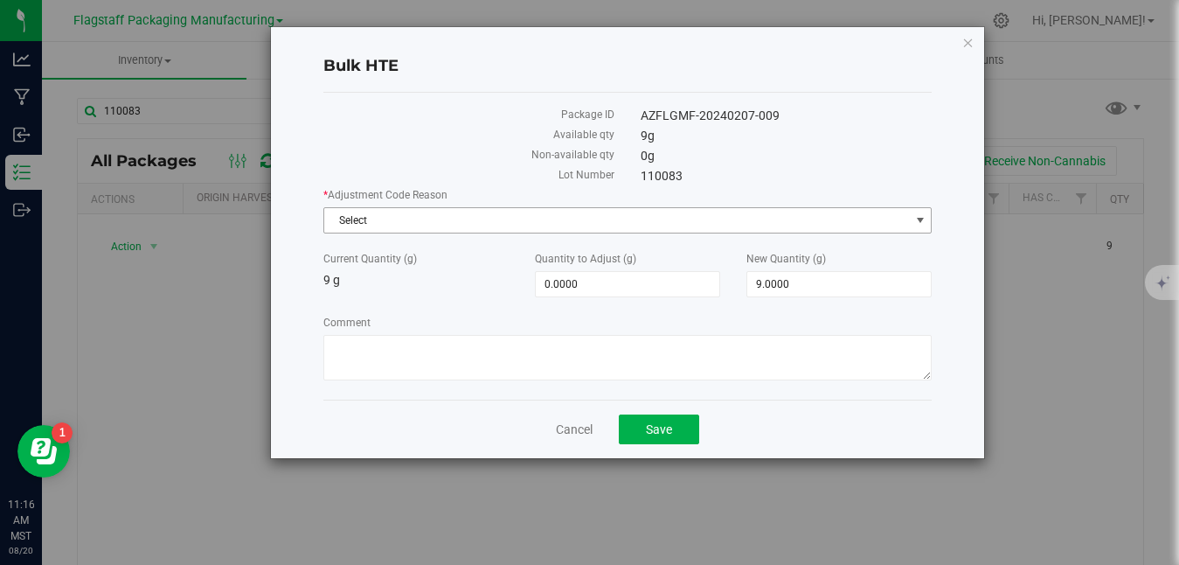
click at [536, 221] on span "Select" at bounding box center [616, 220] width 585 height 24
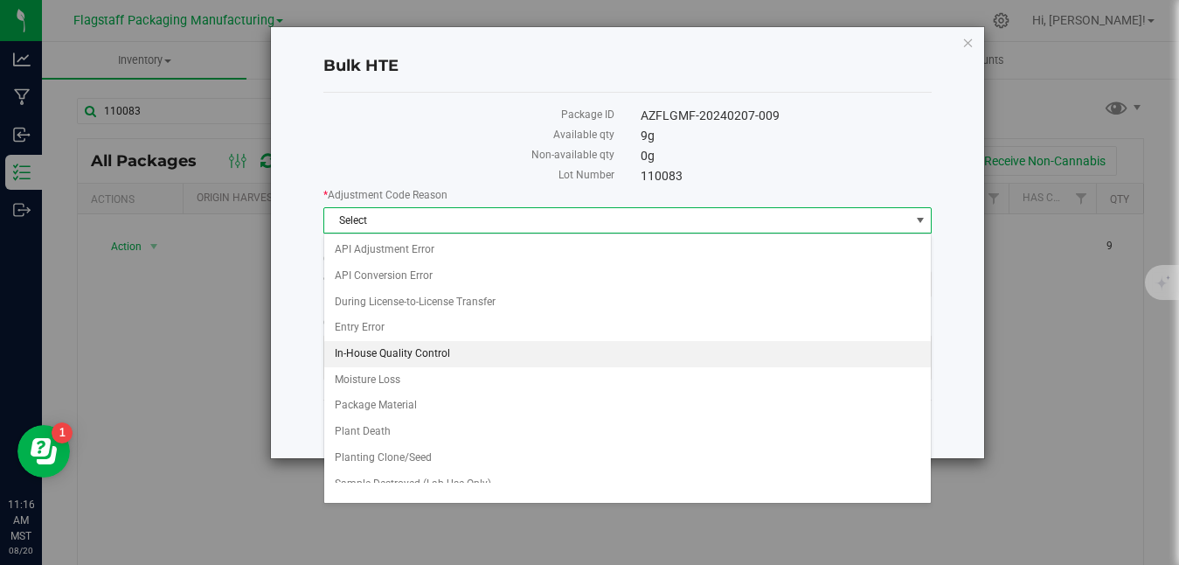
scroll to position [144, 0]
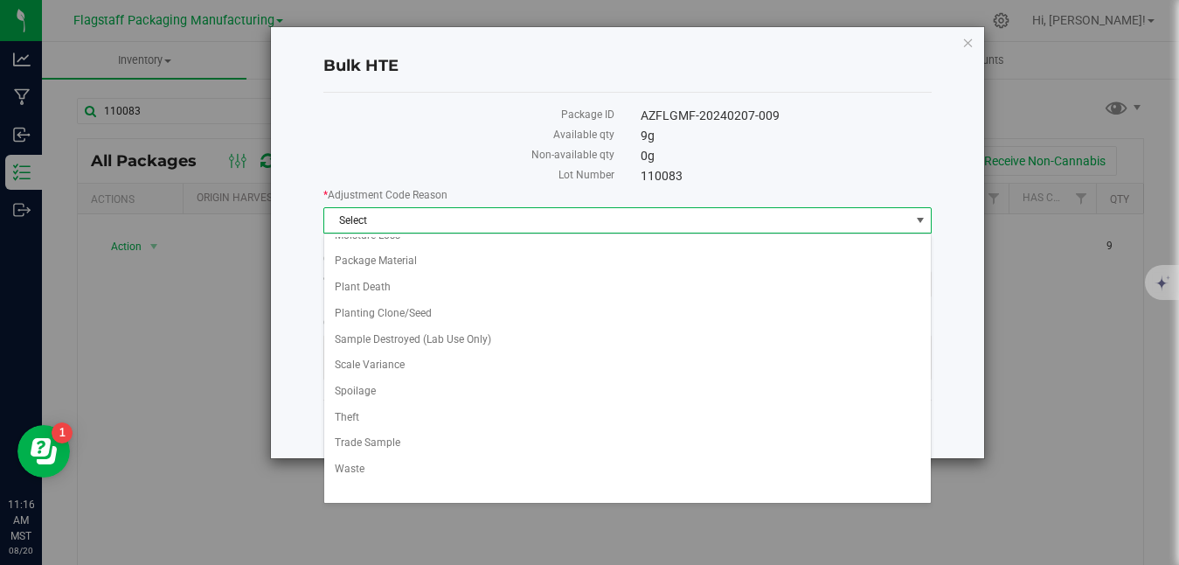
click at [941, 261] on div "New Quantity (g) 9.0000 9" at bounding box center [839, 274] width 212 height 46
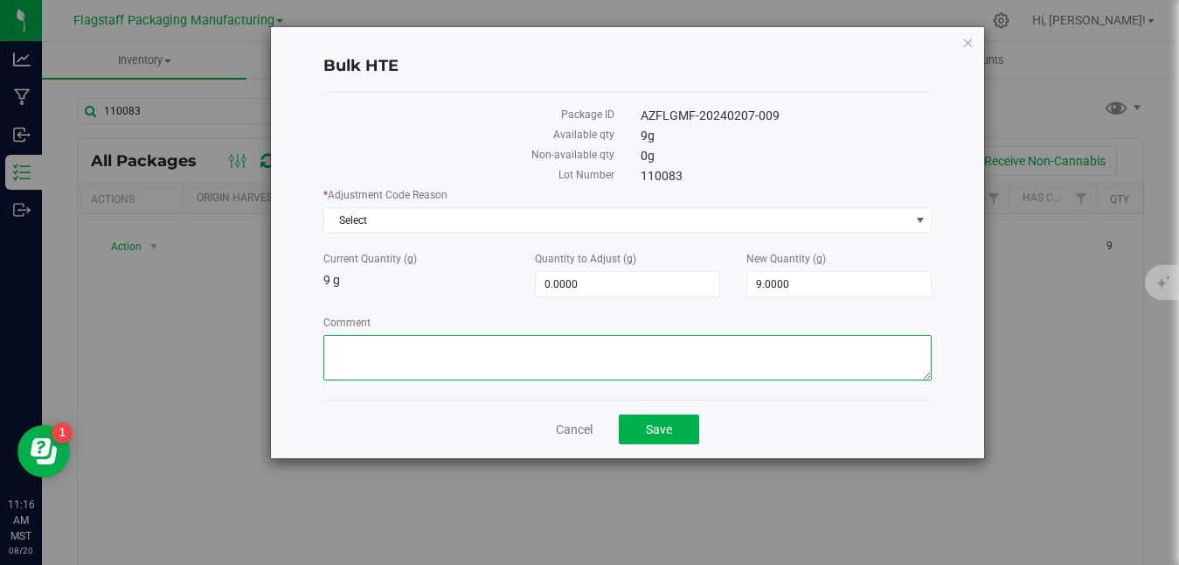
click at [667, 365] on textarea "Comment" at bounding box center [627, 357] width 608 height 45
paste textarea "Disposed on Camera [DATE] with cat litter due to failed testing of microbials"
type textarea "Disposed on Camera [DATE] with cat litter due to material being expired"
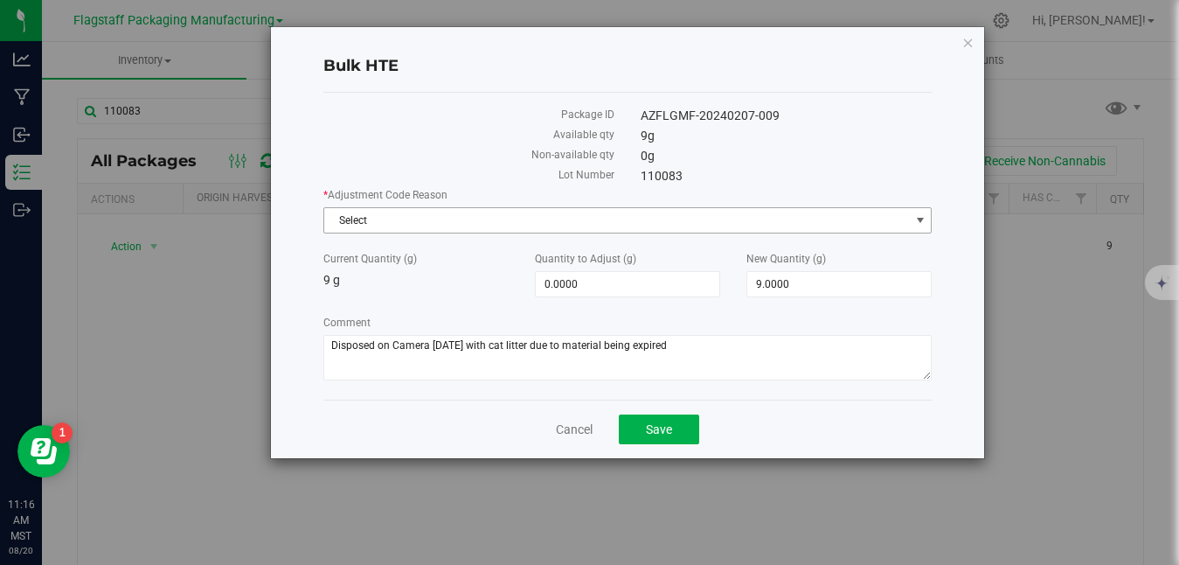
click at [644, 224] on span "Select" at bounding box center [616, 220] width 585 height 24
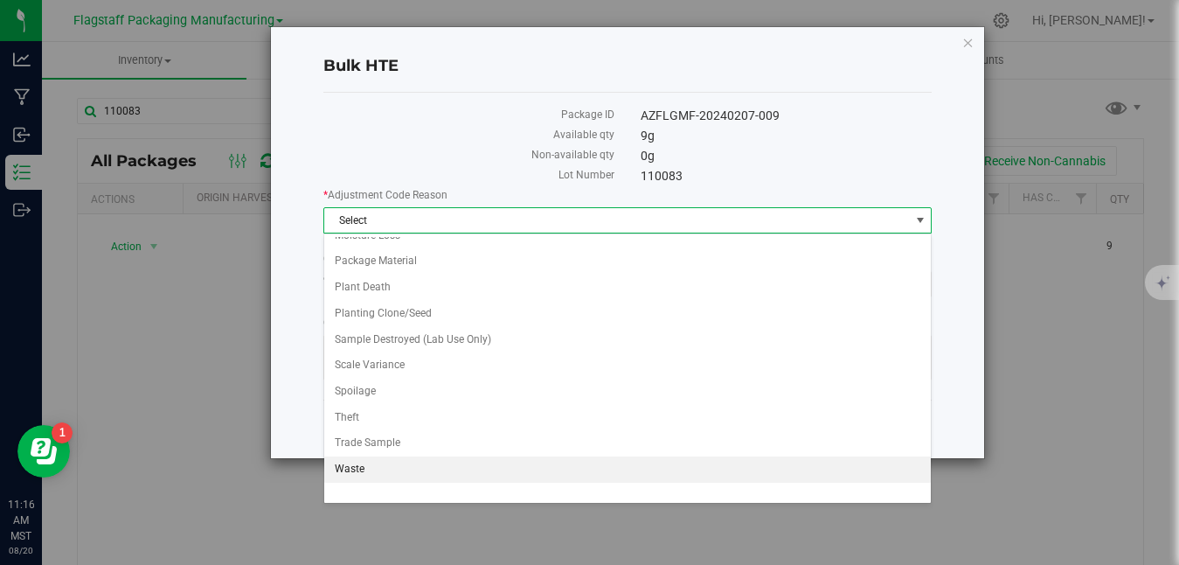
click at [533, 474] on li "Waste" at bounding box center [627, 469] width 607 height 26
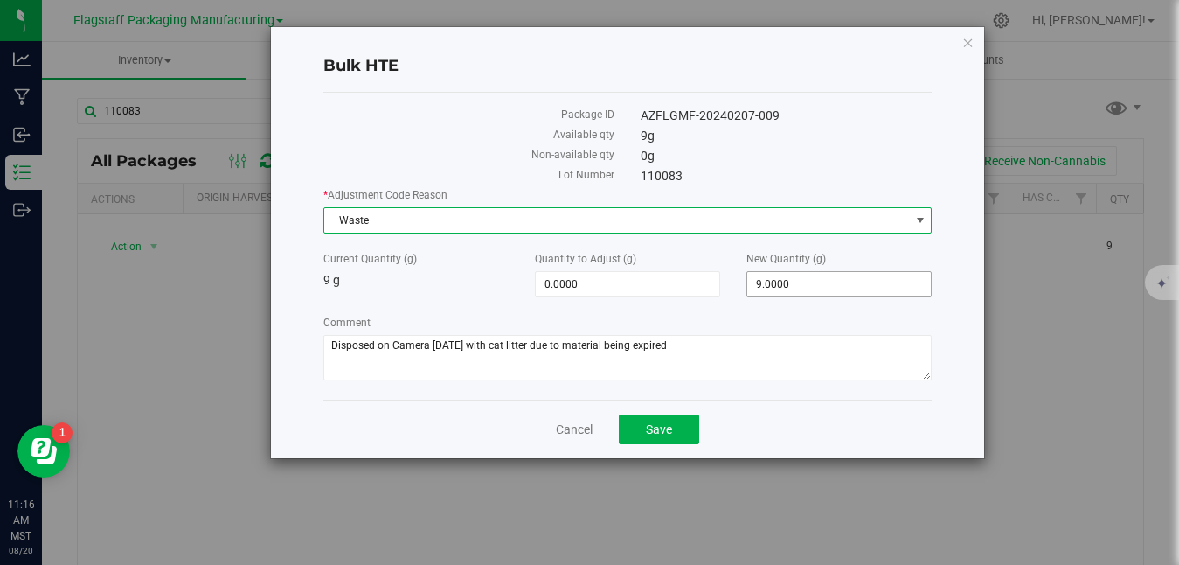
click at [834, 283] on span "9.0000 9" at bounding box center [838, 284] width 185 height 26
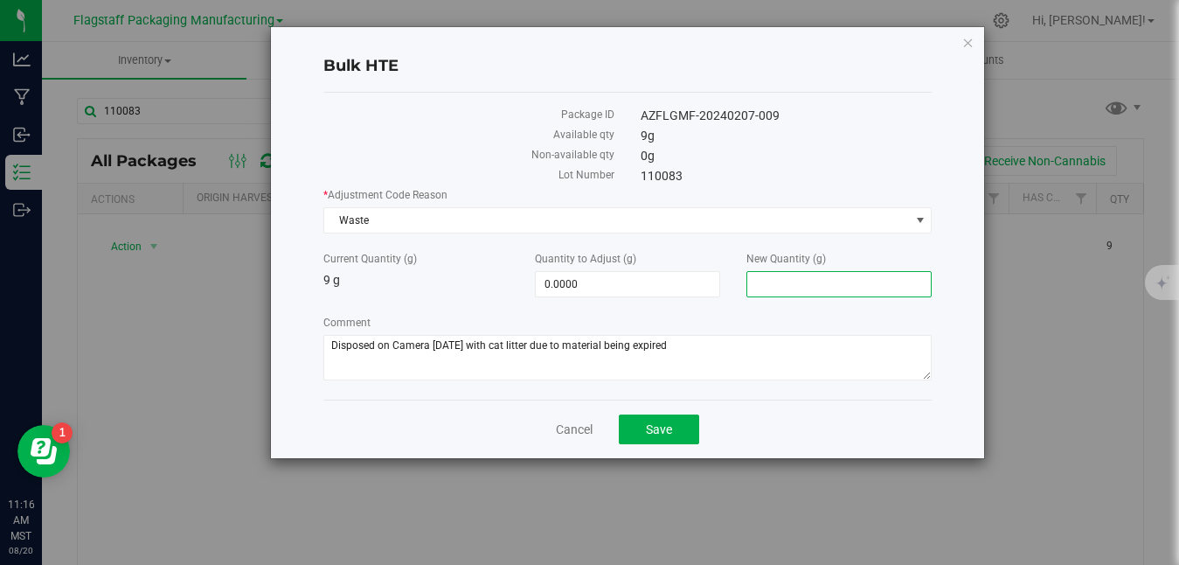
type input "0"
type input "-9.0000"
type input "0.0000"
click at [659, 425] on span "Save" at bounding box center [659, 429] width 26 height 14
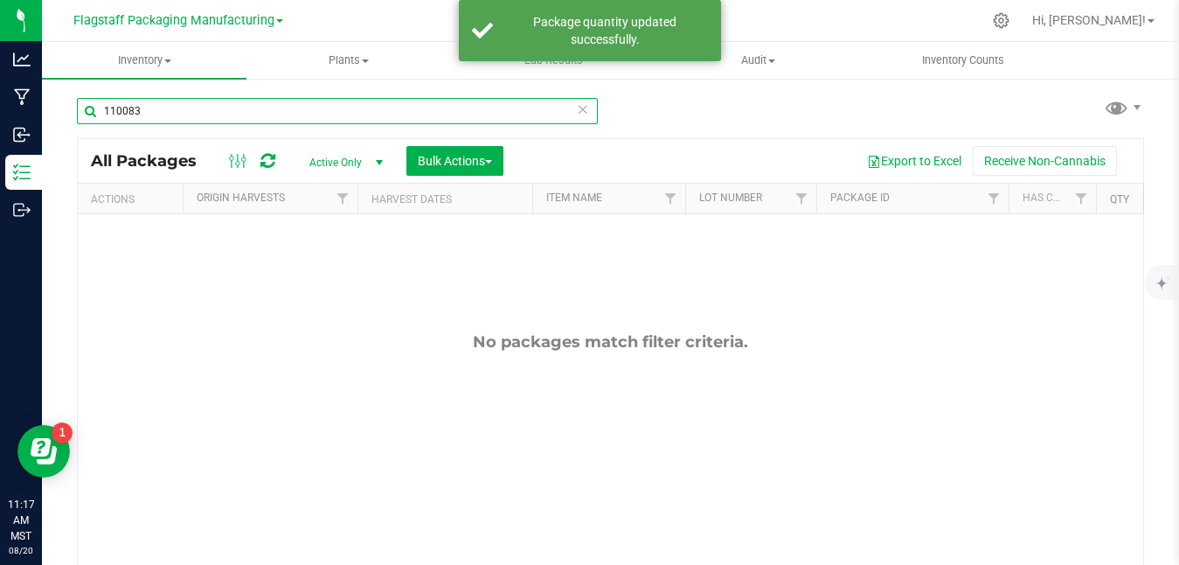
click at [448, 99] on input "110083" at bounding box center [337, 111] width 521 height 26
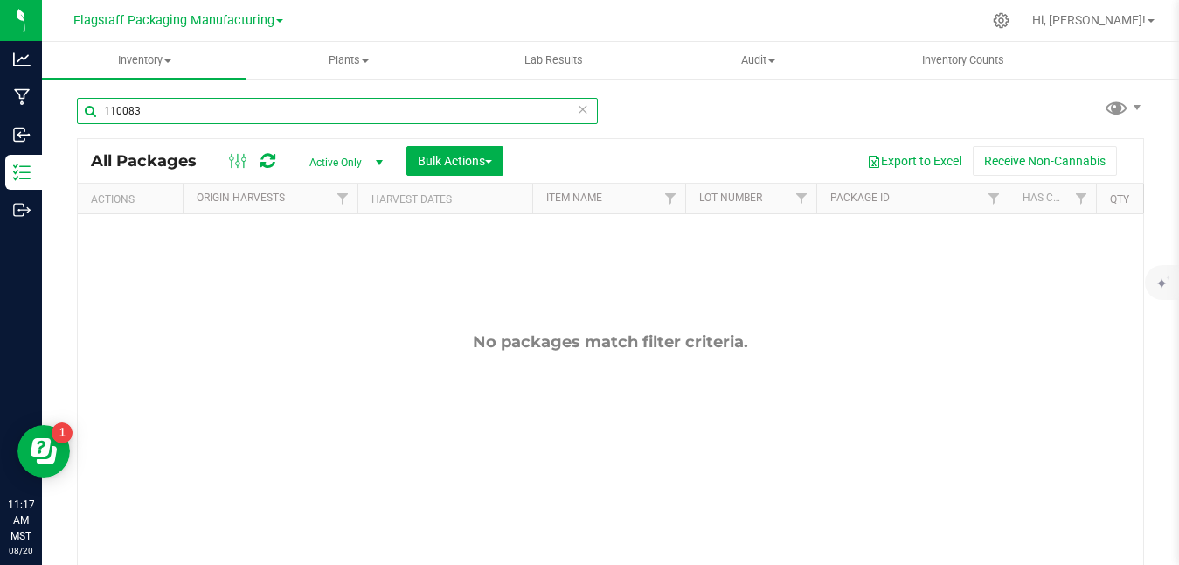
click at [417, 115] on input "110083" at bounding box center [337, 111] width 521 height 26
type input "110067"
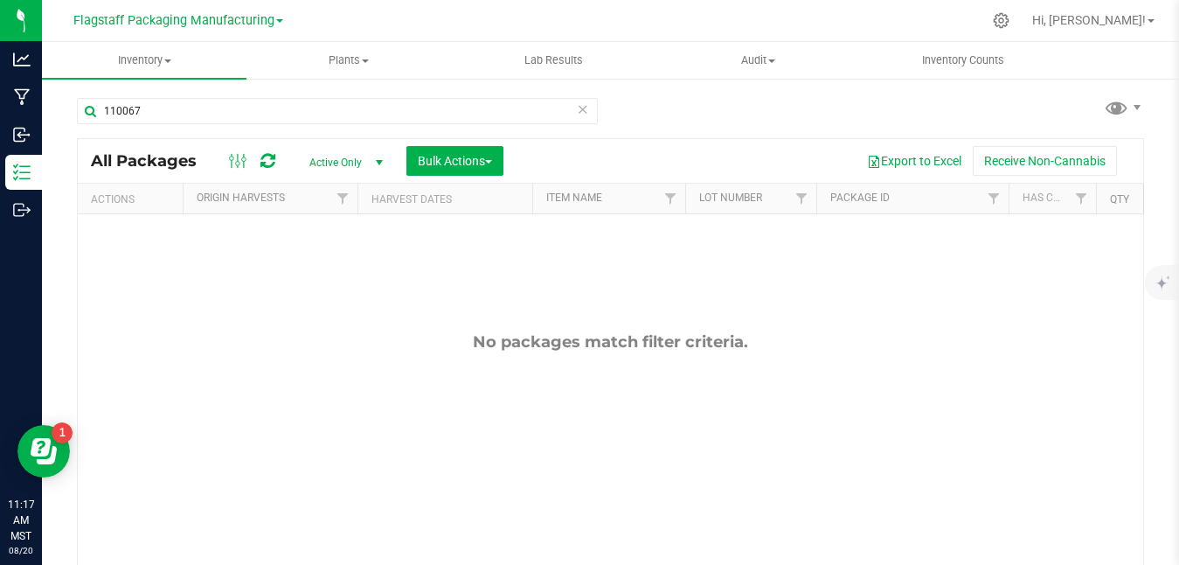
click at [659, 144] on div "All Packages Active Only Active Only Lab Samples Locked All Bulk Actions Add to…" at bounding box center [611, 161] width 1066 height 44
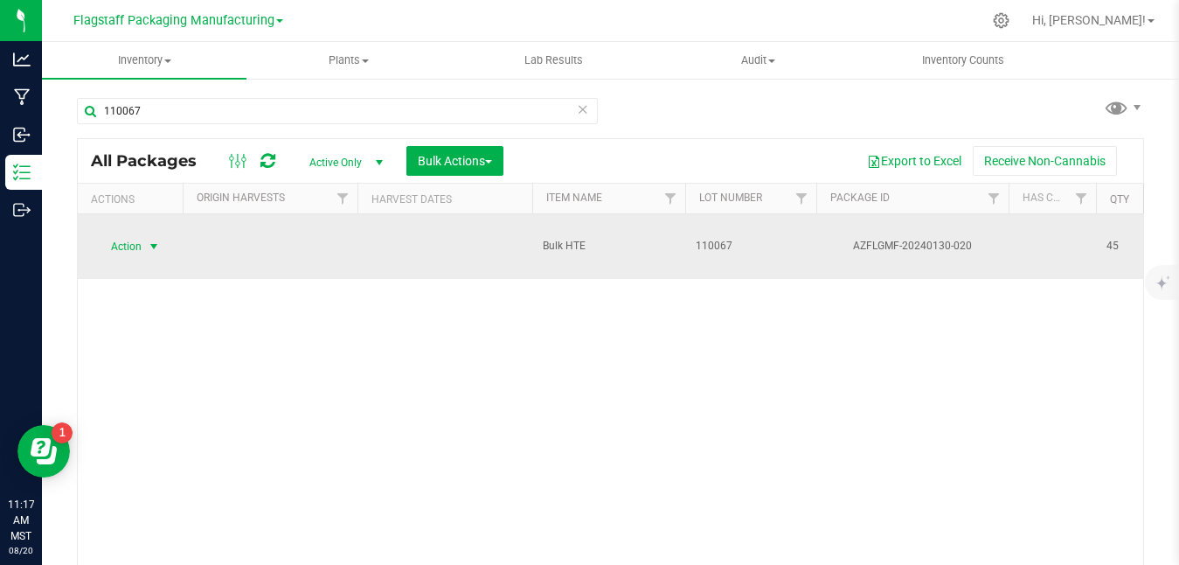
click at [147, 239] on span "select" at bounding box center [154, 246] width 14 height 14
click at [133, 239] on span "Action" at bounding box center [118, 246] width 47 height 24
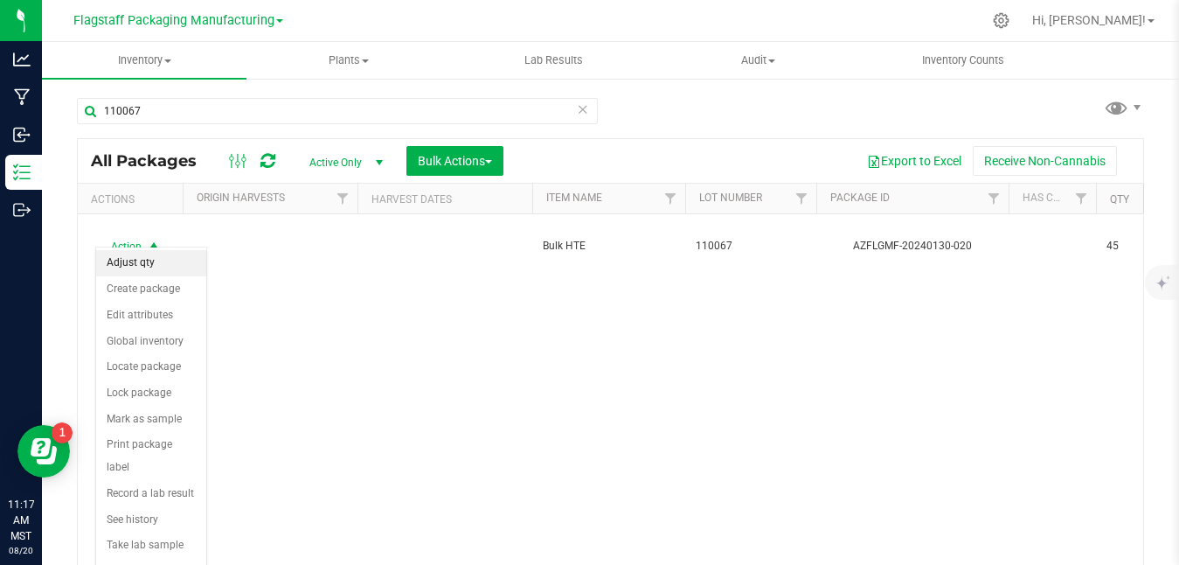
click at [154, 266] on li "Adjust qty" at bounding box center [151, 263] width 110 height 26
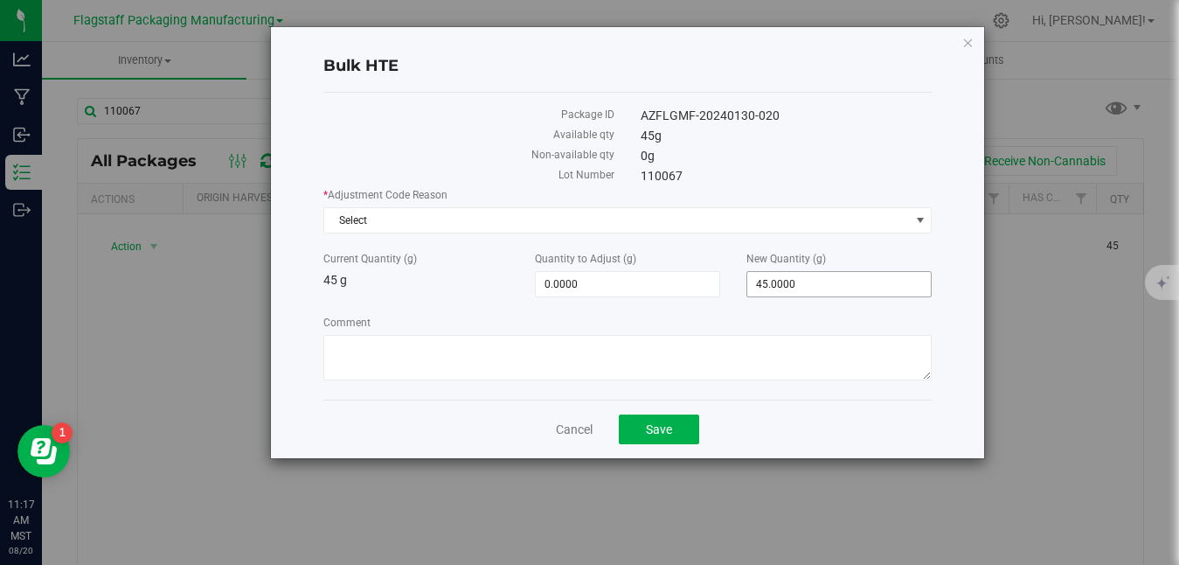
click at [826, 290] on span "45.0000 45" at bounding box center [838, 284] width 185 height 26
type input "4"
type input "0"
type input "-45.0000"
type input "0.0000"
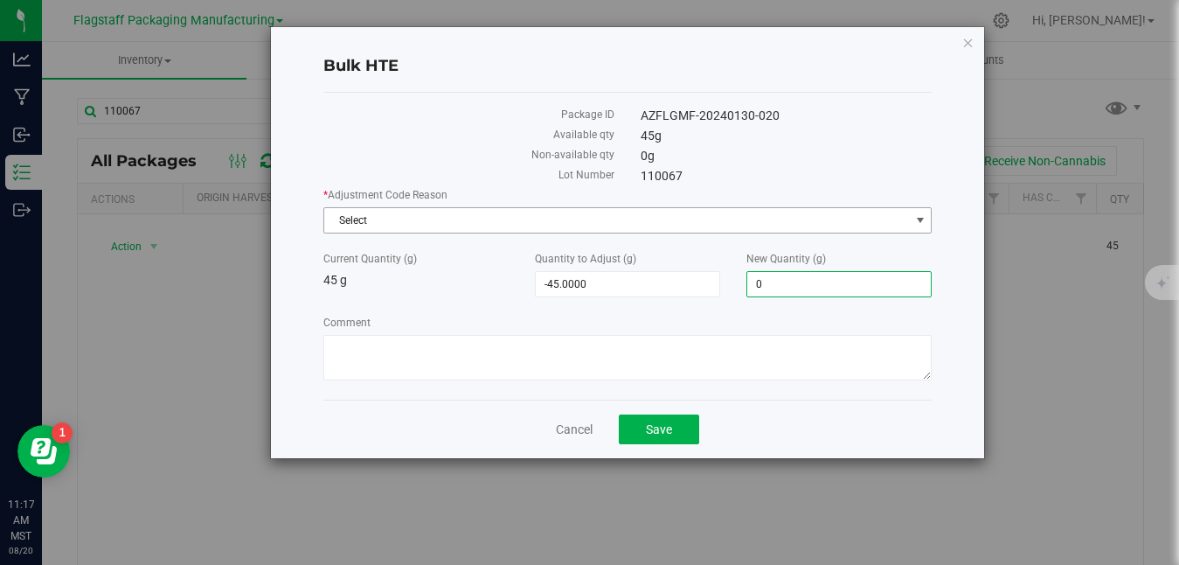
click at [602, 215] on span "Select" at bounding box center [616, 220] width 585 height 24
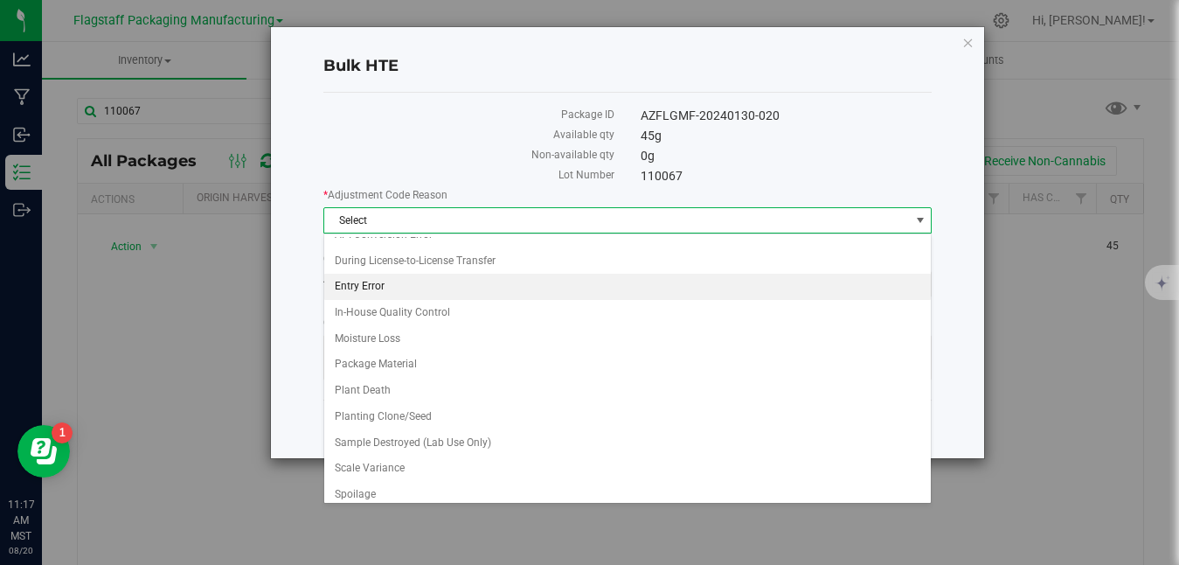
scroll to position [128, 0]
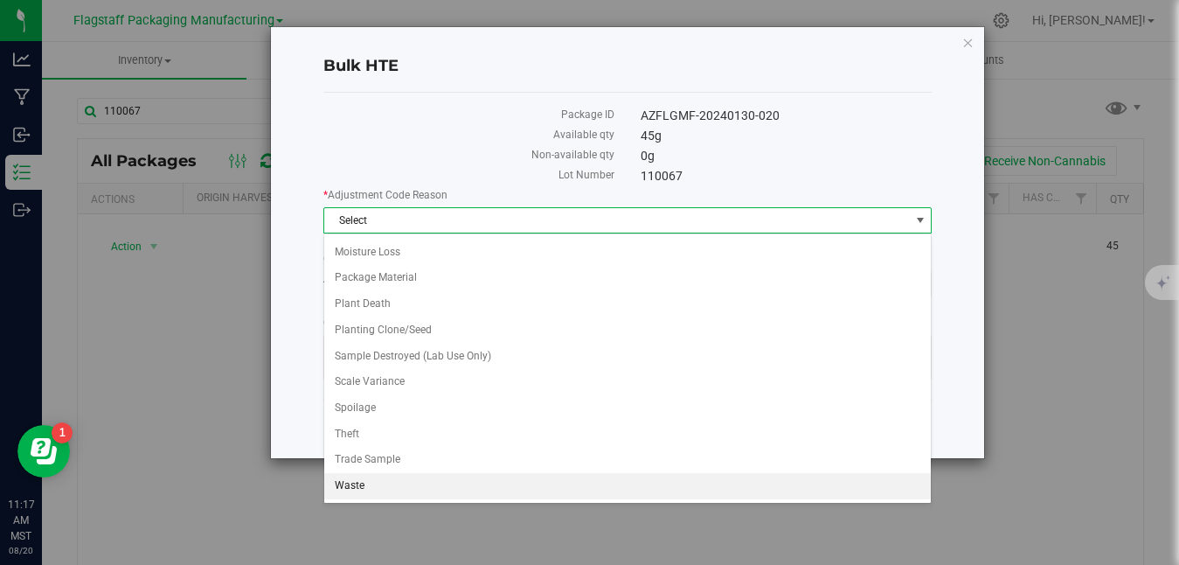
click at [415, 485] on li "Waste" at bounding box center [627, 486] width 607 height 26
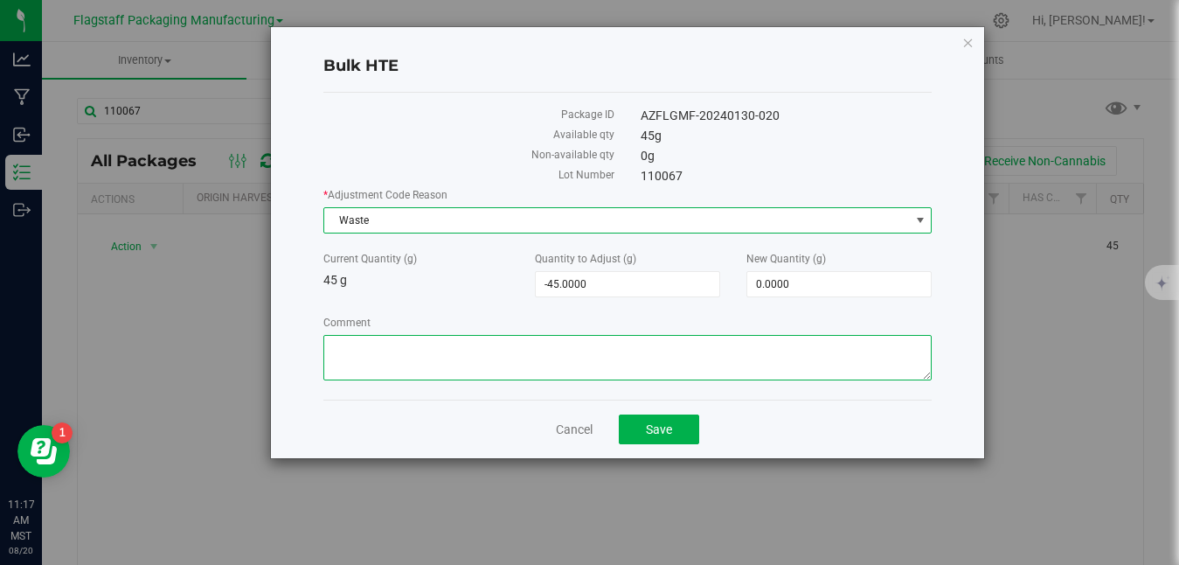
click at [494, 360] on textarea "Comment" at bounding box center [627, 357] width 608 height 45
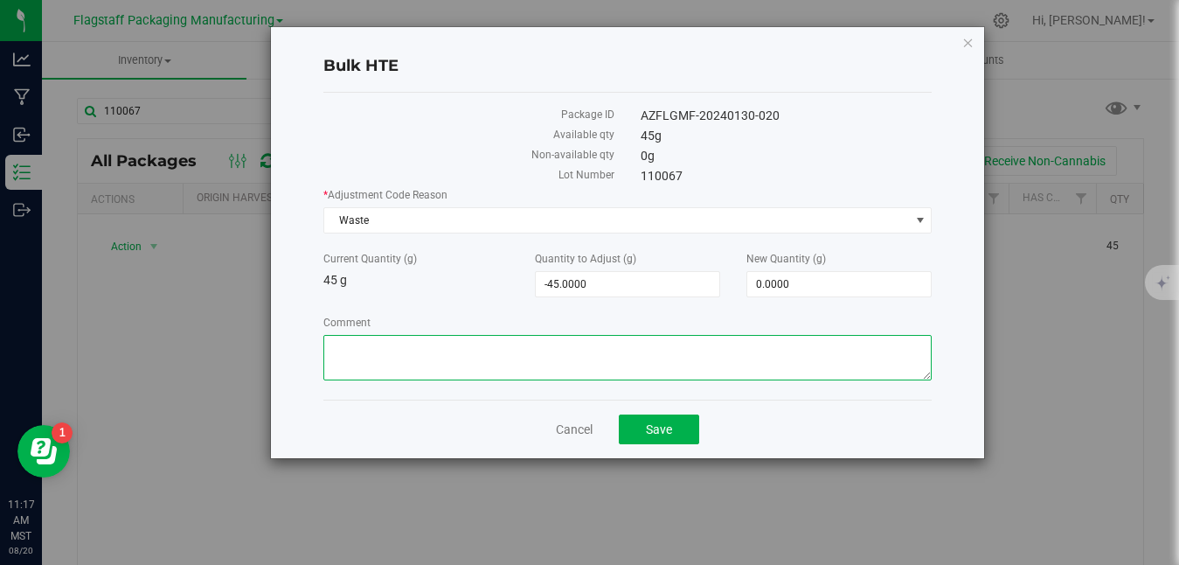
paste textarea "Disposed on Camera [DATE] with cat litter due to failed testing of microbials"
drag, startPoint x: 705, startPoint y: 348, endPoint x: 566, endPoint y: 343, distance: 139.1
click at [566, 343] on textarea "Comment" at bounding box center [627, 357] width 608 height 45
drag, startPoint x: 691, startPoint y: 345, endPoint x: 308, endPoint y: 290, distance: 386.8
click at [307, 290] on div "Bulk HTE Package ID AZFLGMF-20240130-020 Available qty 45 g Non-available qty 0…" at bounding box center [627, 242] width 713 height 431
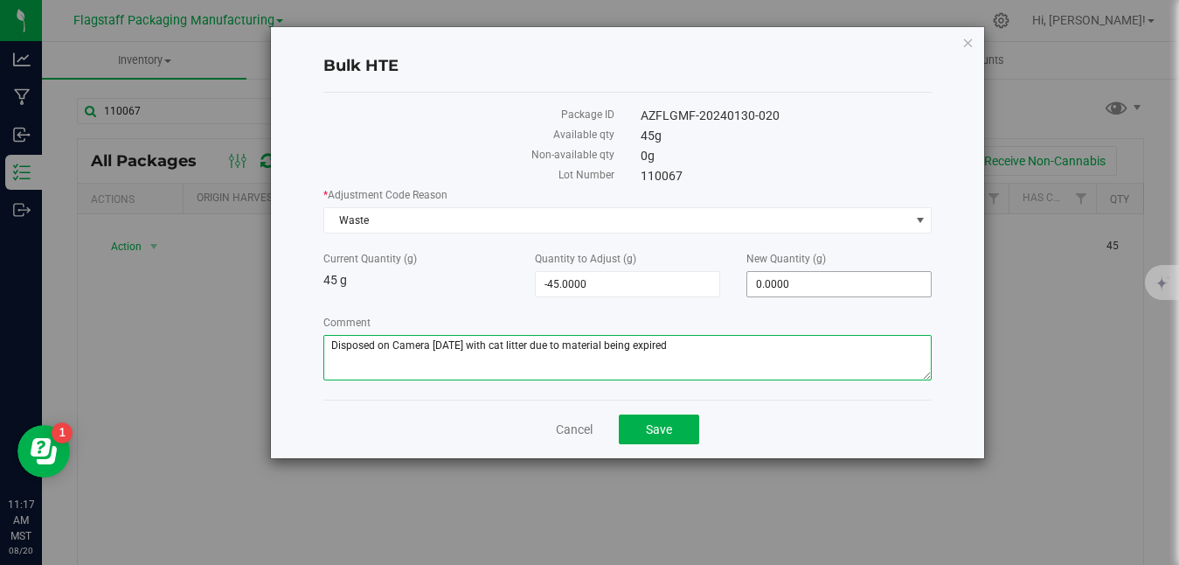
type textarea "Disposed on Camera [DATE] with cat litter due to material being expired"
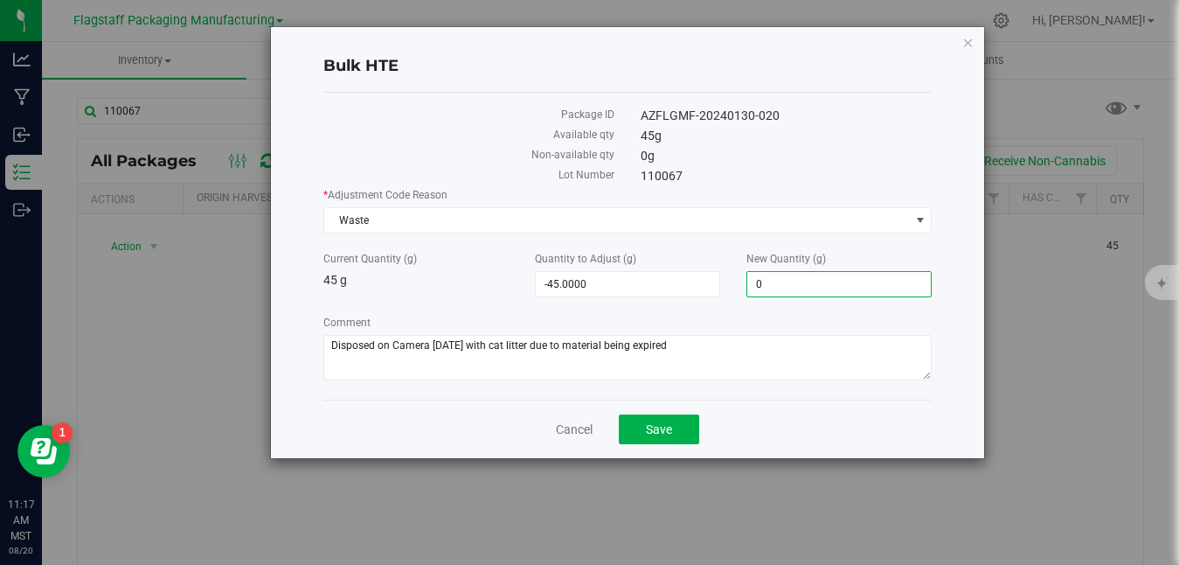
click at [808, 278] on span "0.0000 0" at bounding box center [838, 284] width 185 height 26
click at [663, 427] on span "Save" at bounding box center [659, 429] width 26 height 14
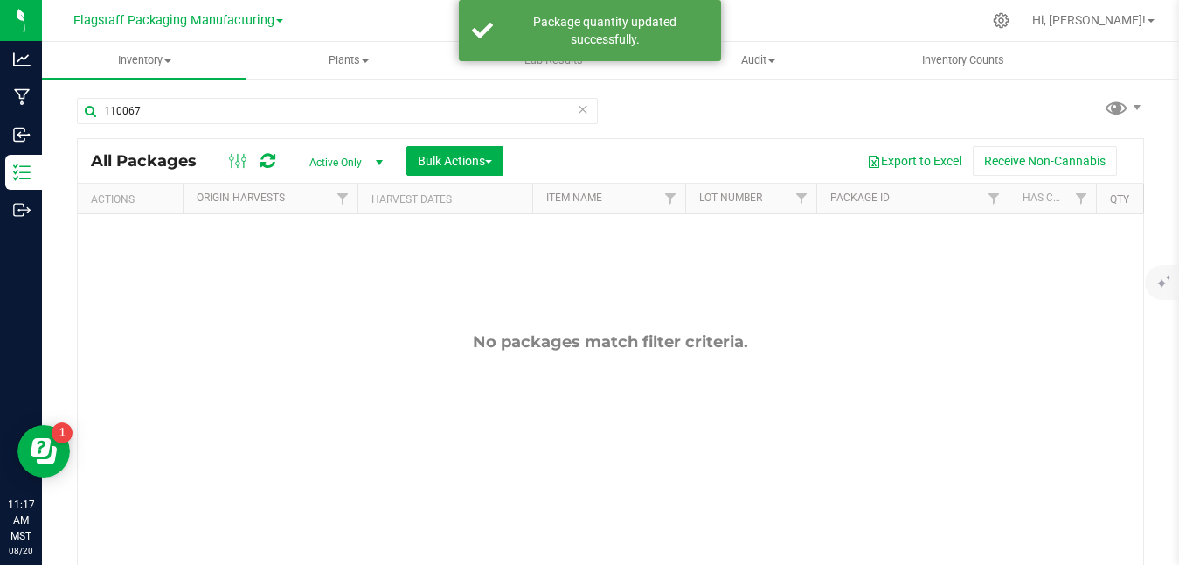
click at [578, 112] on icon at bounding box center [583, 108] width 12 height 21
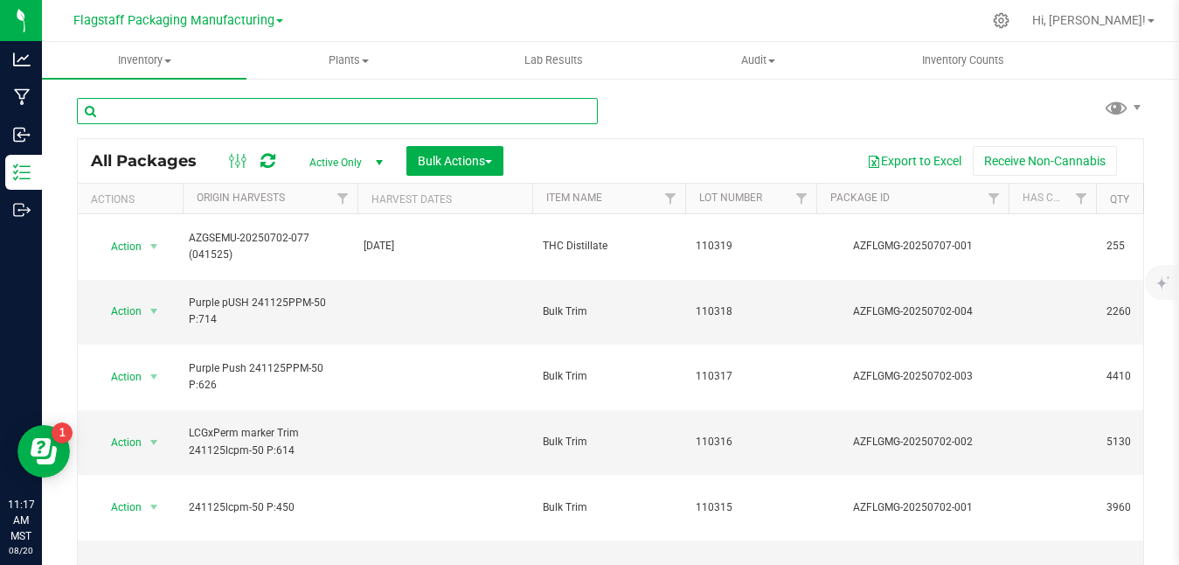
click at [574, 112] on input "text" at bounding box center [337, 111] width 521 height 26
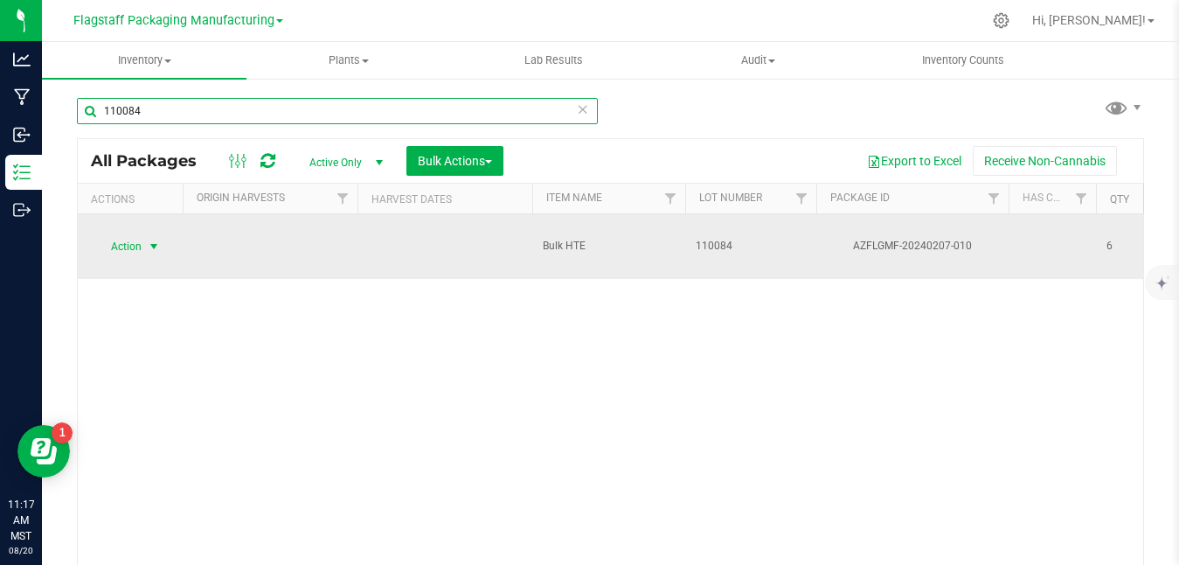
type input "110084"
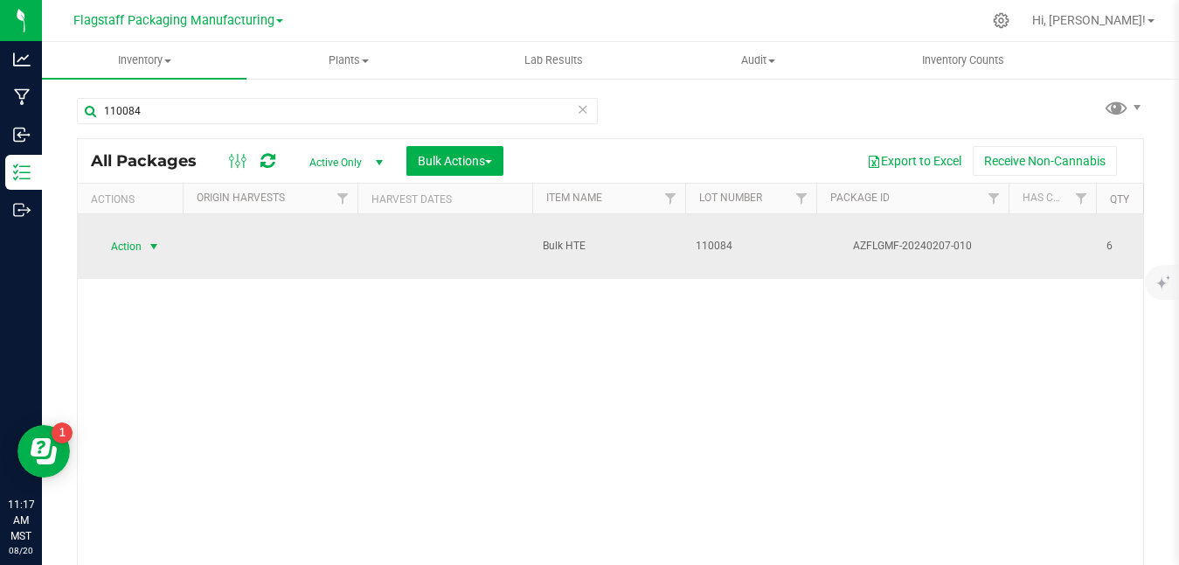
click at [147, 239] on span "select" at bounding box center [154, 246] width 14 height 14
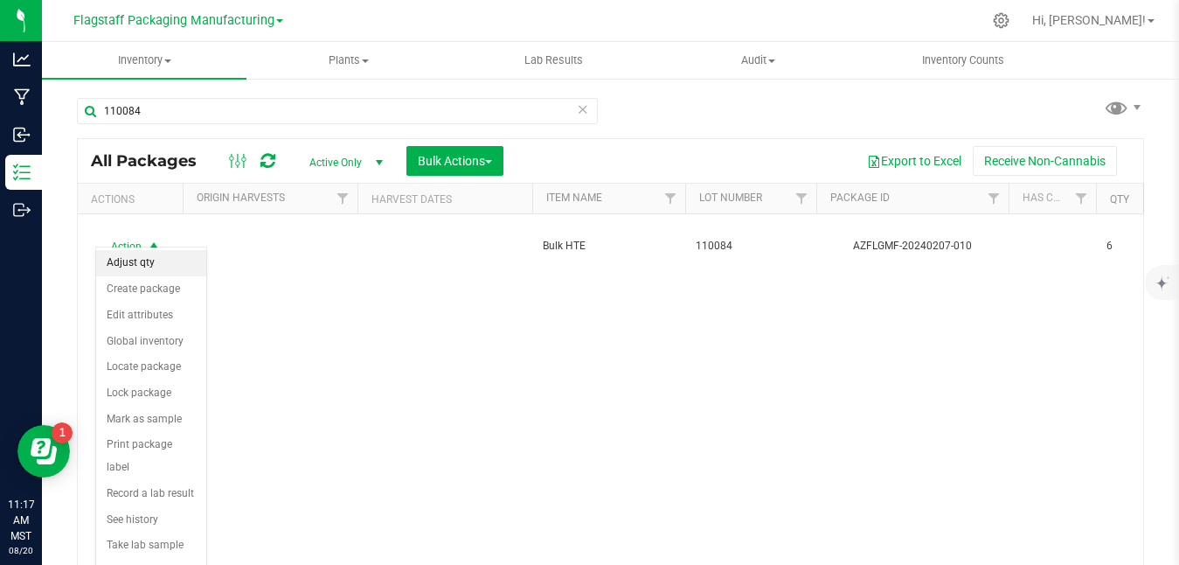
click at [144, 260] on li "Adjust qty" at bounding box center [151, 263] width 110 height 26
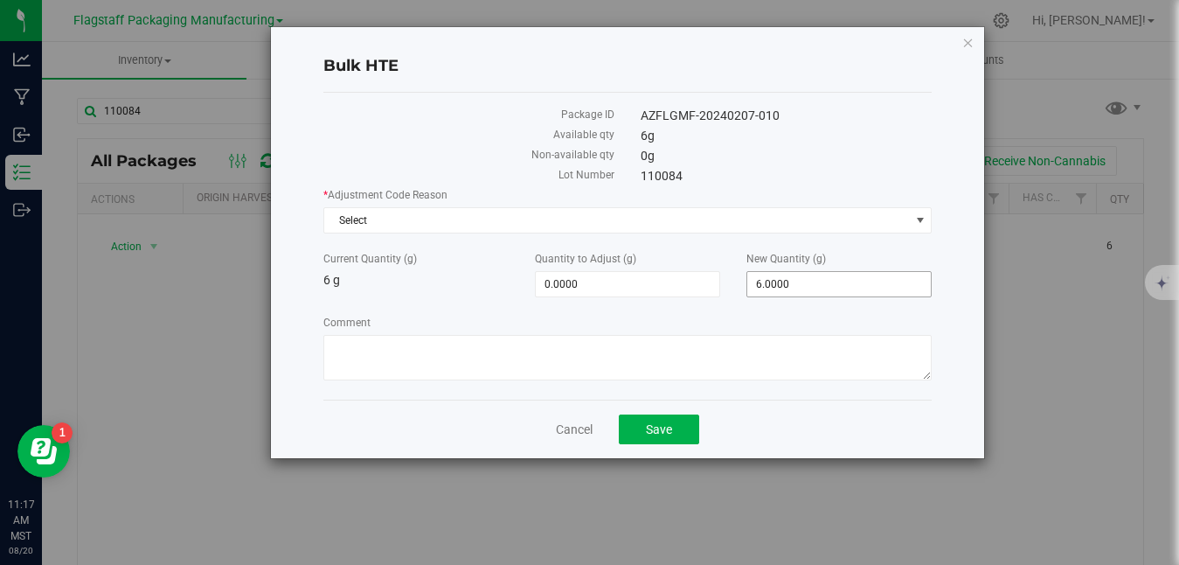
click at [858, 282] on span "6.0000 6" at bounding box center [838, 284] width 185 height 26
type input "0"
type input "-6.0000"
type input "0.0000"
click at [601, 218] on span "Select" at bounding box center [616, 220] width 585 height 24
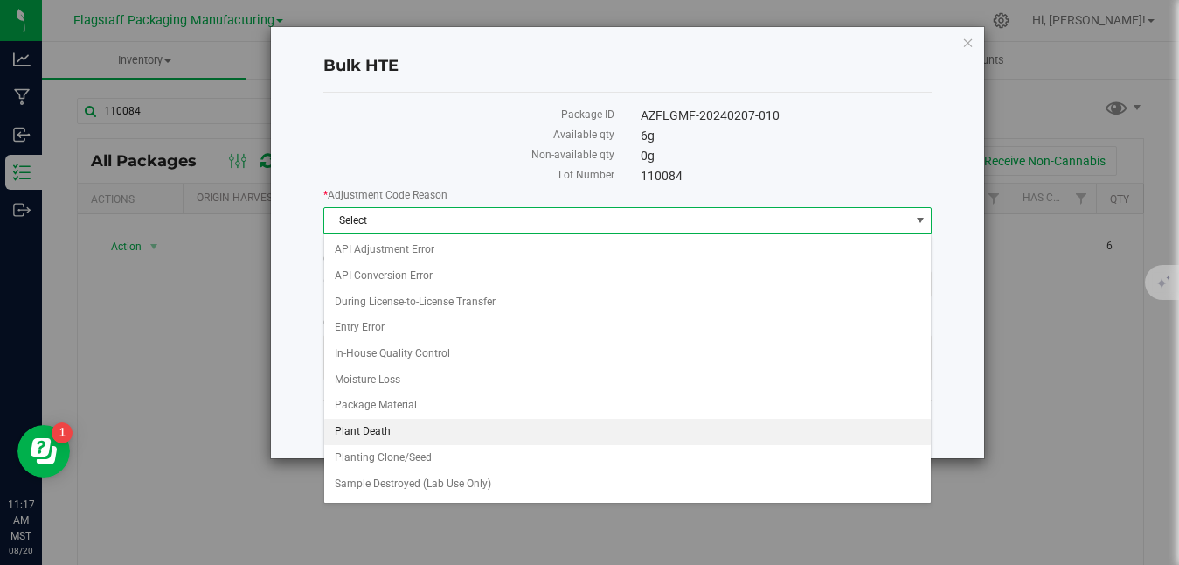
scroll to position [128, 0]
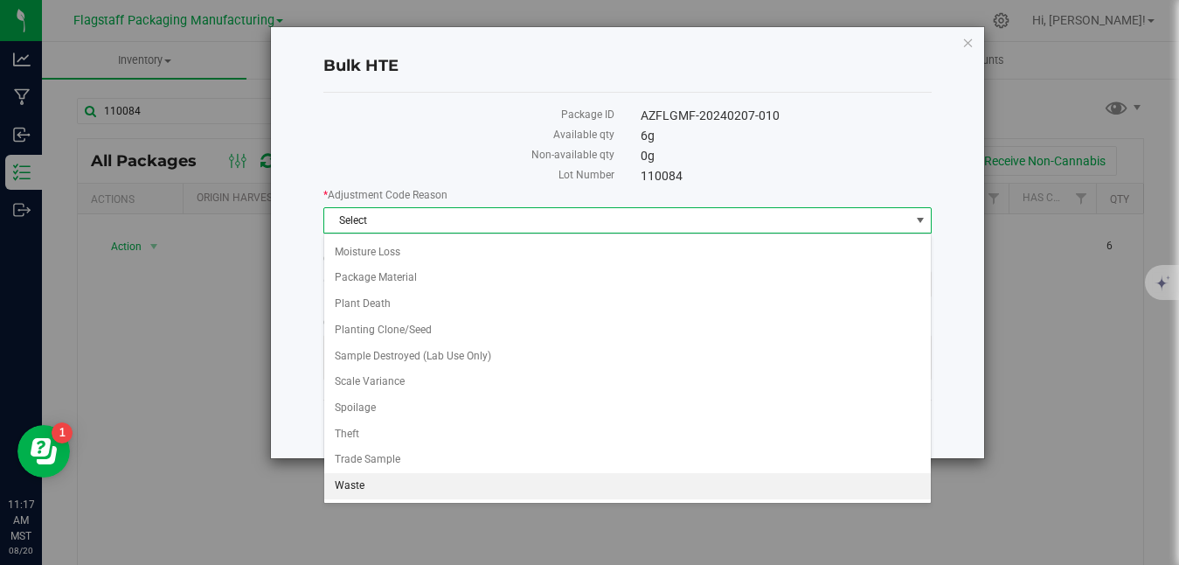
click at [478, 479] on li "Waste" at bounding box center [627, 486] width 607 height 26
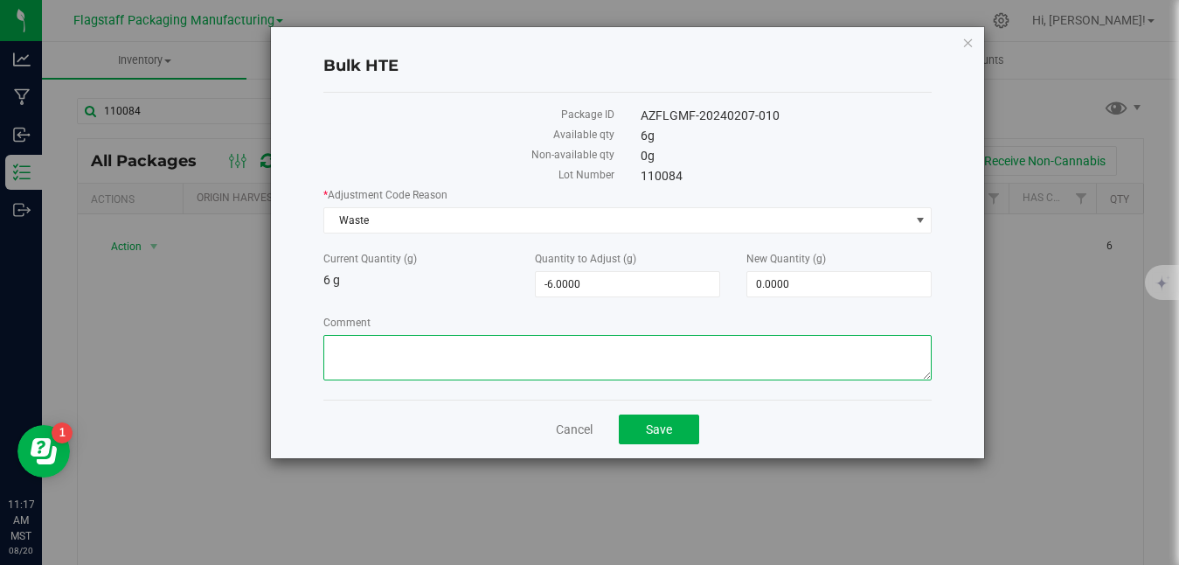
click at [545, 350] on textarea "Comment" at bounding box center [627, 357] width 608 height 45
paste textarea "Disposed on Camera [DATE] with cat litter due to material being expired"
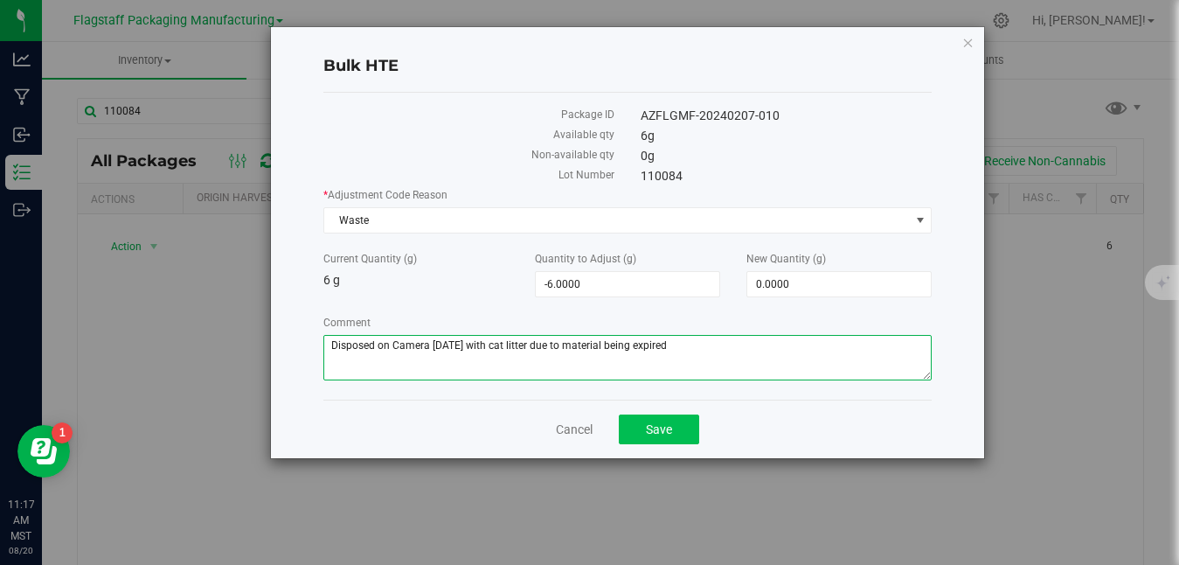
type textarea "Disposed on Camera [DATE] with cat litter due to material being expired"
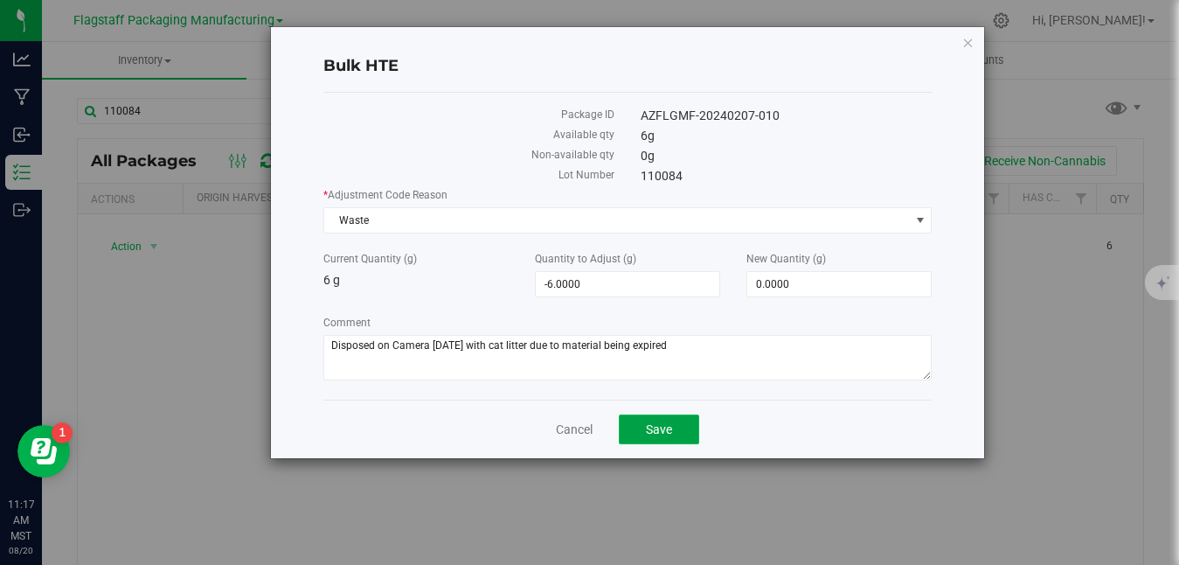
click at [684, 431] on button "Save" at bounding box center [659, 429] width 80 height 30
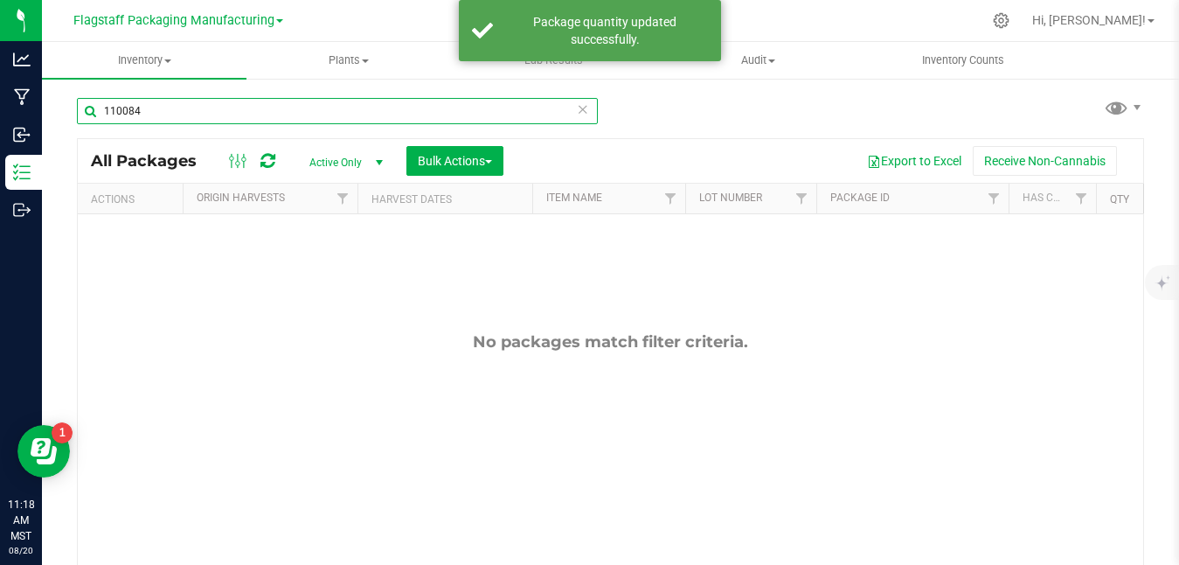
click at [463, 111] on input "110084" at bounding box center [337, 111] width 521 height 26
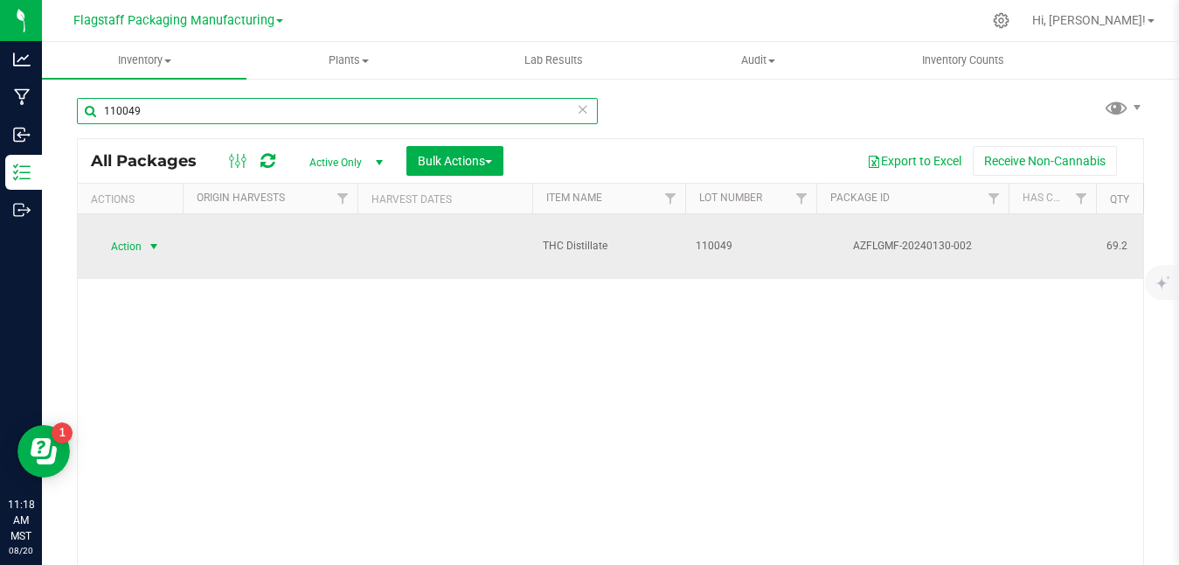
type input "110049"
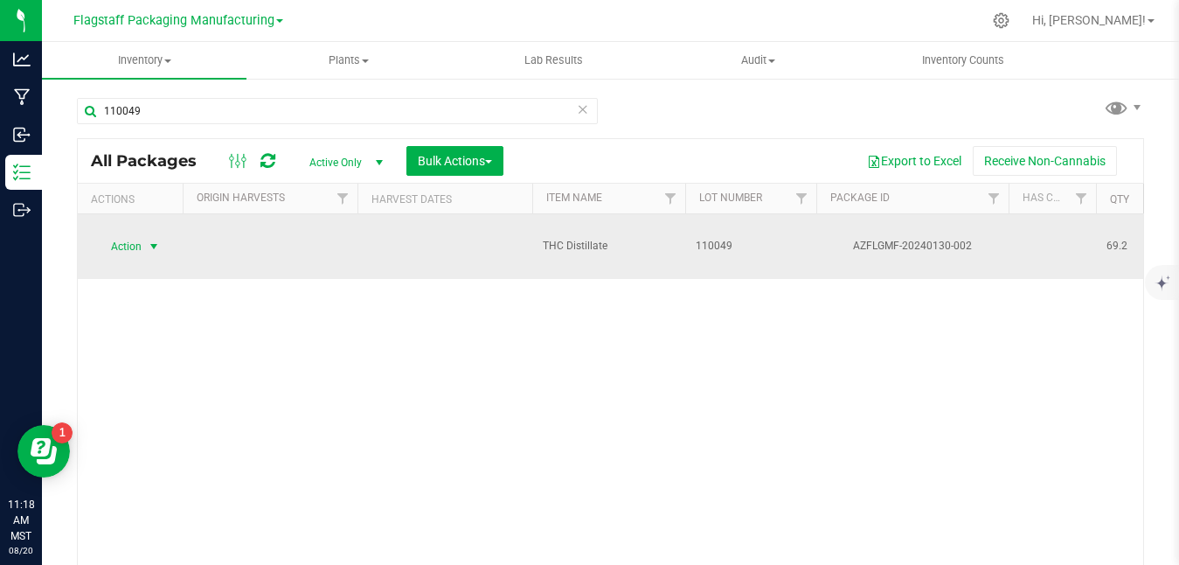
click at [145, 234] on span "select" at bounding box center [154, 246] width 22 height 24
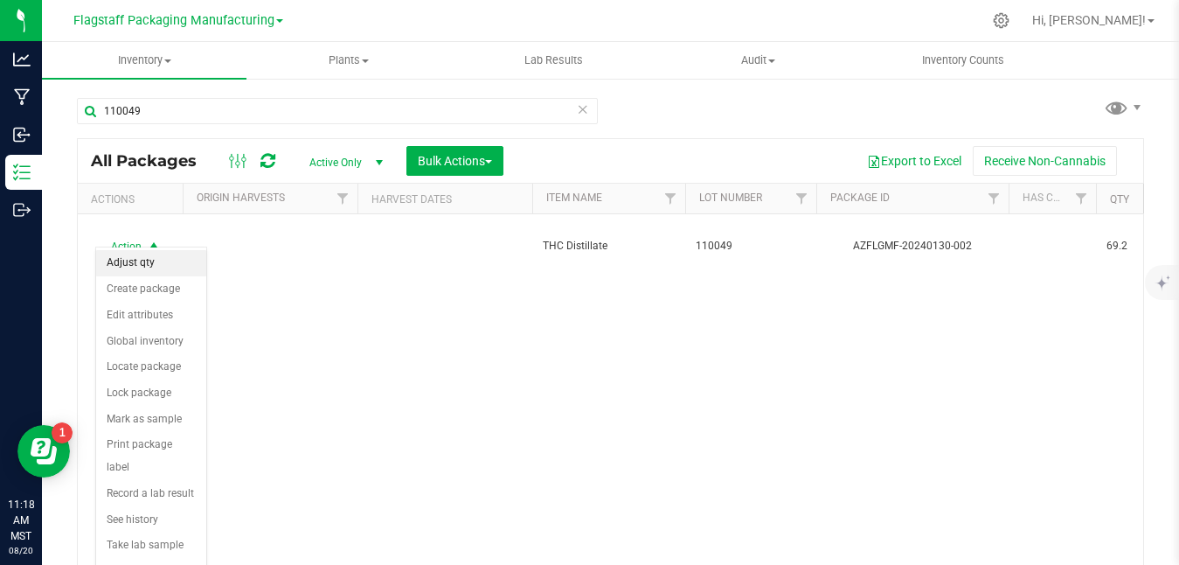
click at [151, 270] on li "Adjust qty" at bounding box center [151, 263] width 110 height 26
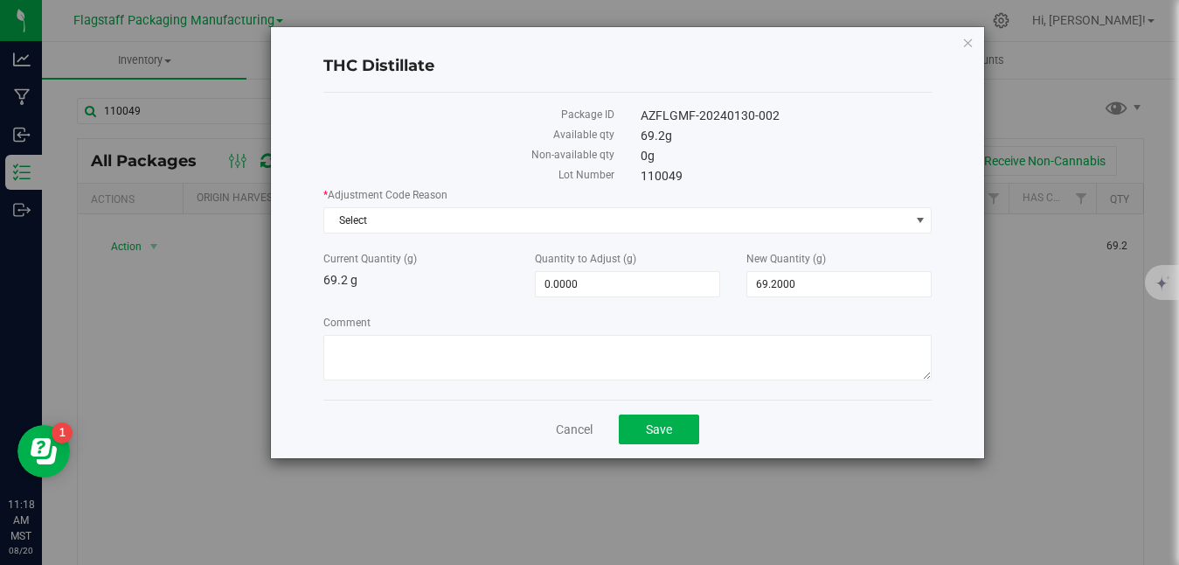
click at [979, 47] on div "THC Distillate Package ID AZFLGMF-20240130-002 Available qty 69.2 g Non-availab…" at bounding box center [627, 242] width 713 height 431
click at [969, 43] on icon "button" at bounding box center [968, 41] width 12 height 21
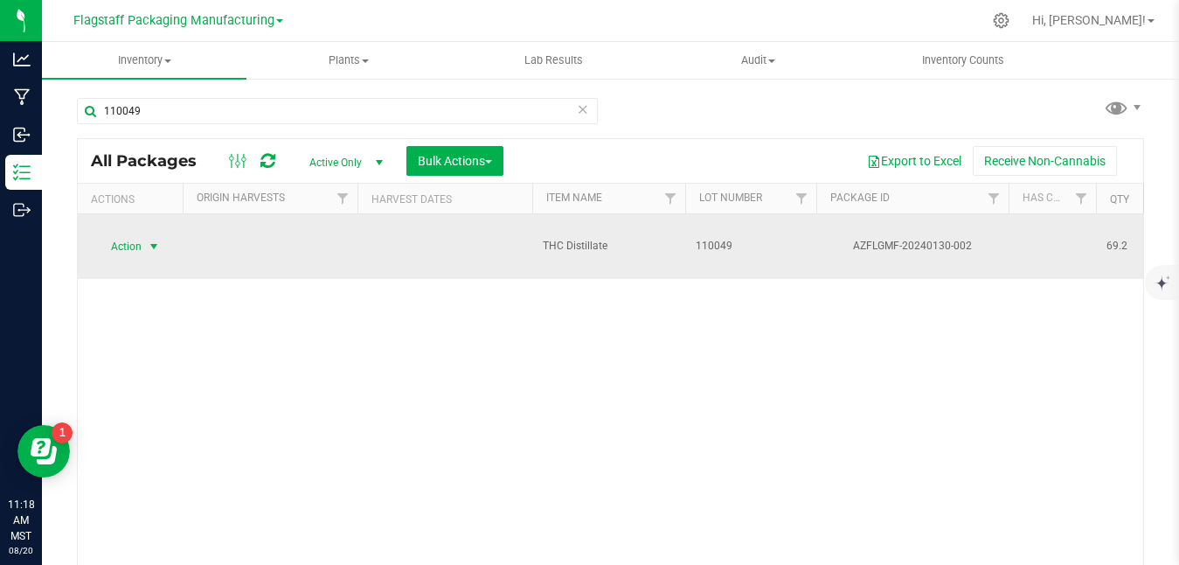
click at [136, 234] on span "Action" at bounding box center [118, 246] width 47 height 24
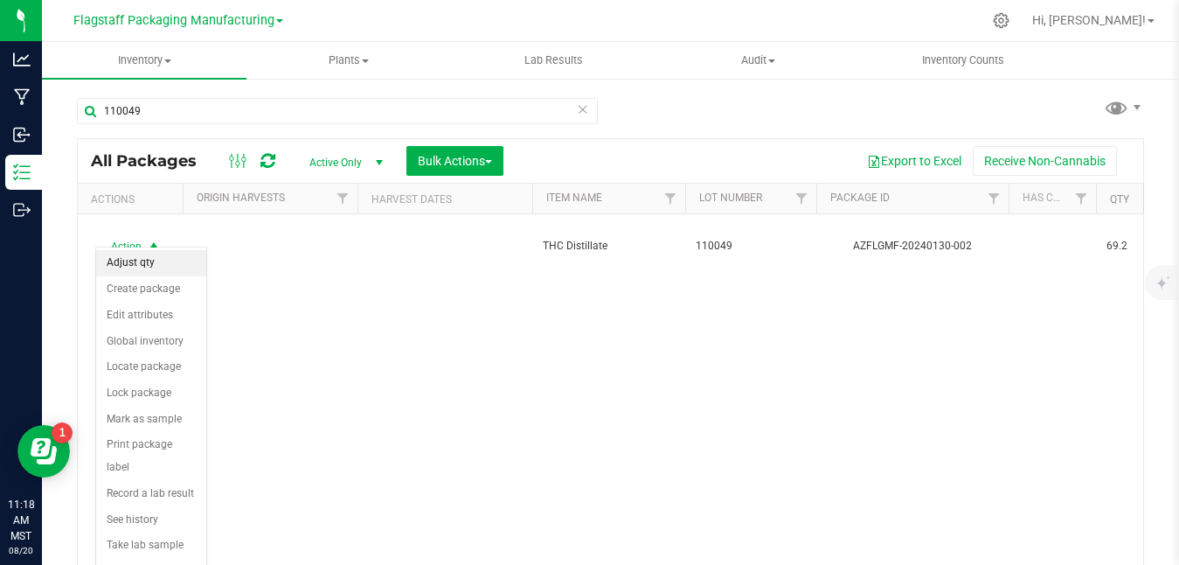
click at [142, 262] on li "Adjust qty" at bounding box center [151, 263] width 110 height 26
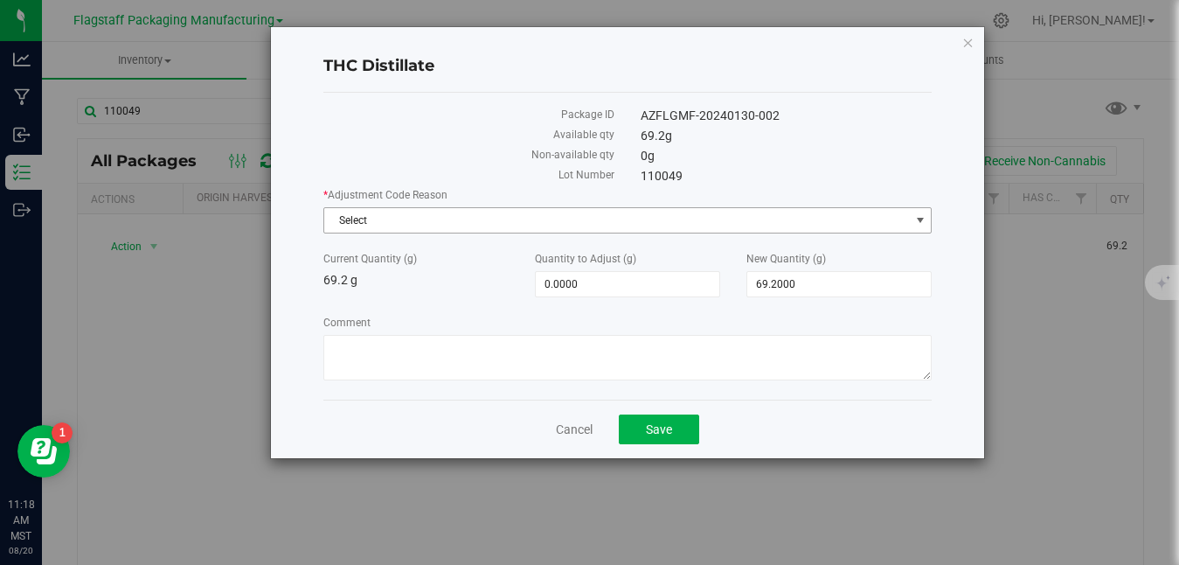
click at [731, 219] on span "Select" at bounding box center [616, 220] width 585 height 24
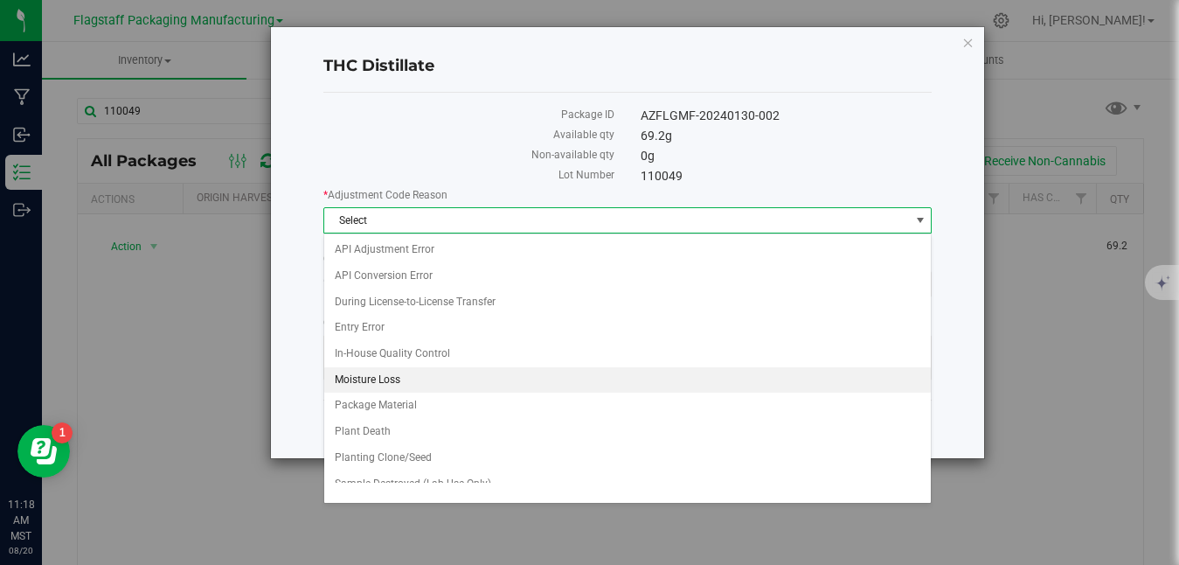
scroll to position [144, 0]
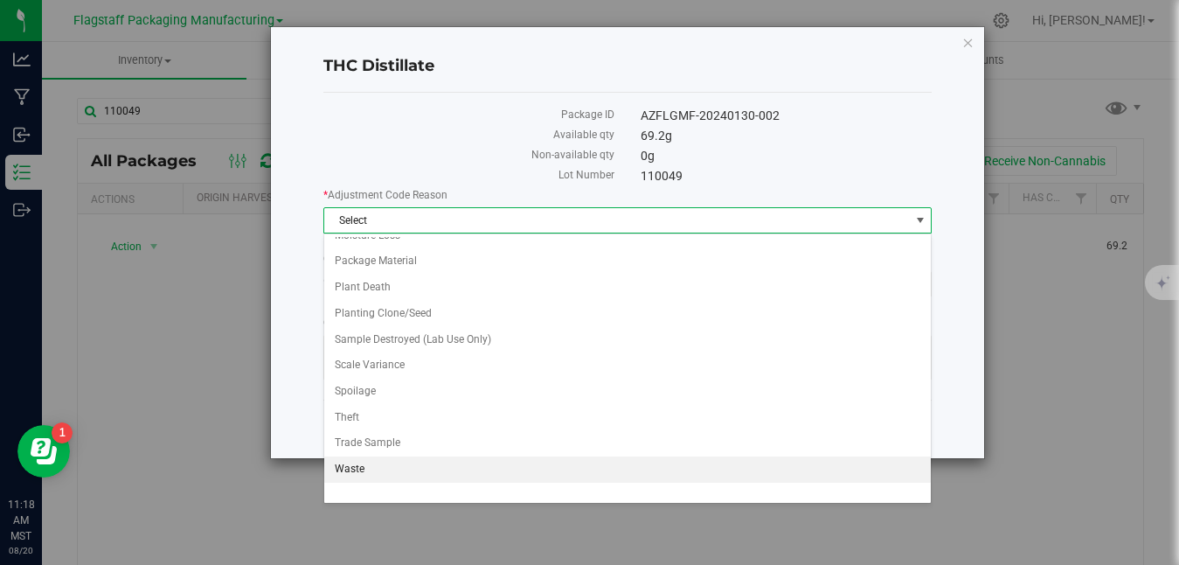
click at [473, 476] on li "Waste" at bounding box center [627, 469] width 607 height 26
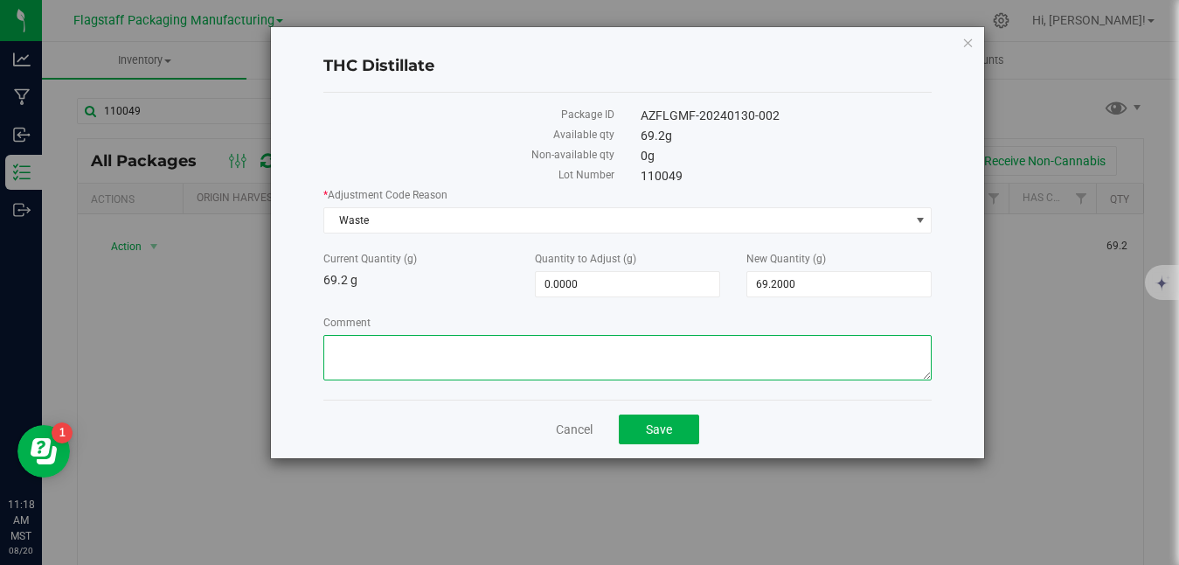
click at [561, 350] on textarea "Comment" at bounding box center [627, 357] width 608 height 45
paste textarea "Disposed on Camera [DATE] with cat litter due to material being expired"
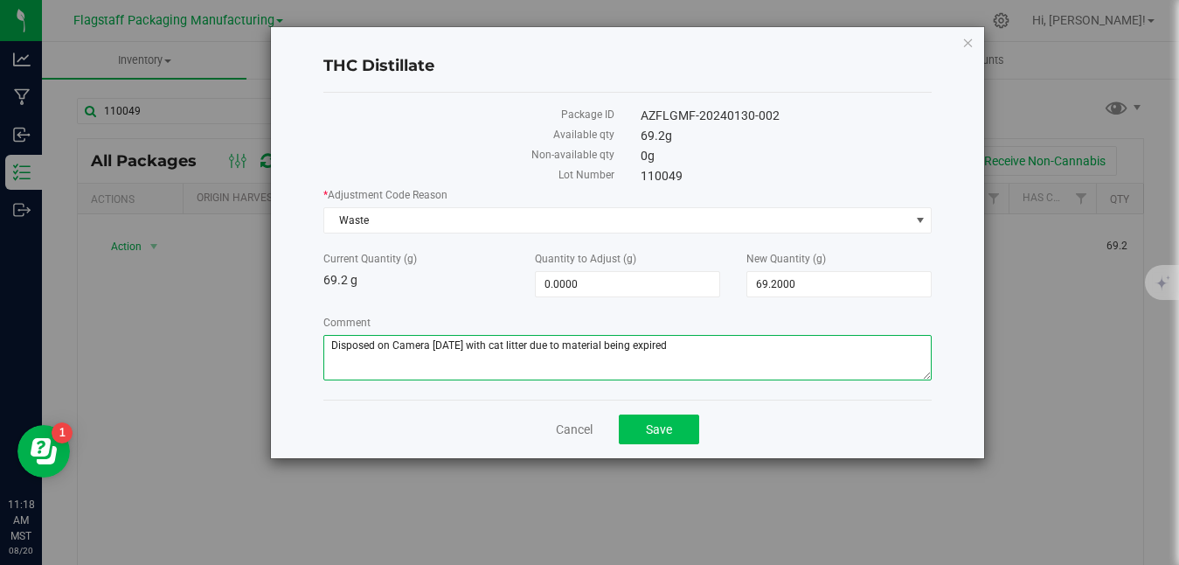
type textarea "Disposed on Camera [DATE] with cat litter due to material being expired"
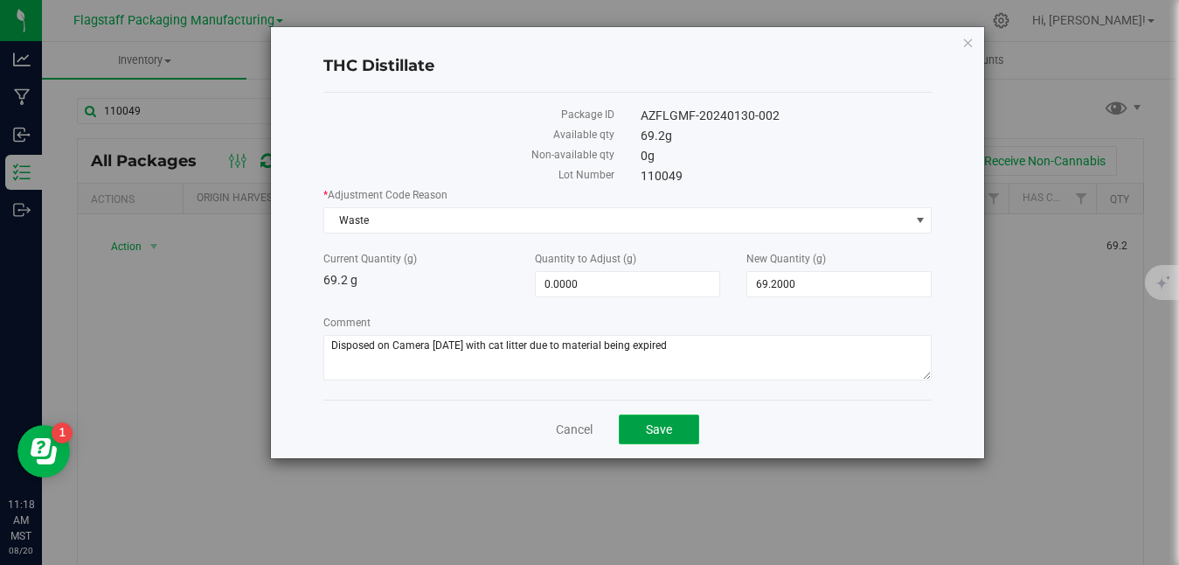
click at [681, 427] on button "Save" at bounding box center [659, 429] width 80 height 30
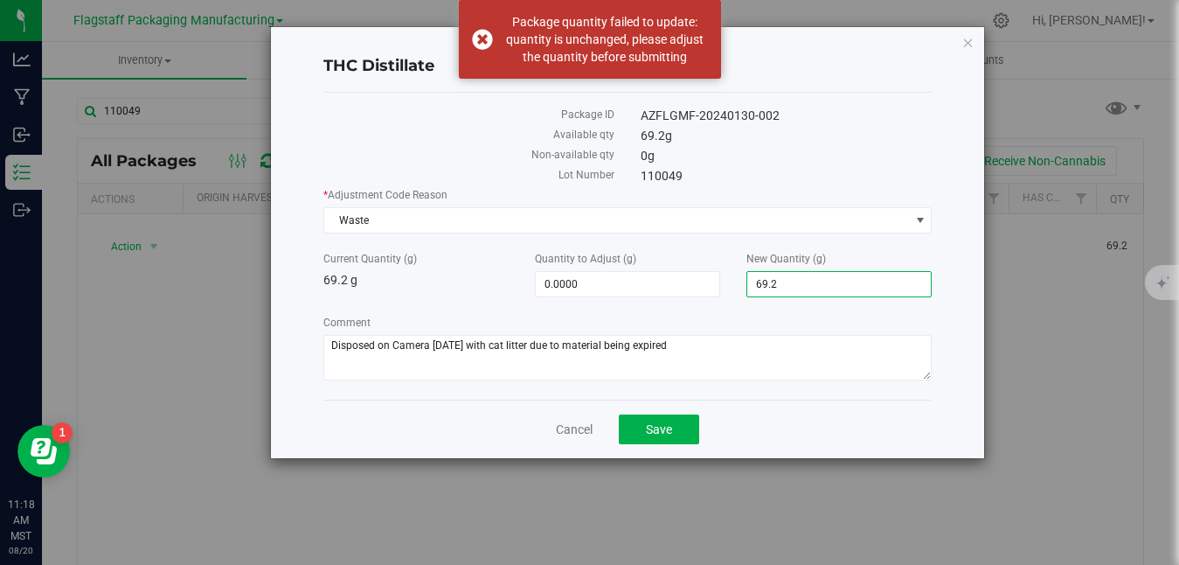
click at [826, 276] on span "69.2000 69.2" at bounding box center [838, 284] width 185 height 26
click at [823, 288] on input "69.2" at bounding box center [839, 284] width 184 height 24
type input "6"
type input "0"
type input "-69.2000"
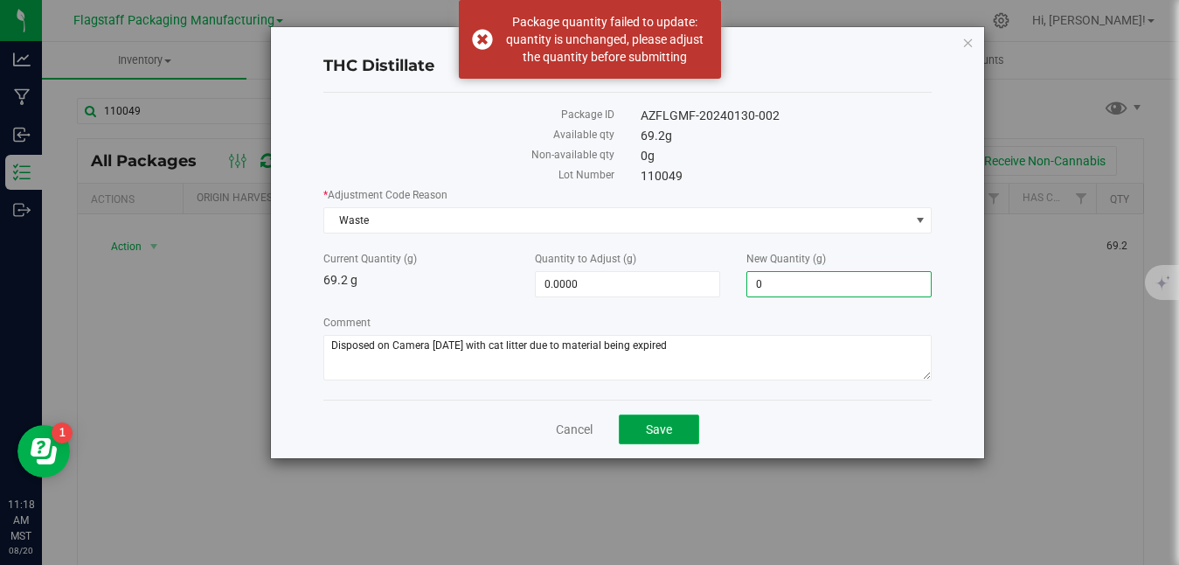
type input "0.0000"
click at [654, 416] on button "Save" at bounding box center [659, 429] width 80 height 30
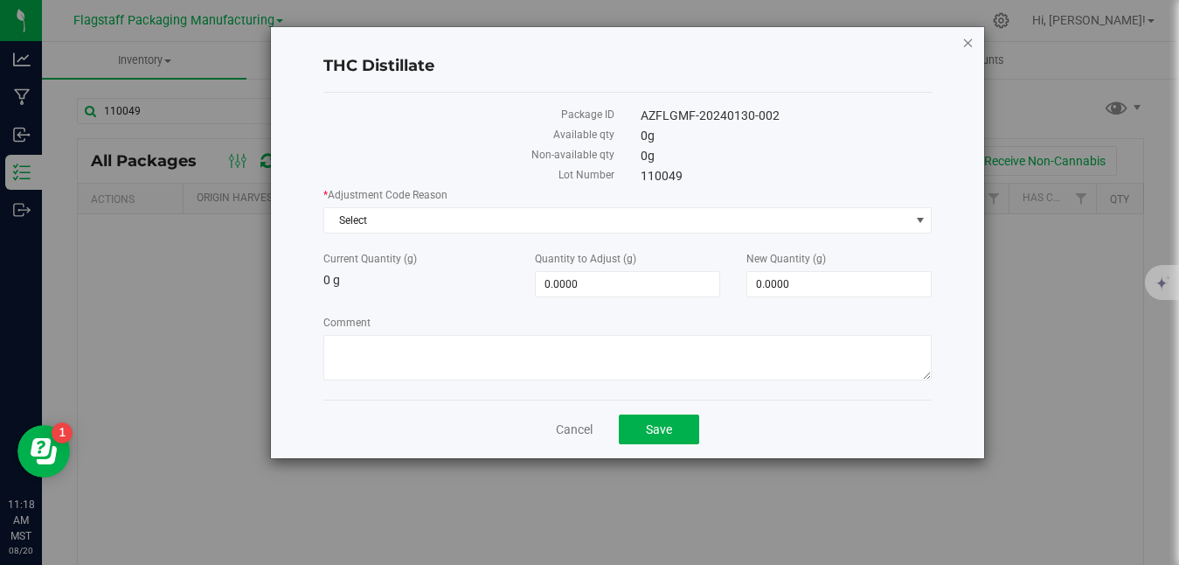
click at [971, 45] on icon "button" at bounding box center [968, 41] width 12 height 21
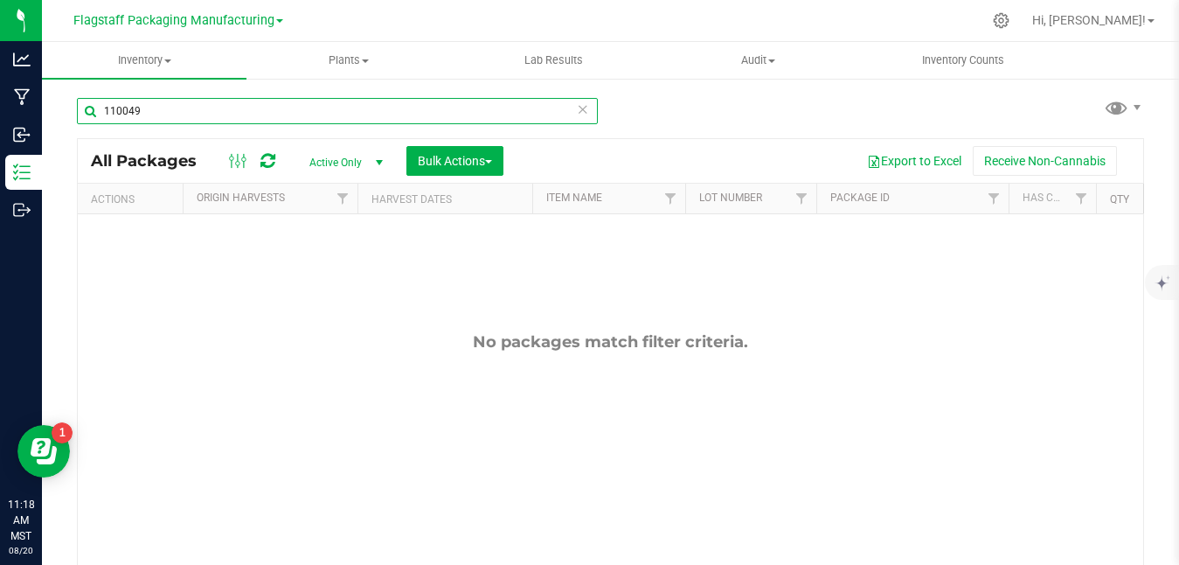
click at [504, 115] on input "110049" at bounding box center [337, 111] width 521 height 26
type input "1"
type input "6"
type input "53"
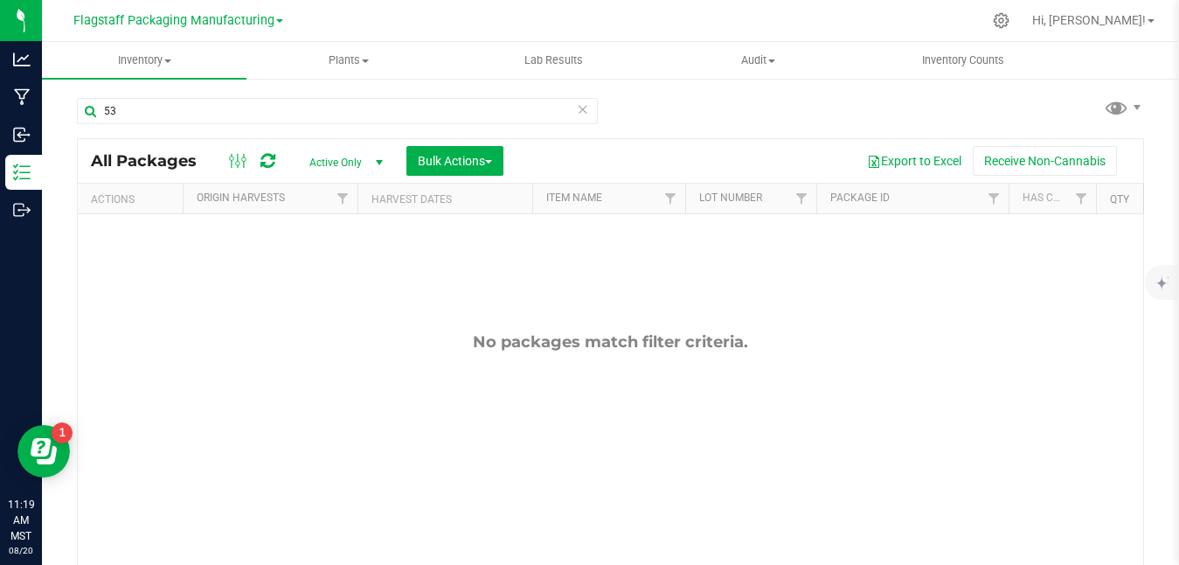
click at [351, 150] on span "Active Only" at bounding box center [343, 162] width 96 height 24
click at [334, 278] on li "All" at bounding box center [342, 269] width 94 height 26
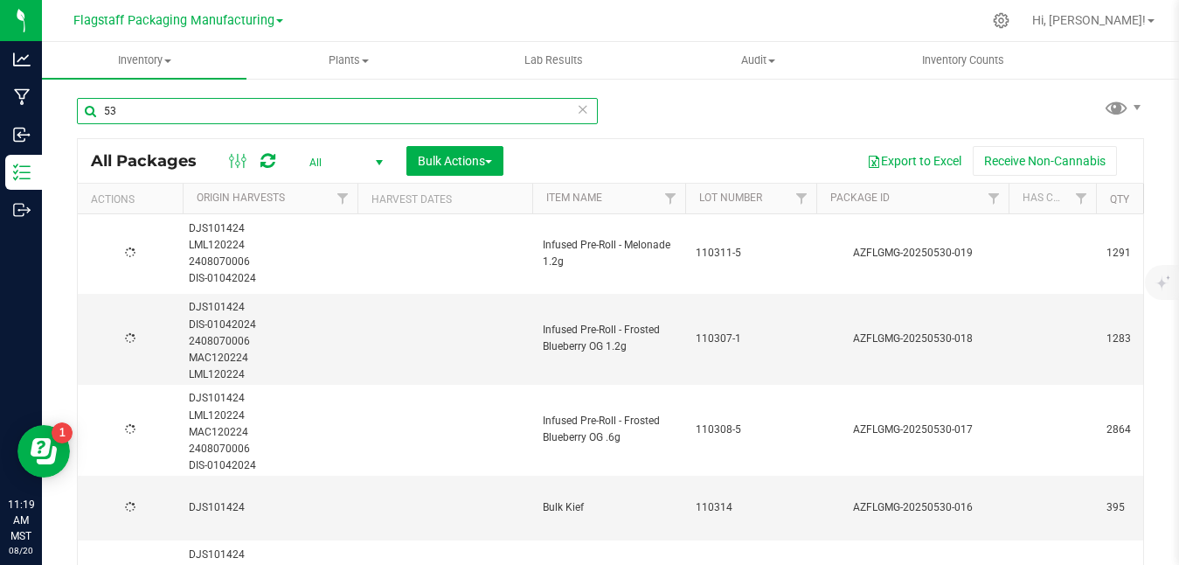
click at [211, 110] on input "53" at bounding box center [337, 111] width 521 height 26
type input "5"
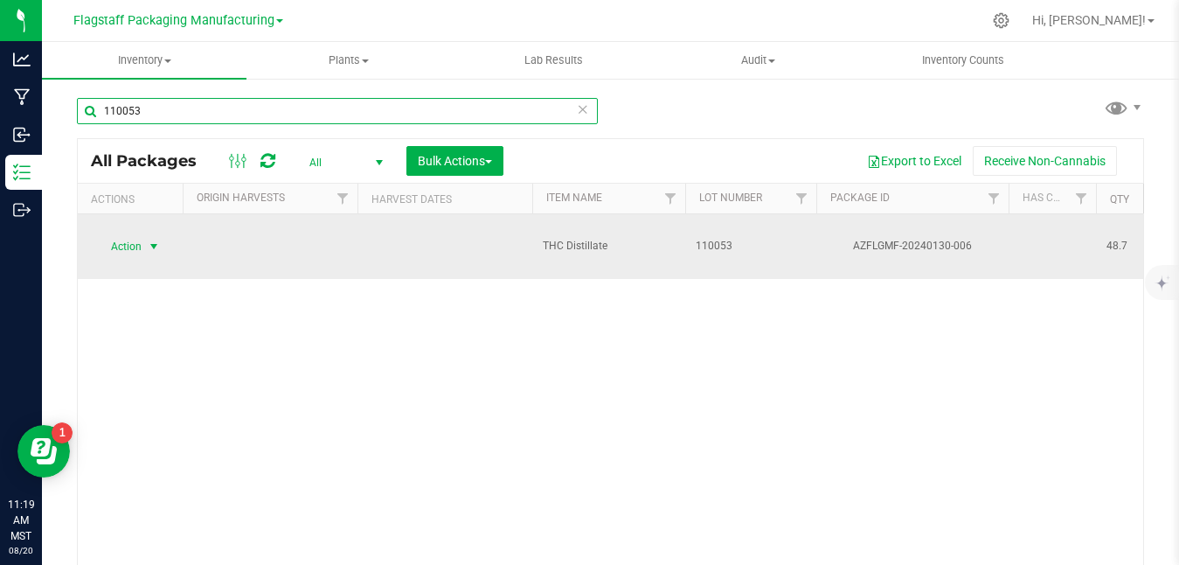
type input "110053"
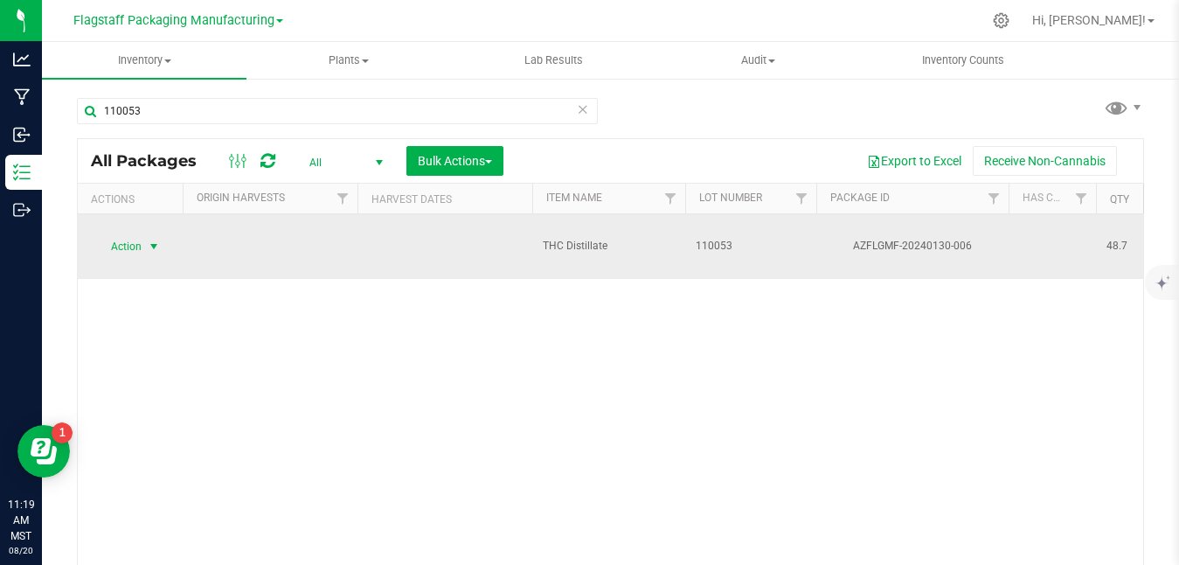
click at [135, 235] on span "Action" at bounding box center [118, 246] width 47 height 24
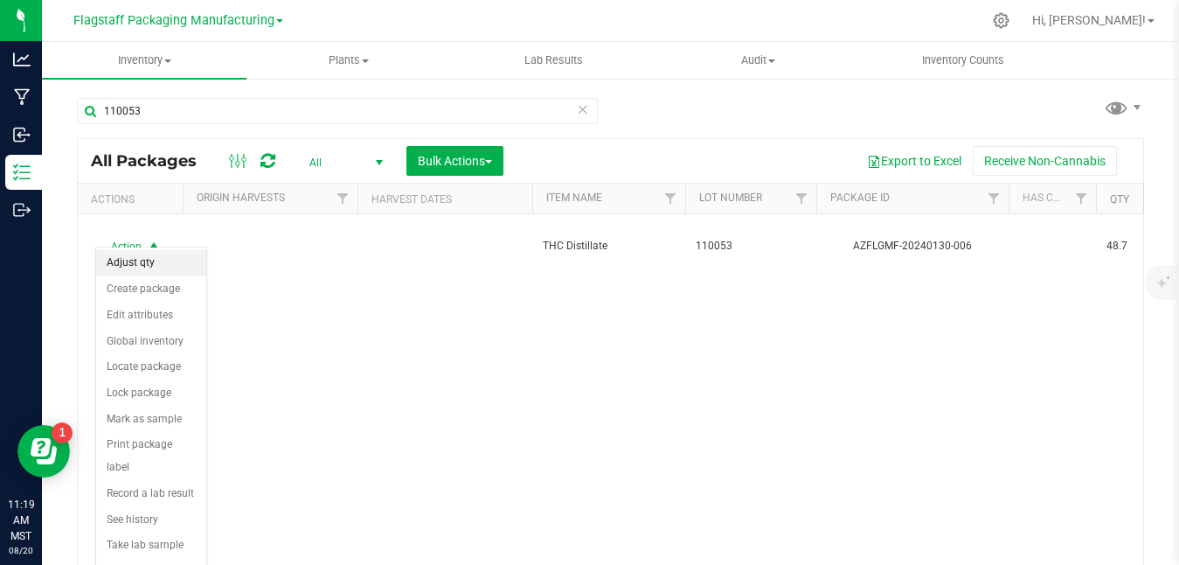
click at [135, 260] on li "Adjust qty" at bounding box center [151, 263] width 110 height 26
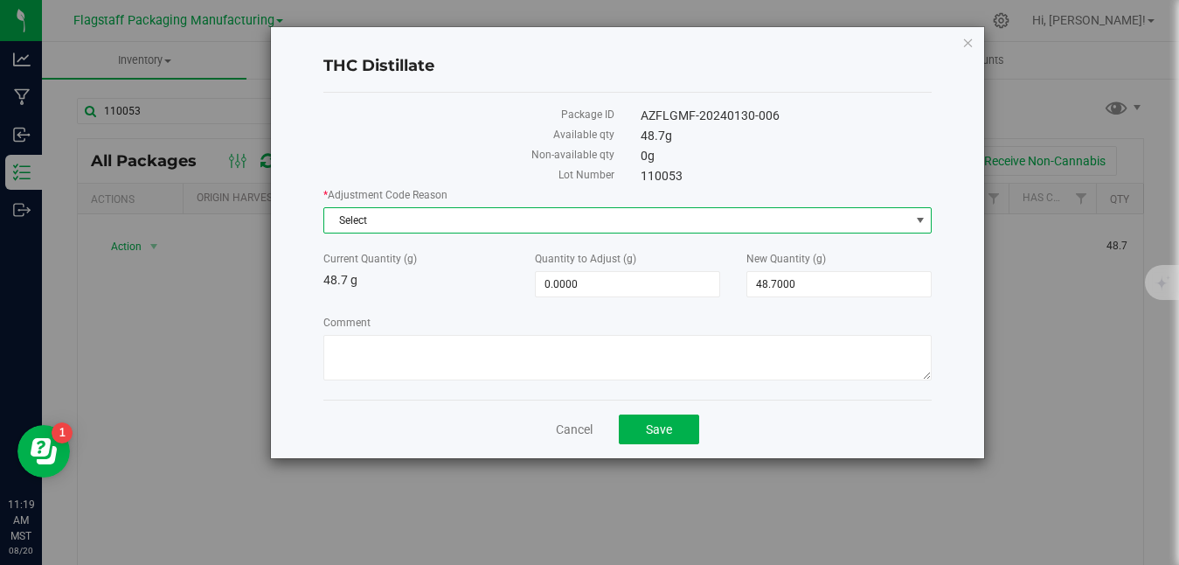
click at [469, 219] on span "Select" at bounding box center [616, 220] width 585 height 24
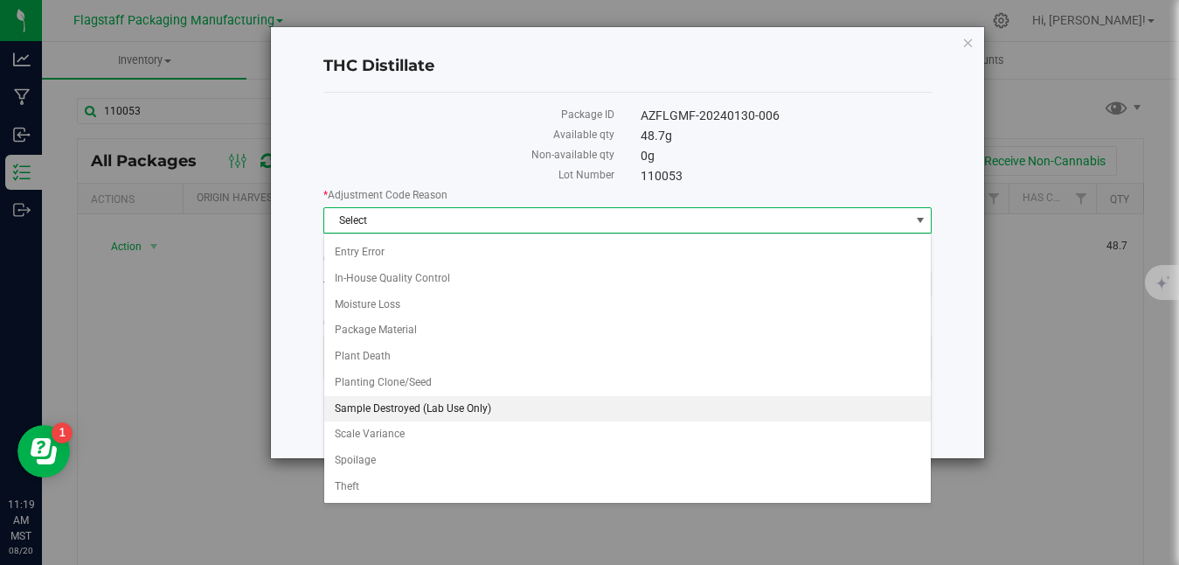
scroll to position [128, 0]
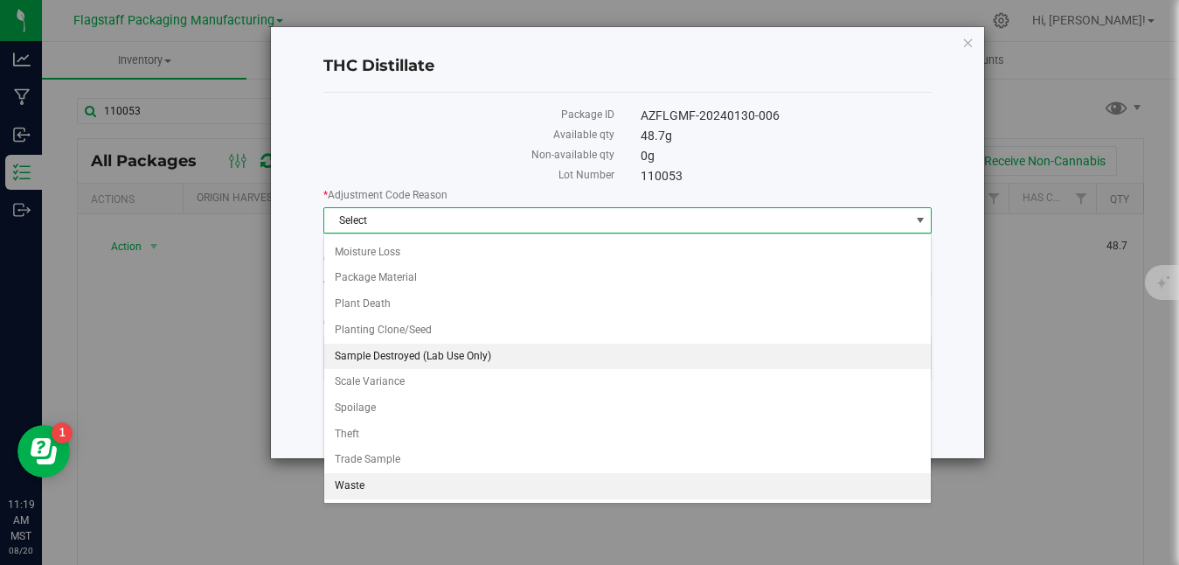
click at [440, 482] on li "Waste" at bounding box center [627, 486] width 607 height 26
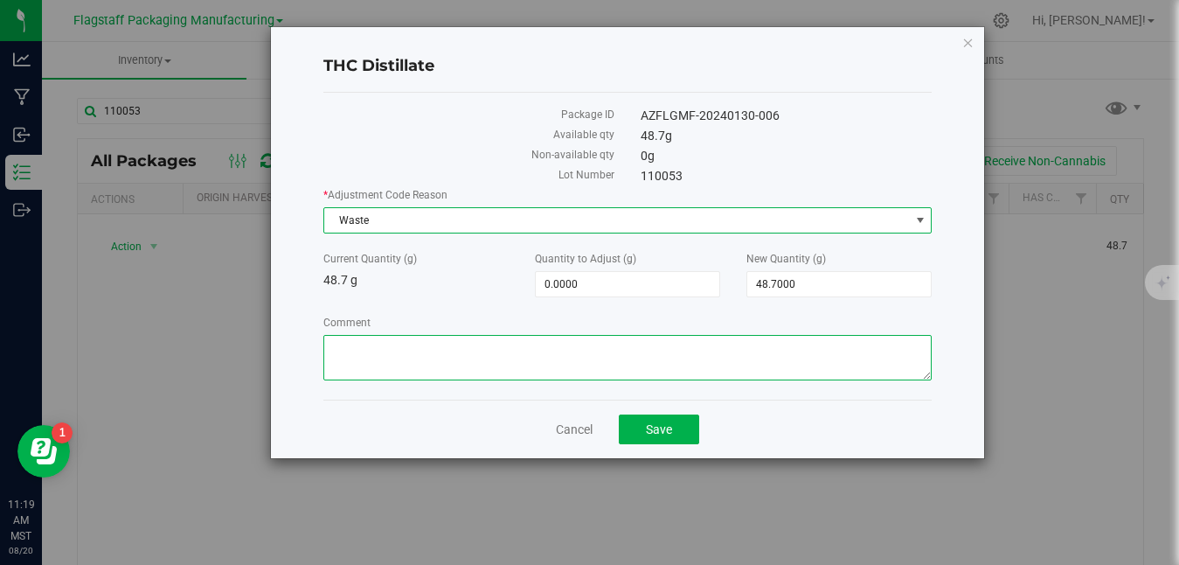
click at [567, 371] on textarea "Comment" at bounding box center [627, 357] width 608 height 45
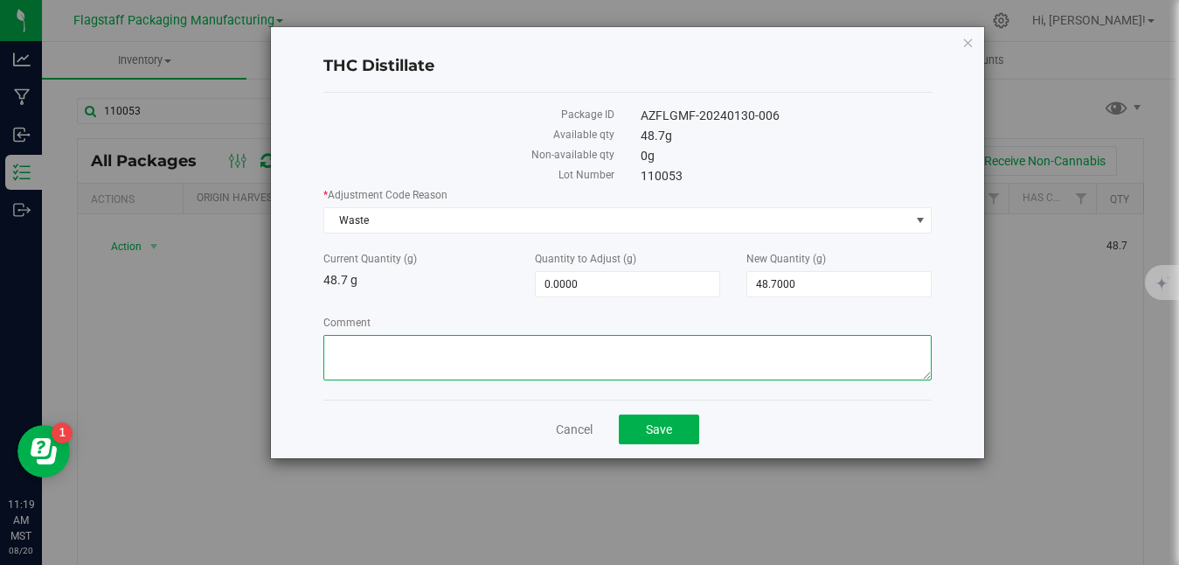
paste textarea "Disposed on Camera [DATE] with cat litter due to material being expired"
type textarea "Disposed on Camera [DATE] with cat litter due to material being expired"
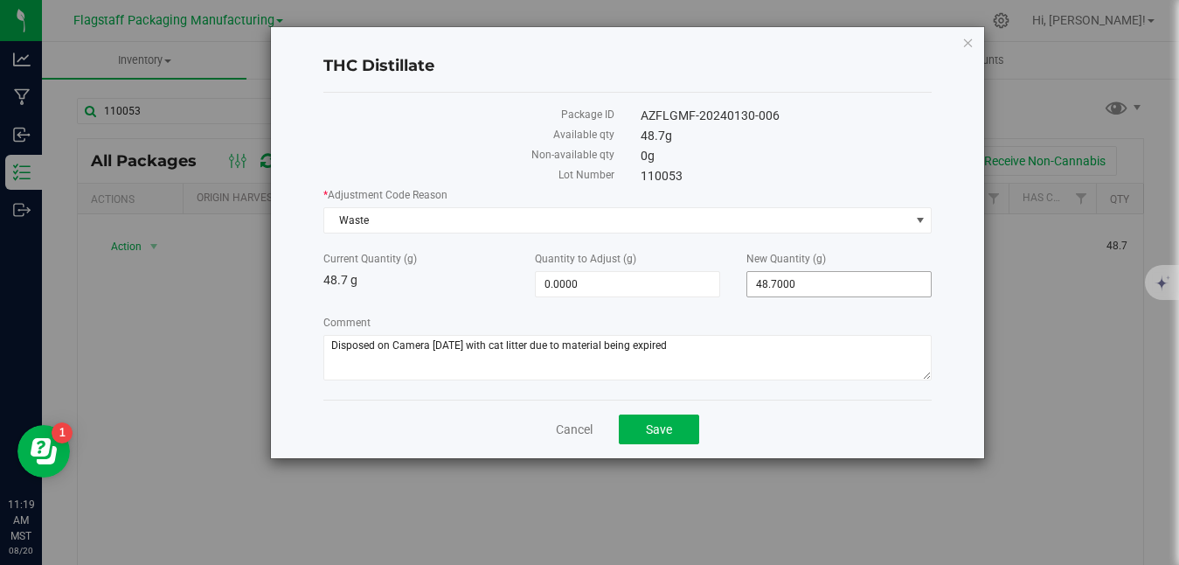
click at [871, 288] on span "48.7000 48.7" at bounding box center [838, 284] width 185 height 26
type input "4"
type input "0"
type input "-48.7000"
type input "0.0000"
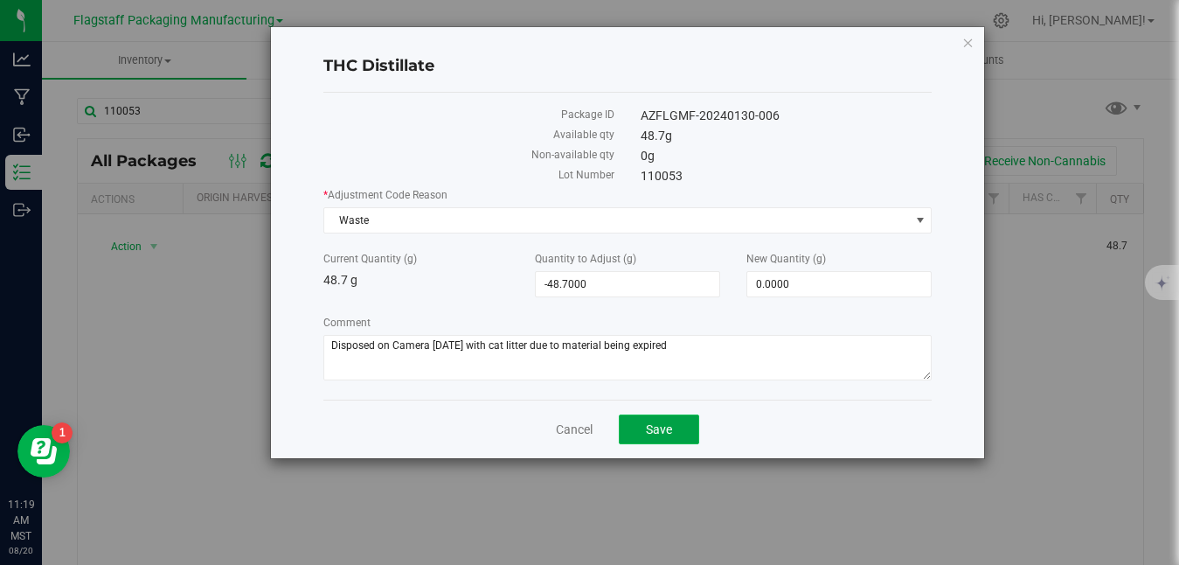
click at [677, 434] on button "Save" at bounding box center [659, 429] width 80 height 30
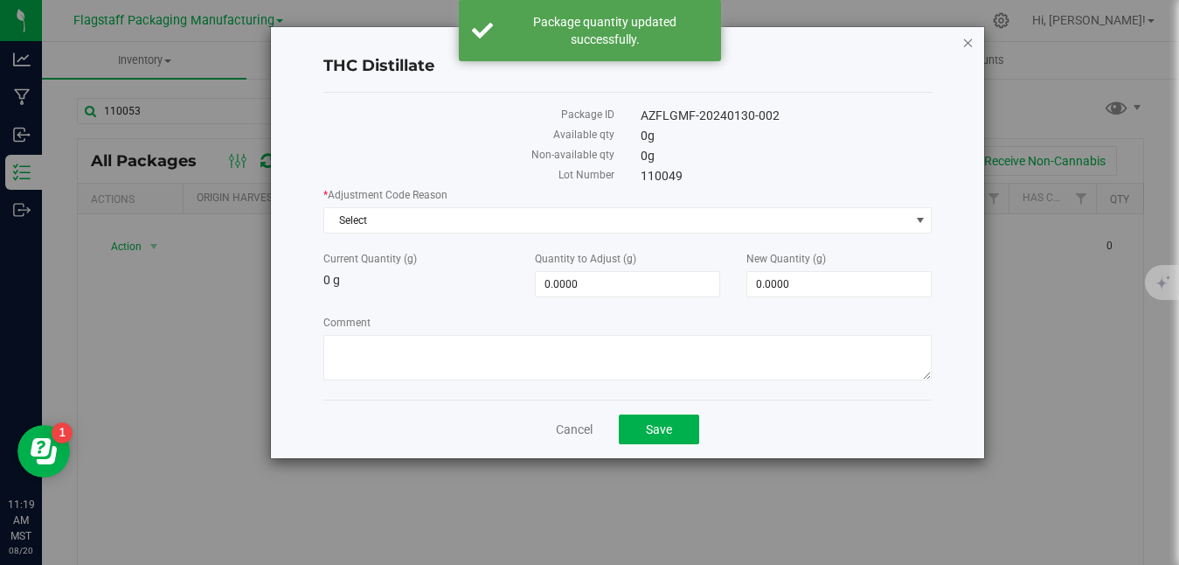
click at [970, 44] on icon "button" at bounding box center [968, 41] width 12 height 21
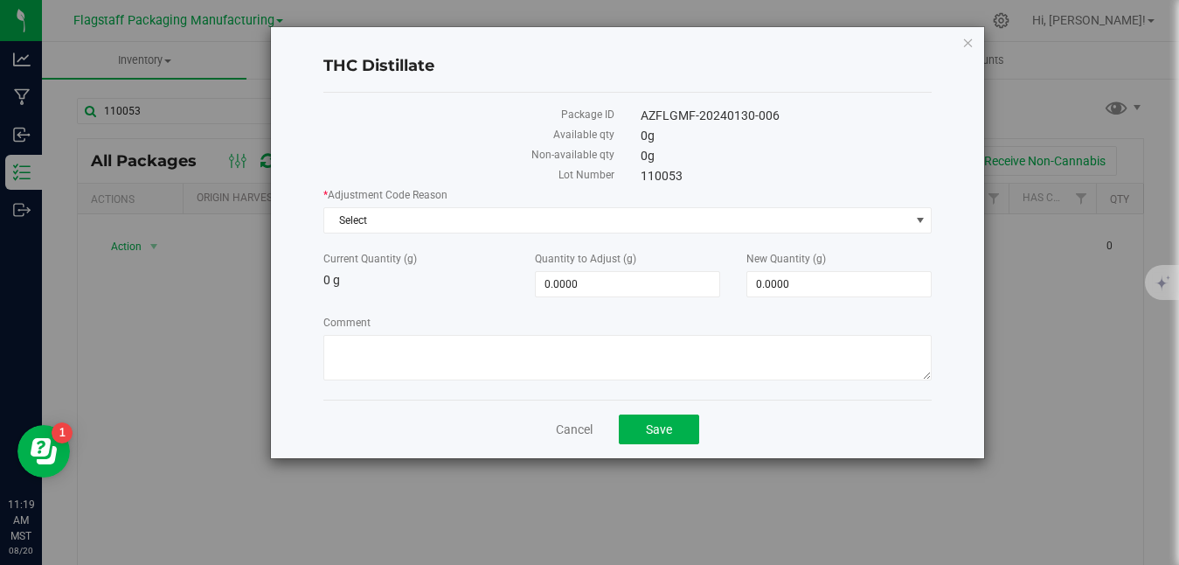
click at [557, 414] on div "Cancel Save" at bounding box center [627, 428] width 608 height 59
click at [972, 41] on icon "button" at bounding box center [968, 41] width 12 height 21
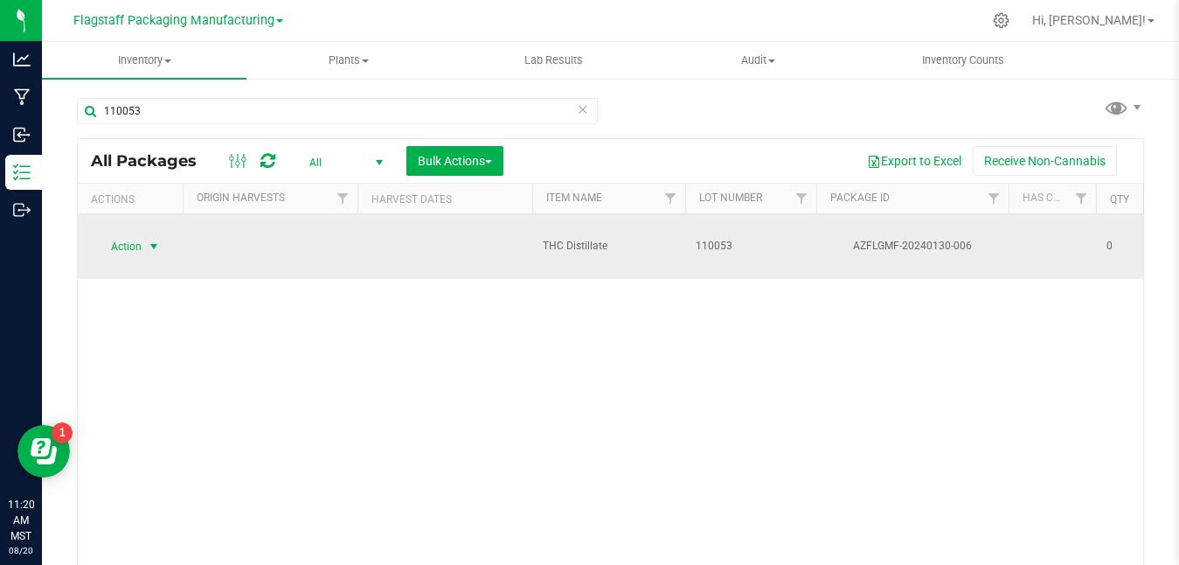
click at [125, 234] on span "Action" at bounding box center [118, 246] width 47 height 24
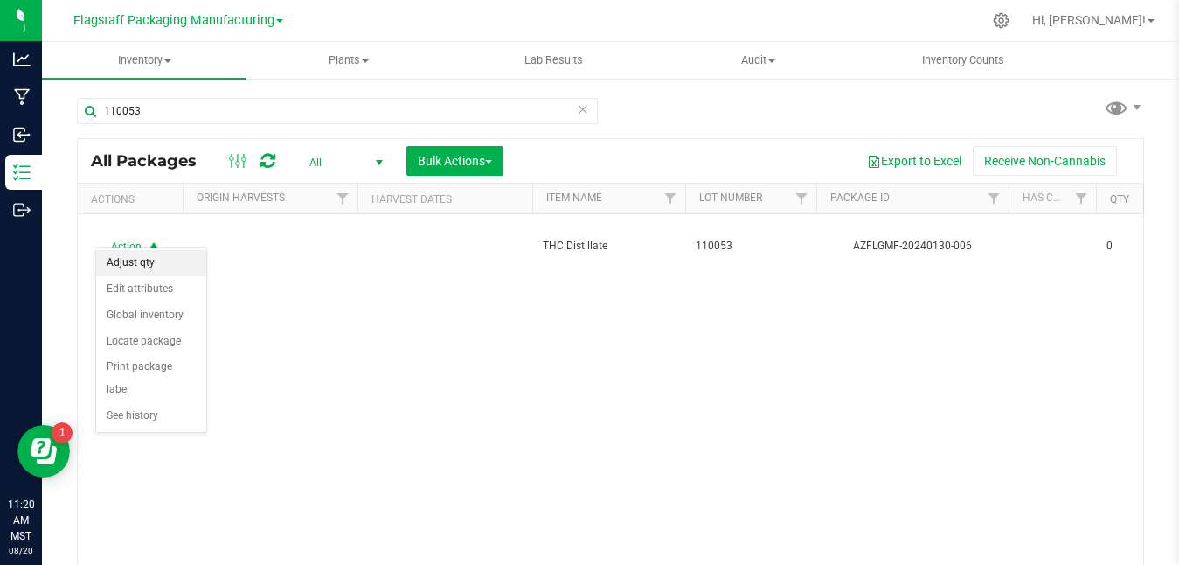
click at [156, 270] on li "Adjust qty" at bounding box center [151, 263] width 110 height 26
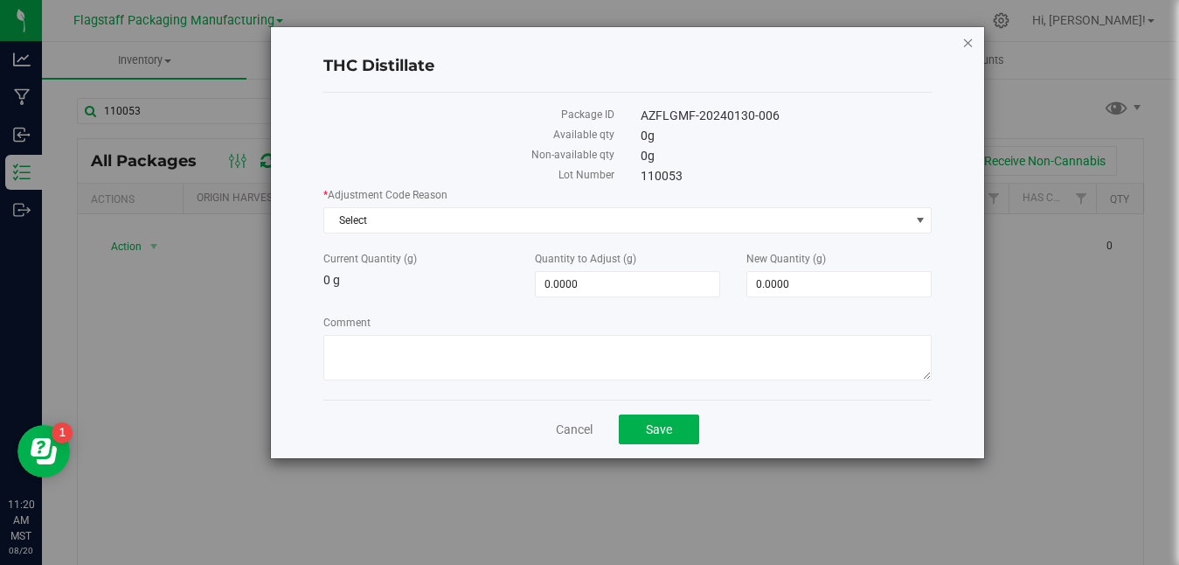
click at [966, 47] on icon "button" at bounding box center [968, 41] width 12 height 21
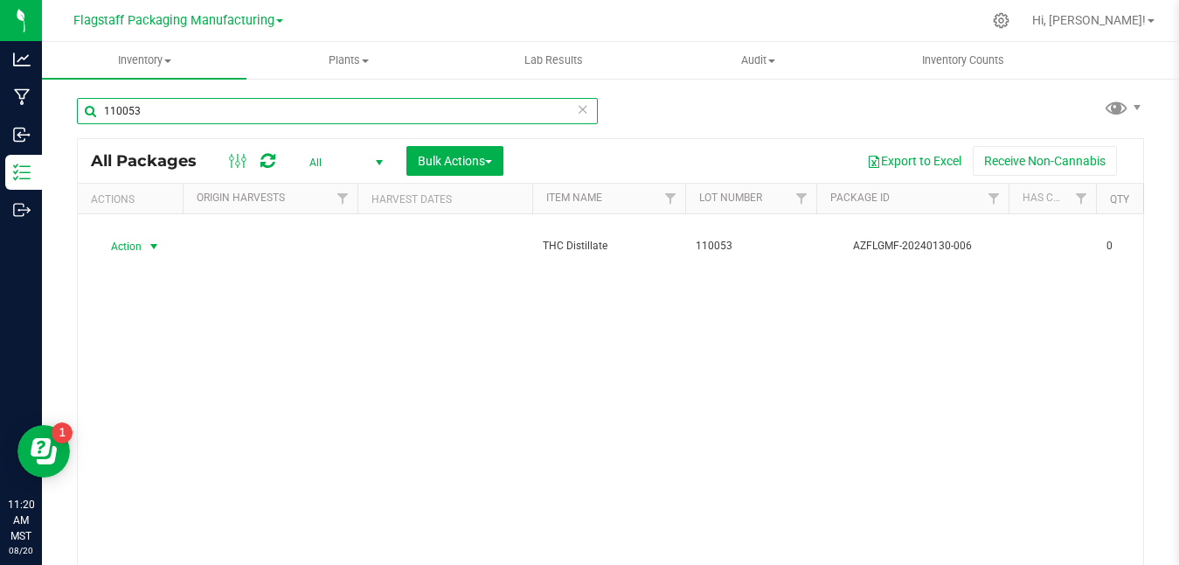
click at [294, 108] on input "110053" at bounding box center [337, 111] width 521 height 26
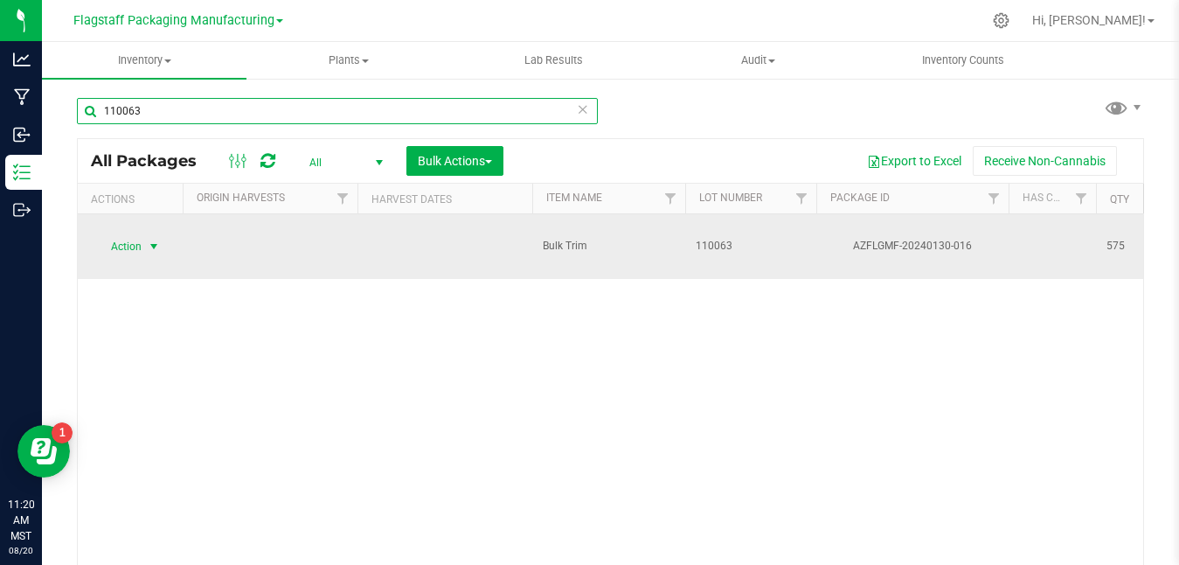
type input "110063"
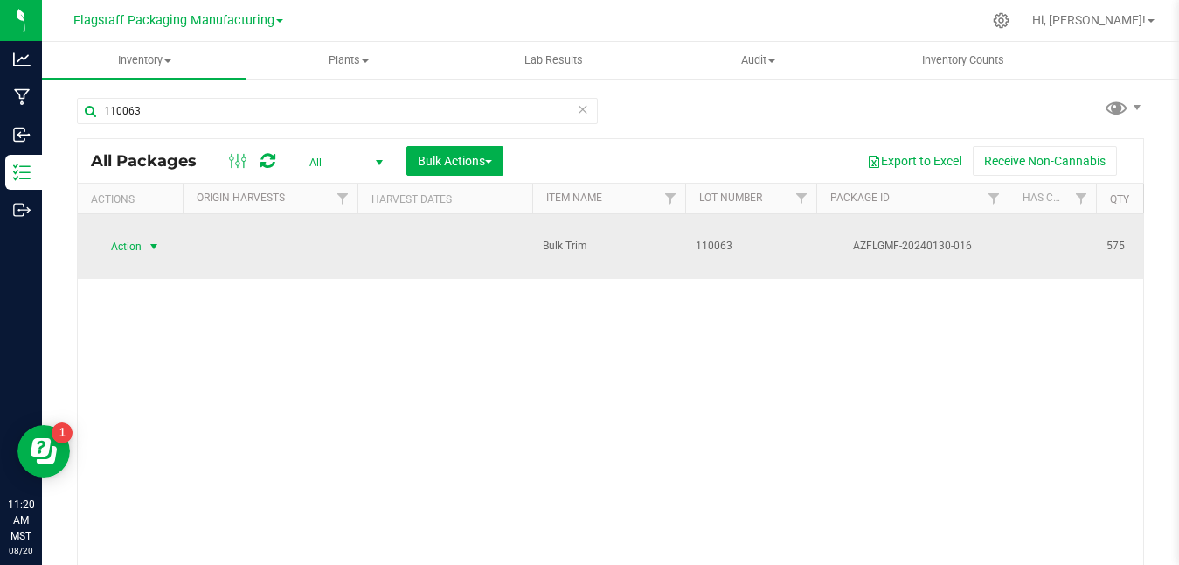
click at [149, 239] on span "select" at bounding box center [154, 246] width 14 height 14
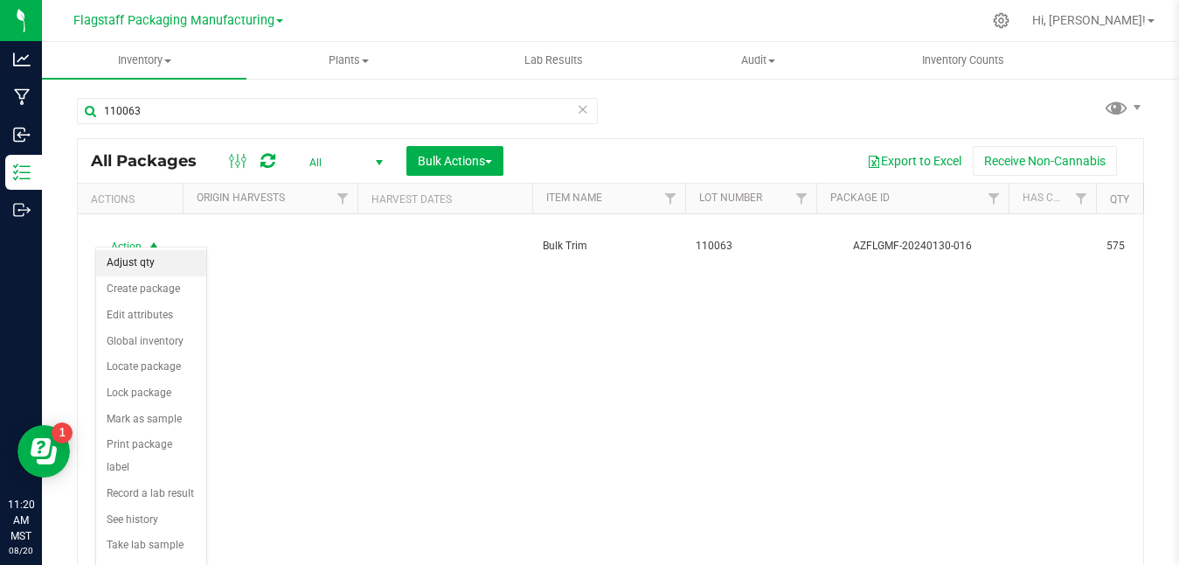
click at [153, 268] on li "Adjust qty" at bounding box center [151, 263] width 110 height 26
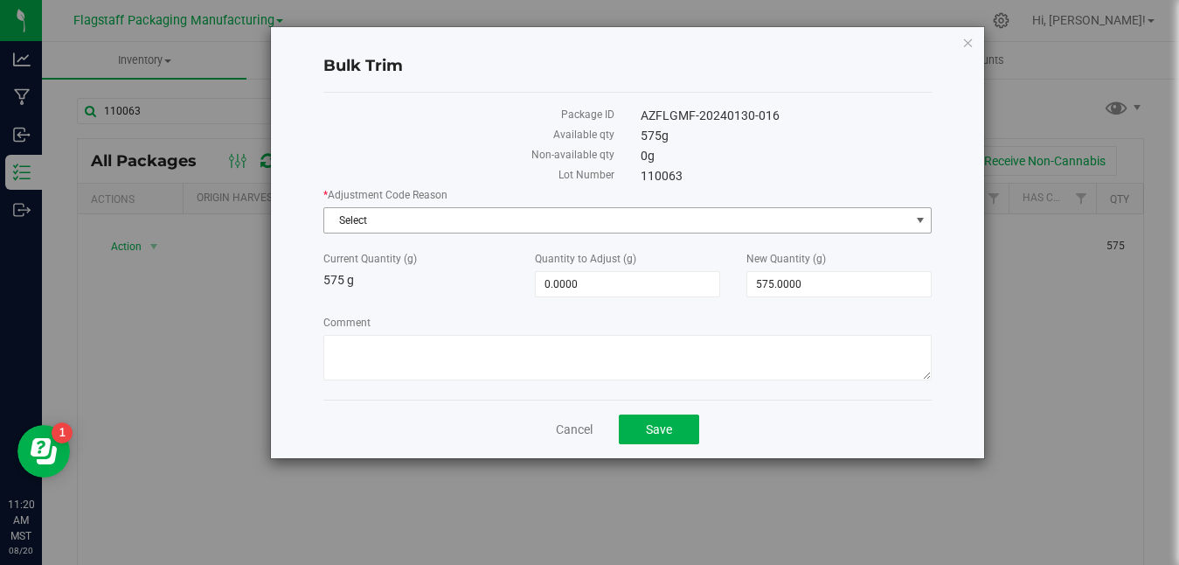
click at [678, 215] on span "Select" at bounding box center [616, 220] width 585 height 24
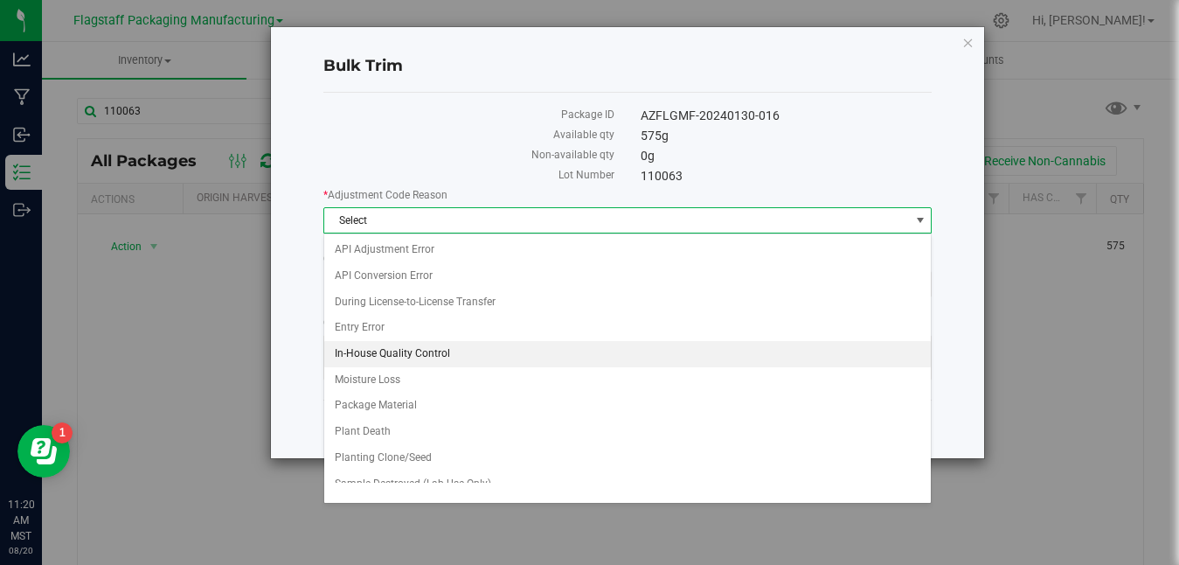
scroll to position [144, 0]
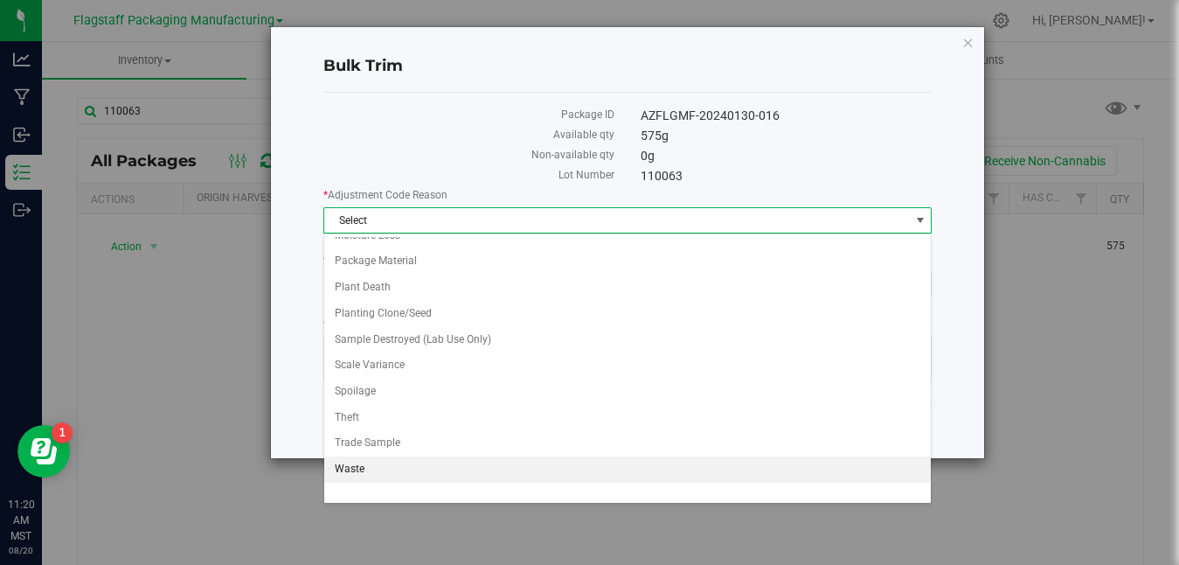
click at [512, 465] on li "Waste" at bounding box center [627, 469] width 607 height 26
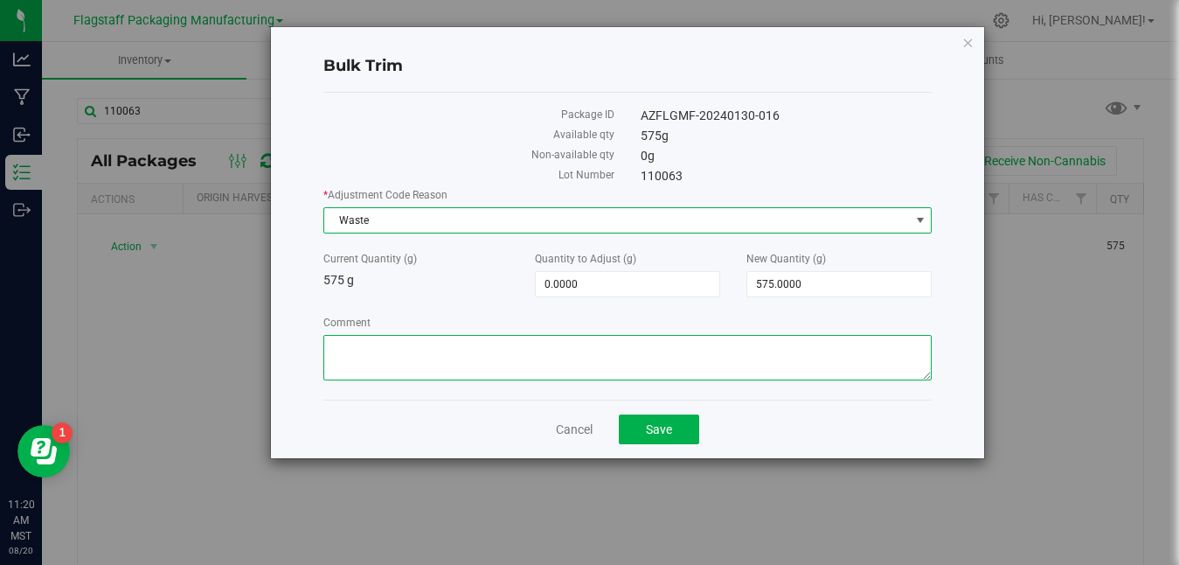
click at [565, 359] on textarea "Comment" at bounding box center [627, 357] width 608 height 45
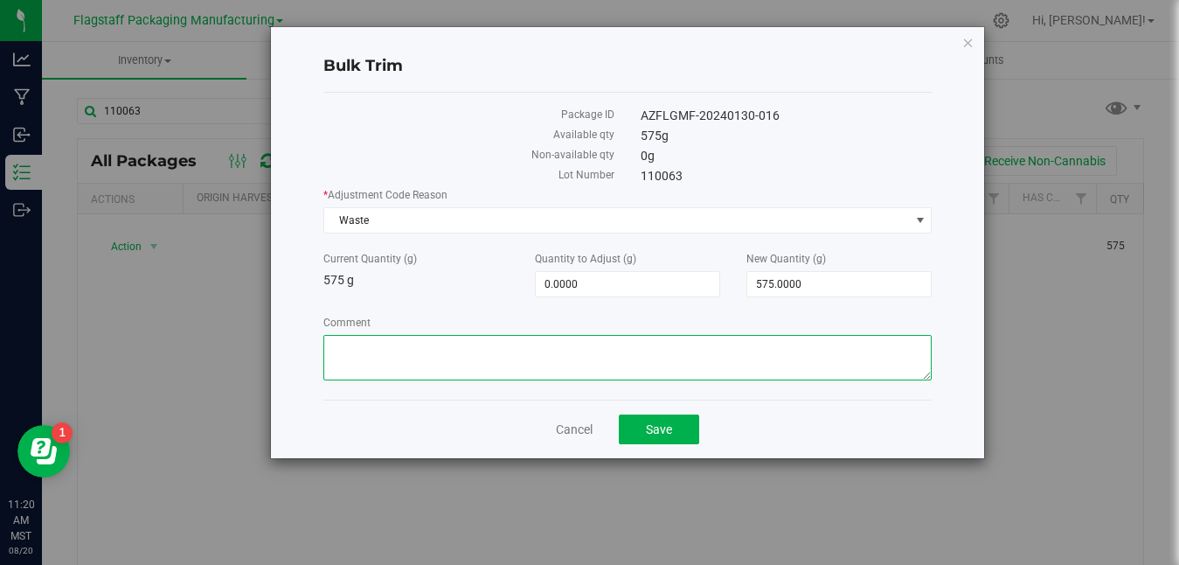
paste textarea "Disposed on Camera [DATE] with cat litter due to material being expired"
type textarea "Disposed on Camera [DATE] with cat litter due to material being expired"
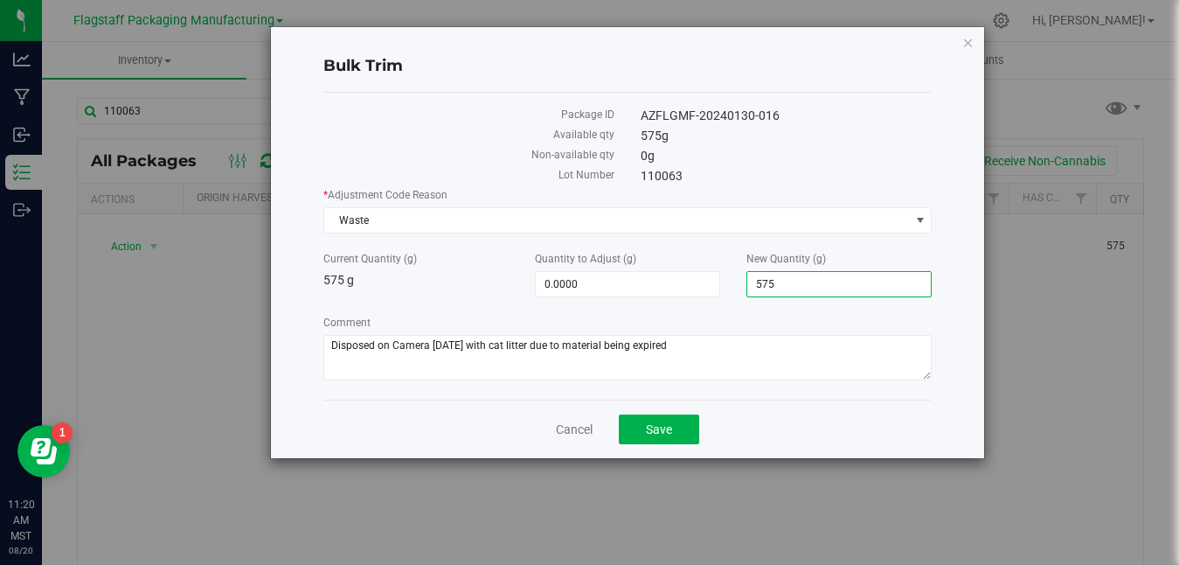
click at [844, 293] on span "575.0000 575" at bounding box center [838, 284] width 185 height 26
type input "5"
type input "0"
type input "-575.0000"
type input "0.0000"
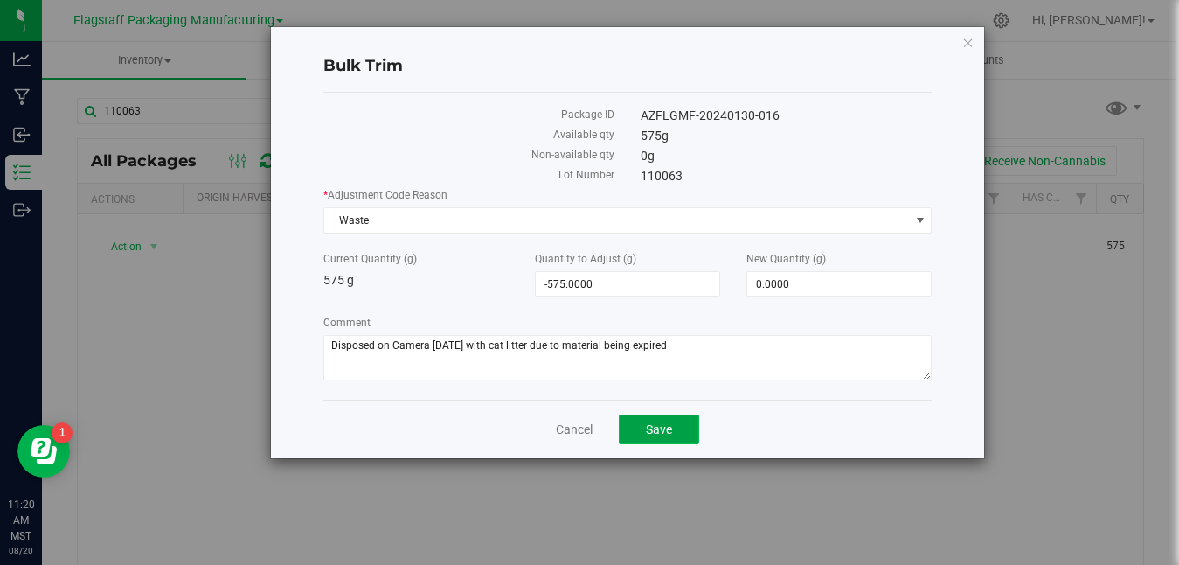
click at [669, 425] on span "Save" at bounding box center [659, 429] width 26 height 14
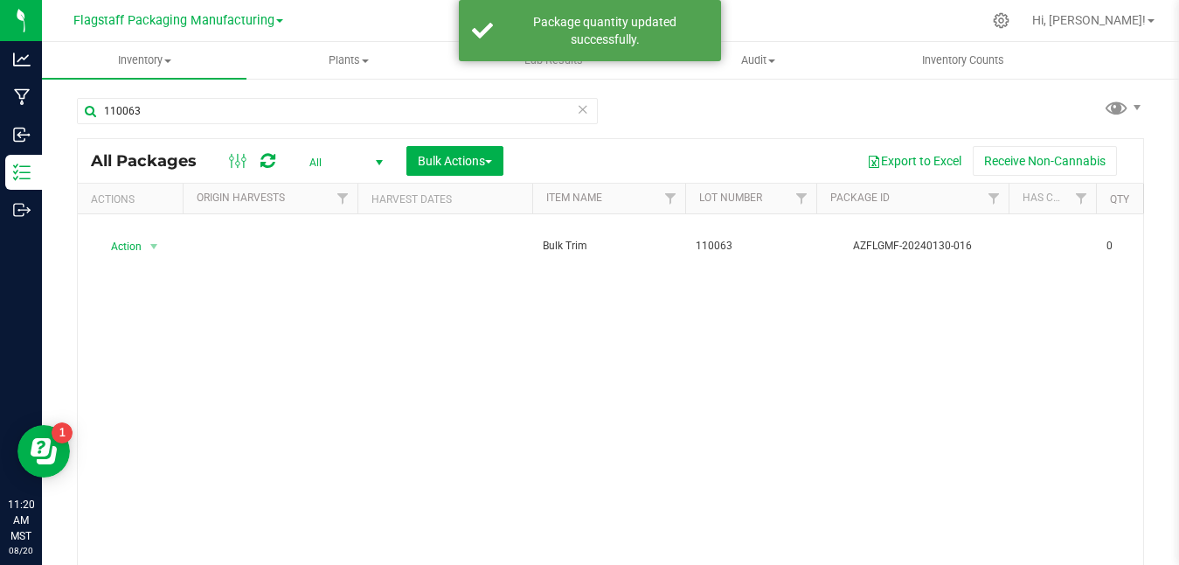
click at [583, 114] on icon at bounding box center [583, 108] width 12 height 21
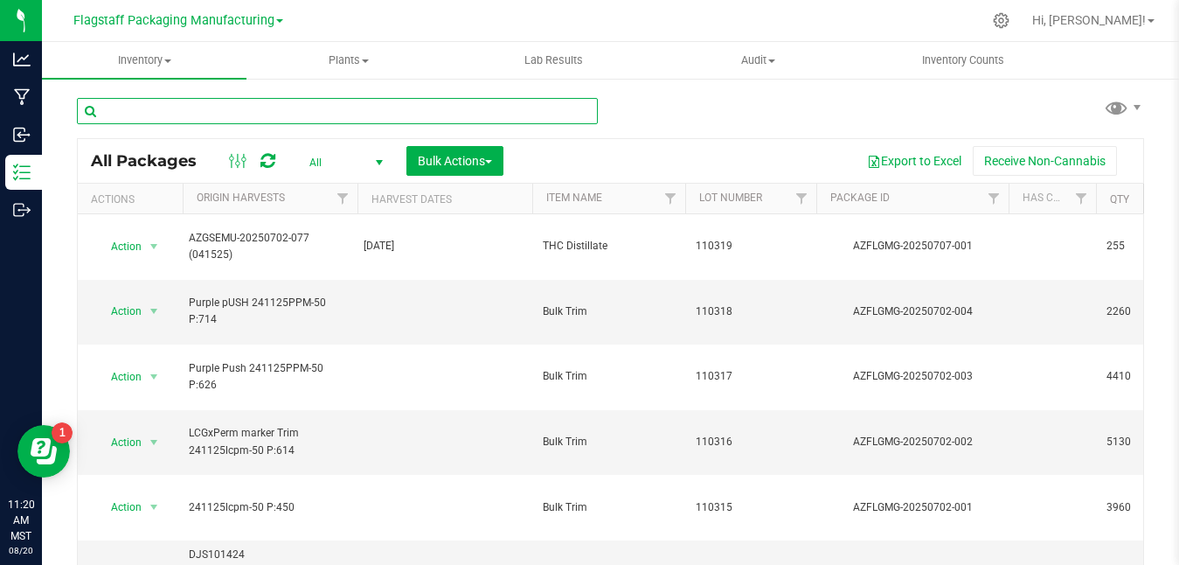
click at [518, 102] on input "text" at bounding box center [337, 111] width 521 height 26
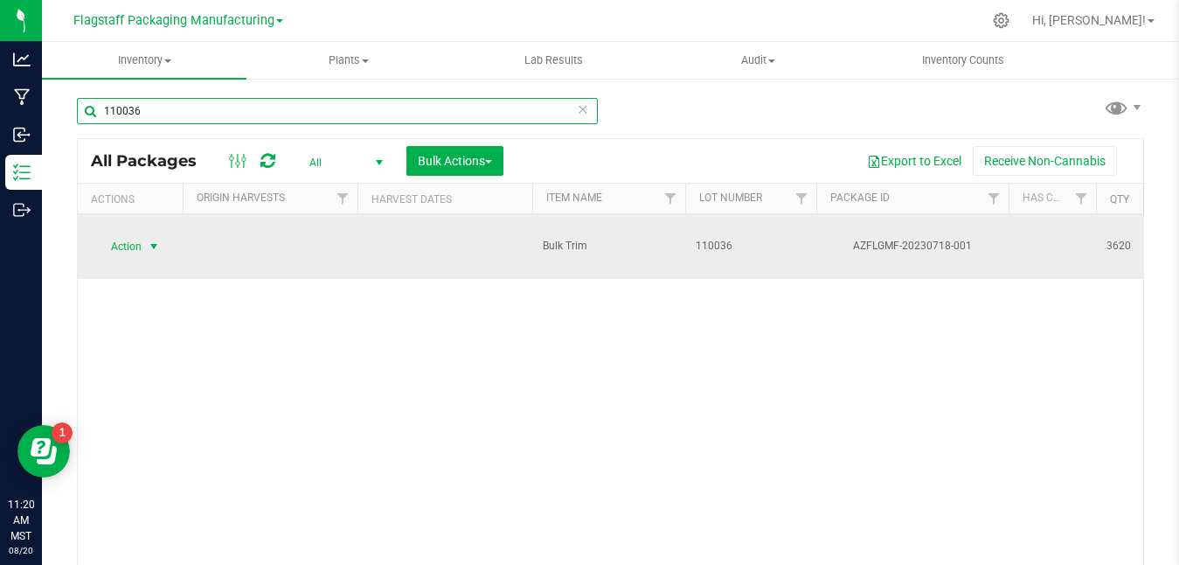
type input "110036"
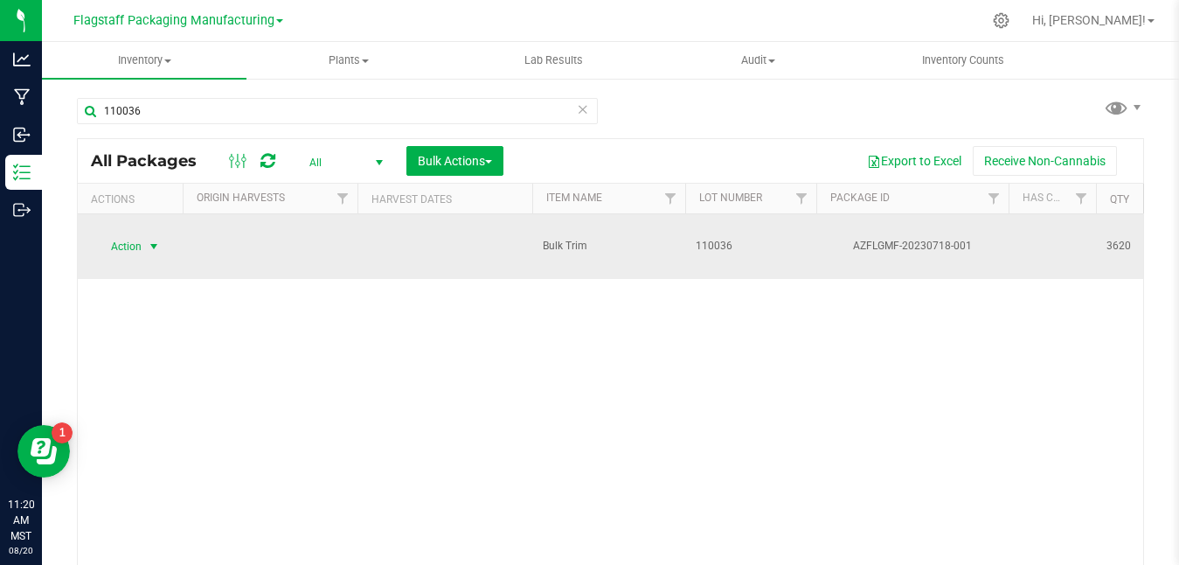
click at [125, 238] on span "Action" at bounding box center [118, 246] width 47 height 24
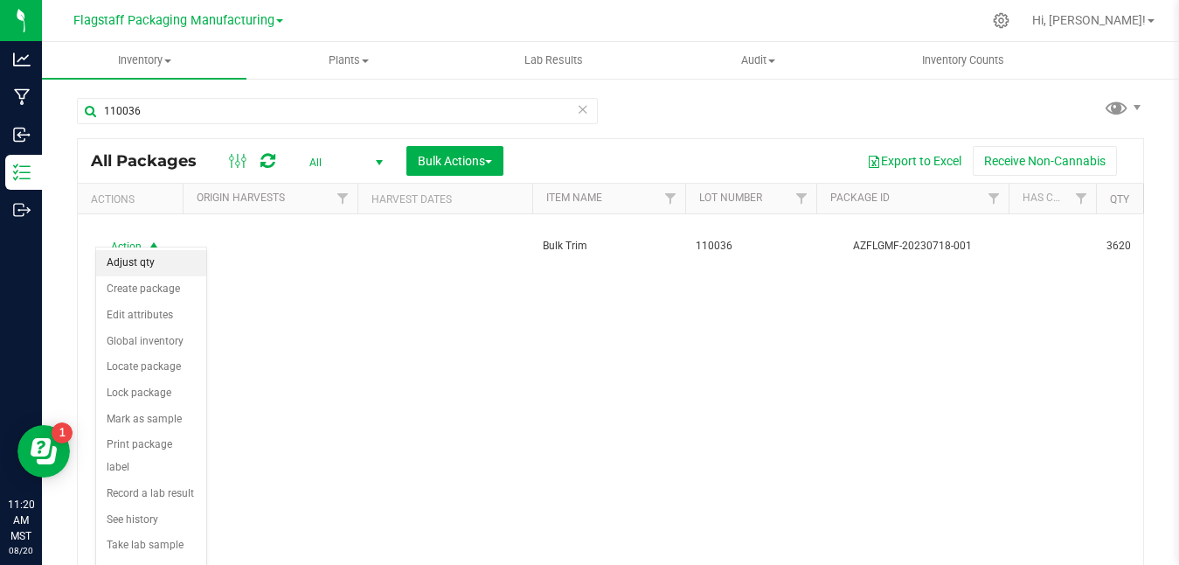
click at [134, 262] on li "Adjust qty" at bounding box center [151, 263] width 110 height 26
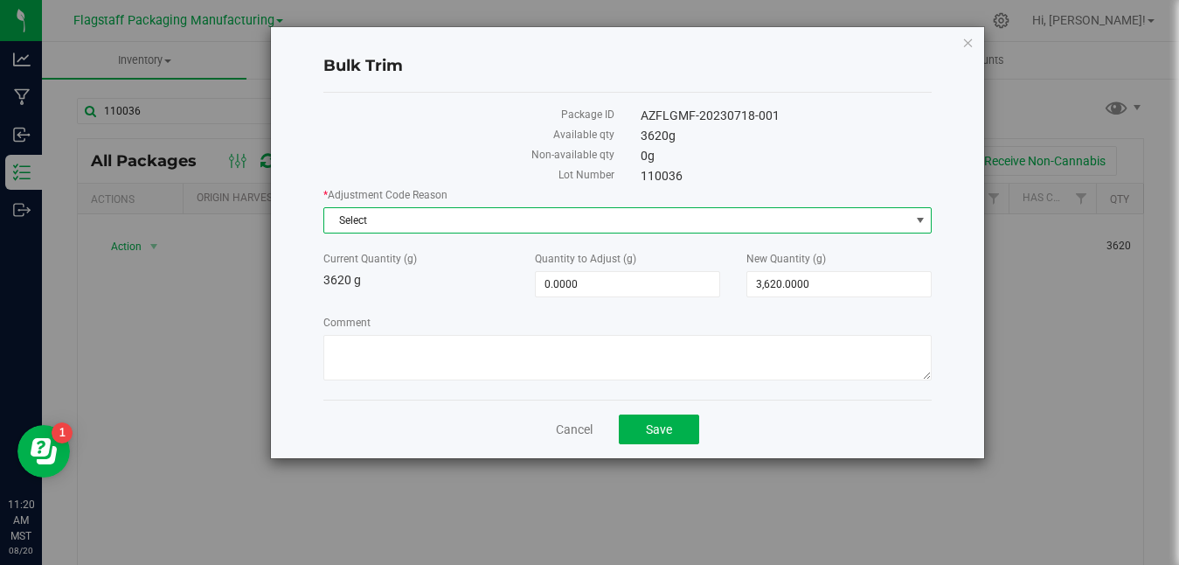
click at [597, 216] on span "Select" at bounding box center [616, 220] width 585 height 24
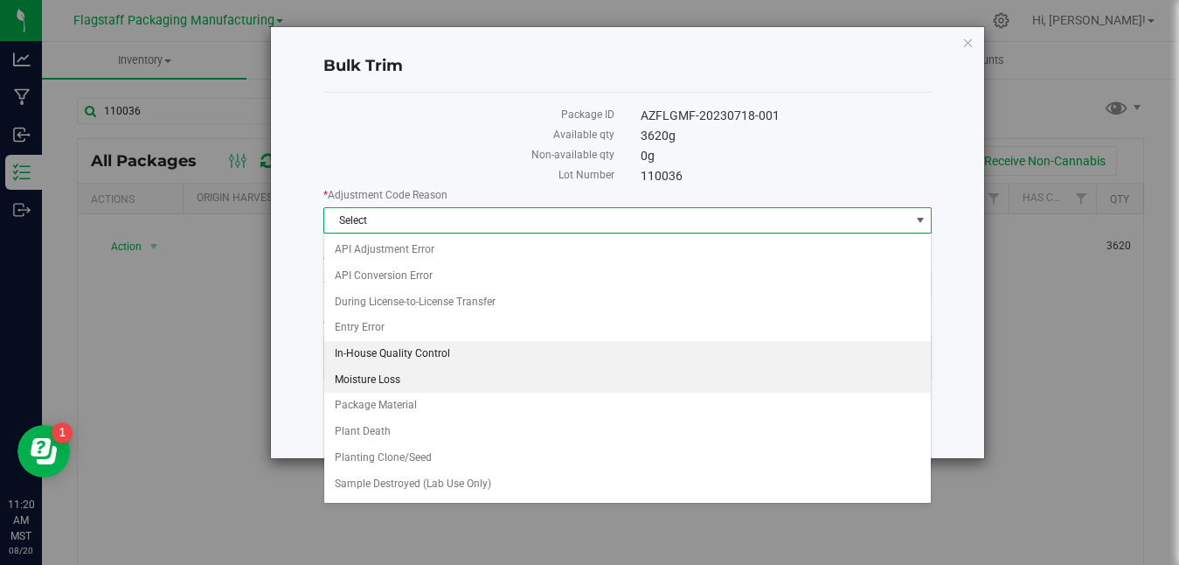
scroll to position [128, 0]
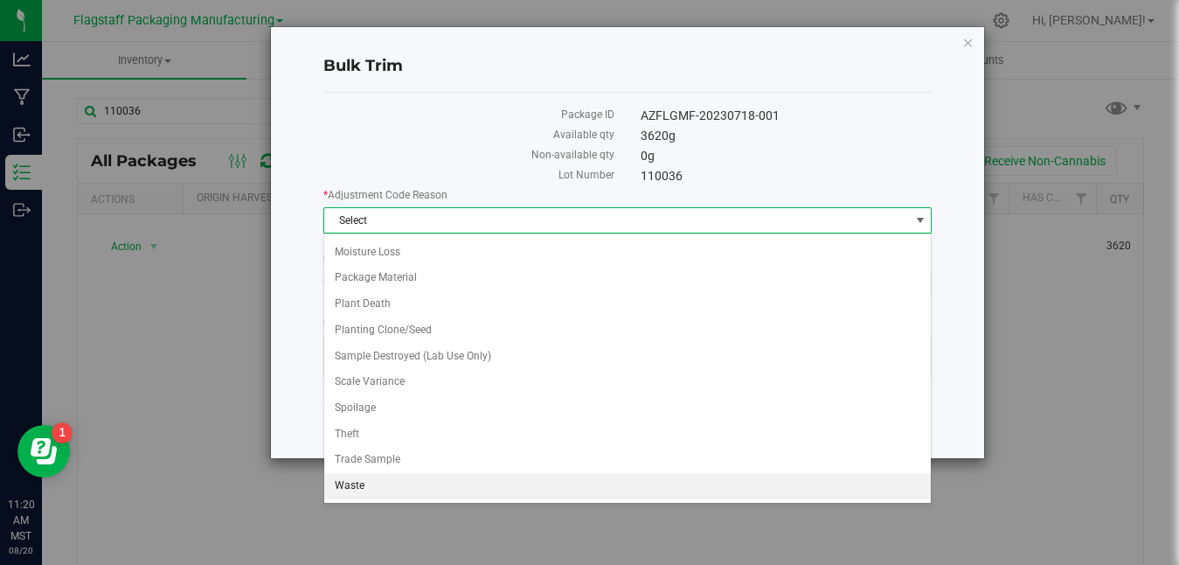
click at [434, 489] on li "Waste" at bounding box center [627, 486] width 607 height 26
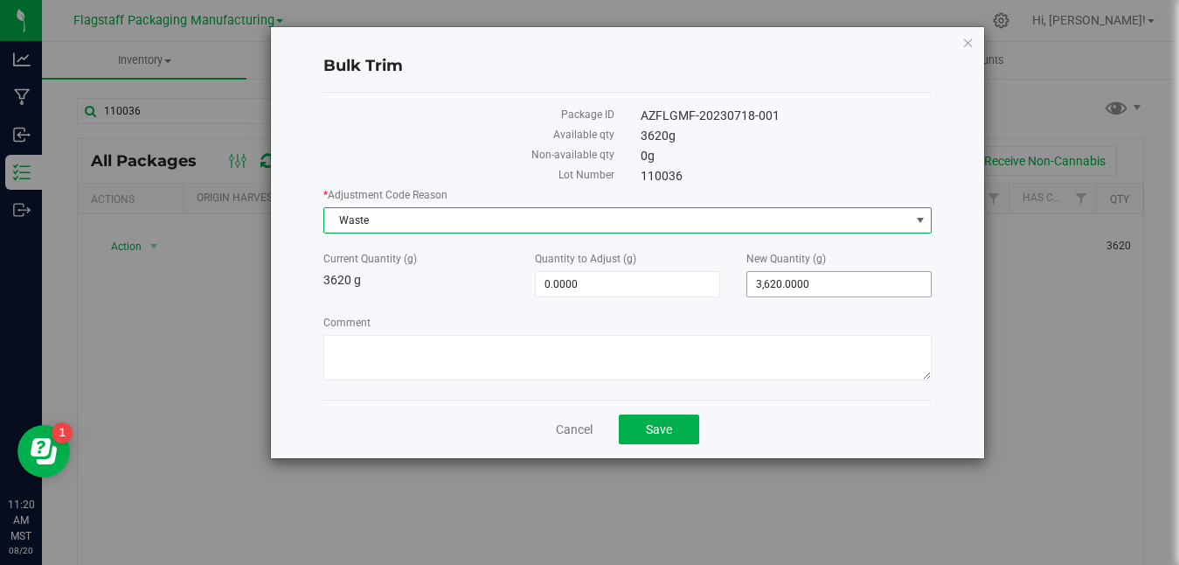
click at [832, 274] on span "3,620.0000 3620" at bounding box center [838, 284] width 185 height 26
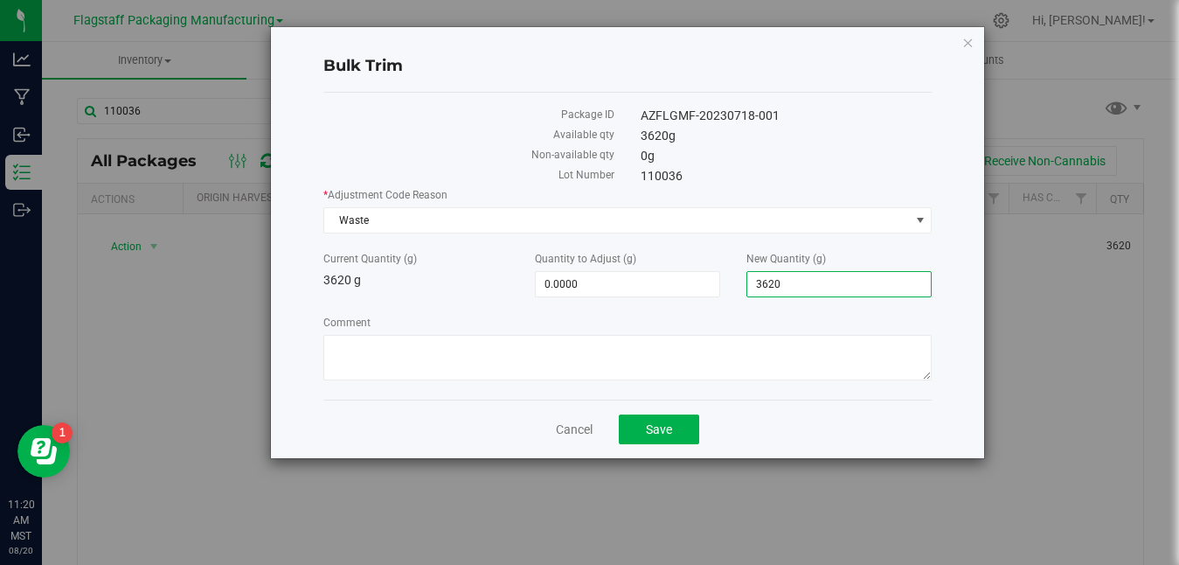
click at [792, 295] on input "3620" at bounding box center [839, 284] width 184 height 24
type input "3"
type input "0"
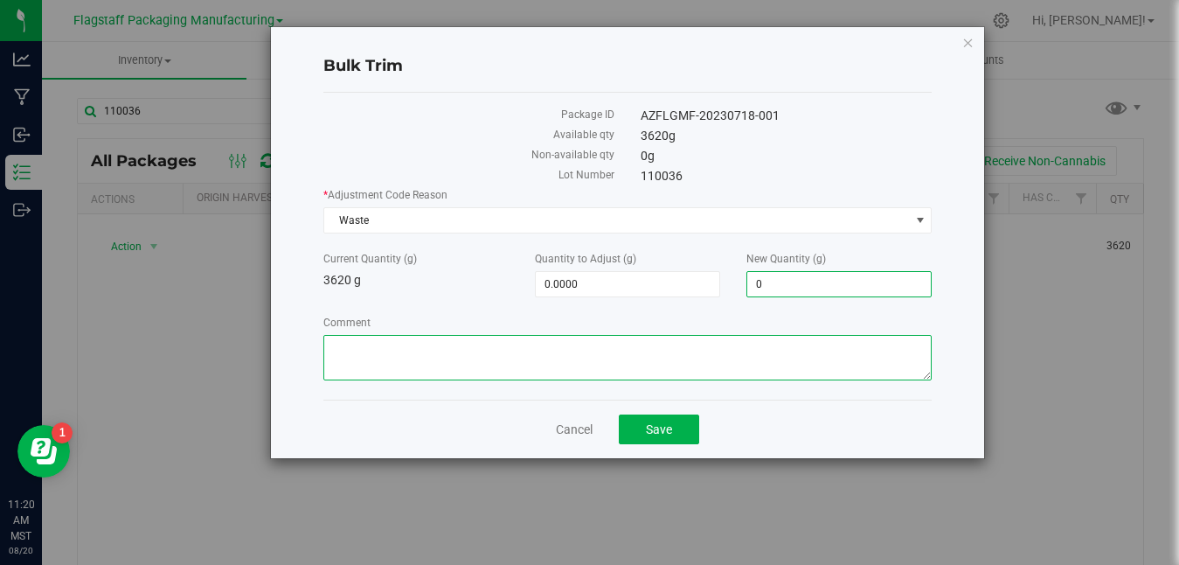
type input "-3,620.0000"
type input "0.0000"
click at [629, 345] on textarea "Comment" at bounding box center [627, 357] width 608 height 45
paste textarea "Disposed on Camera [DATE] with cat litter due to material being expired"
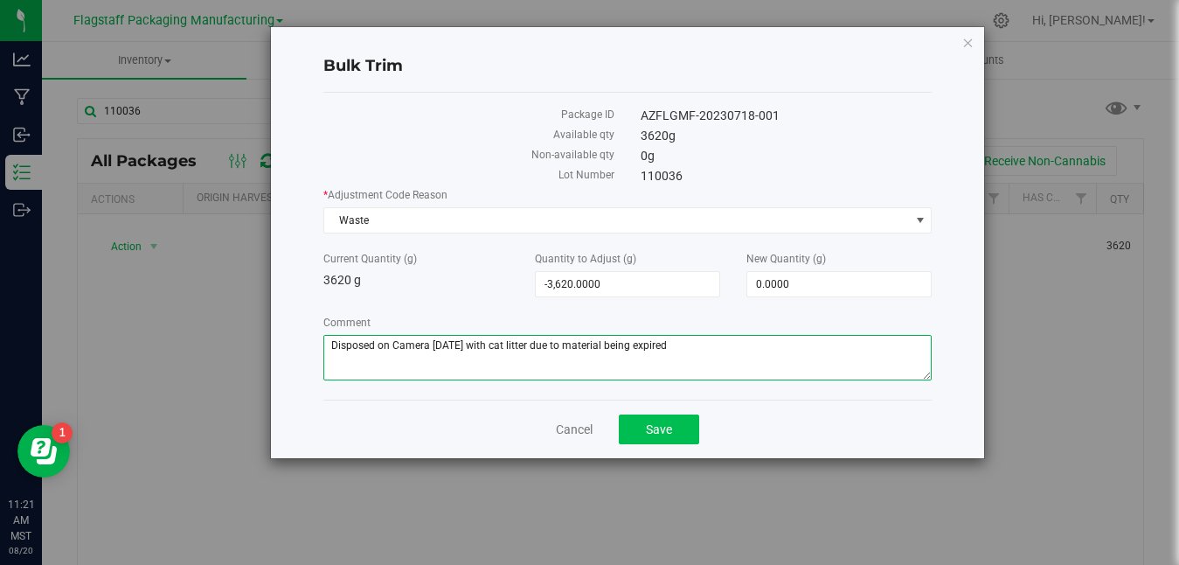
type textarea "Disposed on Camera [DATE] with cat litter due to material being expired"
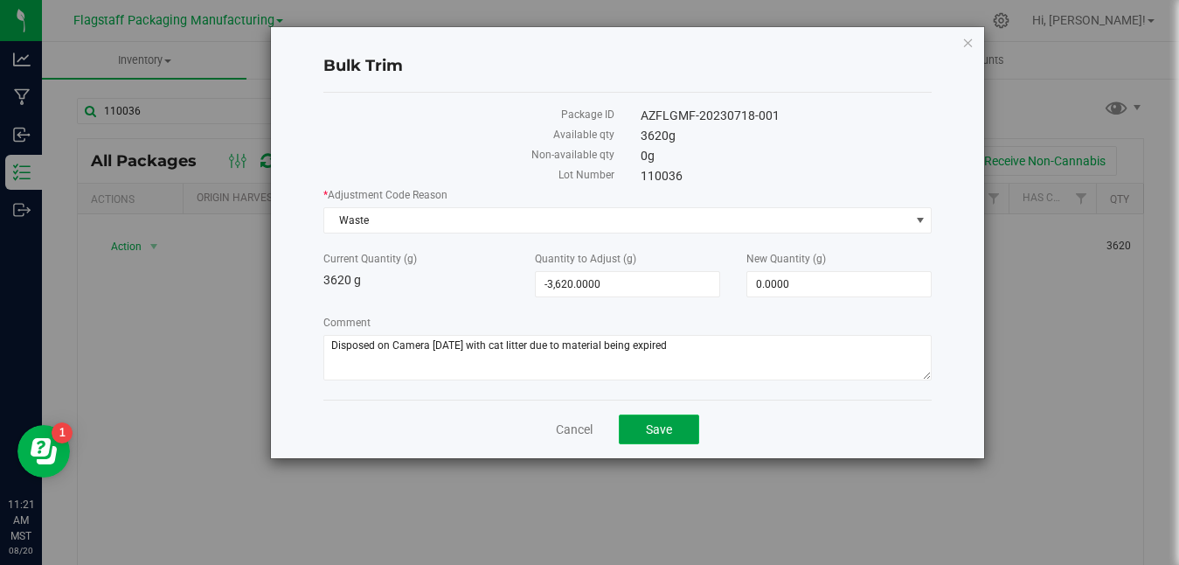
click at [666, 437] on button "Save" at bounding box center [659, 429] width 80 height 30
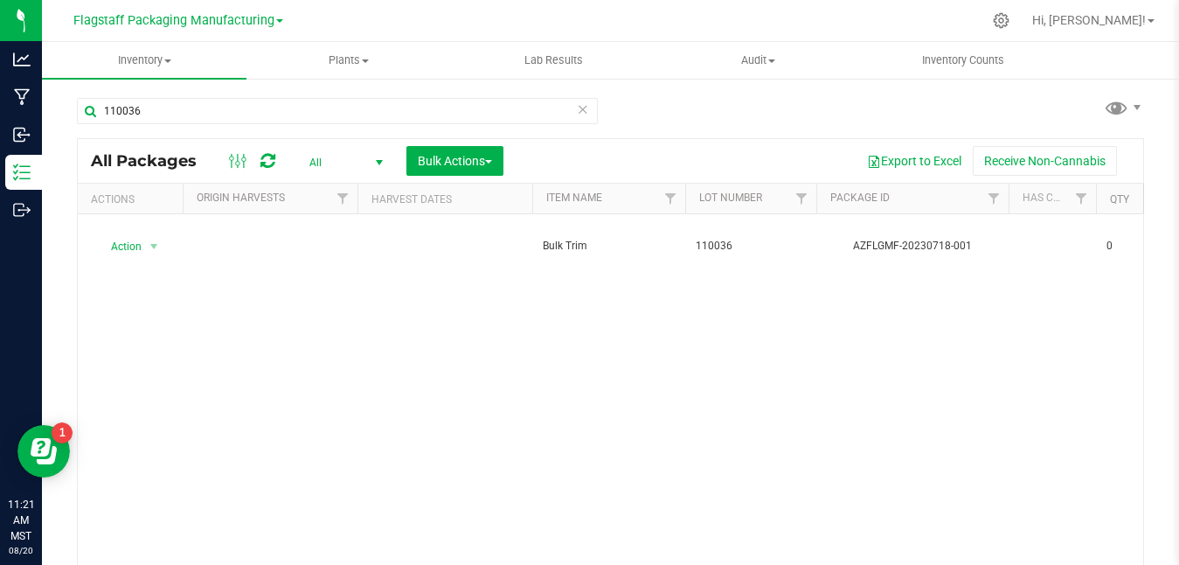
click at [578, 114] on icon at bounding box center [583, 108] width 12 height 21
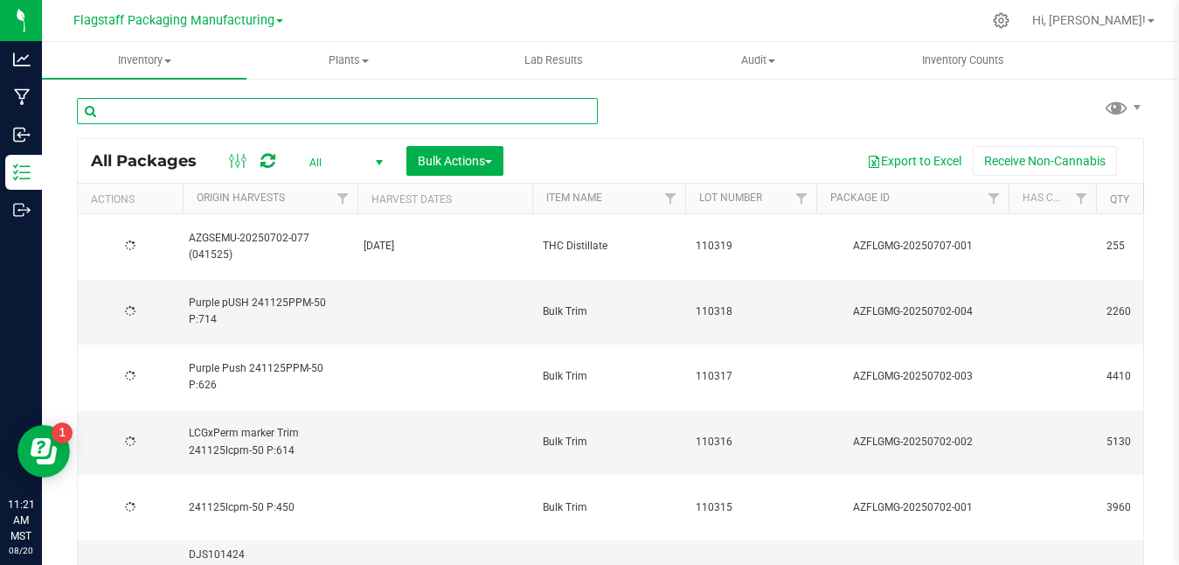
click at [564, 108] on input "text" at bounding box center [337, 111] width 521 height 26
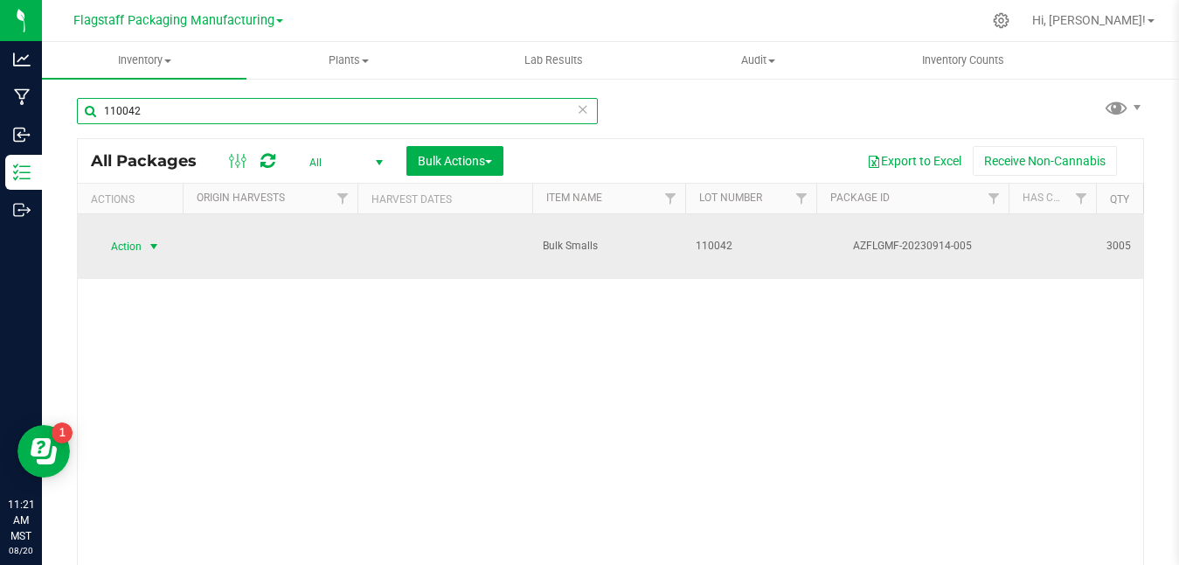
type input "110042"
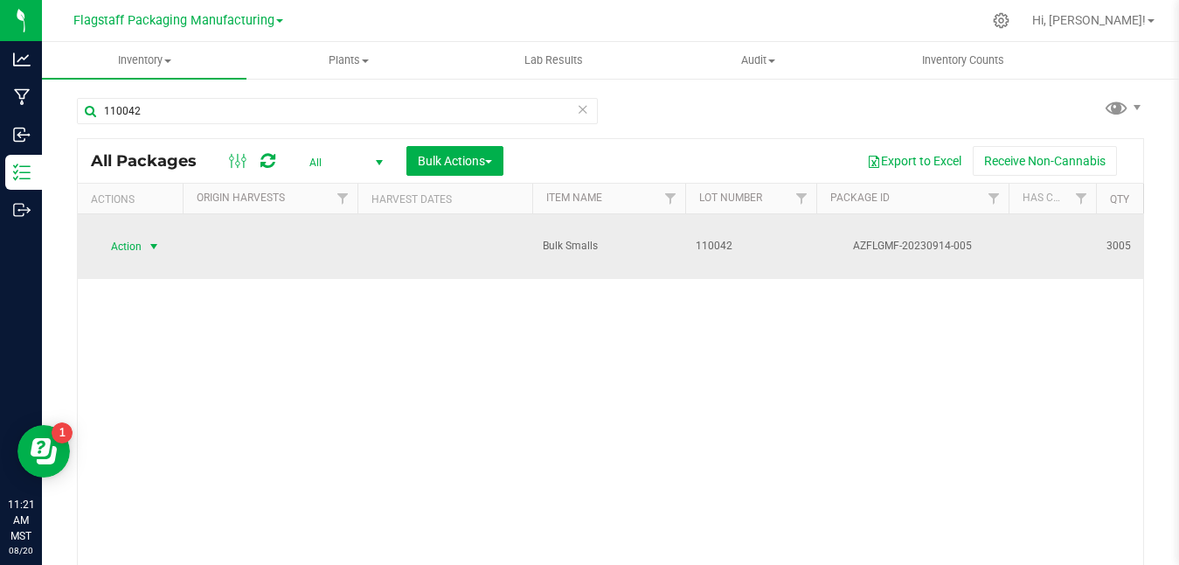
click at [123, 236] on span "Action" at bounding box center [118, 246] width 47 height 24
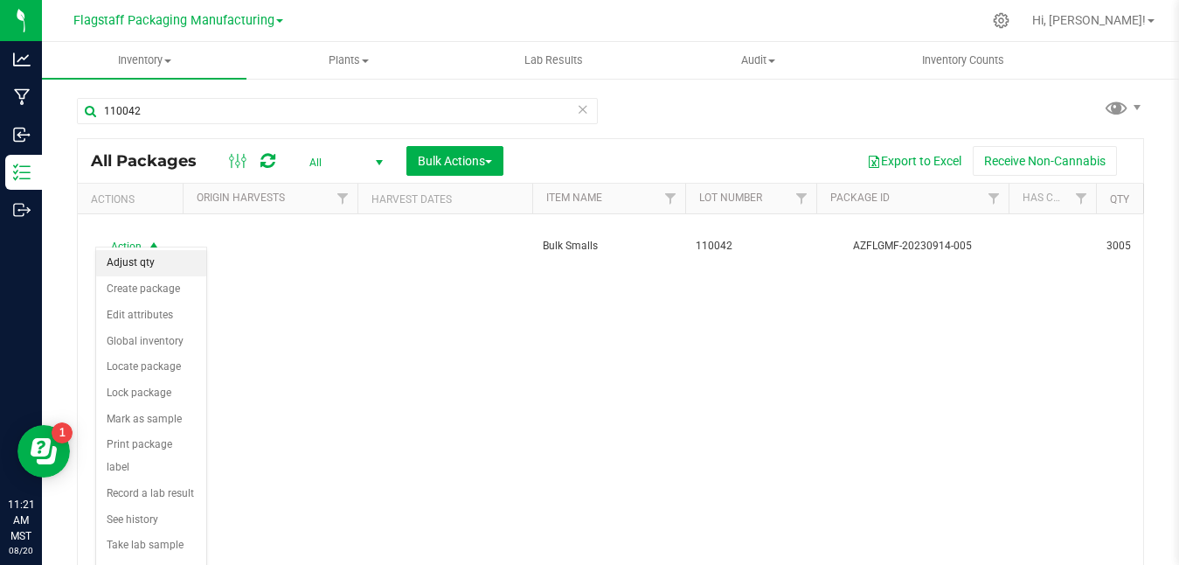
click at [133, 262] on li "Adjust qty" at bounding box center [151, 263] width 110 height 26
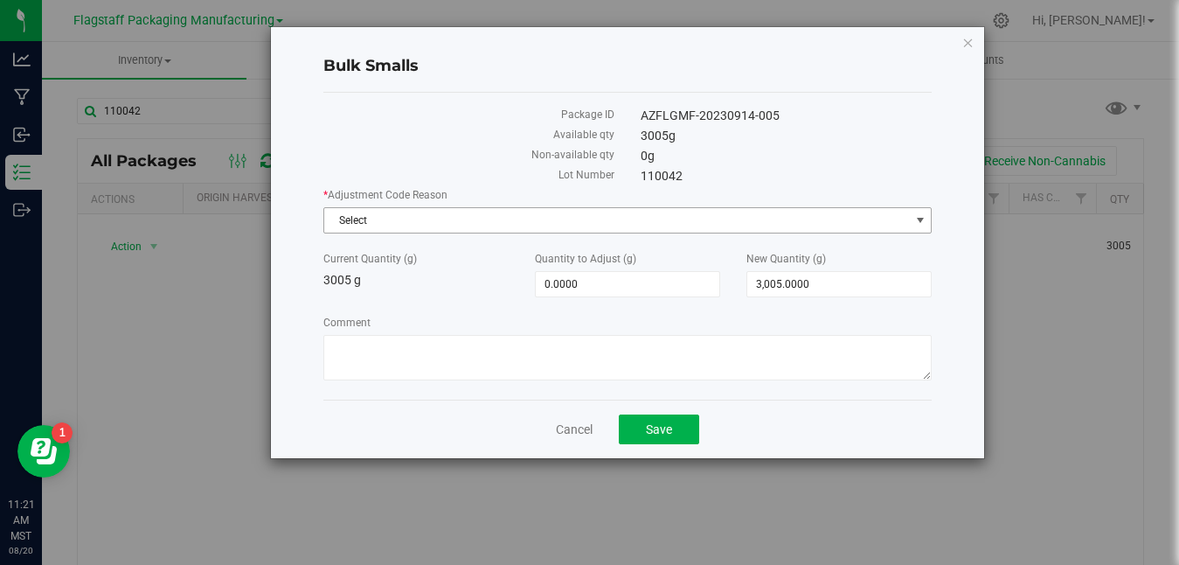
click at [680, 219] on span "Select" at bounding box center [616, 220] width 585 height 24
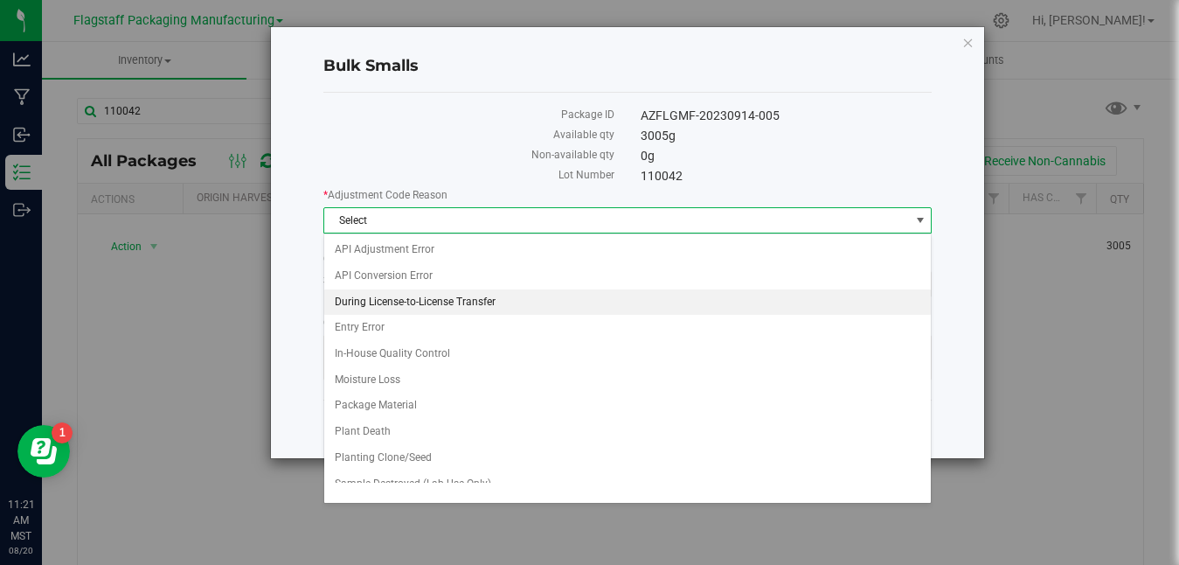
scroll to position [144, 0]
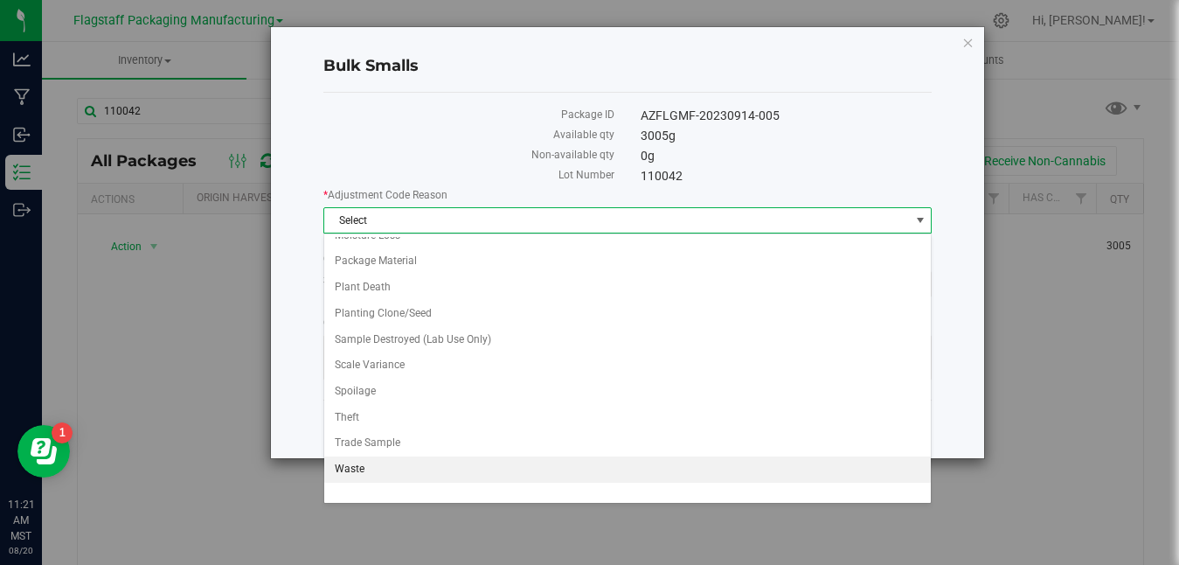
click at [504, 473] on li "Waste" at bounding box center [627, 469] width 607 height 26
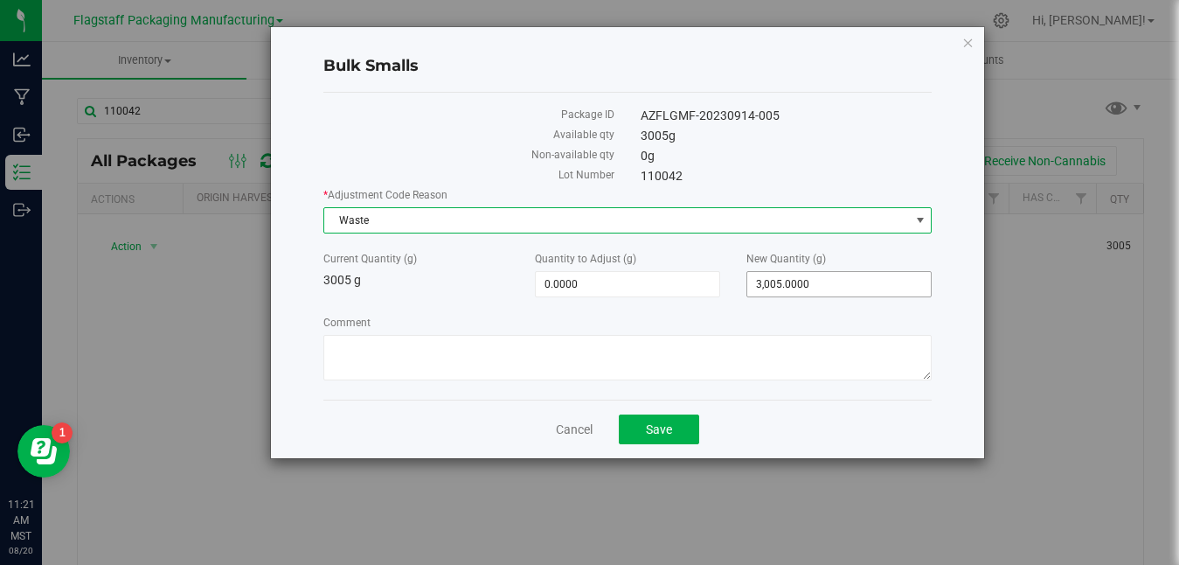
click at [836, 292] on span "3,005.0000 3005" at bounding box center [838, 284] width 185 height 26
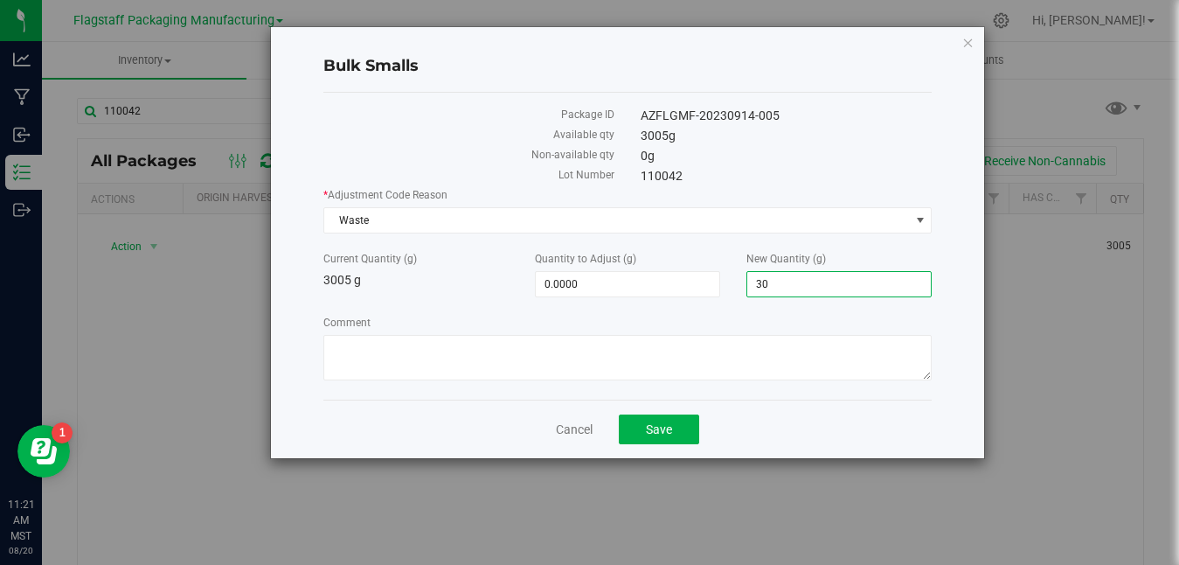
type input "3"
type input "0"
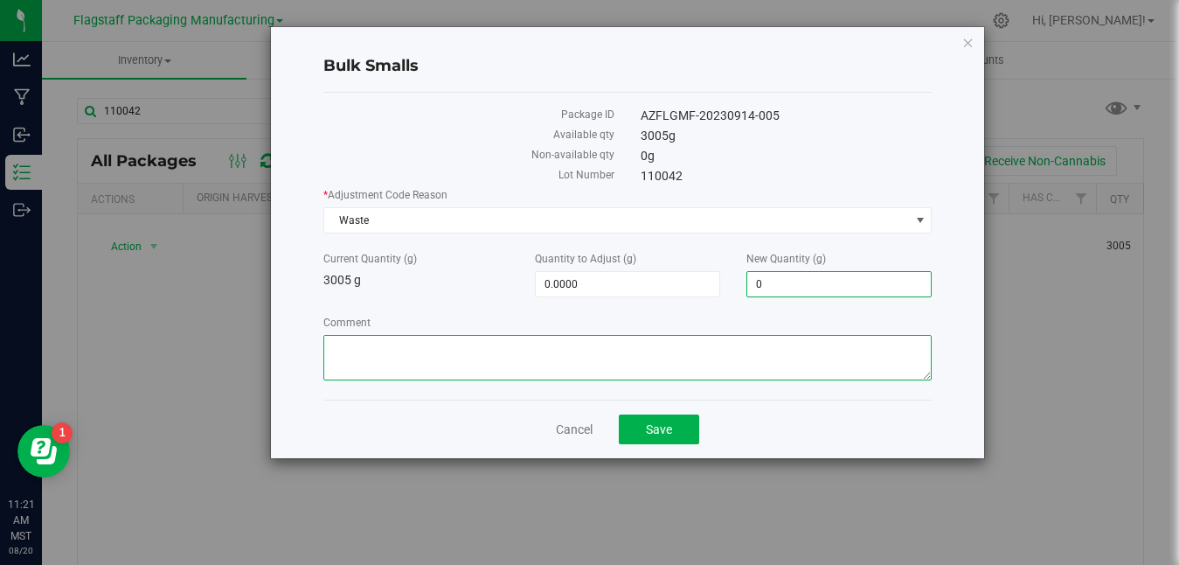
type input "-3,005.0000"
type input "0.0000"
click at [763, 342] on textarea "Comment" at bounding box center [627, 357] width 608 height 45
paste textarea "Disposed on Camera [DATE] with cat litter due to material being expired"
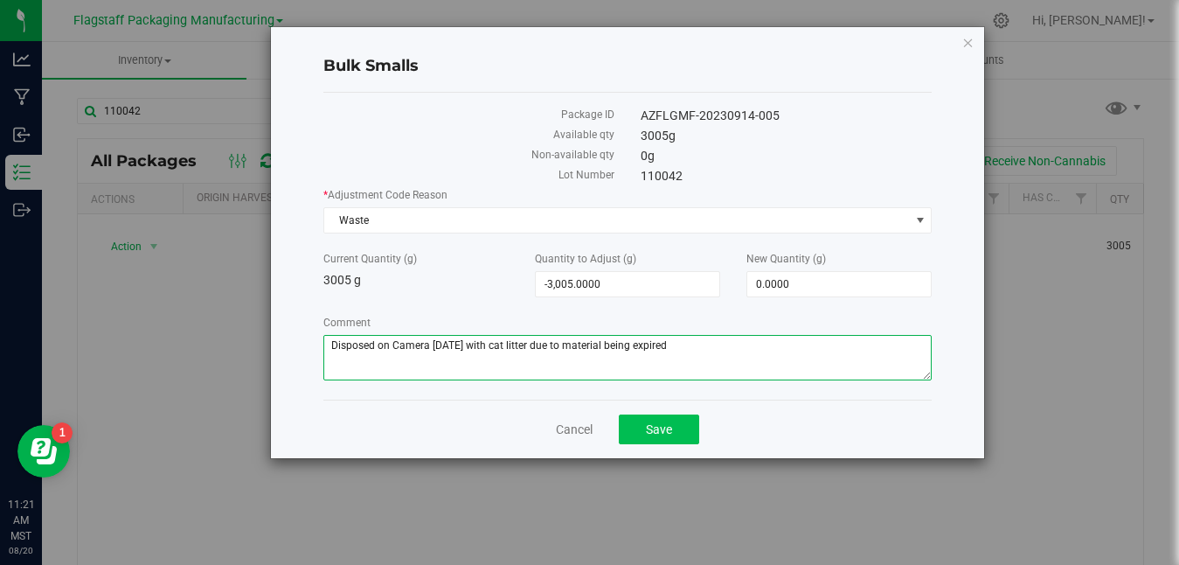
type textarea "Disposed on Camera [DATE] with cat litter due to material being expired"
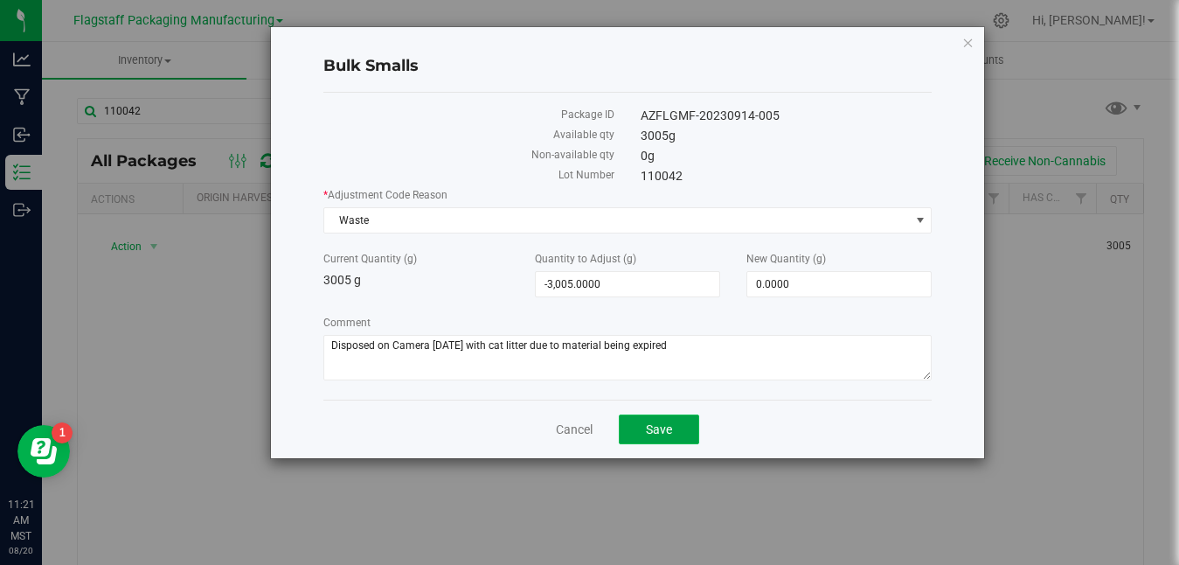
click at [663, 427] on span "Save" at bounding box center [659, 429] width 26 height 14
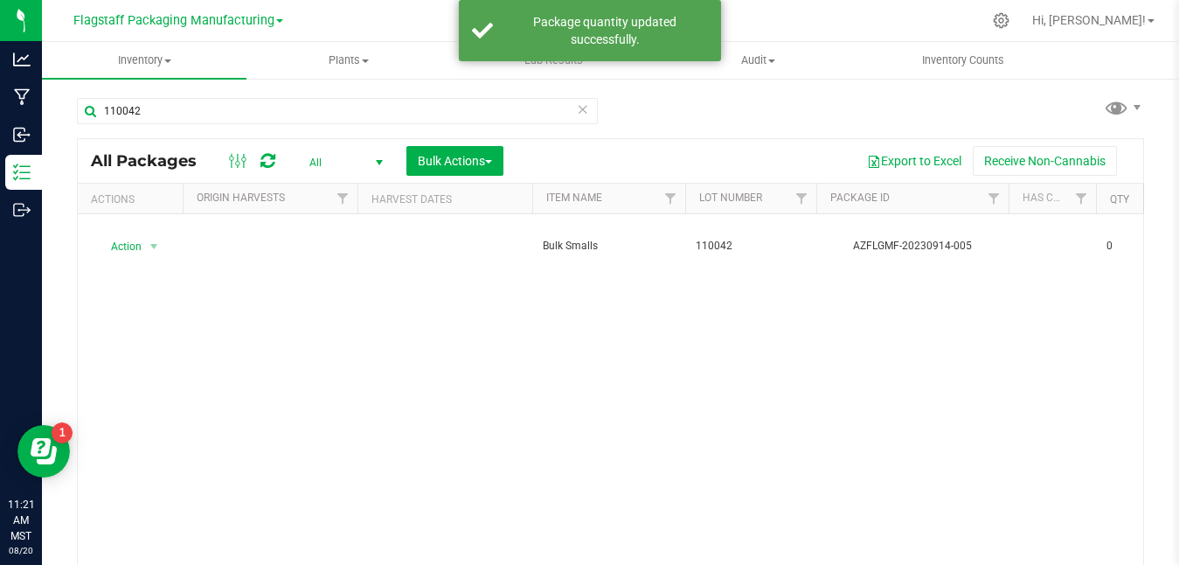
click at [587, 105] on icon at bounding box center [583, 108] width 12 height 21
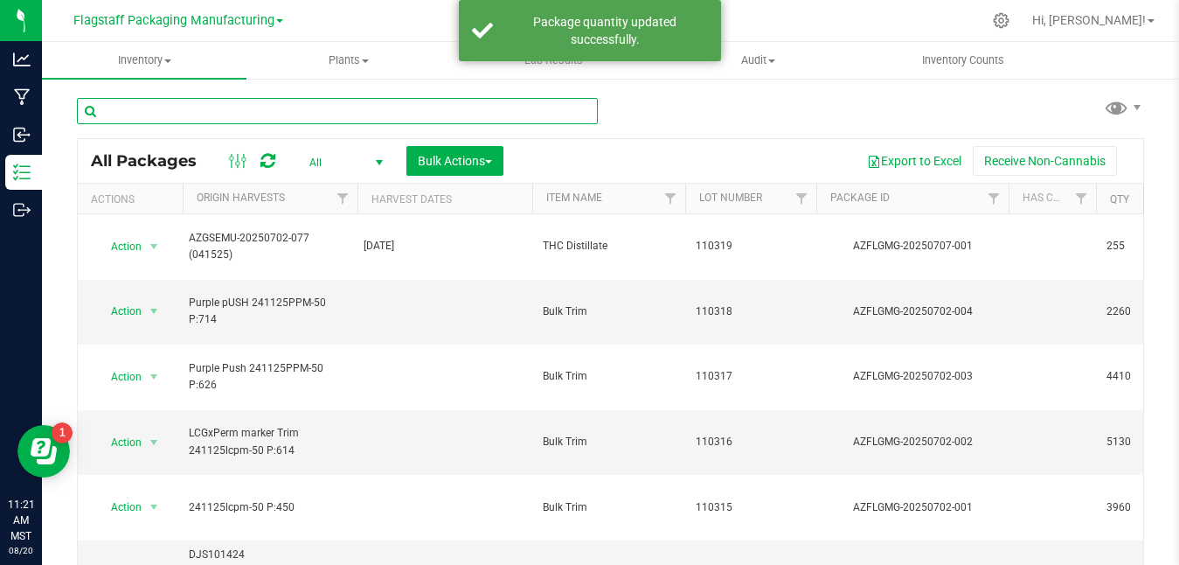
click at [530, 103] on input "text" at bounding box center [337, 111] width 521 height 26
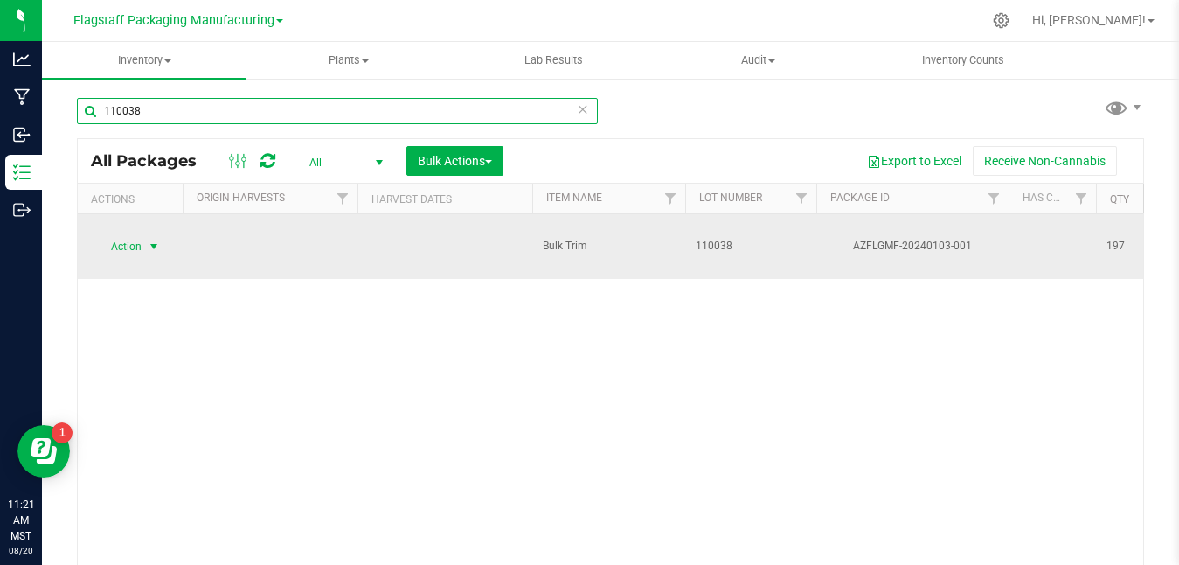
type input "110038"
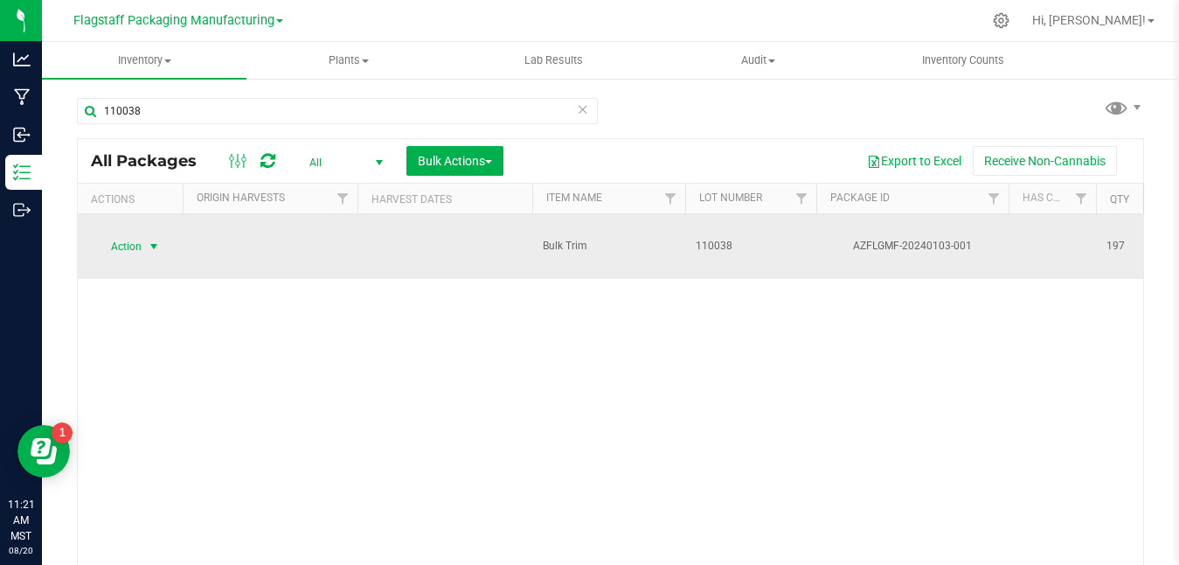
click at [117, 236] on span "Action" at bounding box center [118, 246] width 47 height 24
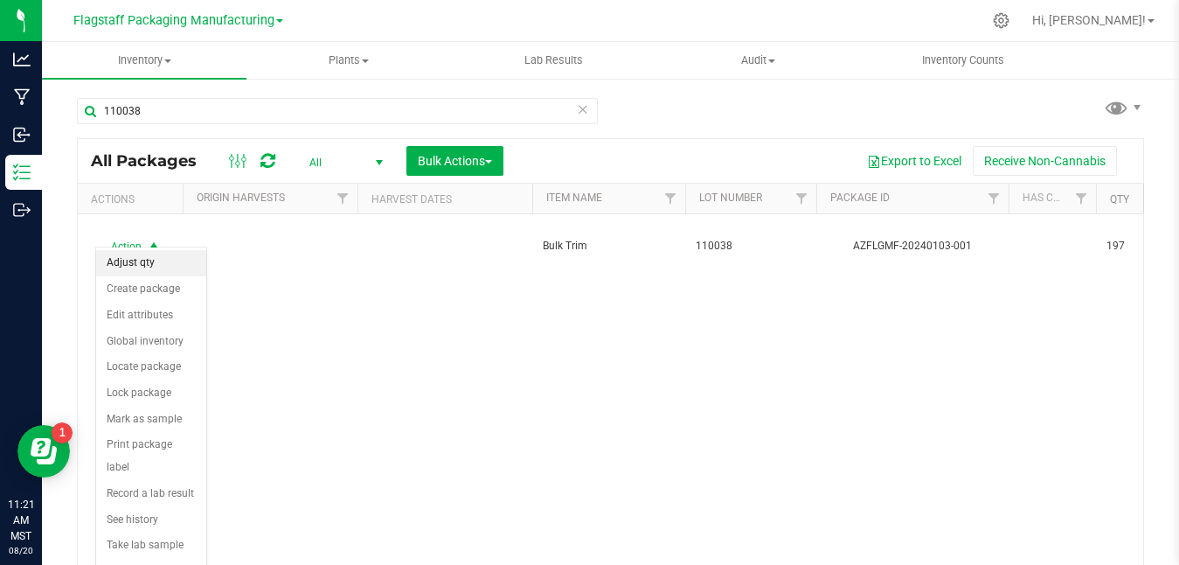
click at [141, 271] on li "Adjust qty" at bounding box center [151, 263] width 110 height 26
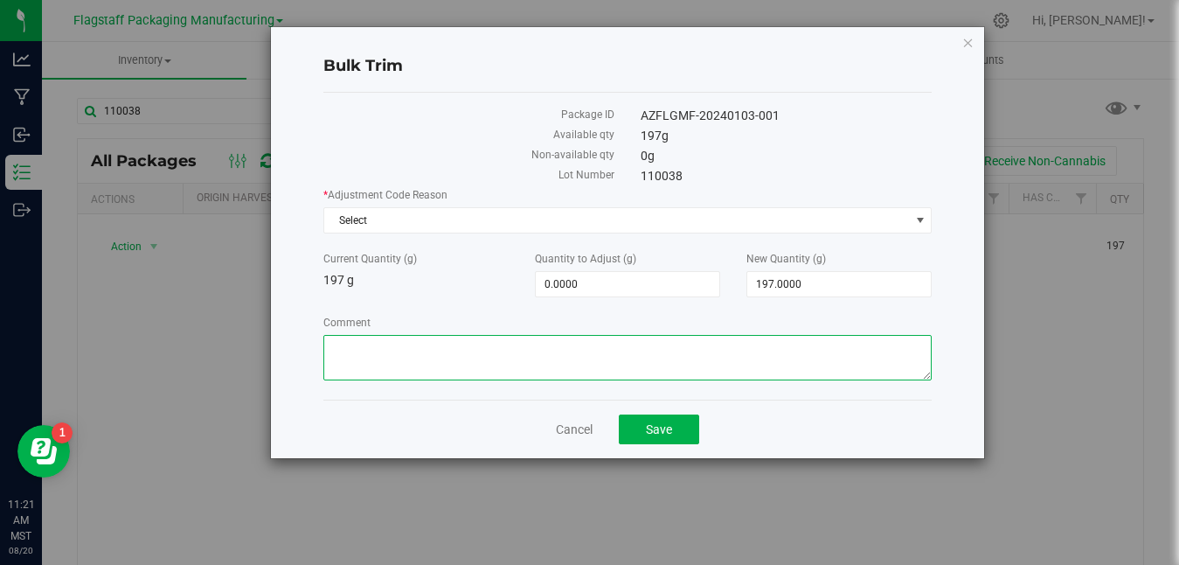
click at [609, 377] on textarea "Comment" at bounding box center [627, 357] width 608 height 45
paste textarea "Disposed on Camera [DATE] with cat litter due to material being expired"
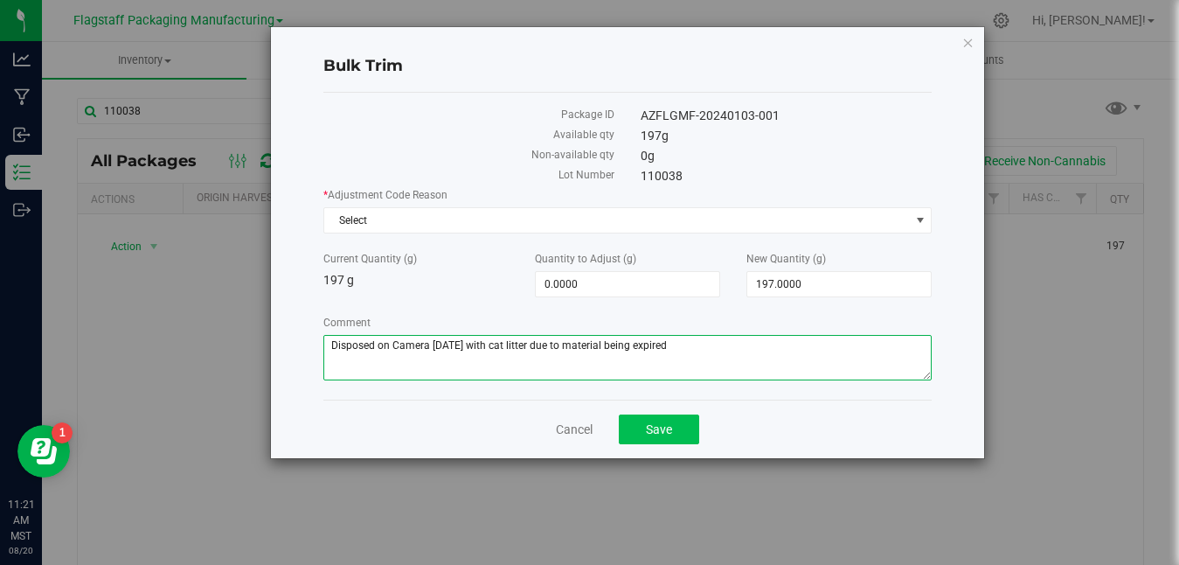
type textarea "Disposed on Camera [DATE] with cat litter due to material being expired"
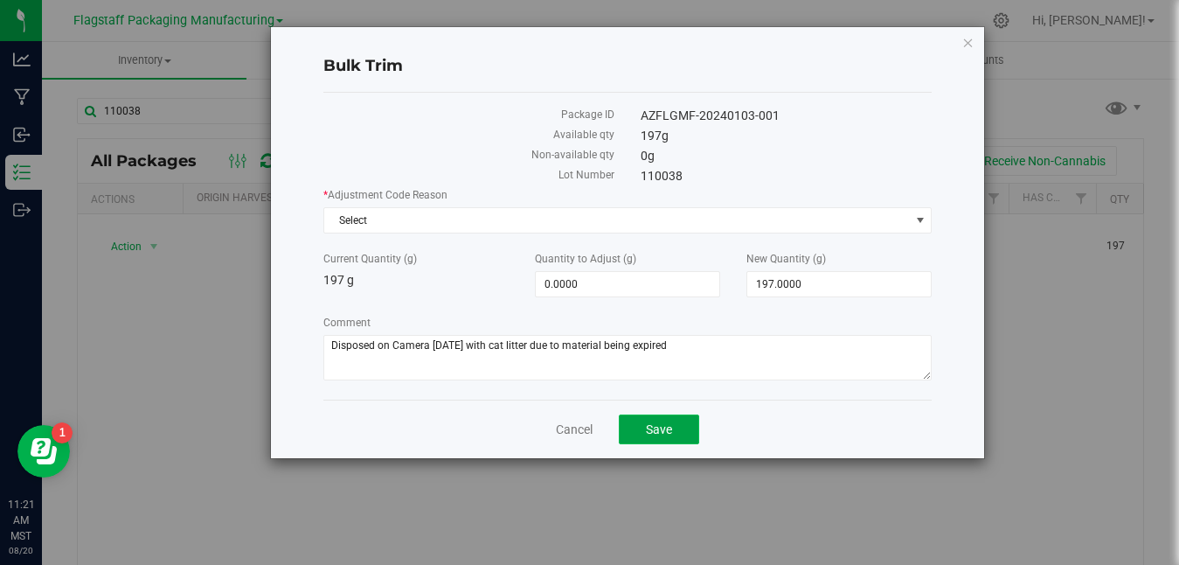
click at [674, 440] on button "Save" at bounding box center [659, 429] width 80 height 30
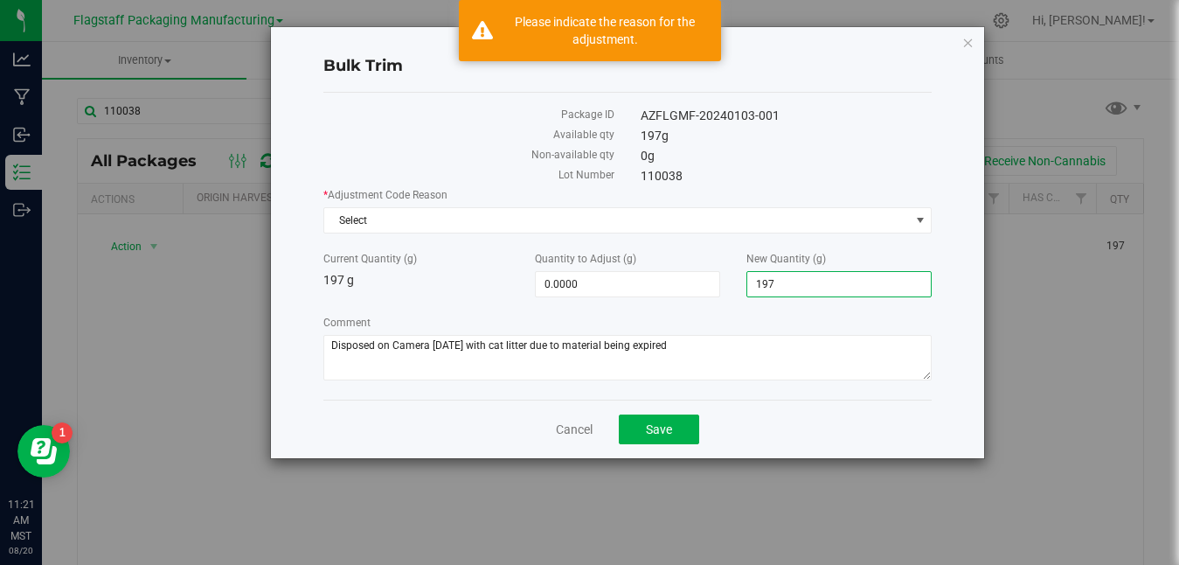
click at [806, 276] on span "197.0000 197" at bounding box center [838, 284] width 185 height 26
click at [806, 276] on input "197" at bounding box center [839, 284] width 184 height 24
click at [806, 287] on input "197" at bounding box center [839, 284] width 184 height 24
type input "1"
type input "0"
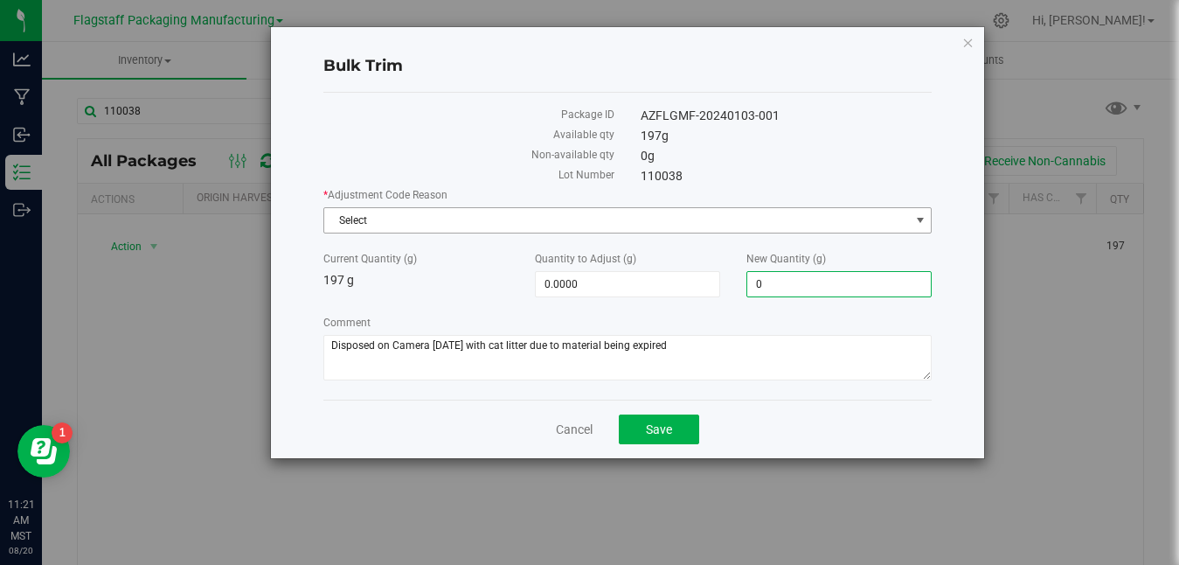
type input "-197.0000"
type input "0.0000"
click at [722, 218] on span "Select" at bounding box center [616, 220] width 585 height 24
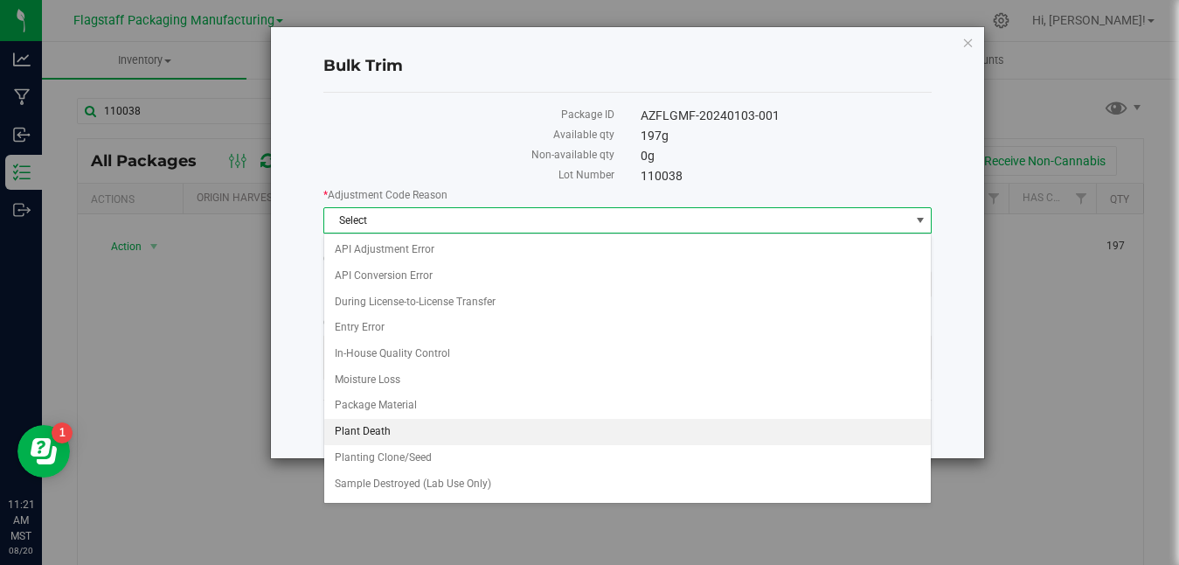
scroll to position [128, 0]
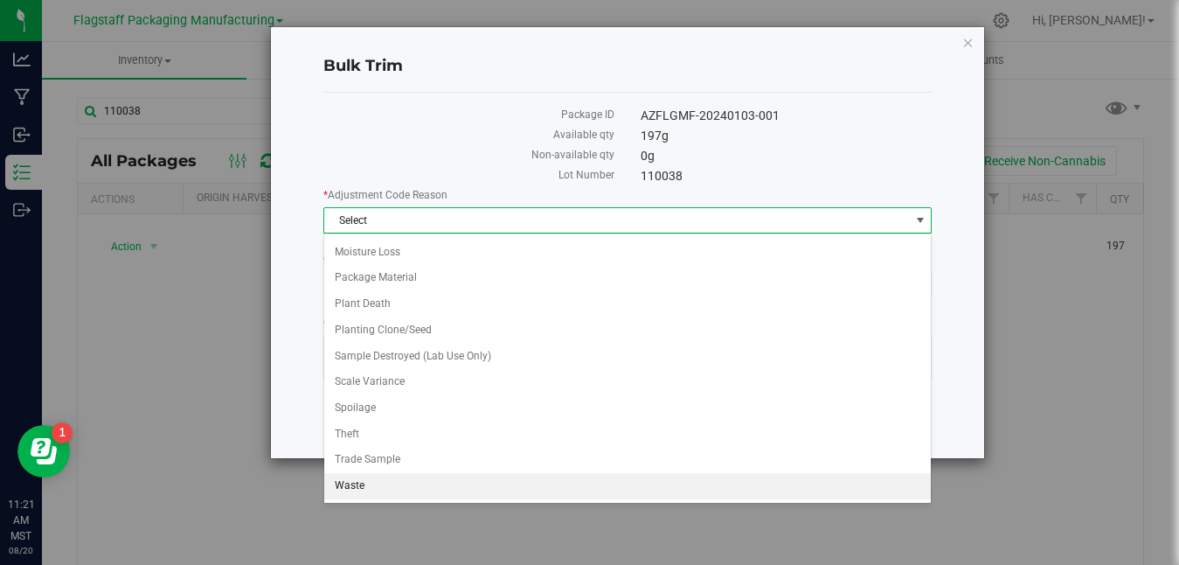
click at [561, 497] on li "Waste" at bounding box center [627, 486] width 607 height 26
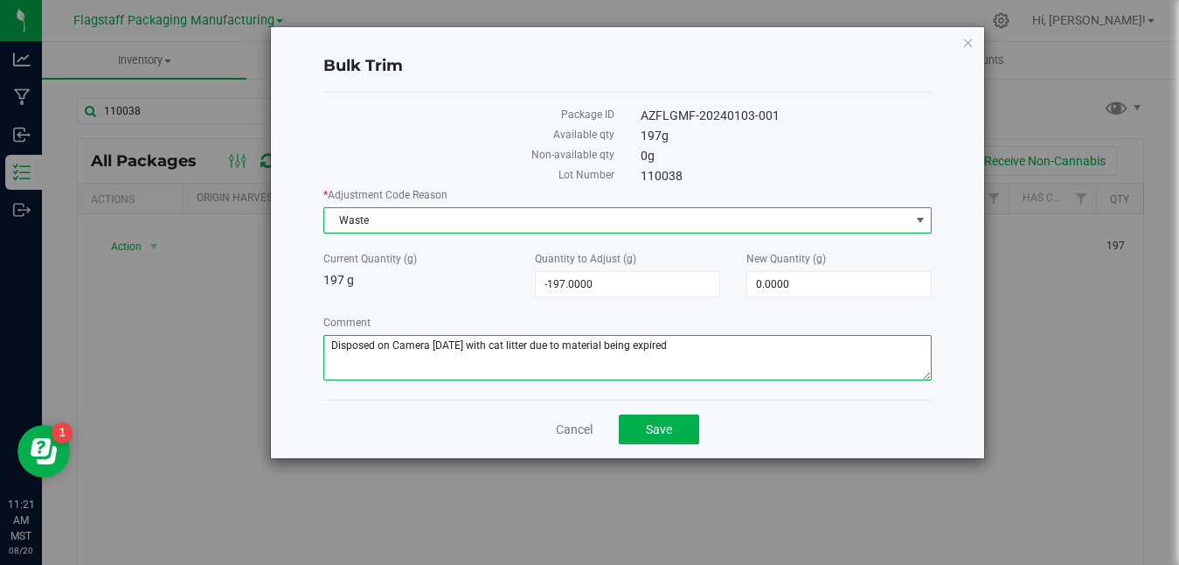
click at [712, 358] on textarea "Comment" at bounding box center [627, 357] width 608 height 45
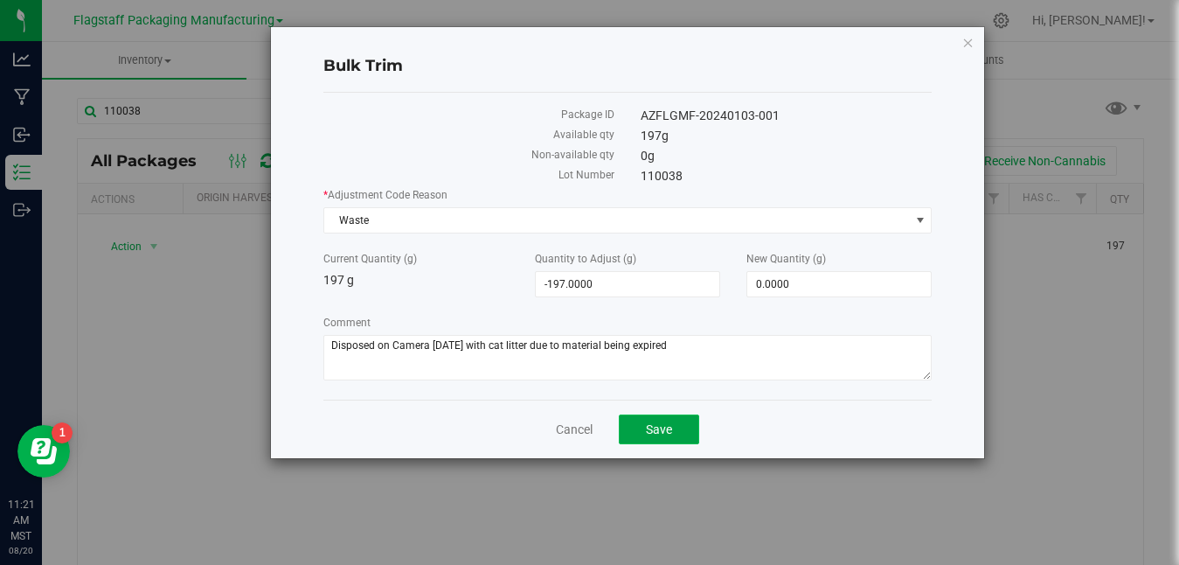
click at [670, 441] on button "Save" at bounding box center [659, 429] width 80 height 30
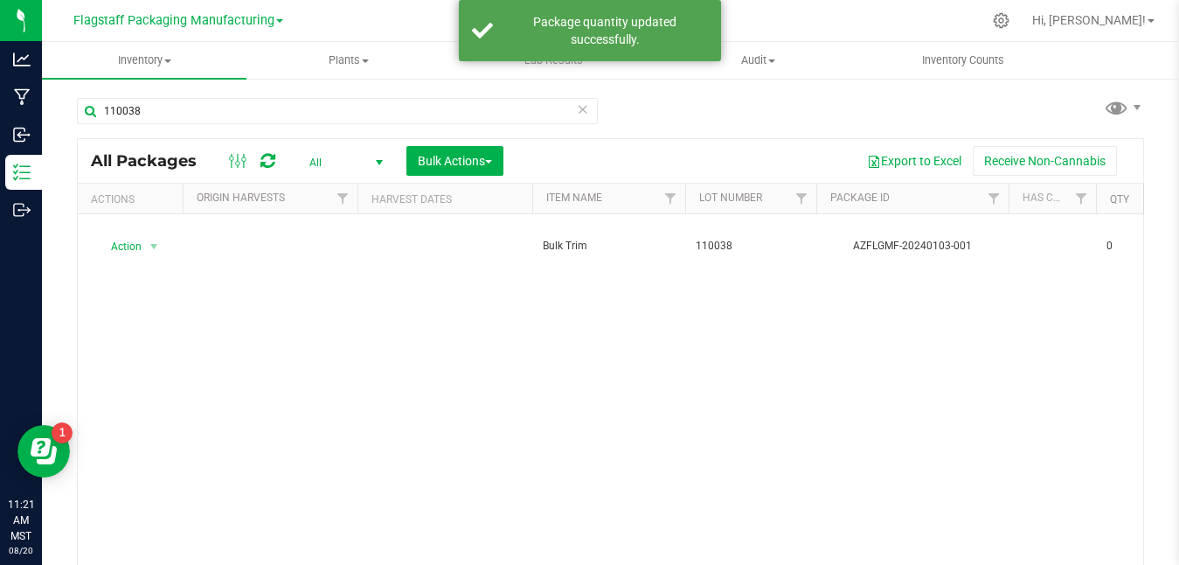
click at [579, 111] on icon at bounding box center [583, 108] width 12 height 21
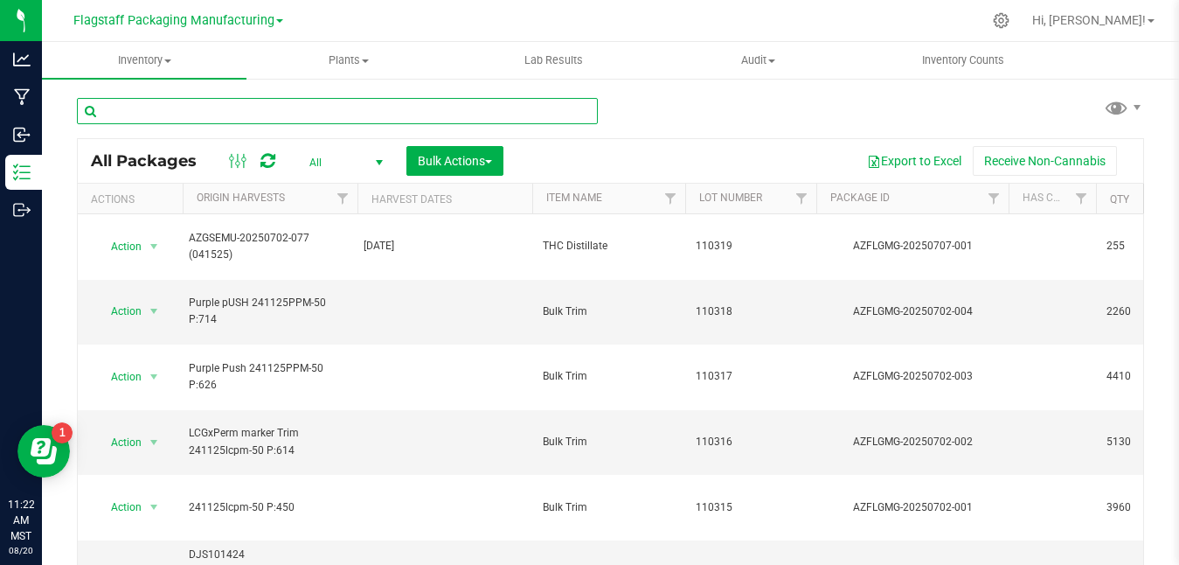
click at [579, 111] on input "text" at bounding box center [337, 111] width 521 height 26
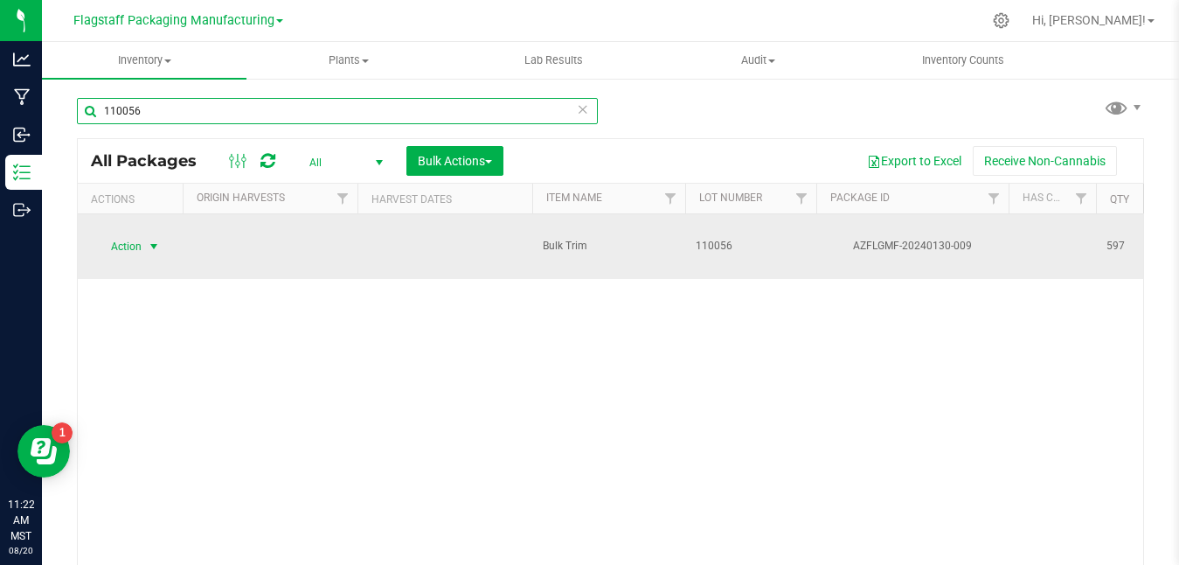
type input "110056"
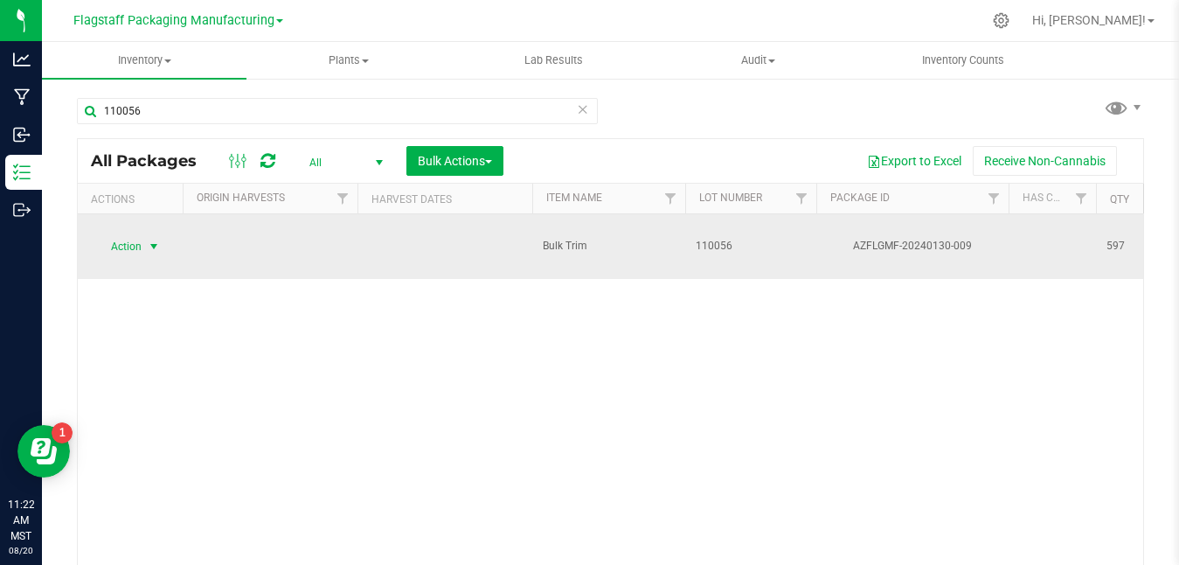
click at [118, 235] on span "Action" at bounding box center [118, 246] width 47 height 24
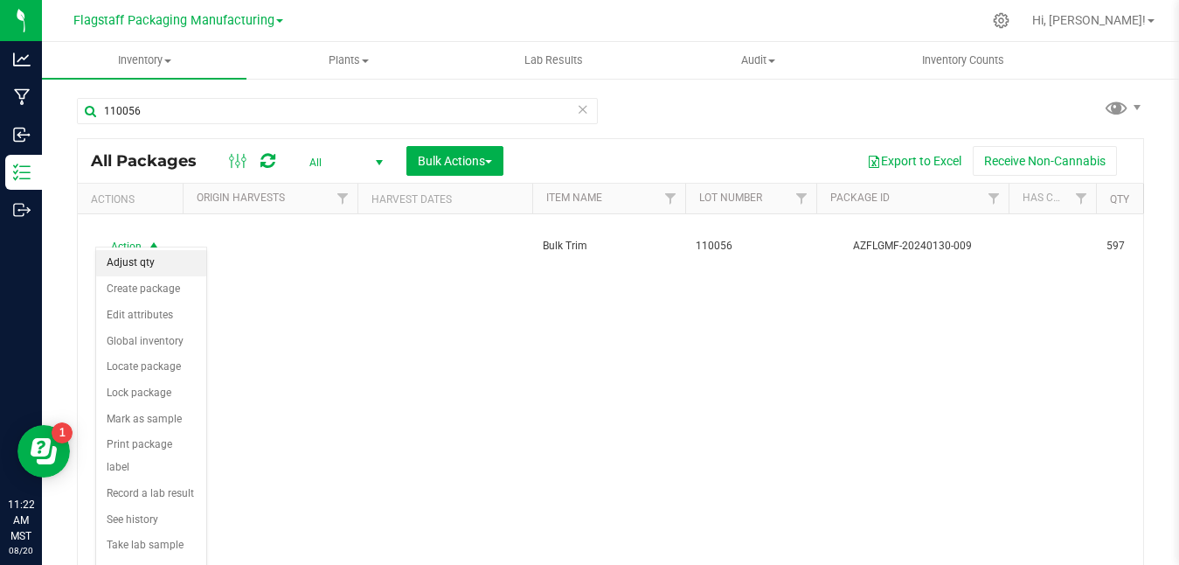
click at [121, 272] on li "Adjust qty" at bounding box center [151, 263] width 110 height 26
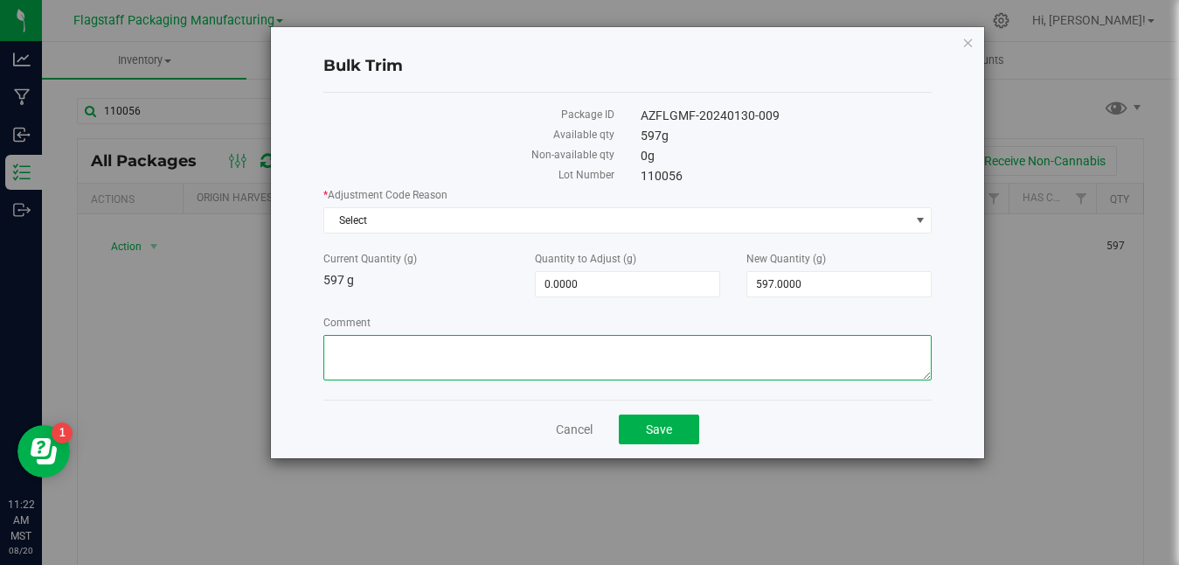
click at [512, 357] on textarea "Comment" at bounding box center [627, 357] width 608 height 45
paste textarea "Disposed on Camera [DATE] with cat litter due to material being expired"
type textarea "Disposed on Camera [DATE] with cat litter due to material being expired"
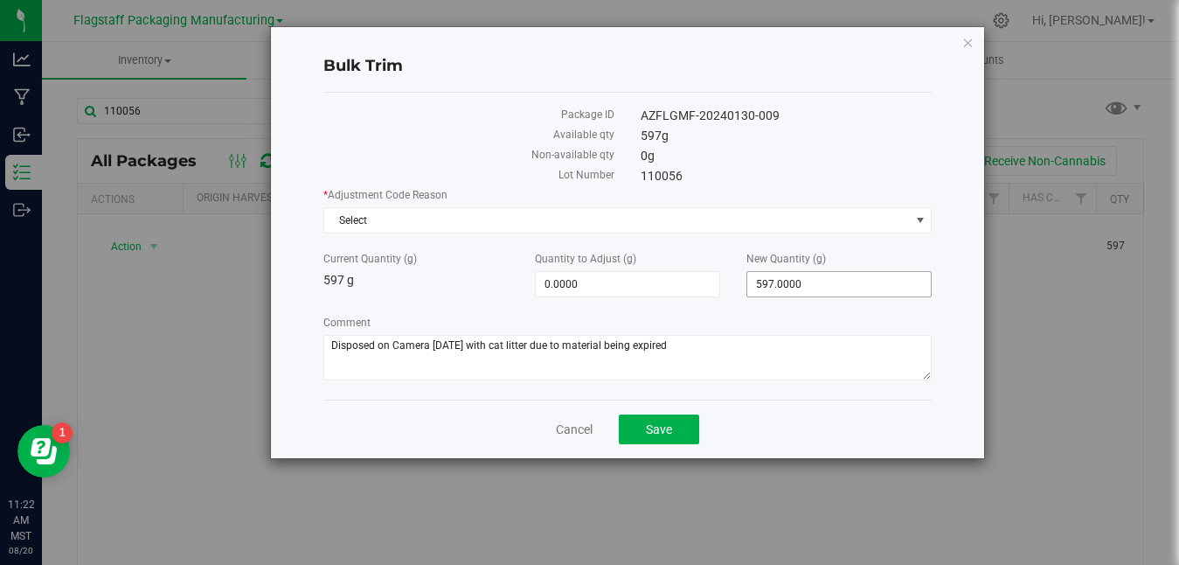
click at [826, 294] on span "597.0000 597" at bounding box center [838, 284] width 185 height 26
type input "5"
type input "0"
type input "-597.0000"
type input "0.0000"
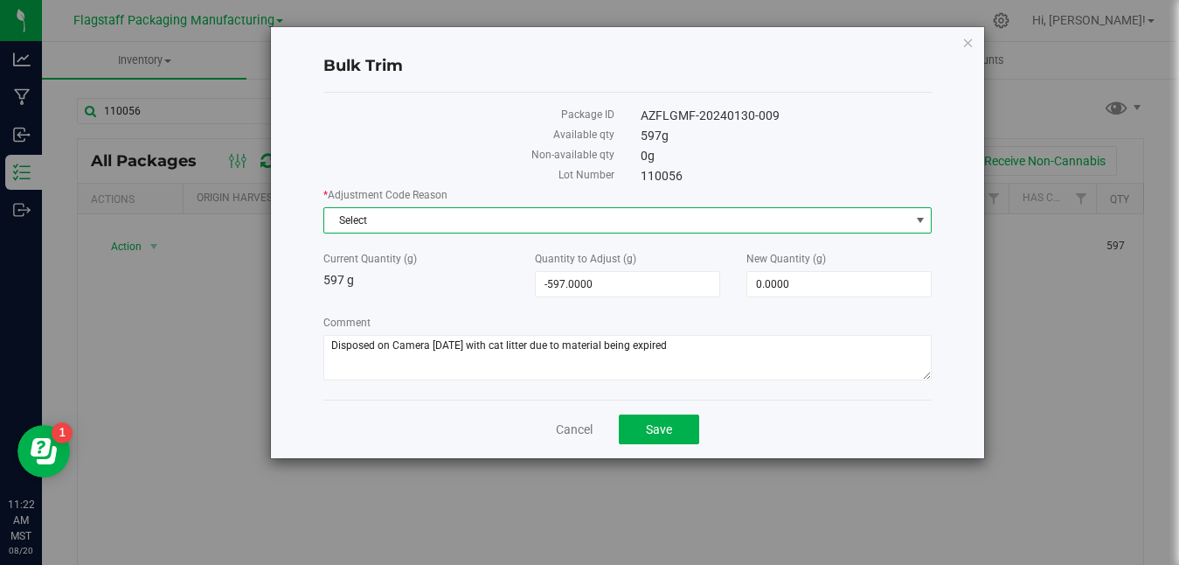
click at [769, 214] on span "Select" at bounding box center [616, 220] width 585 height 24
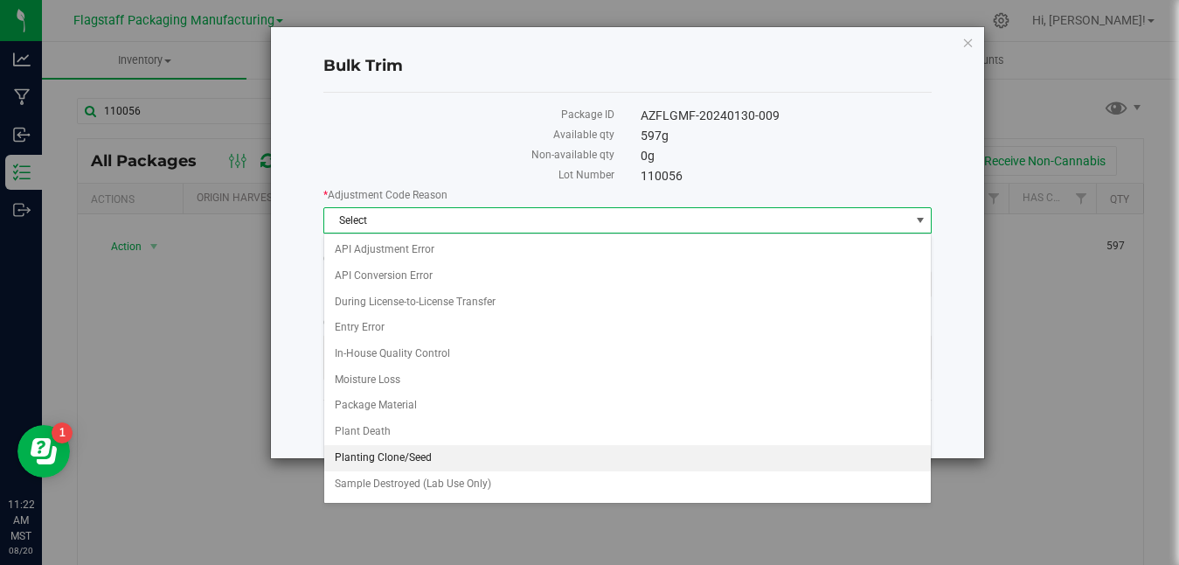
scroll to position [128, 0]
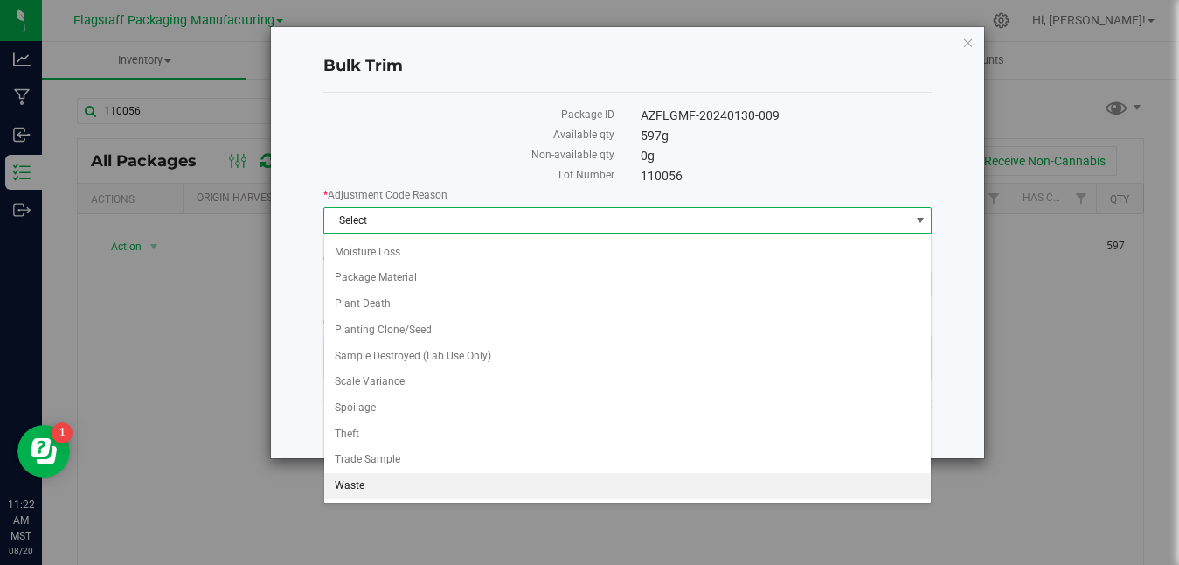
click at [641, 483] on li "Waste" at bounding box center [627, 486] width 607 height 26
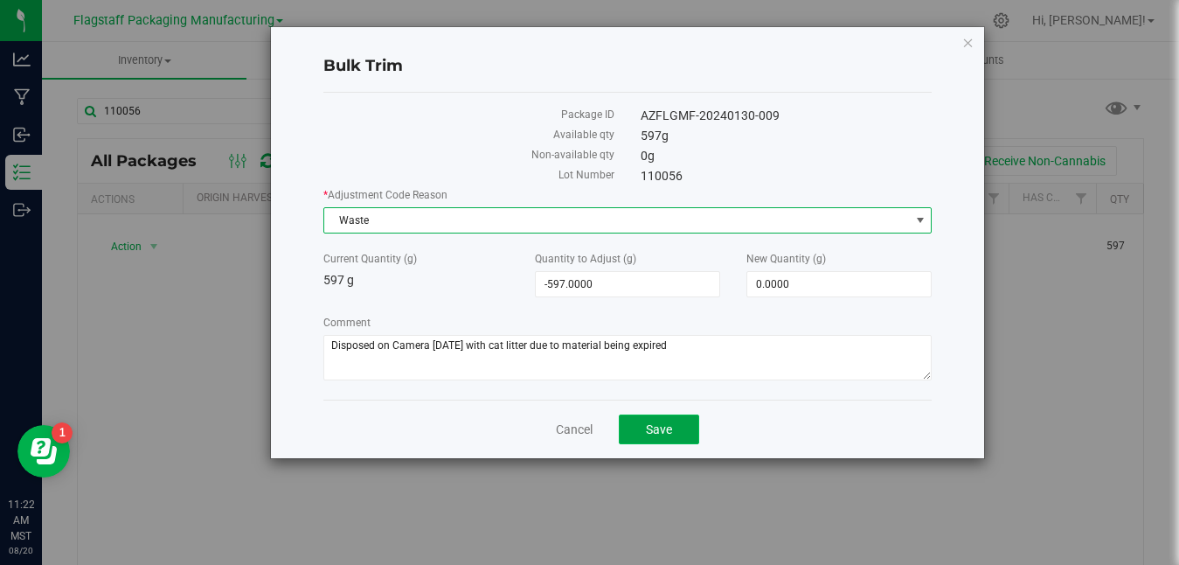
click at [676, 434] on button "Save" at bounding box center [659, 429] width 80 height 30
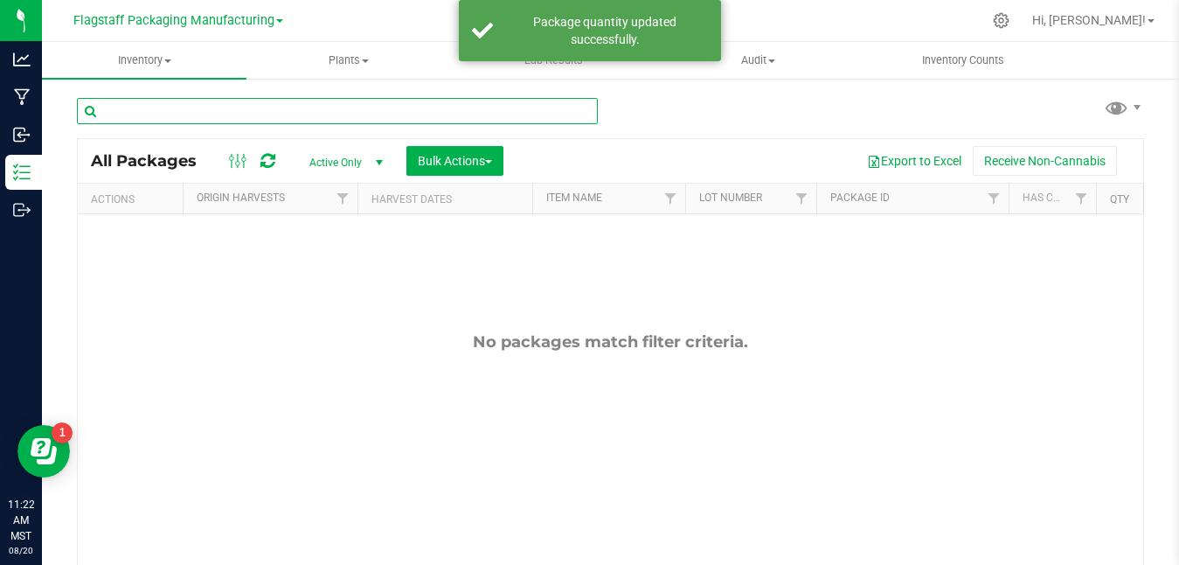
click at [453, 115] on input "text" at bounding box center [337, 111] width 521 height 26
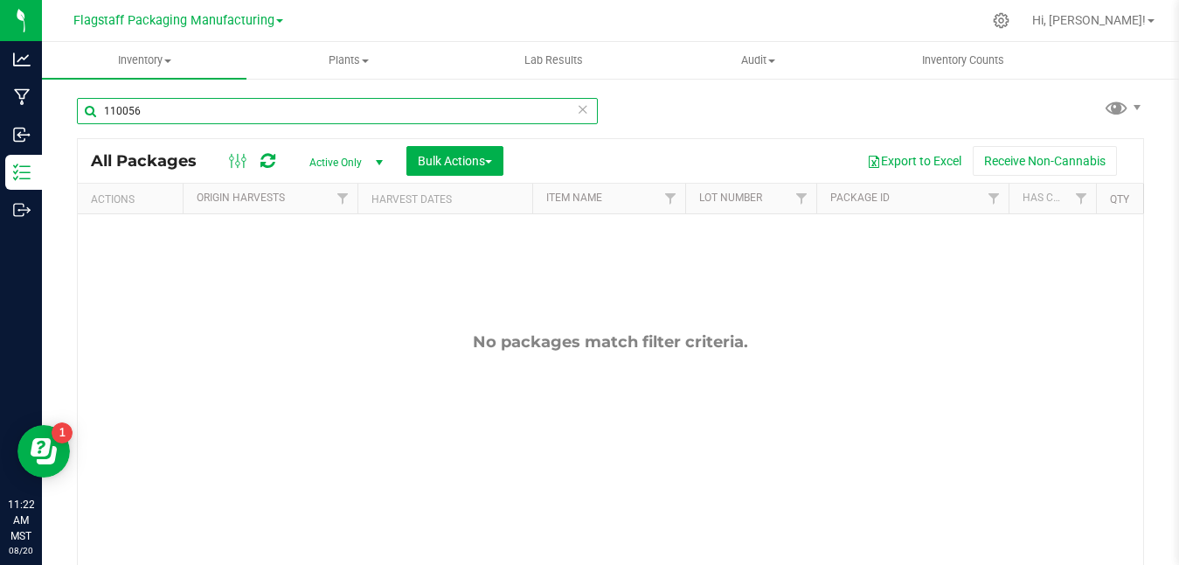
type input "110056"
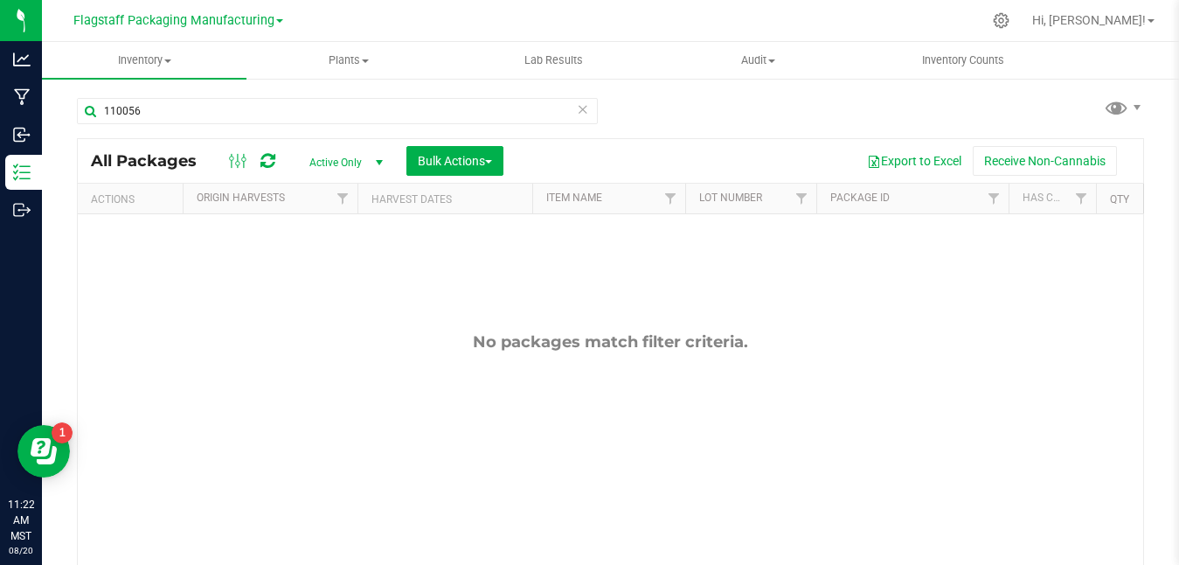
click at [347, 162] on span "Active Only" at bounding box center [343, 162] width 96 height 24
click at [329, 267] on li "All" at bounding box center [342, 269] width 94 height 26
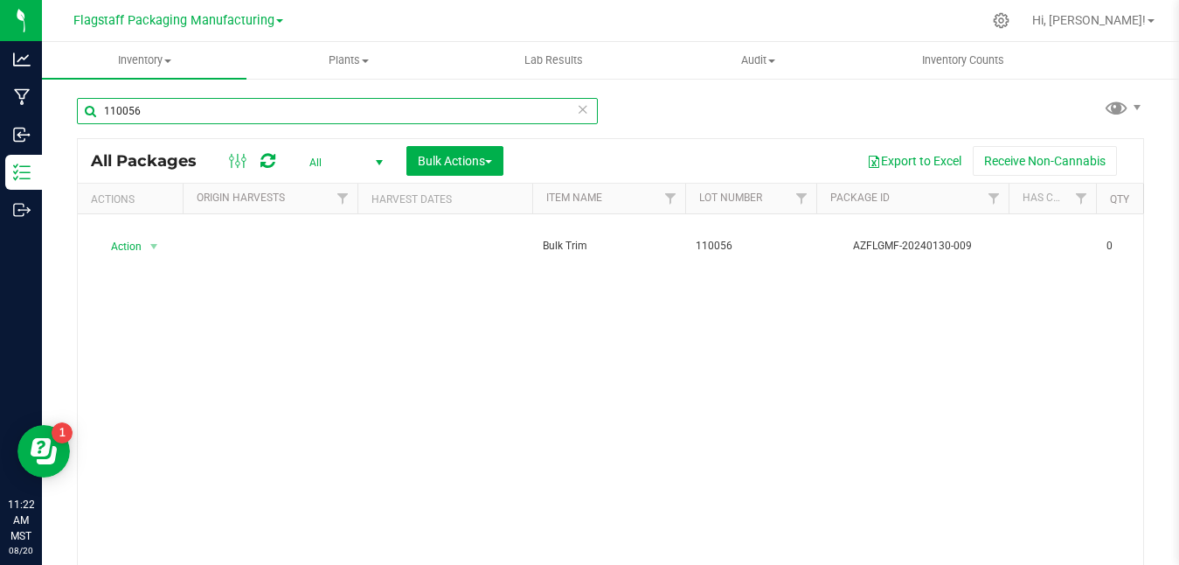
click at [341, 109] on input "110056" at bounding box center [337, 111] width 521 height 26
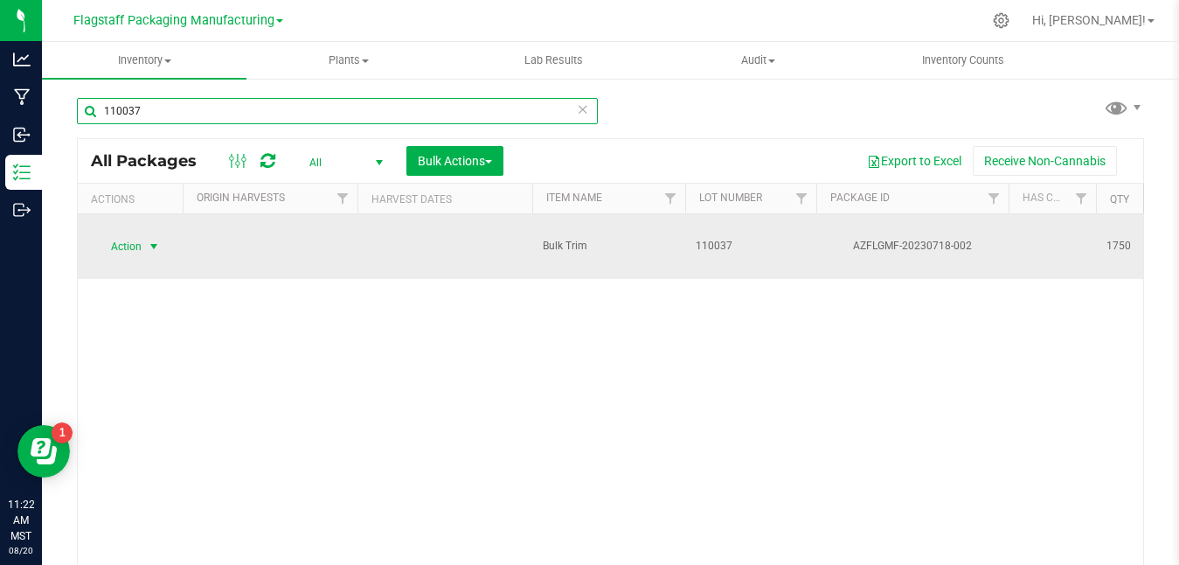
type input "110037"
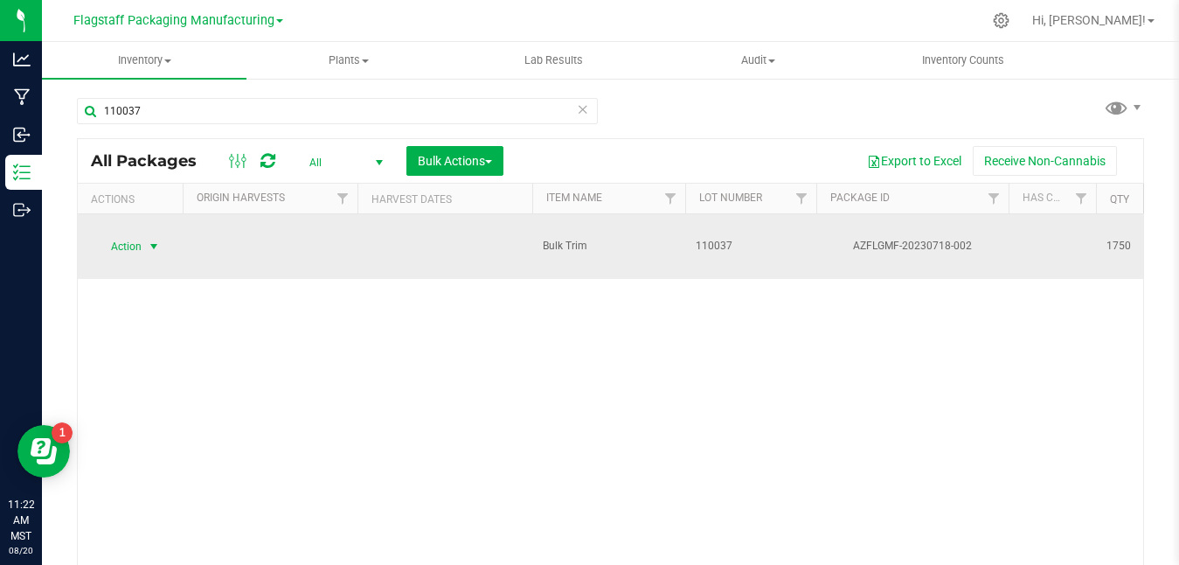
click at [128, 234] on span "Action" at bounding box center [118, 246] width 47 height 24
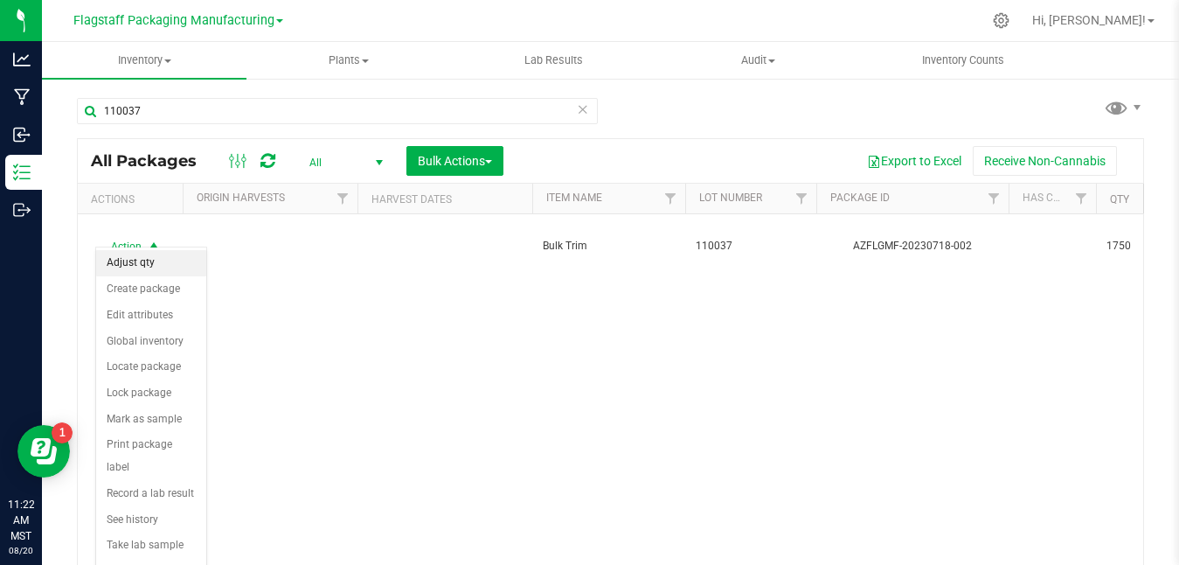
click at [131, 256] on li "Adjust qty" at bounding box center [151, 263] width 110 height 26
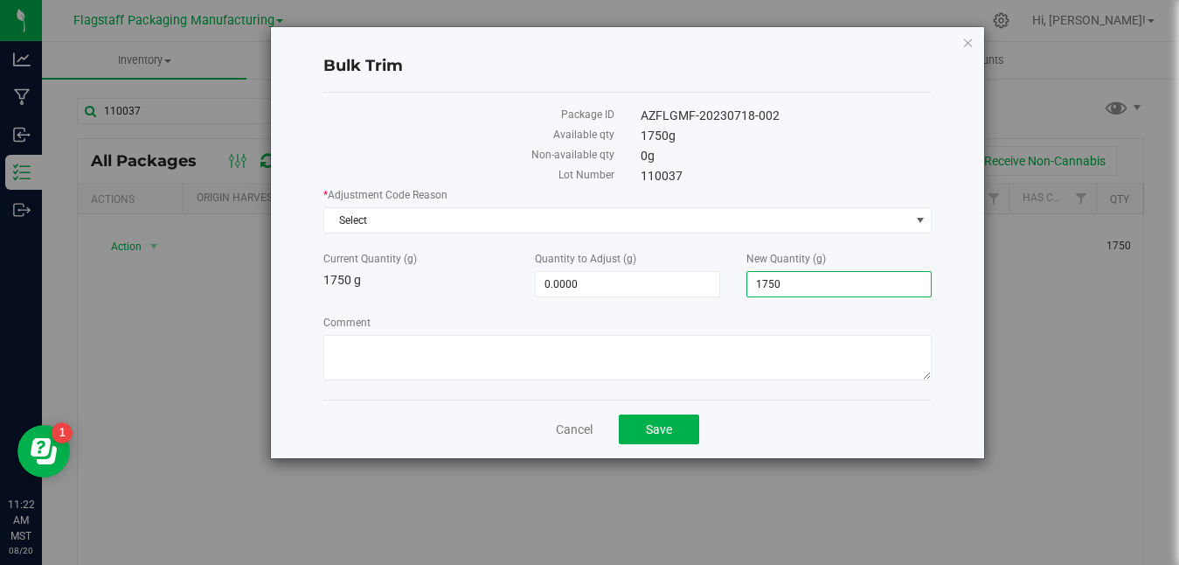
click at [856, 279] on span "1,750.0000 1750" at bounding box center [838, 284] width 185 height 26
type input "1"
type input "0"
type input "-1,750.0000"
type input "0.0000"
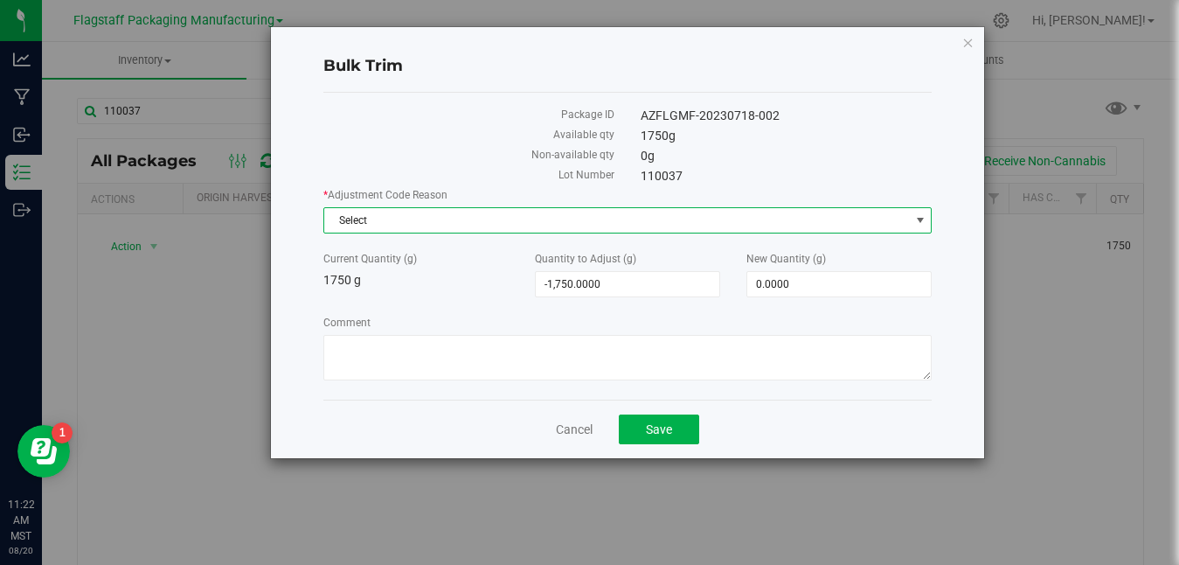
click at [505, 219] on span "Select" at bounding box center [616, 220] width 585 height 24
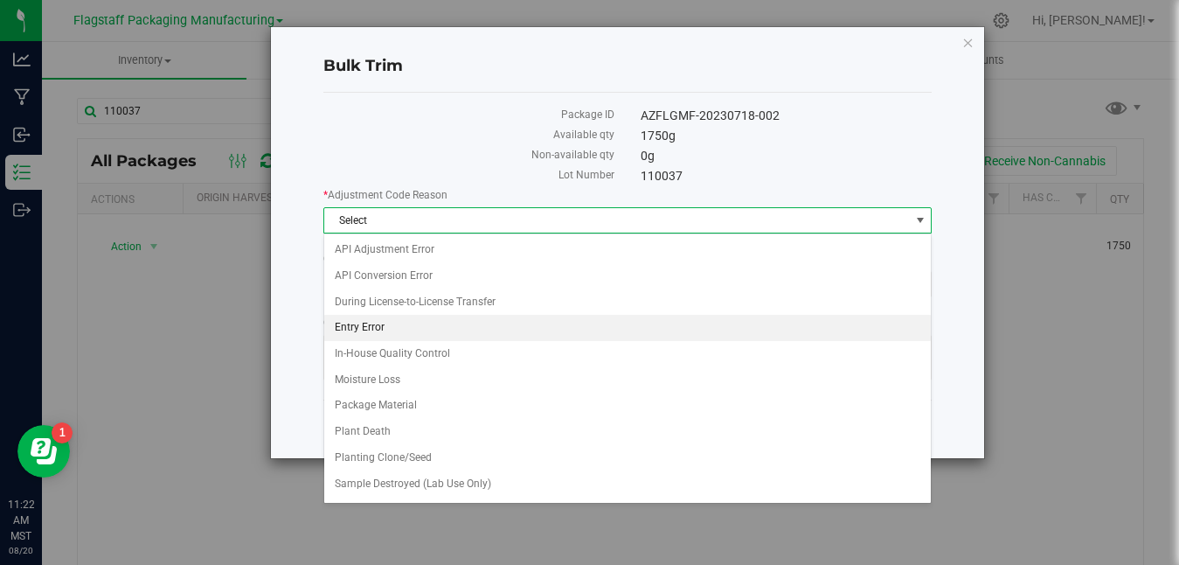
scroll to position [128, 0]
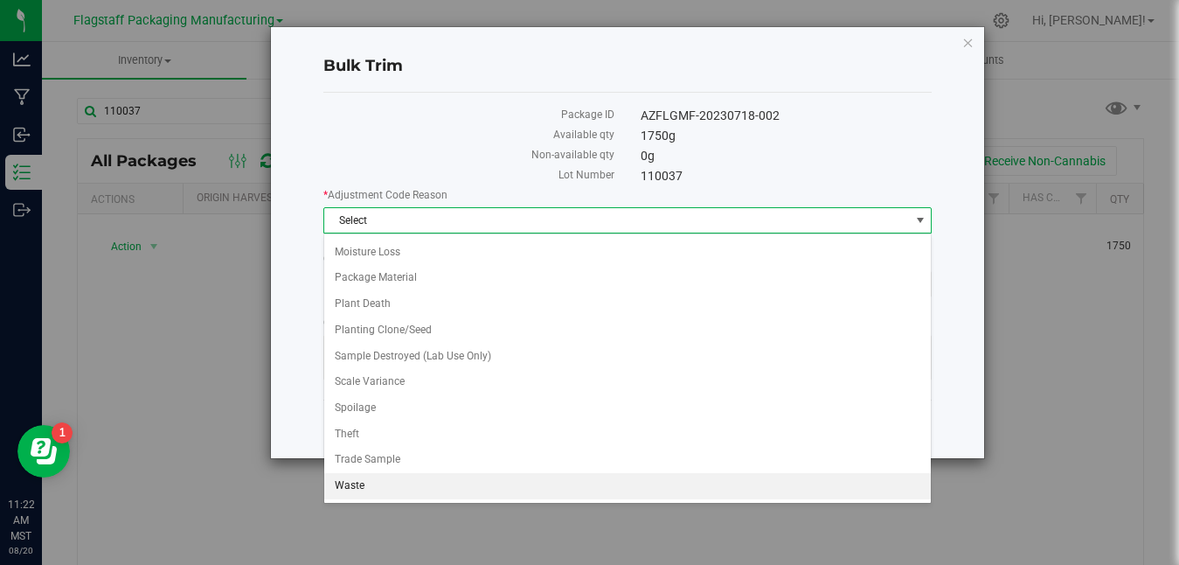
click at [420, 489] on li "Waste" at bounding box center [627, 486] width 607 height 26
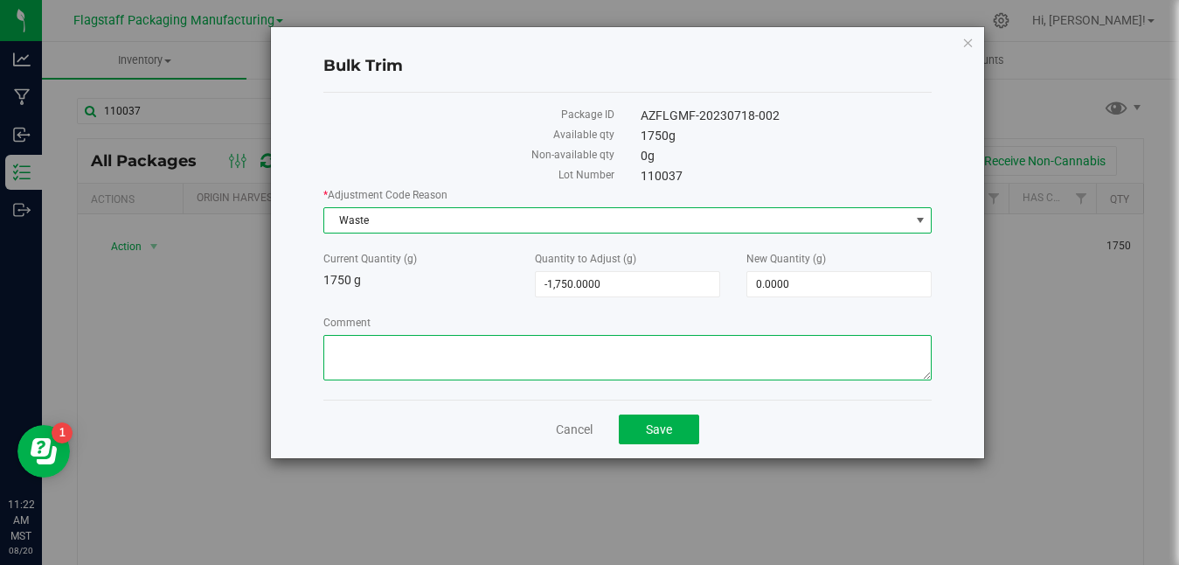
click at [507, 359] on textarea "Comment" at bounding box center [627, 357] width 608 height 45
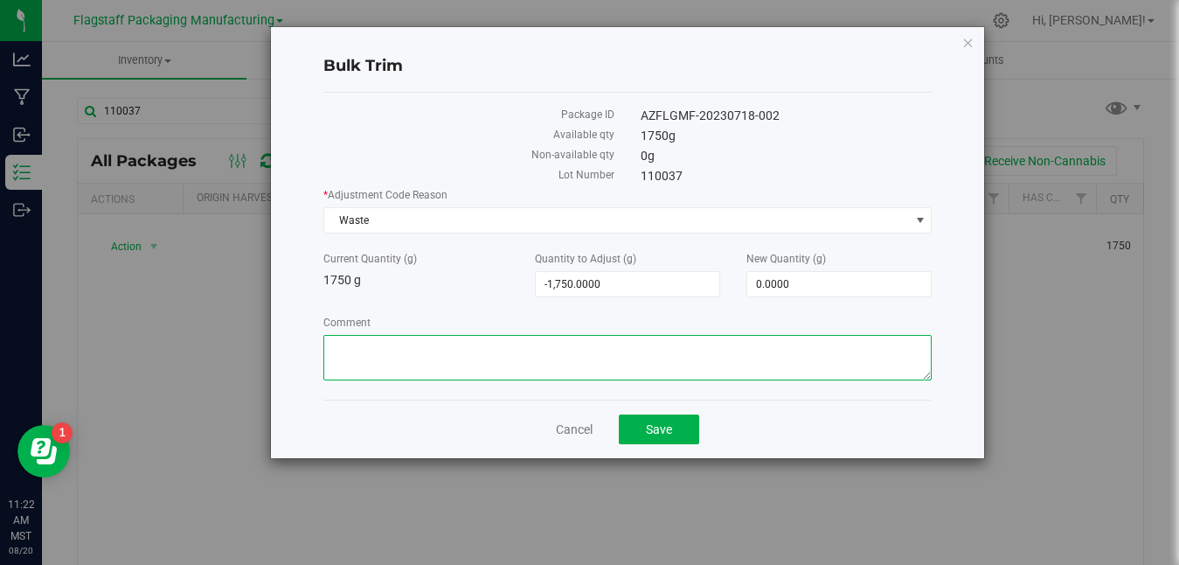
paste textarea "Disposed on Camera [DATE] with cat litter due to material being expired"
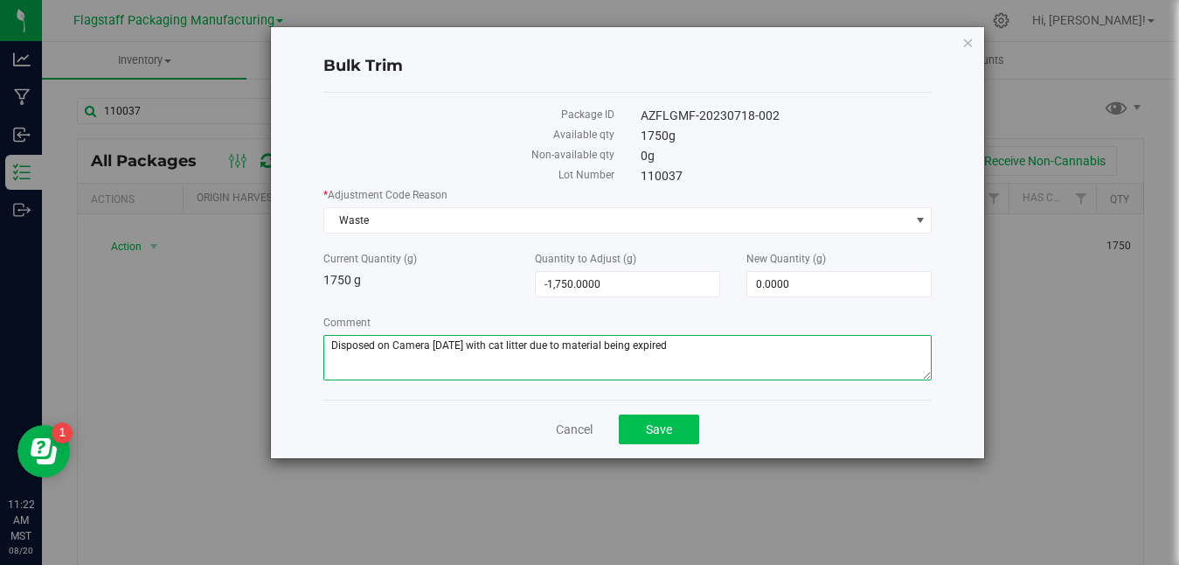
type textarea "Disposed on Camera [DATE] with cat litter due to material being expired"
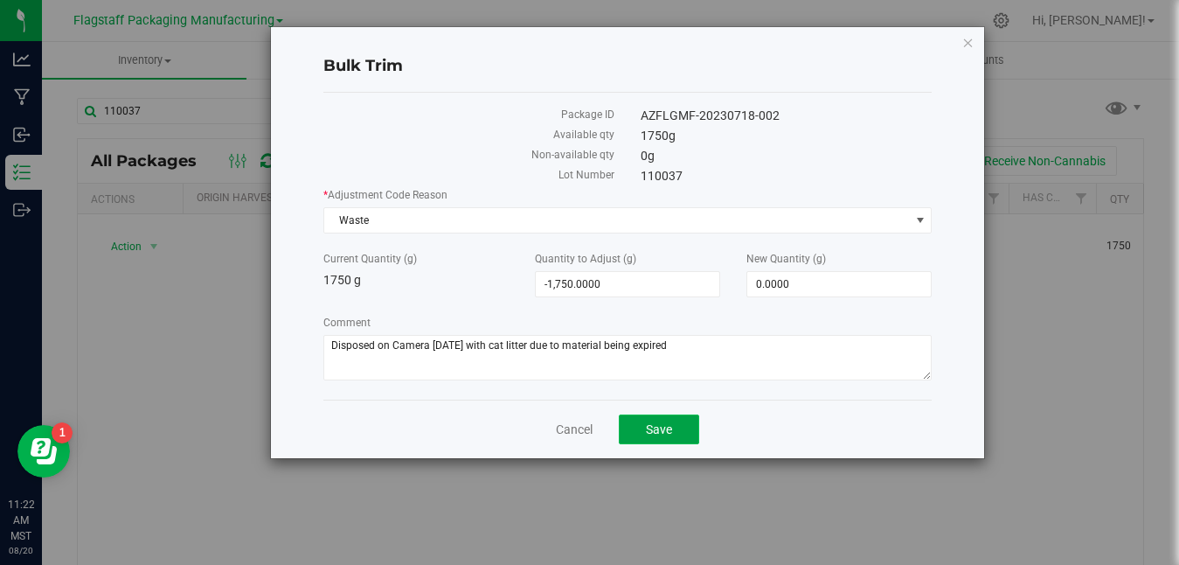
click at [689, 434] on button "Save" at bounding box center [659, 429] width 80 height 30
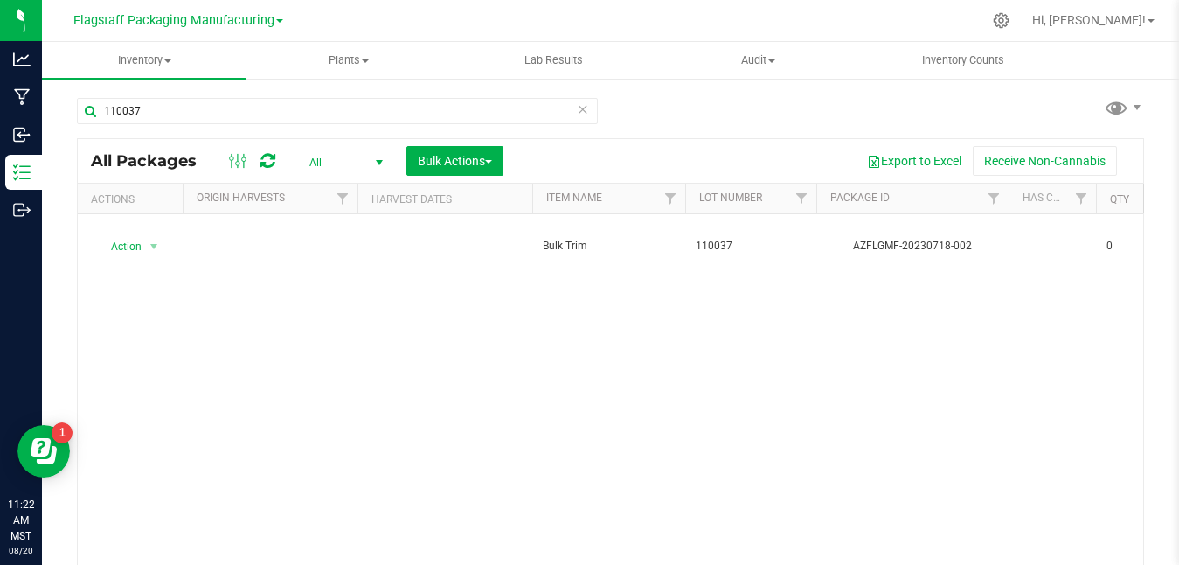
click at [584, 110] on icon at bounding box center [583, 108] width 12 height 21
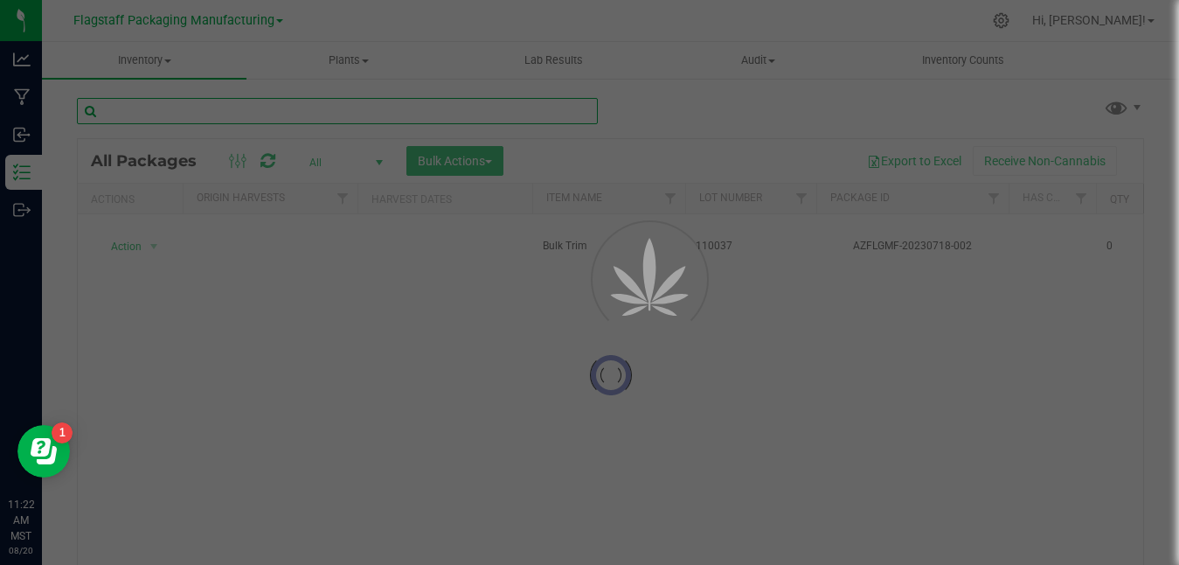
click at [478, 115] on input "text" at bounding box center [337, 111] width 521 height 26
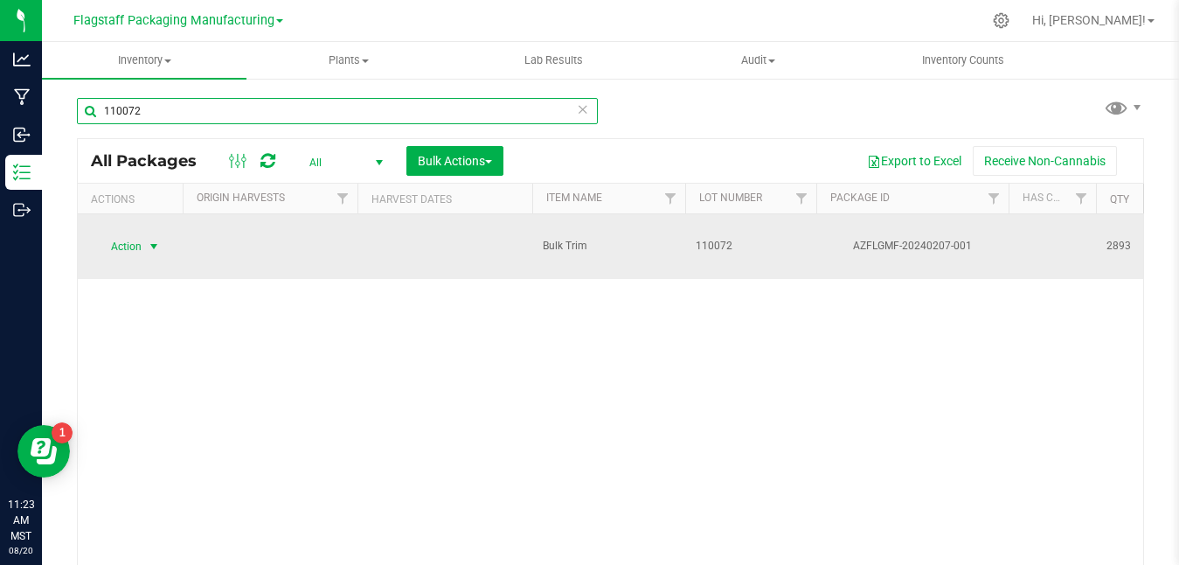
type input "110072"
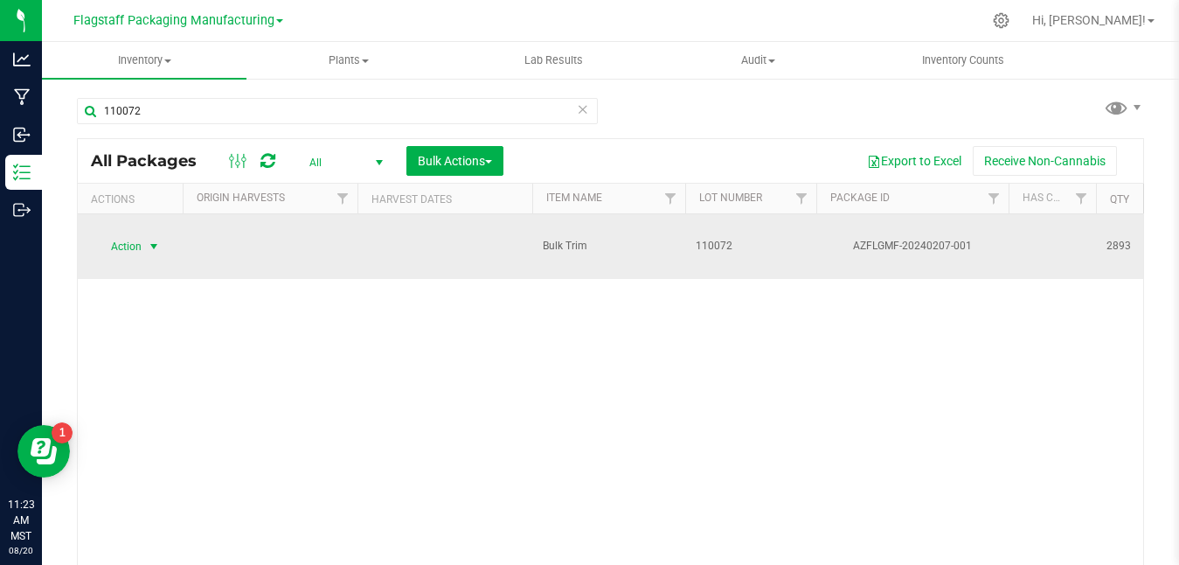
click at [156, 239] on span "select" at bounding box center [154, 246] width 14 height 14
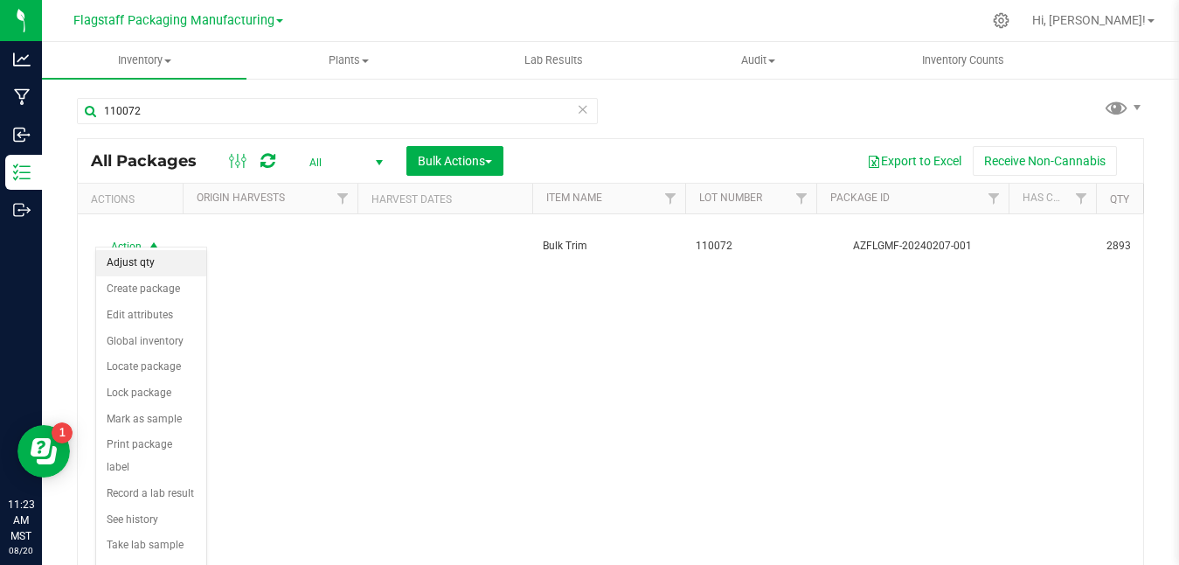
click at [156, 263] on li "Adjust qty" at bounding box center [151, 263] width 110 height 26
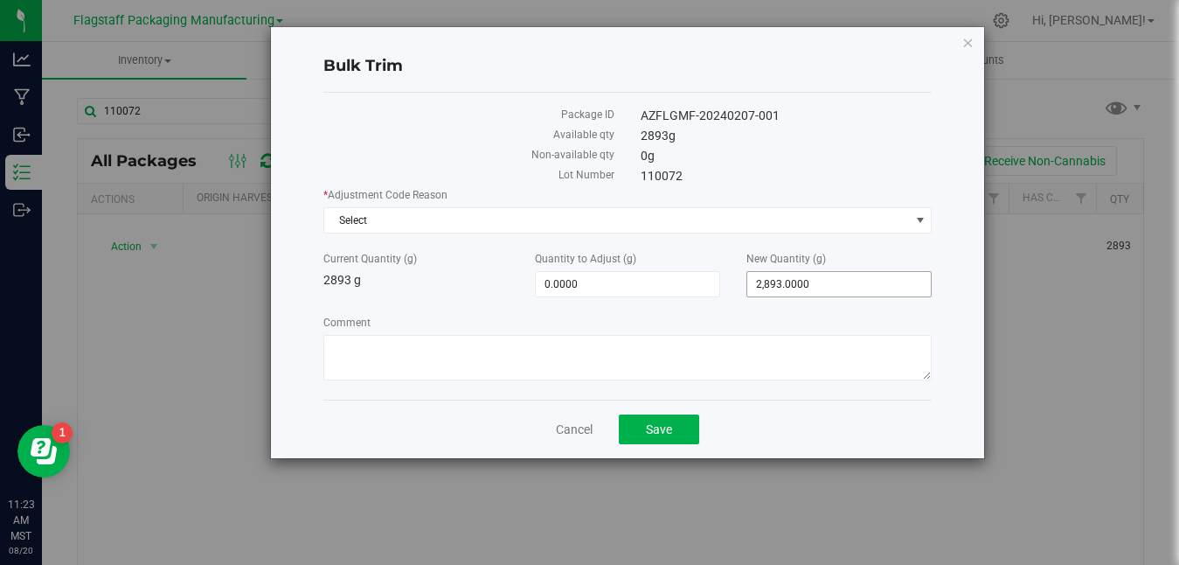
click at [856, 286] on span "2,893.0000 2893" at bounding box center [838, 284] width 185 height 26
type input "2"
type input "0"
type input "-2,893.0000"
type input "0.0000"
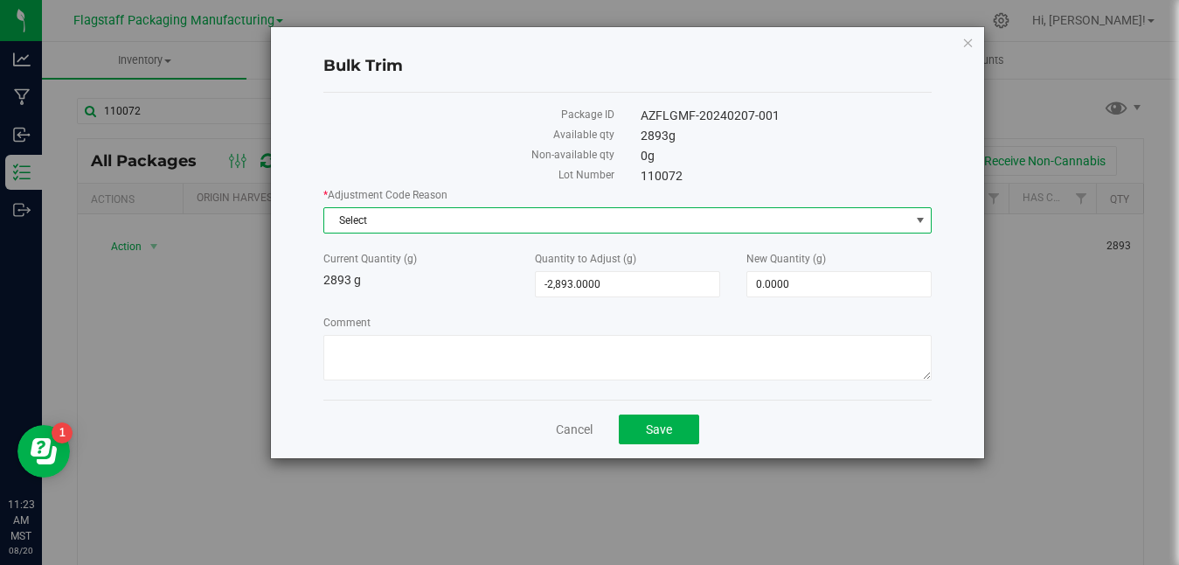
click at [757, 230] on span "Select" at bounding box center [616, 220] width 585 height 24
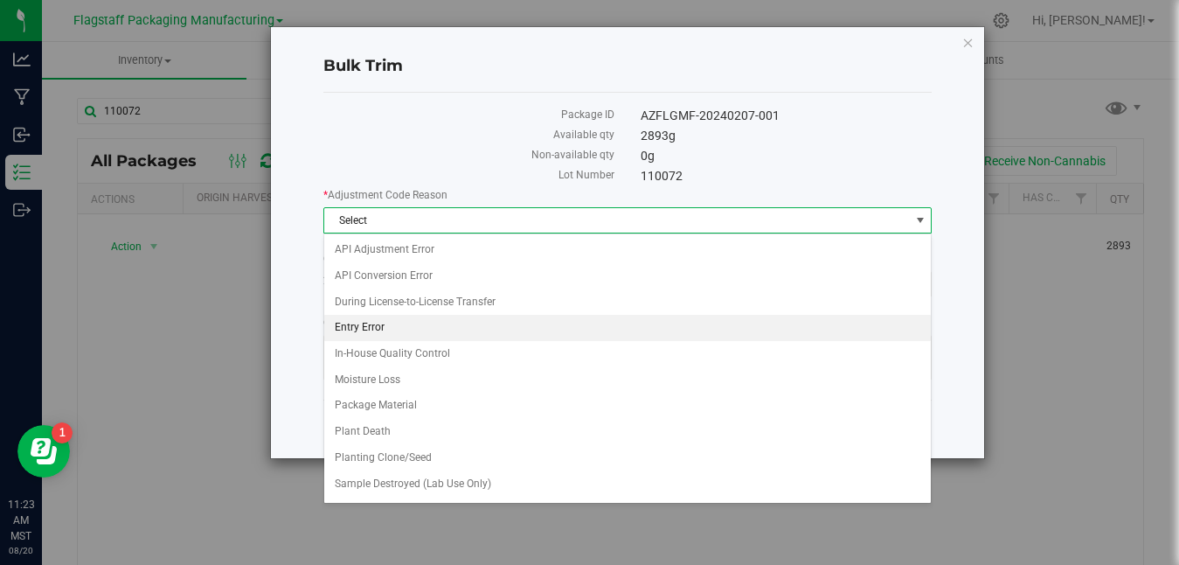
scroll to position [128, 0]
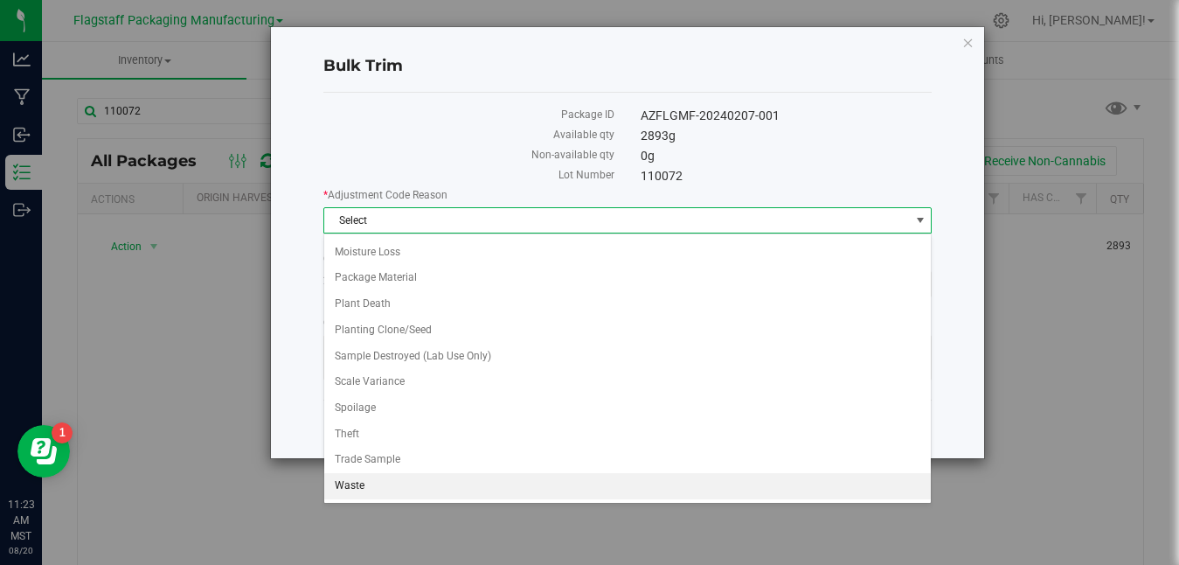
click at [532, 480] on li "Waste" at bounding box center [627, 486] width 607 height 26
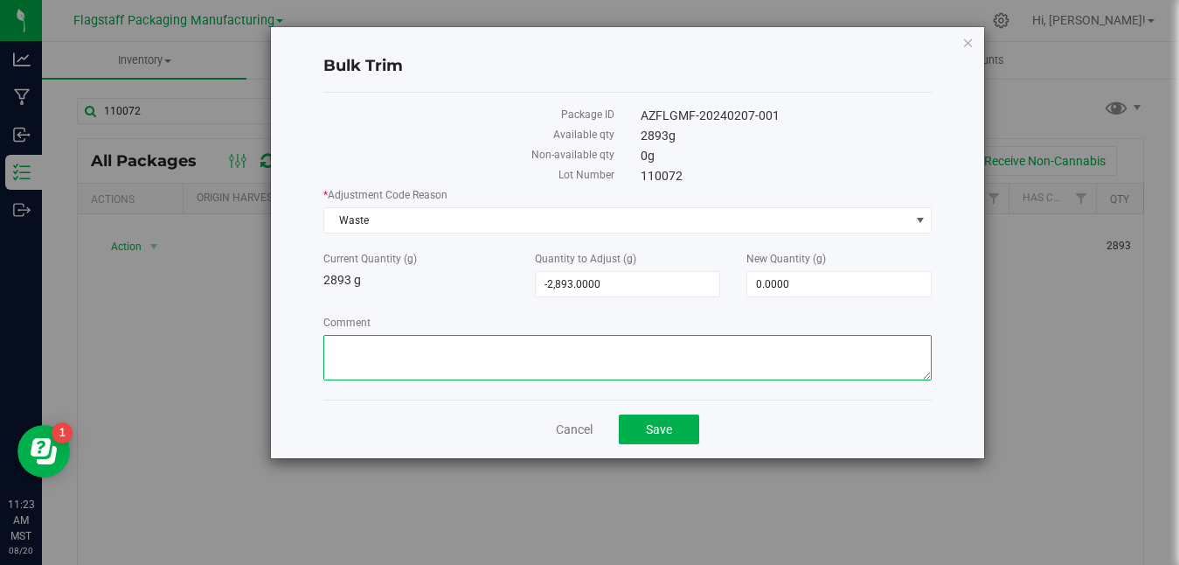
click at [582, 350] on textarea "Comment" at bounding box center [627, 357] width 608 height 45
paste textarea "Disposed on Camera [DATE] with cat litter due to material being expired"
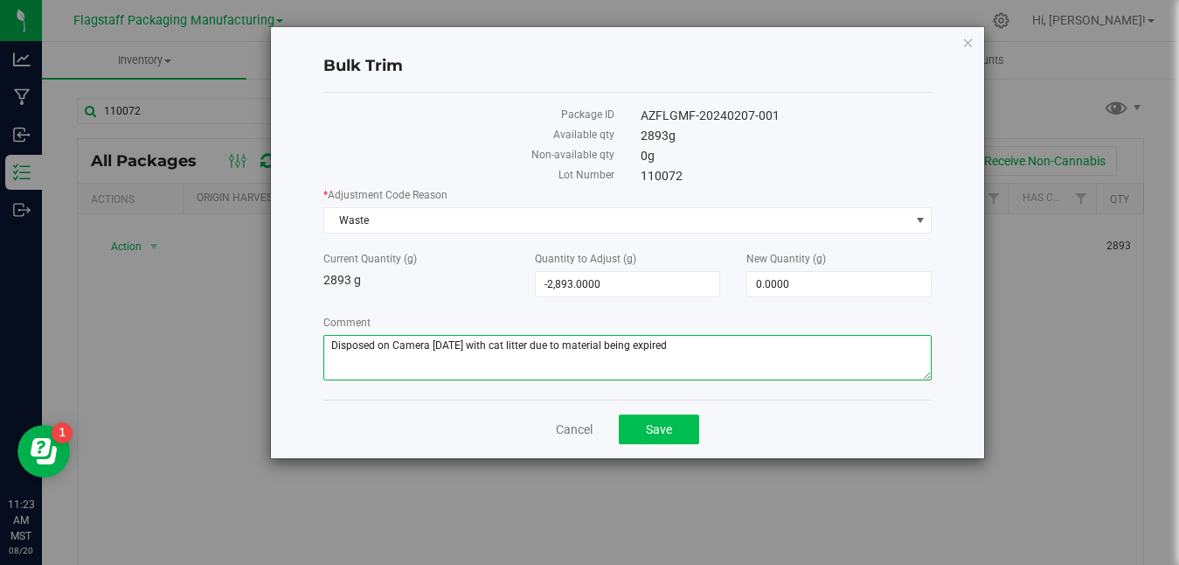
type textarea "Disposed on Camera [DATE] with cat litter due to material being expired"
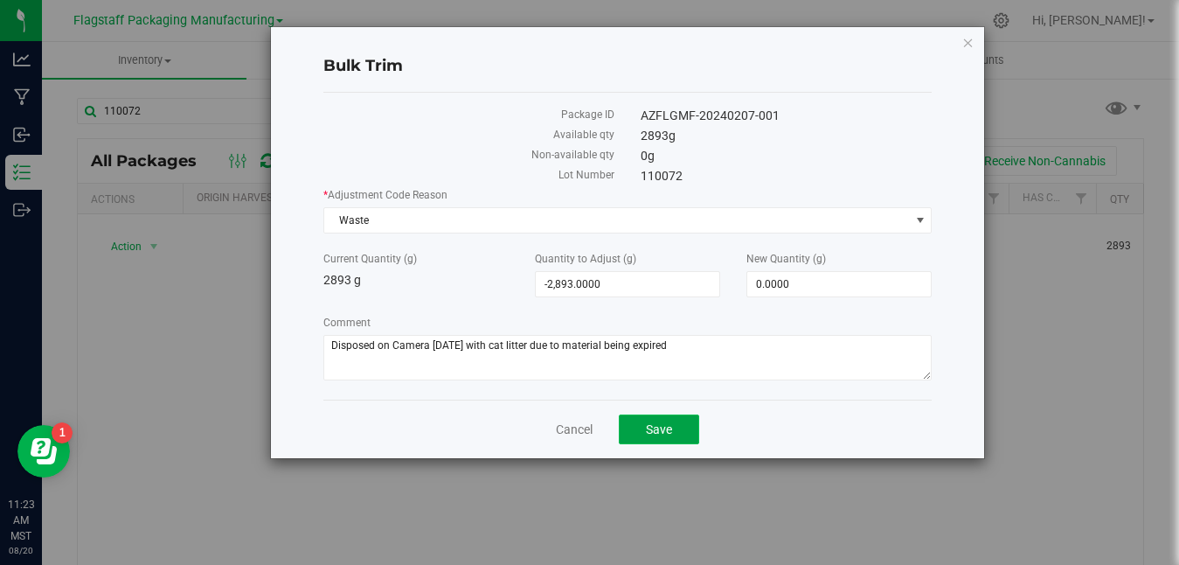
click at [655, 428] on span "Save" at bounding box center [659, 429] width 26 height 14
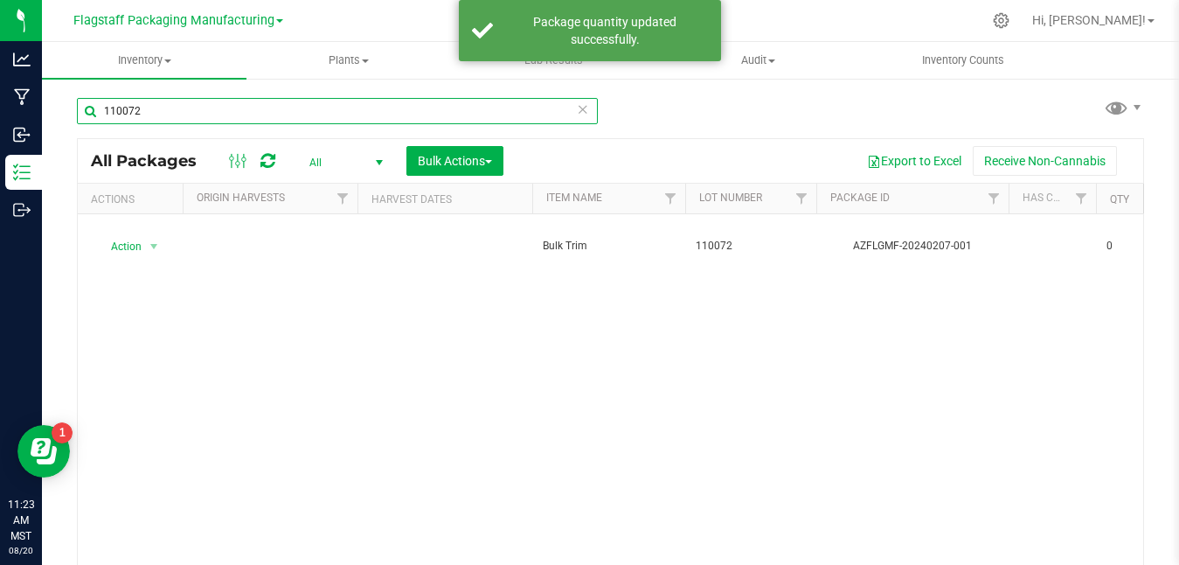
click at [385, 114] on input "110072" at bounding box center [337, 111] width 521 height 26
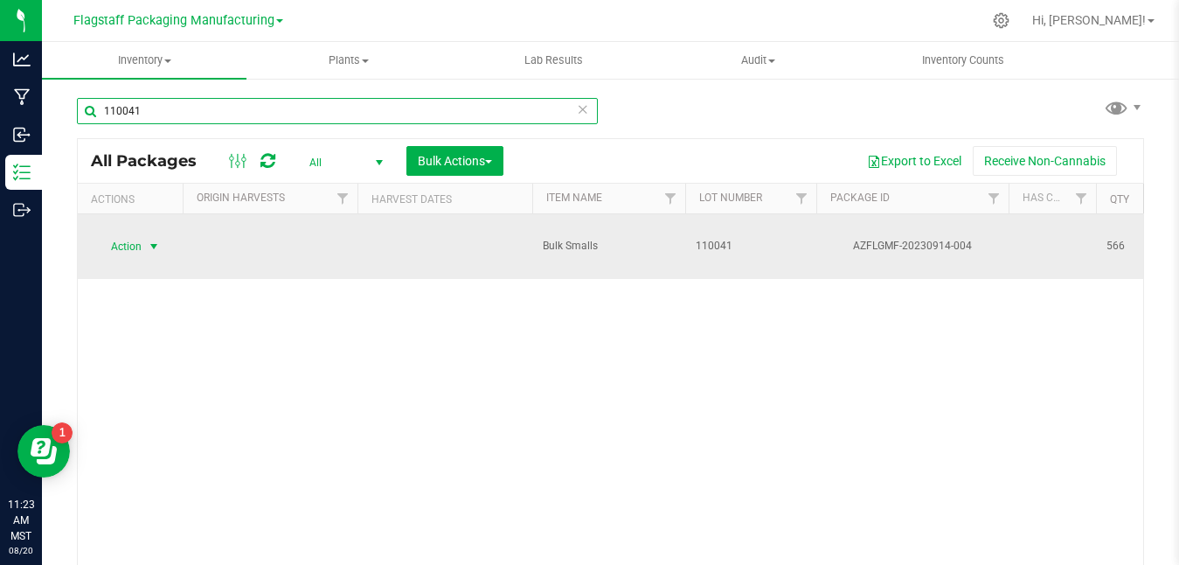
type input "110041"
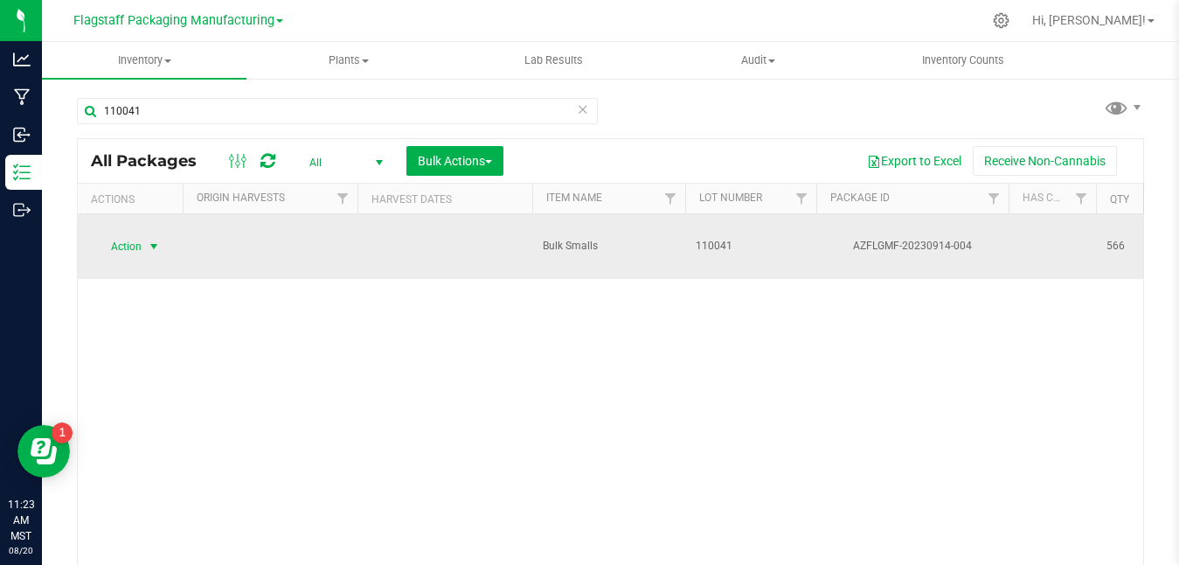
click at [143, 234] on span "select" at bounding box center [154, 246] width 22 height 24
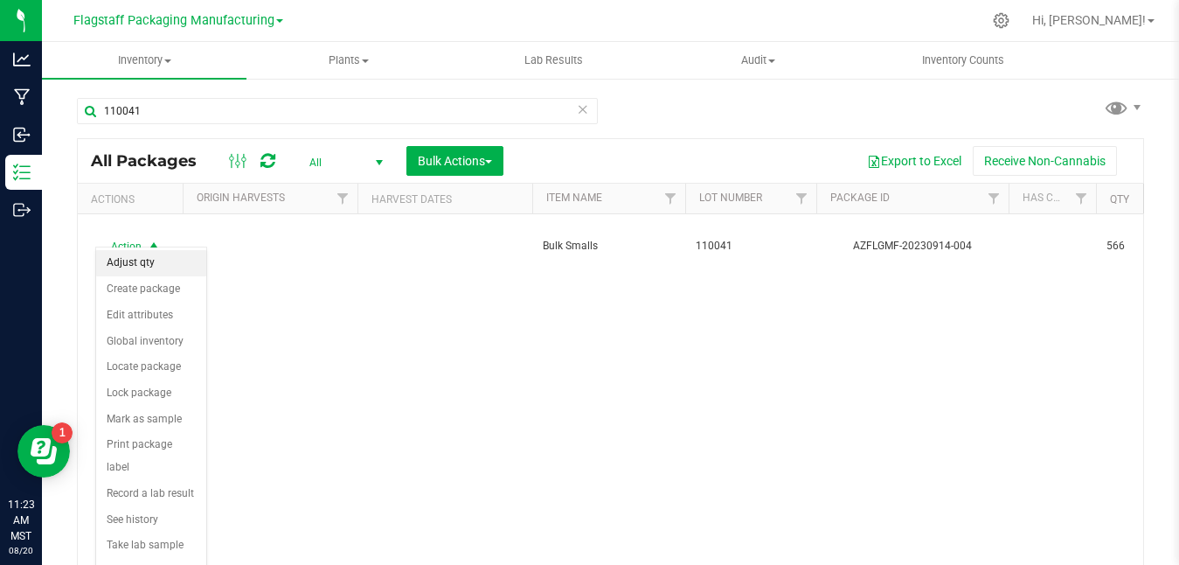
click at [178, 267] on li "Adjust qty" at bounding box center [151, 263] width 110 height 26
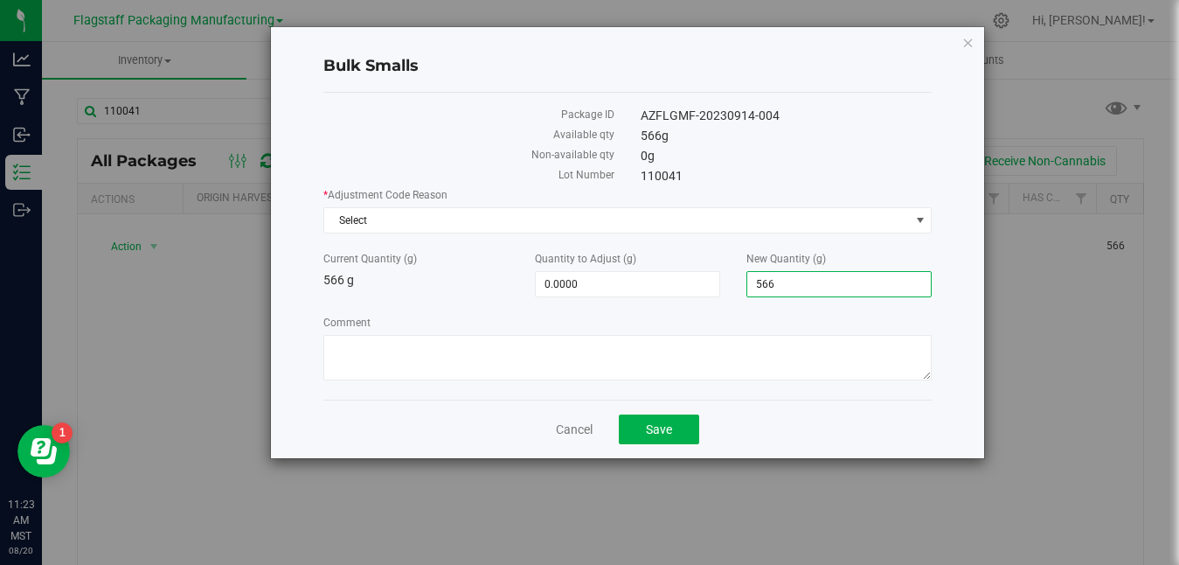
click at [811, 284] on span "566.0000 566" at bounding box center [838, 284] width 185 height 26
type input "5"
type input "0"
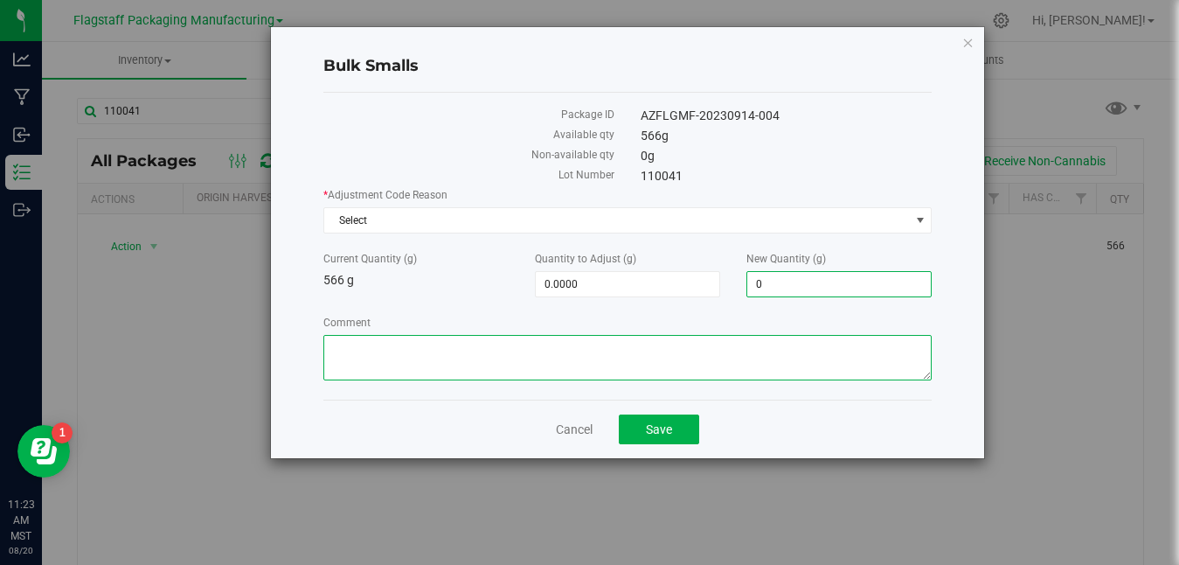
type input "-566.0000"
type input "0.0000"
click at [603, 351] on textarea "Comment" at bounding box center [627, 357] width 608 height 45
paste textarea "Disposed on Camera [DATE] with cat litter due to material being expired"
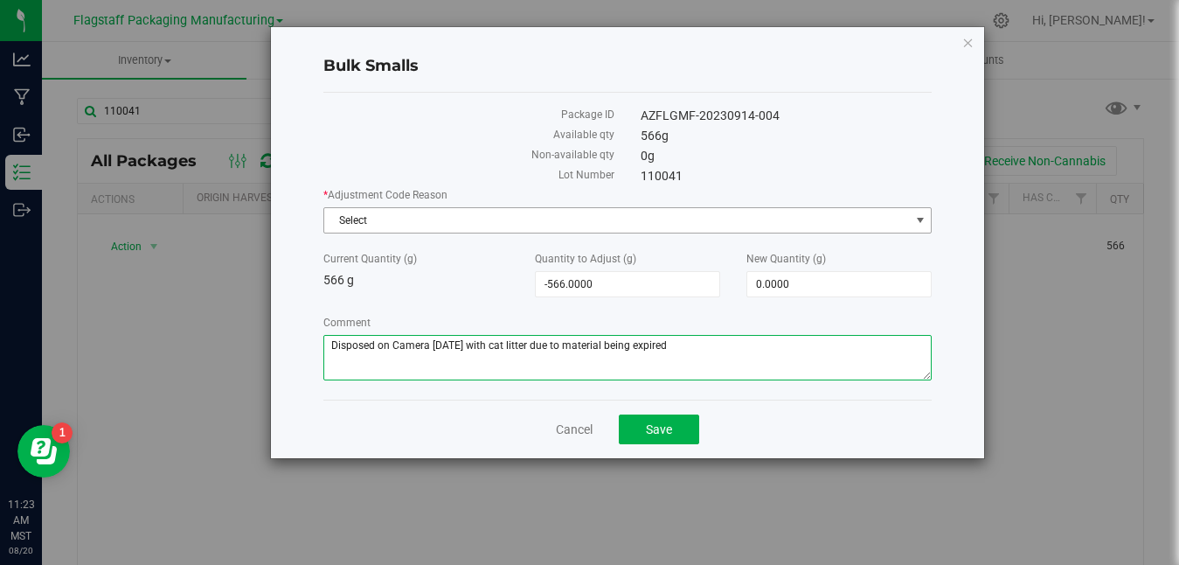
type textarea "Disposed on Camera [DATE] with cat litter due to material being expired"
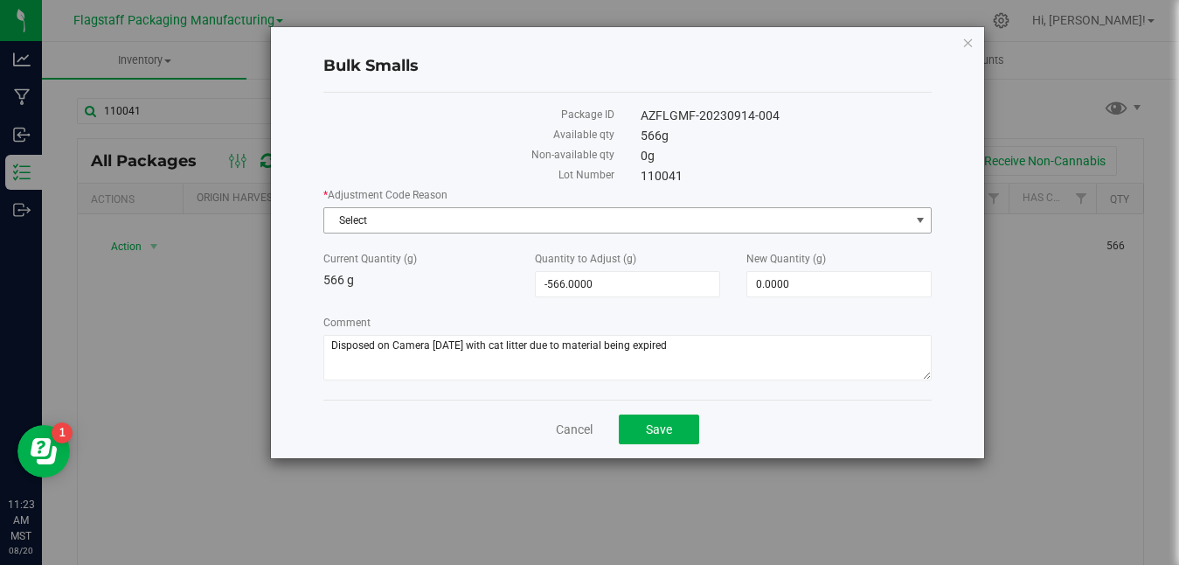
click at [605, 216] on span "Select" at bounding box center [616, 220] width 585 height 24
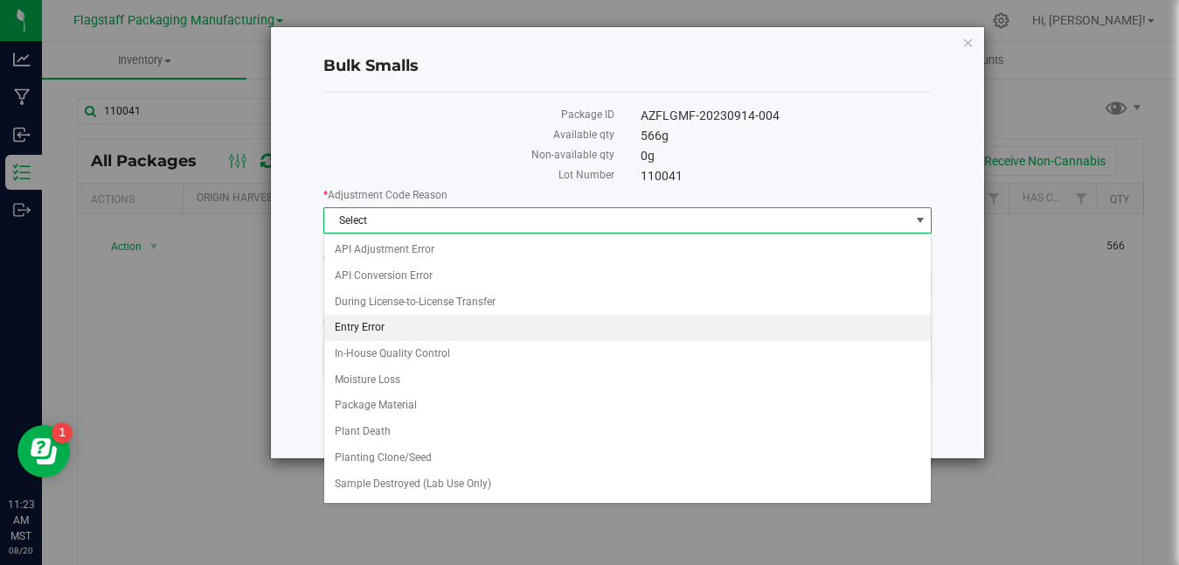
scroll to position [128, 0]
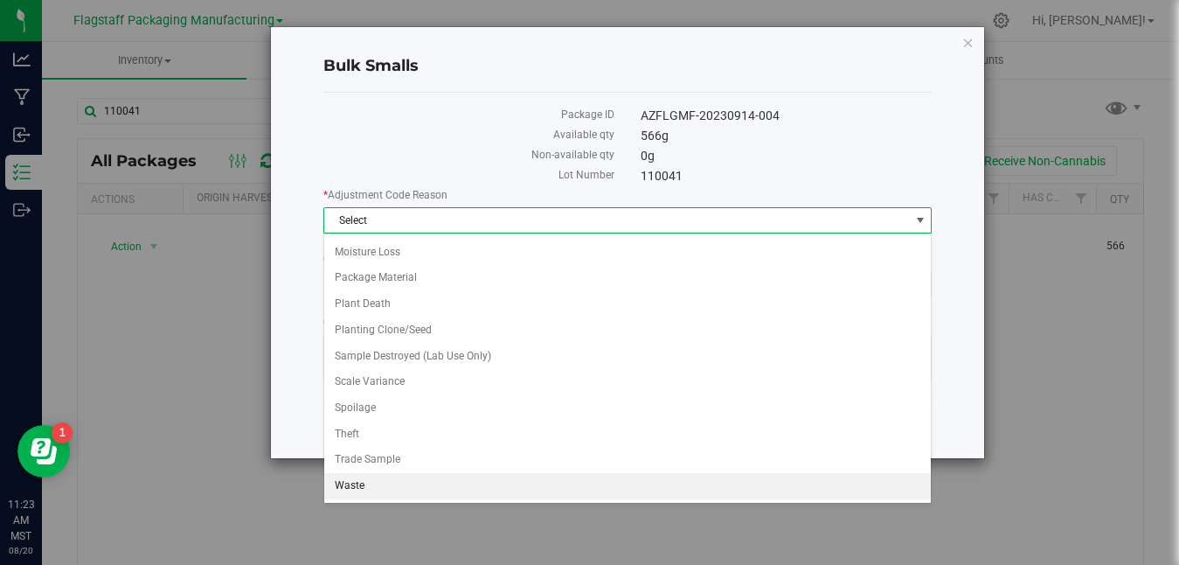
click at [498, 490] on li "Waste" at bounding box center [627, 486] width 607 height 26
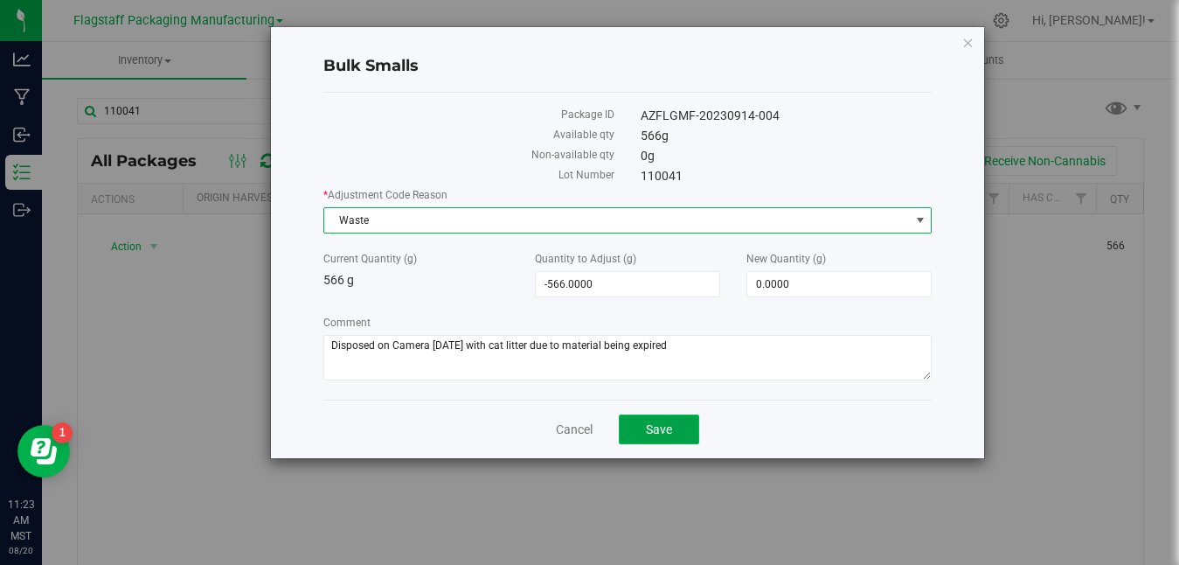
click at [655, 427] on span "Save" at bounding box center [659, 429] width 26 height 14
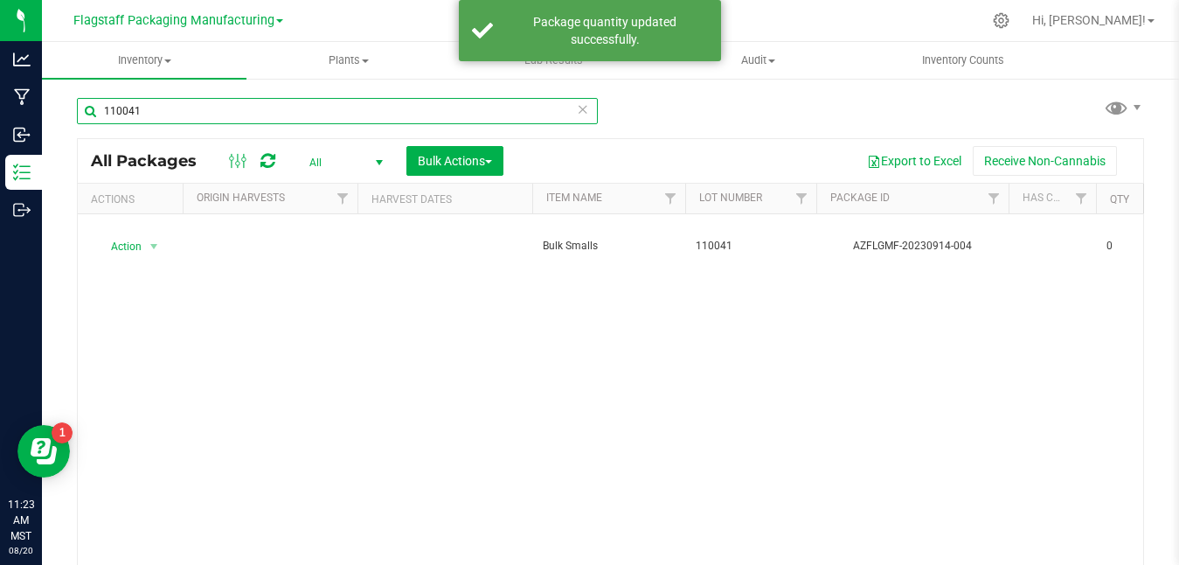
click at [485, 111] on input "110041" at bounding box center [337, 111] width 521 height 26
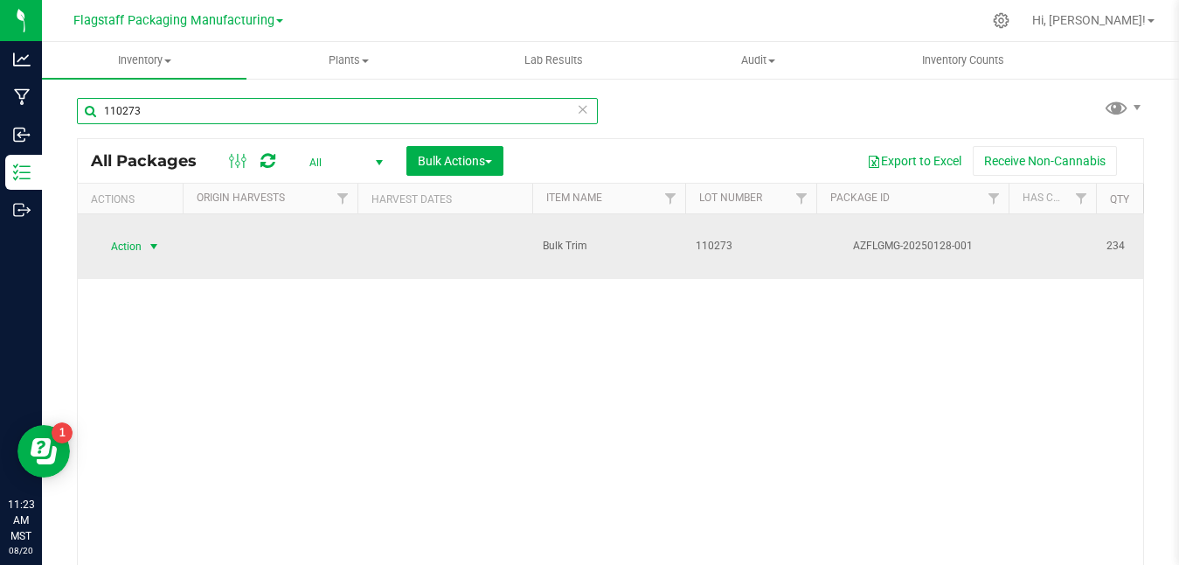
type input "110273"
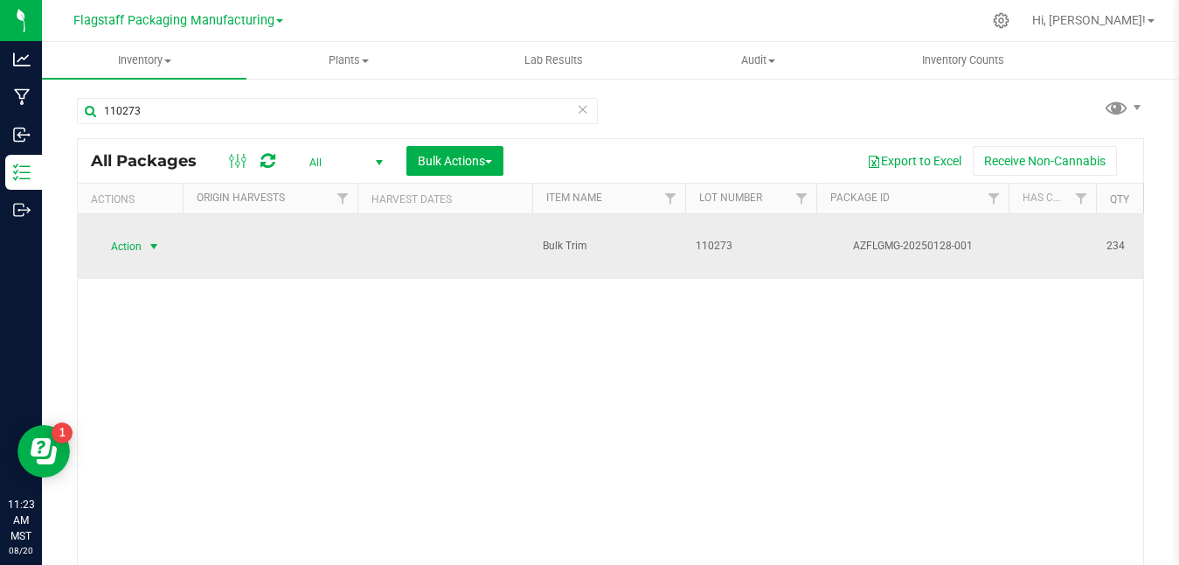
click at [134, 234] on span "Action" at bounding box center [118, 246] width 47 height 24
click at [148, 239] on span "select" at bounding box center [154, 246] width 14 height 14
click at [156, 213] on div "All Packages All Active Only Lab Samples Locked All Bulk Actions Add to manufac…" at bounding box center [610, 375] width 1067 height 475
click at [150, 234] on span "select" at bounding box center [154, 246] width 22 height 24
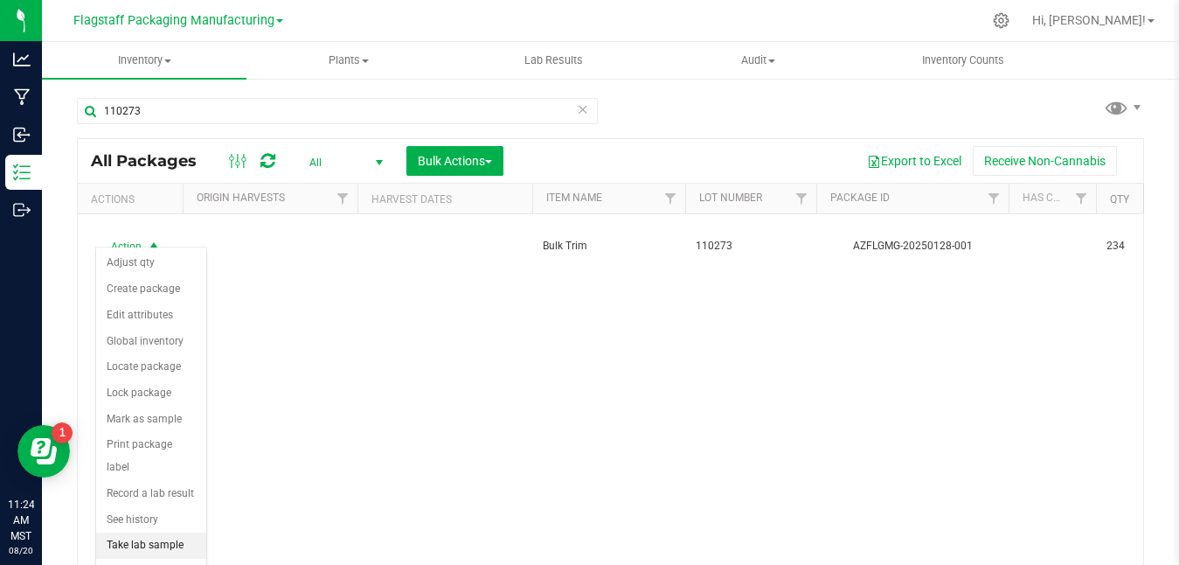
click at [134, 532] on li "Take lab sample" at bounding box center [151, 545] width 110 height 26
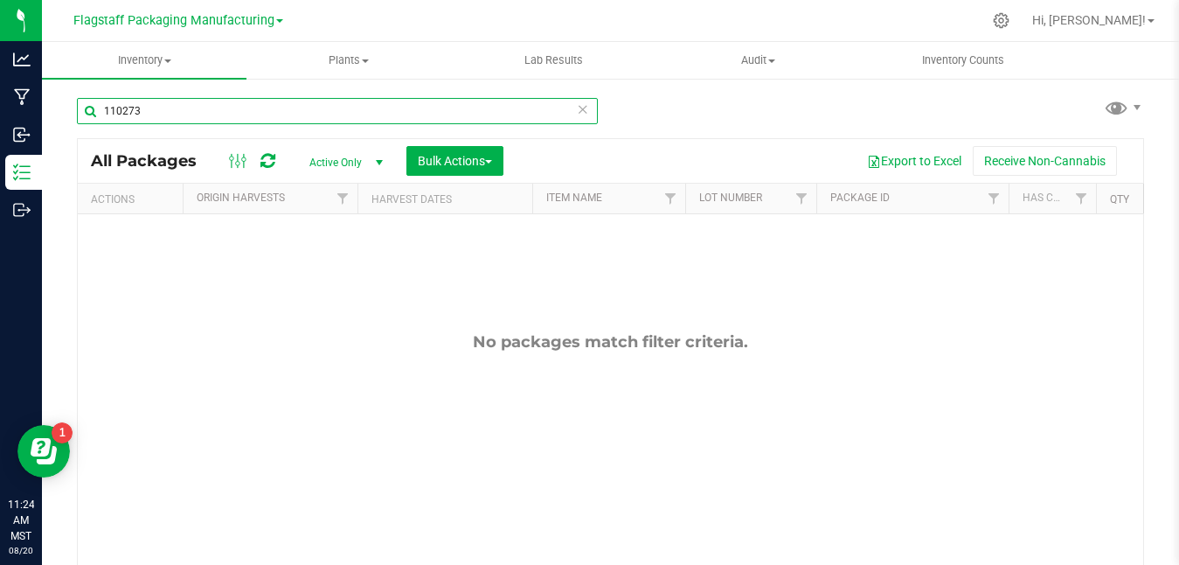
click at [219, 119] on input "110273" at bounding box center [337, 111] width 521 height 26
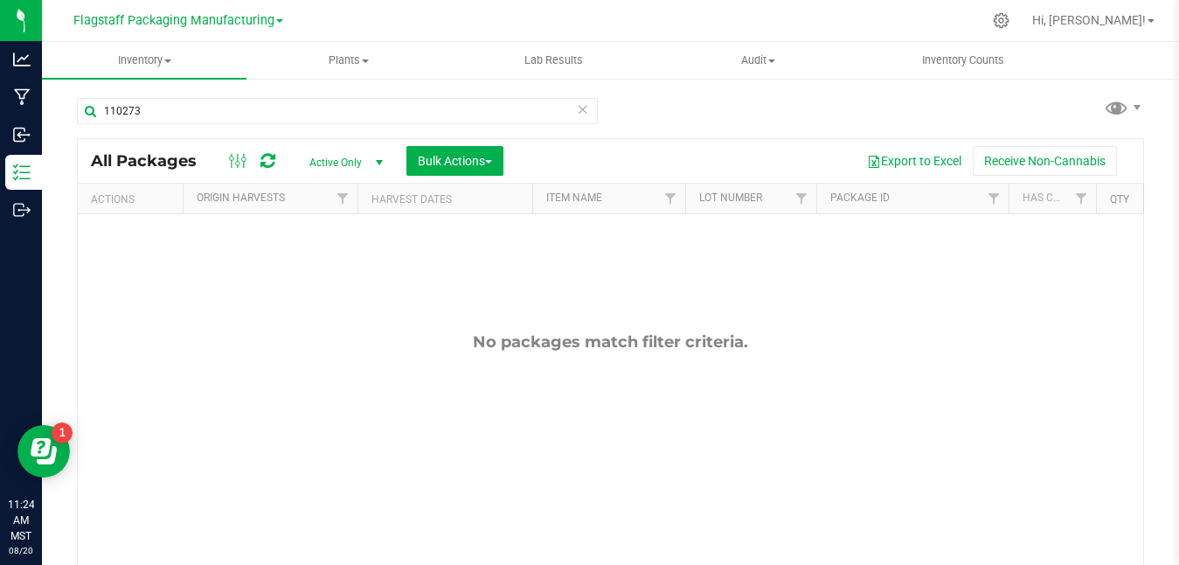
click at [366, 167] on span "Active Only" at bounding box center [343, 162] width 96 height 24
click at [334, 274] on li "All" at bounding box center [342, 269] width 94 height 26
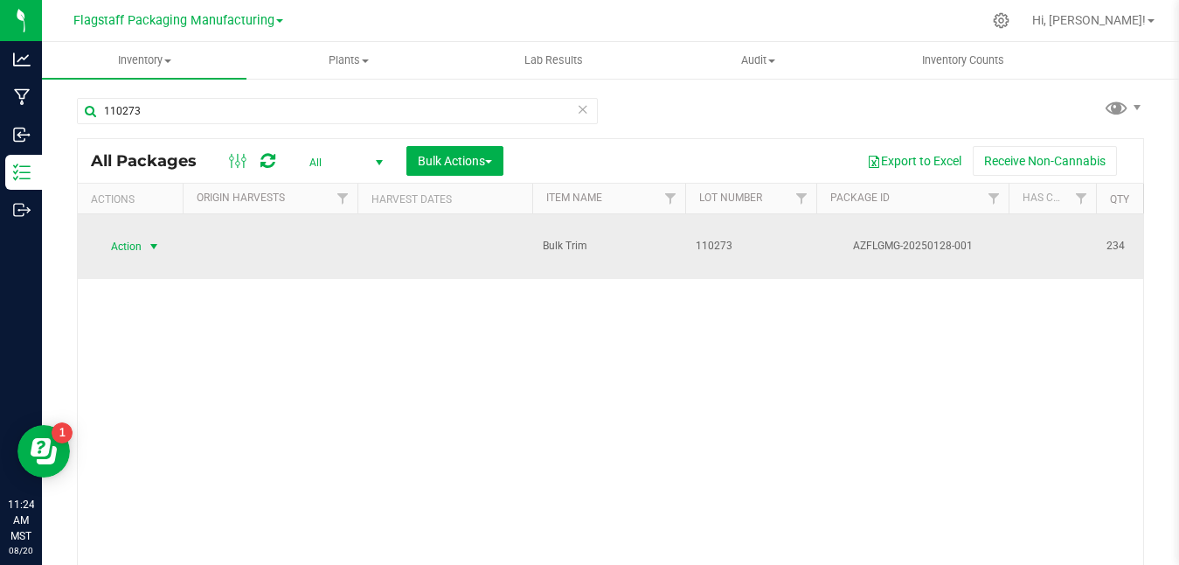
click at [145, 234] on span "select" at bounding box center [154, 246] width 22 height 24
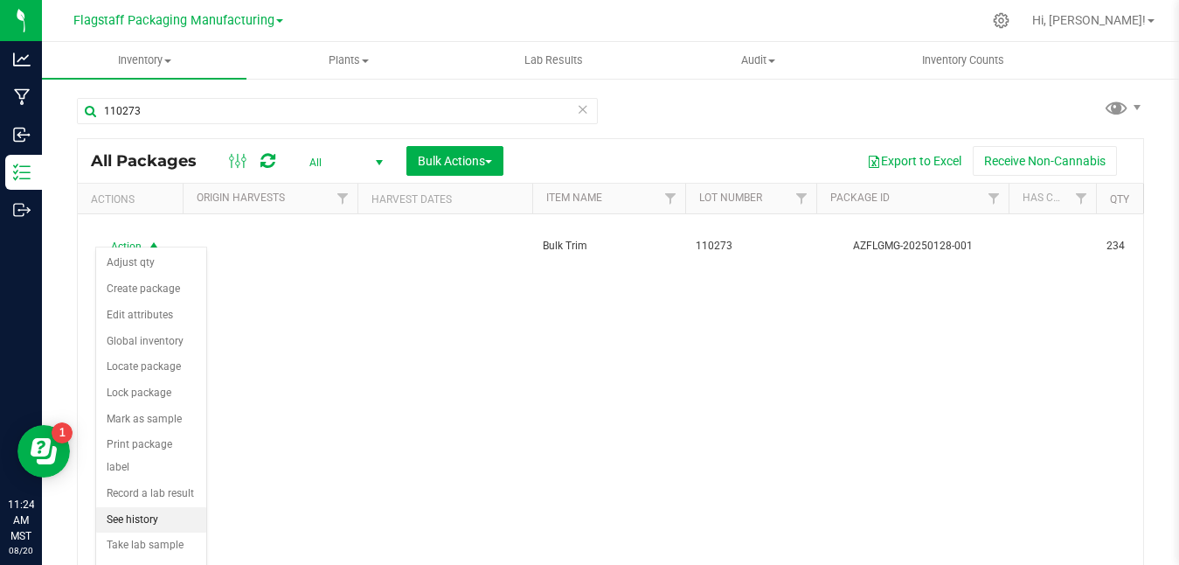
click at [150, 507] on li "See history" at bounding box center [151, 520] width 110 height 26
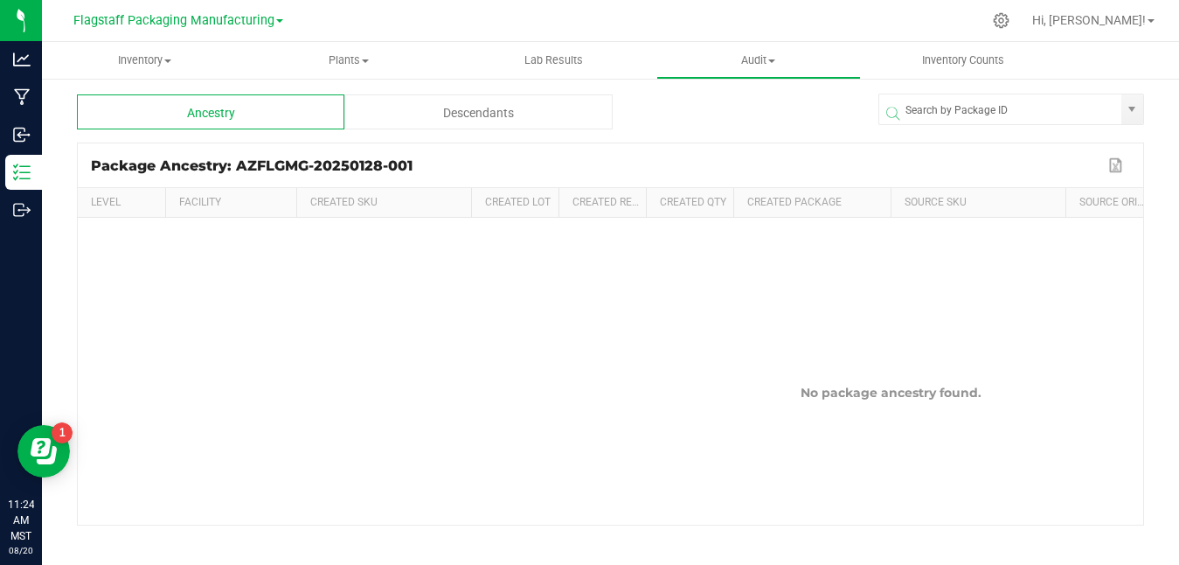
click at [452, 125] on div "Descendants" at bounding box center [477, 111] width 267 height 35
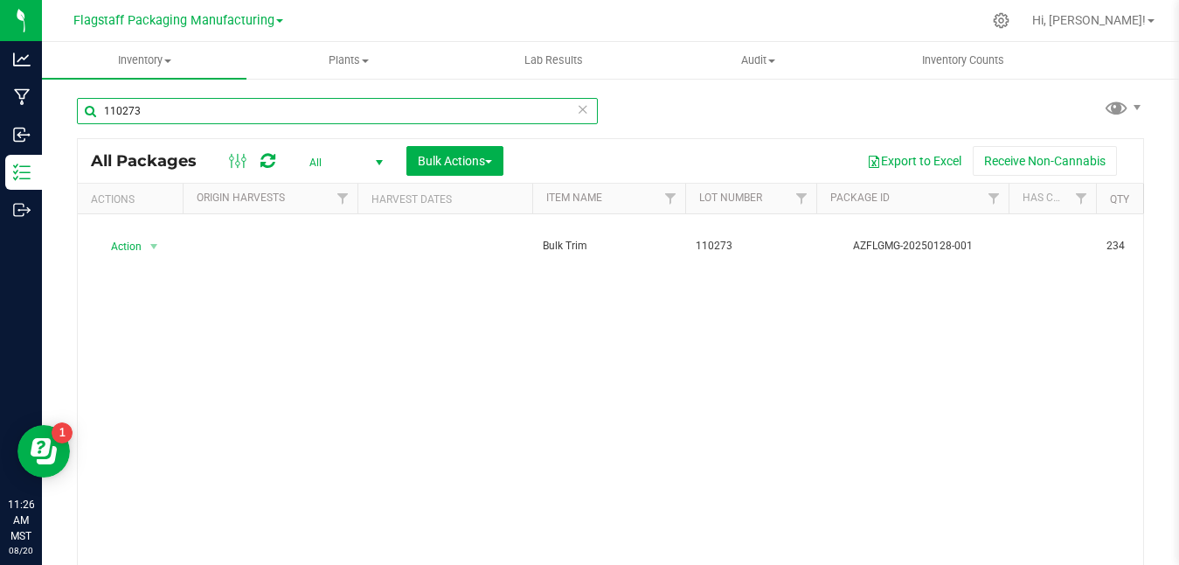
click at [232, 108] on input "110273" at bounding box center [337, 111] width 521 height 26
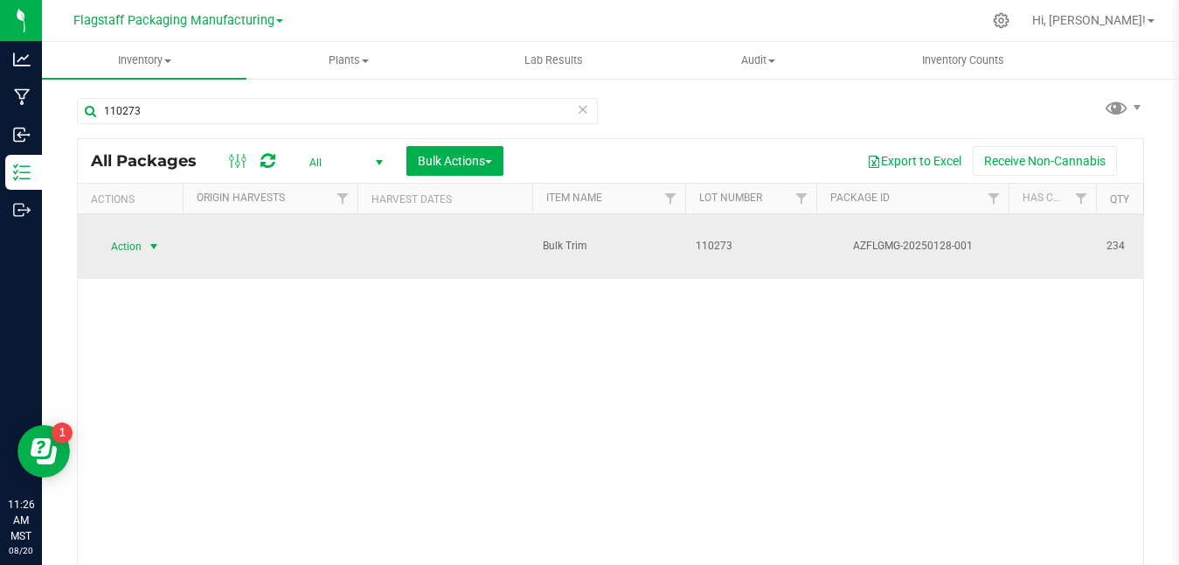
click at [147, 240] on span "select" at bounding box center [154, 246] width 14 height 14
click at [144, 239] on span "select" at bounding box center [154, 246] width 22 height 24
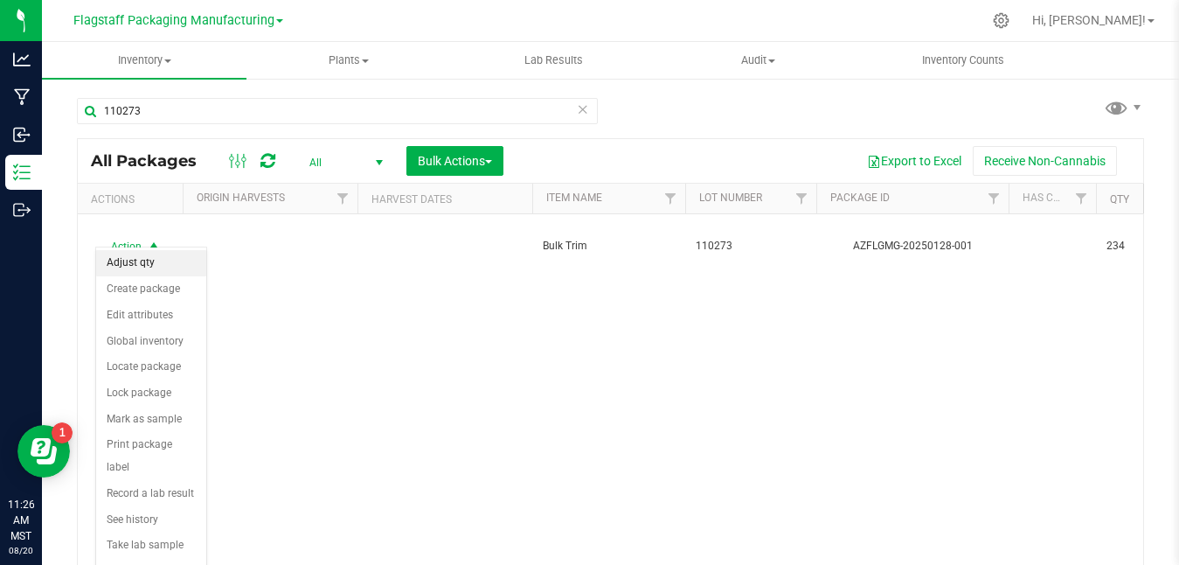
click at [151, 261] on li "Adjust qty" at bounding box center [151, 263] width 110 height 26
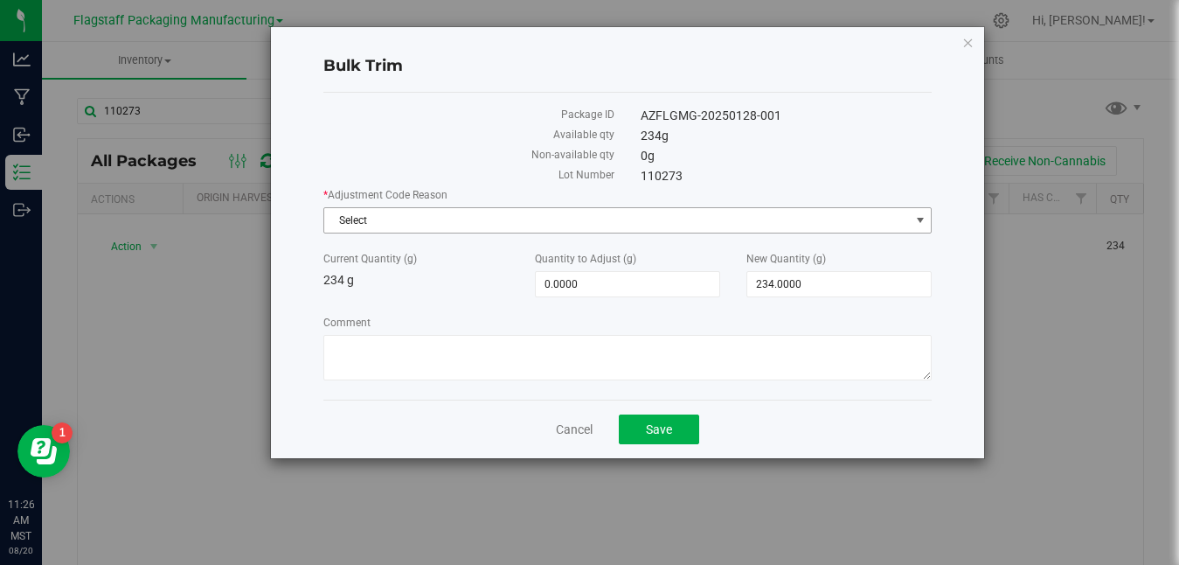
click at [739, 212] on span "Select" at bounding box center [616, 220] width 585 height 24
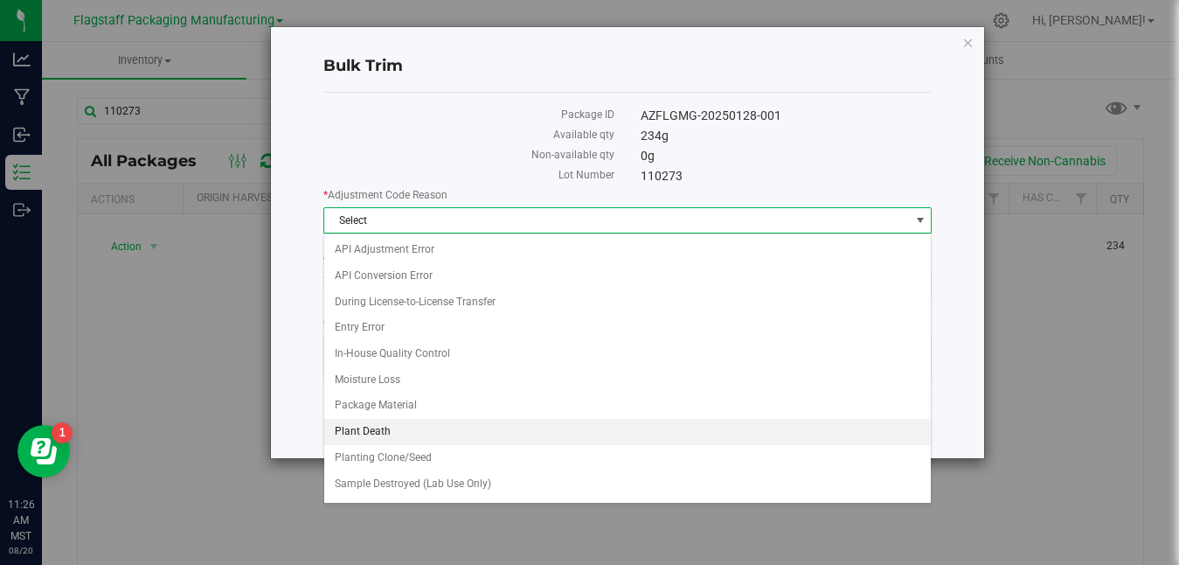
scroll to position [128, 0]
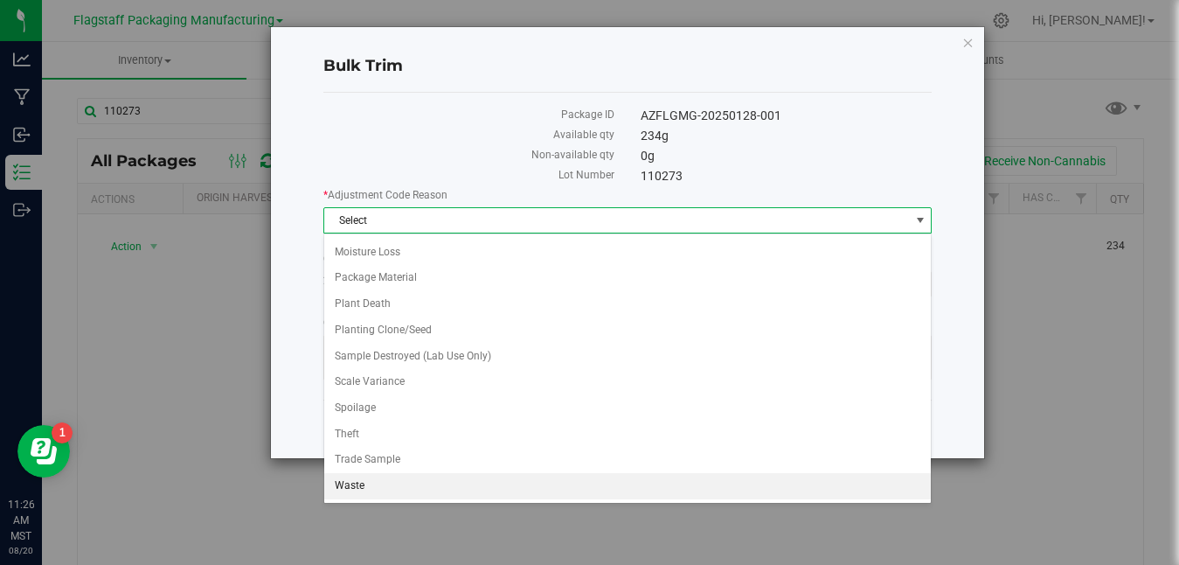
click at [553, 486] on li "Waste" at bounding box center [627, 486] width 607 height 26
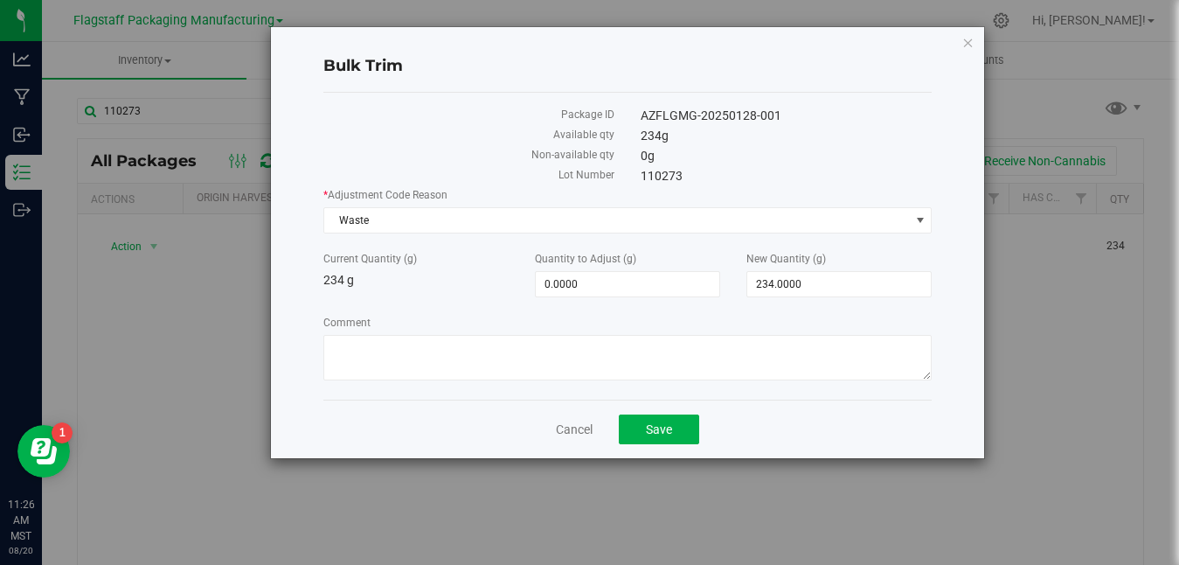
click at [815, 297] on div "* Adjustment Code Reason Waste Select API Adjustment Error API Conversion Error…" at bounding box center [627, 286] width 608 height 198
click at [816, 282] on span "234.0000 234" at bounding box center [838, 284] width 185 height 26
type input "2"
type input "0"
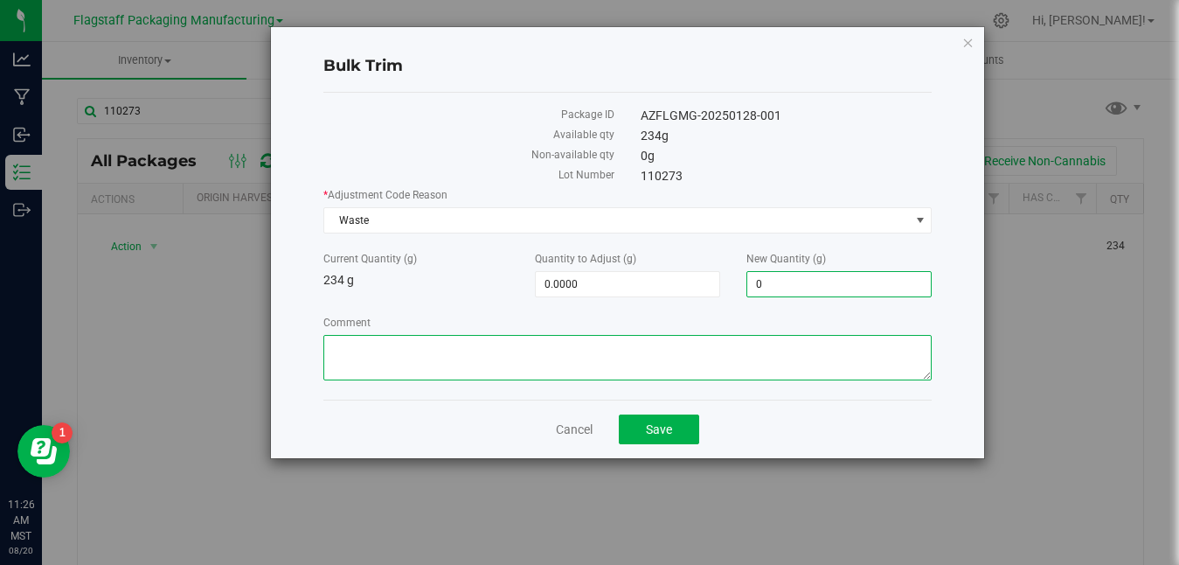
type input "-234.0000"
type input "0.0000"
click at [627, 366] on textarea "Comment" at bounding box center [627, 357] width 608 height 45
paste textarea "Disposed on Camera [DATE] with cat litter due to material being expired"
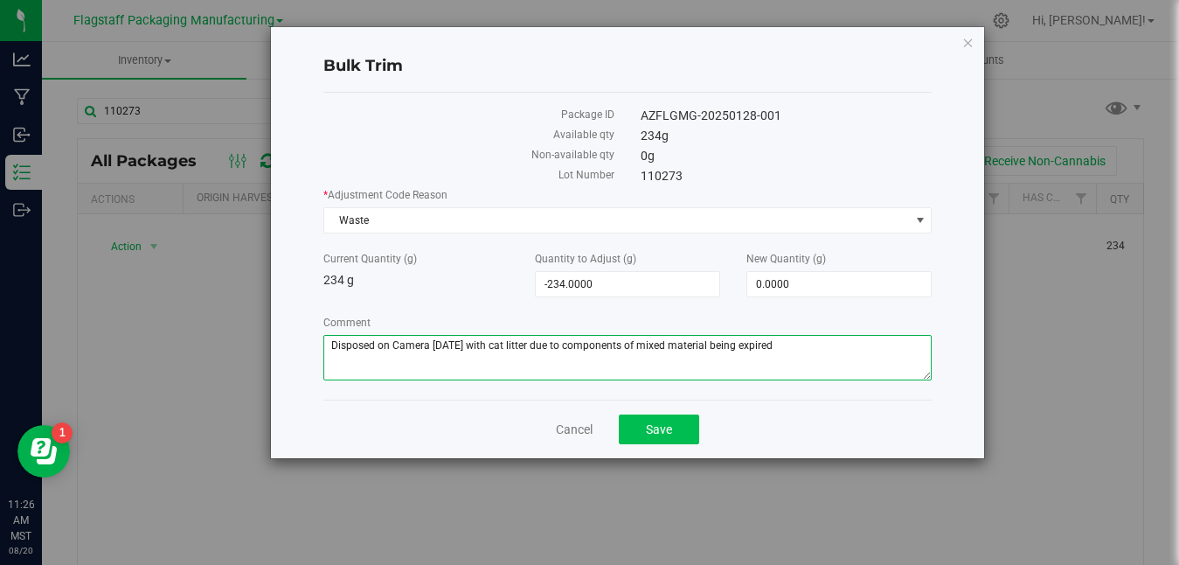
type textarea "Disposed on Camera 8/19/25 with cat litter due to components of mixed material …"
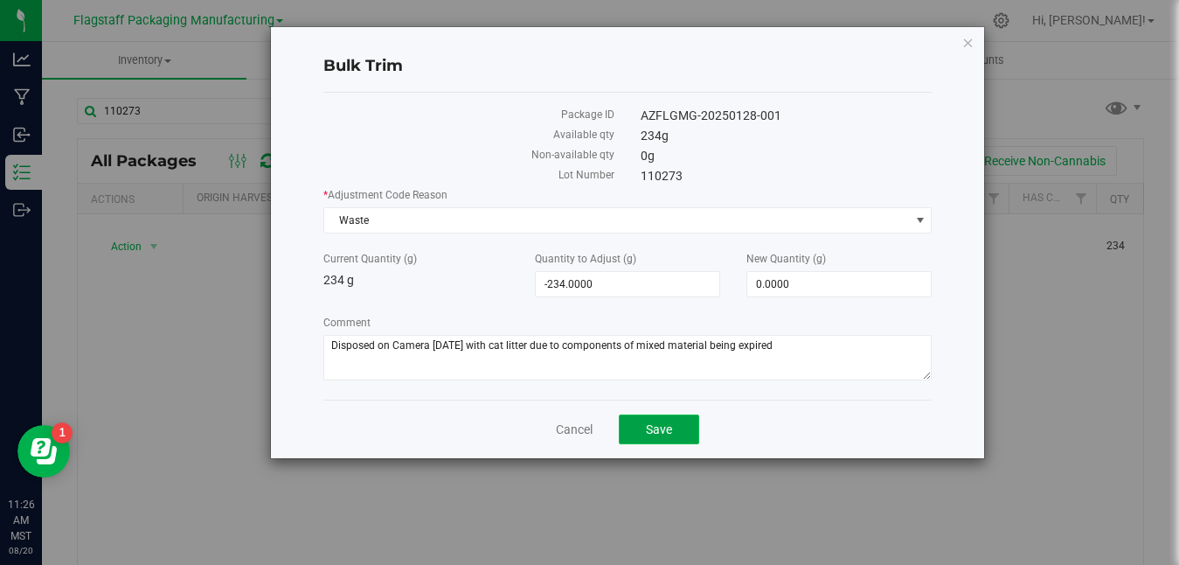
click at [677, 423] on button "Save" at bounding box center [659, 429] width 80 height 30
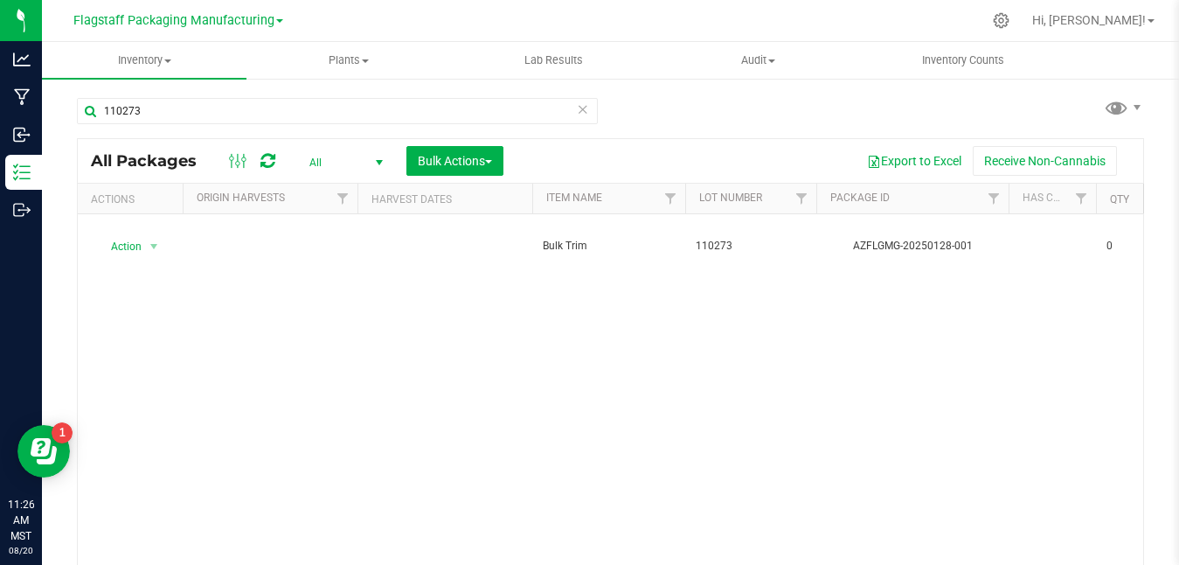
click at [583, 109] on icon at bounding box center [583, 108] width 12 height 21
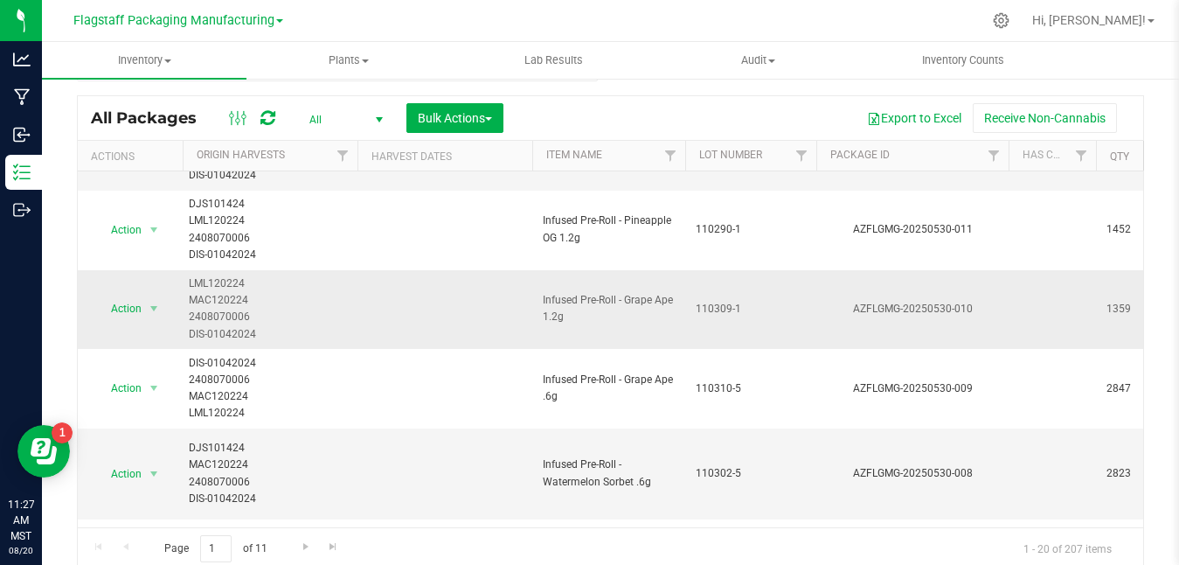
scroll to position [38, 0]
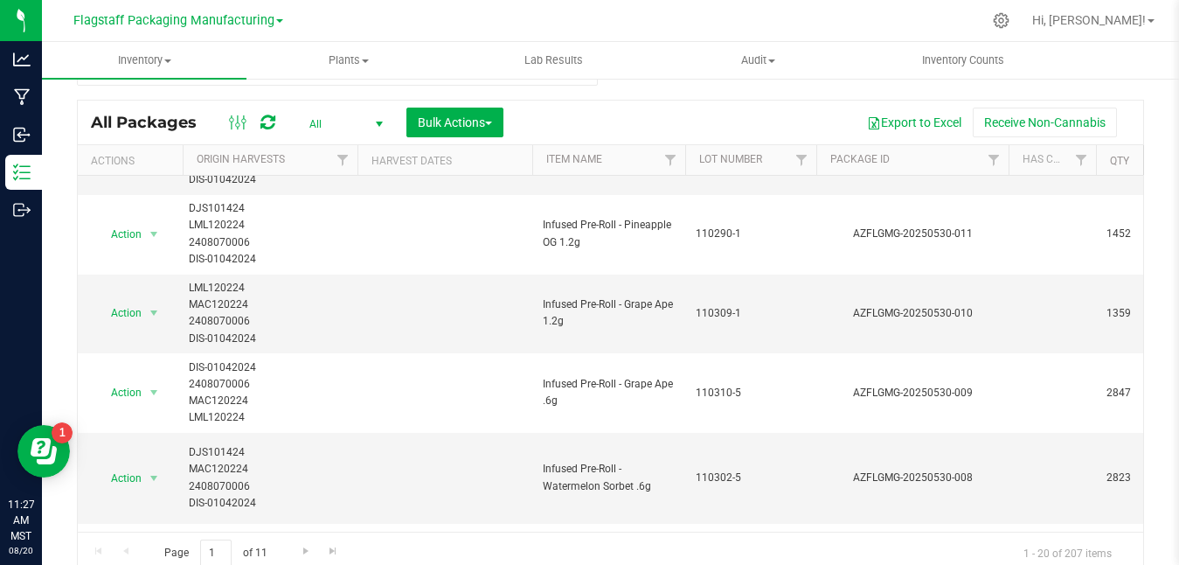
click at [337, 134] on span "All" at bounding box center [343, 124] width 96 height 24
click at [357, 149] on li "Active Only" at bounding box center [342, 153] width 94 height 26
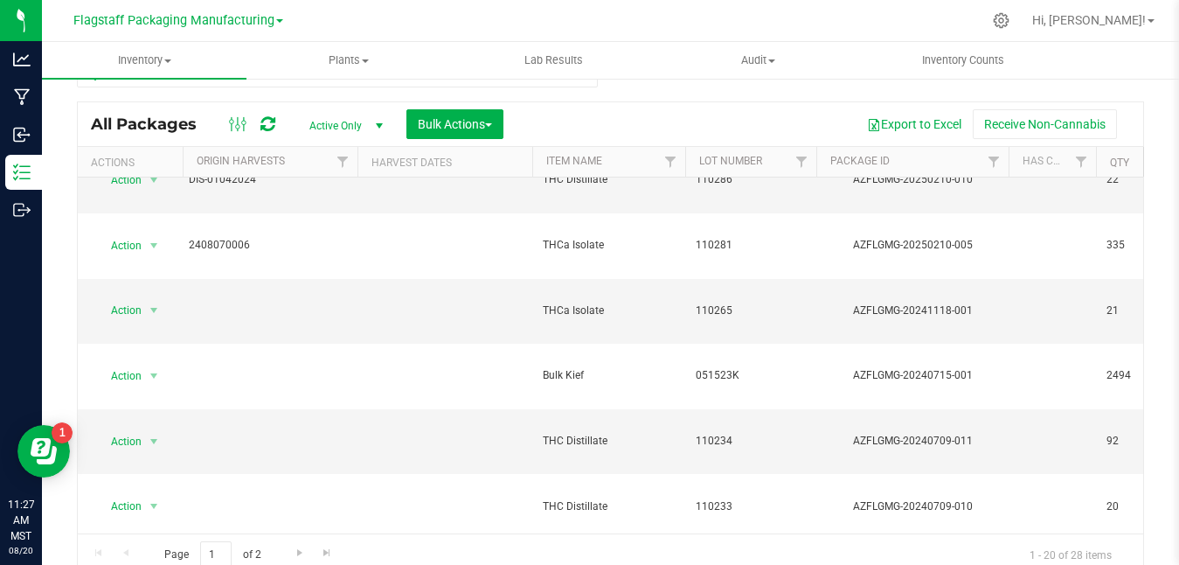
scroll to position [48, 0]
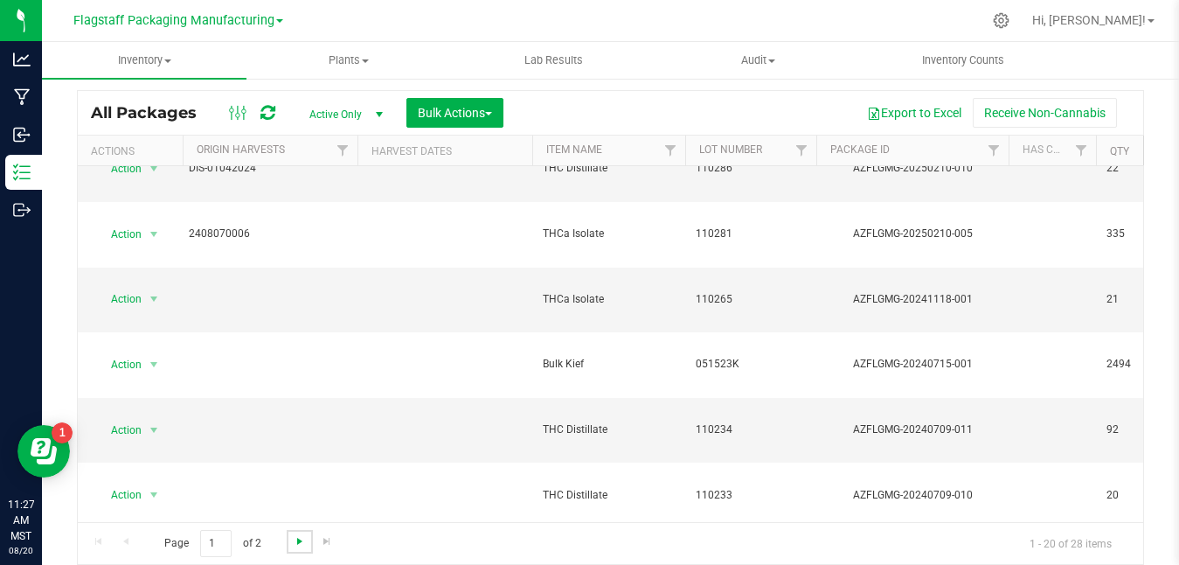
click at [295, 542] on span "Go to the next page" at bounding box center [300, 541] width 14 height 14
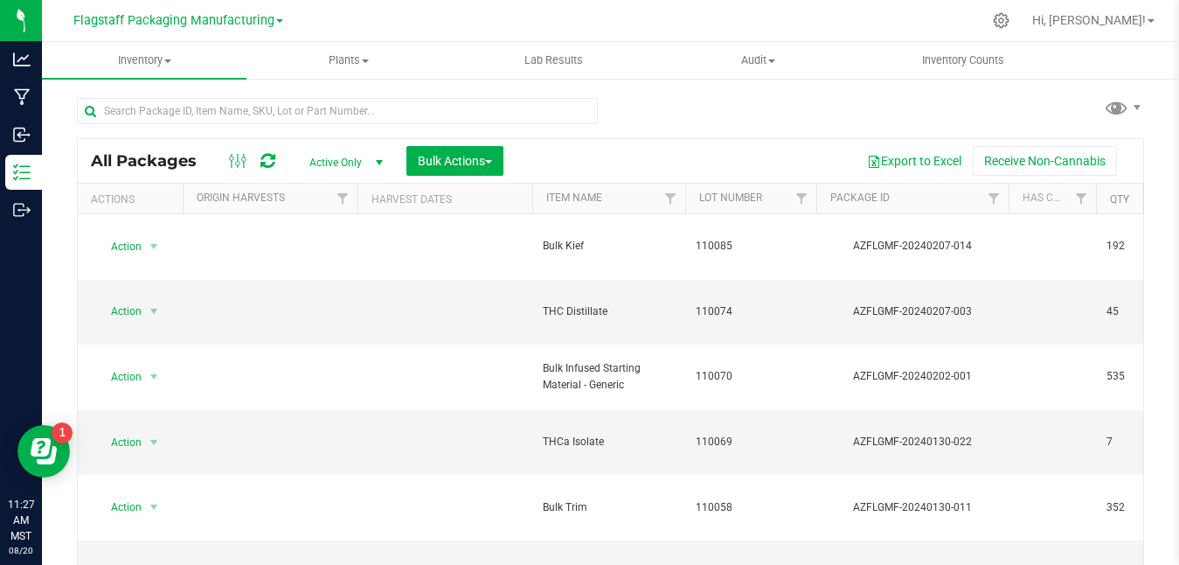
scroll to position [48, 0]
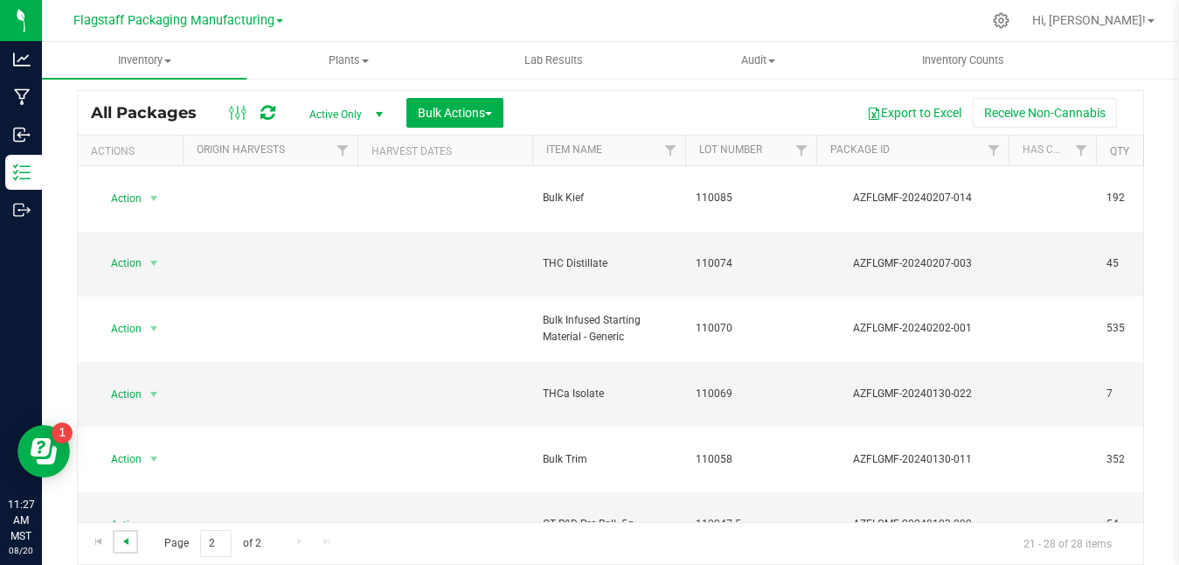
click at [127, 535] on span "Go to the previous page" at bounding box center [126, 541] width 14 height 14
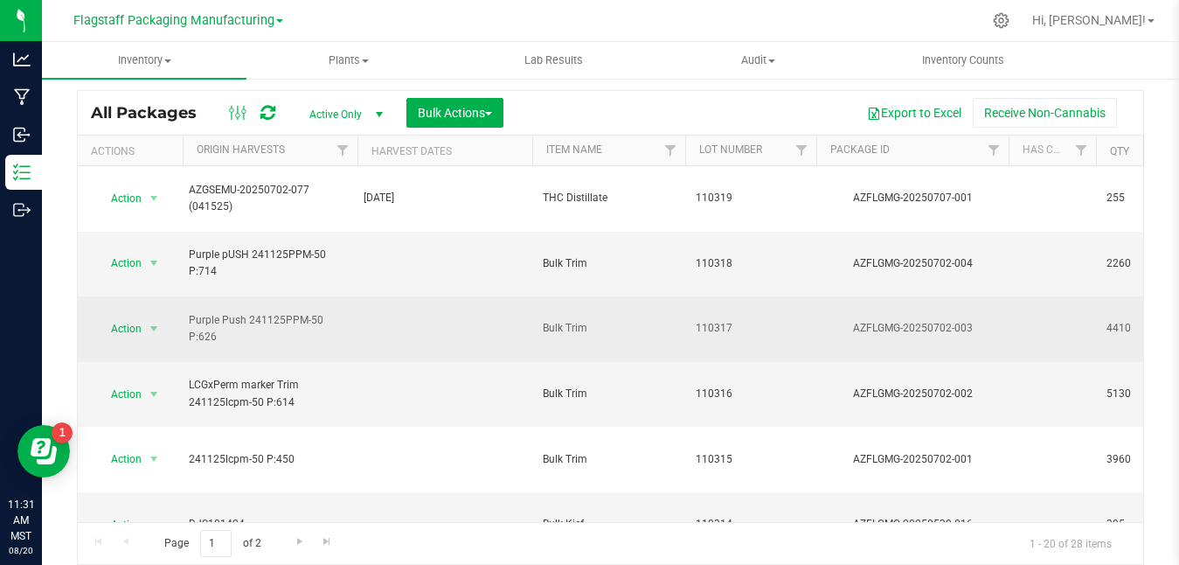
click at [538, 296] on td "Bulk Trim" at bounding box center [608, 329] width 153 height 66
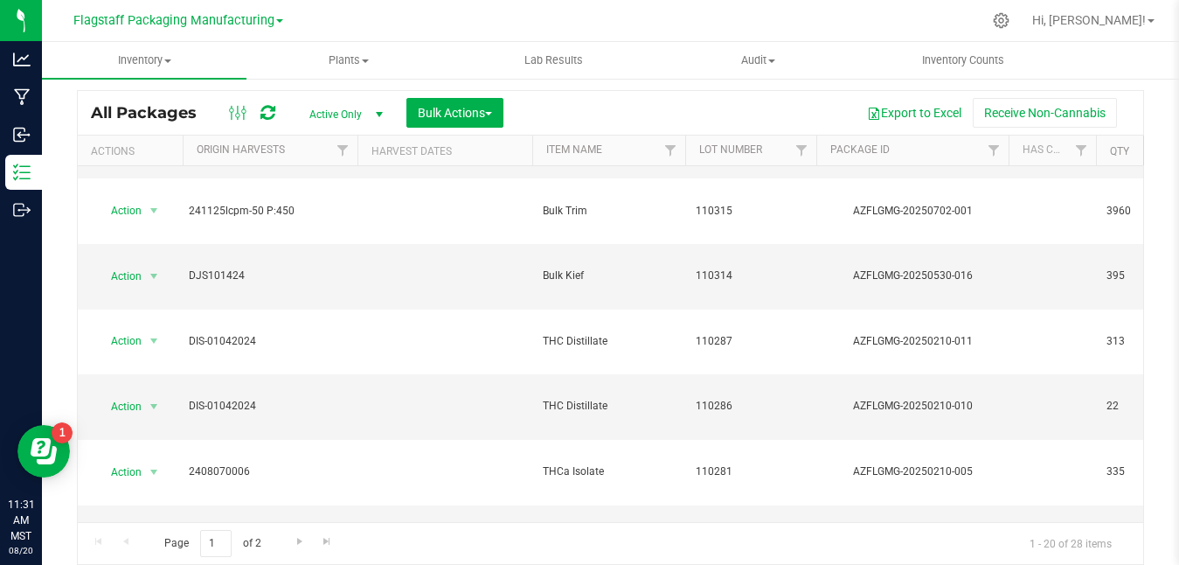
scroll to position [253, 0]
